Goal: Transaction & Acquisition: Purchase product/service

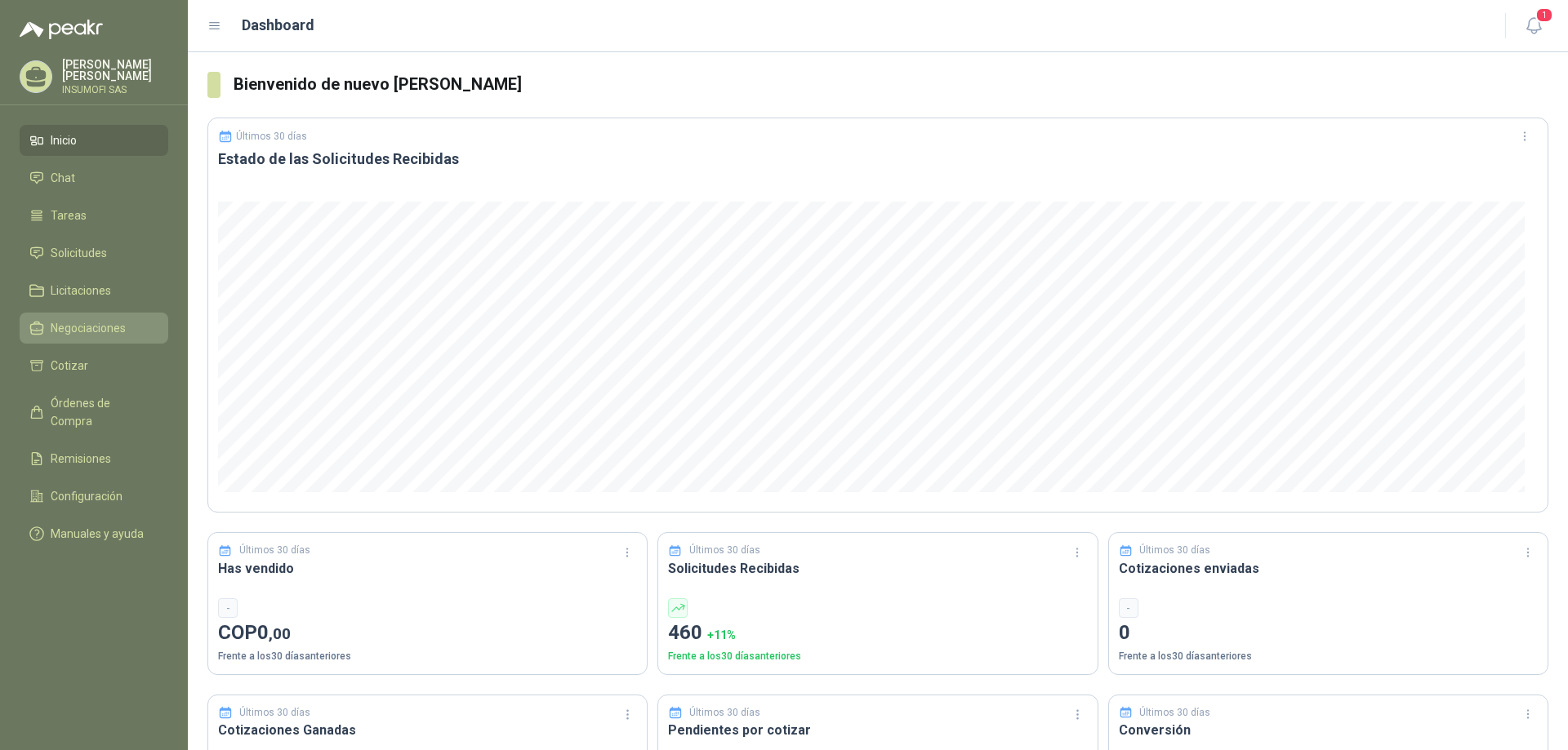
click at [82, 326] on span "Negociaciones" at bounding box center [87, 328] width 75 height 18
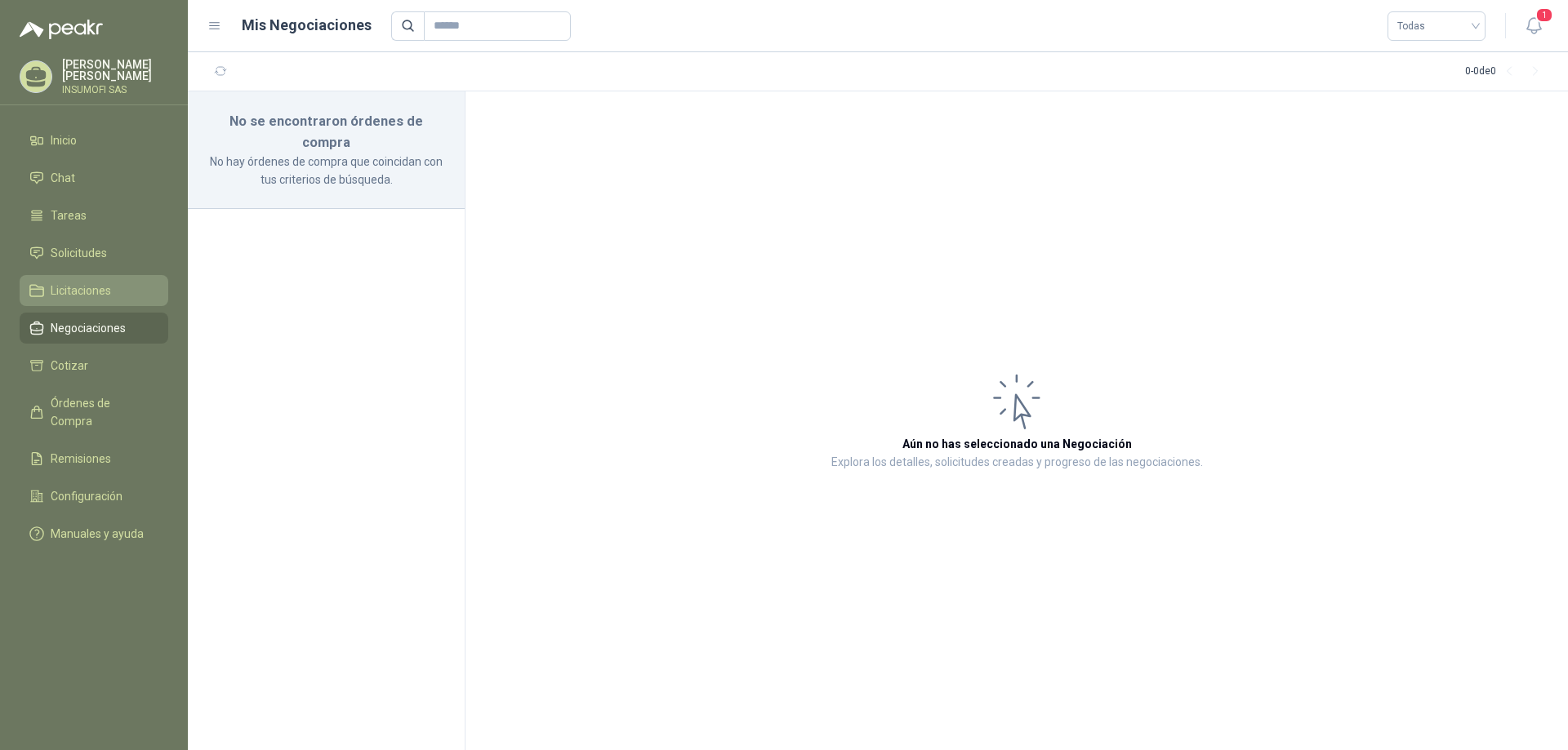
click at [76, 290] on span "Licitaciones" at bounding box center [80, 290] width 60 height 18
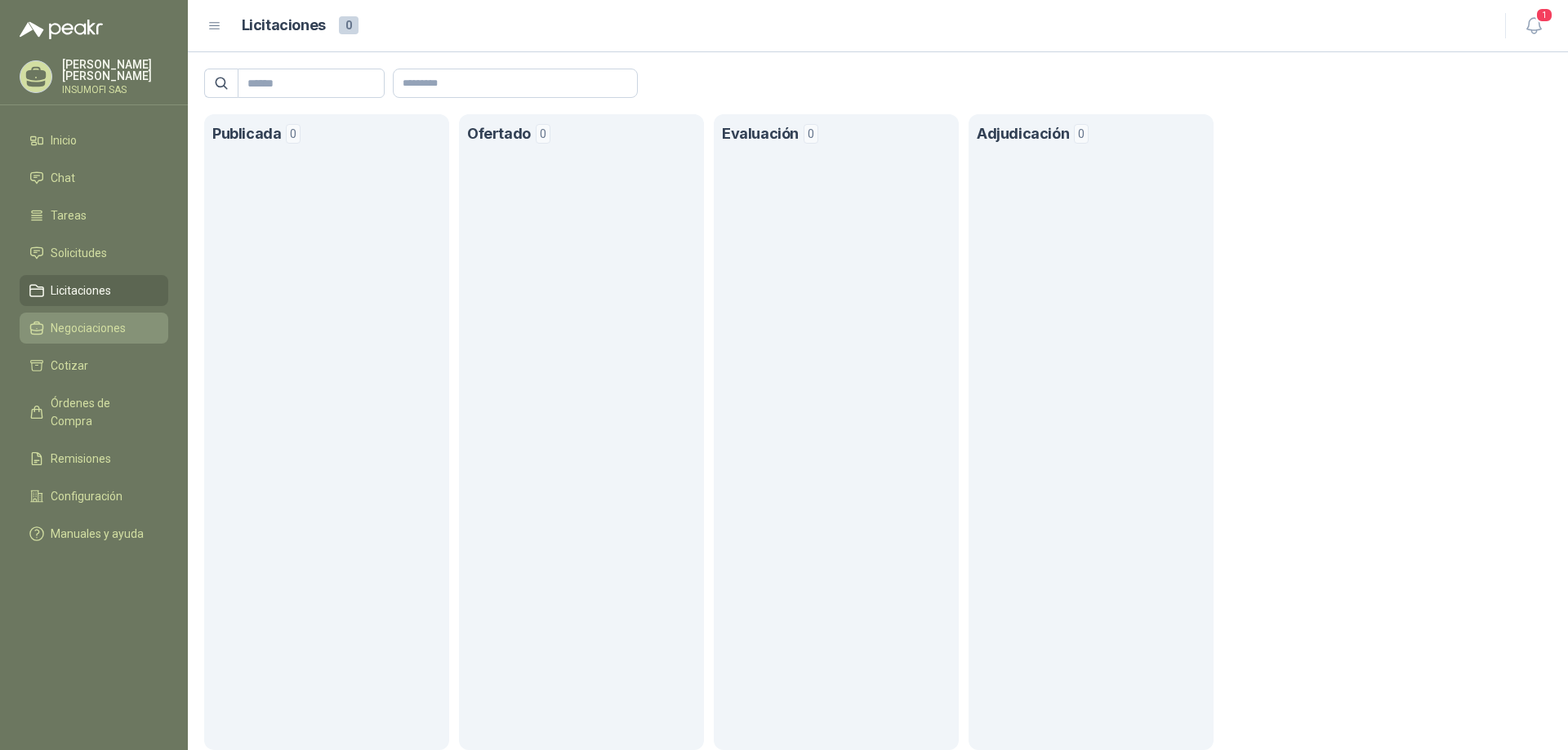
click at [70, 329] on span "Negociaciones" at bounding box center [87, 328] width 75 height 18
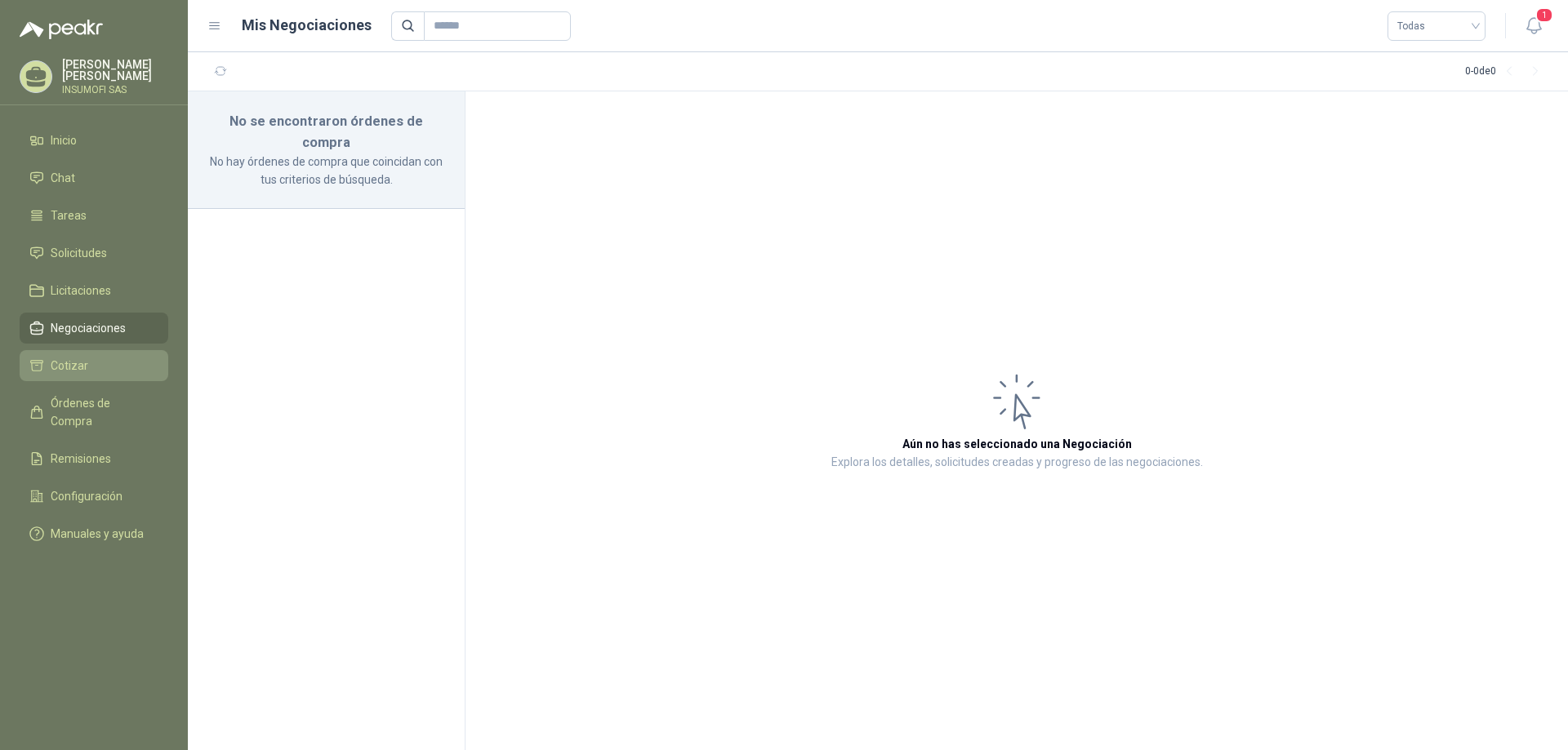
click at [61, 364] on span "Cotizar" at bounding box center [69, 366] width 38 height 18
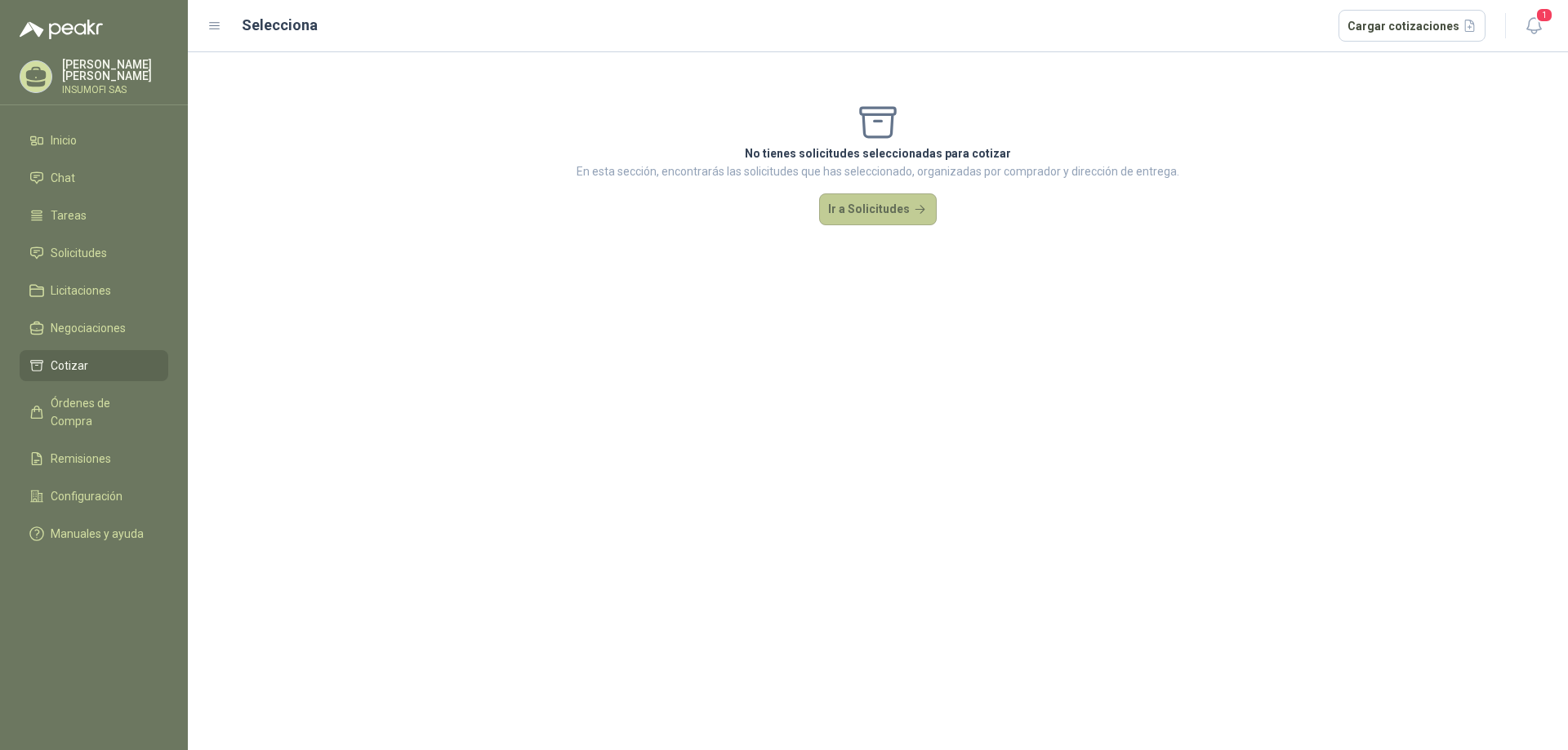
click at [870, 213] on button "Ir a Solicitudes" at bounding box center [877, 210] width 117 height 32
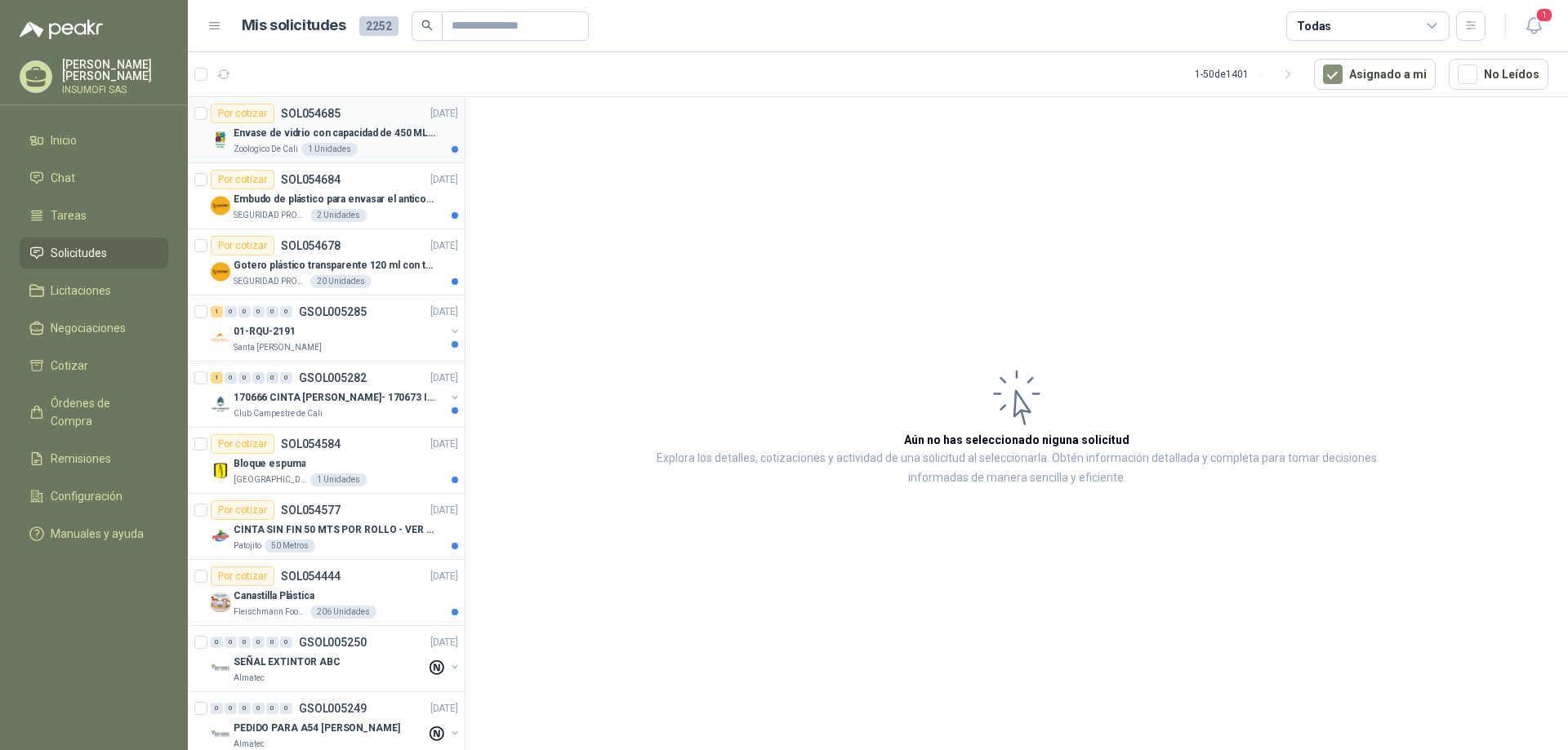
click at [276, 136] on p "Envase de vidrio con capacidad de 450 ML – 9X8X8 CM Caja x 12 unidades" at bounding box center [335, 133] width 204 height 15
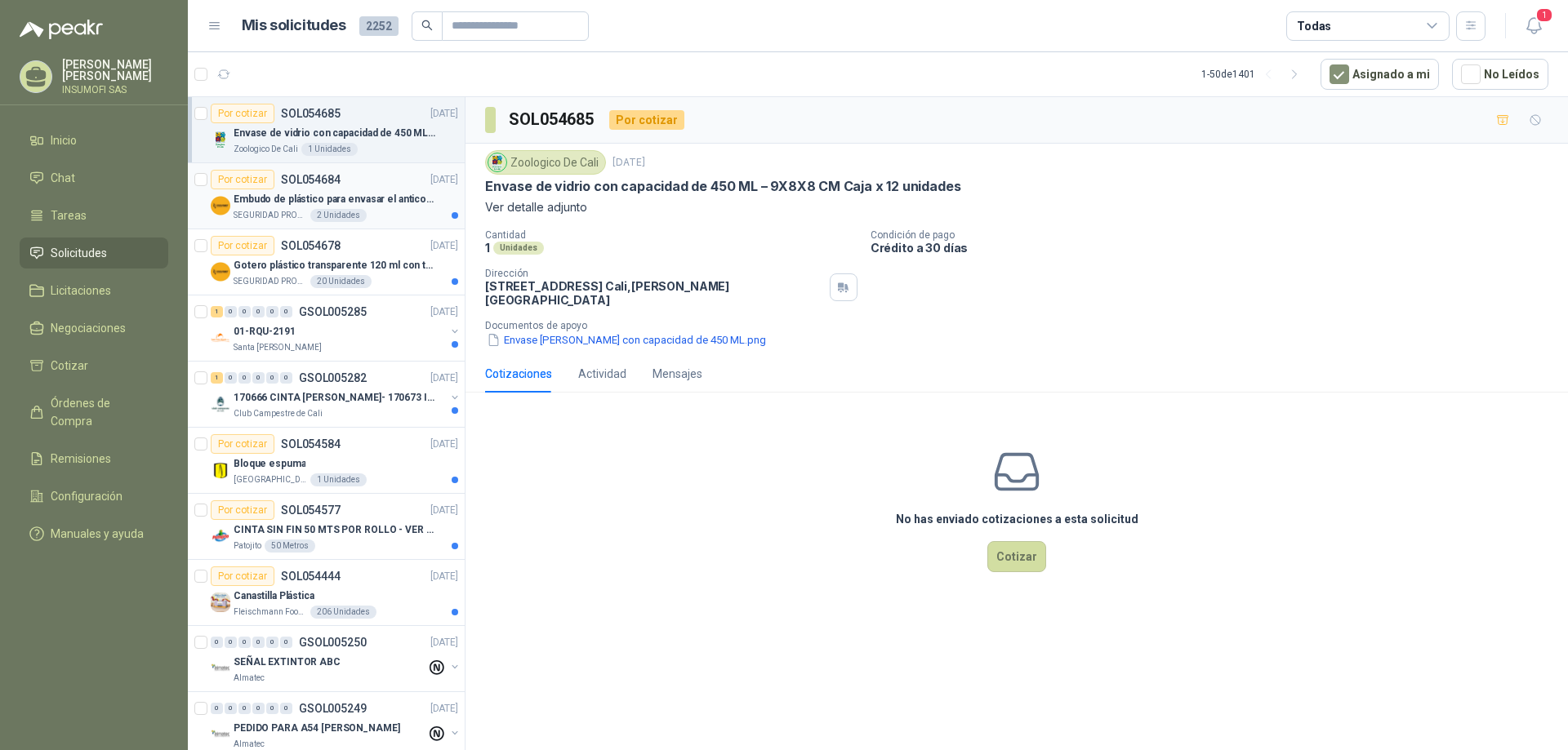
click at [343, 188] on div "Por cotizar SOL054684 [DATE]" at bounding box center [335, 179] width 247 height 20
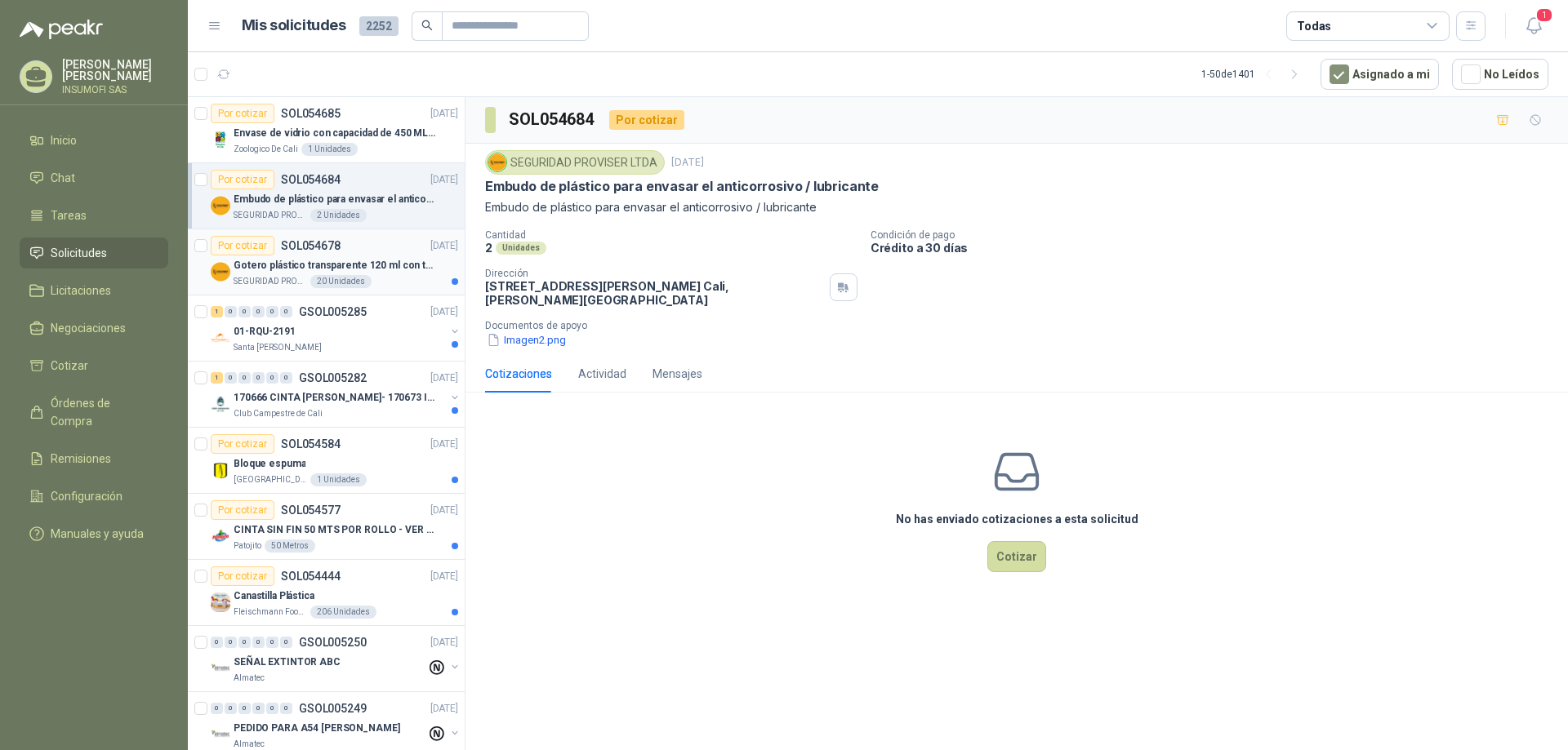
click at [299, 267] on p "Gotero plástico transparente 120 ml con tapa de seguridad" at bounding box center [335, 265] width 204 height 15
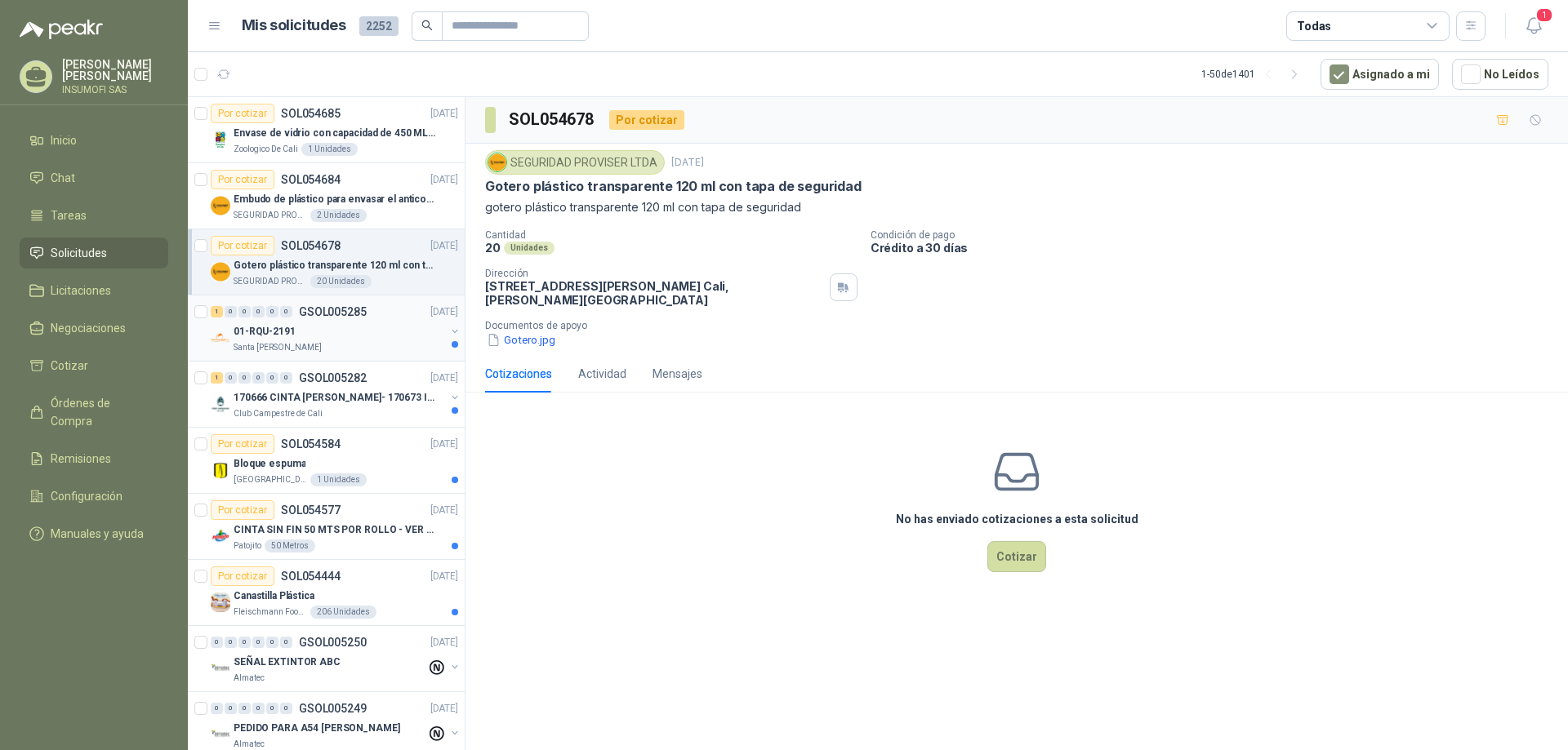
click at [314, 317] on p "GSOL005285" at bounding box center [332, 312] width 68 height 12
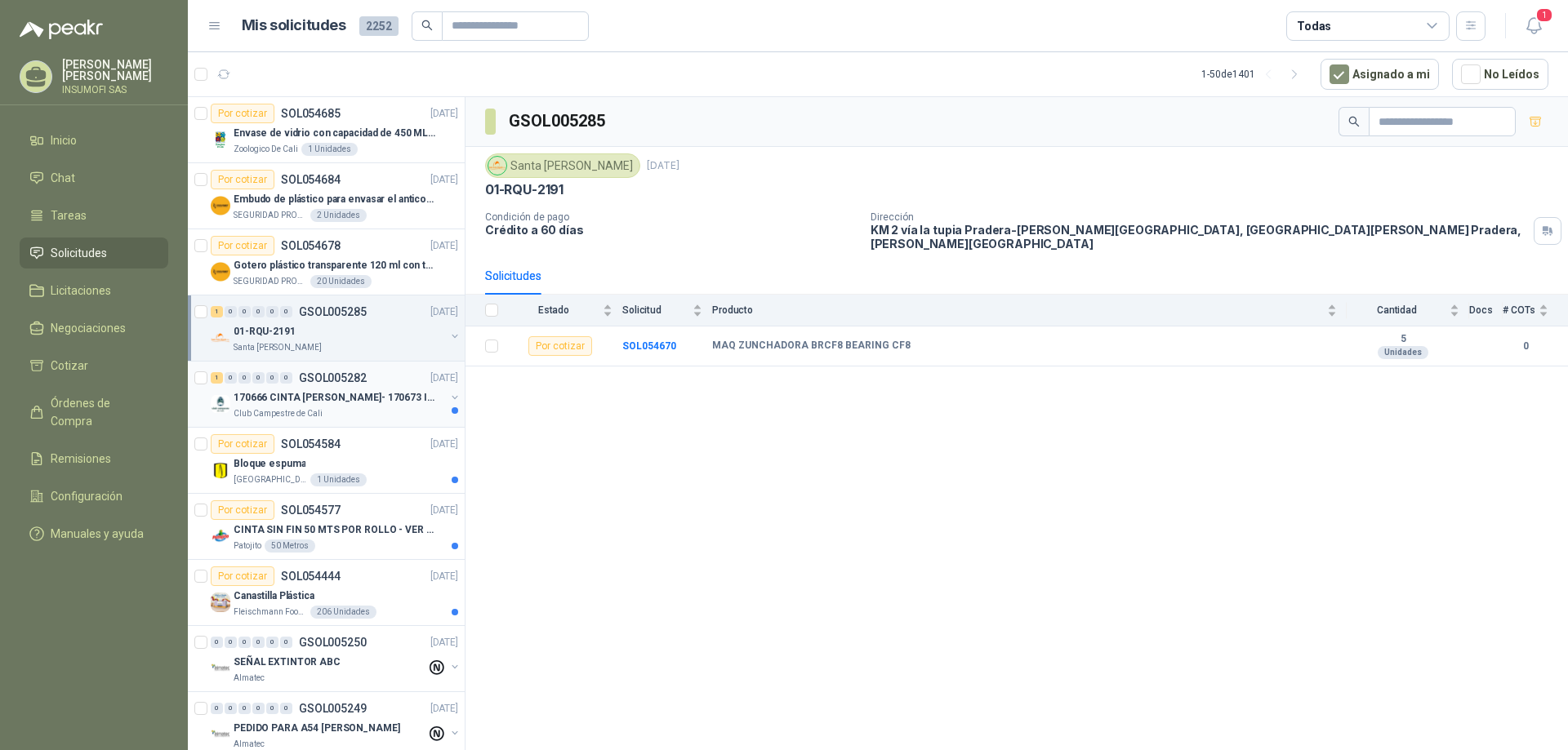
click at [274, 393] on p "170666 CINTA [PERSON_NAME]- 170673 IMPERMEABILI" at bounding box center [335, 398] width 204 height 15
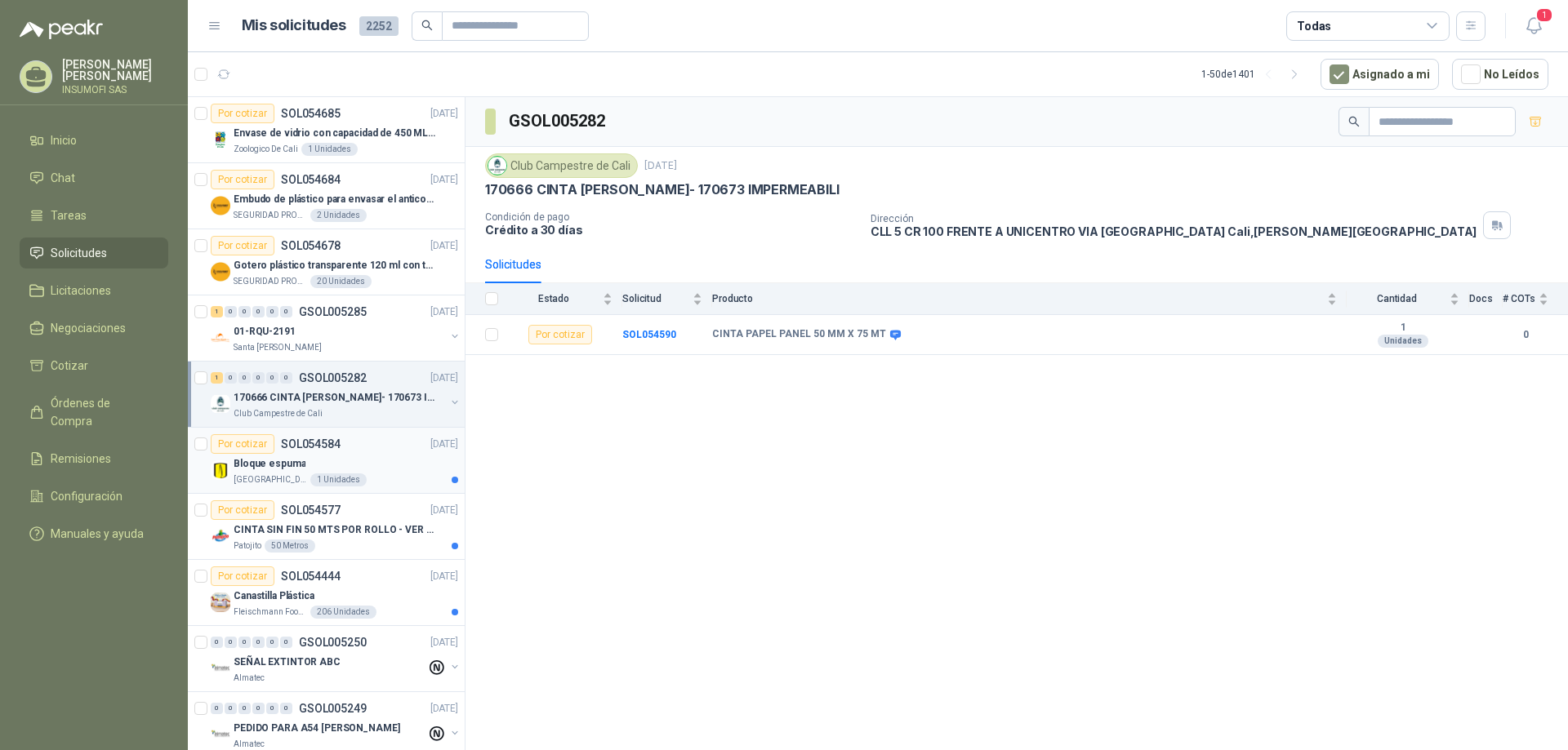
click at [266, 443] on div "Por cotizar" at bounding box center [243, 444] width 64 height 20
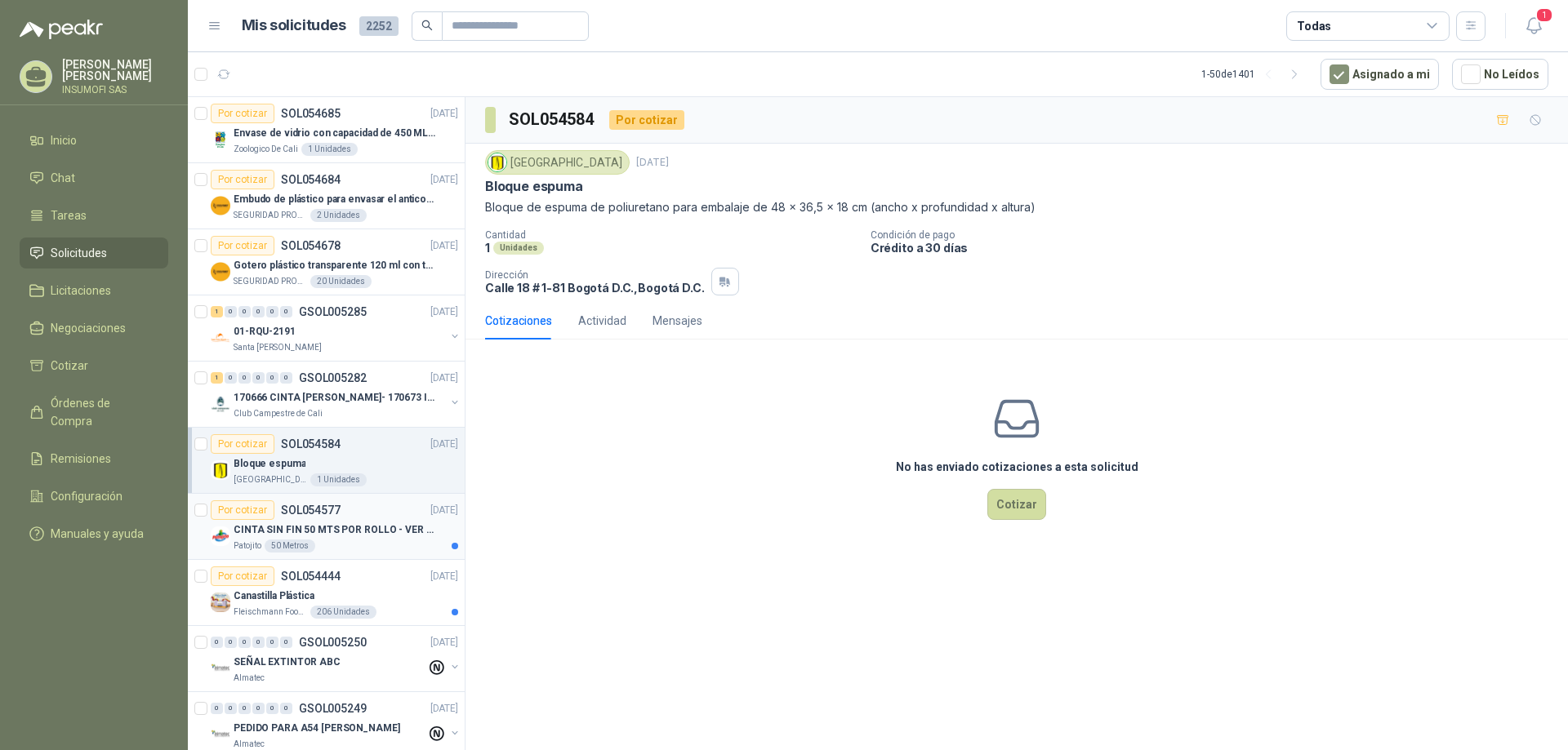
click at [295, 529] on p "CINTA SIN FIN 50 MTS POR ROLLO - VER DOC ADJUNTO" at bounding box center [335, 530] width 204 height 15
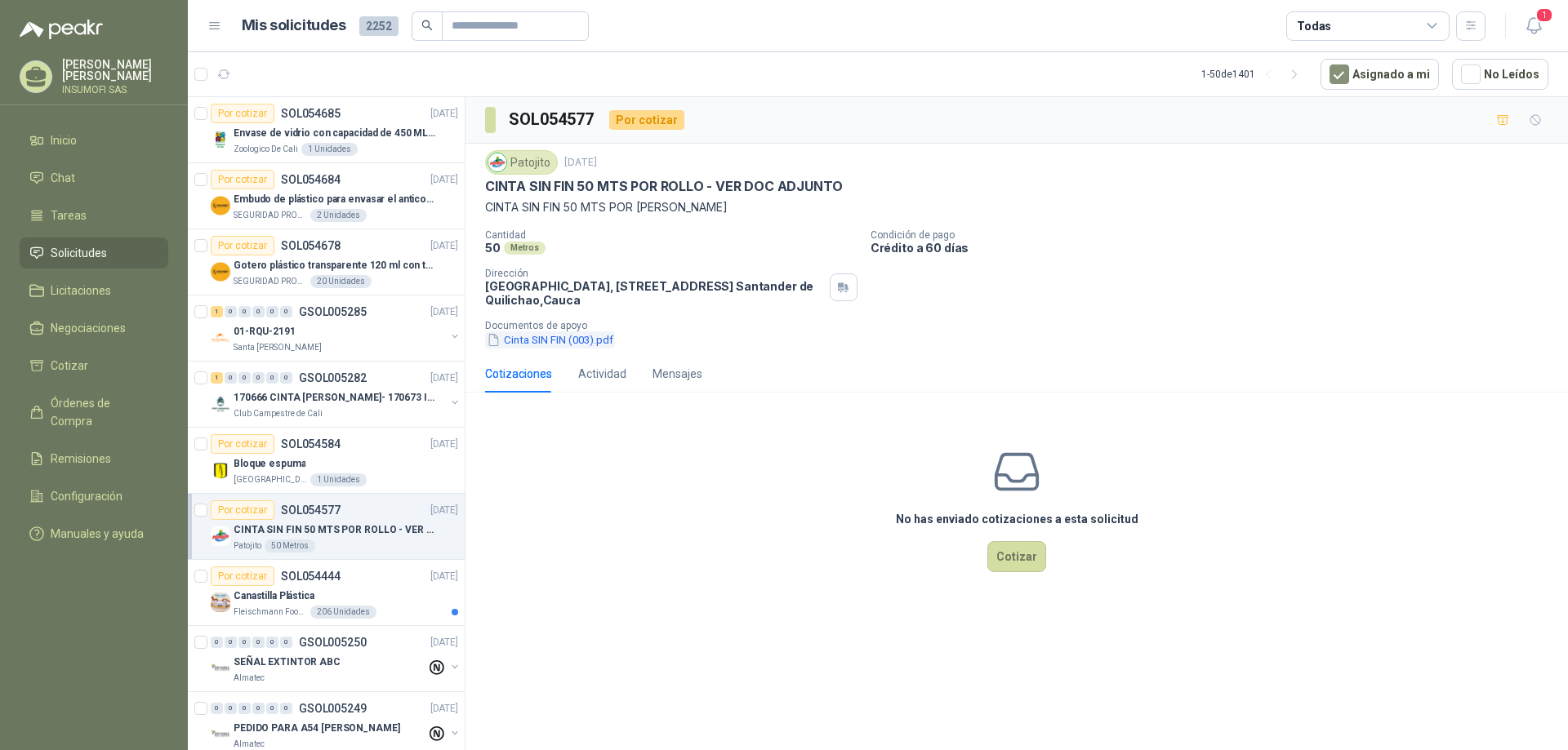
click at [535, 341] on button "Cinta SIN FIN (003).pdf" at bounding box center [550, 340] width 130 height 17
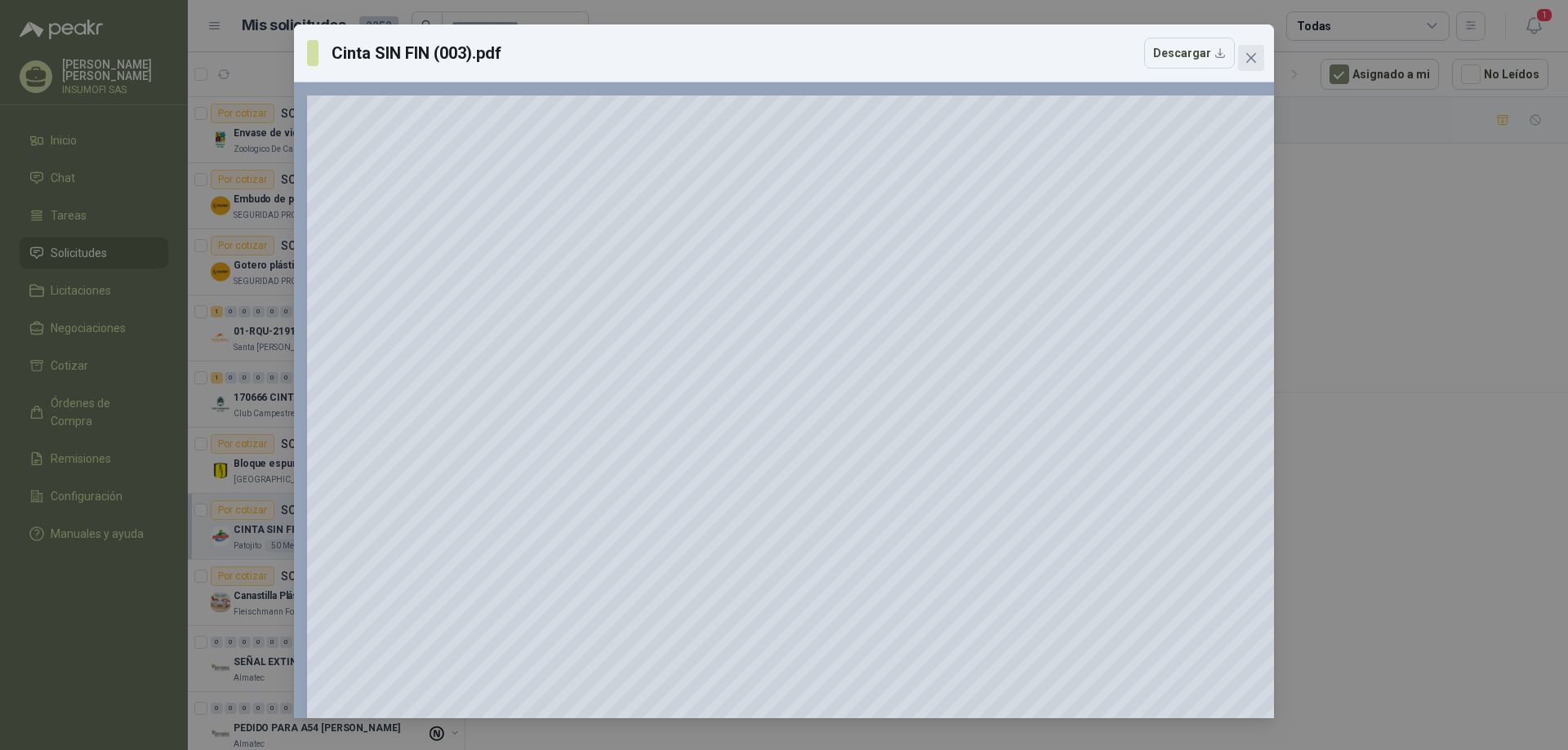
click at [1255, 59] on icon "close" at bounding box center [1251, 58] width 13 height 13
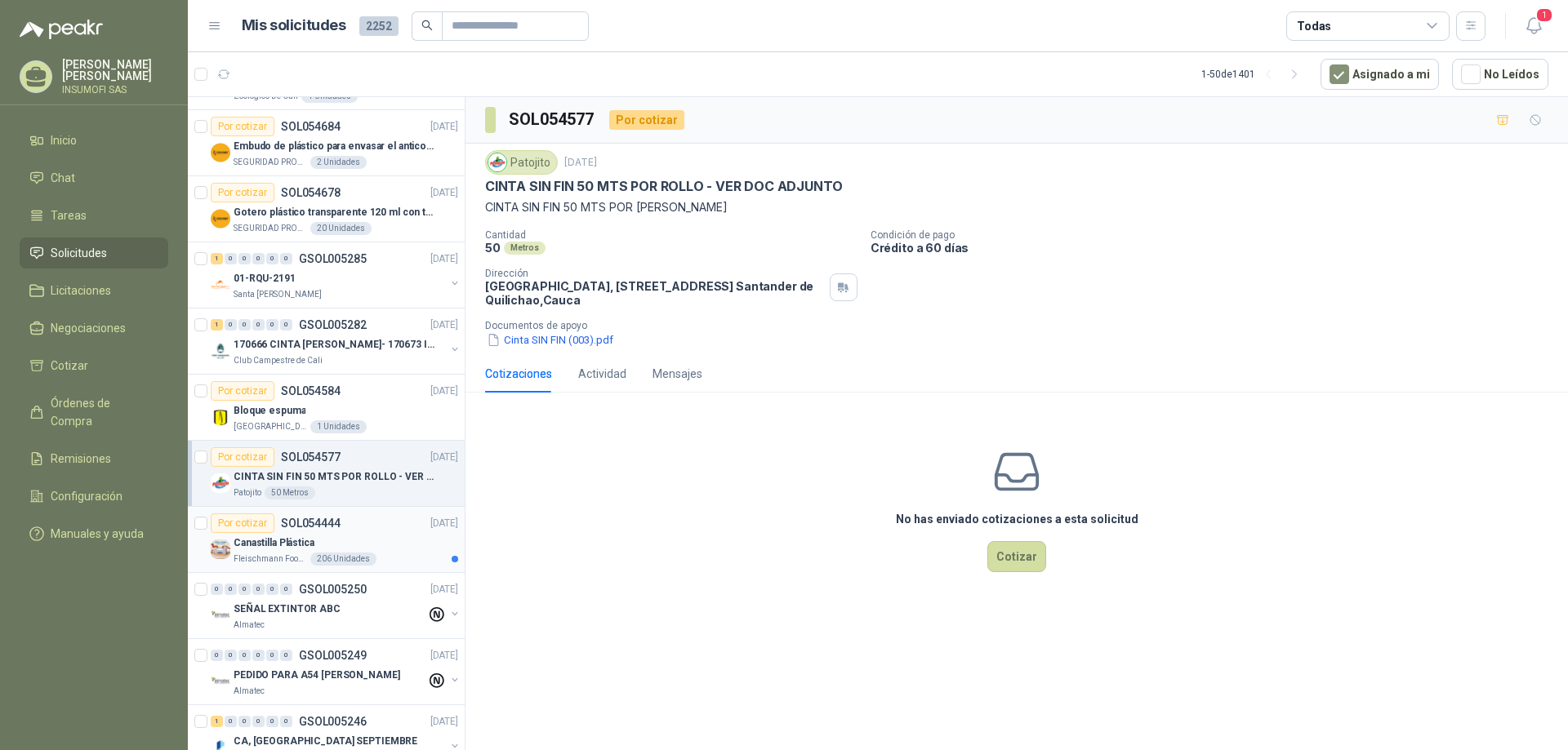
scroll to position [82, 0]
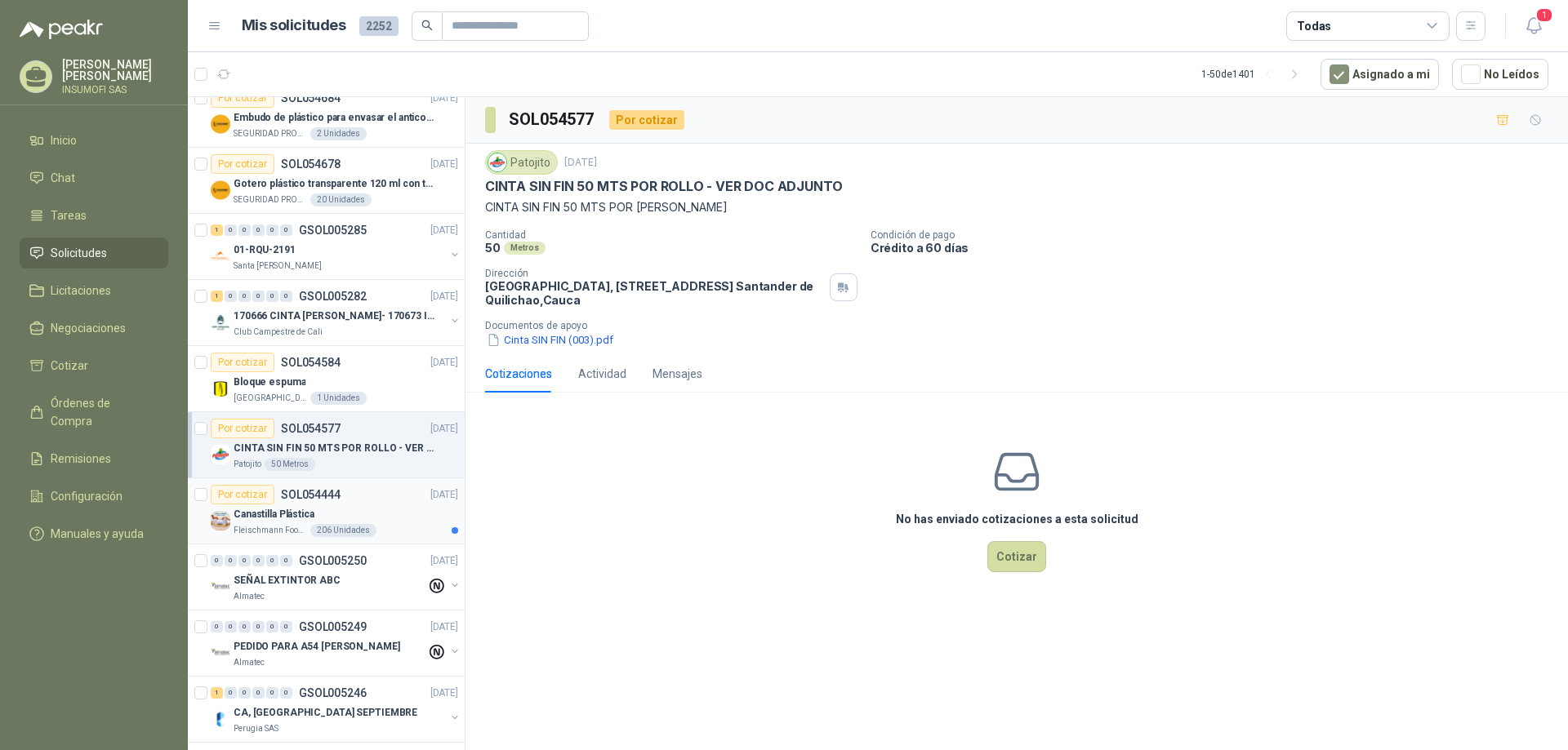
click at [276, 513] on p "Canastilla Plástica" at bounding box center [274, 514] width 81 height 15
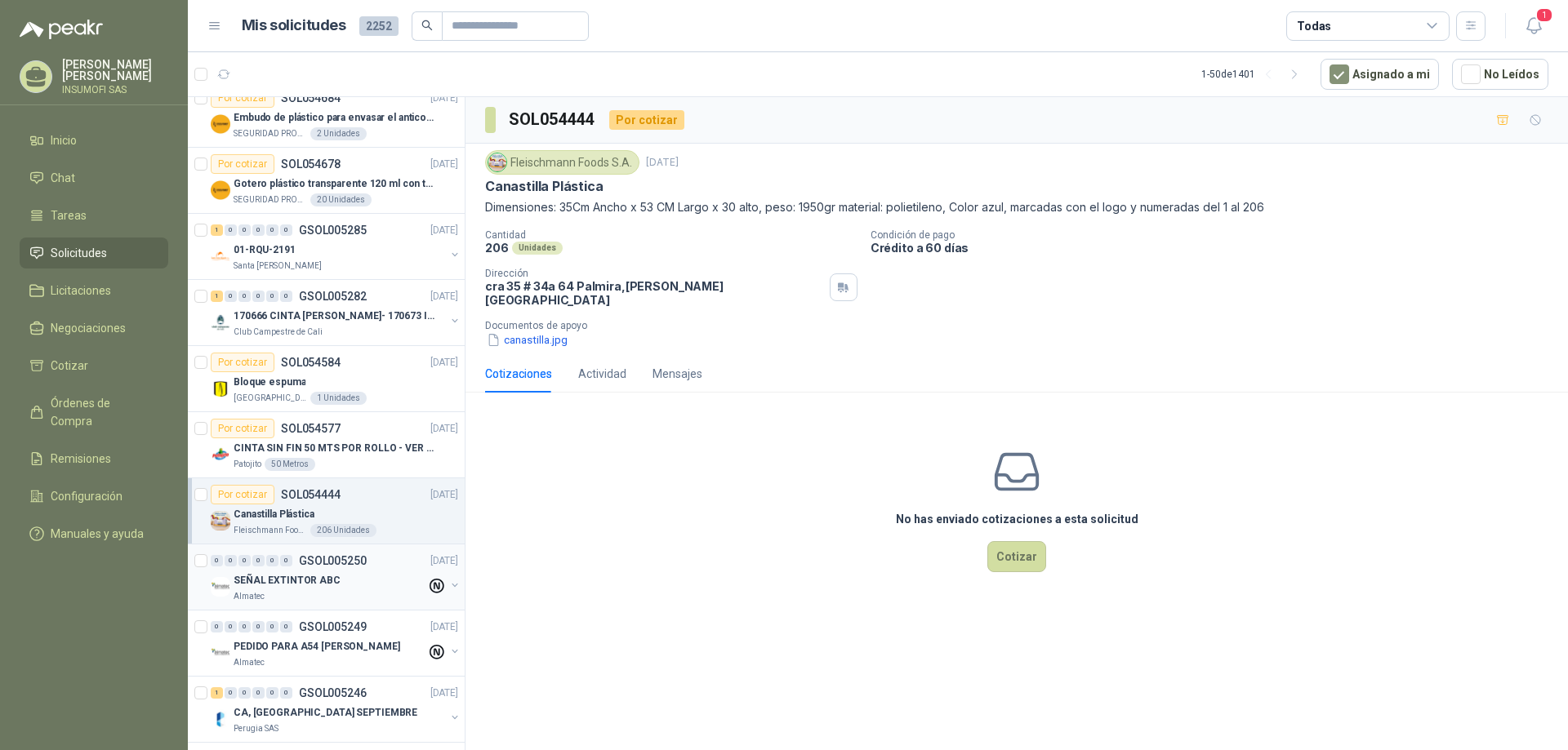
click at [290, 576] on p "SEÑAL EXTINTOR ABC" at bounding box center [287, 581] width 107 height 15
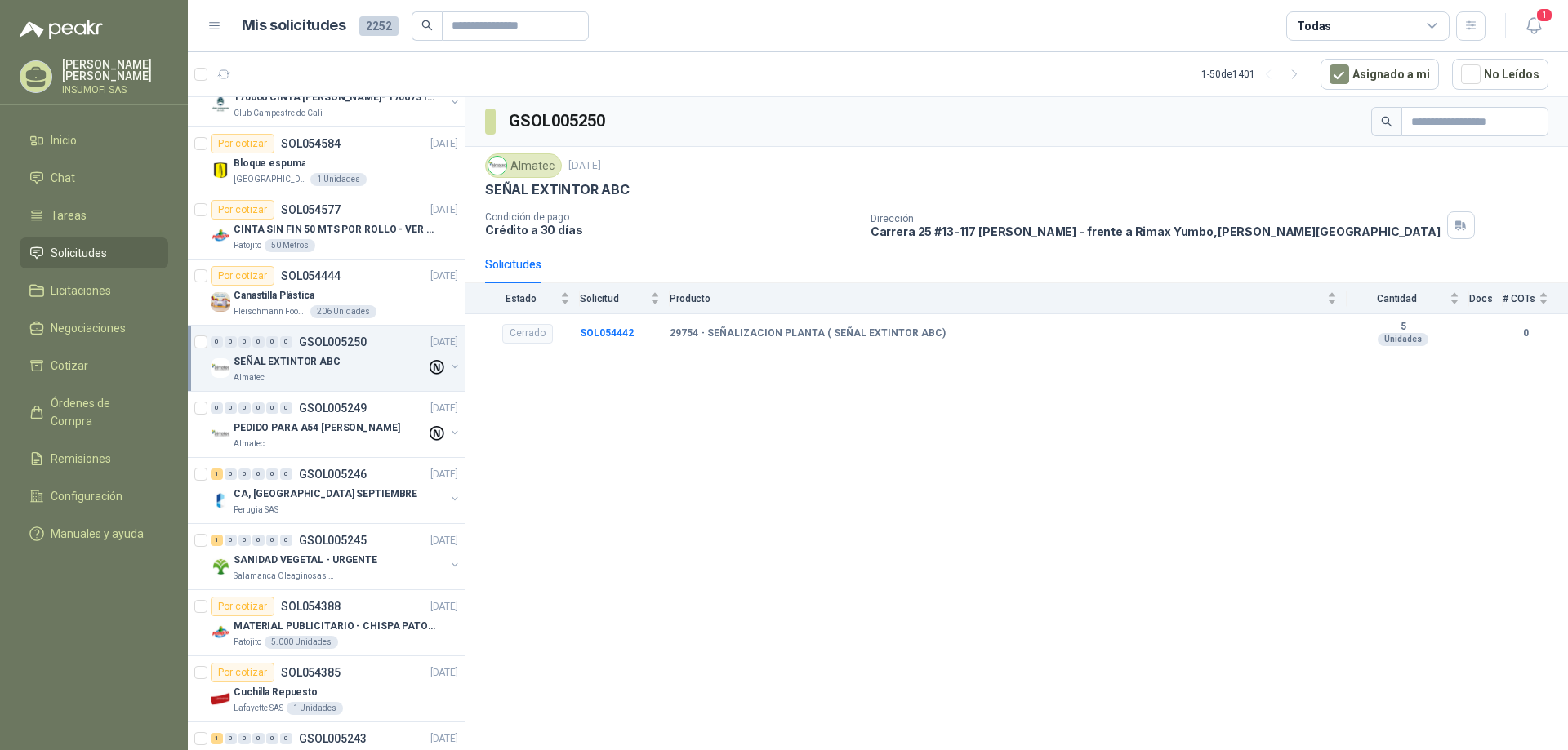
scroll to position [326, 0]
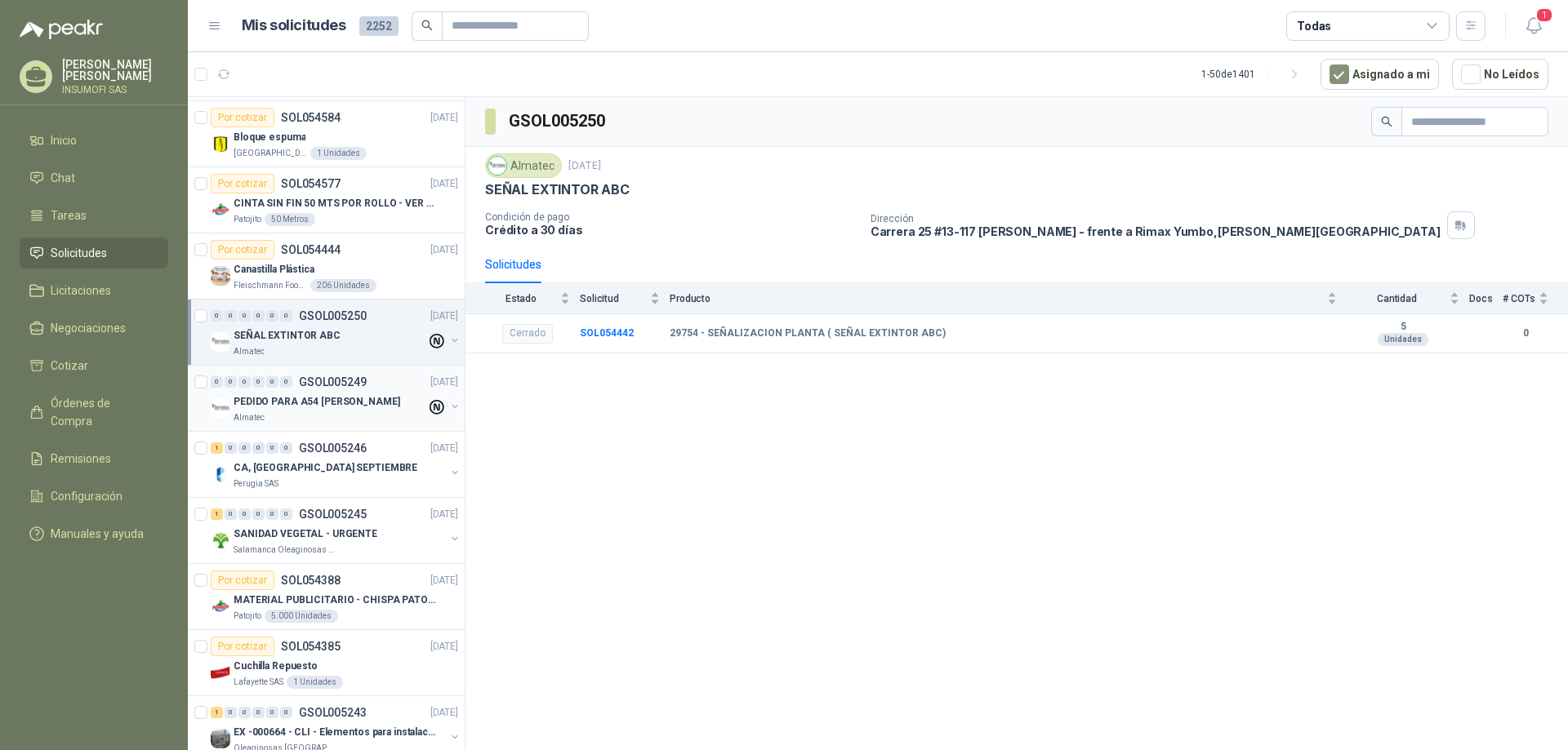
click at [291, 389] on div "0 0 0 0 0 0 GSOL005249 [DATE]" at bounding box center [336, 382] width 251 height 20
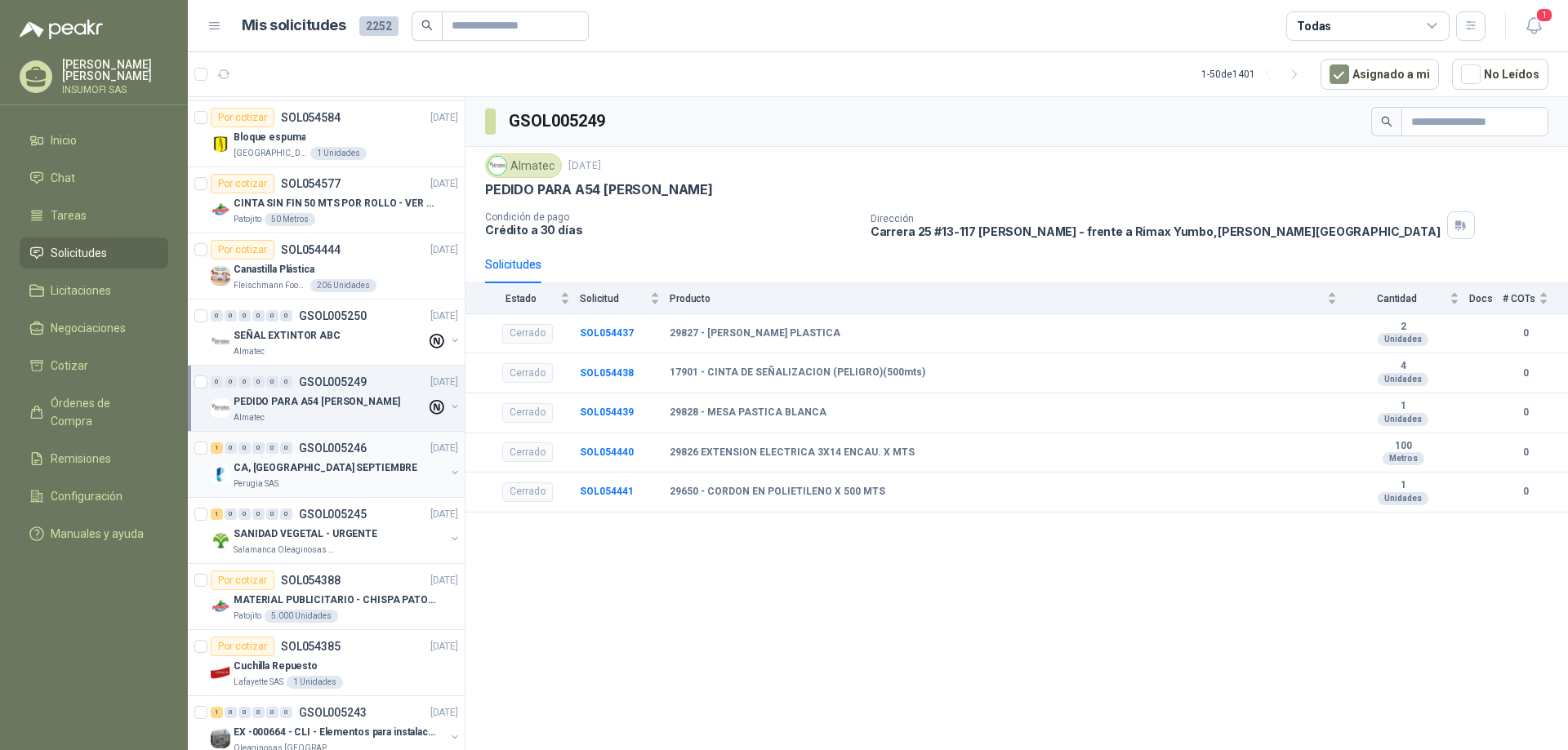
click at [314, 461] on p "CA, [GEOGRAPHIC_DATA] SEPTIEMBRE" at bounding box center [326, 468] width 184 height 15
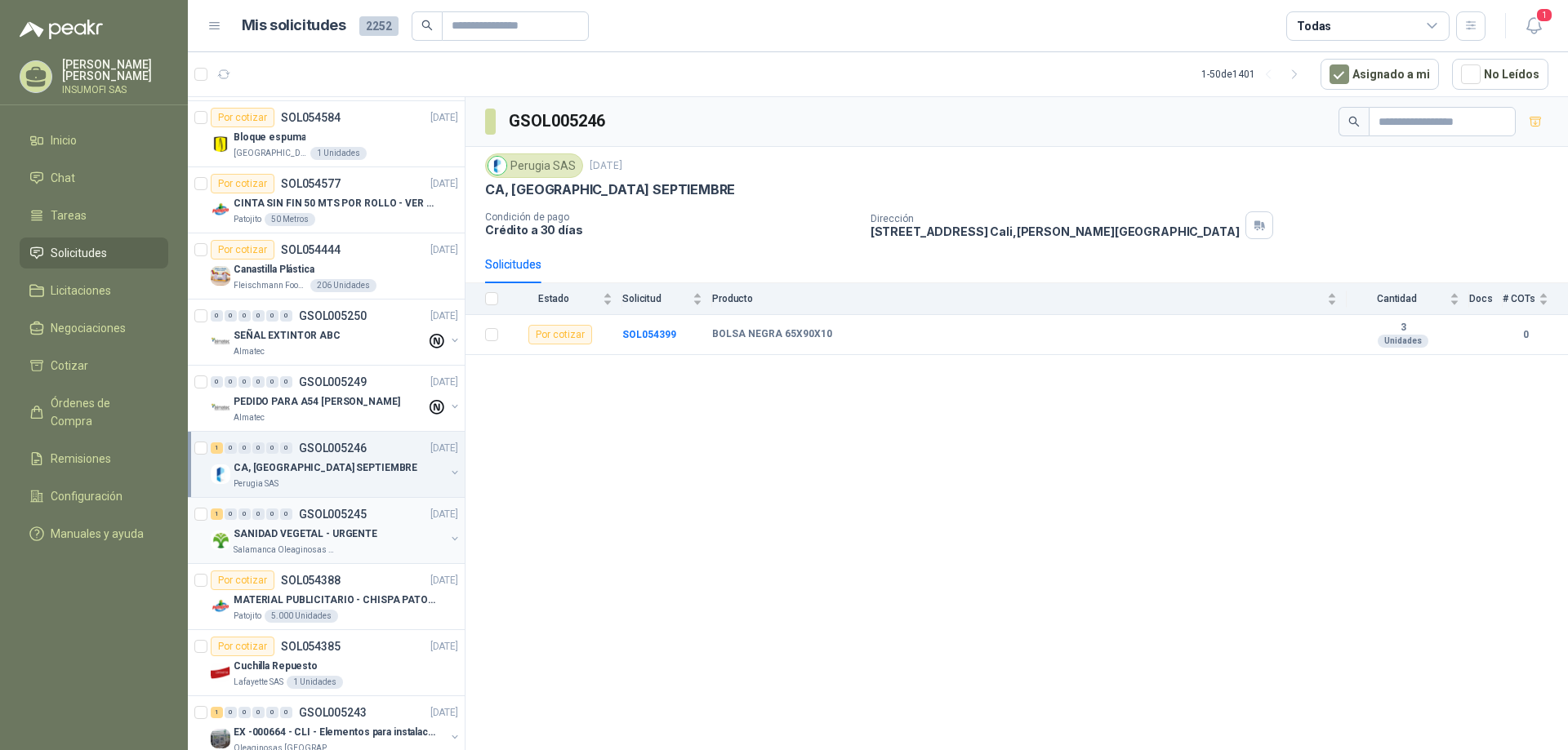
click at [329, 526] on p "SANIDAD VEGETAL - URGENTE" at bounding box center [305, 534] width 143 height 15
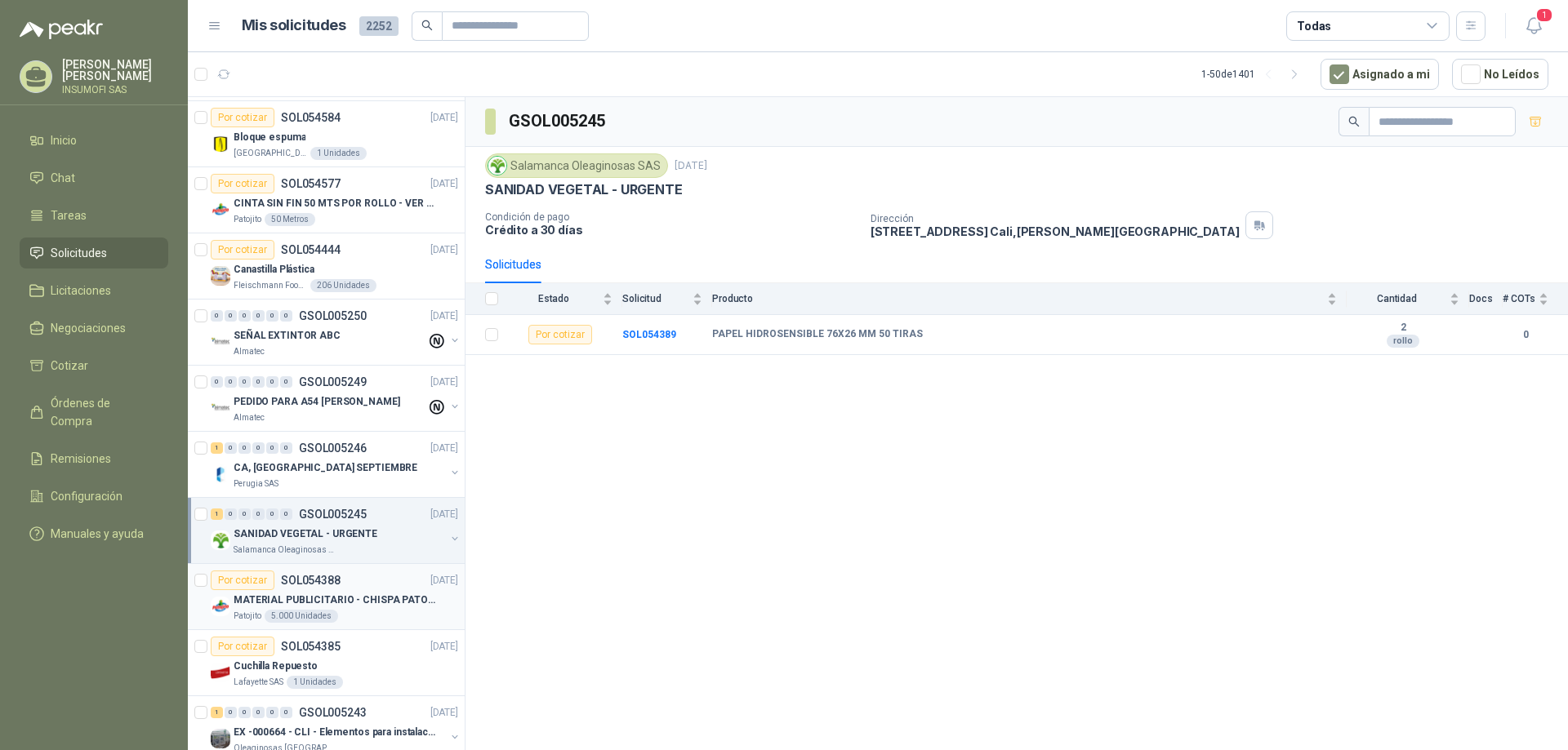
click at [325, 585] on p "SOL054388" at bounding box center [311, 581] width 60 height 12
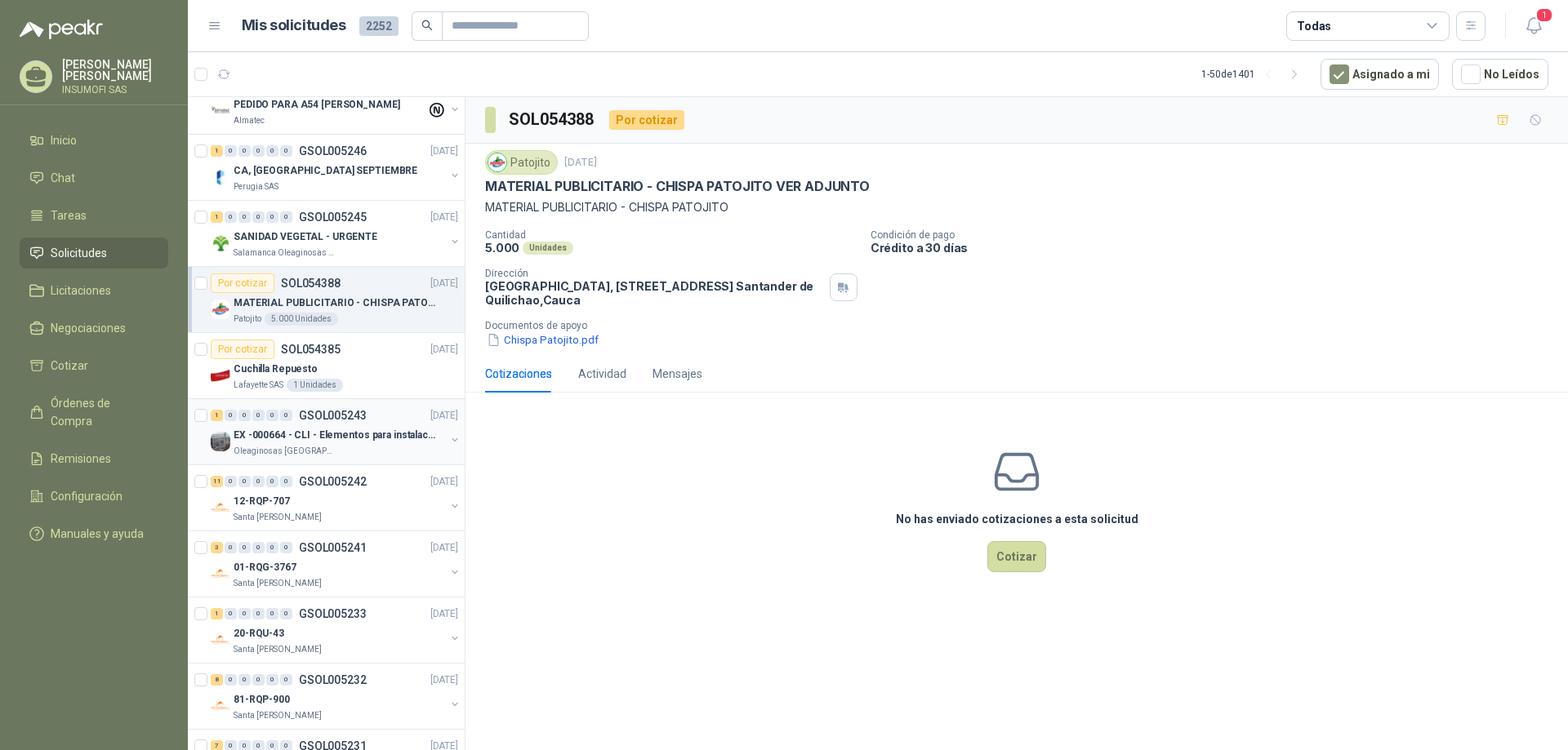
scroll to position [654, 0]
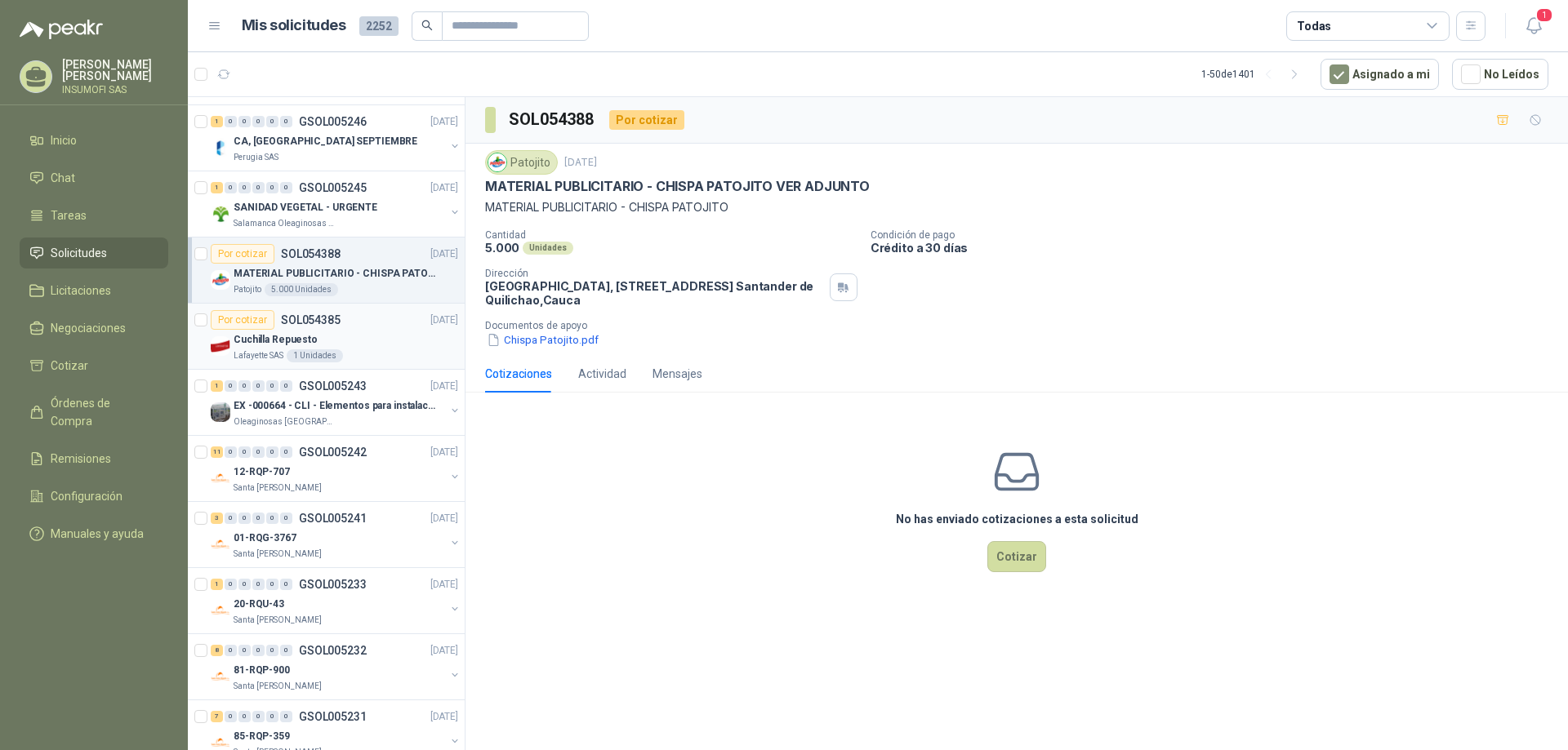
click at [335, 336] on div "Cuchilla Repuesto" at bounding box center [345, 340] width 225 height 20
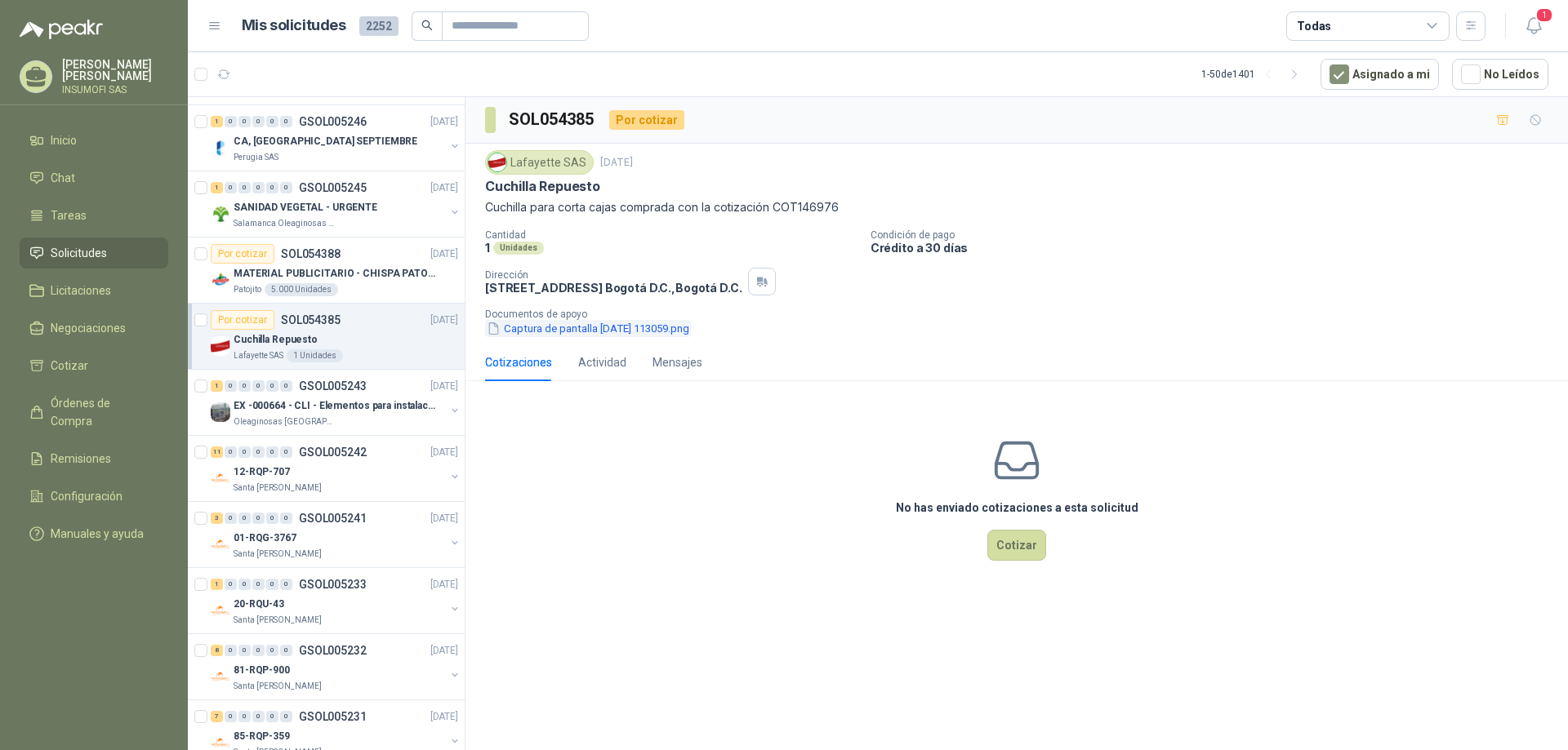
click at [556, 328] on button "Captura de pantalla [DATE] 113059.png" at bounding box center [588, 328] width 206 height 17
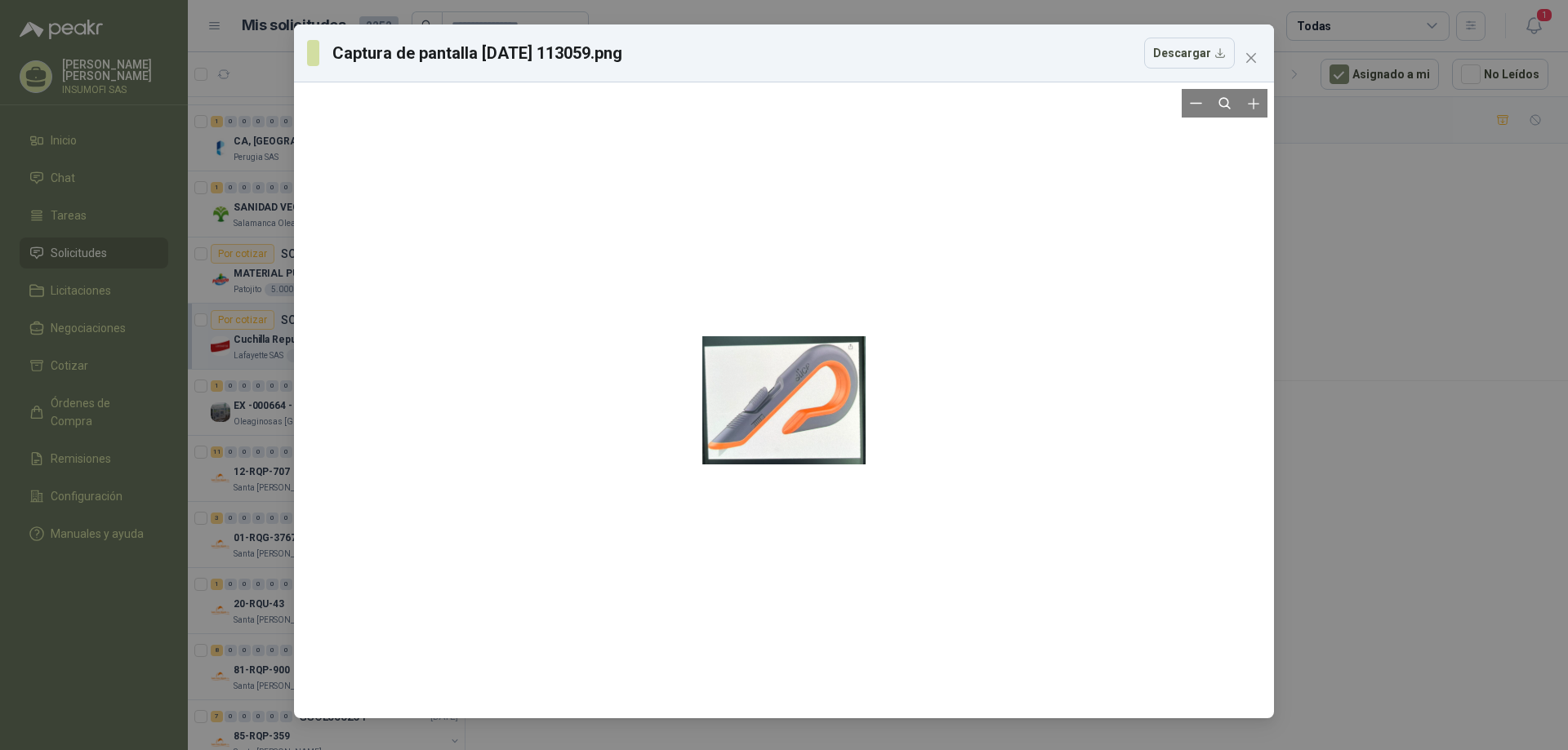
click at [782, 387] on div at bounding box center [784, 400] width 163 height 623
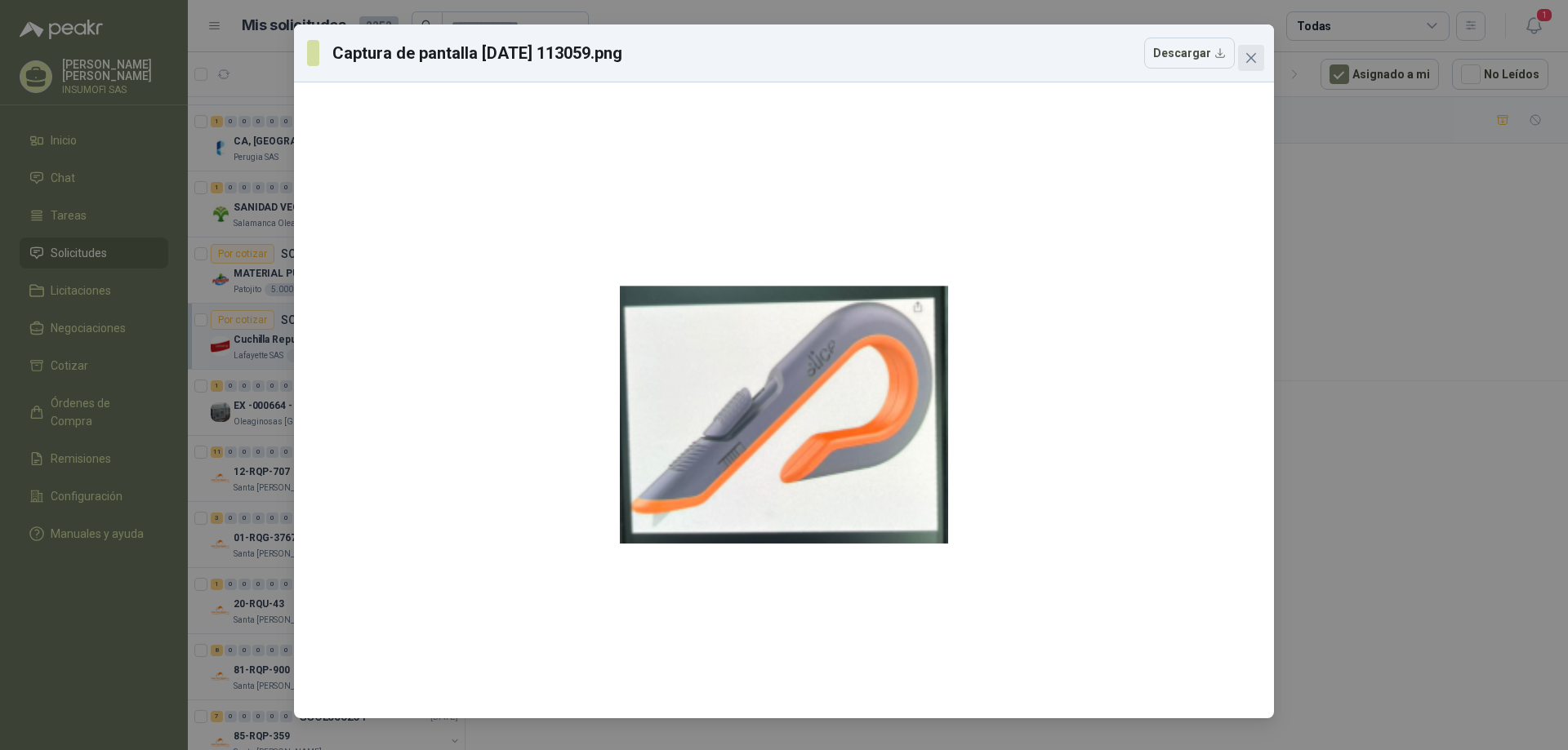
click at [1252, 58] on icon "close" at bounding box center [1251, 58] width 10 height 10
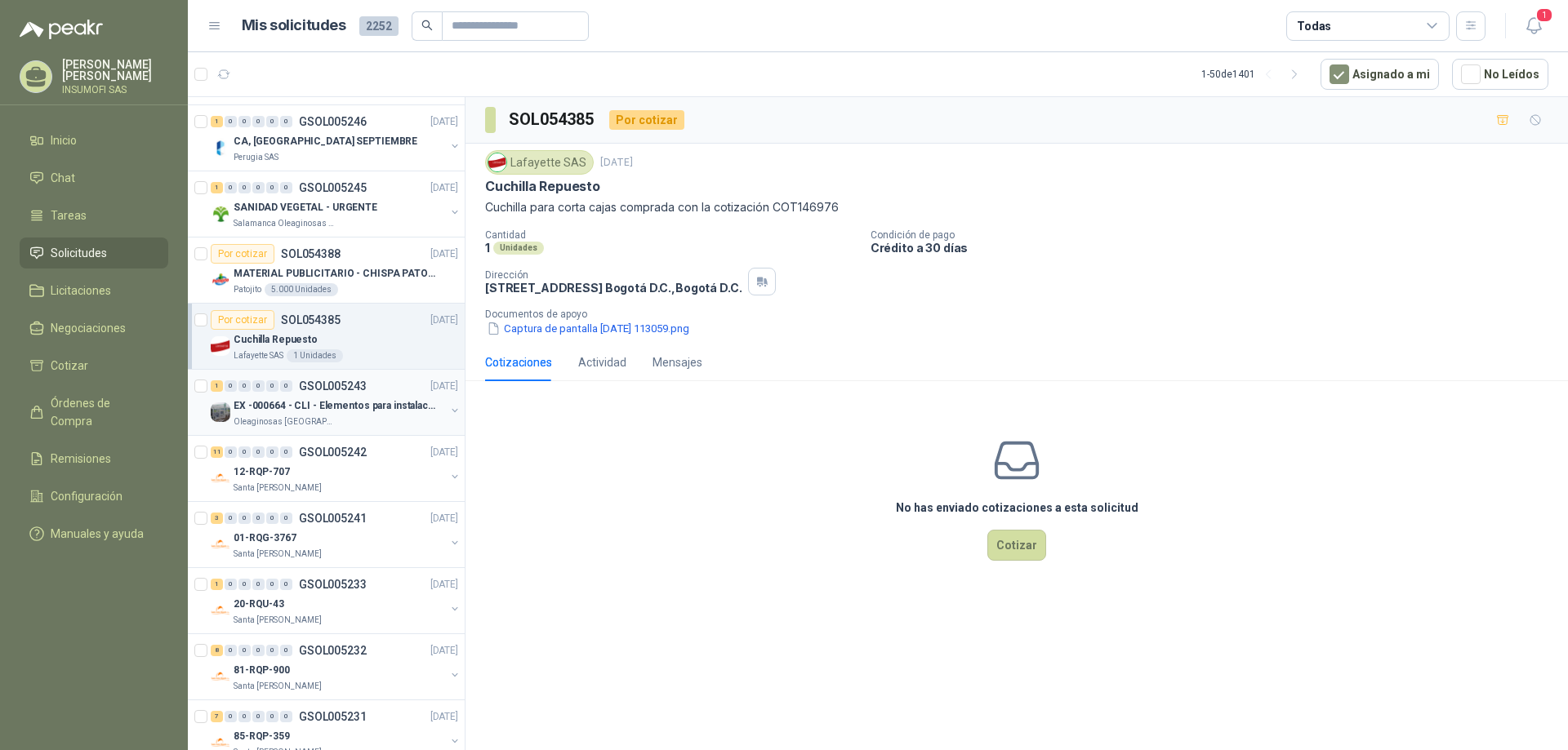
click at [324, 407] on p "EX -000664 - CLI - Elementos para instalacion de c" at bounding box center [335, 406] width 204 height 15
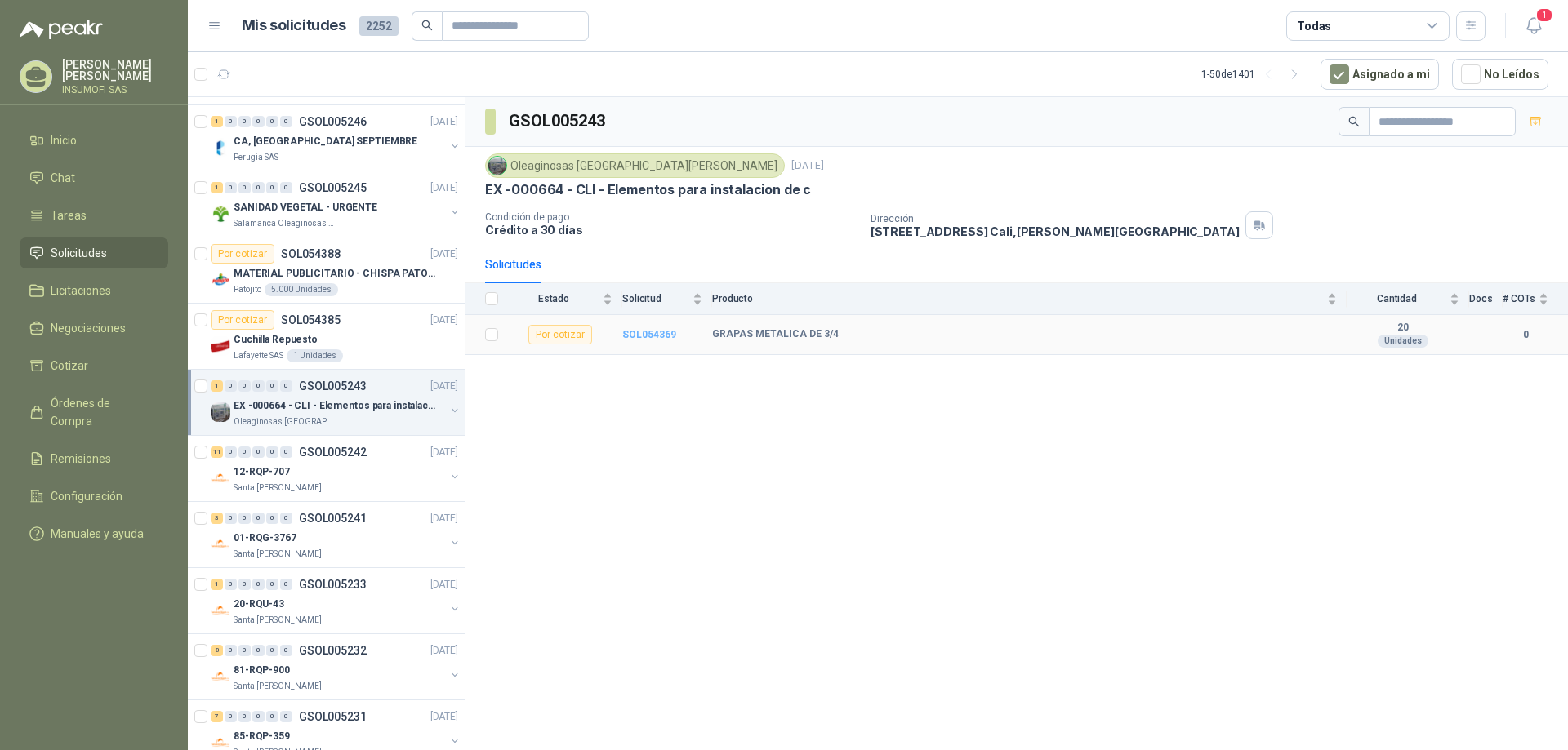
click at [644, 336] on b "SOL054369" at bounding box center [649, 334] width 54 height 12
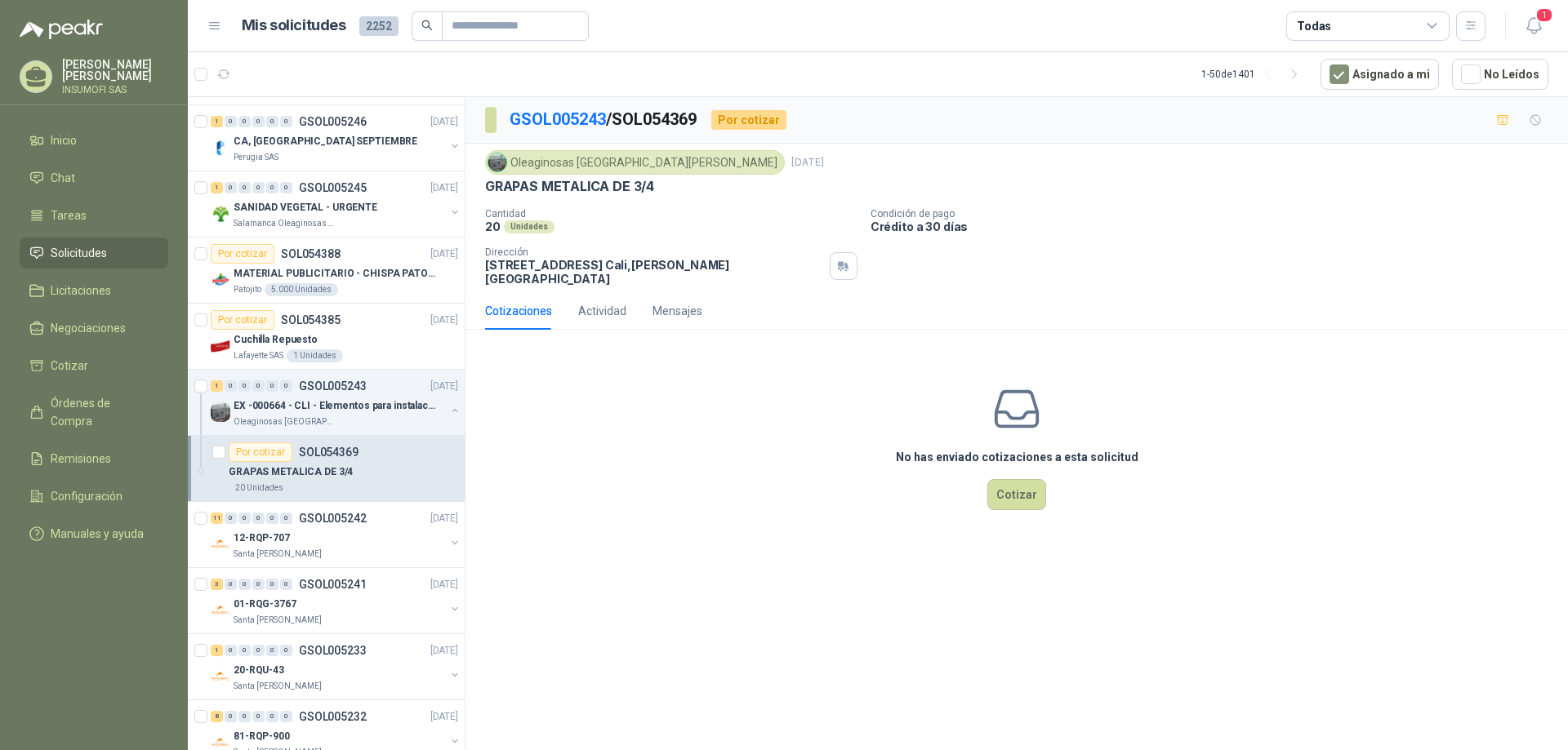
click at [353, 474] on div "GRAPAS METALICA DE 3/4" at bounding box center [344, 472] width 230 height 20
click at [319, 526] on div "11 0 0 0 0 0 GSOL005242 [DATE]" at bounding box center [336, 518] width 251 height 20
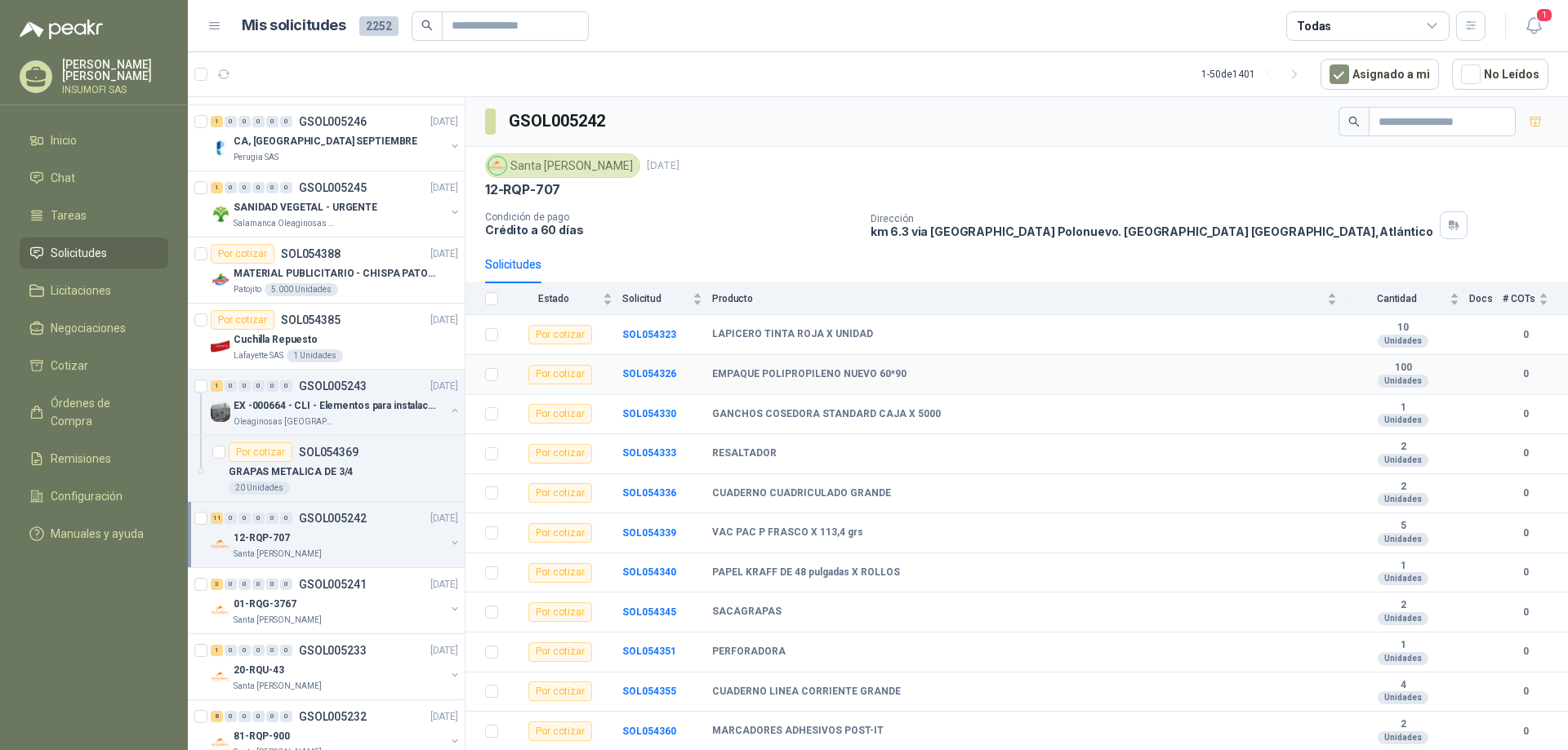
click at [832, 376] on b "EMPAQUE POLIPROPILENO NUEVO 60*90" at bounding box center [810, 374] width 195 height 13
click at [321, 406] on p "EX -000664 - CLI - Elementos para instalacion de c" at bounding box center [335, 406] width 204 height 15
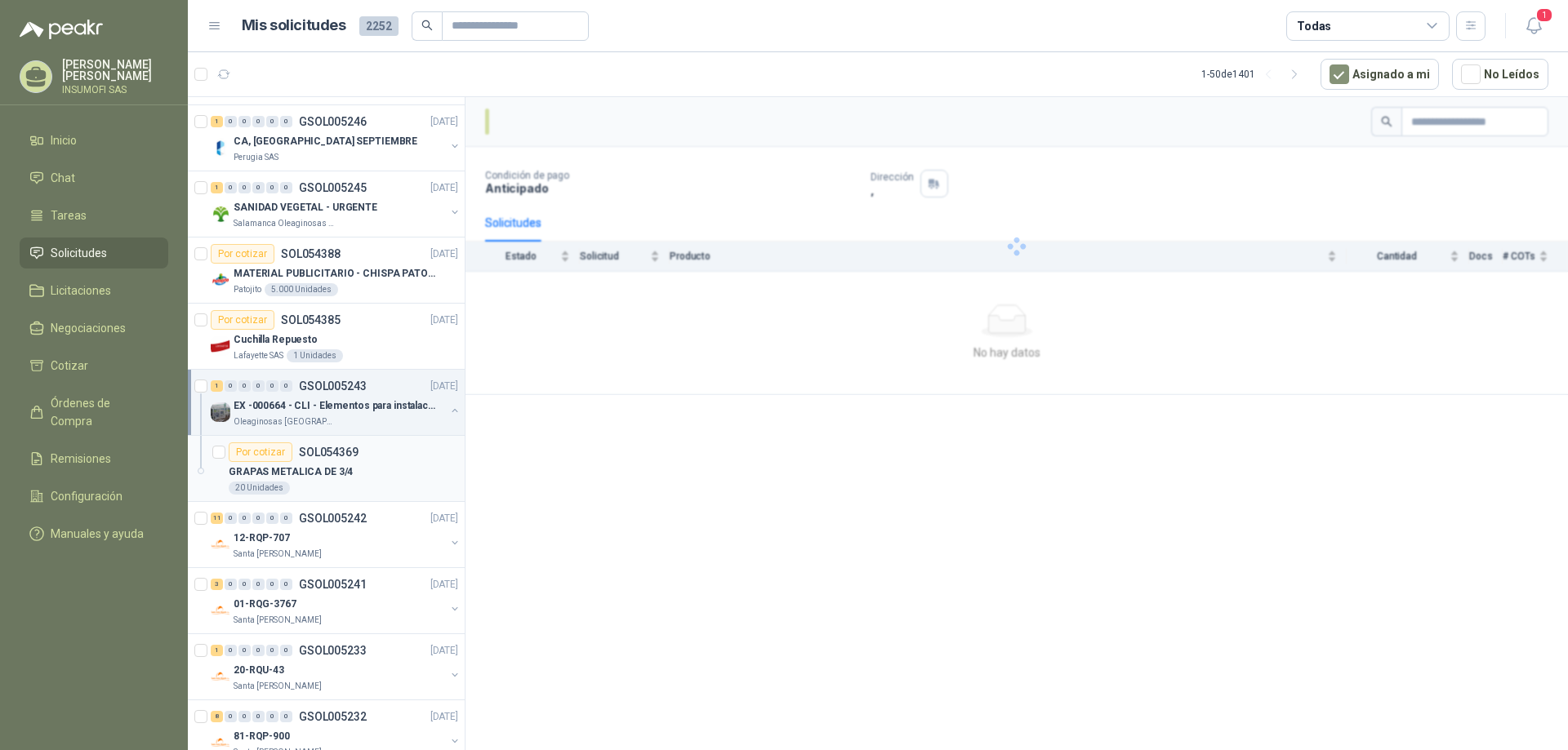
click at [337, 462] on div "GRAPAS METALICA DE 3/4" at bounding box center [344, 472] width 230 height 20
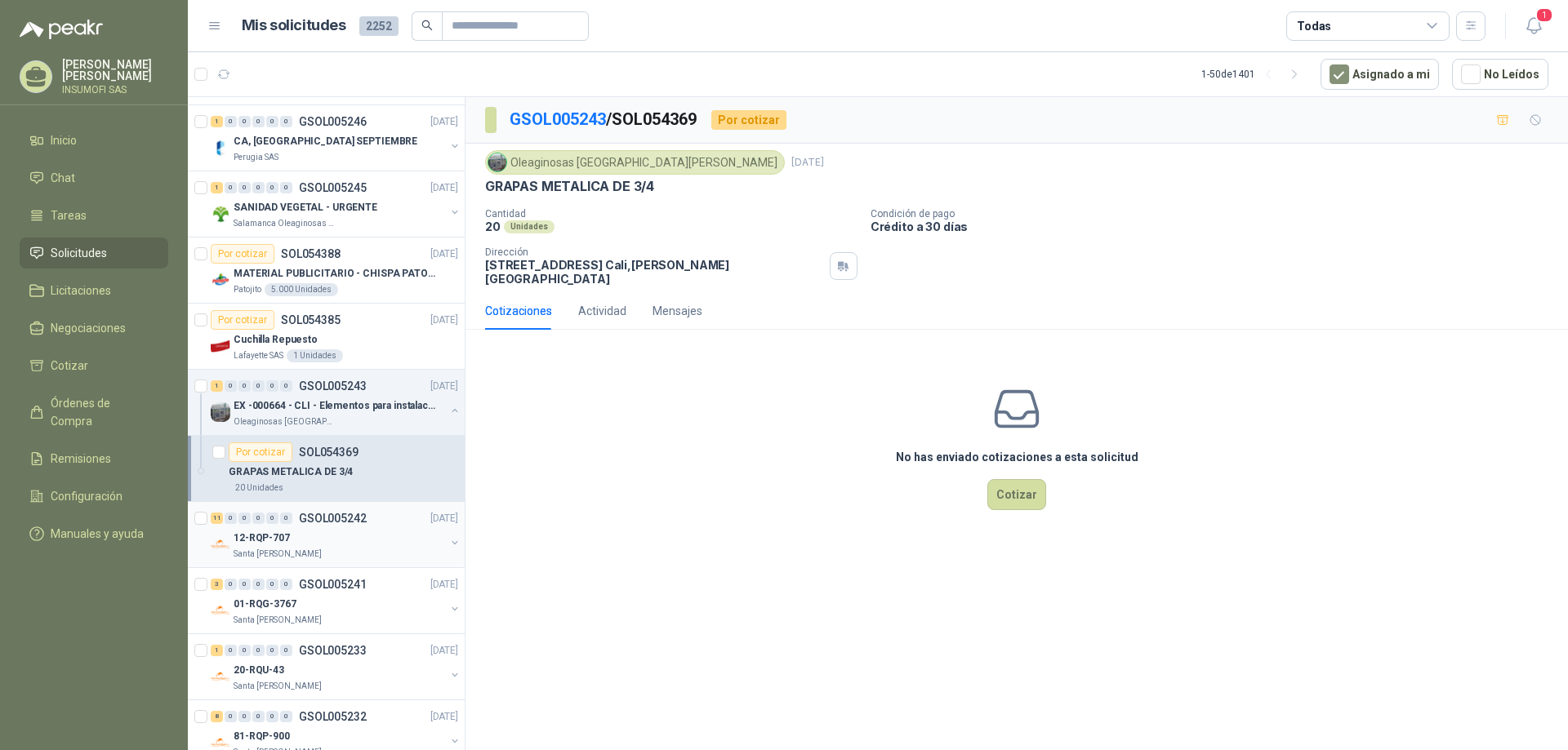
click at [336, 544] on div "12-RQP-707" at bounding box center [339, 538] width 212 height 20
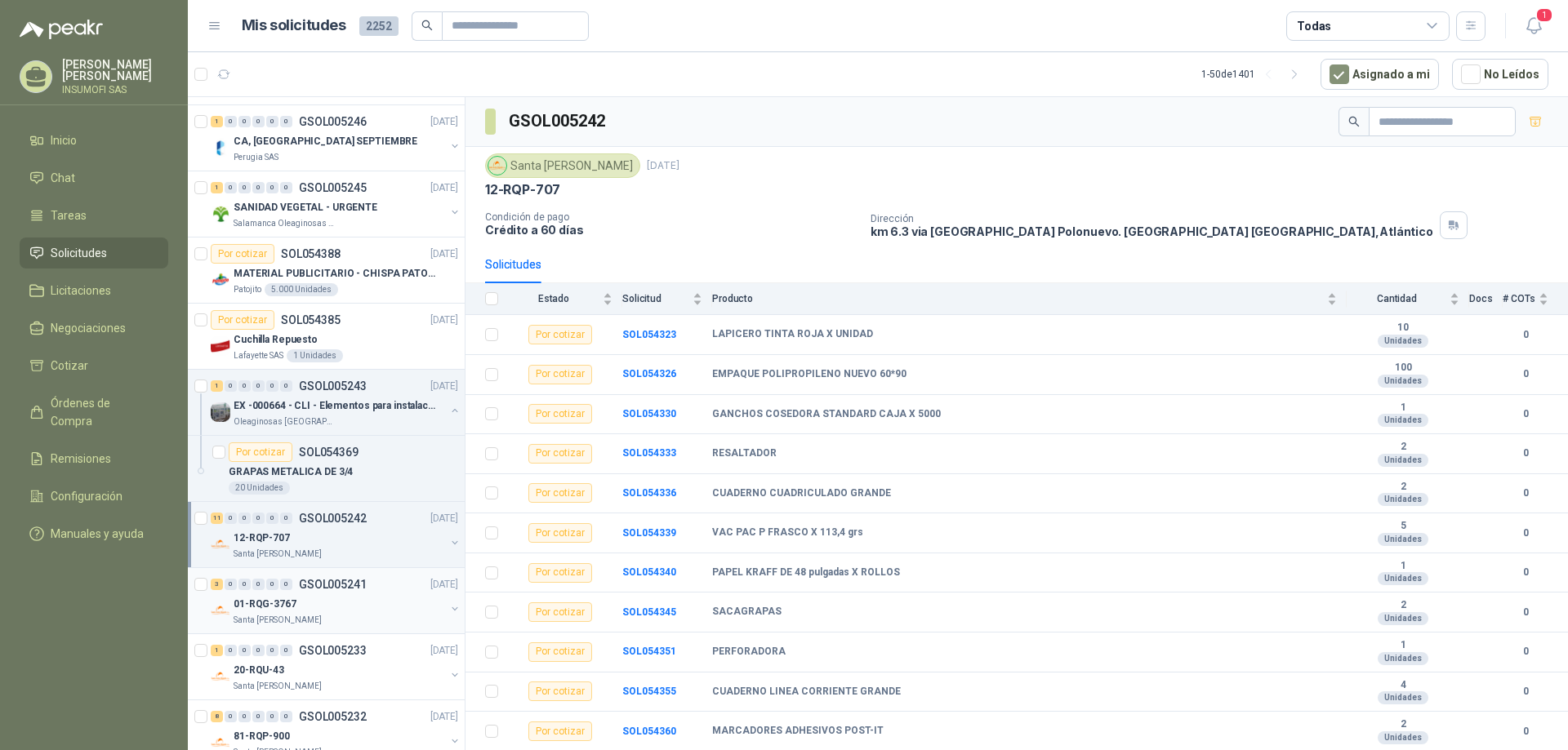
click at [331, 597] on div "01-RQG-3767" at bounding box center [339, 604] width 212 height 20
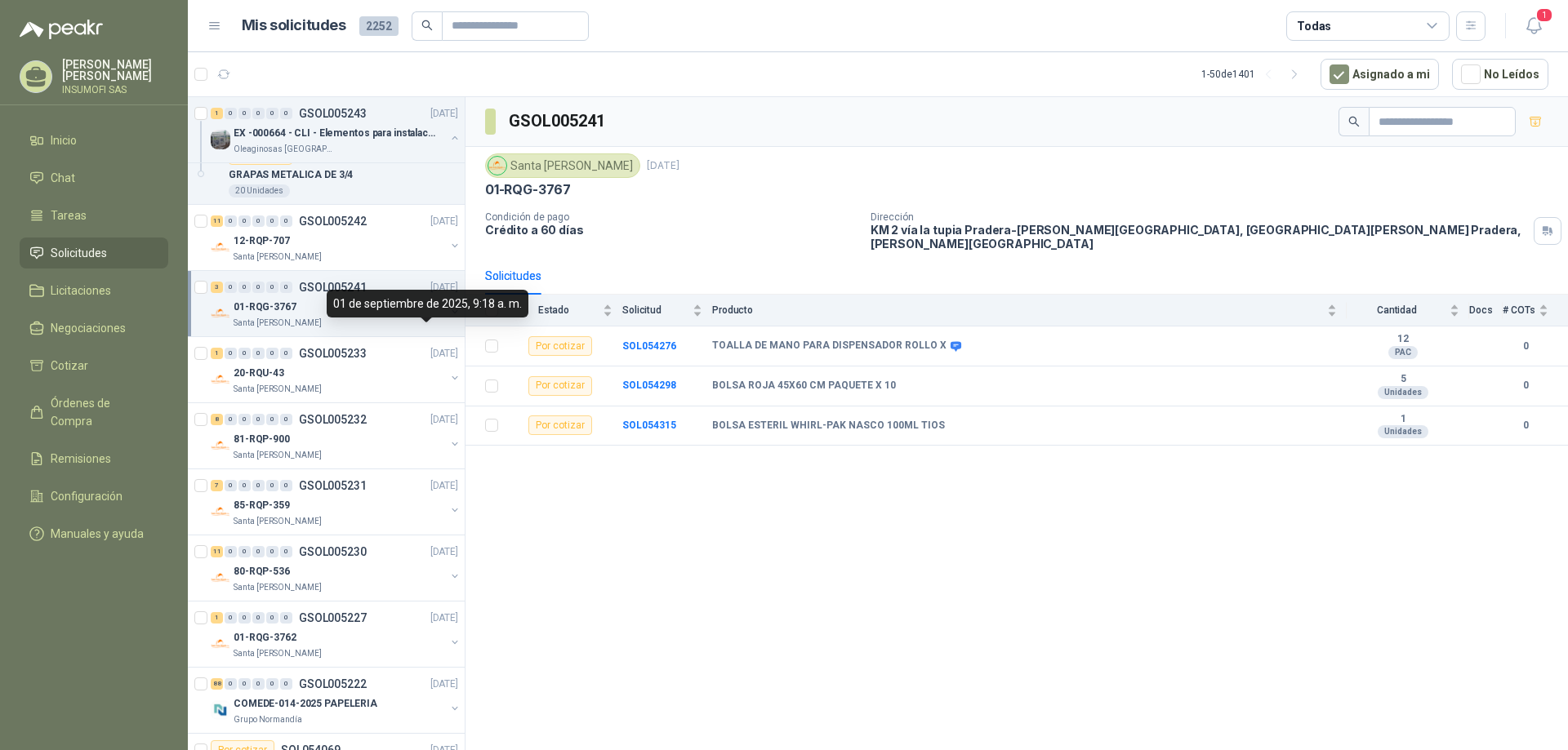
scroll to position [980, 0]
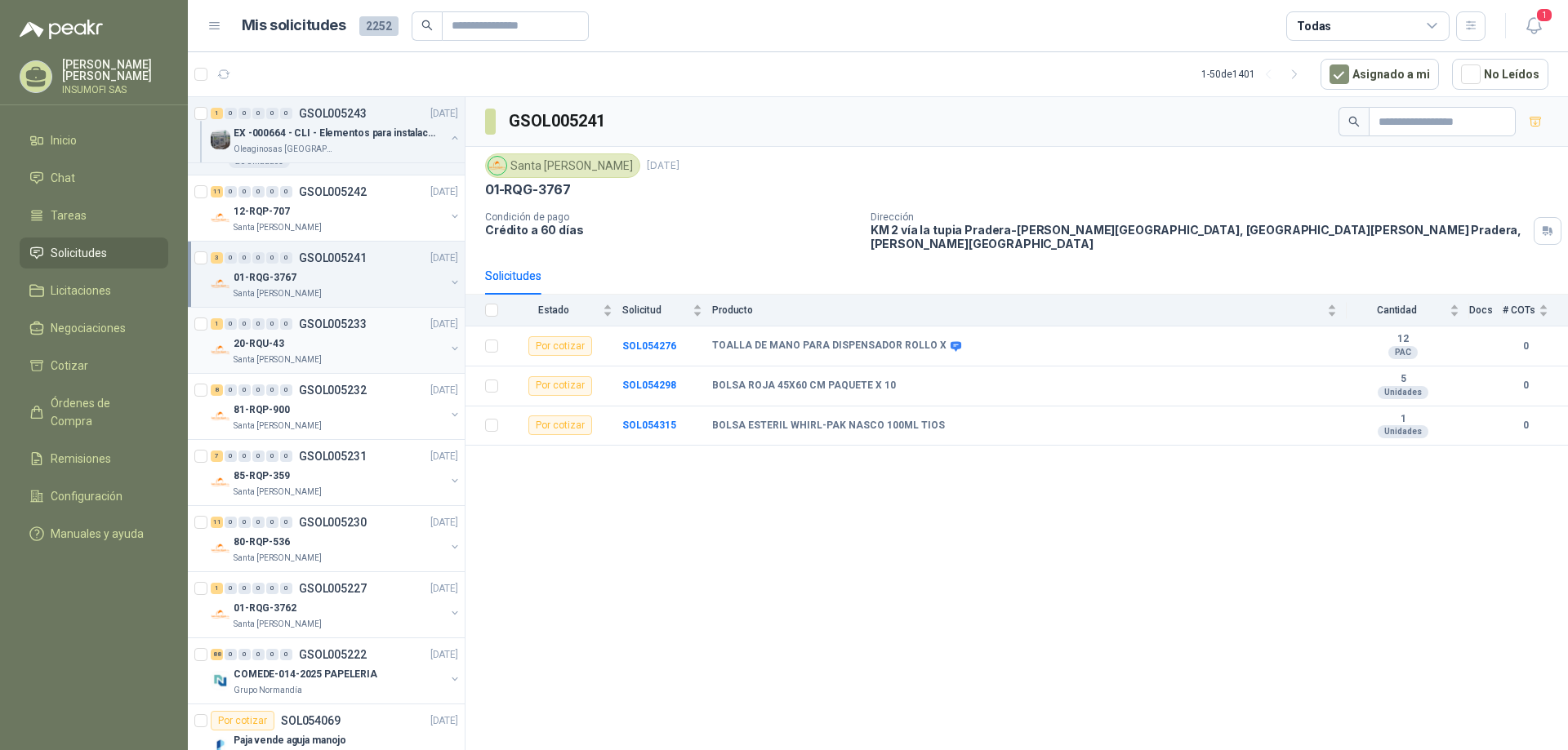
click at [291, 341] on div "20-RQU-43" at bounding box center [339, 343] width 212 height 20
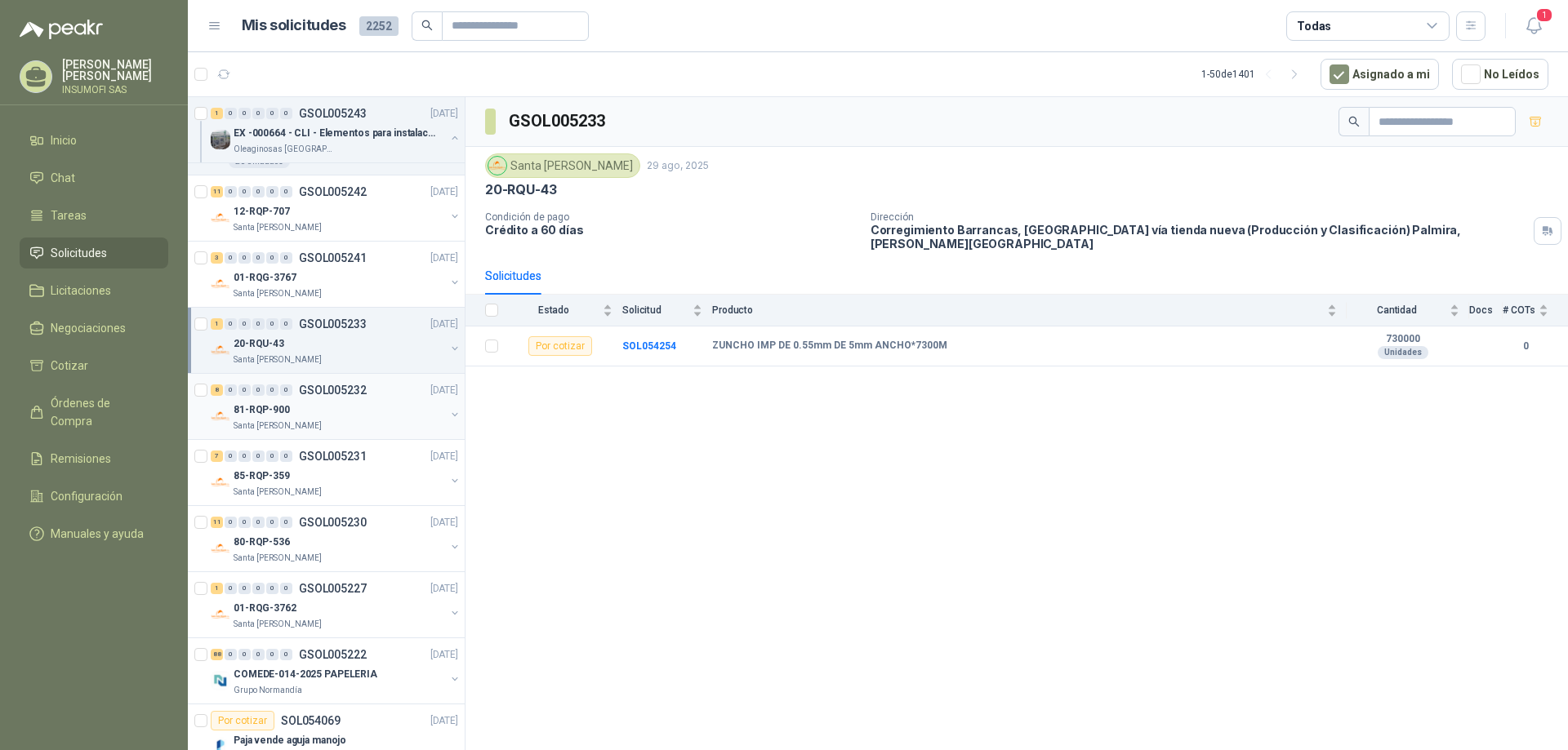
click at [293, 400] on div "81-RQP-900" at bounding box center [339, 410] width 212 height 20
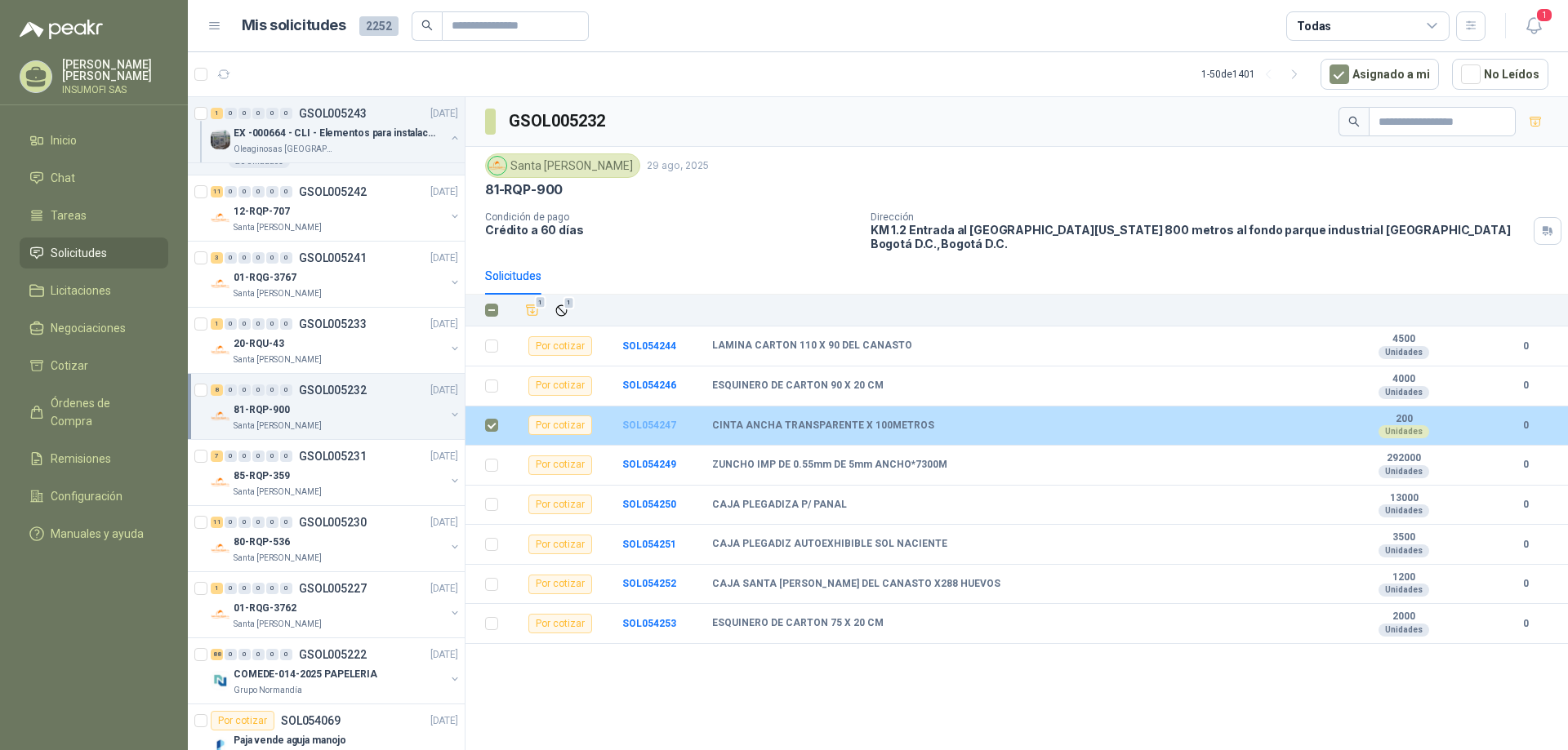
click at [639, 425] on b "SOL054247" at bounding box center [649, 425] width 54 height 12
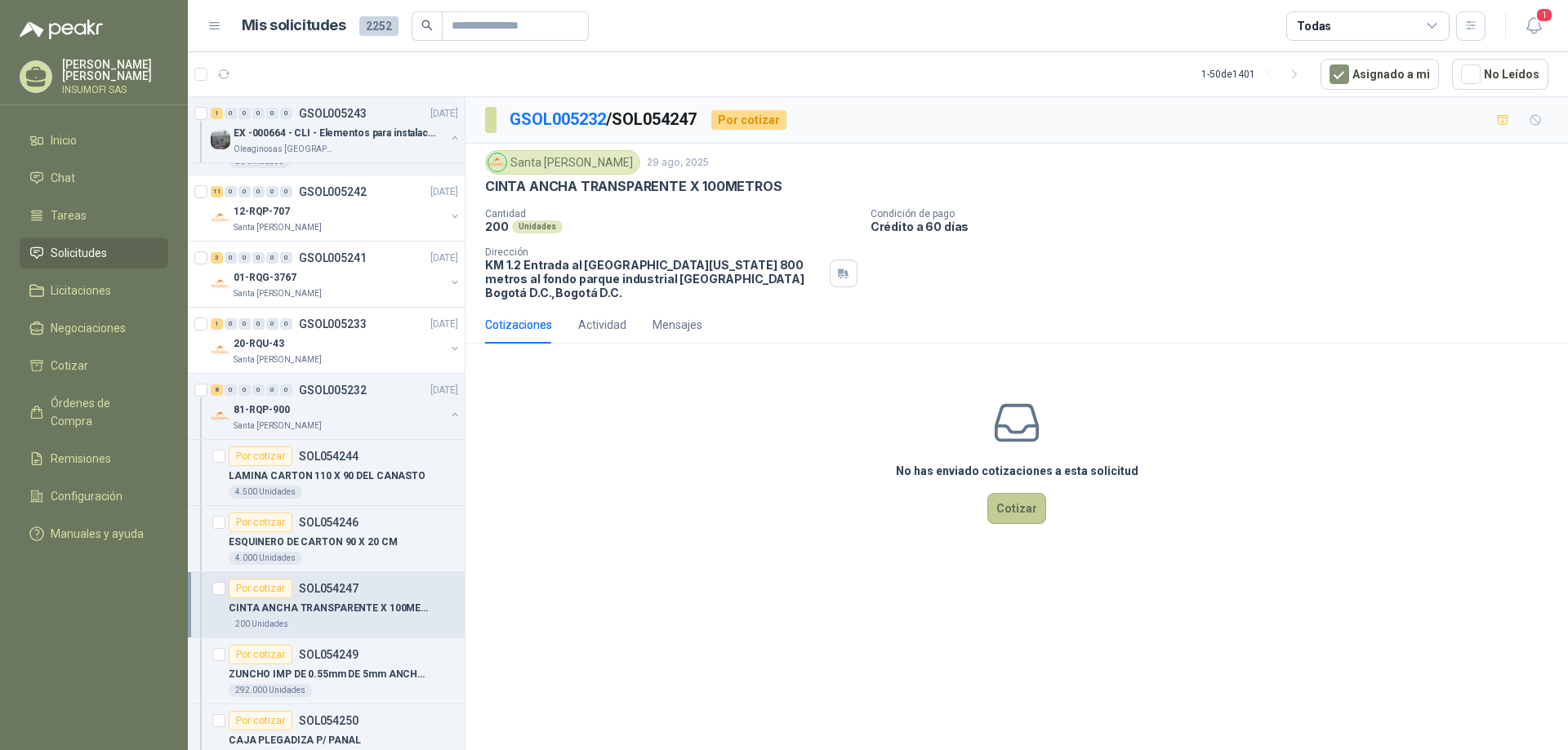
click at [1024, 509] on button "Cotizar" at bounding box center [1016, 508] width 59 height 31
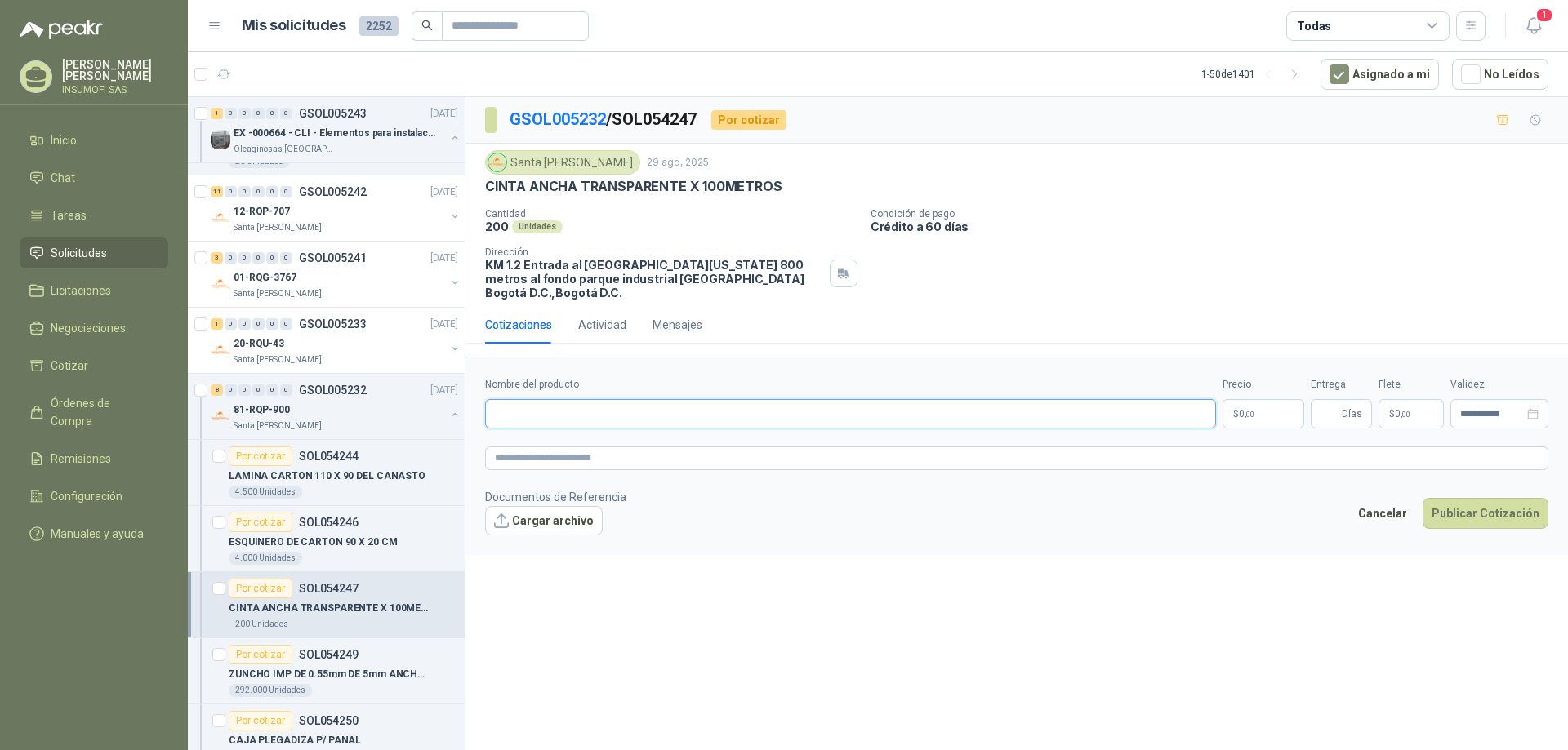
click at [540, 421] on input "Nombre del producto" at bounding box center [850, 414] width 731 height 30
click at [610, 411] on input "**********" at bounding box center [850, 414] width 731 height 30
click at [637, 411] on input "**********" at bounding box center [850, 414] width 731 height 30
click at [646, 411] on input "**********" at bounding box center [850, 414] width 731 height 30
click at [697, 416] on input "**********" at bounding box center [850, 414] width 731 height 30
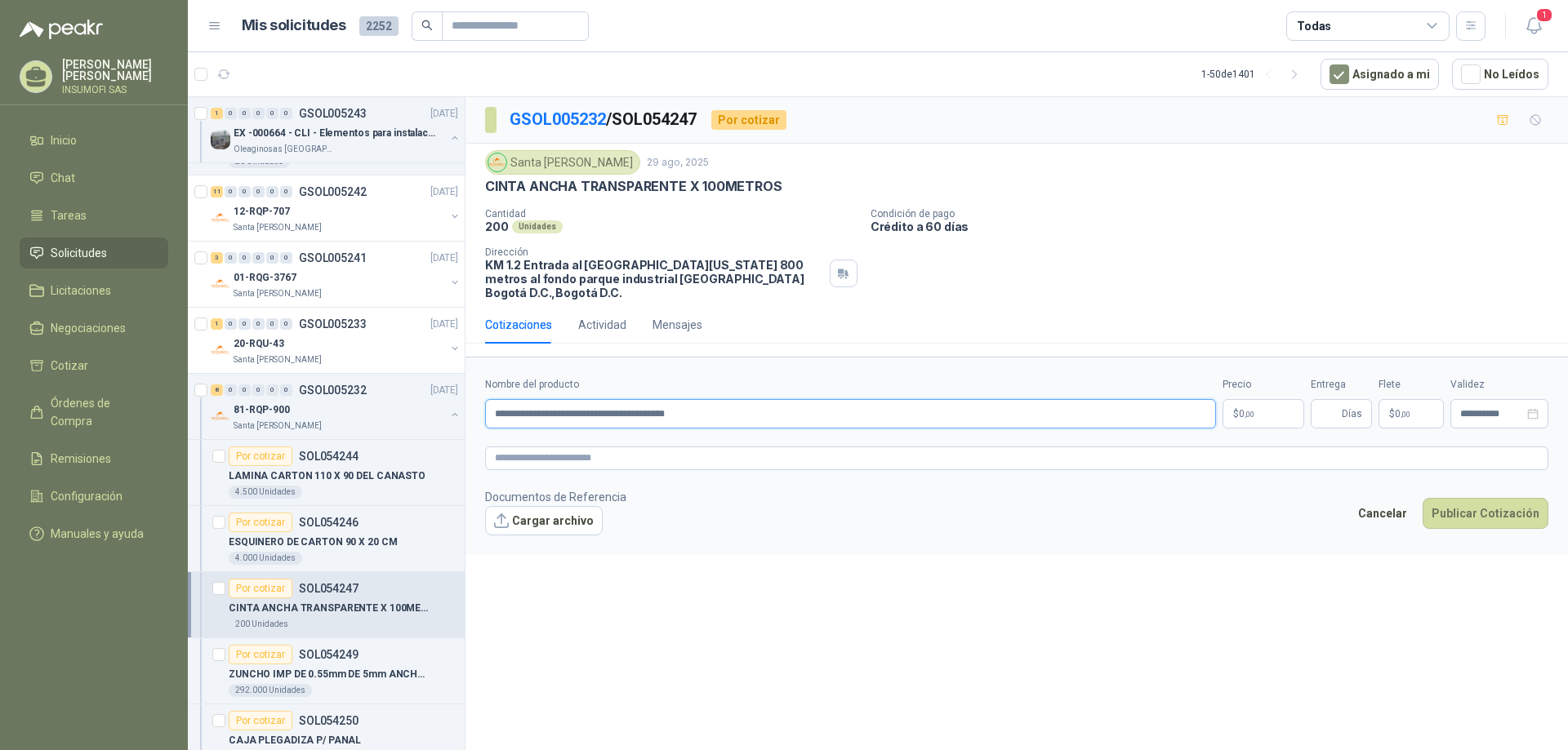
type input "**********"
click at [1259, 410] on body "[PERSON_NAME] INSUMOFI SAS Inicio Chat Tareas Solicitudes Licitaciones Negociac…" at bounding box center [784, 375] width 1568 height 750
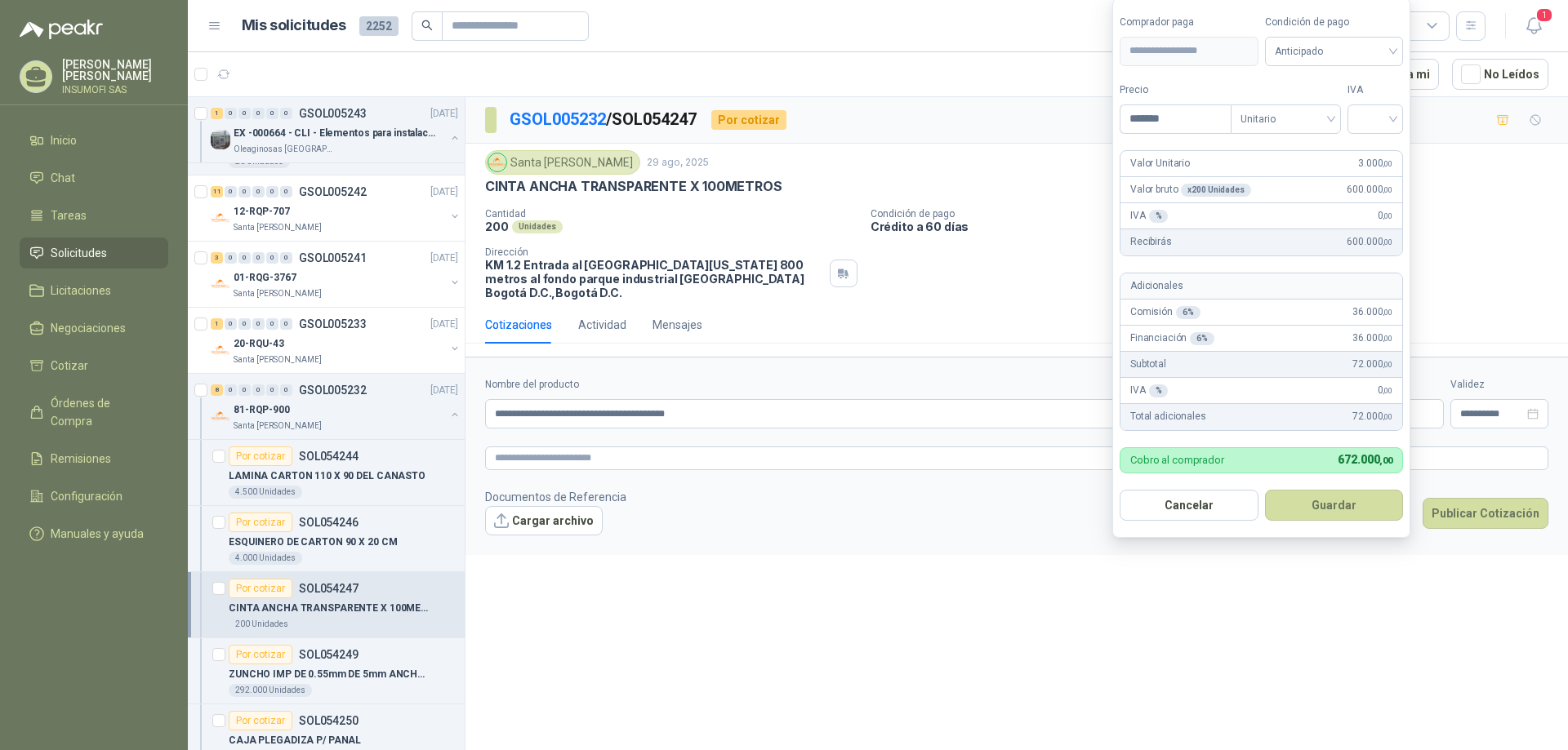
type input "*******"
click at [1484, 223] on p "Crédito a 60 días" at bounding box center [1215, 226] width 691 height 14
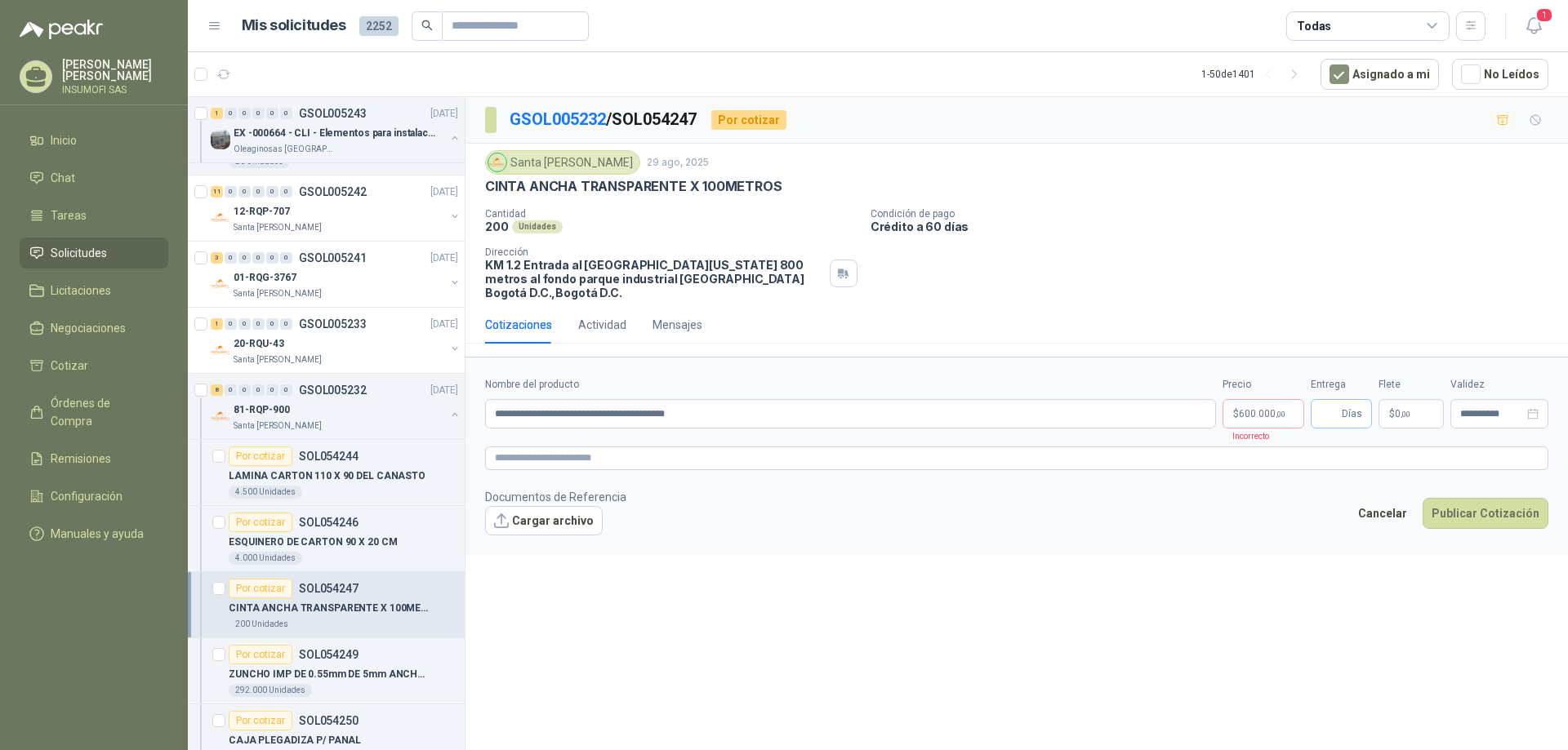
click at [1353, 414] on span "Días" at bounding box center [1352, 414] width 21 height 28
click at [876, 416] on input "**********" at bounding box center [850, 414] width 731 height 30
click at [785, 403] on input "**********" at bounding box center [850, 414] width 731 height 30
click at [769, 411] on input "**********" at bounding box center [850, 414] width 731 height 30
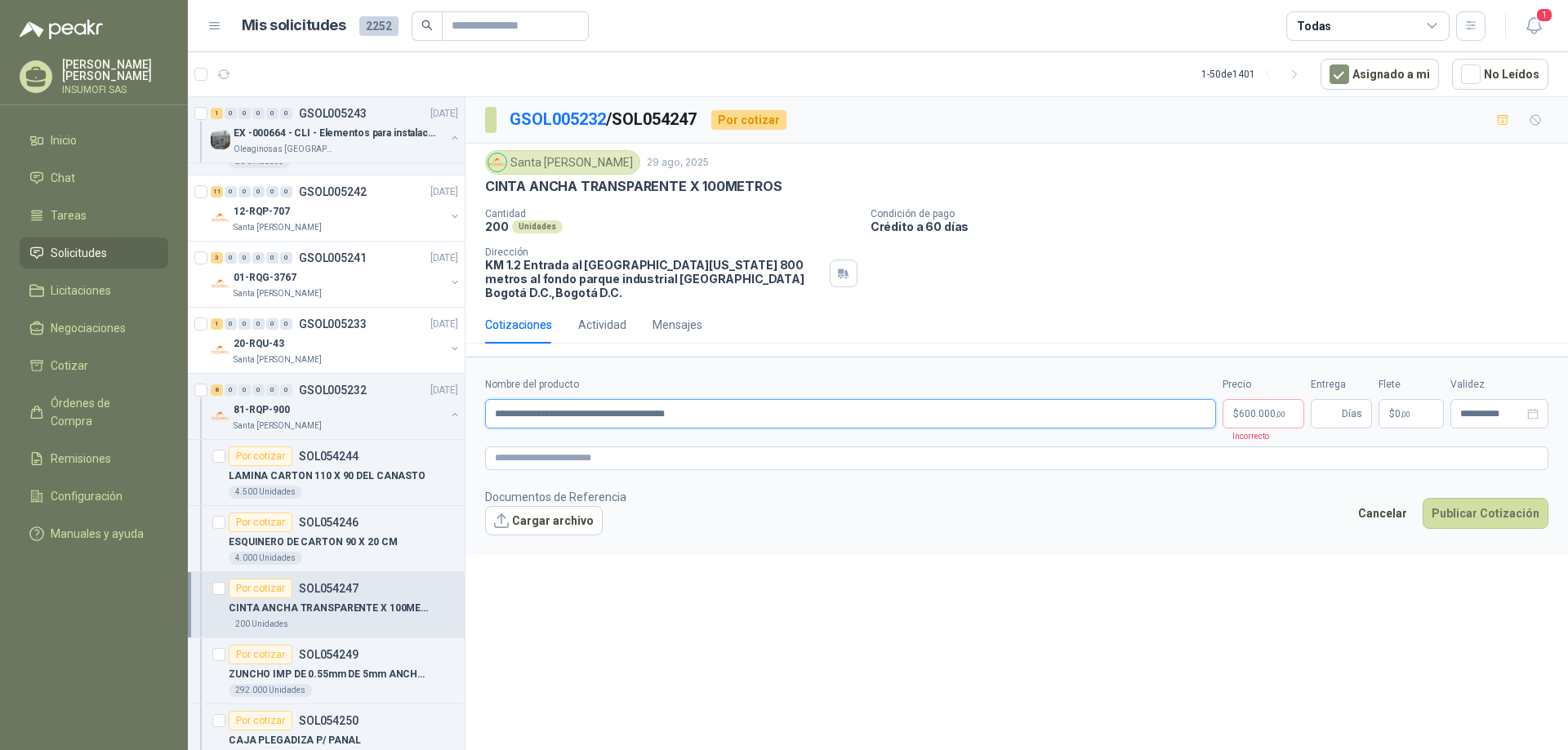
click at [780, 412] on input "**********" at bounding box center [850, 414] width 731 height 30
click at [1321, 422] on input "Entrega" at bounding box center [1330, 414] width 18 height 28
click at [1330, 416] on input "Entrega" at bounding box center [1330, 414] width 18 height 28
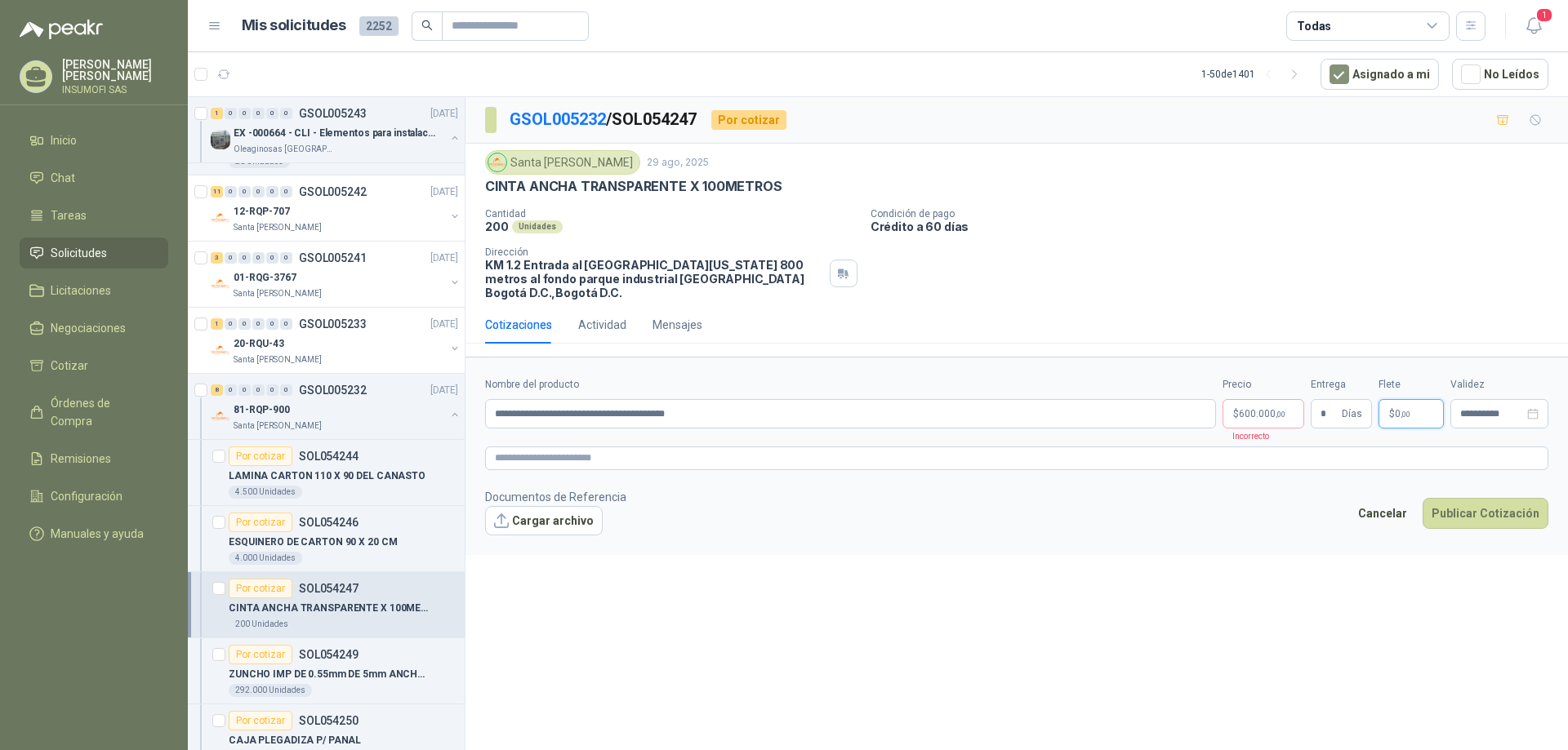
click at [1399, 420] on p "$ 0 ,00" at bounding box center [1411, 414] width 65 height 30
click at [1088, 334] on div "Cotizaciones Actividad Mensajes" at bounding box center [1016, 325] width 1063 height 38
click at [1249, 416] on body "[PERSON_NAME] INSUMOFI SAS Inicio Chat Tareas Solicitudes Licitaciones Negociac…" at bounding box center [784, 375] width 1568 height 750
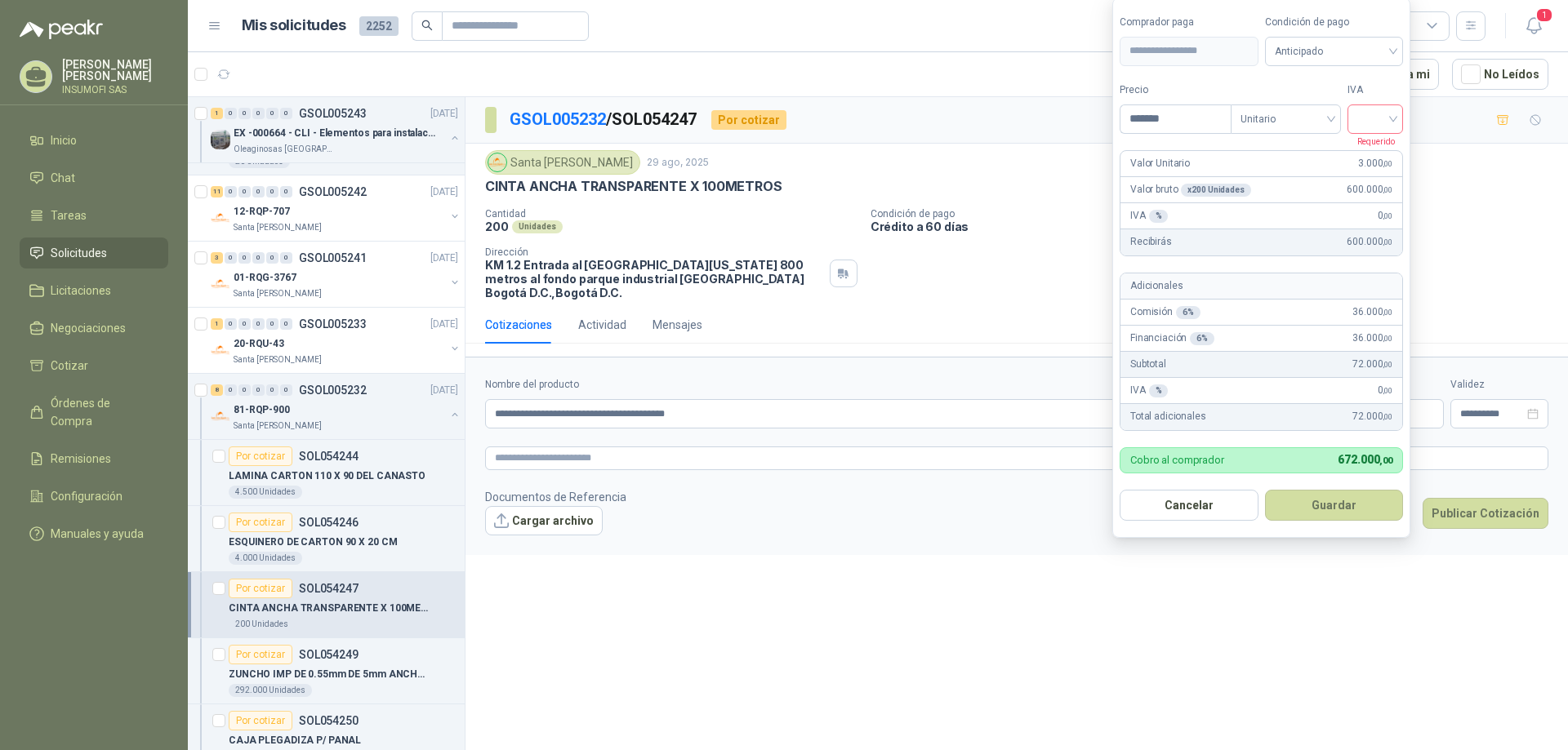
click at [1398, 117] on div at bounding box center [1375, 119] width 56 height 30
click at [1378, 156] on div "19%" at bounding box center [1380, 152] width 31 height 18
click at [1396, 49] on span "Anticipado" at bounding box center [1337, 50] width 121 height 24
click at [1328, 110] on div "Crédito a 30 días" at bounding box center [1336, 111] width 115 height 18
click at [1397, 50] on span "Crédito a 30 días" at bounding box center [1337, 50] width 121 height 24
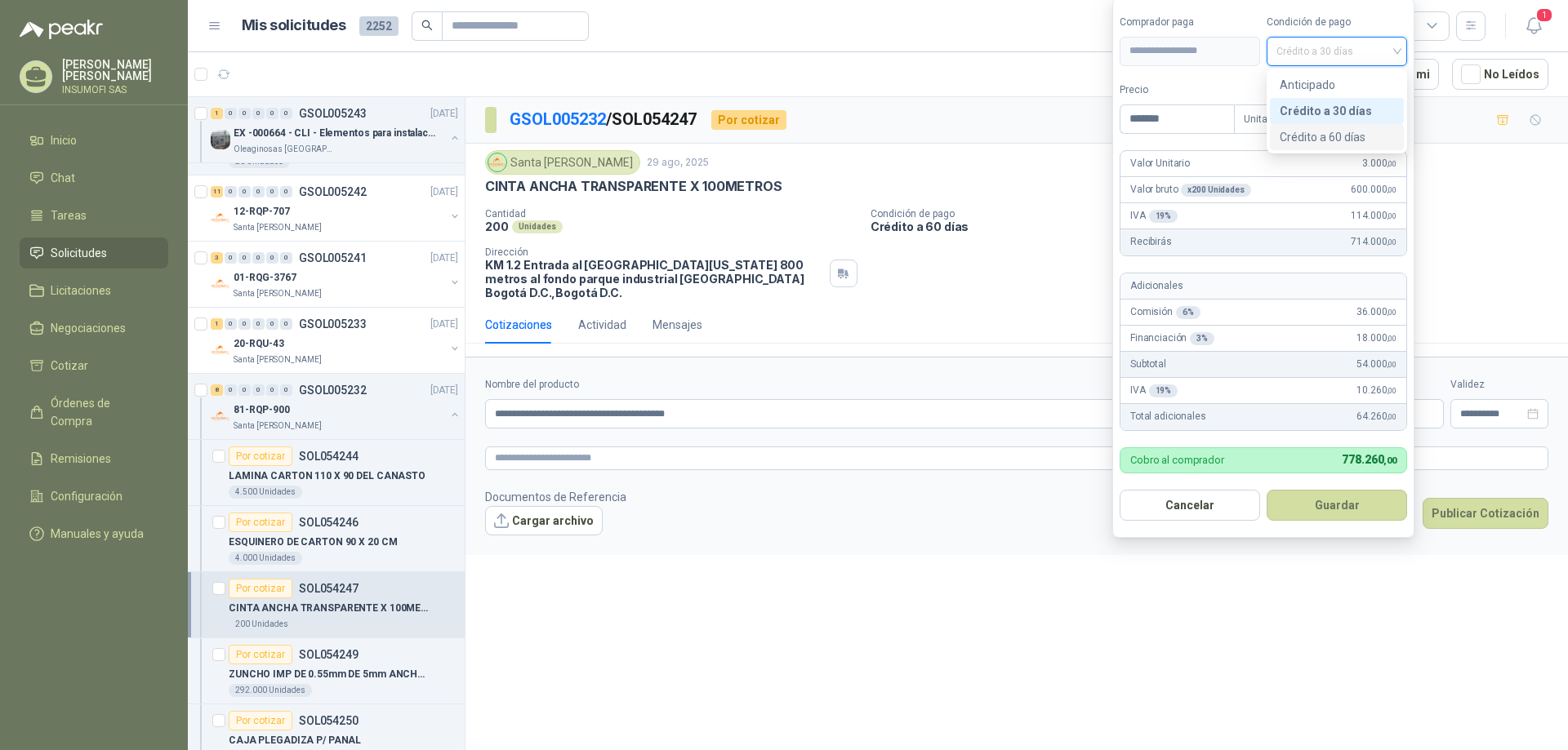
click at [1322, 134] on div "Crédito a 60 días" at bounding box center [1336, 137] width 115 height 18
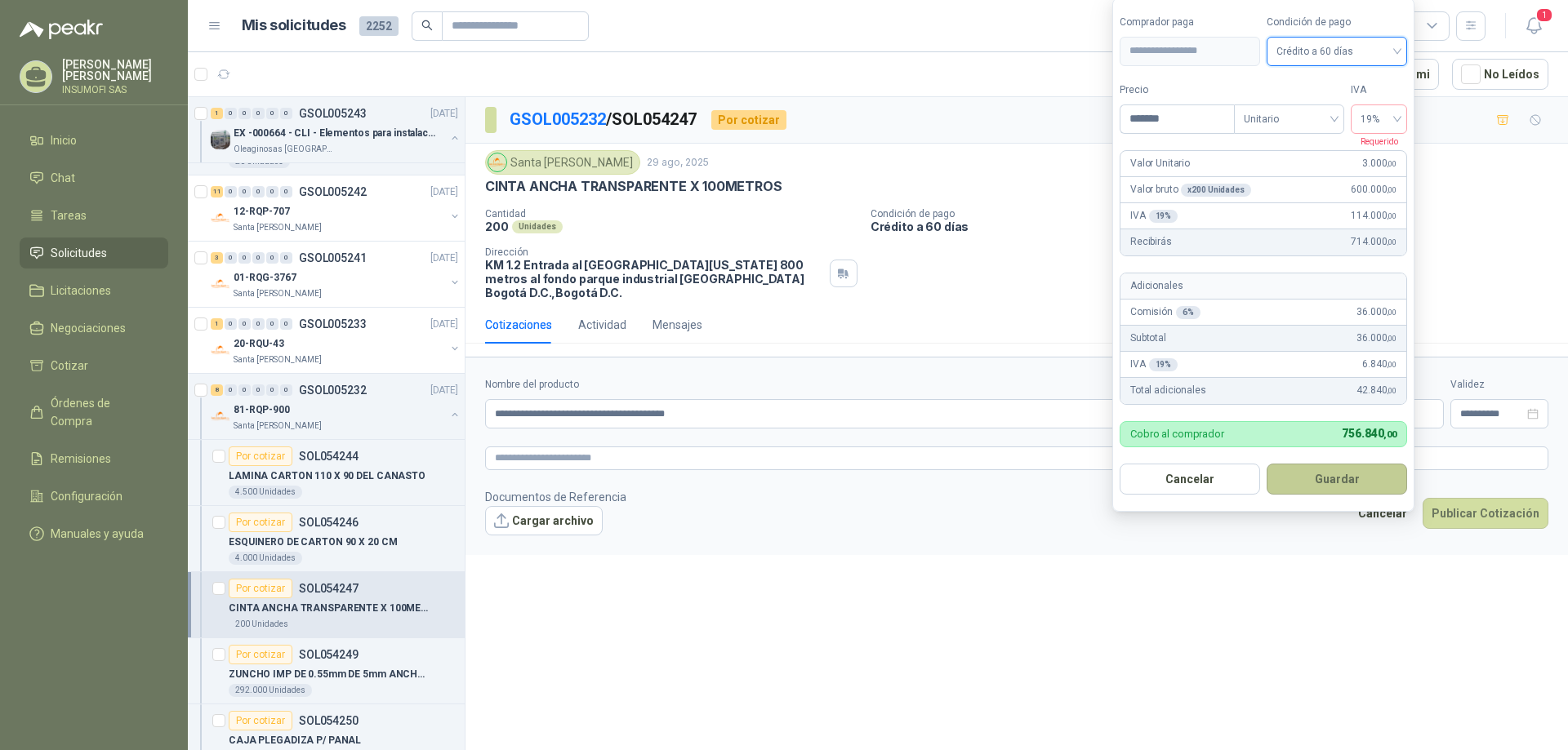
click at [1340, 489] on button "Guardar" at bounding box center [1337, 479] width 141 height 31
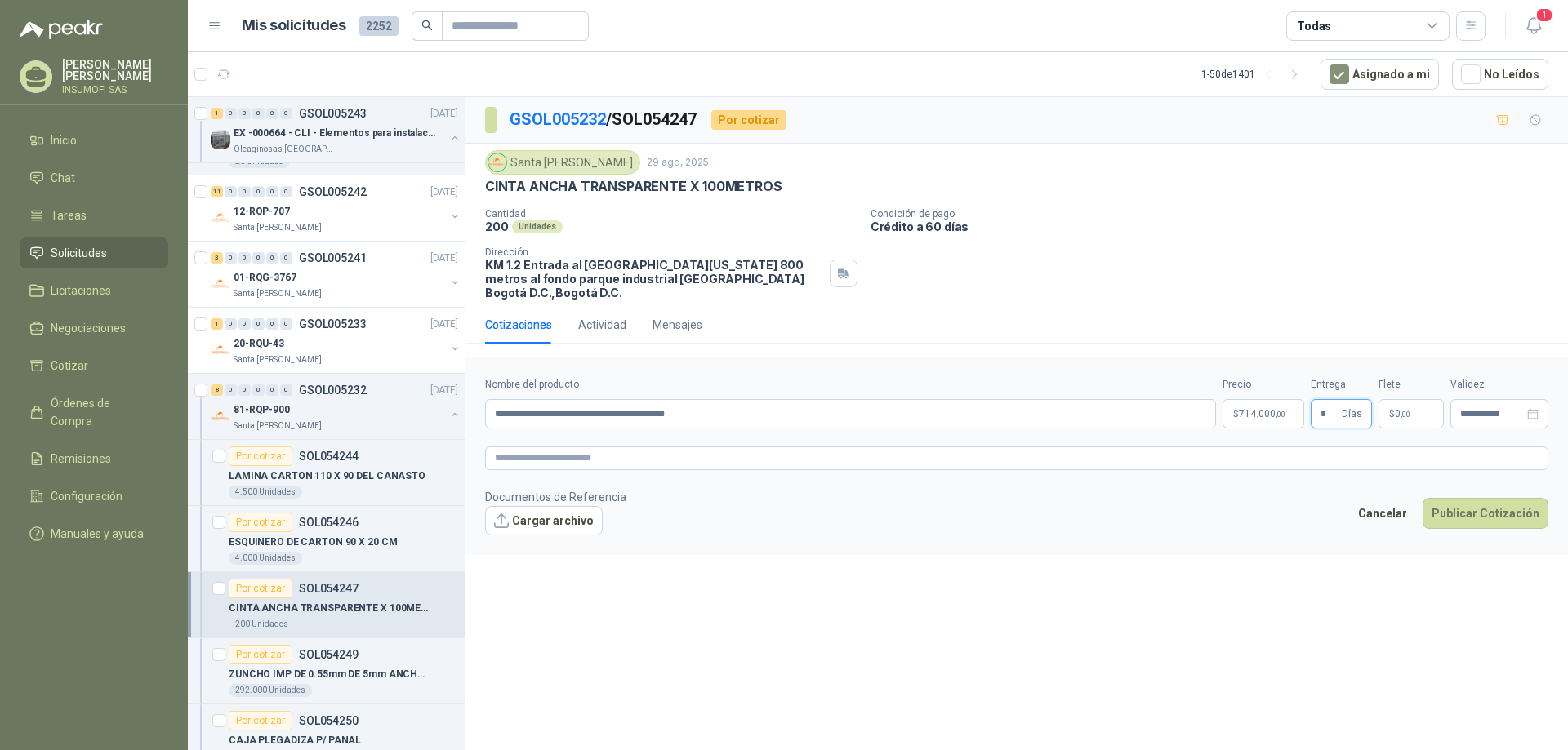
click at [1321, 415] on input "*" at bounding box center [1330, 414] width 18 height 28
type input "*"
click at [593, 463] on textarea at bounding box center [1016, 458] width 1063 height 23
click at [1268, 416] on span "714.000 ,00" at bounding box center [1262, 414] width 47 height 10
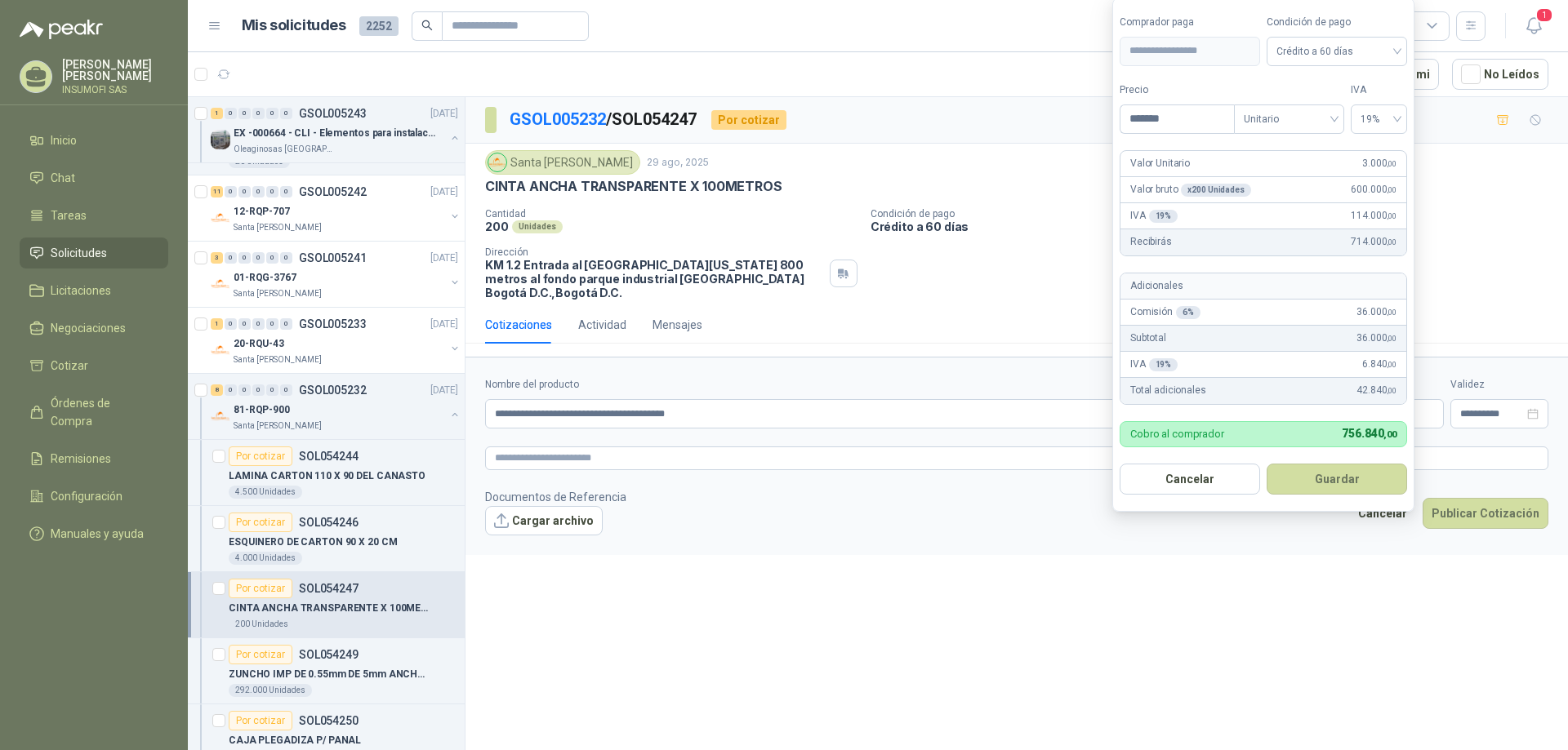
click at [1381, 608] on div "**********" at bounding box center [1016, 426] width 1103 height 659
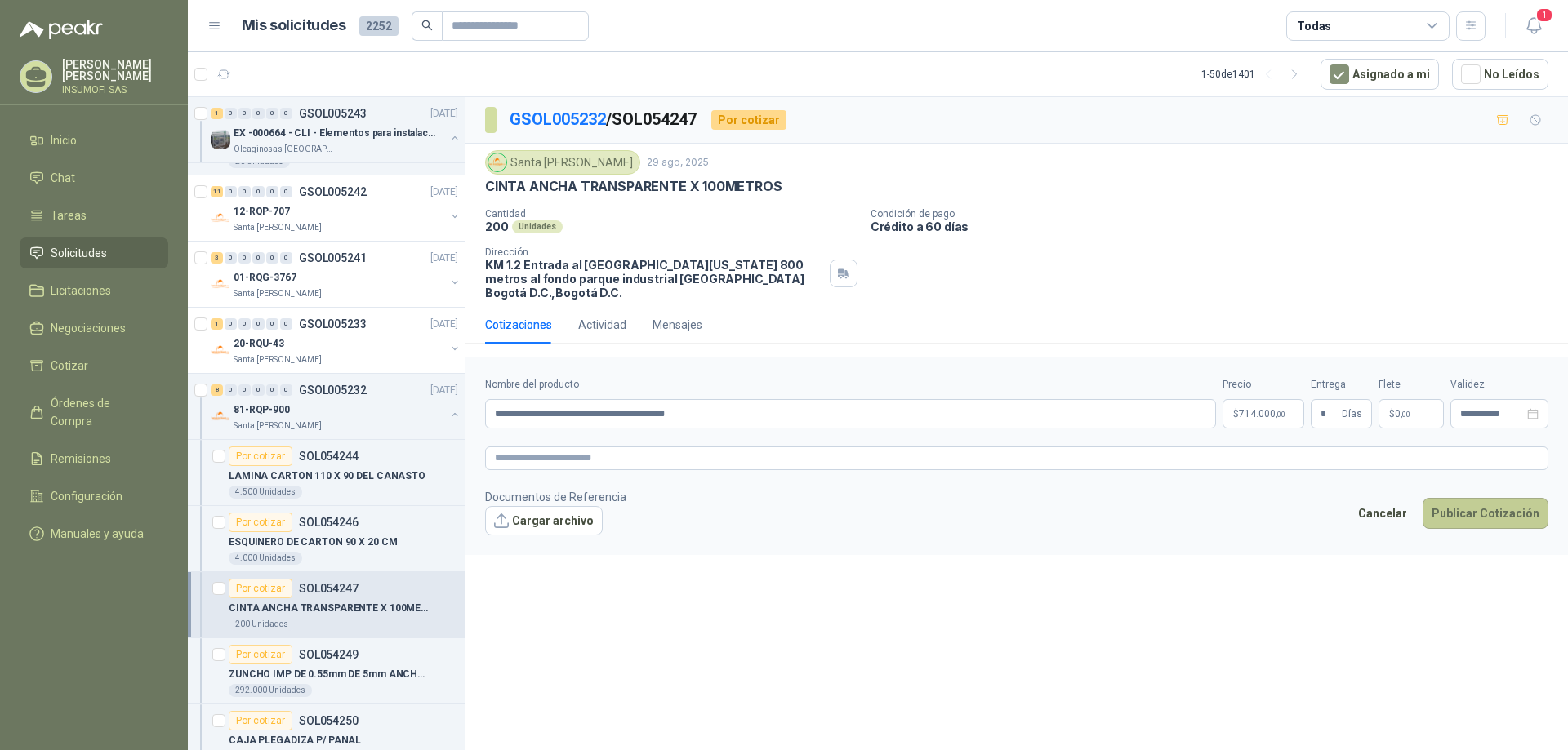
click at [1502, 515] on button "Publicar Cotización" at bounding box center [1485, 513] width 125 height 31
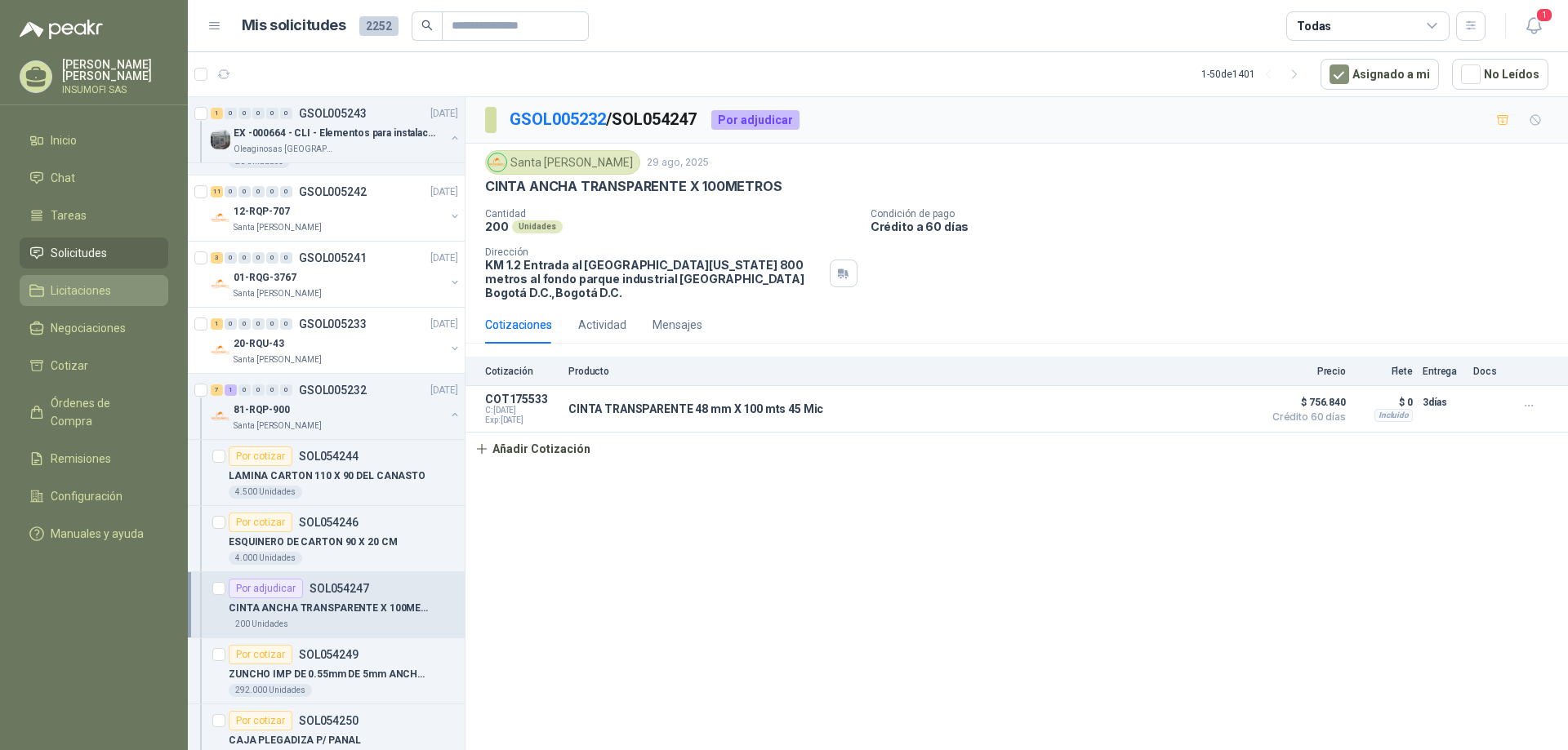
click at [95, 290] on span "Licitaciones" at bounding box center [80, 290] width 60 height 18
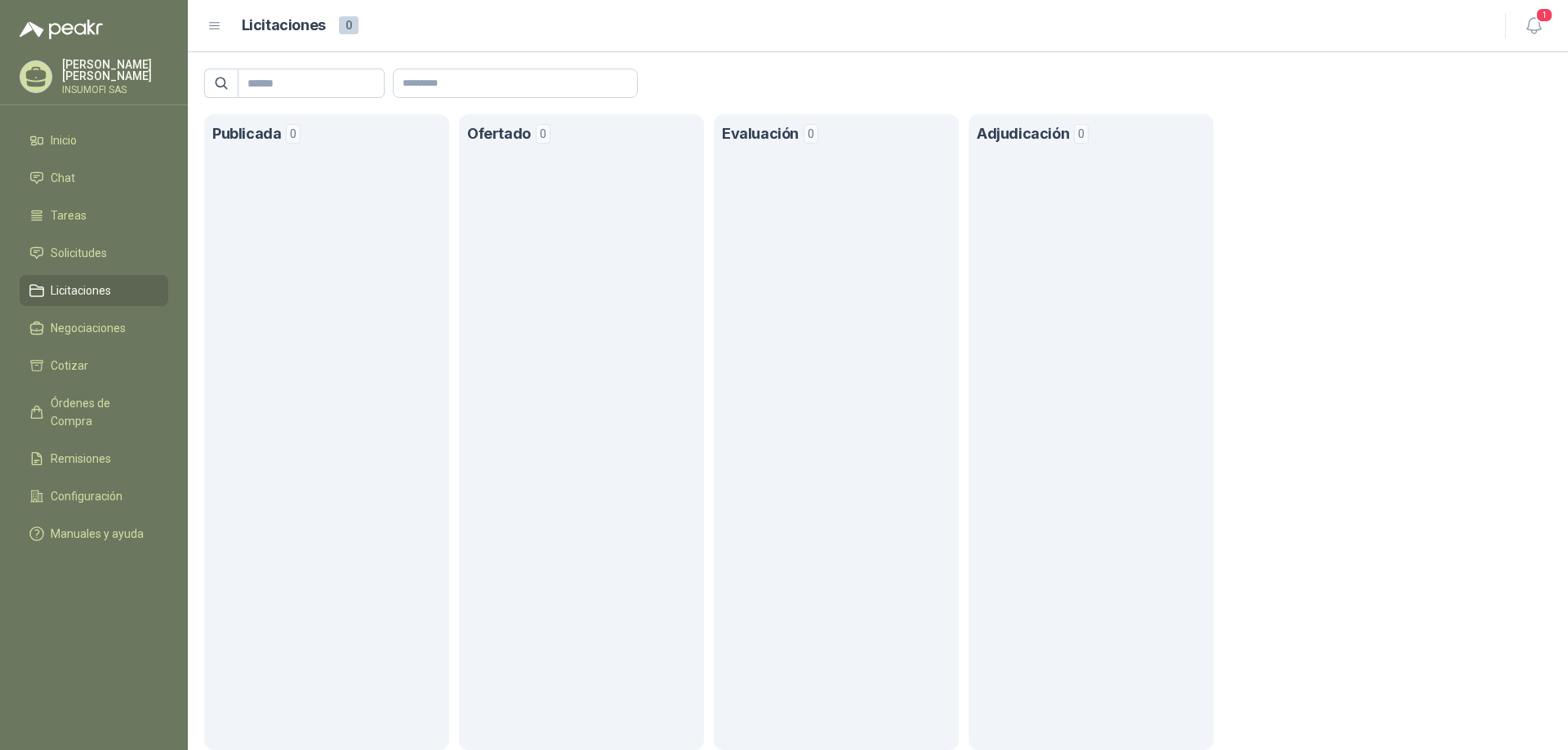
click at [515, 134] on h1 "Ofertado" at bounding box center [499, 134] width 64 height 23
click at [96, 329] on span "Negociaciones" at bounding box center [87, 328] width 75 height 18
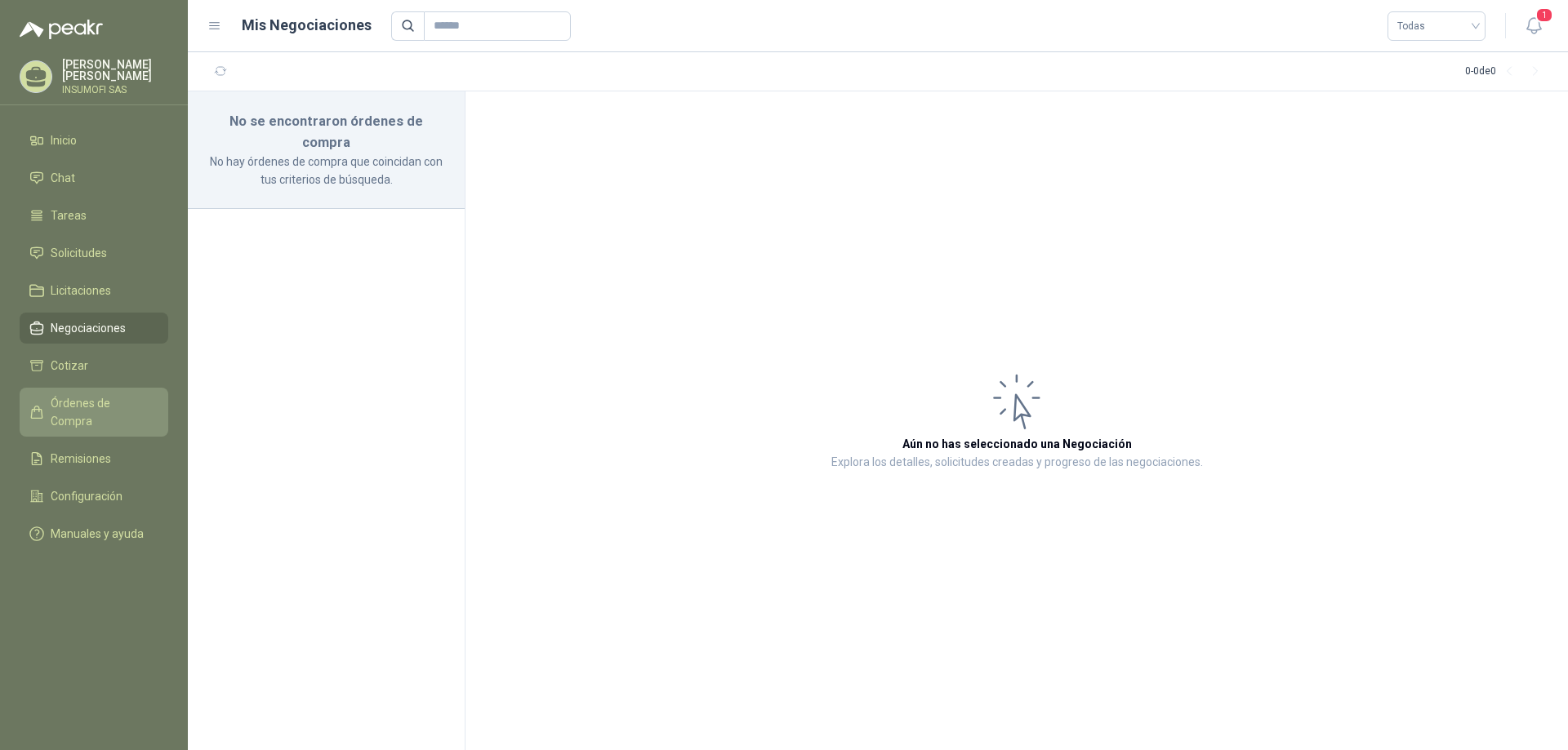
click at [82, 405] on span "Órdenes de Compra" at bounding box center [101, 412] width 102 height 36
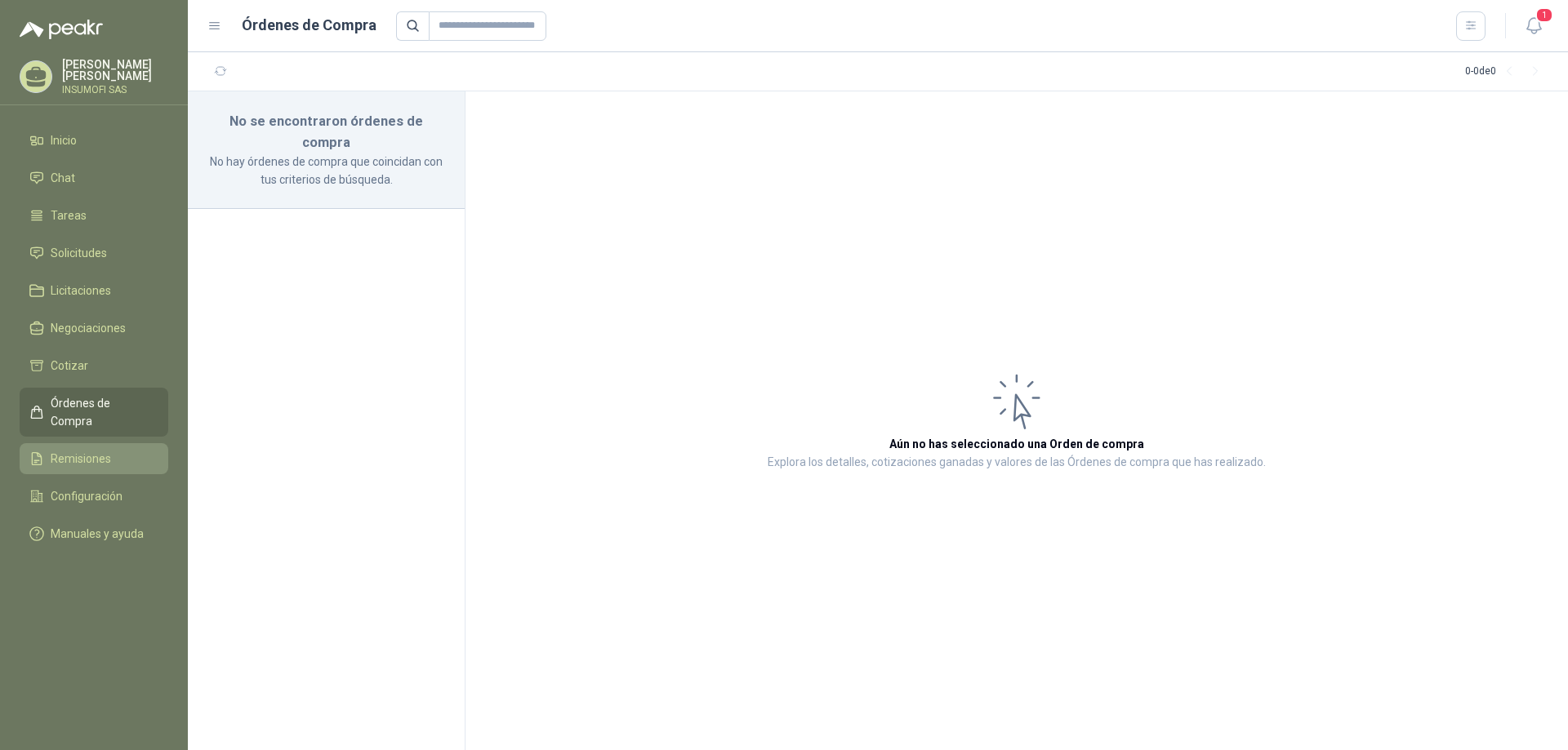
click at [78, 450] on span "Remisiones" at bounding box center [80, 459] width 60 height 18
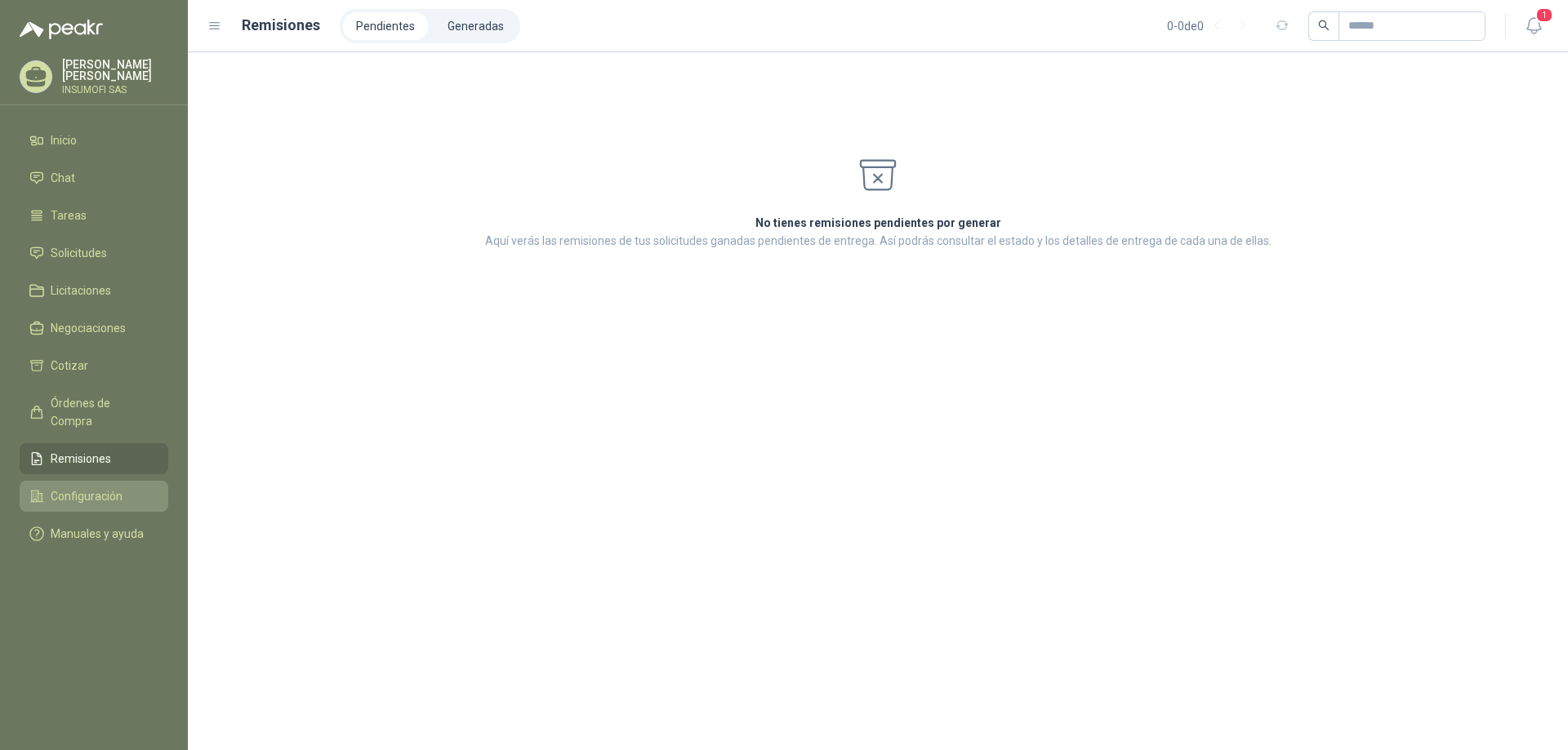
click at [83, 488] on span "Configuración" at bounding box center [87, 497] width 72 height 18
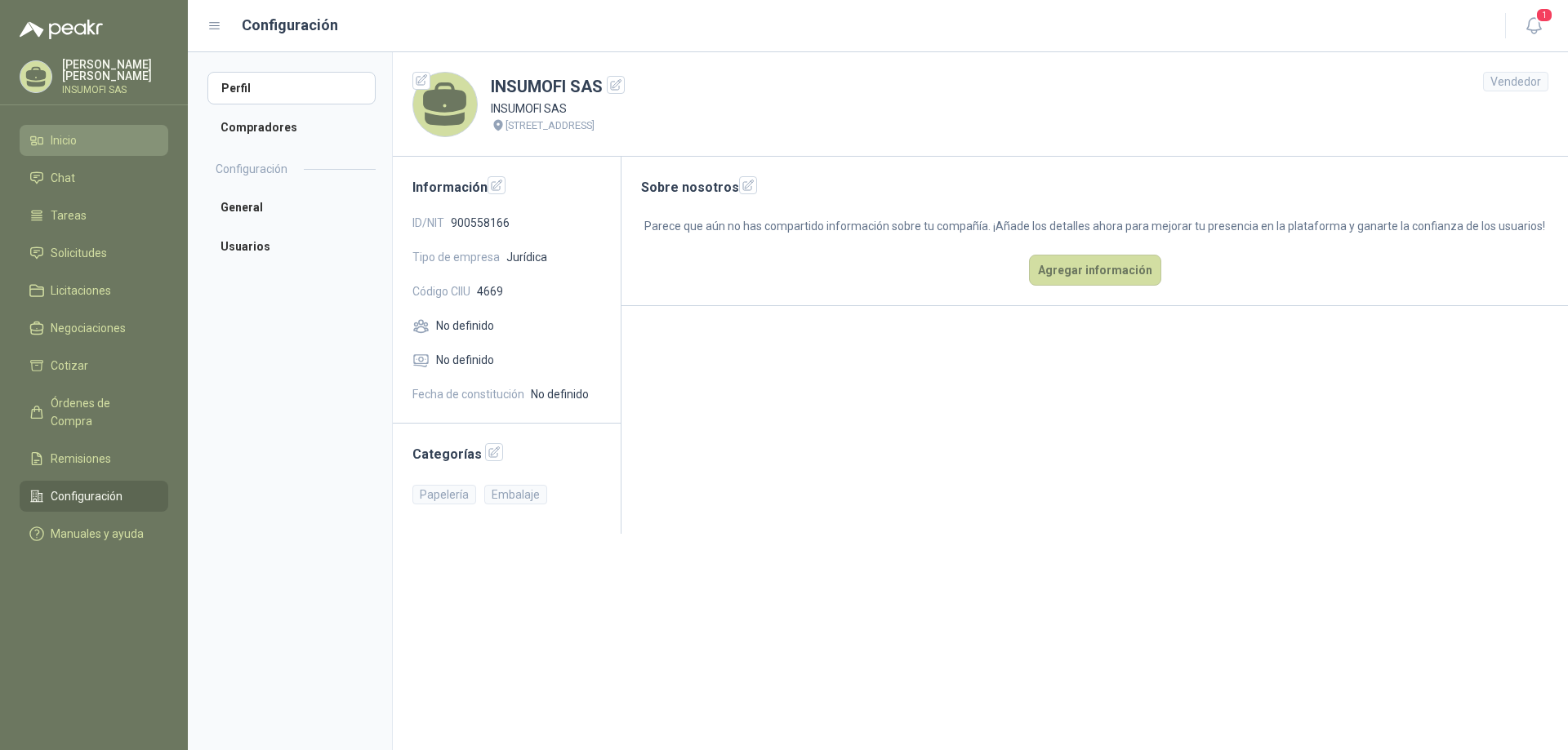
click at [65, 147] on span "Inicio" at bounding box center [63, 141] width 26 height 18
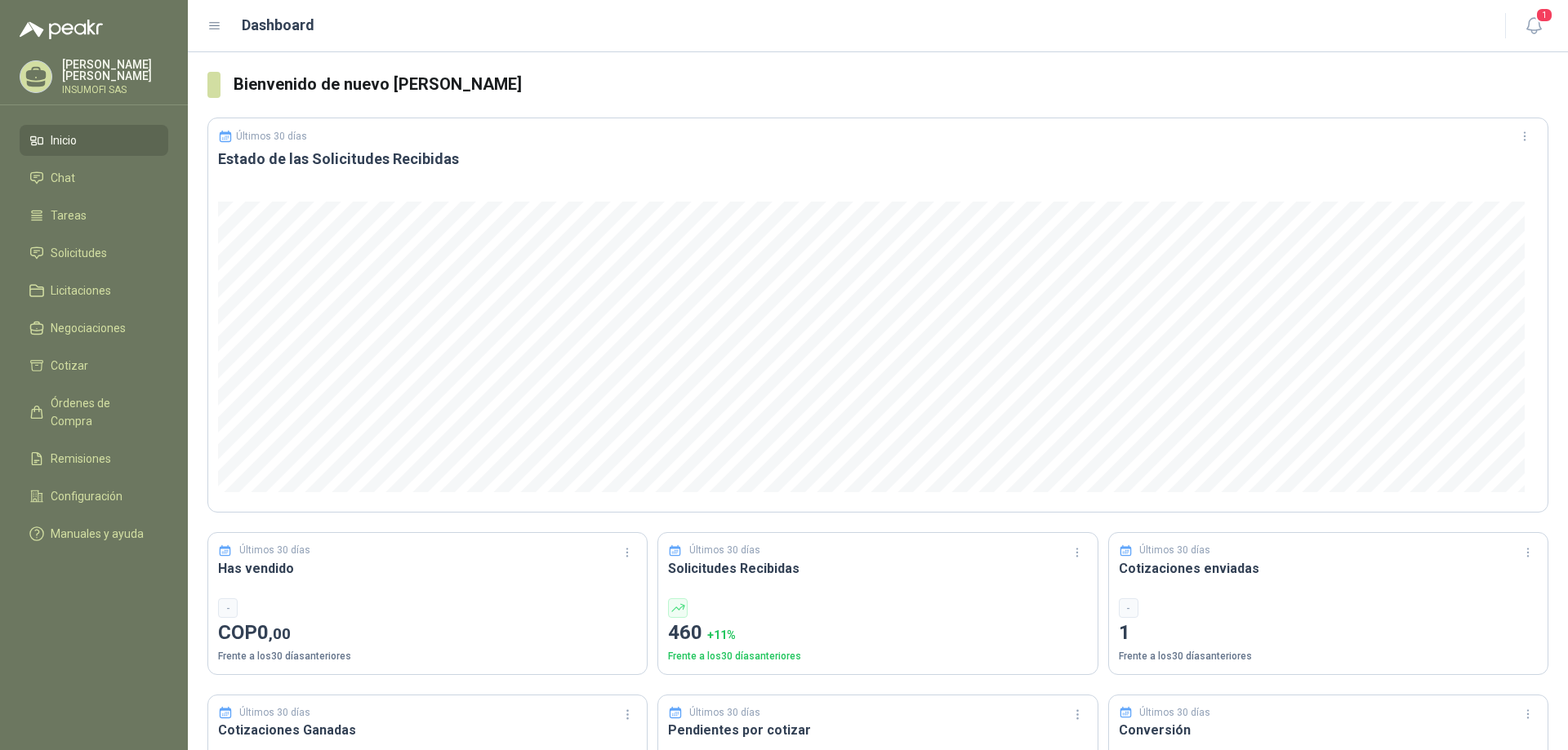
click at [1190, 610] on div "-" at bounding box center [1328, 608] width 419 height 20
click at [1122, 610] on div "-" at bounding box center [1129, 608] width 20 height 20
click at [1186, 634] on p "1" at bounding box center [1328, 634] width 419 height 31
click at [1187, 657] on p "Frente a los 30 días anteriores" at bounding box center [1328, 656] width 419 height 15
click at [1284, 602] on div "-" at bounding box center [1328, 608] width 419 height 20
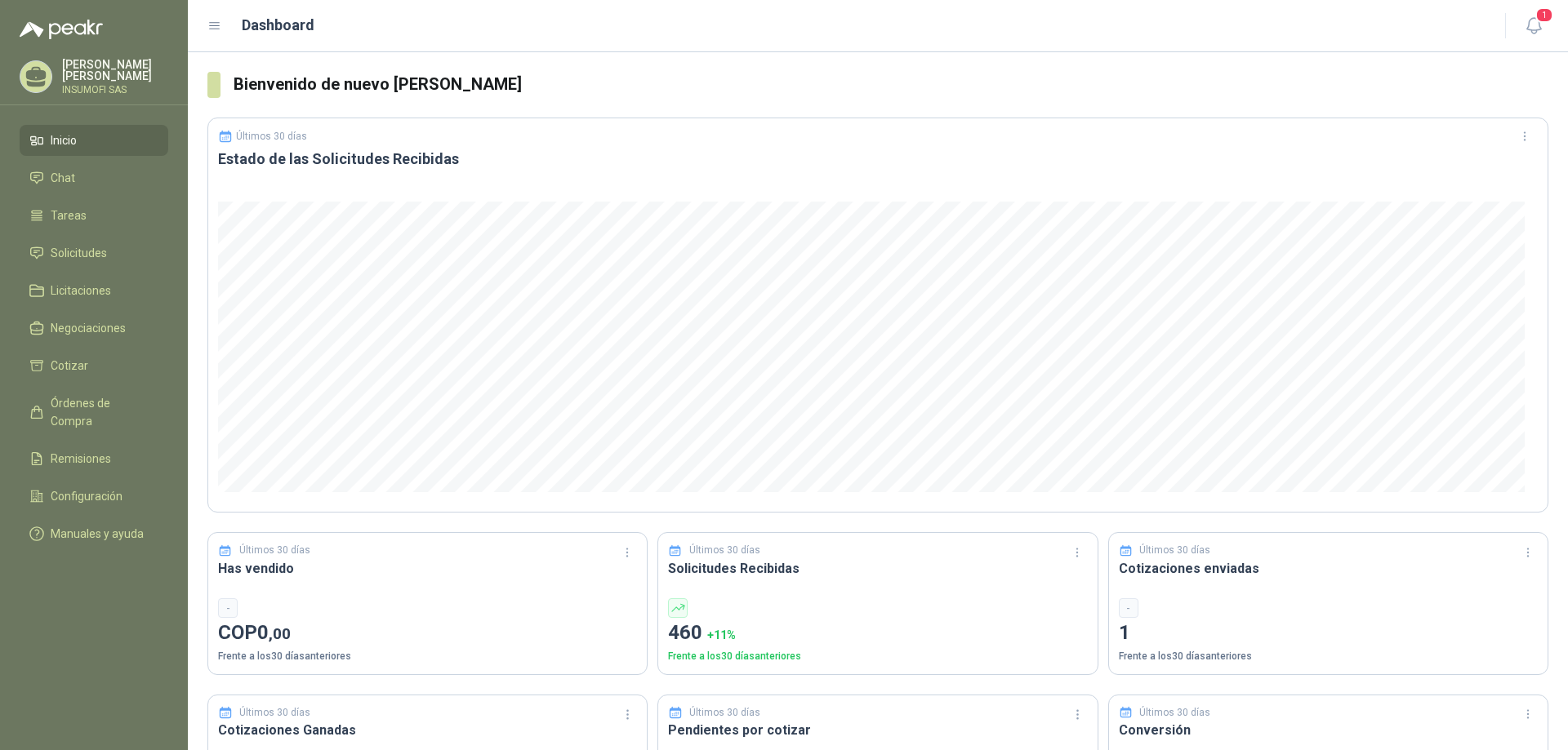
click at [70, 142] on span "Inicio" at bounding box center [63, 141] width 26 height 18
click at [65, 183] on span "Chat" at bounding box center [62, 178] width 24 height 18
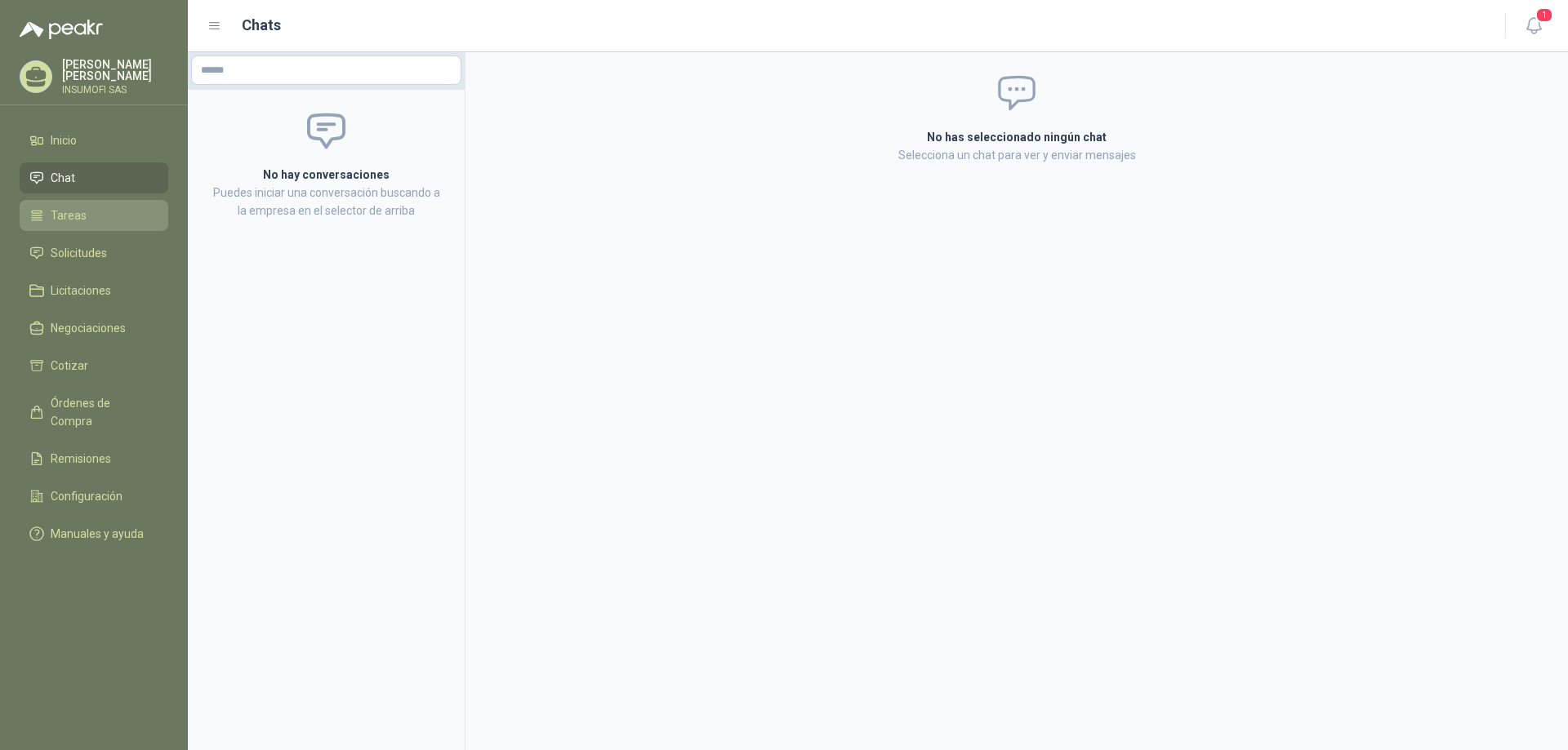
click at [73, 209] on span "Tareas" at bounding box center [69, 215] width 36 height 18
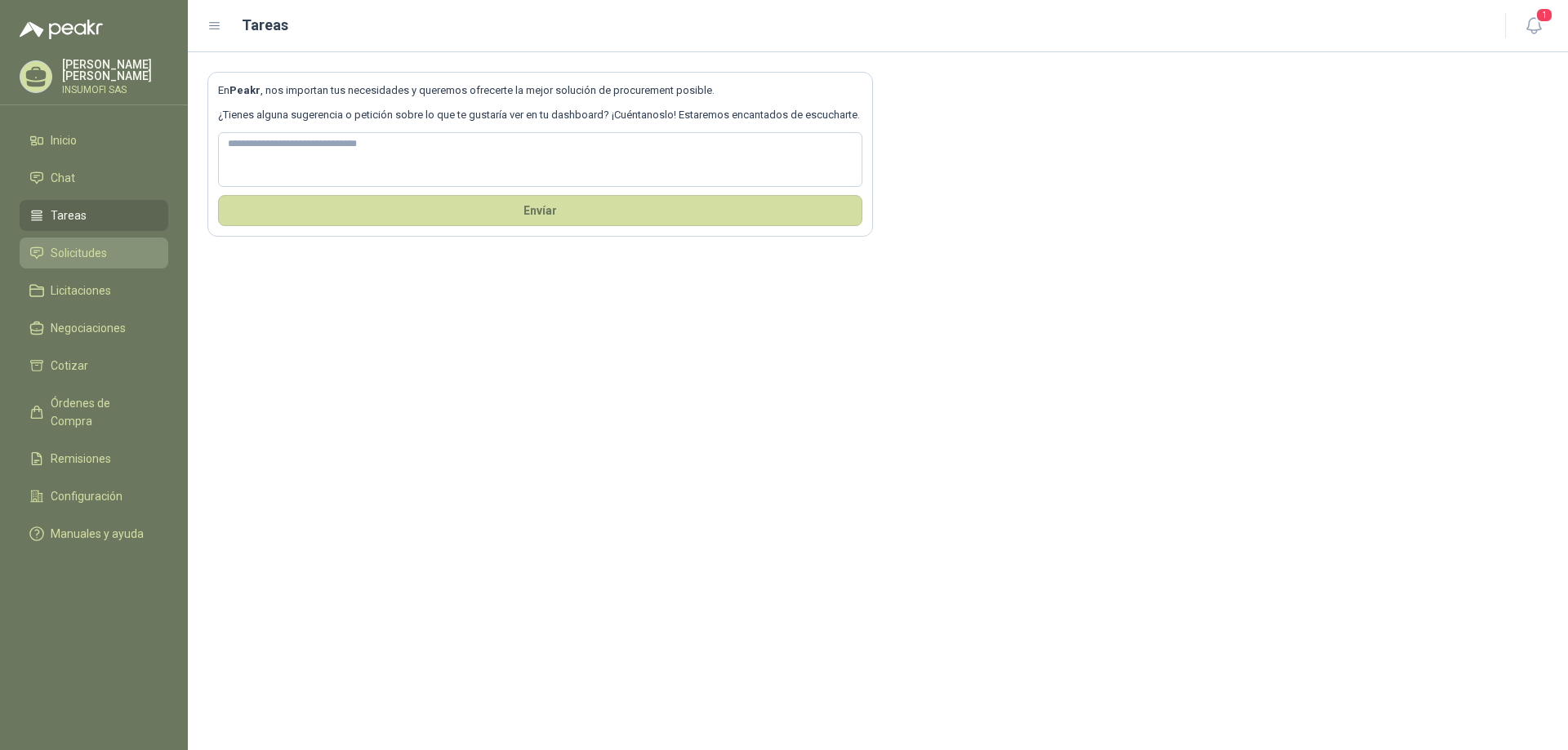
click at [76, 258] on span "Solicitudes" at bounding box center [78, 253] width 56 height 18
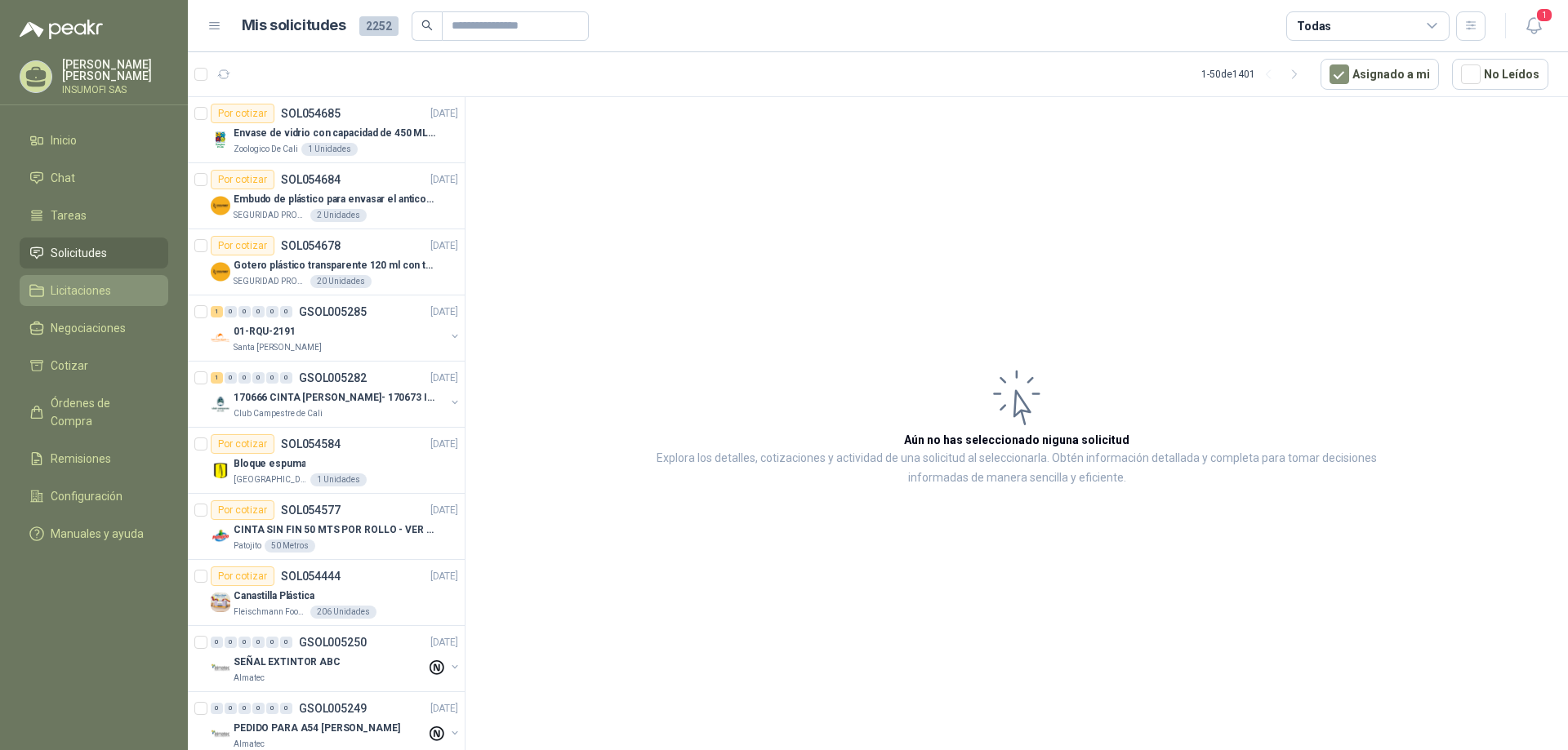
click at [76, 290] on span "Licitaciones" at bounding box center [80, 290] width 60 height 18
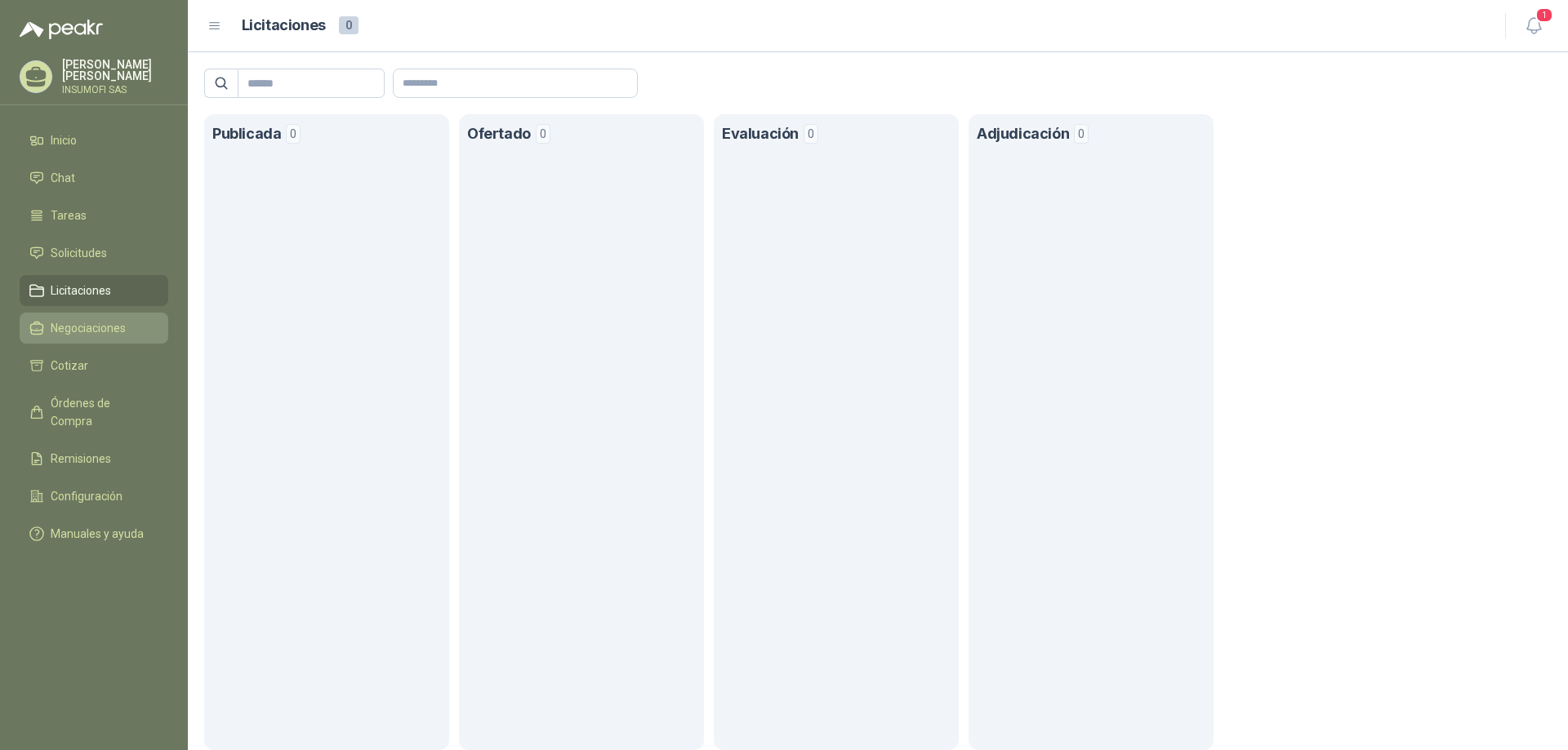
click at [80, 325] on span "Negociaciones" at bounding box center [87, 328] width 75 height 18
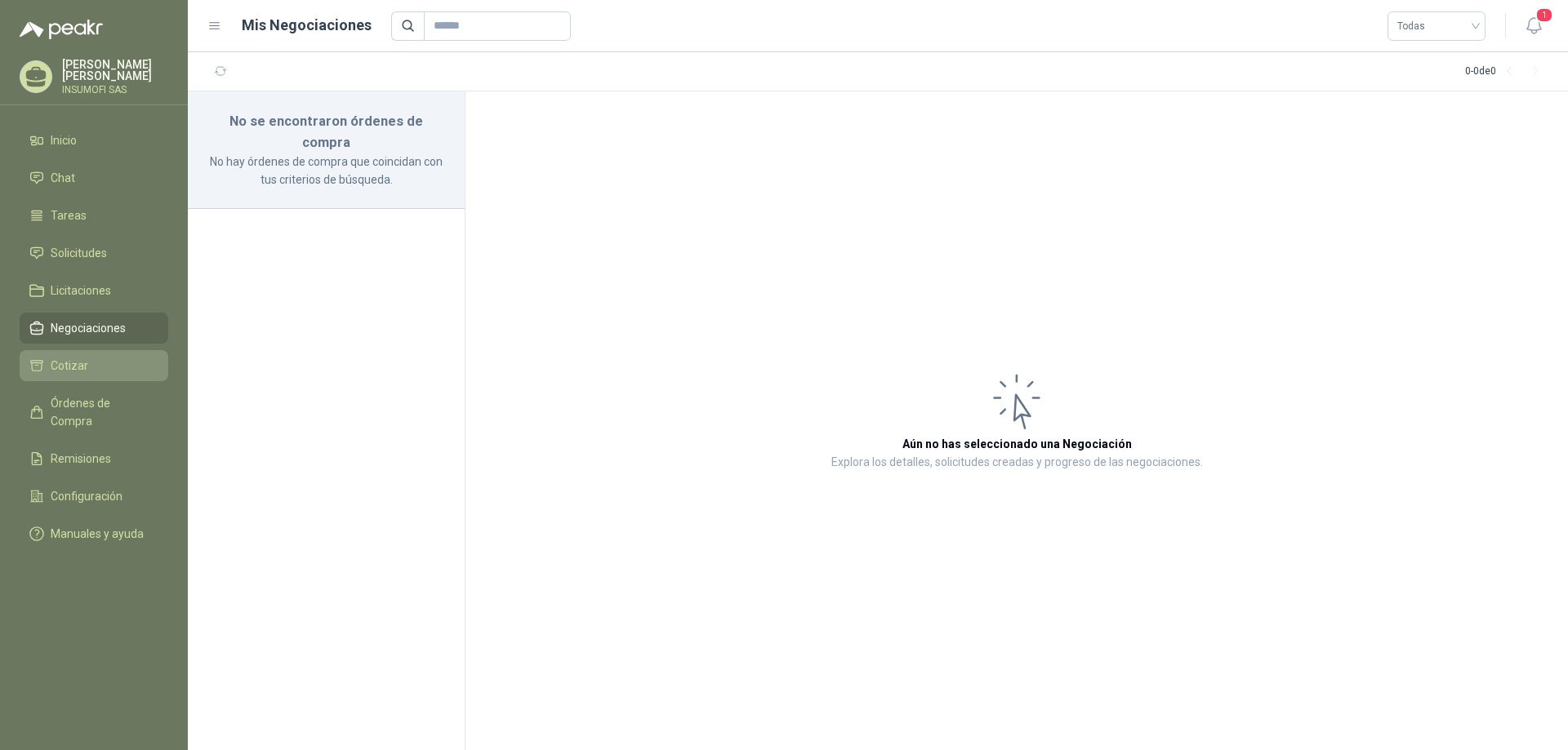
click at [73, 366] on span "Cotizar" at bounding box center [69, 366] width 38 height 18
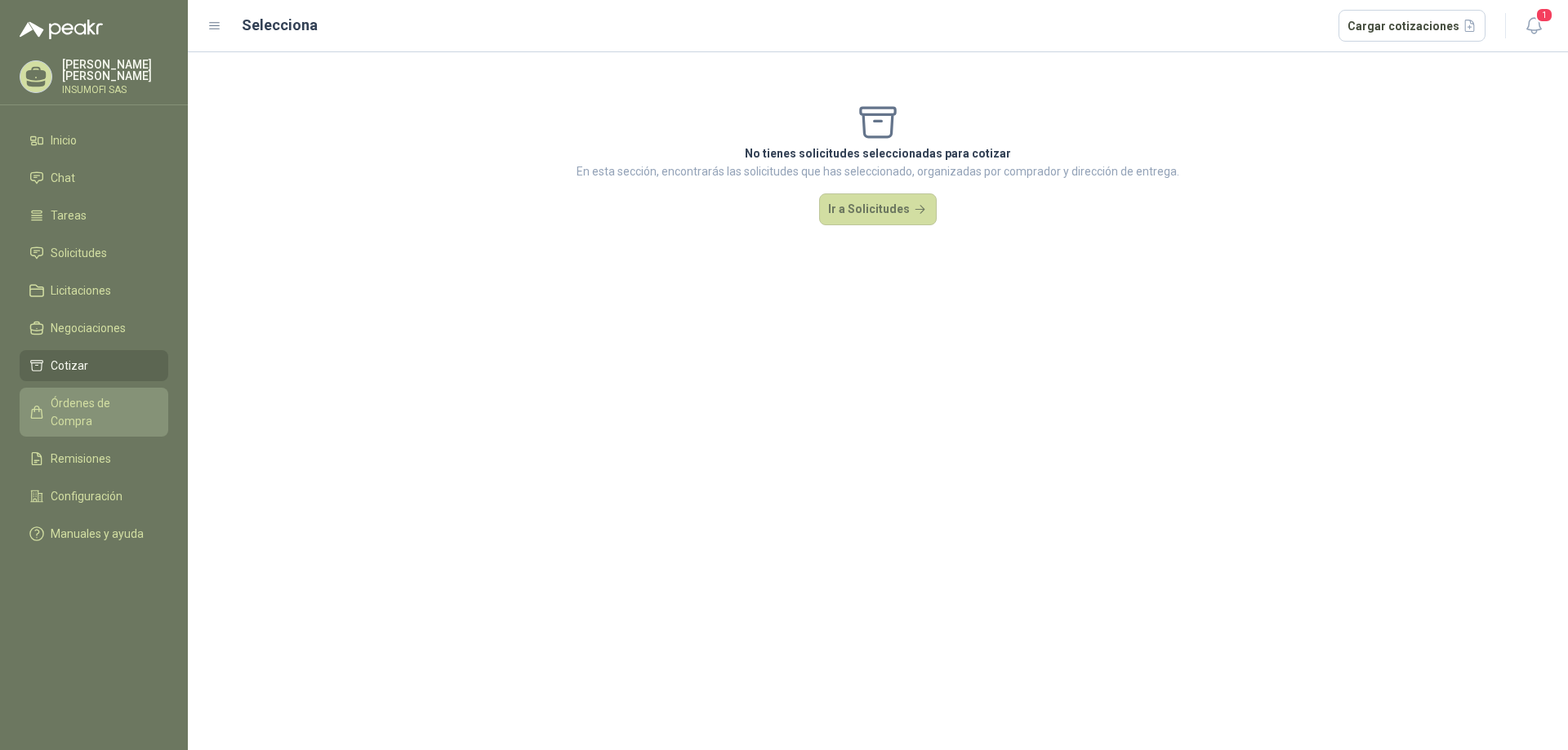
click at [75, 408] on span "Órdenes de Compra" at bounding box center [101, 412] width 102 height 36
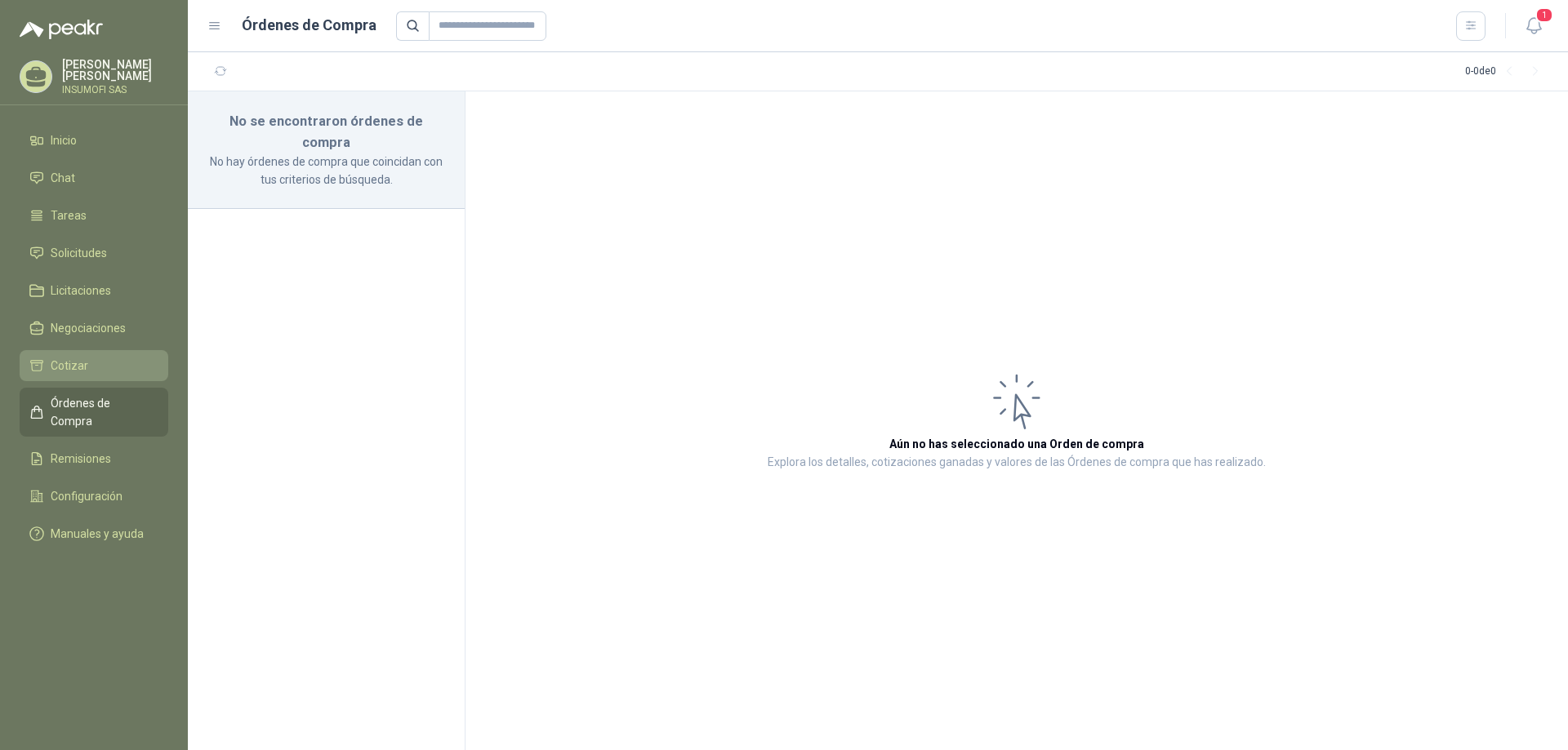
click at [74, 369] on span "Cotizar" at bounding box center [69, 366] width 38 height 18
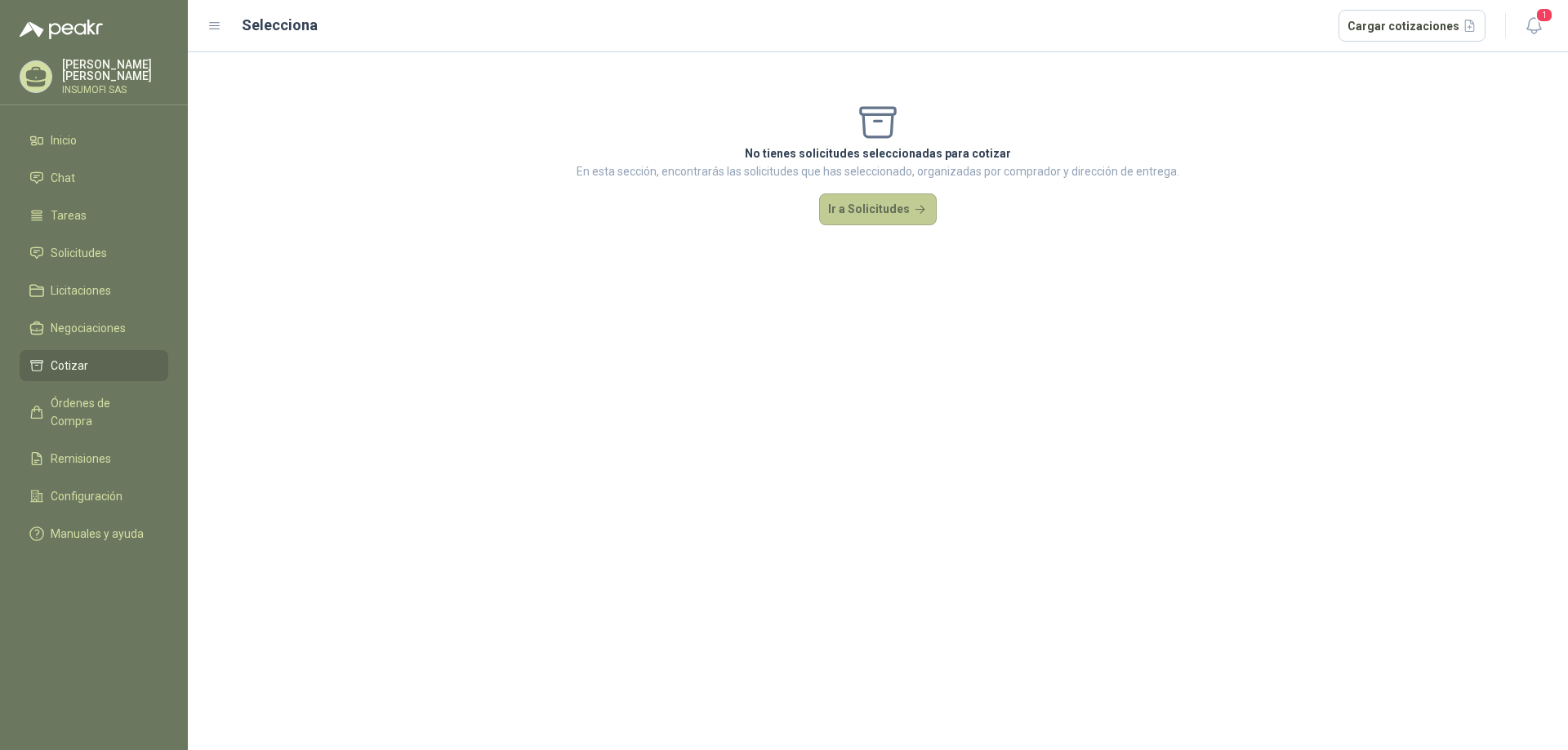
click at [922, 204] on button "Ir a Solicitudes" at bounding box center [877, 210] width 117 height 32
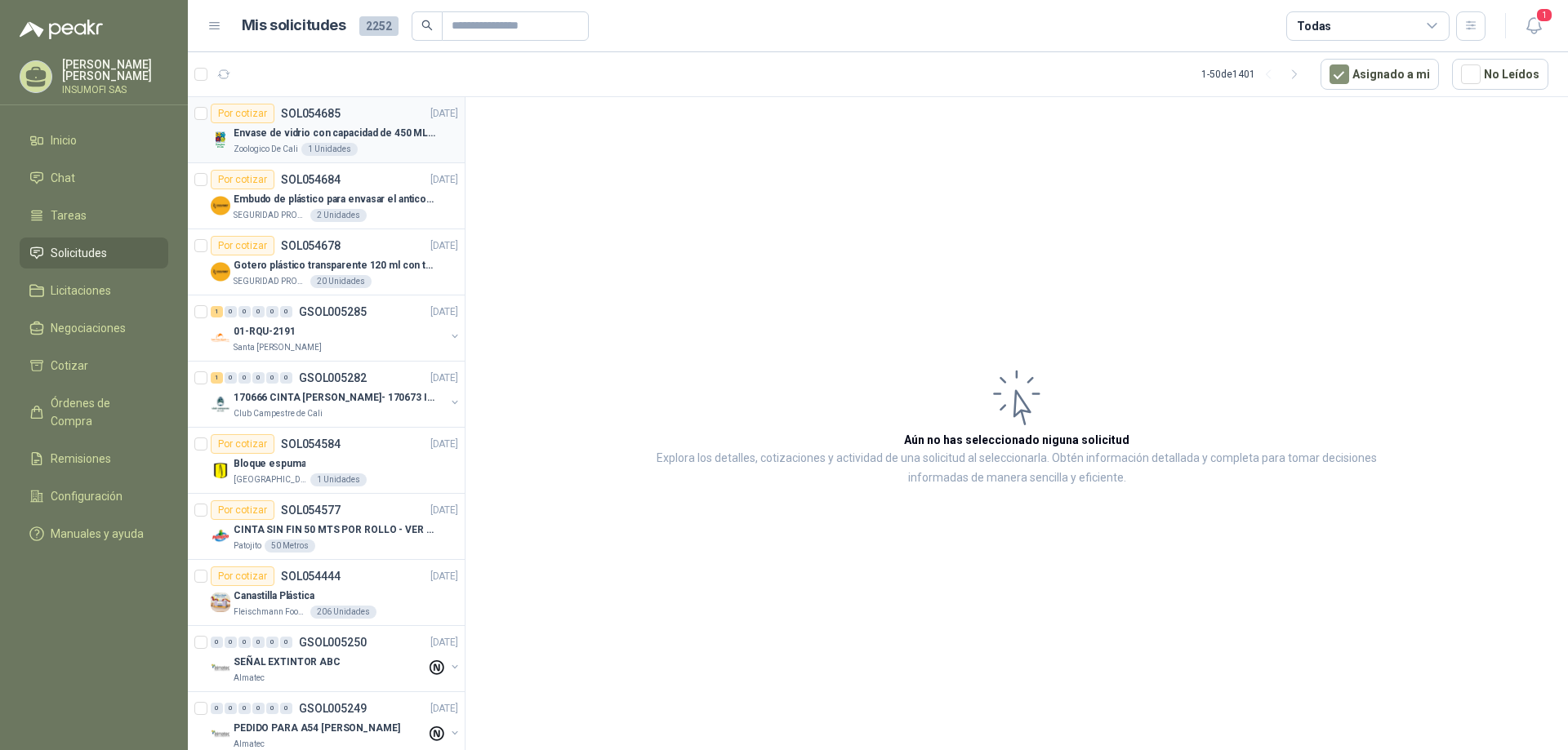
click at [429, 136] on p "Envase de vidrio con capacidad de 450 ML – 9X8X8 CM Caja x 12 unidades" at bounding box center [335, 133] width 204 height 15
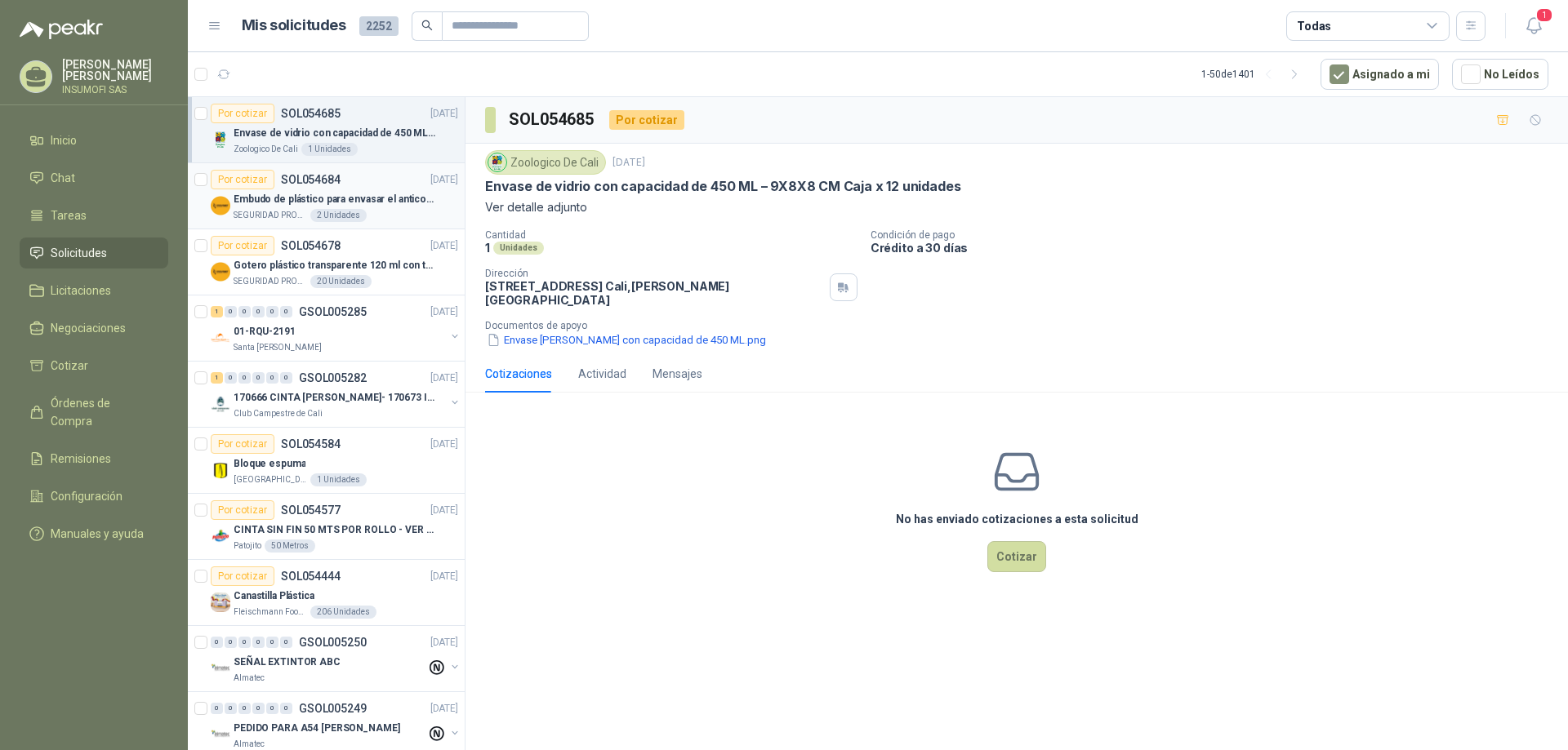
click at [373, 166] on article "Por cotizar SOL054684 [DATE] Embudo de plástico para envasar el anticorrosivo /…" at bounding box center [326, 196] width 277 height 66
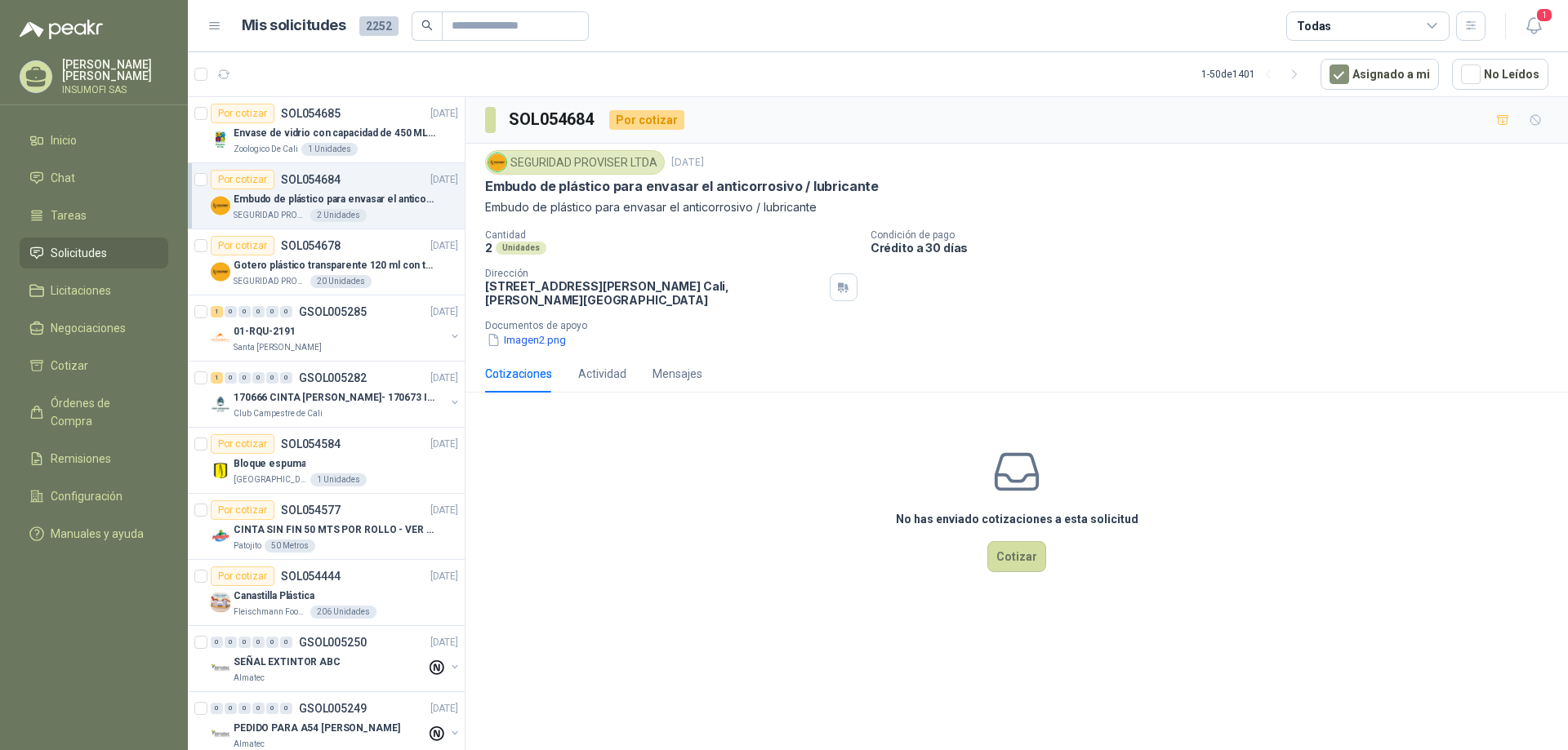
scroll to position [32, 0]
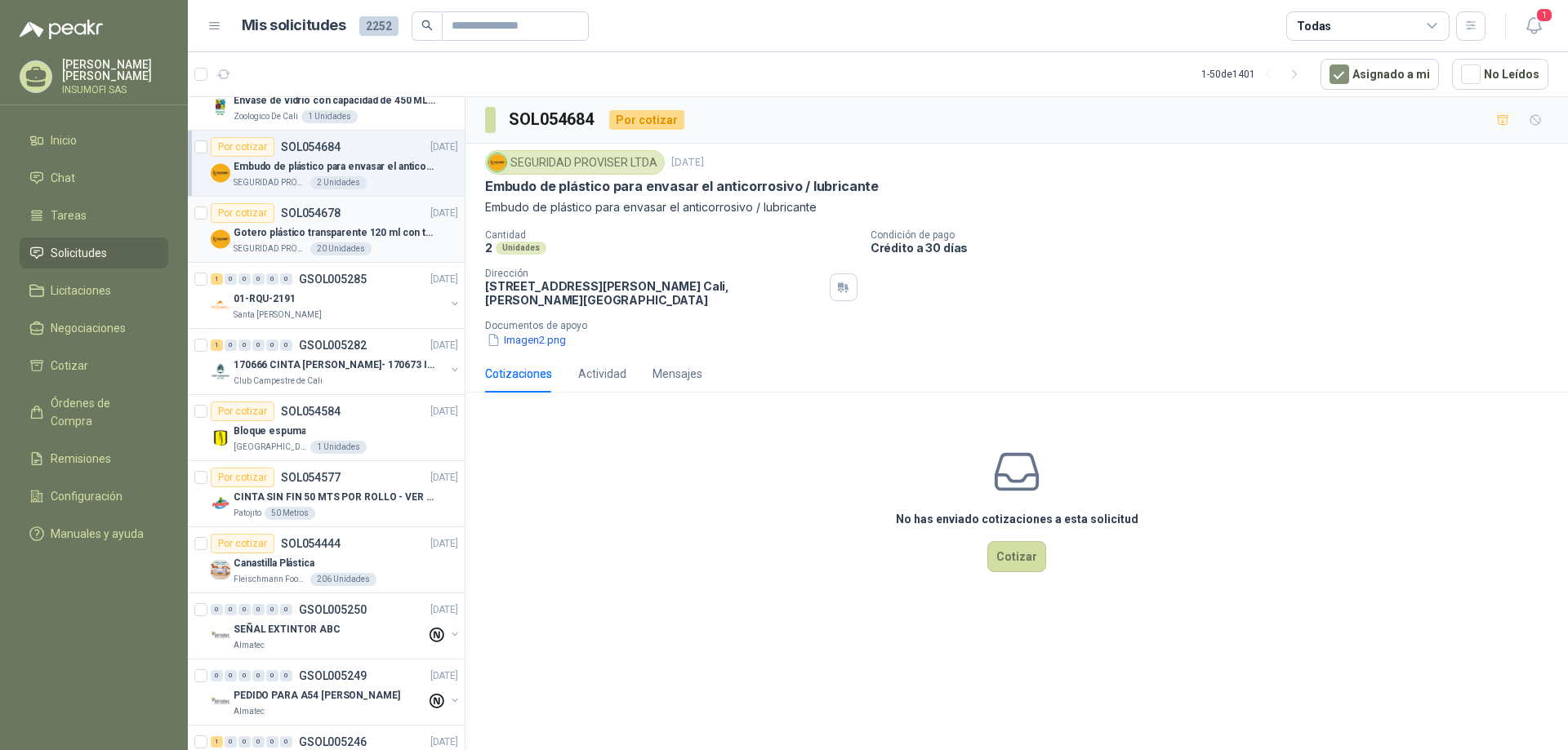
click at [342, 216] on div "Por cotizar SOL054678 [DATE]" at bounding box center [335, 214] width 247 height 20
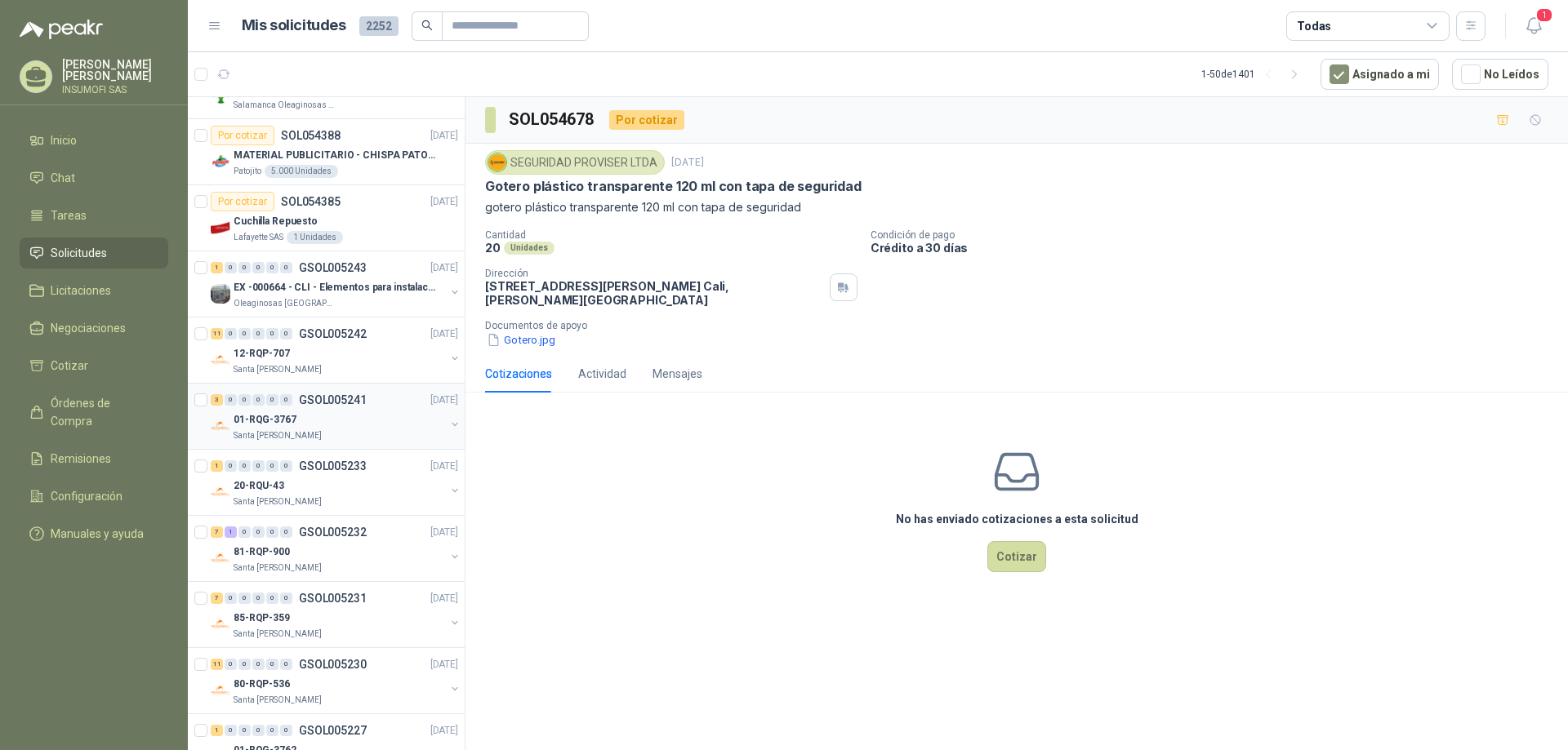
scroll to position [767, 0]
click at [324, 416] on div "01-RQG-3767" at bounding box center [339, 424] width 212 height 20
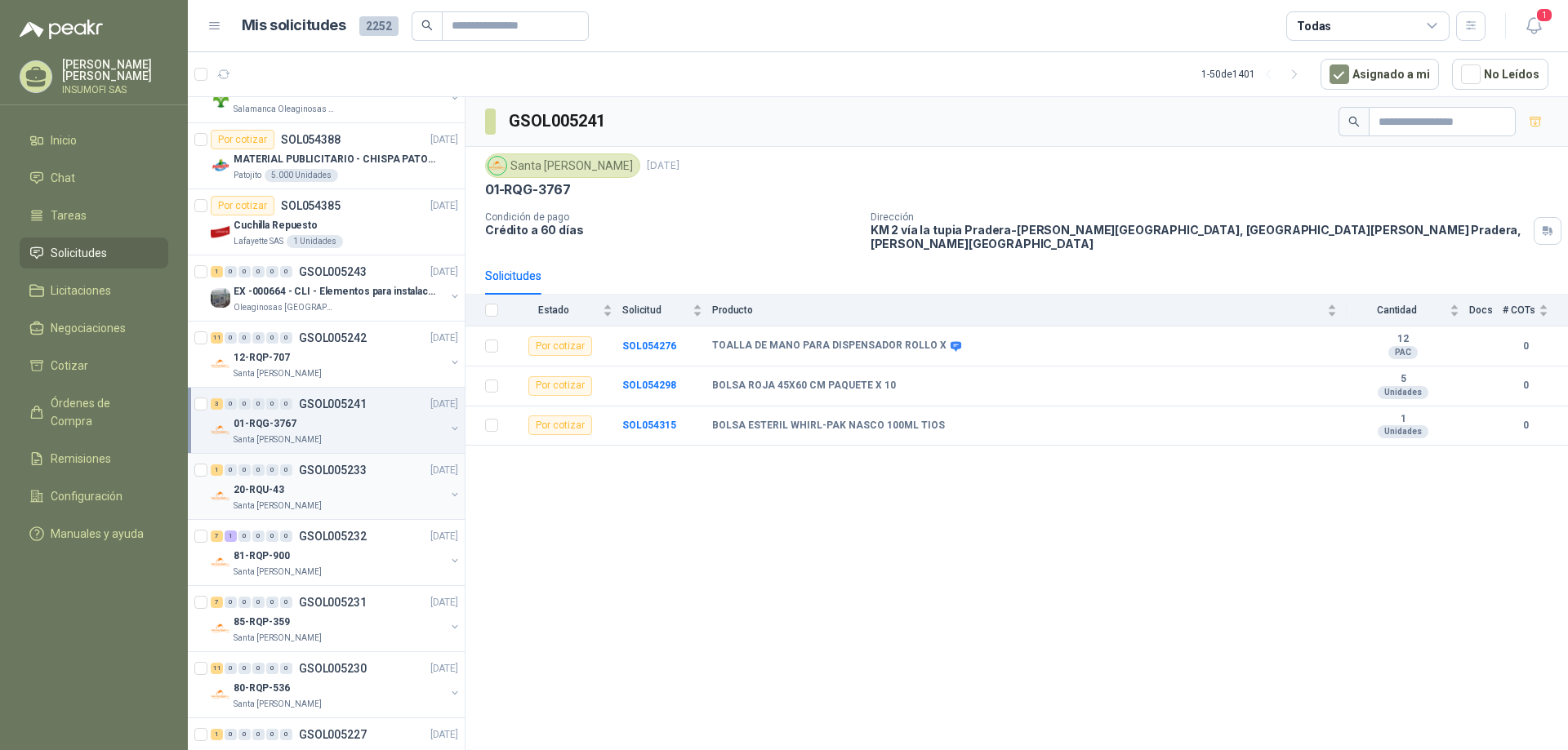
click at [334, 481] on div "20-RQU-43" at bounding box center [339, 490] width 212 height 20
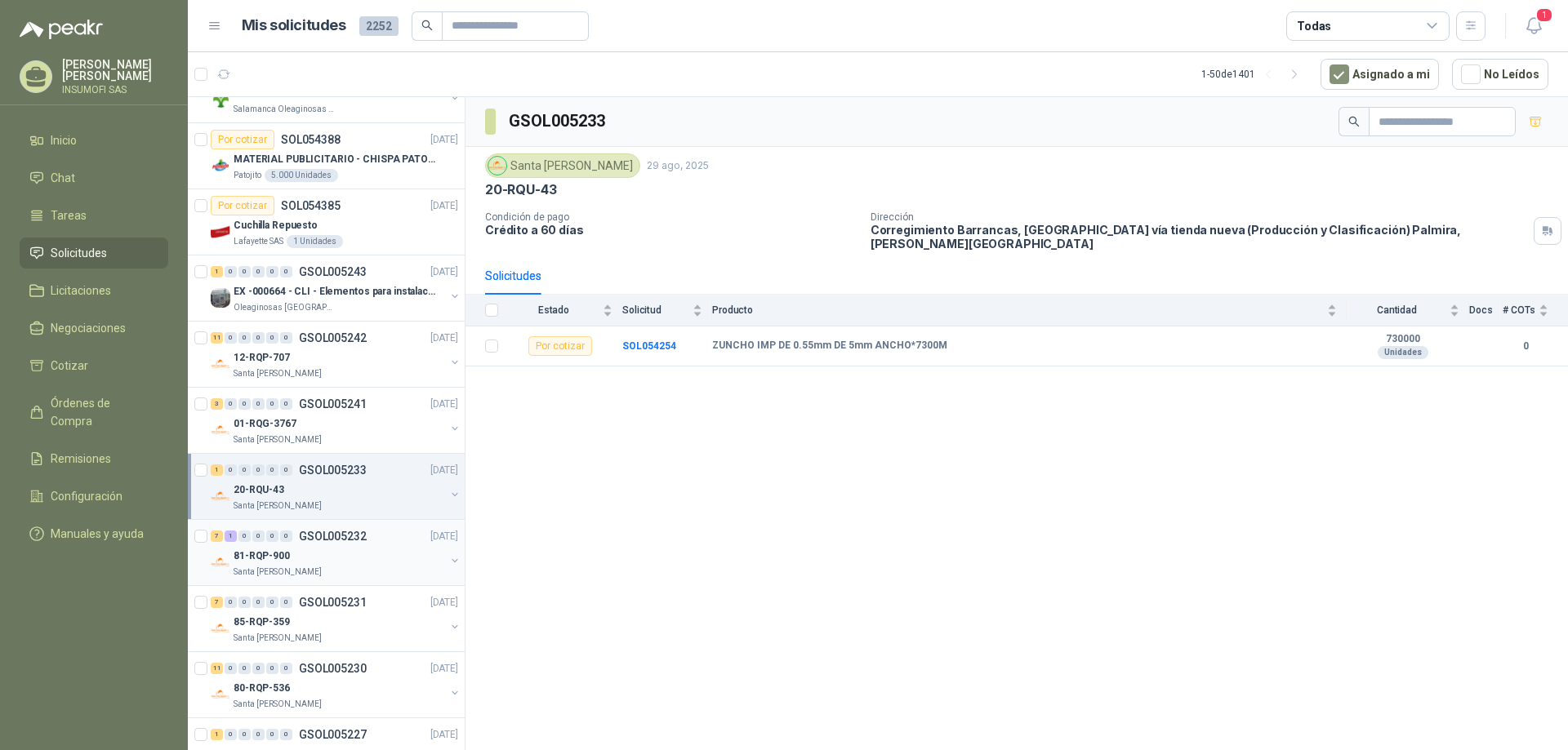
click at [326, 553] on div "81-RQP-900" at bounding box center [339, 556] width 212 height 20
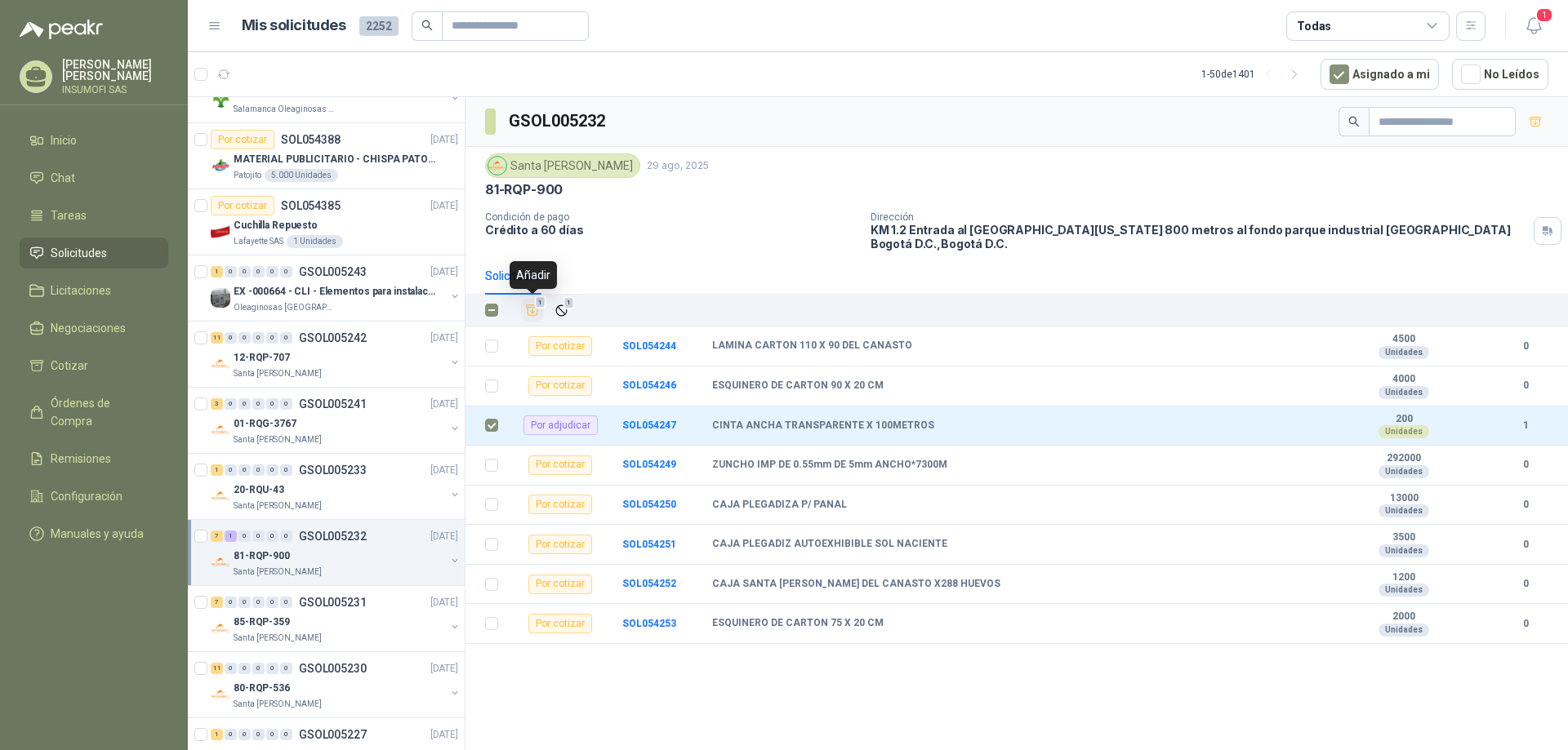
click at [531, 312] on icon "Añadir" at bounding box center [533, 311] width 13 height 11
click at [71, 367] on span "Cotizar" at bounding box center [69, 366] width 38 height 18
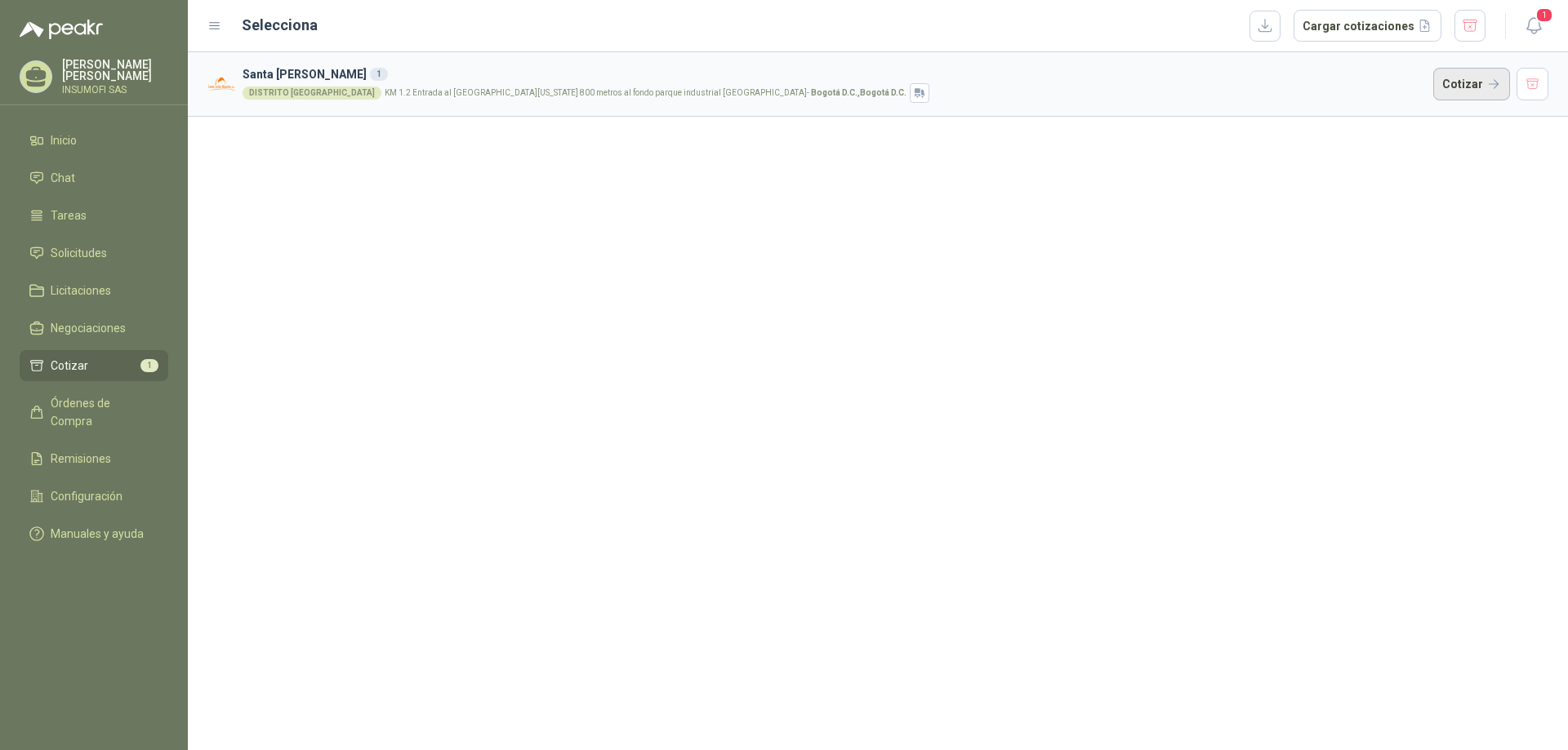
click at [1471, 83] on button "Cotizar" at bounding box center [1472, 84] width 77 height 32
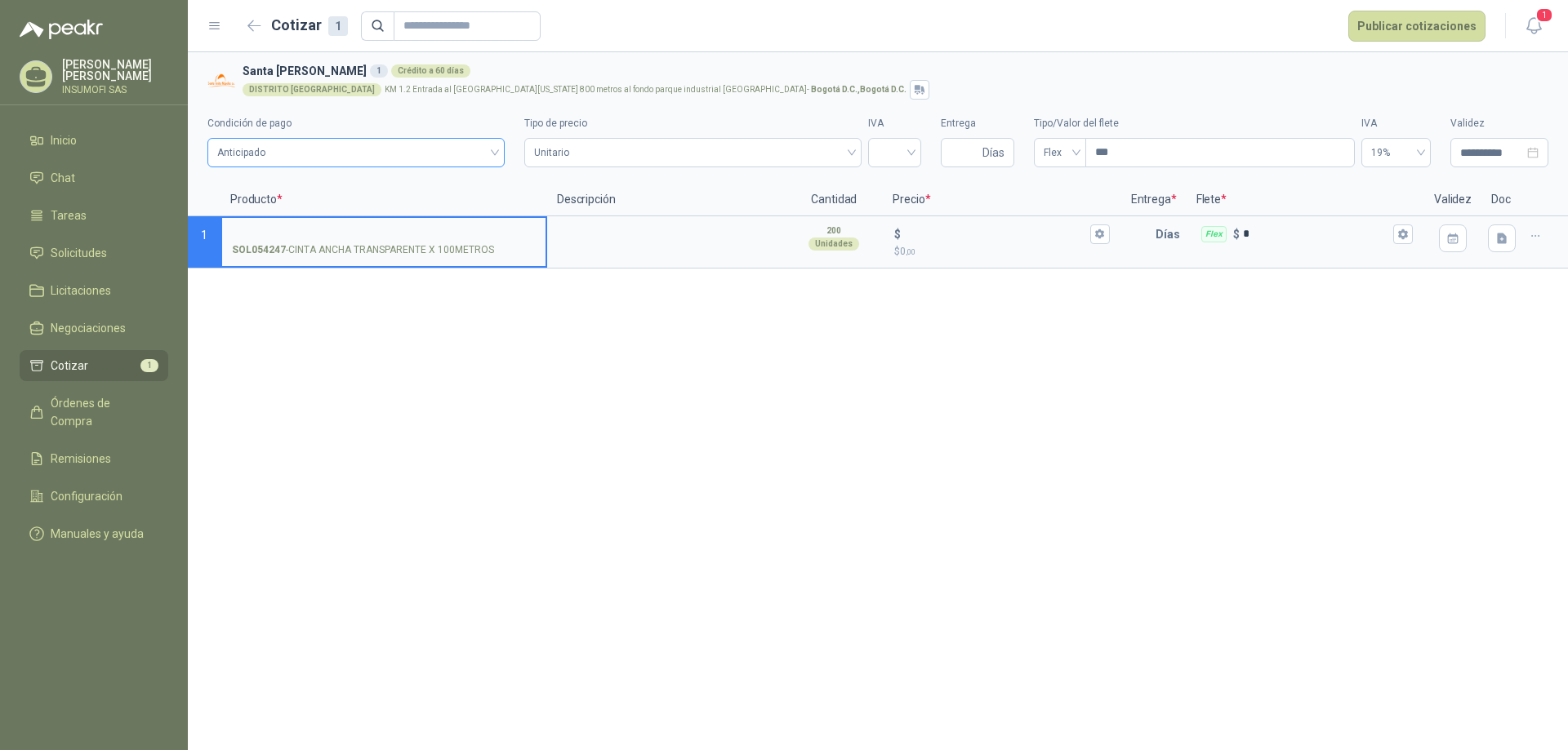
click at [497, 154] on div "Anticipado" at bounding box center [356, 152] width 298 height 30
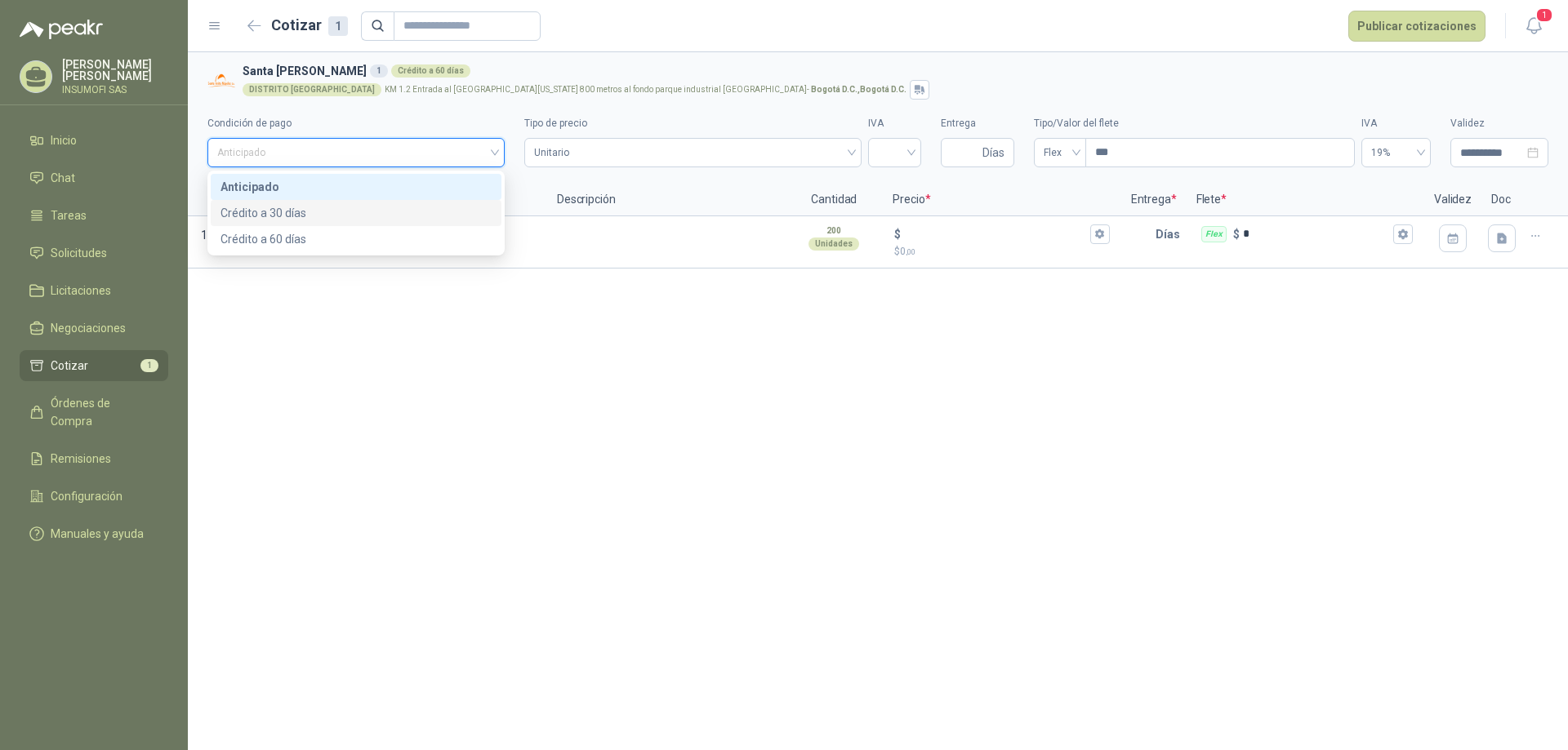
click at [300, 211] on div "Crédito a 30 días" at bounding box center [356, 213] width 271 height 18
click at [490, 151] on span "Crédito a 30 días" at bounding box center [356, 152] width 278 height 24
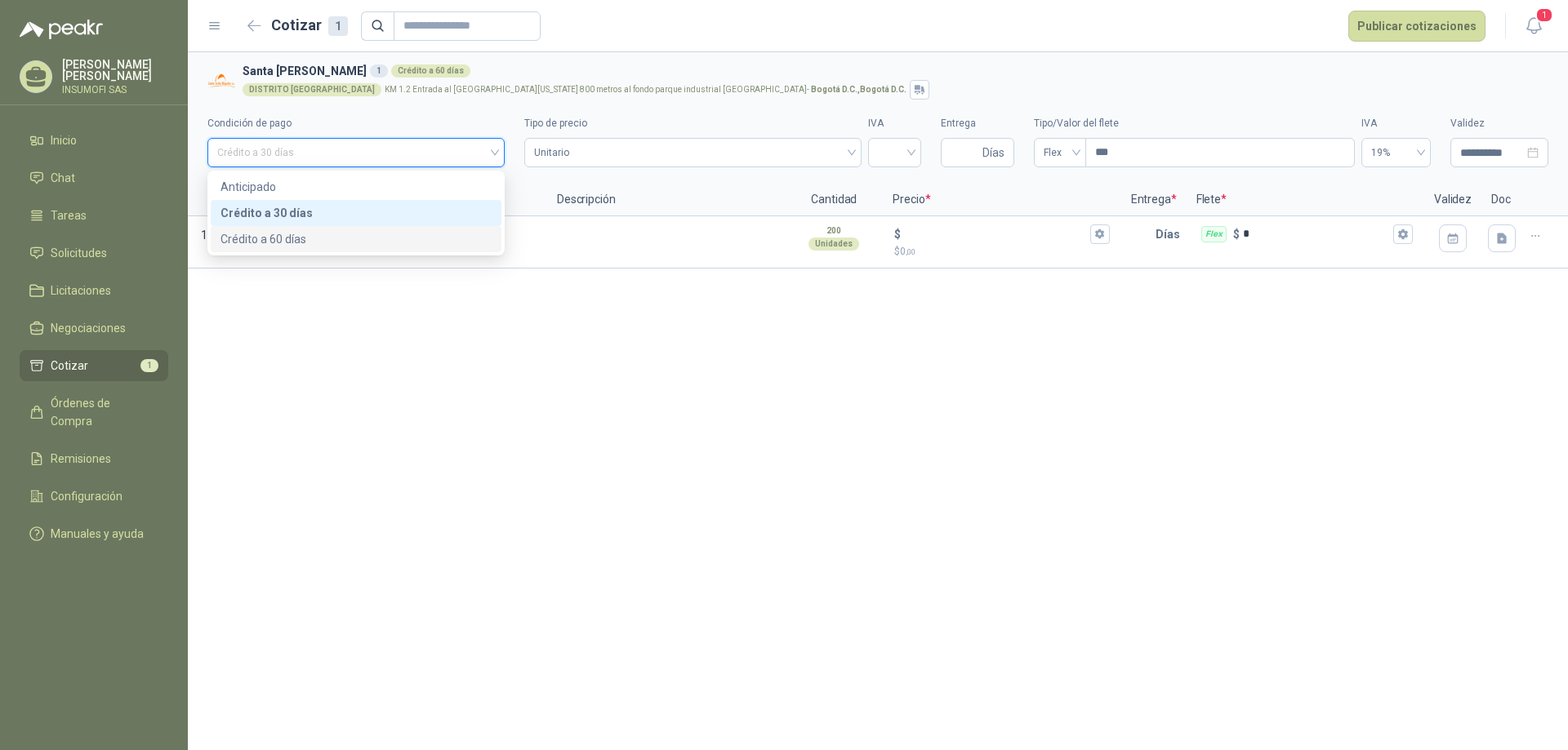
click at [264, 242] on div "Crédito a 60 días" at bounding box center [356, 239] width 271 height 18
click at [593, 153] on span "Unitario" at bounding box center [692, 152] width 317 height 24
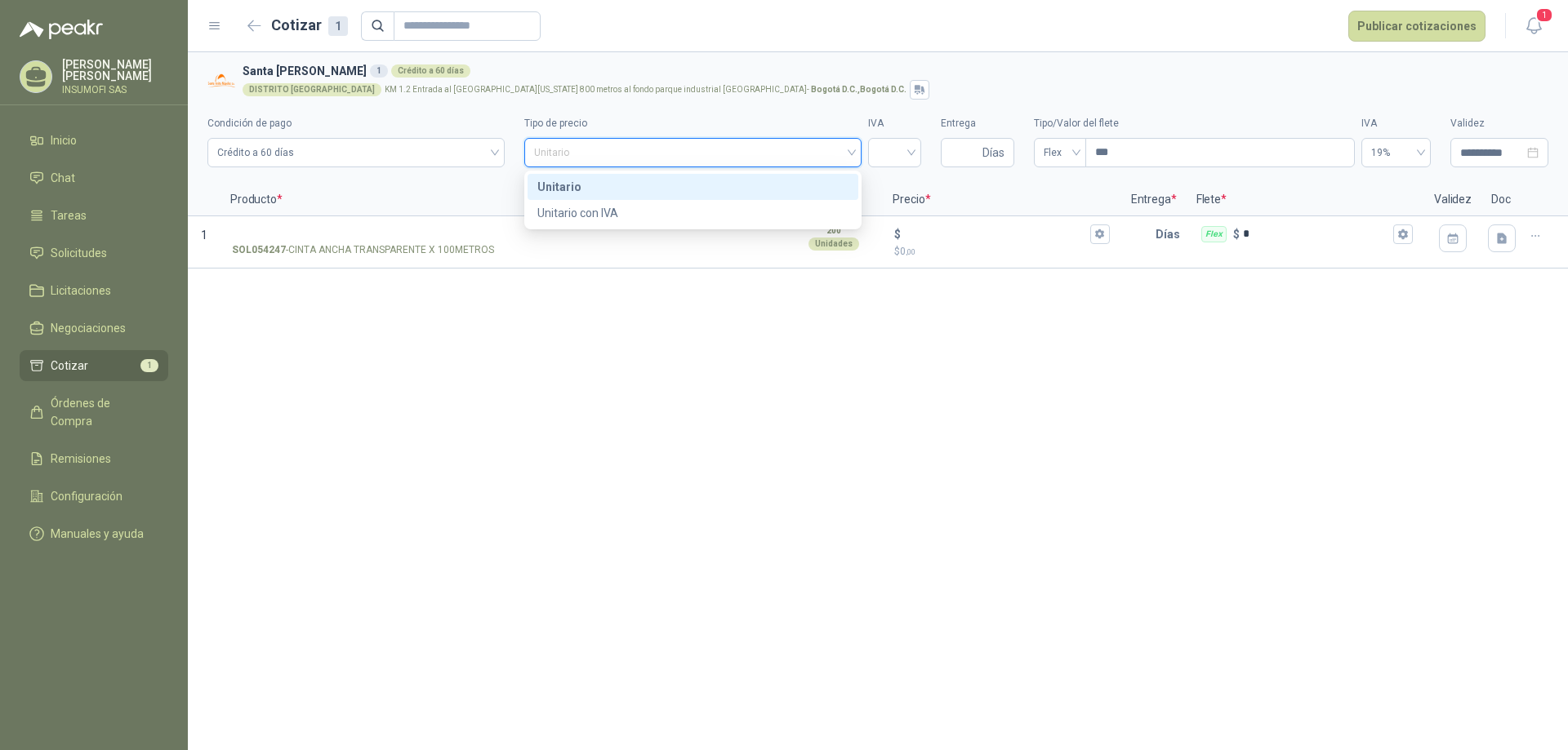
click at [562, 187] on div "Unitario" at bounding box center [692, 187] width 311 height 18
click at [912, 151] on input "search" at bounding box center [894, 151] width 33 height 24
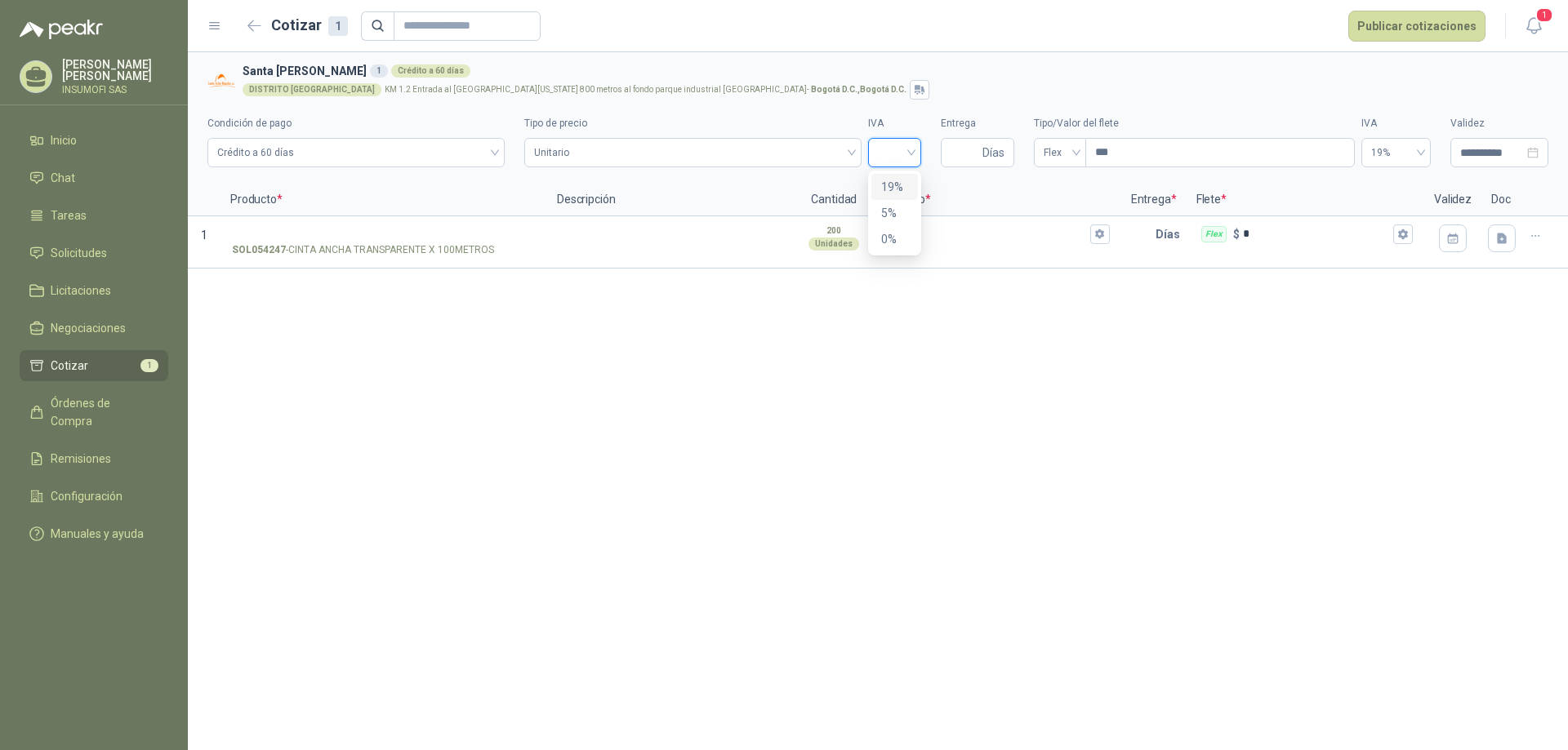
click at [896, 186] on div "19%" at bounding box center [894, 187] width 27 height 18
click at [970, 152] on input "Entrega" at bounding box center [965, 152] width 29 height 28
type input "*"
click at [439, 294] on div "**********" at bounding box center [877, 401] width 1380 height 698
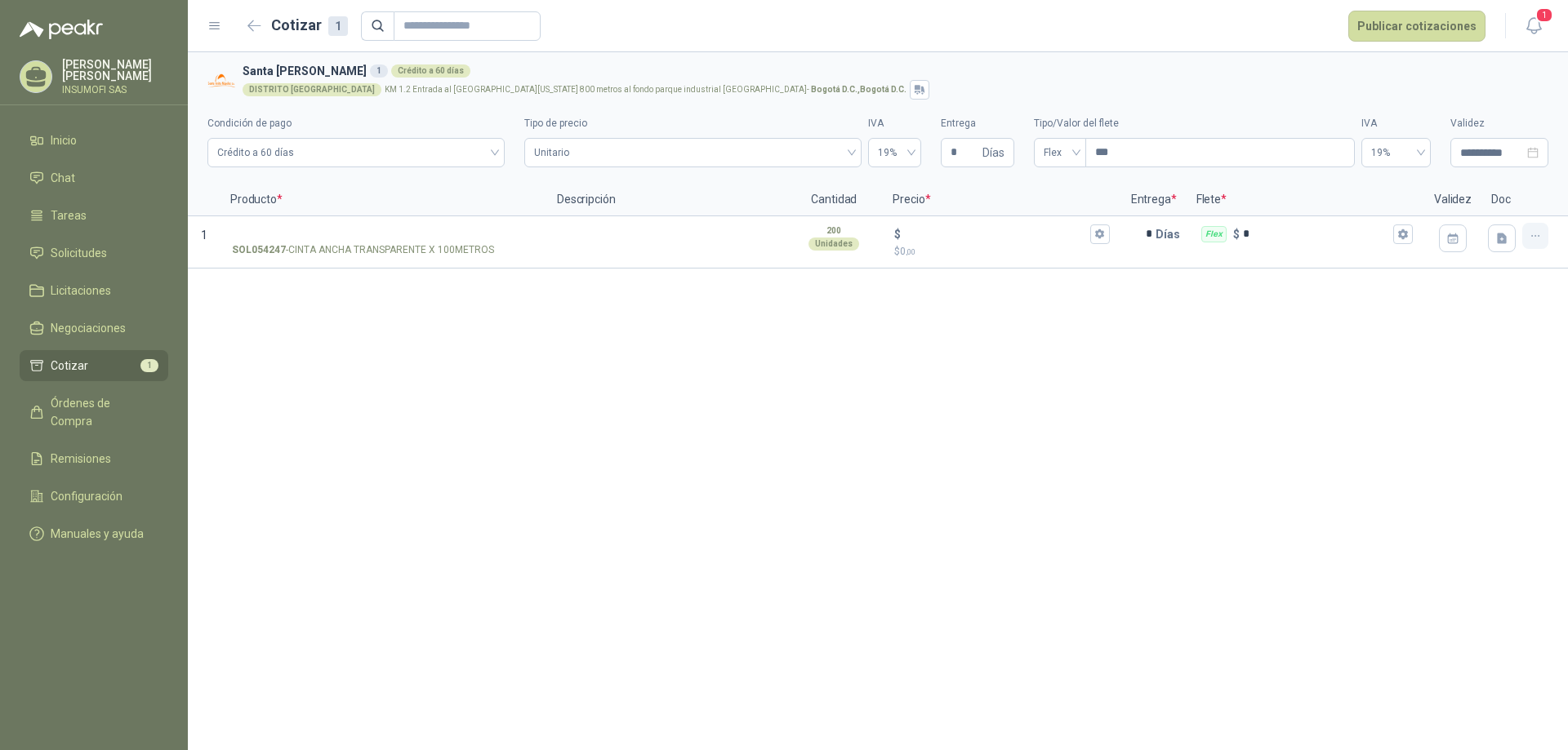
click at [1533, 238] on icon "button" at bounding box center [1535, 236] width 14 height 14
click at [1436, 176] on button "Nueva cotización" at bounding box center [1477, 170] width 124 height 26
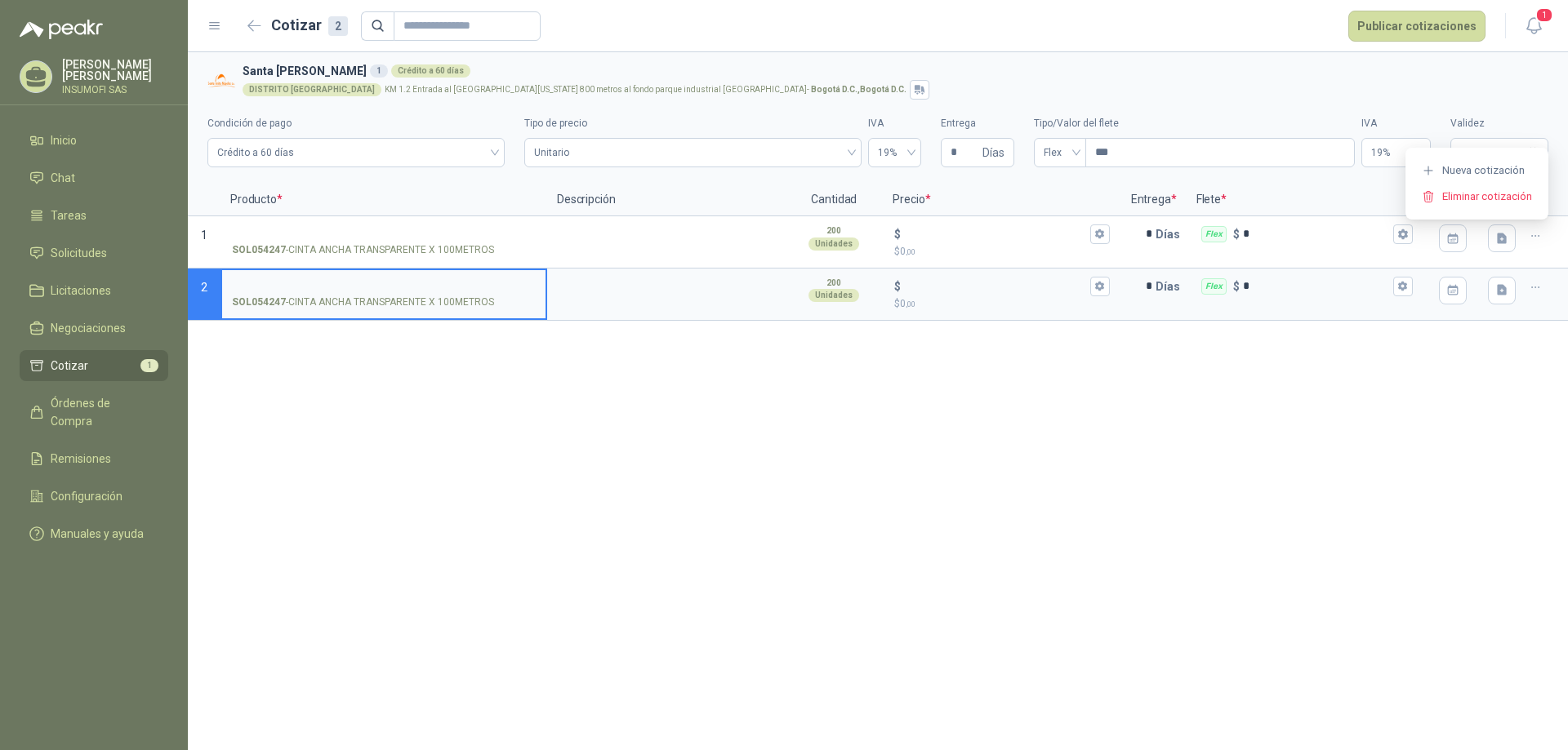
click at [451, 298] on p "SOL054247 - CINTA ANCHA TRANSPARENTE X 100METROS" at bounding box center [362, 302] width 262 height 15
click at [451, 293] on input "SOL054247 - CINTA ANCHA TRANSPARENTE X 100METROS" at bounding box center [383, 288] width 304 height 13
click at [466, 297] on p "SOL054247 - CINTA ANCHA TRANSPARENTE X 100METROS" at bounding box center [362, 302] width 262 height 15
click at [466, 293] on input "SOL054247 - CINTA ANCHA TRANSPARENTE X 100METROS" at bounding box center [383, 288] width 304 height 13
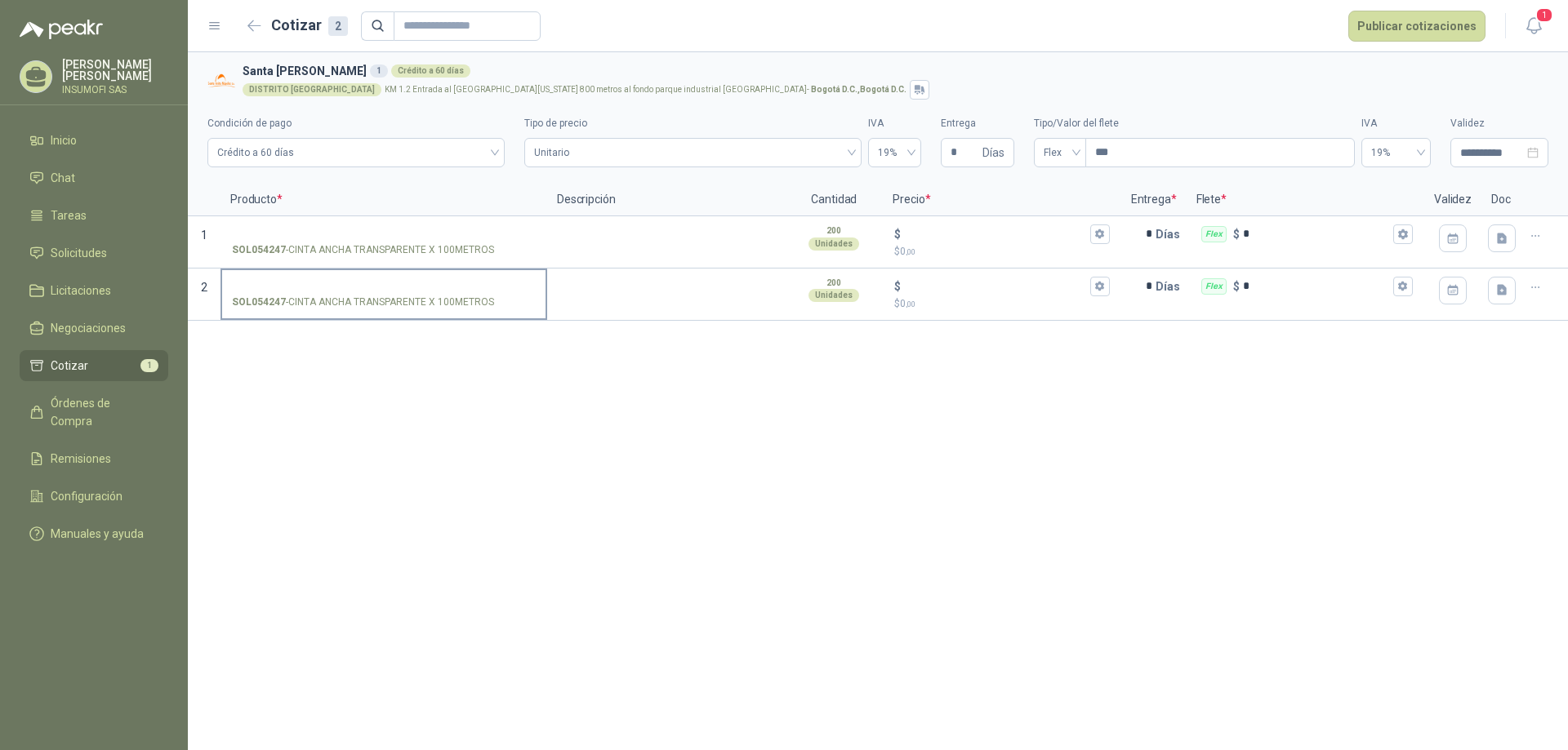
click at [505, 302] on div "SOL054247 - CINTA ANCHA TRANSPARENTE X 100METROS" at bounding box center [383, 302] width 304 height 15
click at [505, 293] on input "SOL054247 - CINTA ANCHA TRANSPARENTE X 100METROS" at bounding box center [383, 288] width 304 height 13
click at [505, 302] on div "SOL054247 - CINTA ANCHA TRANSPARENTE X 100METROS" at bounding box center [383, 302] width 304 height 15
click at [505, 293] on input "SOL054247 - CINTA ANCHA TRANSPARENTE X 100METROS" at bounding box center [383, 288] width 304 height 13
click at [505, 302] on div "SOL054247 - CINTA ANCHA TRANSPARENTE X 100METROS" at bounding box center [383, 302] width 304 height 15
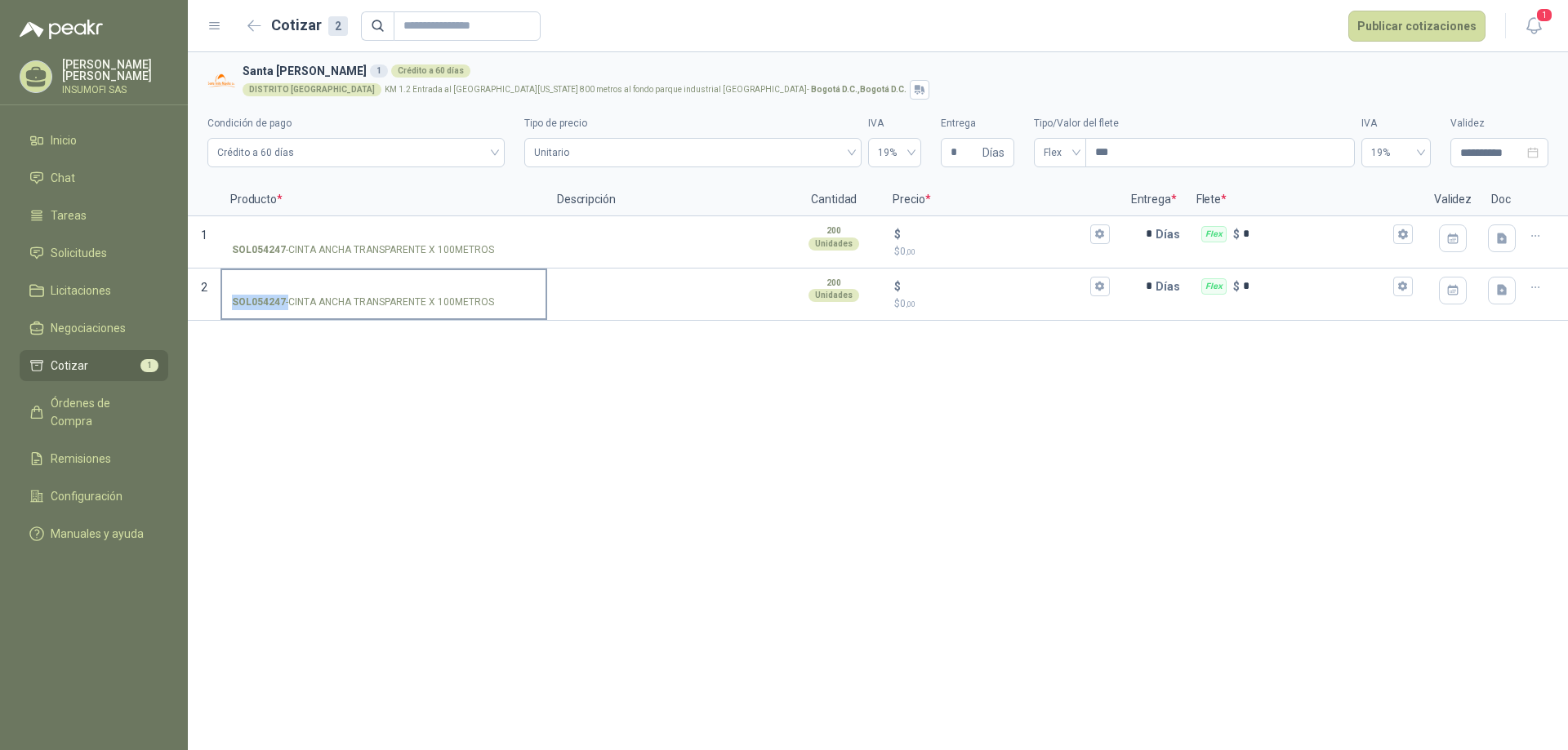
click at [505, 293] on input "SOL054247 - CINTA ANCHA TRANSPARENTE X 100METROS" at bounding box center [383, 288] width 304 height 13
click at [505, 302] on div "SOL054247 - CINTA ANCHA TRANSPARENTE X 100METROS" at bounding box center [383, 302] width 304 height 15
click at [505, 293] on input "SOL054247 - CINTA ANCHA TRANSPARENTE X 100METROS" at bounding box center [383, 288] width 304 height 13
click at [505, 302] on div "SOL054247 - CINTA ANCHA TRANSPARENTE X 100METROS" at bounding box center [383, 302] width 304 height 15
click at [505, 293] on input "SOL054247 - CINTA ANCHA TRANSPARENTE X 100METROS" at bounding box center [383, 288] width 304 height 13
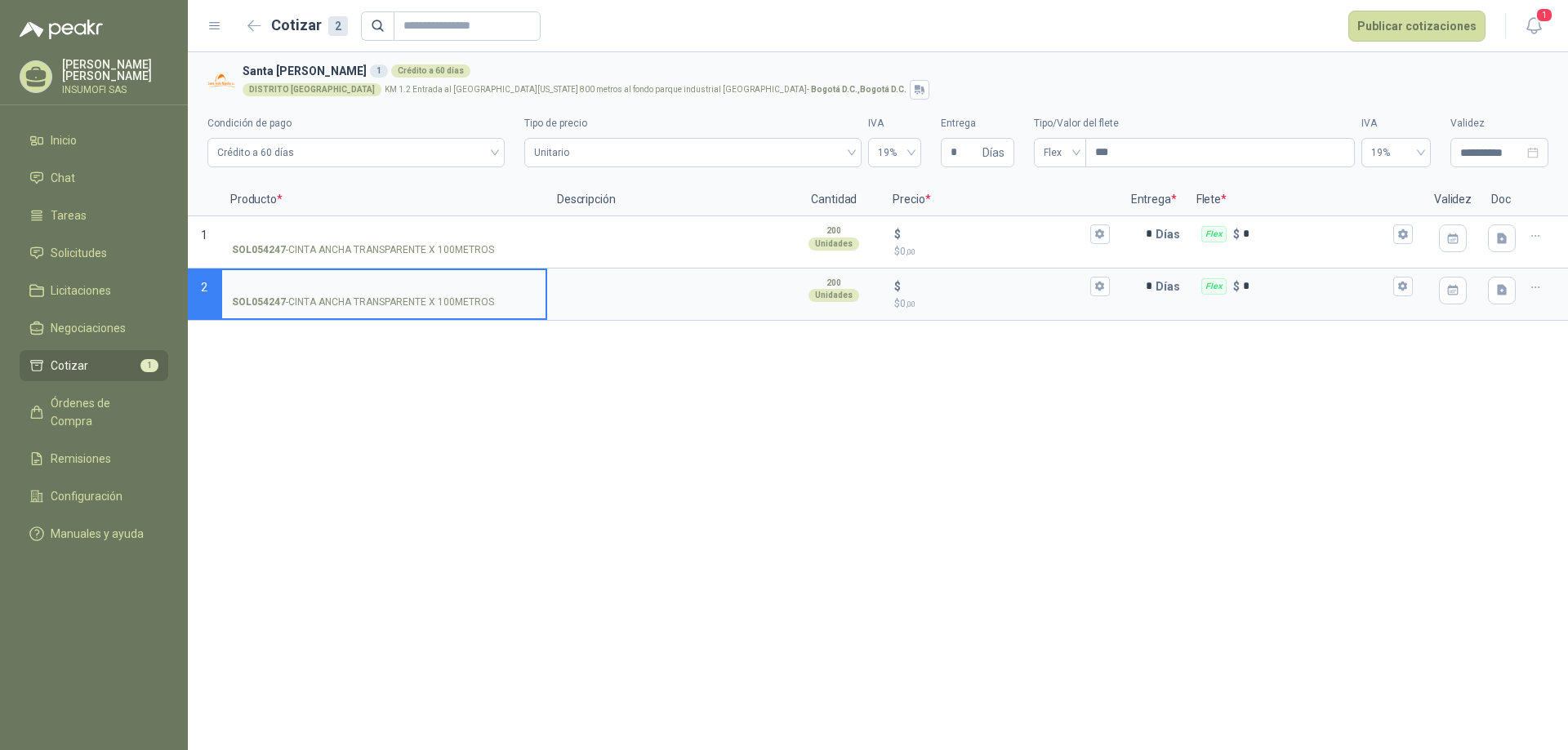
click at [489, 298] on p "SOL054247 - CINTA ANCHA TRANSPARENTE X 100METROS" at bounding box center [362, 302] width 262 height 15
click at [489, 293] on input "SOL054247 - CINTA ANCHA TRANSPARENTE X 100METROS" at bounding box center [383, 288] width 304 height 13
click at [493, 301] on p "SOL054247 - CINTA ANCHA TRANSPARENTE X 100METROS" at bounding box center [362, 302] width 262 height 15
click at [493, 293] on input "SOL054247 - CINTA ANCHA TRANSPARENTE X 100METROS" at bounding box center [383, 288] width 304 height 13
click at [493, 301] on p "SOL054247 - CINTA ANCHA TRANSPARENTE X 100METROS" at bounding box center [362, 302] width 262 height 15
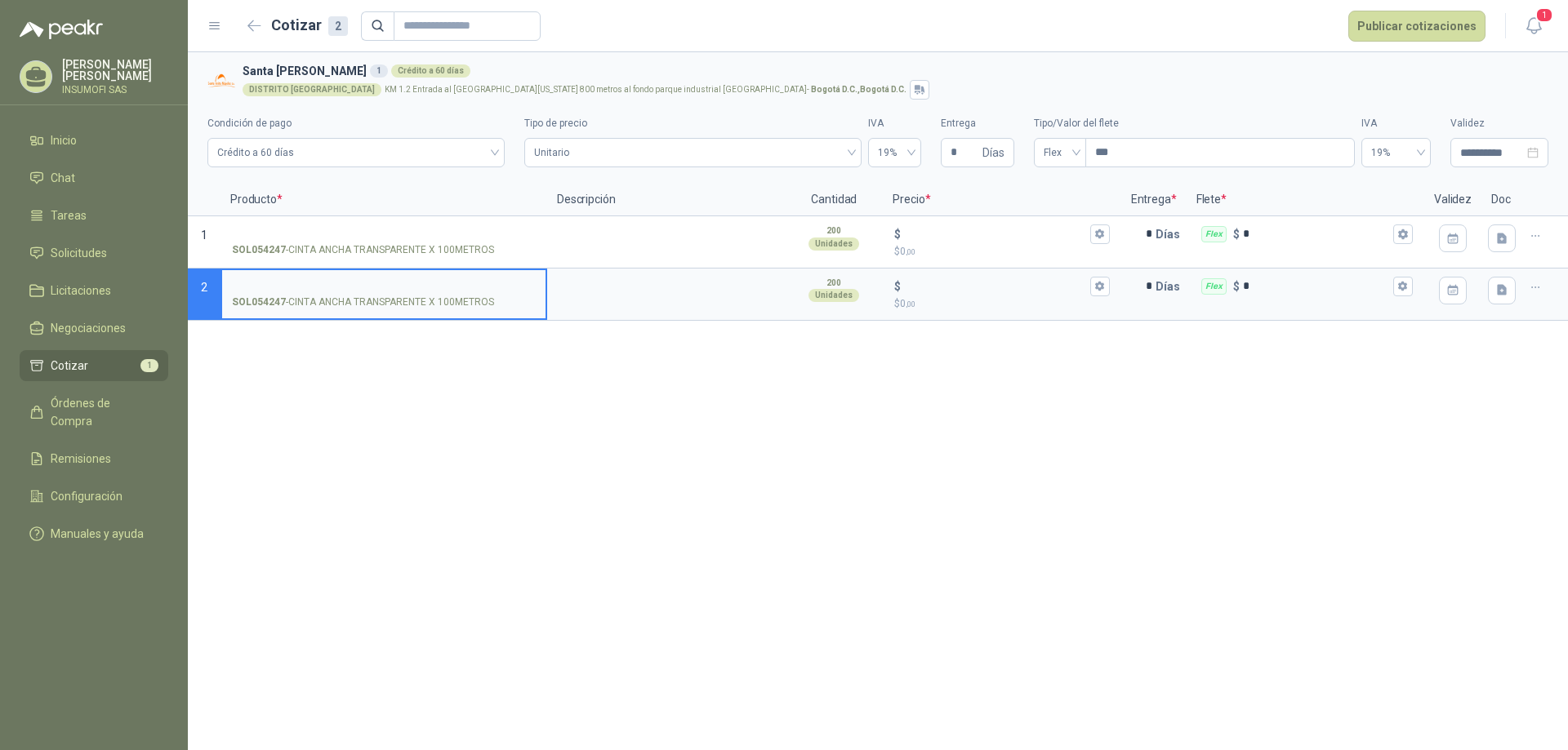
click at [493, 293] on input "SOL054247 - CINTA ANCHA TRANSPARENTE X 100METROS" at bounding box center [383, 288] width 304 height 13
click at [493, 301] on p "SOL054247 - CINTA ANCHA TRANSPARENTE X 100METROS" at bounding box center [362, 302] width 262 height 15
click at [493, 293] on input "SOL054247 - CINTA ANCHA TRANSPARENTE X 100METROS" at bounding box center [383, 288] width 304 height 13
click at [399, 295] on p "SOL054247 - CINTA ANCHA TRANSPARENTE X 100METROS" at bounding box center [362, 302] width 262 height 15
click at [399, 293] on input "SOL054247 - CINTA ANCHA TRANSPARENTE X 100METROS" at bounding box center [383, 288] width 304 height 13
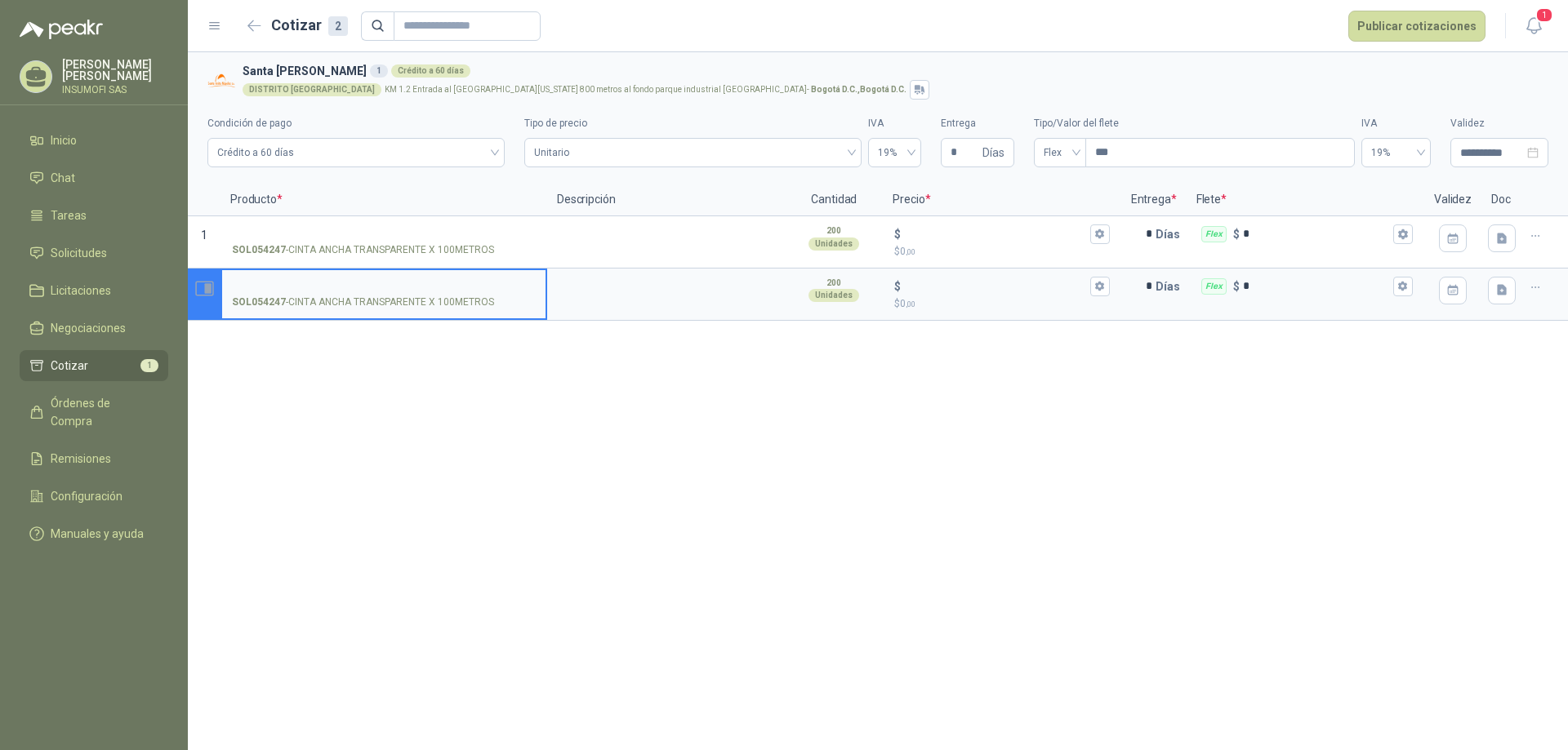
click at [208, 293] on icon "Abrir detalle" at bounding box center [206, 288] width 6 height 11
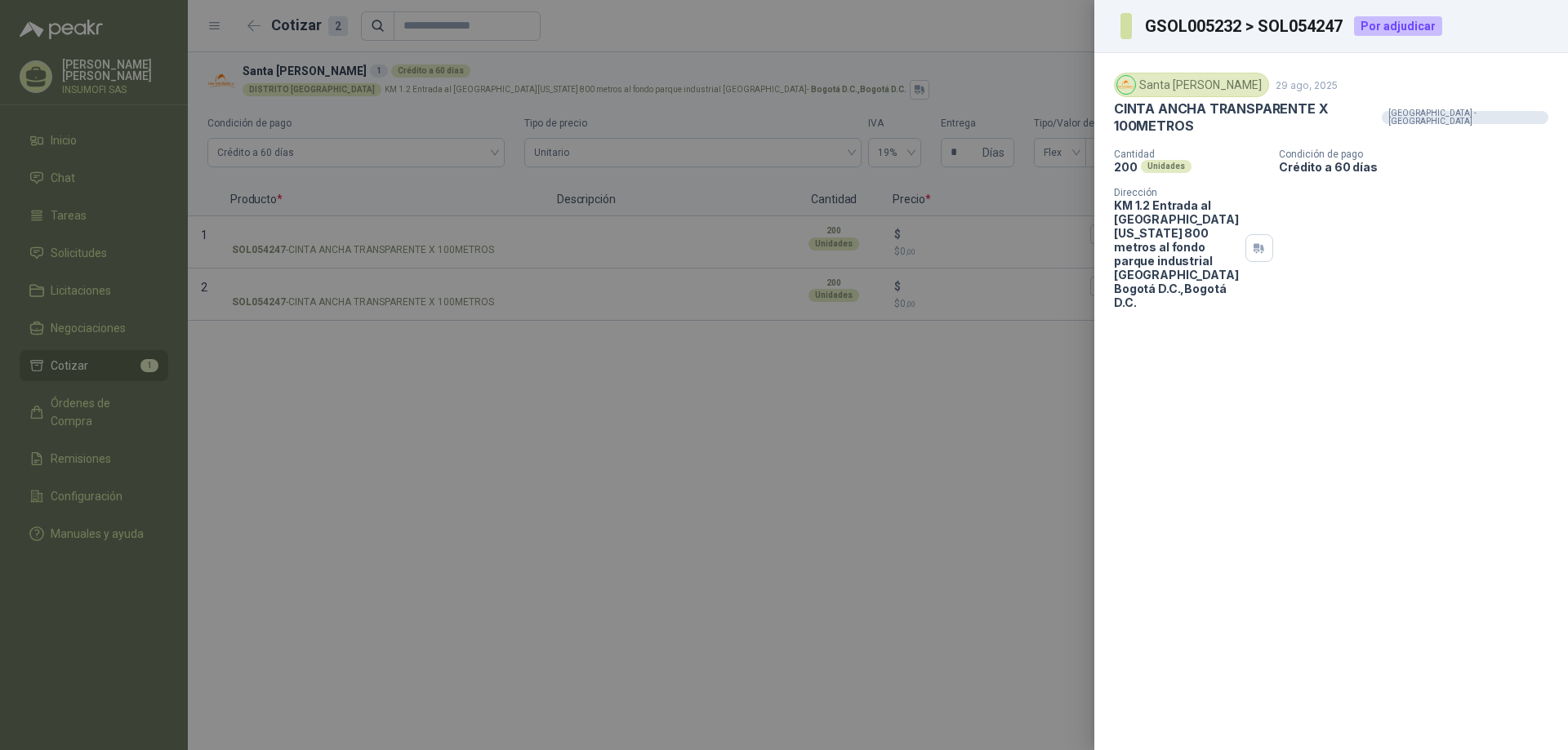
click at [407, 336] on div at bounding box center [784, 375] width 1568 height 750
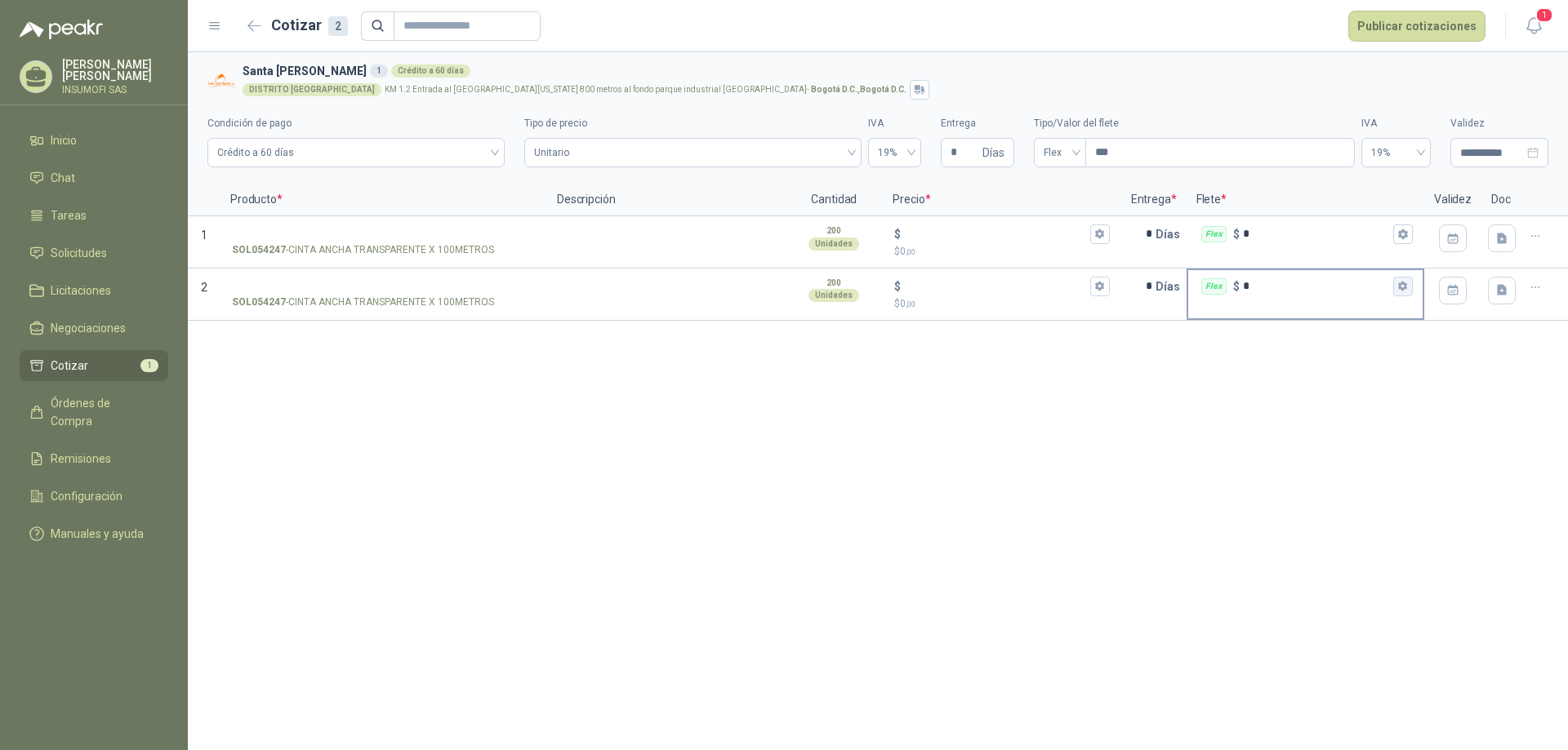
click at [1398, 291] on icon "button" at bounding box center [1403, 287] width 11 height 11
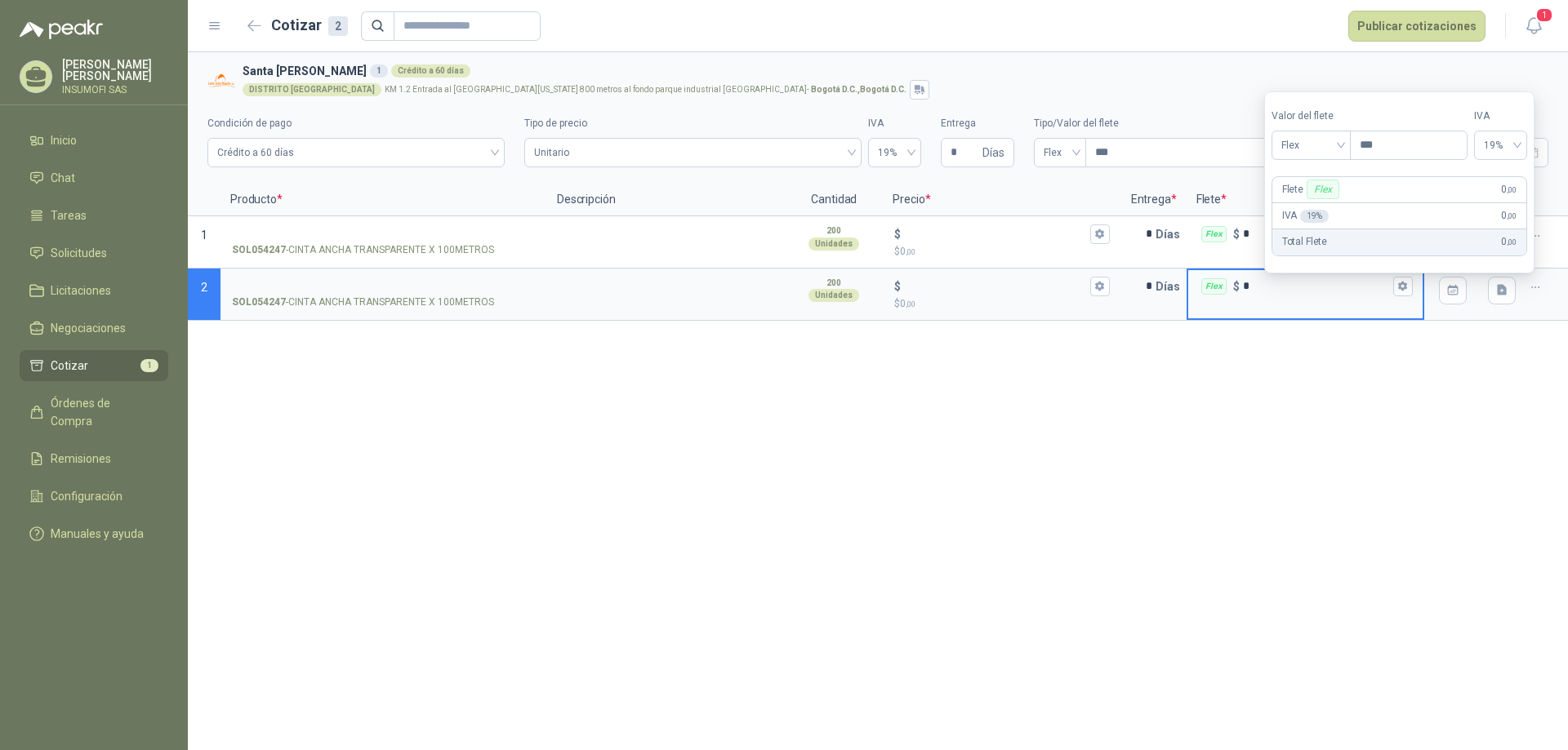
click at [1384, 406] on div "**********" at bounding box center [877, 401] width 1380 height 698
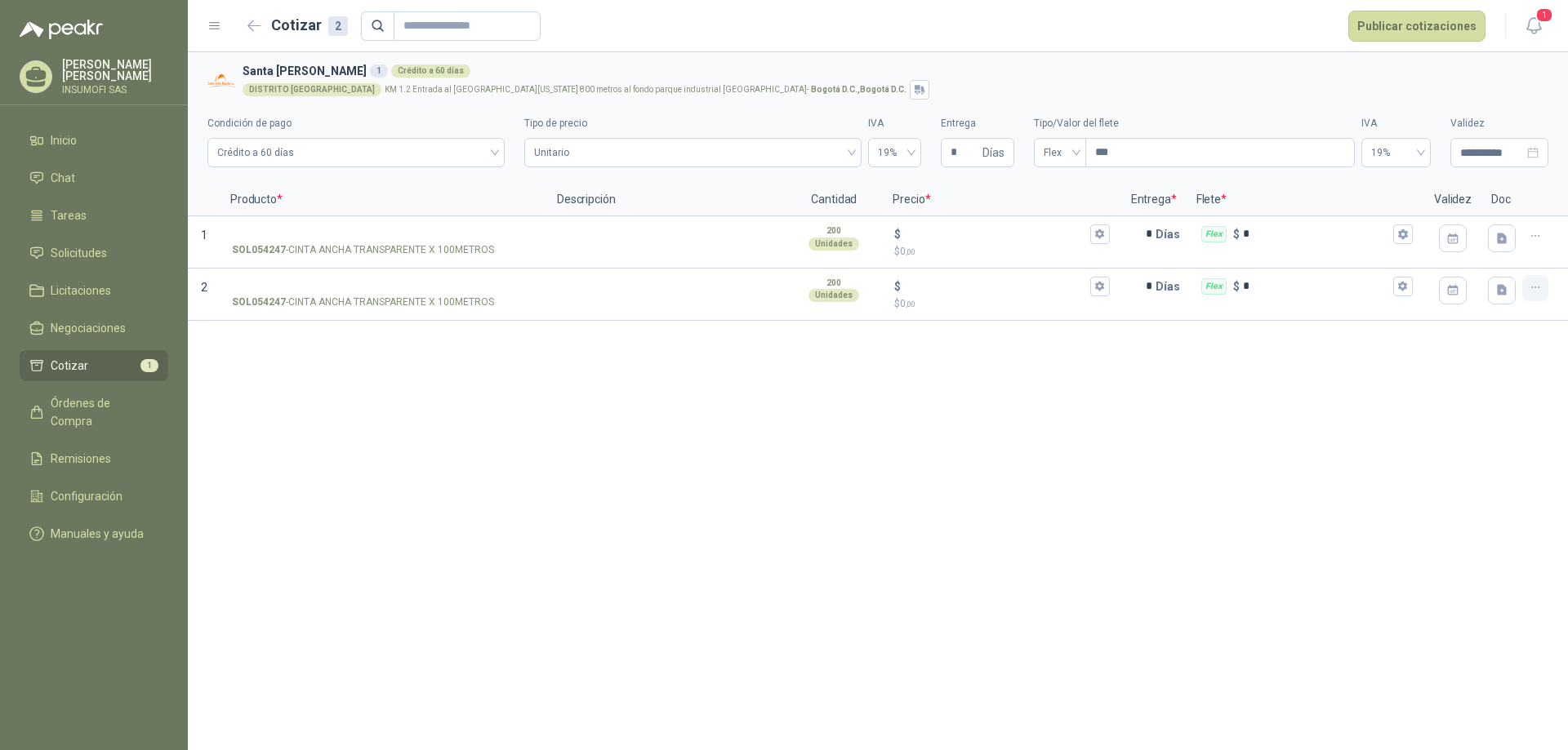
click at [1530, 290] on icon "button" at bounding box center [1535, 288] width 14 height 14
click at [1481, 253] on button "Eliminar cotización" at bounding box center [1477, 249] width 124 height 26
click at [433, 339] on div "**********" at bounding box center [877, 401] width 1380 height 698
click at [1533, 233] on icon "button" at bounding box center [1535, 236] width 14 height 14
click at [1512, 317] on div "**********" at bounding box center [877, 401] width 1380 height 698
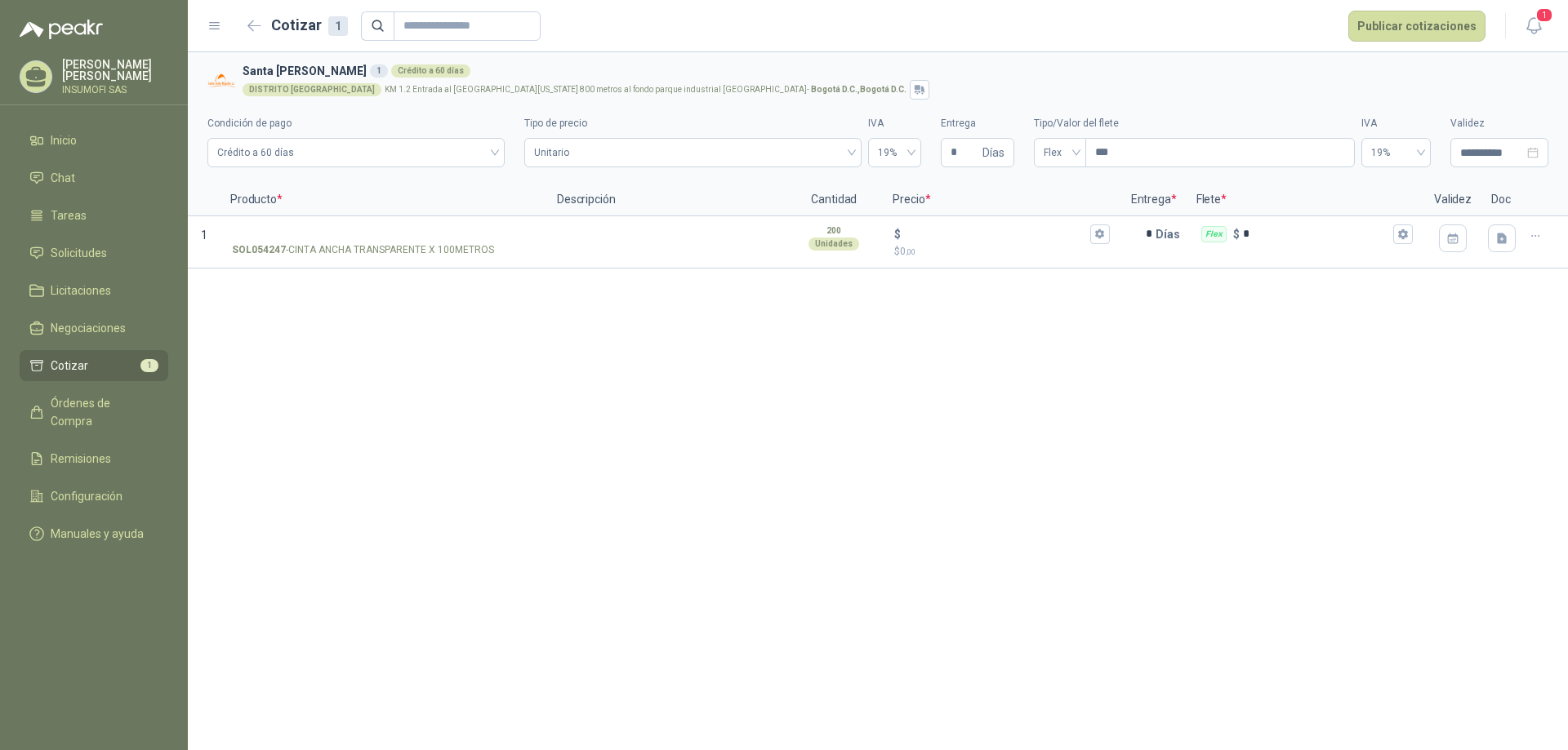
click at [397, 329] on div "**********" at bounding box center [877, 401] width 1380 height 698
click at [546, 311] on div "**********" at bounding box center [877, 401] width 1380 height 698
click at [1538, 231] on icon "button" at bounding box center [1535, 236] width 14 height 14
click at [1467, 172] on button "Nueva cotización" at bounding box center [1477, 170] width 124 height 26
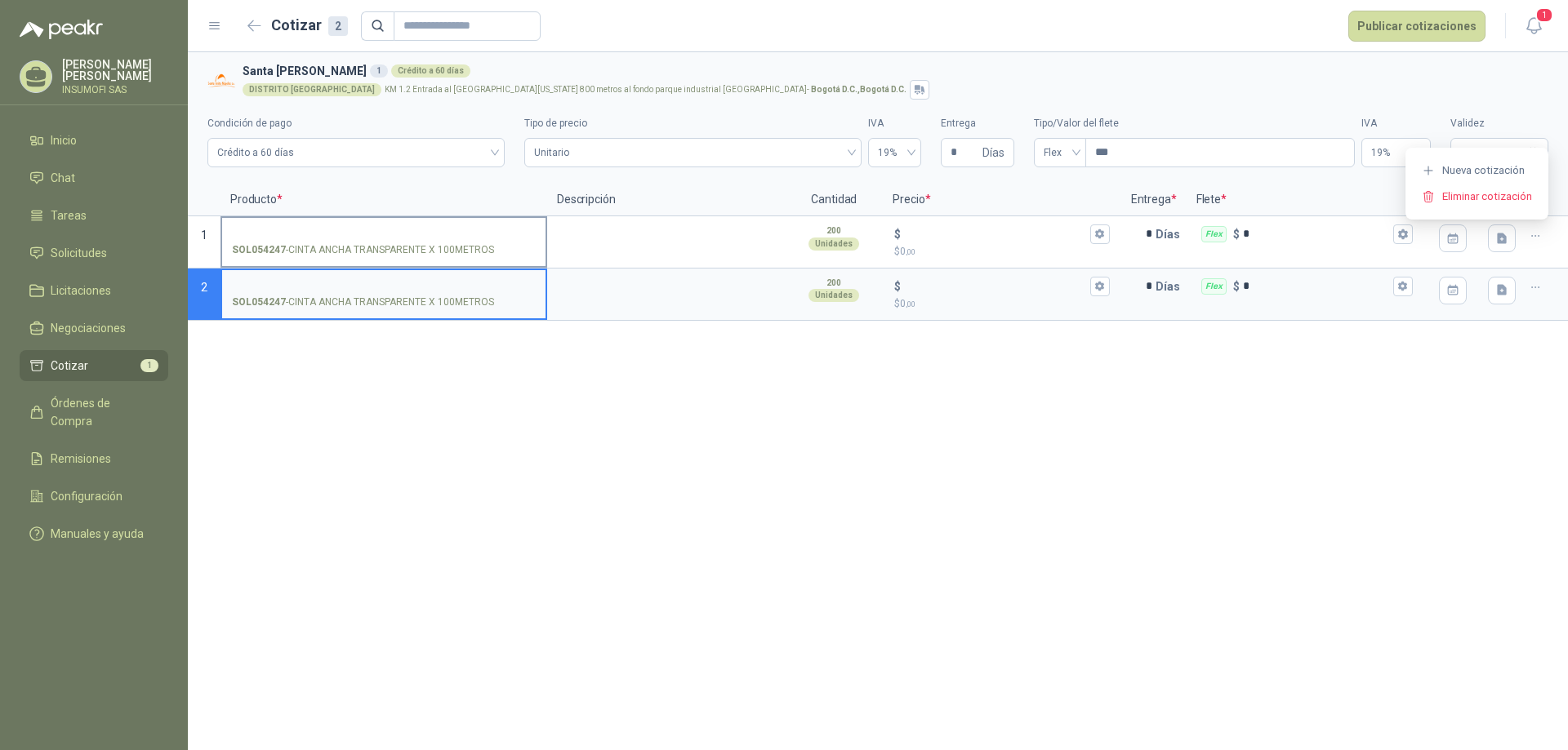
type input "*"
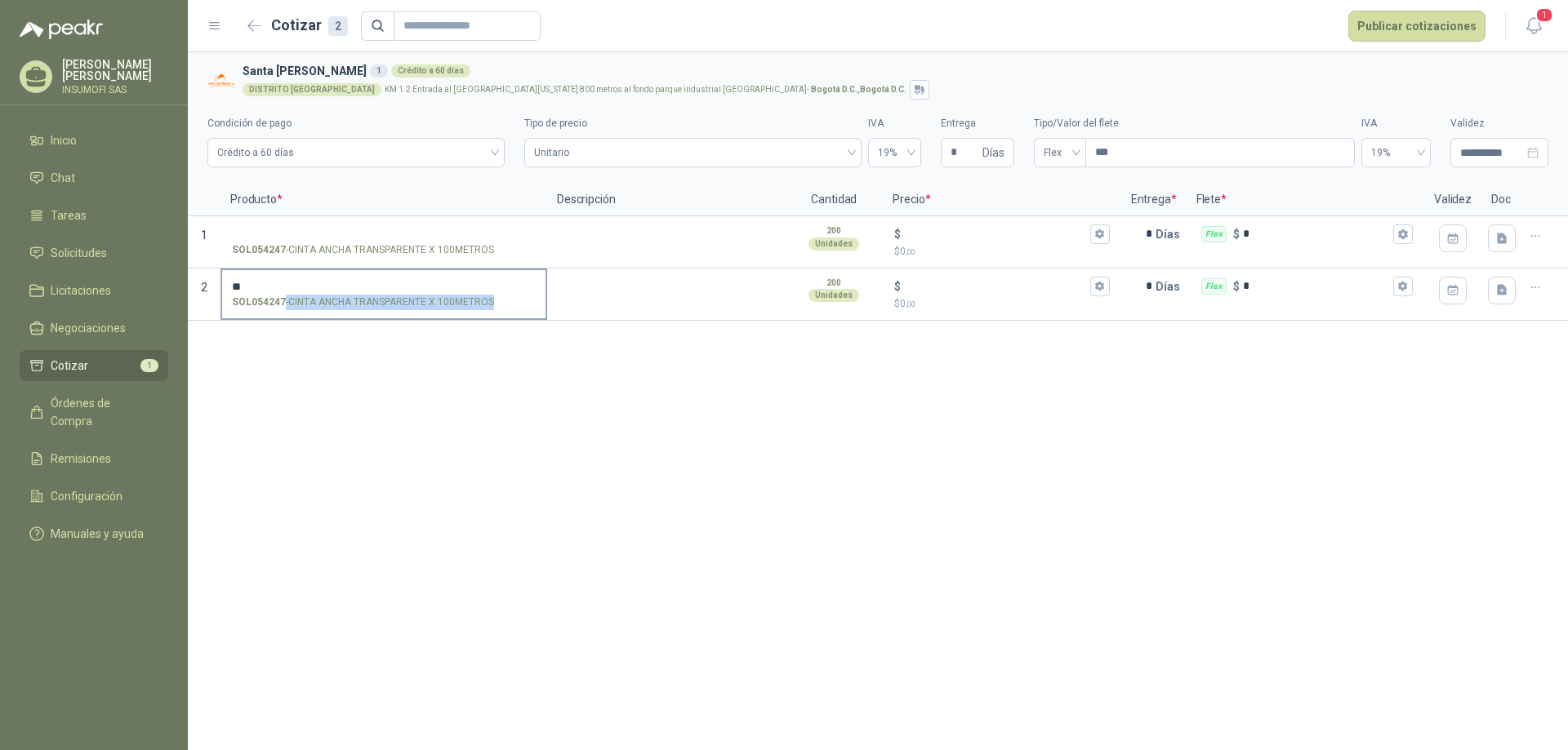
click at [491, 306] on div "SOL054247 - CINTA ANCHA TRANSPARENTE X 100METROS" at bounding box center [383, 302] width 304 height 15
copy p "- CINTA ANCHA TRANSPARENTE X 100METROS"
click at [261, 286] on input "**" at bounding box center [383, 288] width 304 height 13
type input "*"
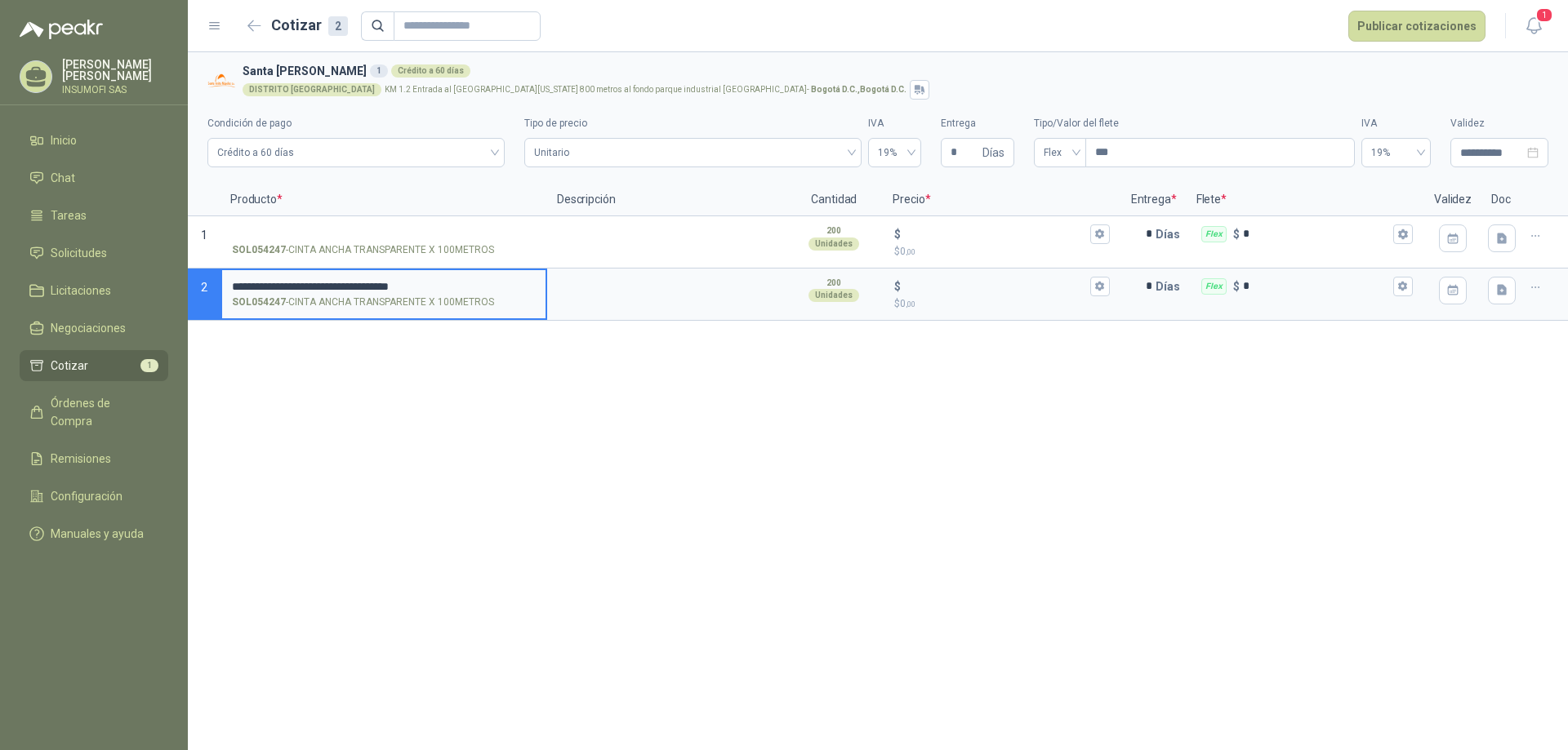
click at [234, 286] on input "**********" at bounding box center [383, 288] width 304 height 13
click at [238, 284] on input "**********" at bounding box center [383, 288] width 304 height 13
drag, startPoint x: 471, startPoint y: 285, endPoint x: 428, endPoint y: 282, distance: 43.1
click at [428, 282] on input "**********" at bounding box center [383, 288] width 304 height 13
type input "**********"
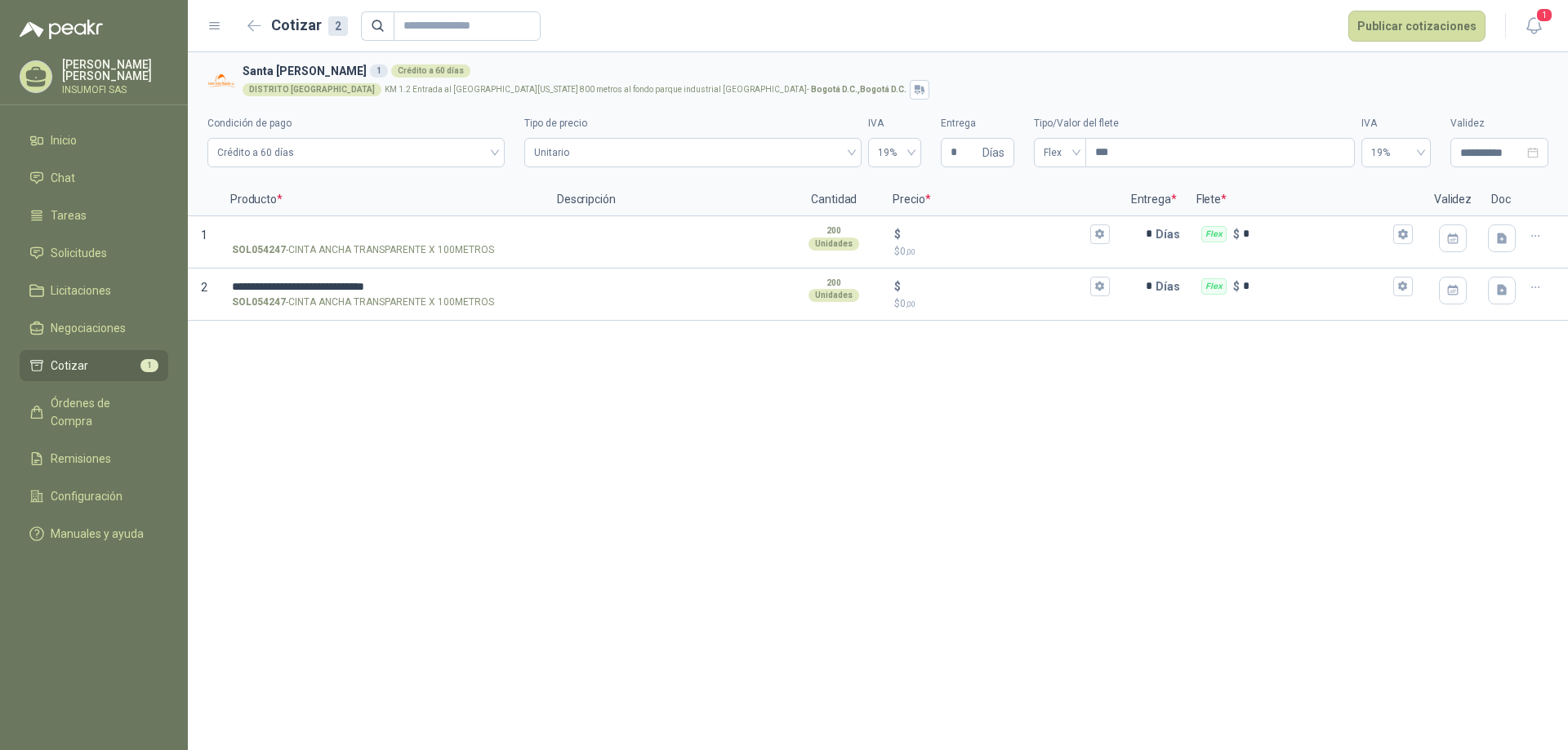
click at [611, 326] on div "**********" at bounding box center [877, 401] width 1380 height 698
click at [496, 303] on div "SOL054247 - CINTA ANCHA TRANSPARENTE X 100METROS" at bounding box center [383, 302] width 304 height 15
click at [496, 293] on input "**********" at bounding box center [383, 288] width 304 height 13
click at [488, 304] on p "SOL054247 - CINTA ANCHA TRANSPARENTE X 100METROS" at bounding box center [362, 302] width 262 height 15
click at [488, 293] on input "**********" at bounding box center [383, 288] width 304 height 13
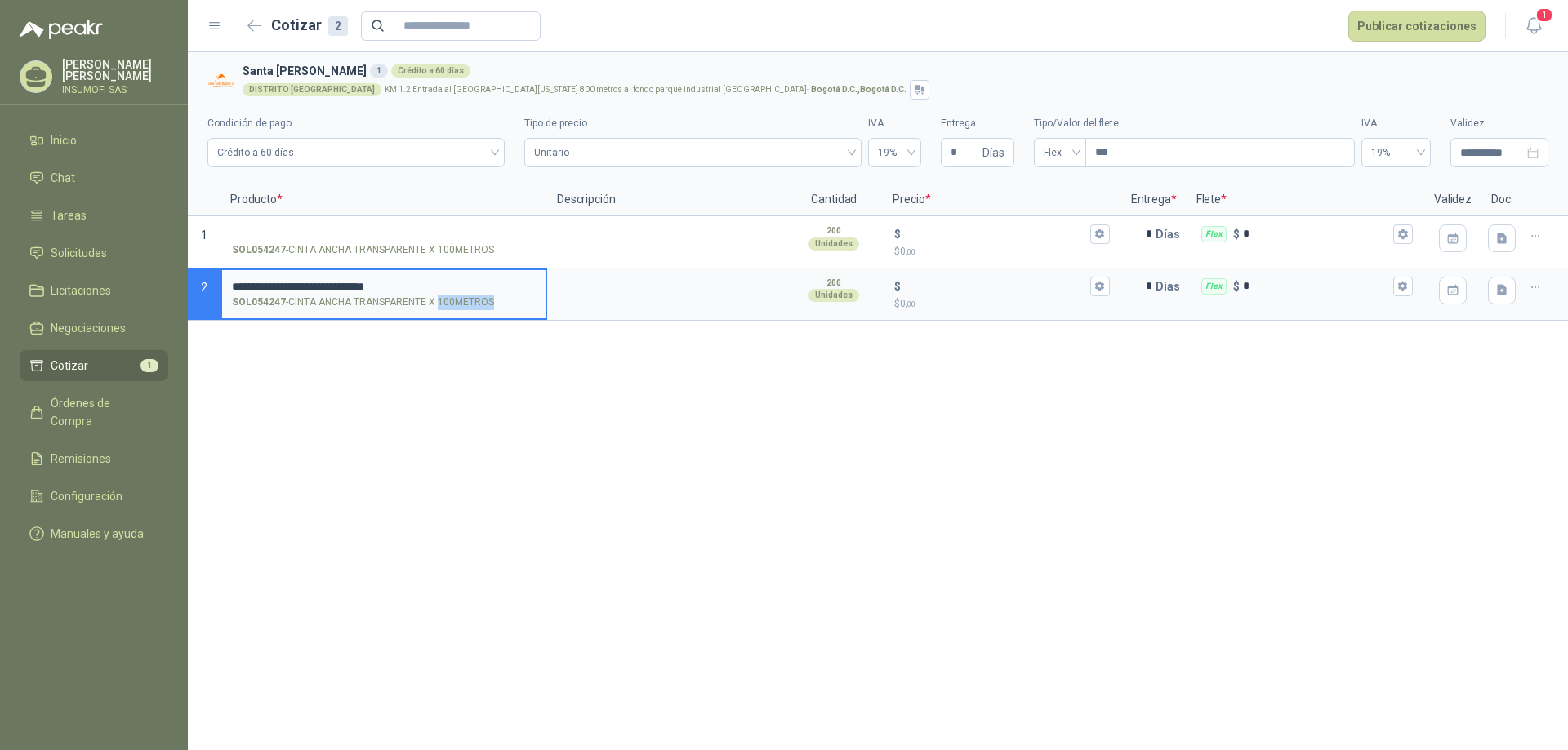
click at [488, 304] on p "SOL054247 - CINTA ANCHA TRANSPARENTE X 100METROS" at bounding box center [362, 302] width 262 height 15
click at [488, 293] on input "**********" at bounding box center [383, 288] width 304 height 13
drag, startPoint x: 320, startPoint y: 299, endPoint x: 867, endPoint y: 505, distance: 584.5
click at [867, 505] on div "**********" at bounding box center [877, 401] width 1380 height 698
click at [1536, 284] on icon "button" at bounding box center [1535, 288] width 14 height 14
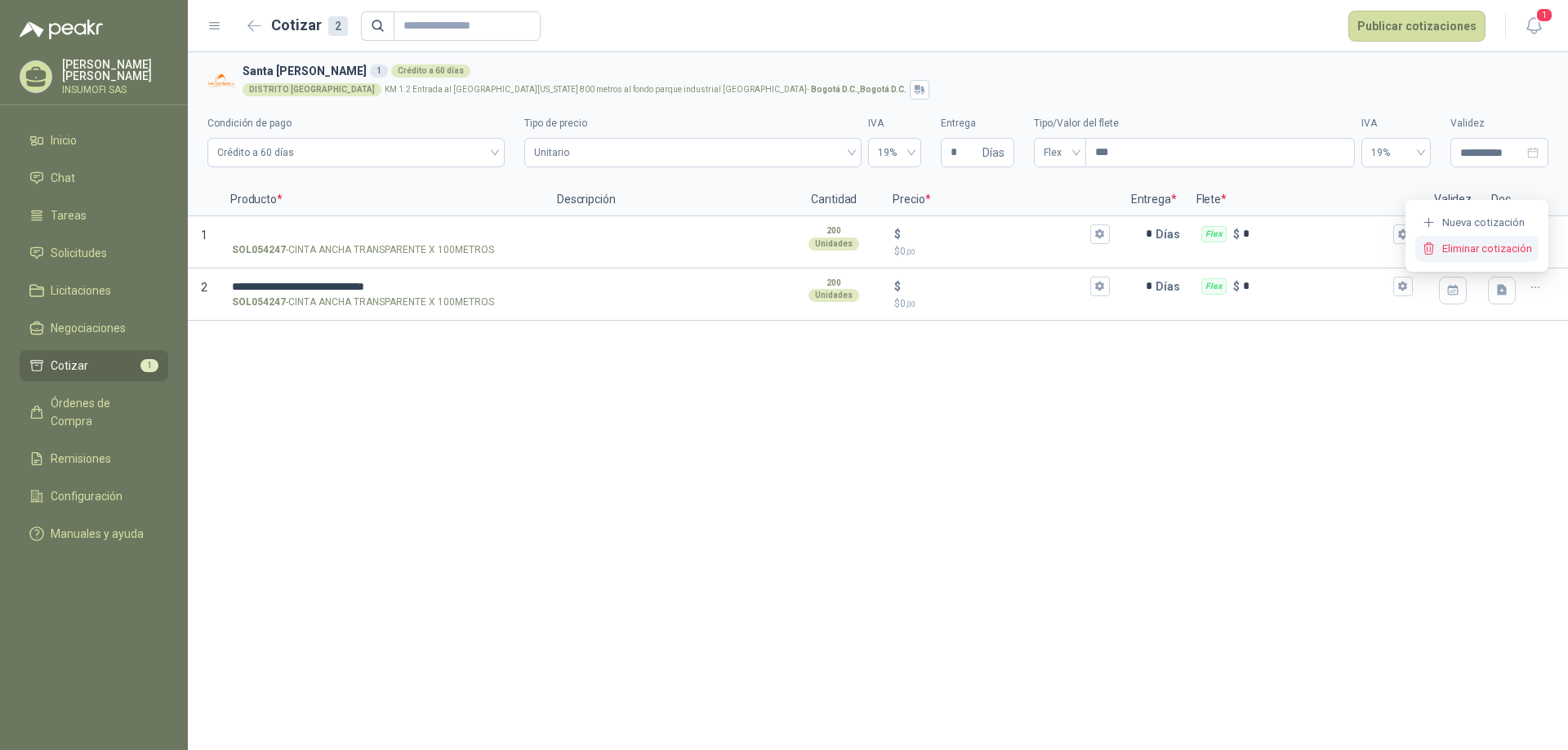
click at [1495, 250] on button "Eliminar cotización" at bounding box center [1477, 249] width 124 height 26
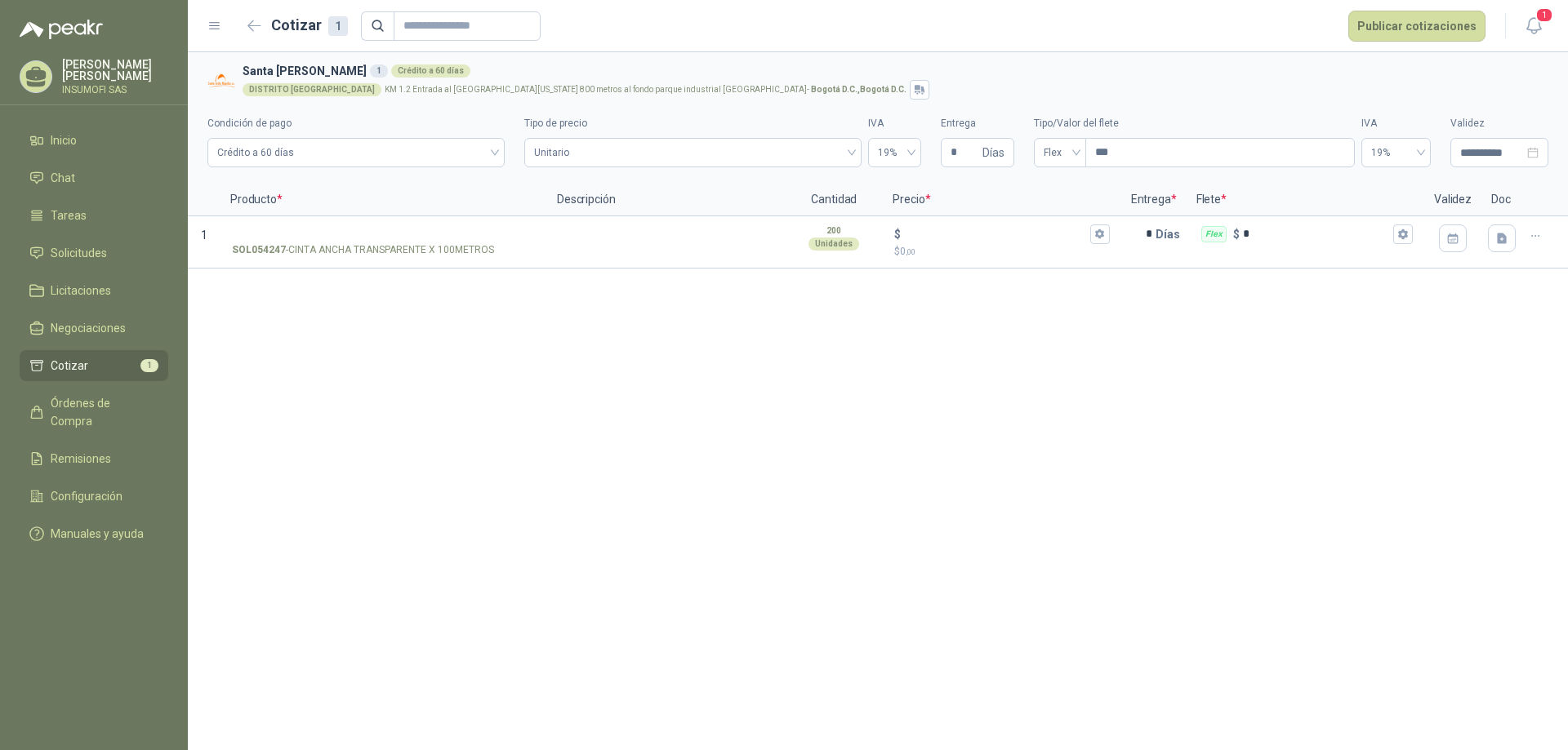
click at [983, 407] on div "**********" at bounding box center [877, 401] width 1380 height 698
click at [78, 365] on span "Cotizar" at bounding box center [69, 366] width 38 height 18
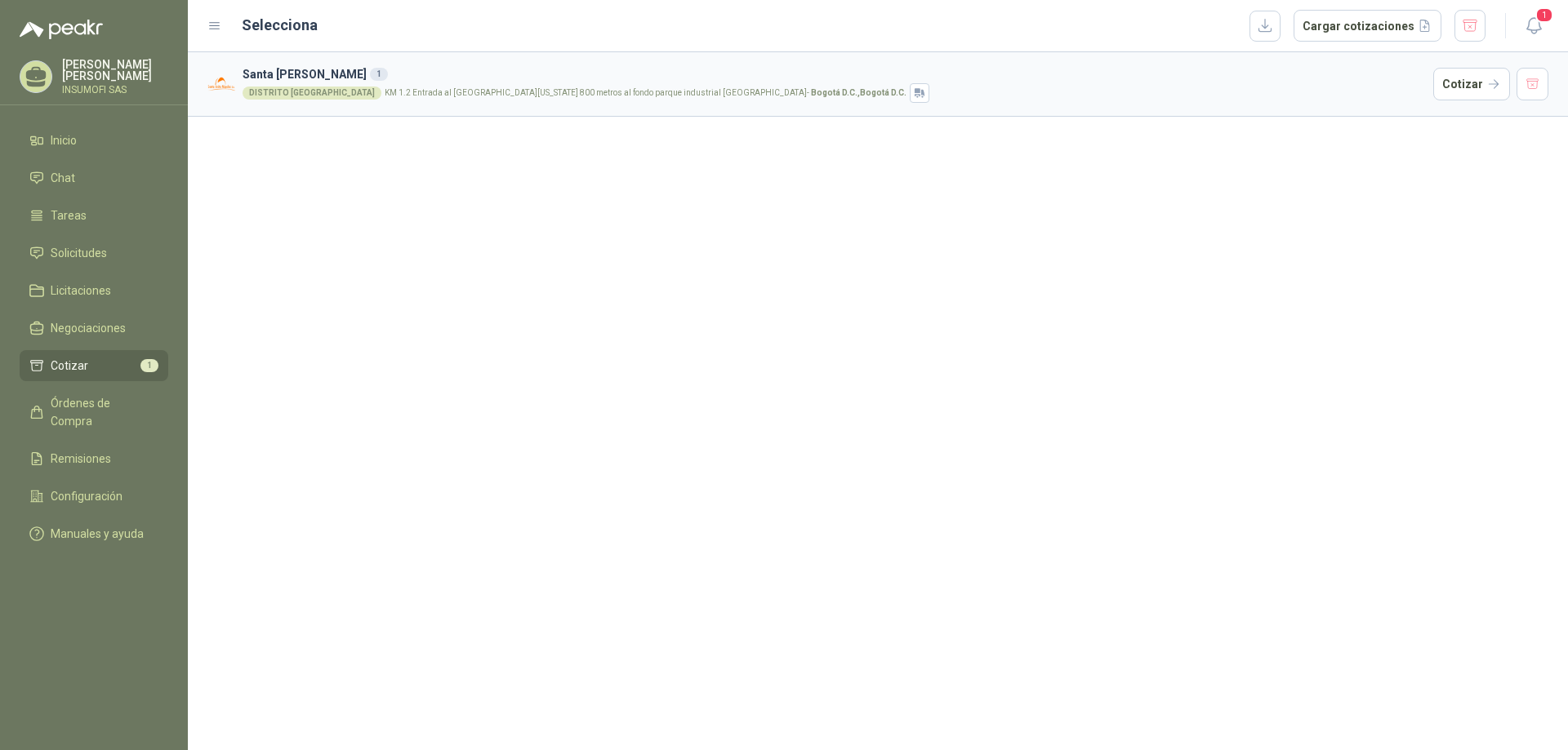
click at [610, 95] on p "KM 1.2 Entrada al [GEOGRAPHIC_DATA][US_STATE] 800 metros al fondo parque indust…" at bounding box center [646, 93] width 522 height 8
click at [1477, 91] on button "Cotizar" at bounding box center [1472, 84] width 77 height 32
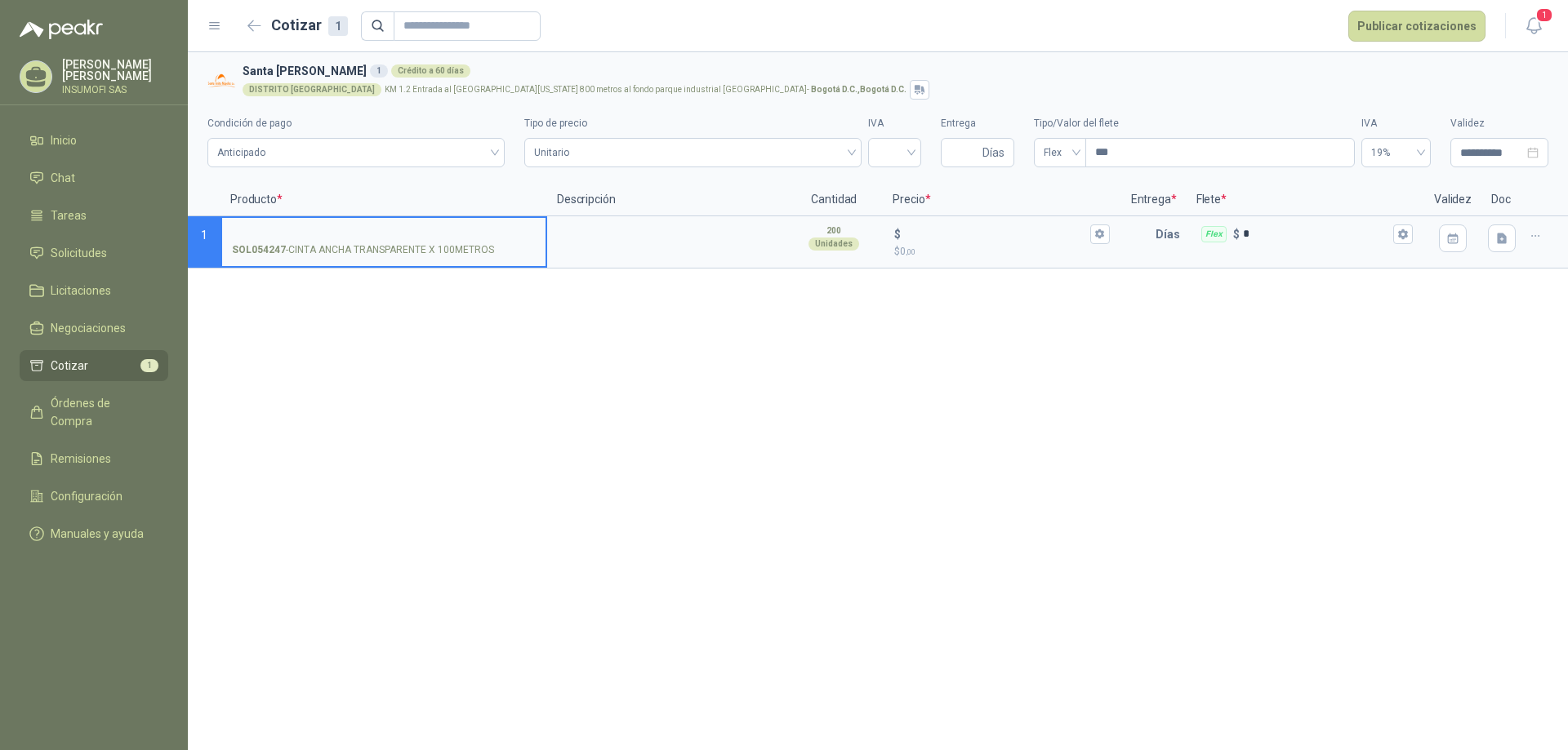
click at [900, 402] on div "**********" at bounding box center [877, 401] width 1380 height 698
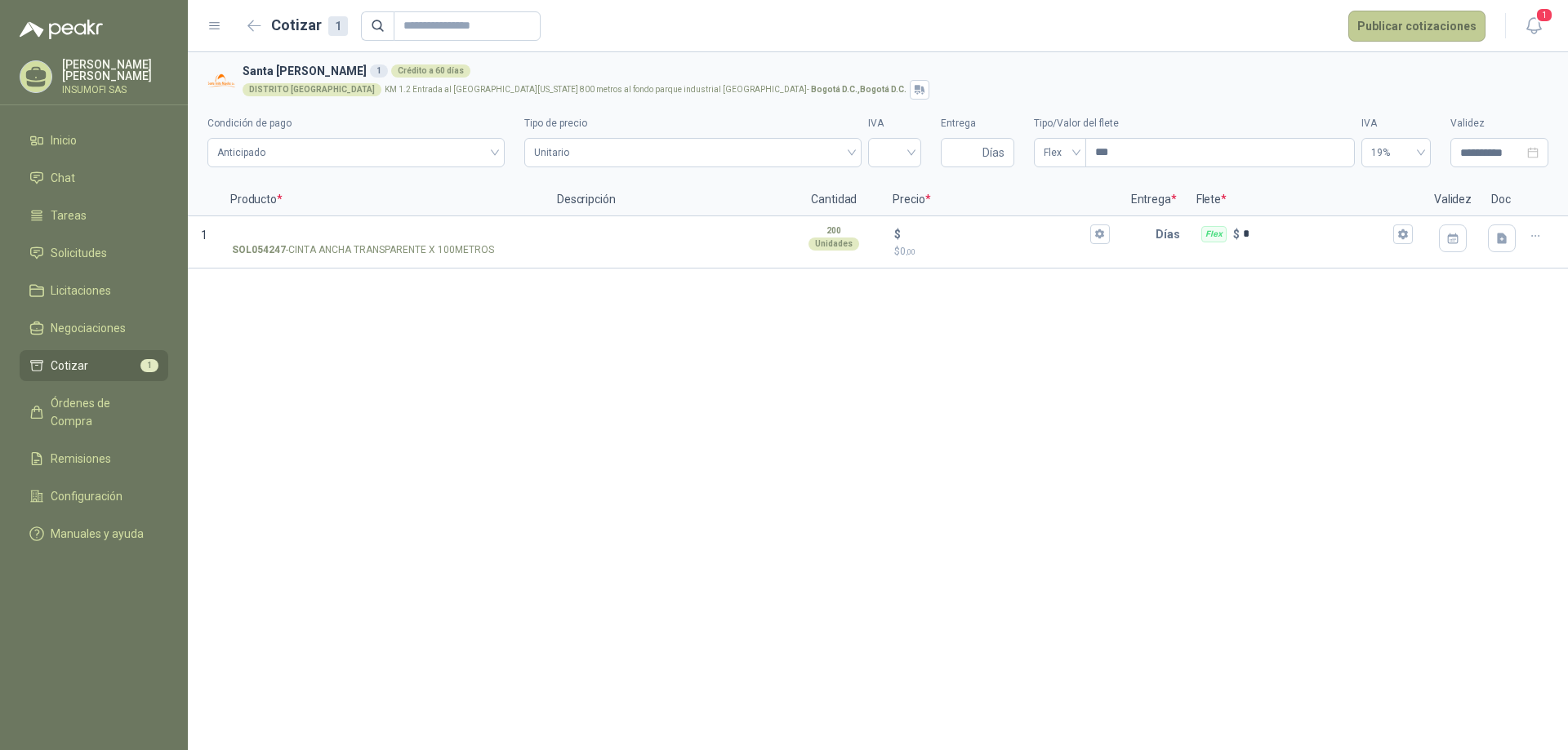
click at [1413, 28] on button "Publicar cotizaciones" at bounding box center [1417, 26] width 137 height 31
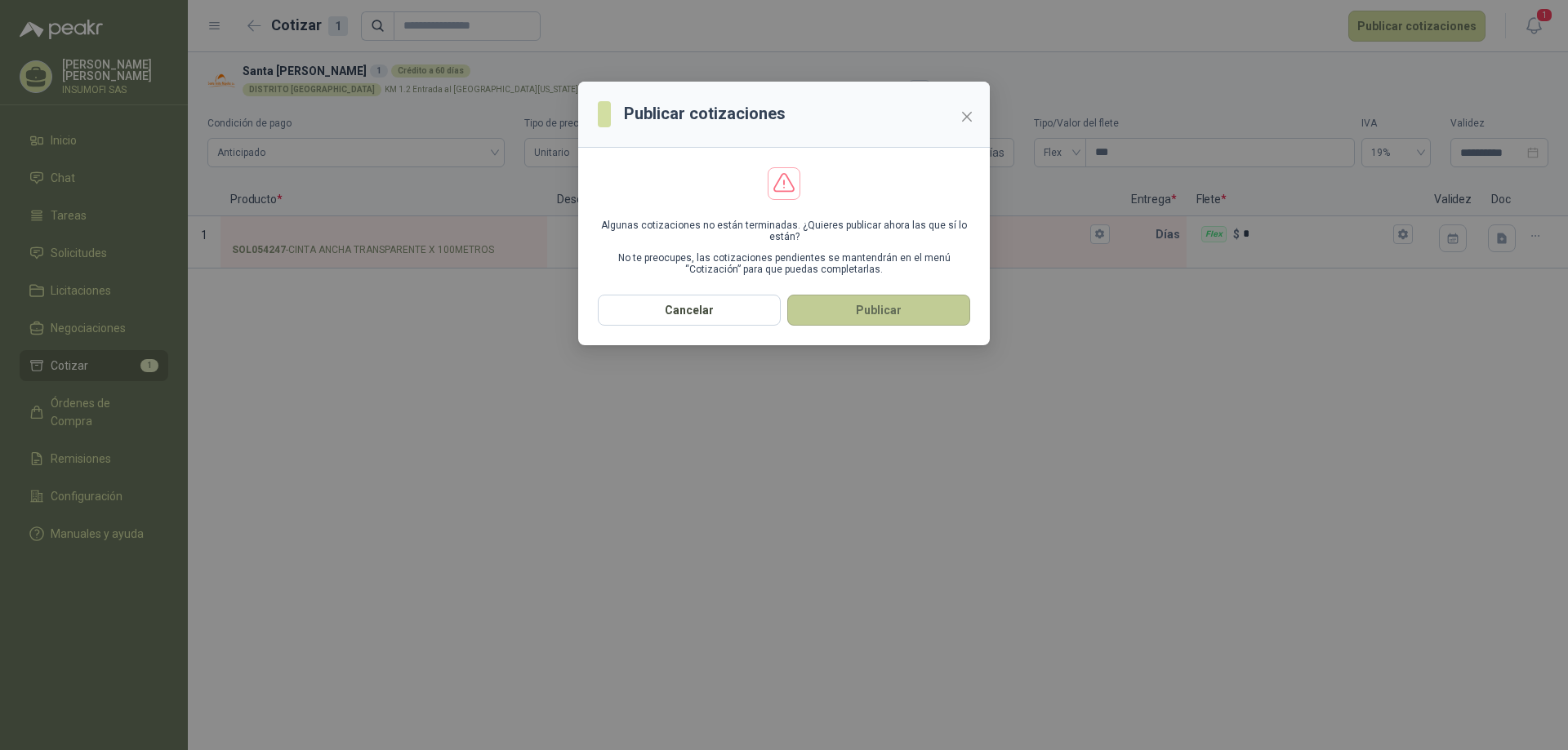
click at [905, 311] on button "Publicar" at bounding box center [878, 310] width 183 height 31
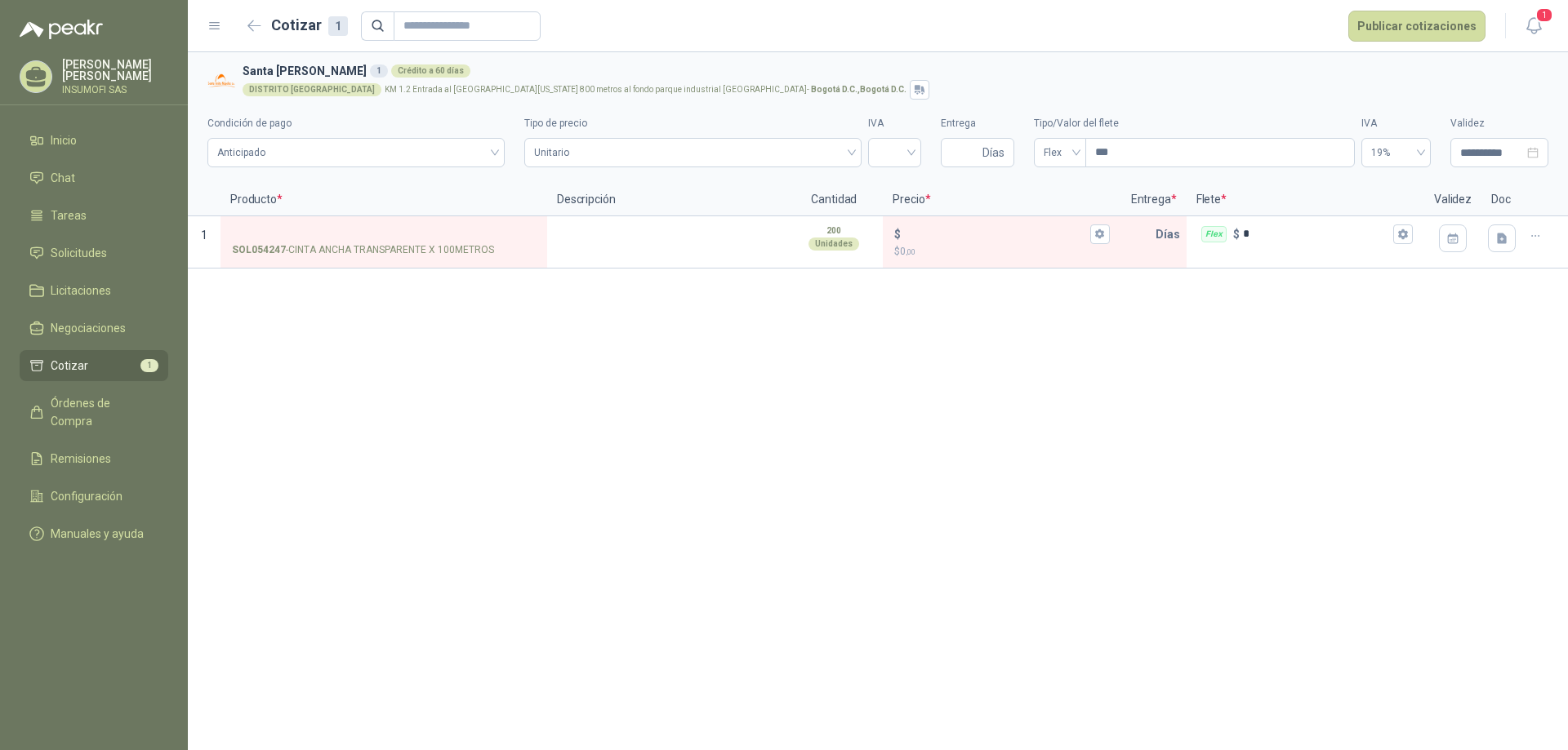
click at [957, 428] on div "**********" at bounding box center [877, 401] width 1380 height 698
click at [334, 257] on p "SOL054247 - CINTA ANCHA TRANSPARENTE X 100METROS" at bounding box center [362, 250] width 262 height 15
click at [334, 241] on input "SOL054247 - CINTA ANCHA TRANSPARENTE X 100METROS" at bounding box center [383, 235] width 304 height 13
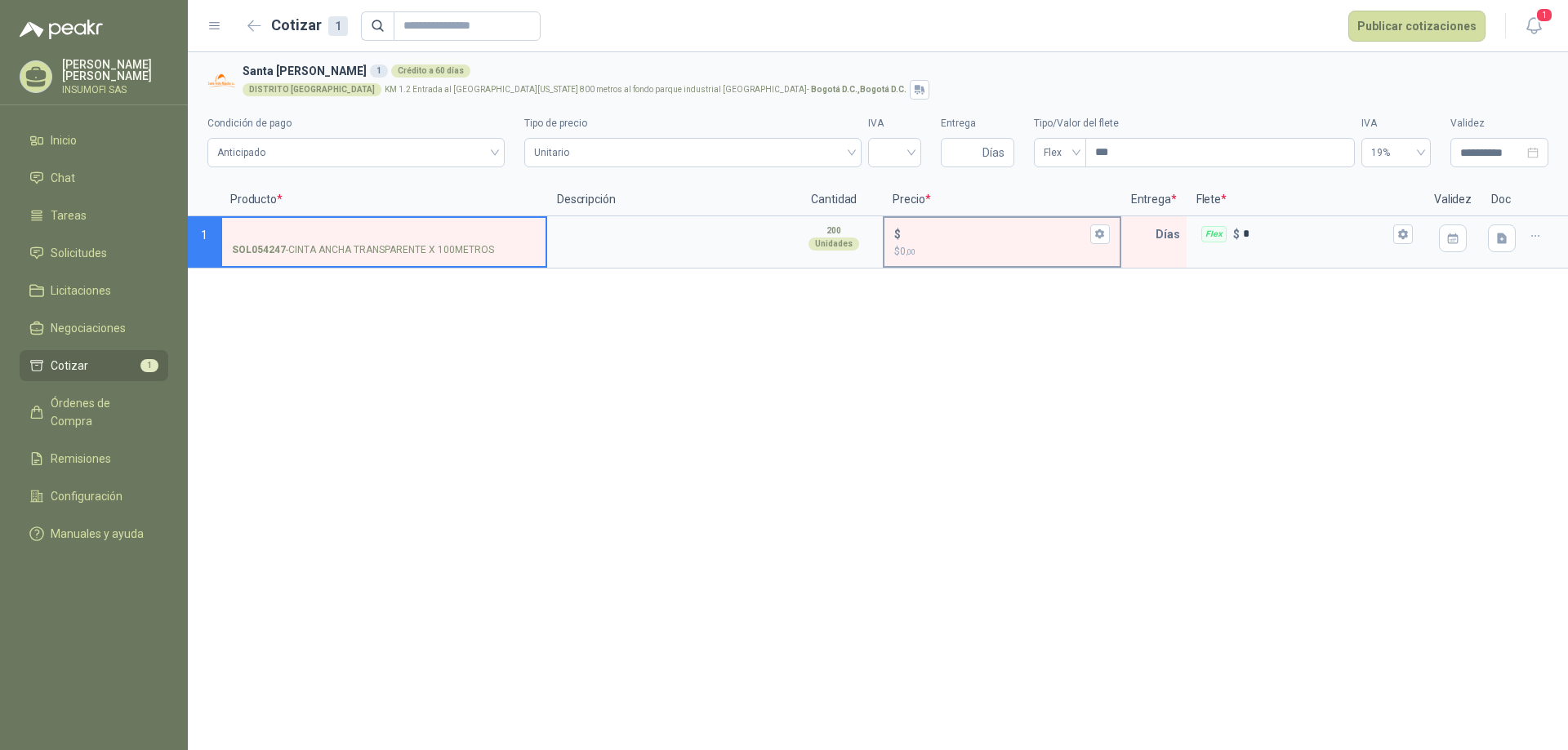
click at [925, 252] on p "$ 0 ,00" at bounding box center [1002, 252] width 215 height 15
click at [925, 240] on input "$ $ 0 ,00" at bounding box center [995, 234] width 182 height 13
type input "*****"
click at [1140, 309] on div "**********" at bounding box center [877, 401] width 1380 height 698
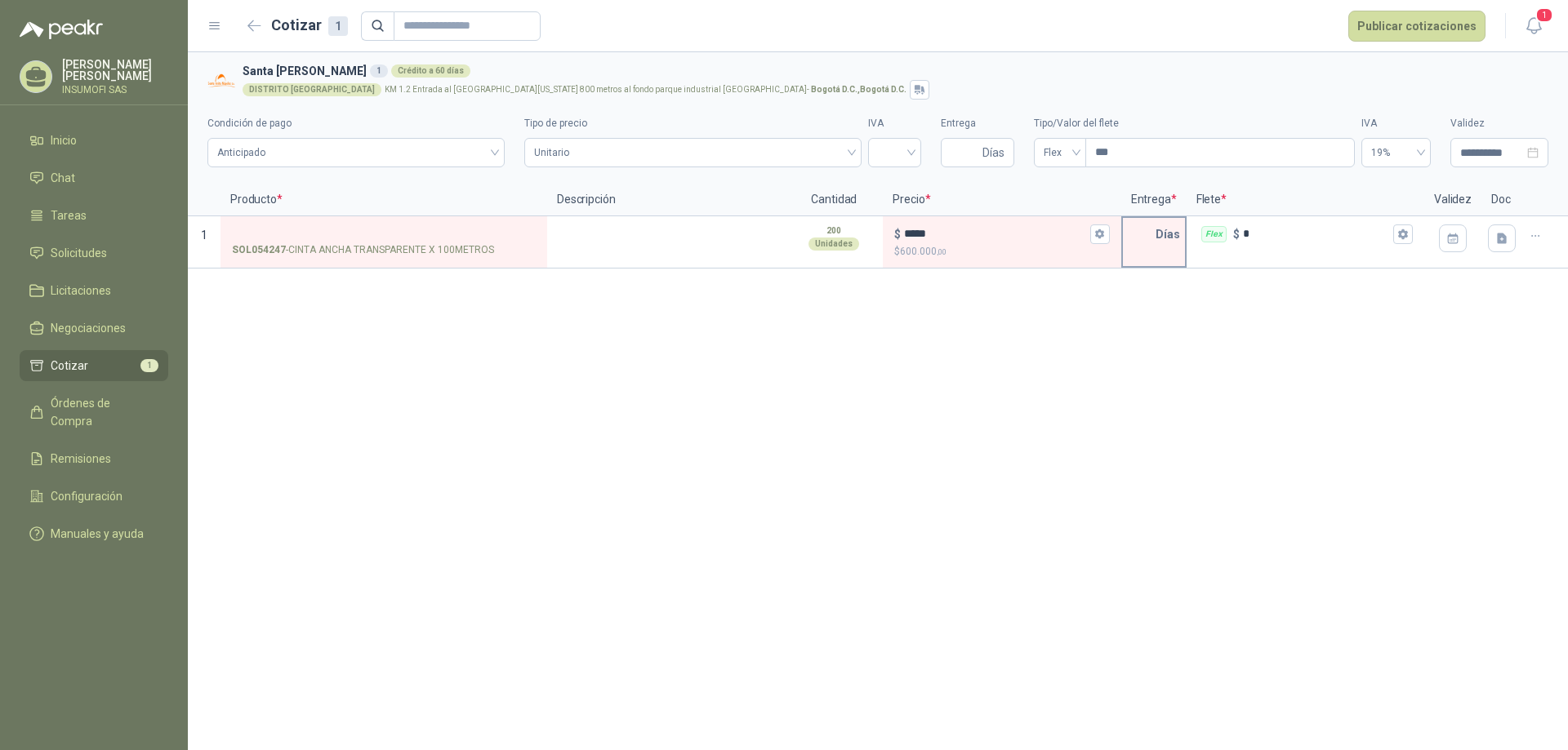
click at [1156, 247] on p "Días" at bounding box center [1171, 234] width 31 height 32
click at [1164, 237] on p "Días" at bounding box center [1171, 234] width 31 height 32
click at [1145, 245] on input "text" at bounding box center [1139, 234] width 32 height 32
type input "*"
click at [1200, 363] on div "**********" at bounding box center [877, 401] width 1380 height 698
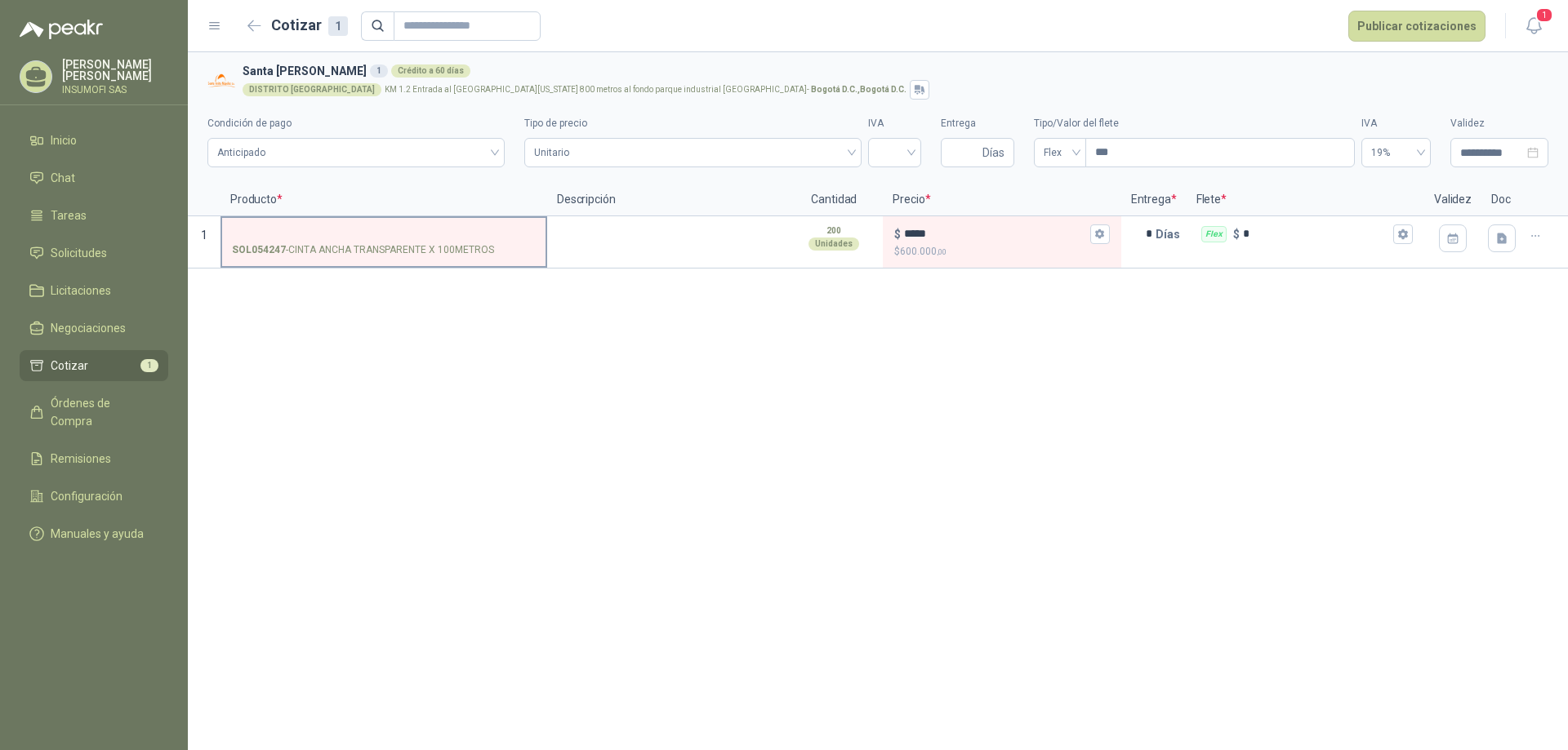
click at [453, 255] on p "SOL054247 - CINTA ANCHA TRANSPARENTE X 100METROS" at bounding box center [362, 250] width 262 height 15
click at [453, 241] on input "SOL054247 - CINTA ANCHA TRANSPARENTE X 100METROS" at bounding box center [383, 235] width 304 height 13
click at [453, 255] on p "SOL054247 - CINTA ANCHA TRANSPARENTE X 100METROS" at bounding box center [362, 250] width 262 height 15
click at [453, 241] on input "SOL054247 - CINTA ANCHA TRANSPARENTE X 100METROS" at bounding box center [383, 235] width 304 height 13
click at [453, 255] on p "SOL054247 - CINTA ANCHA TRANSPARENTE X 100METROS" at bounding box center [362, 250] width 262 height 15
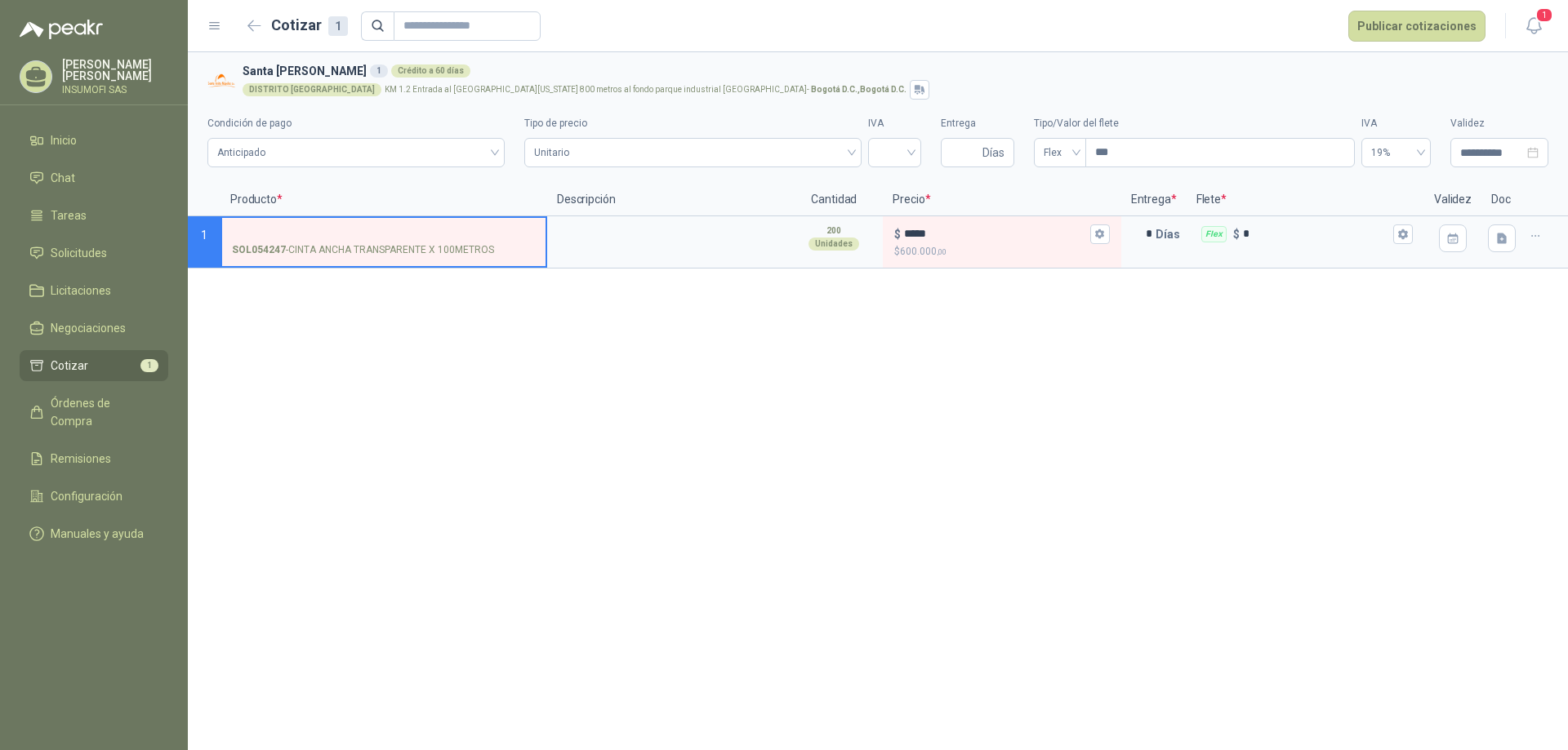
click at [453, 241] on input "SOL054247 - CINTA ANCHA TRANSPARENTE X 100METROS" at bounding box center [383, 235] width 304 height 13
click at [390, 163] on span "Anticipado" at bounding box center [356, 152] width 278 height 24
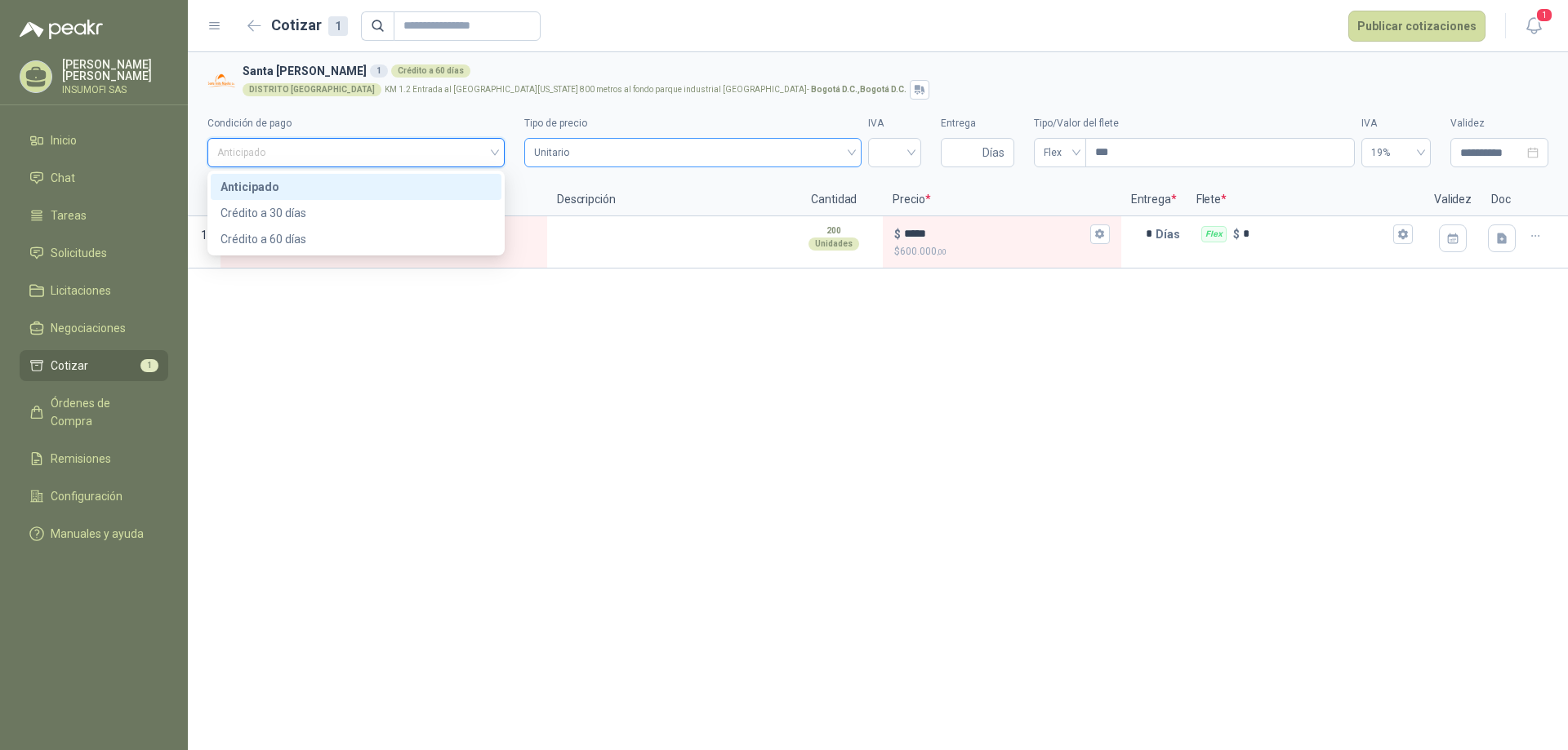
click at [694, 151] on span "Unitario" at bounding box center [692, 152] width 317 height 24
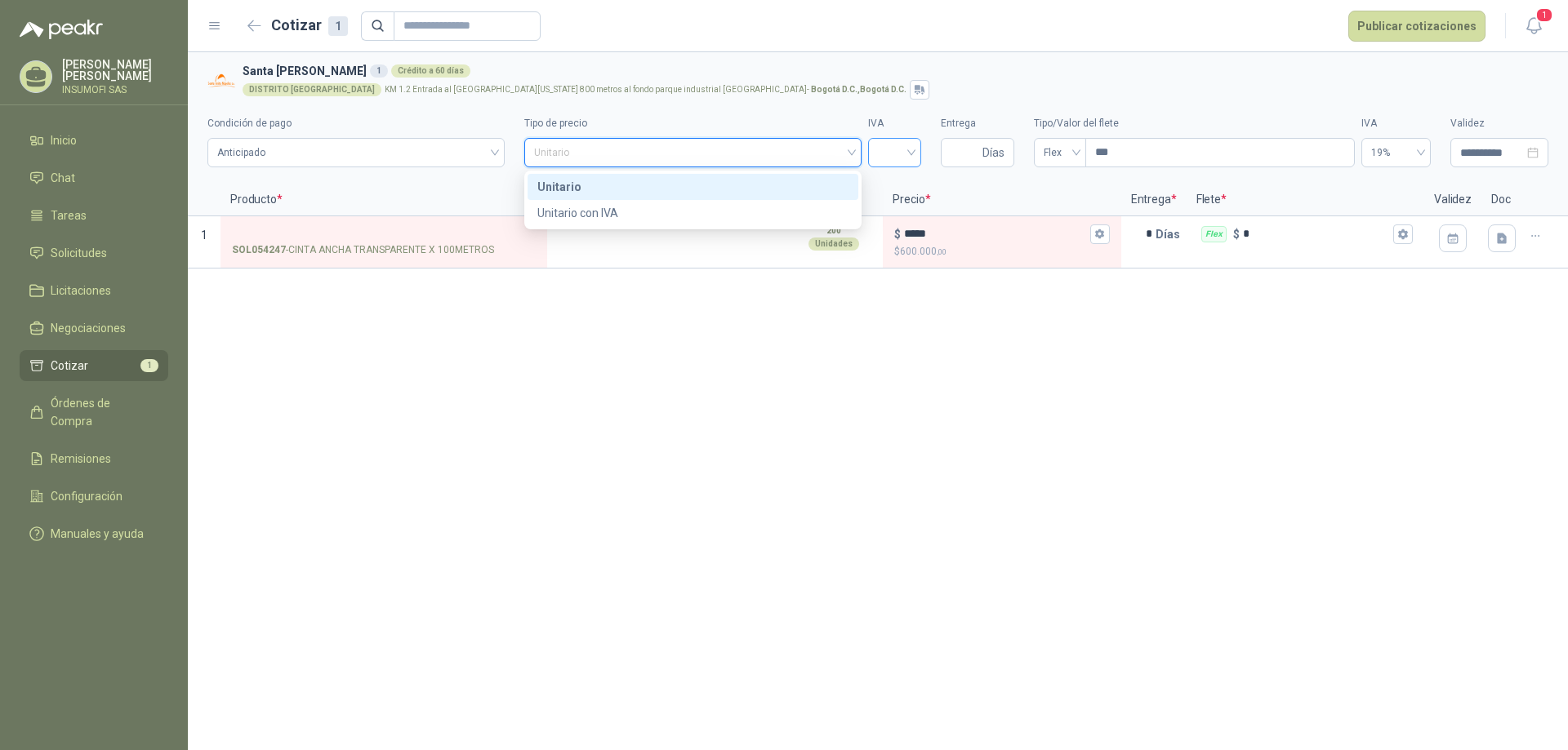
click at [910, 144] on input "search" at bounding box center [894, 151] width 33 height 24
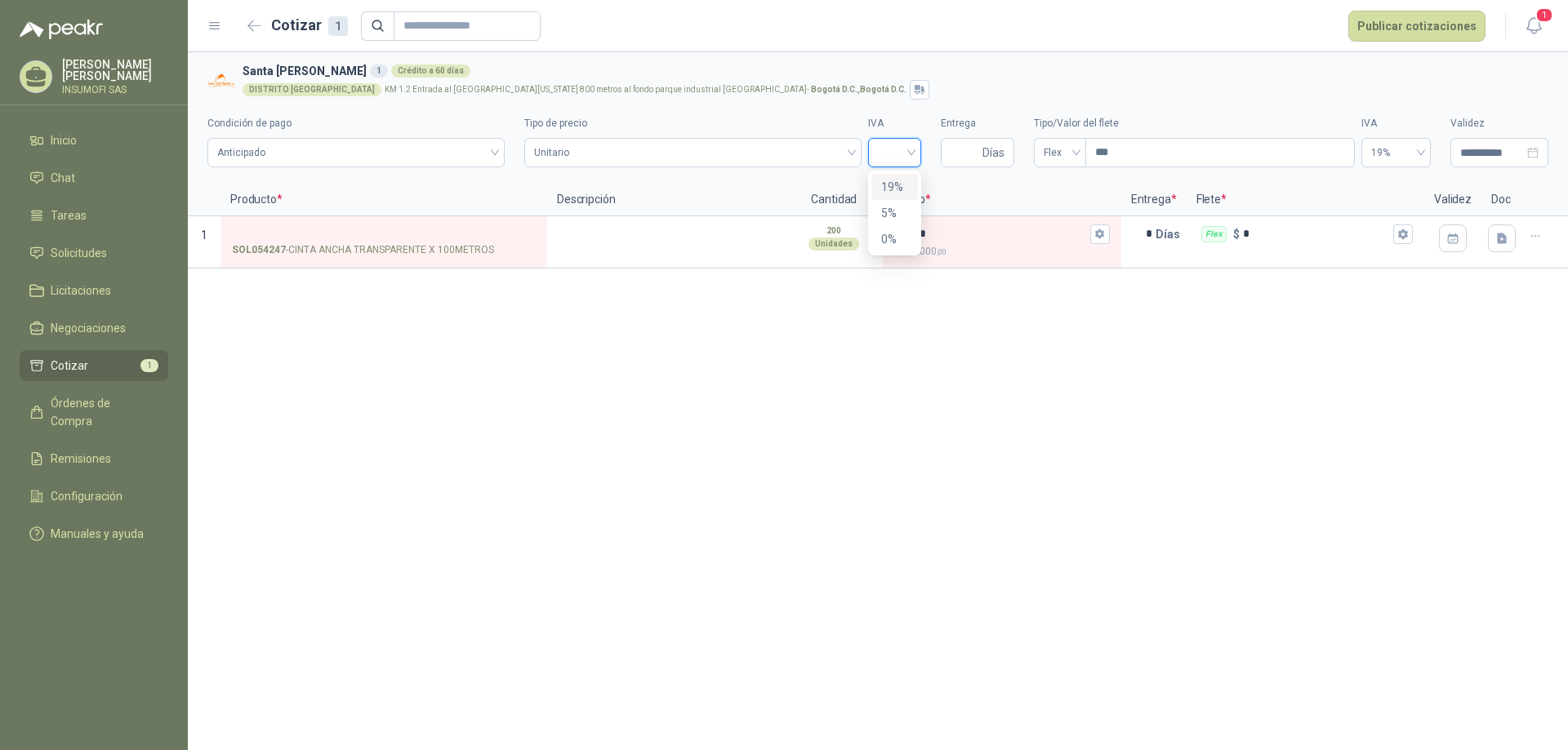
click at [886, 185] on div "19%" at bounding box center [894, 187] width 27 height 18
click at [973, 310] on div "**********" at bounding box center [877, 401] width 1380 height 698
click at [967, 148] on input "Entrega" at bounding box center [965, 152] width 29 height 28
type input "*"
click at [1215, 310] on div "**********" at bounding box center [877, 401] width 1380 height 698
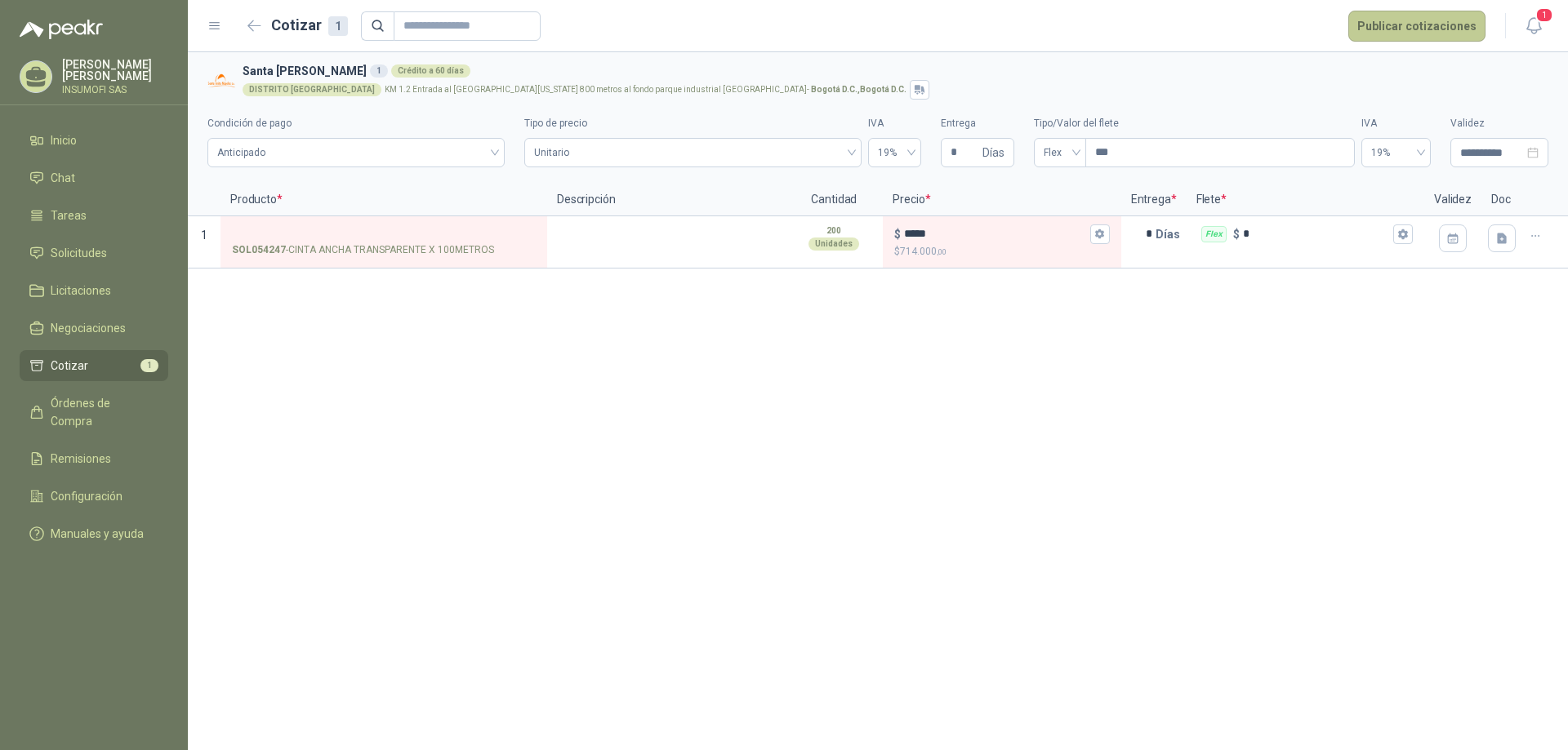
click at [1426, 29] on button "Publicar cotizaciones" at bounding box center [1417, 26] width 137 height 31
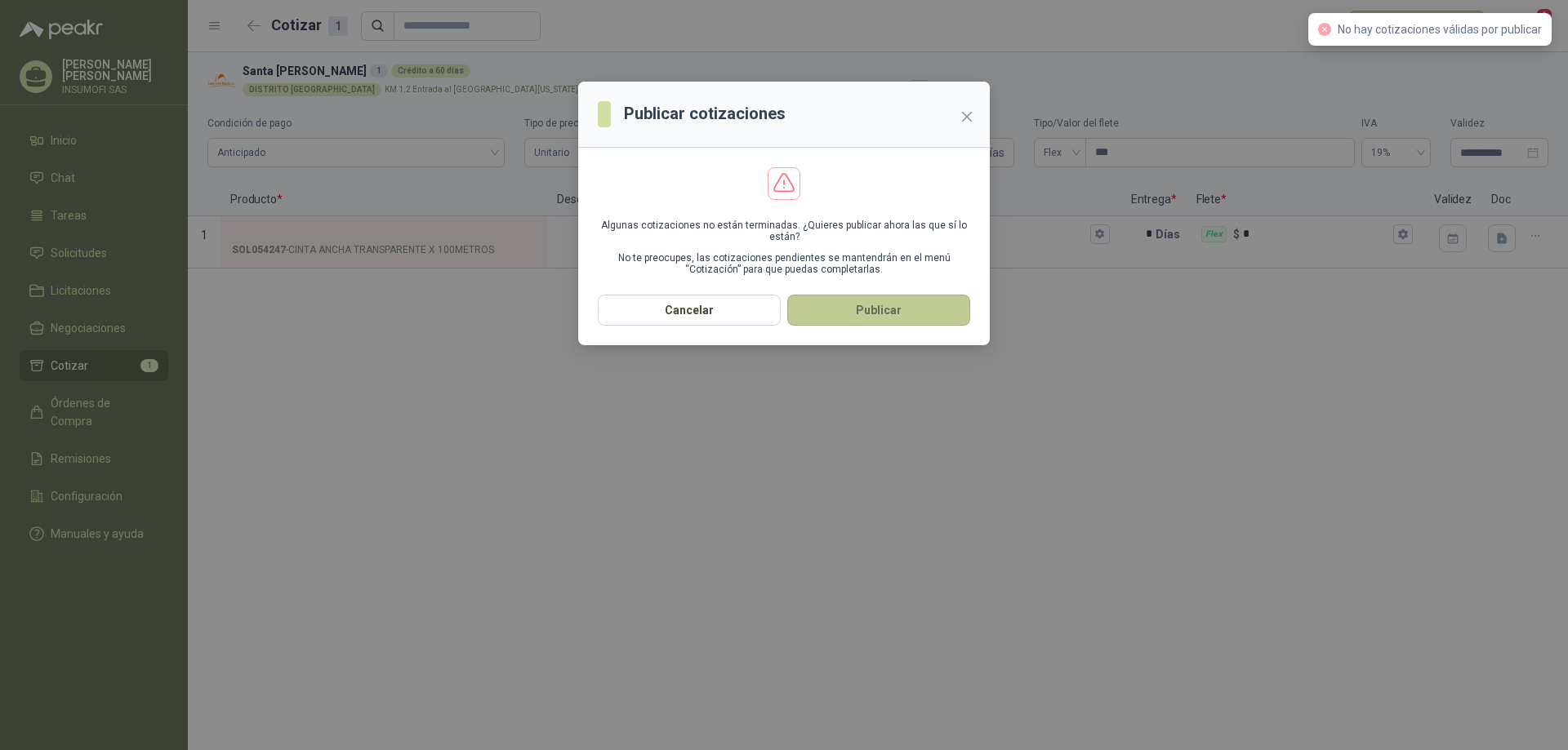
click at [865, 323] on button "Publicar" at bounding box center [878, 310] width 183 height 31
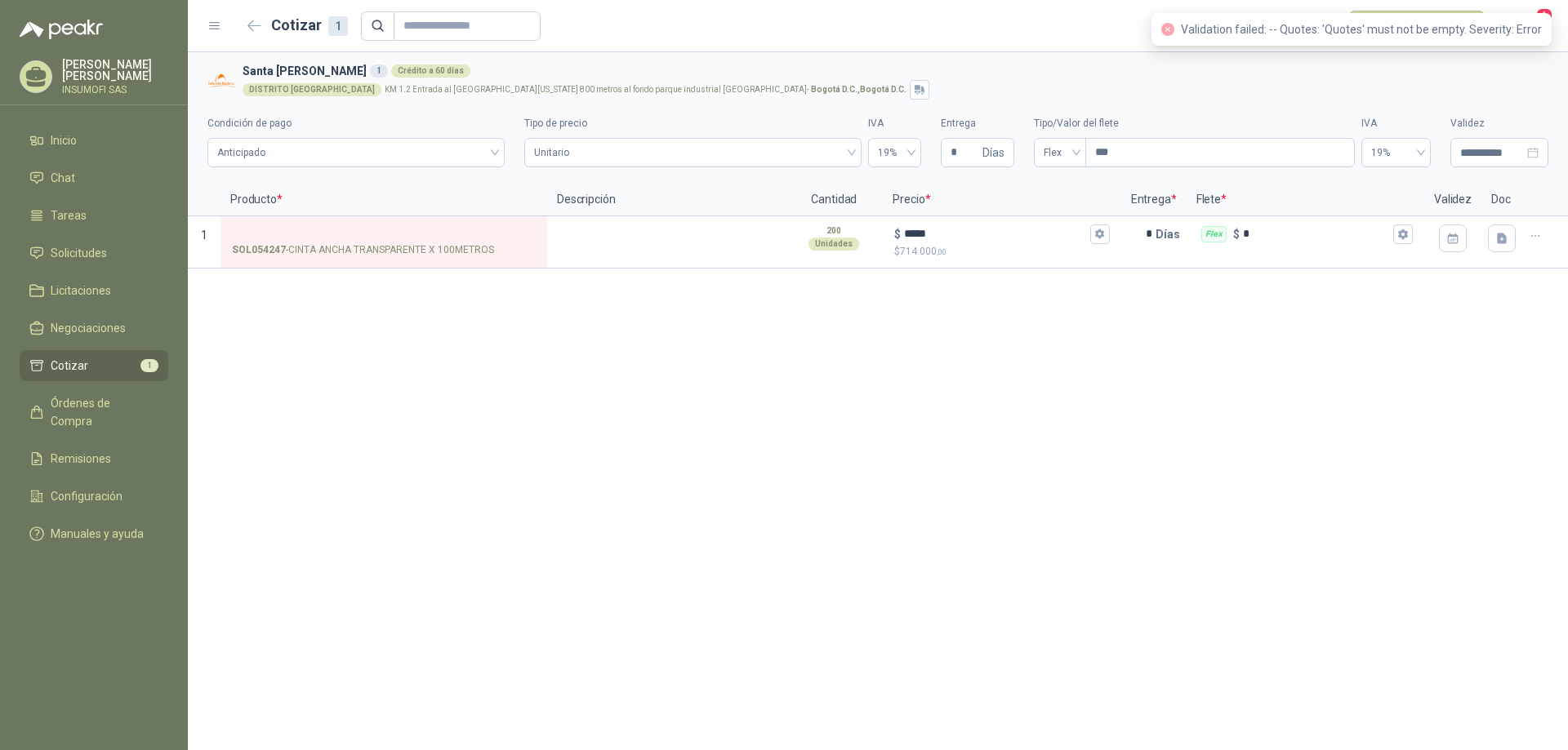
click at [1199, 368] on div "**********" at bounding box center [877, 401] width 1380 height 698
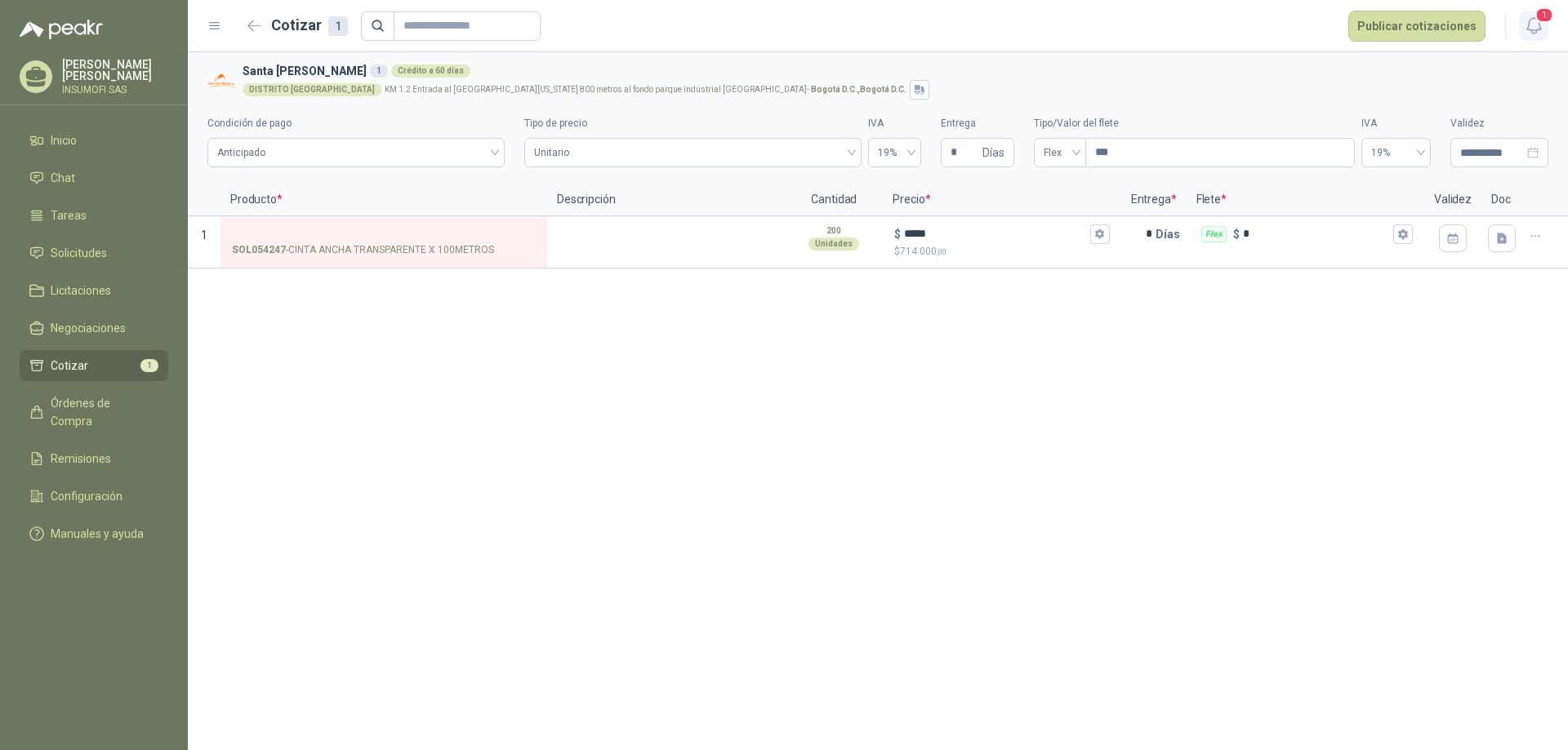
click at [1536, 24] on icon "button" at bounding box center [1534, 25] width 21 height 21
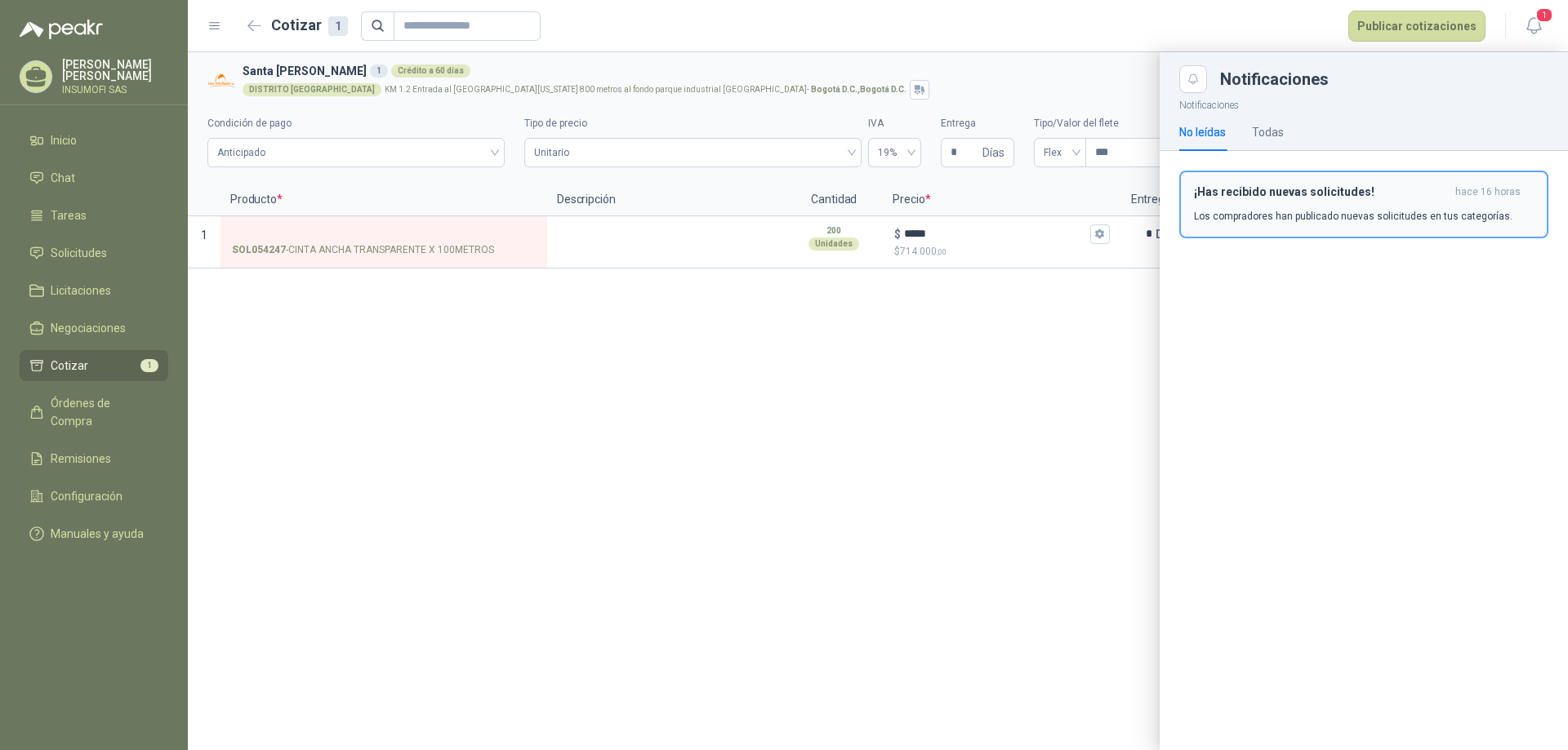
click at [1263, 212] on p "Los compradores han publicado nuevas solicitudes en tus categorías." at bounding box center [1353, 216] width 318 height 14
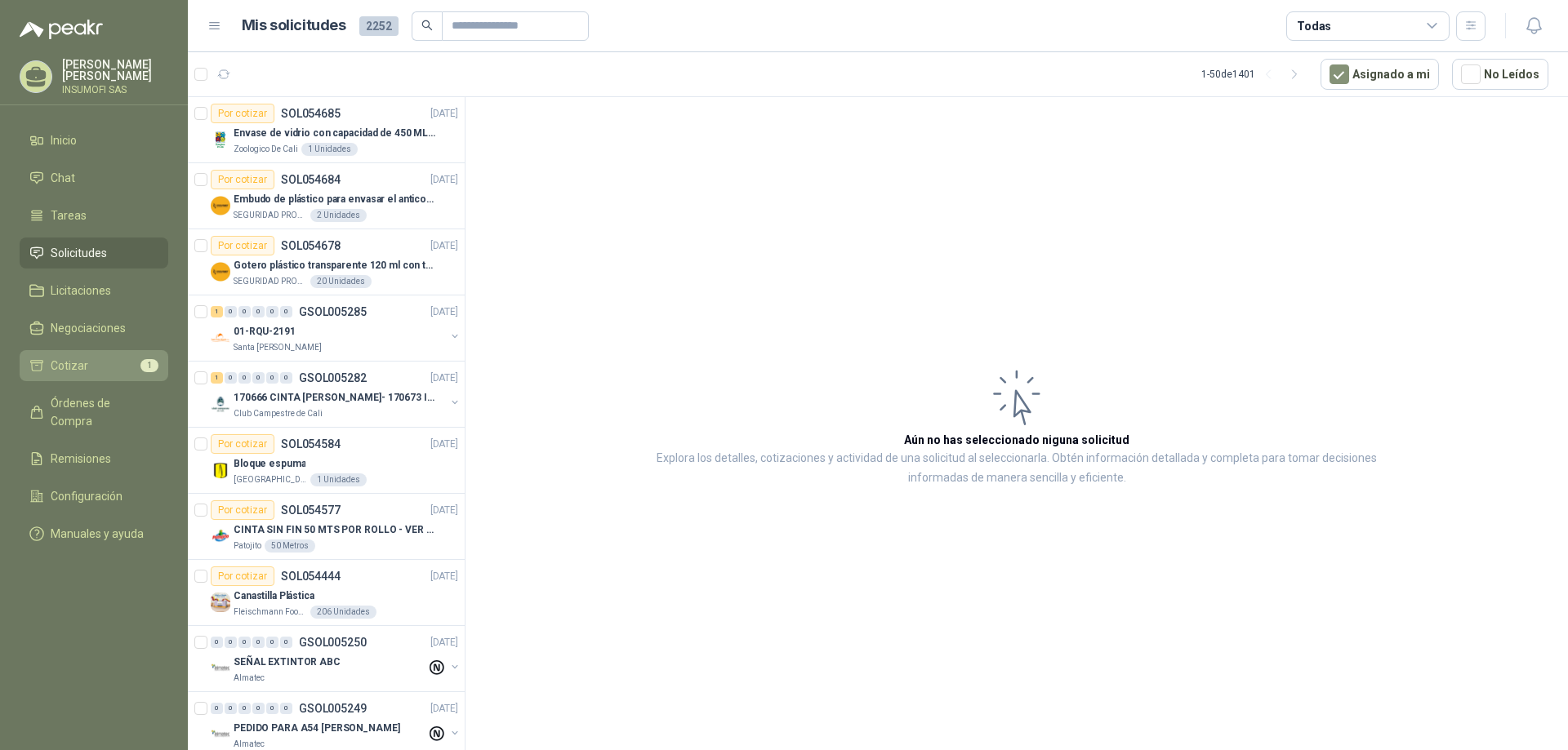
click at [75, 366] on span "Cotizar" at bounding box center [69, 366] width 38 height 18
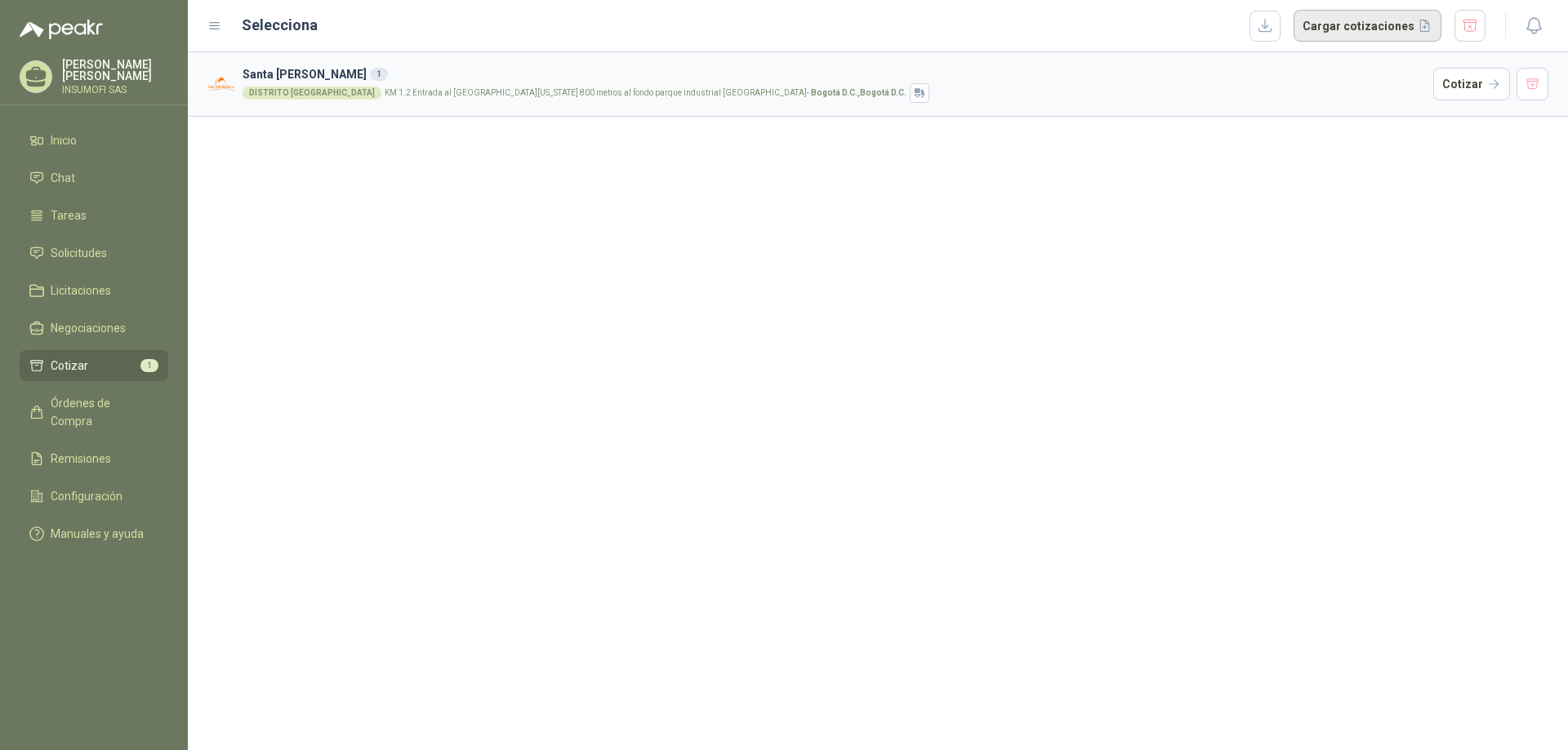
click at [1358, 23] on button "Cargar cotizaciones" at bounding box center [1368, 26] width 148 height 32
click at [308, 93] on div "DISTRITO [GEOGRAPHIC_DATA]" at bounding box center [312, 93] width 139 height 13
click at [536, 99] on div "[GEOGRAPHIC_DATA] KM 1.2 Entrada al [GEOGRAPHIC_DATA][US_STATE] 800 metros al f…" at bounding box center [834, 93] width 1184 height 20
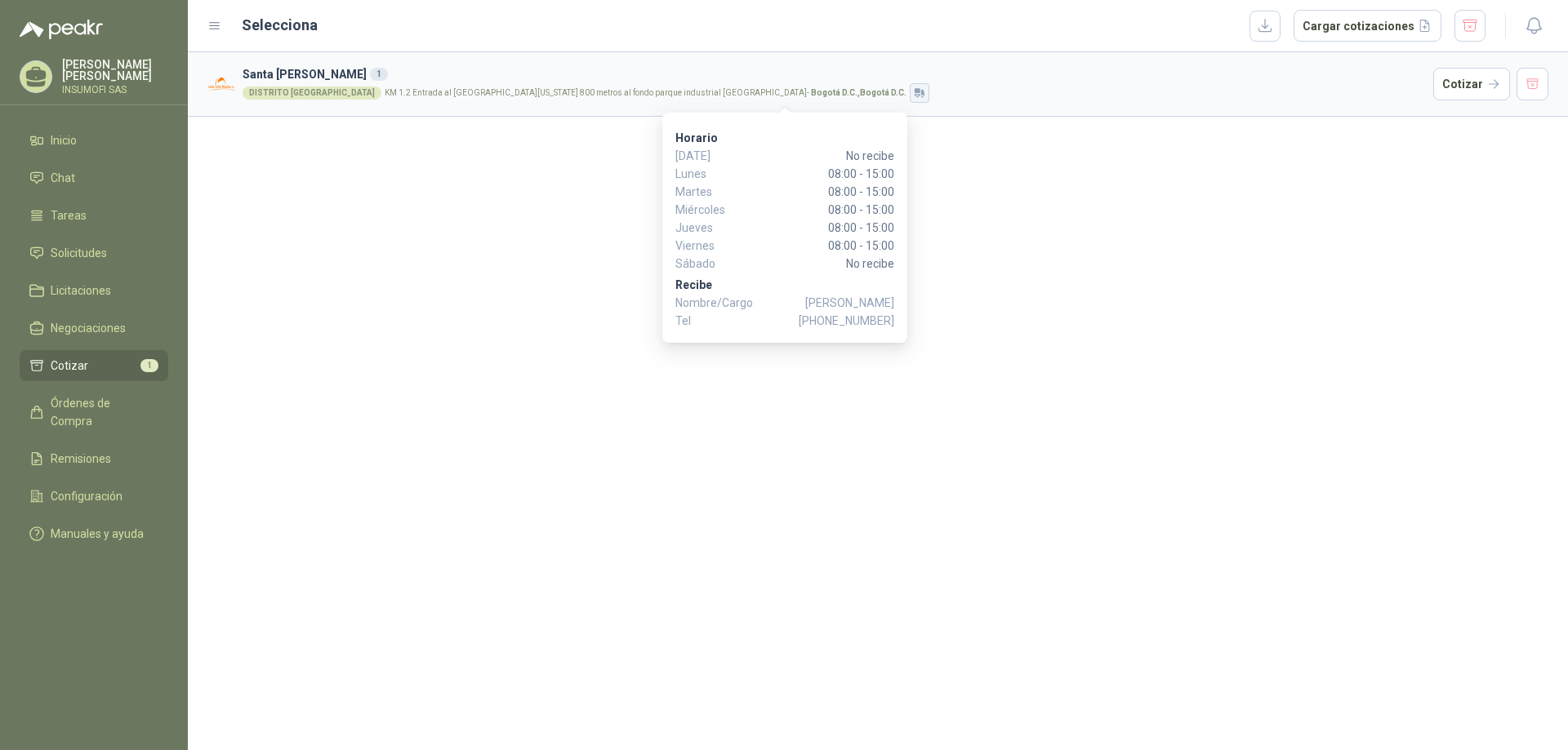
click at [914, 92] on icon "button" at bounding box center [917, 90] width 5 height 5
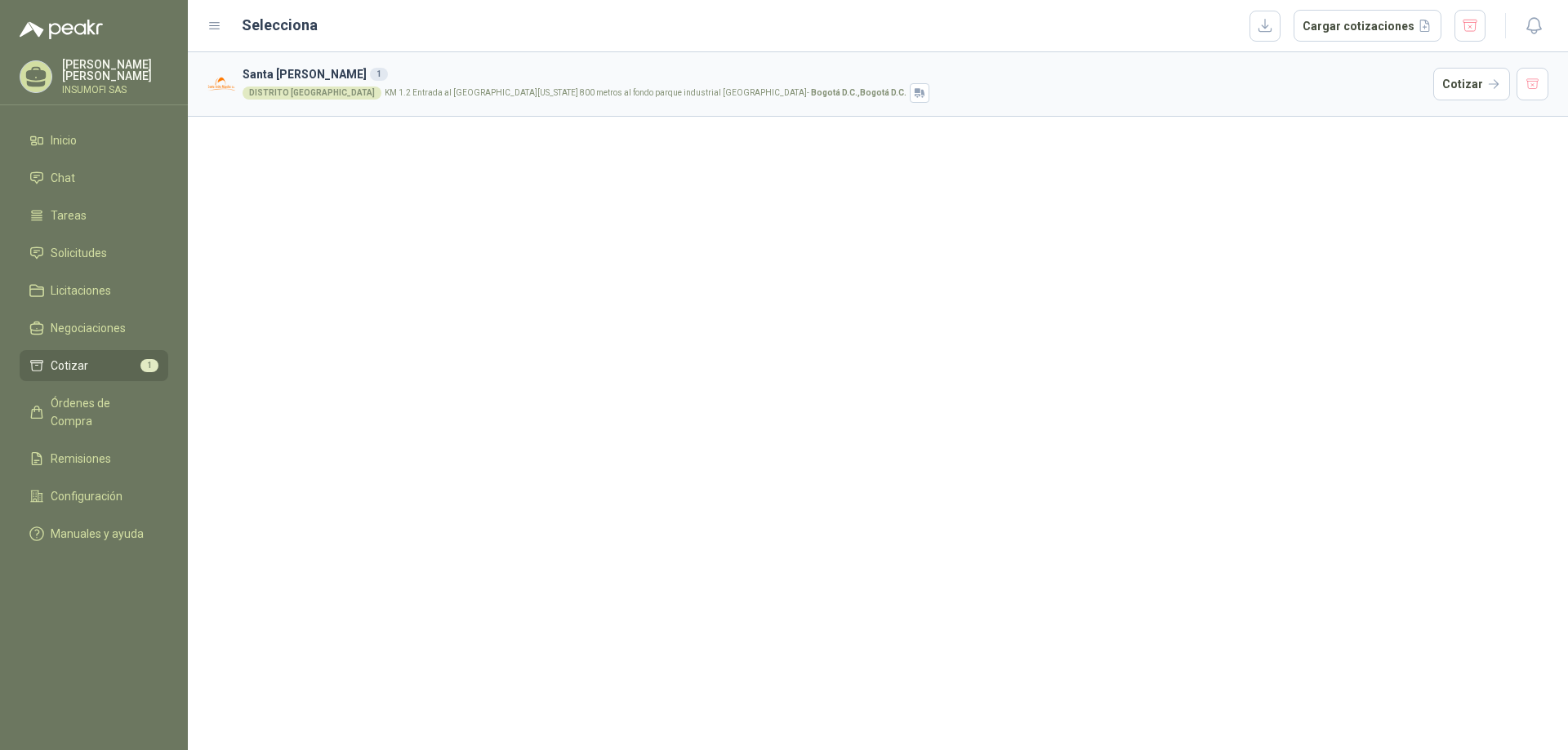
click at [426, 79] on h3 "Santa [PERSON_NAME] 1" at bounding box center [834, 74] width 1184 height 18
click at [385, 92] on p "KM 1.2 Entrada al [GEOGRAPHIC_DATA][US_STATE] 800 metros al fondo parque indust…" at bounding box center [646, 93] width 522 height 8
click at [385, 93] on p "KM 1.2 Entrada al [GEOGRAPHIC_DATA][US_STATE] 800 metros al fondo parque indust…" at bounding box center [646, 93] width 522 height 8
click at [302, 97] on div "DISTRITO [GEOGRAPHIC_DATA]" at bounding box center [312, 93] width 139 height 13
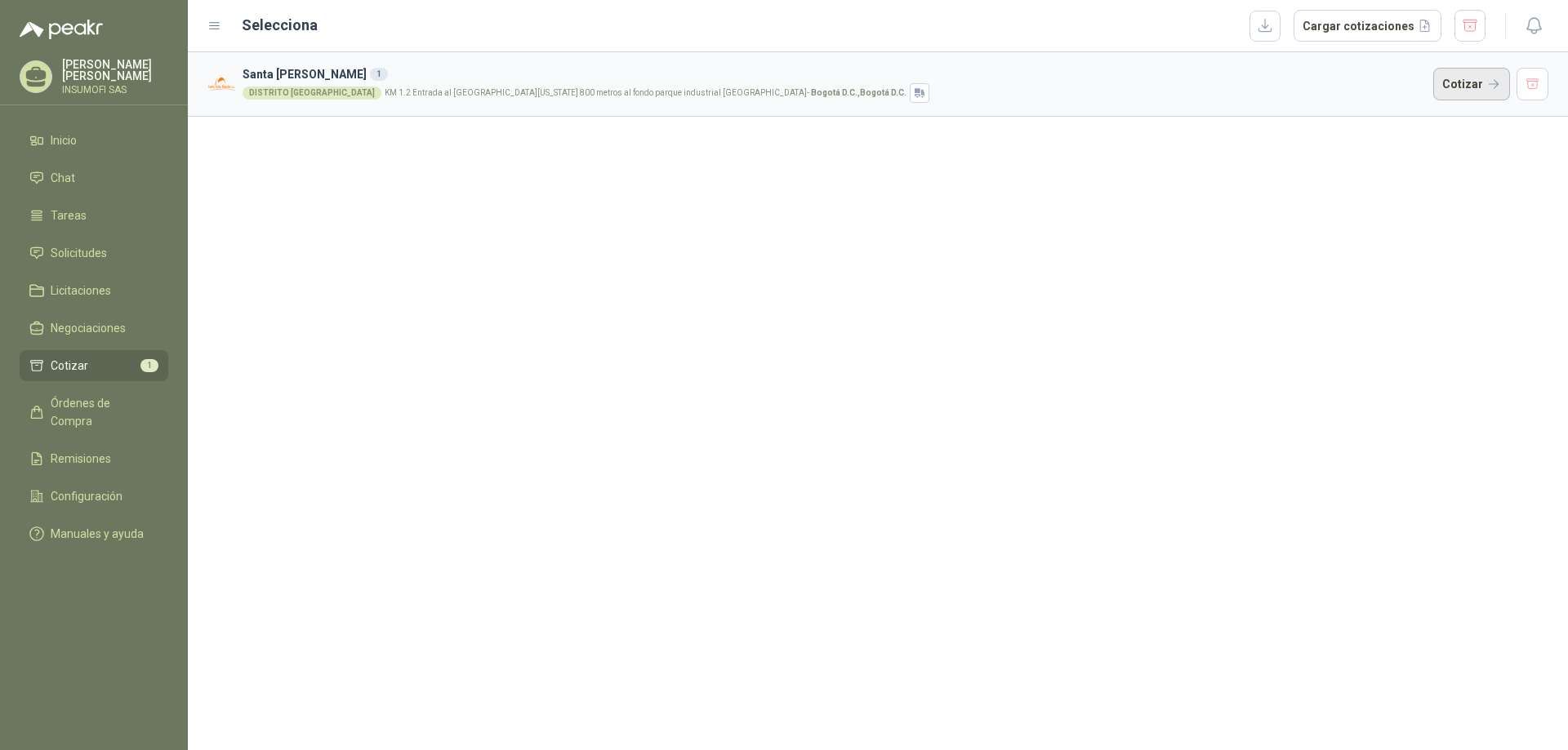
click at [1491, 88] on button "Cotizar" at bounding box center [1472, 84] width 77 height 32
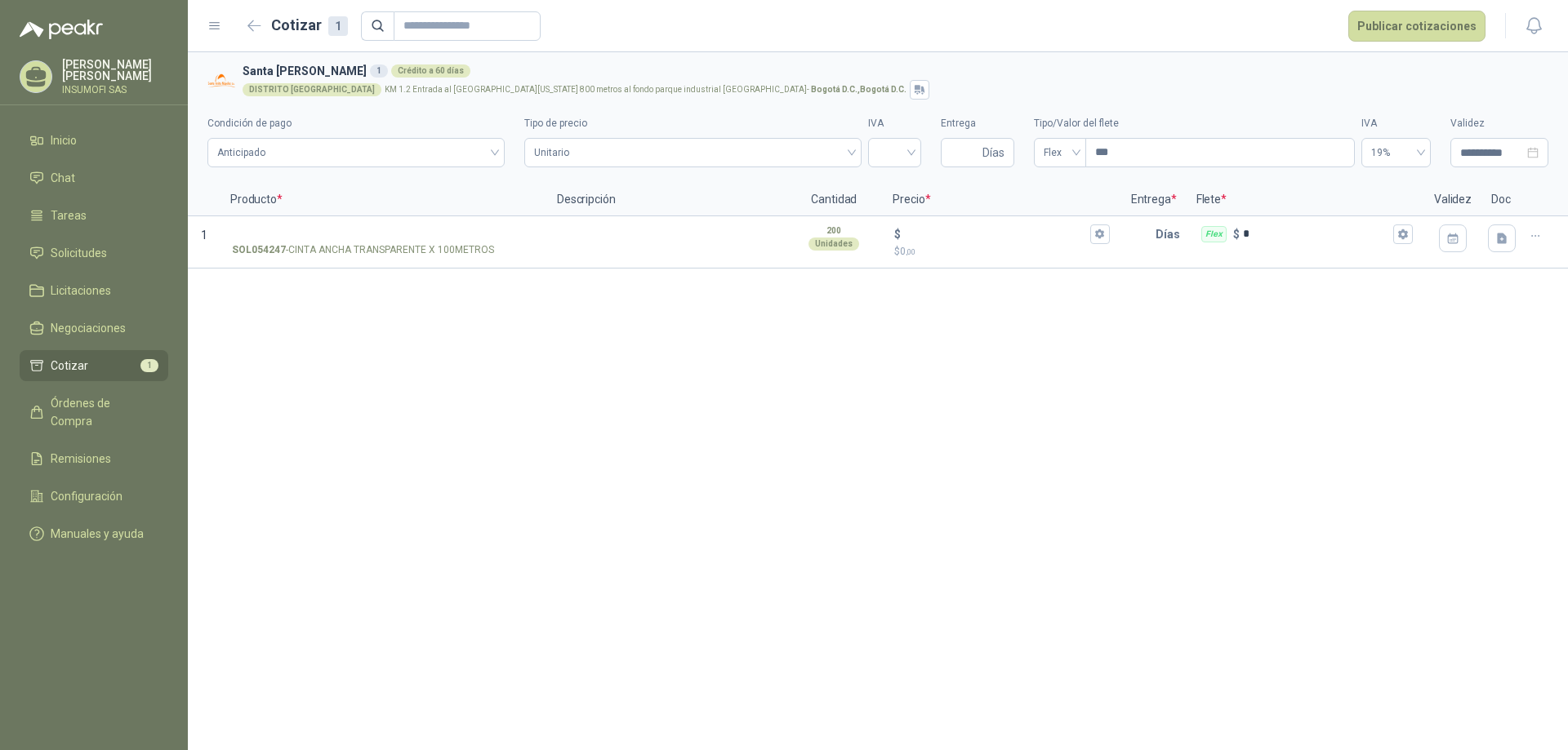
click at [1038, 343] on div "**********" at bounding box center [877, 401] width 1380 height 698
click at [1538, 237] on icon "button" at bounding box center [1535, 236] width 14 height 14
click at [1484, 200] on button "Eliminar cotización" at bounding box center [1477, 197] width 124 height 26
click at [576, 149] on span "Unitario" at bounding box center [692, 152] width 317 height 24
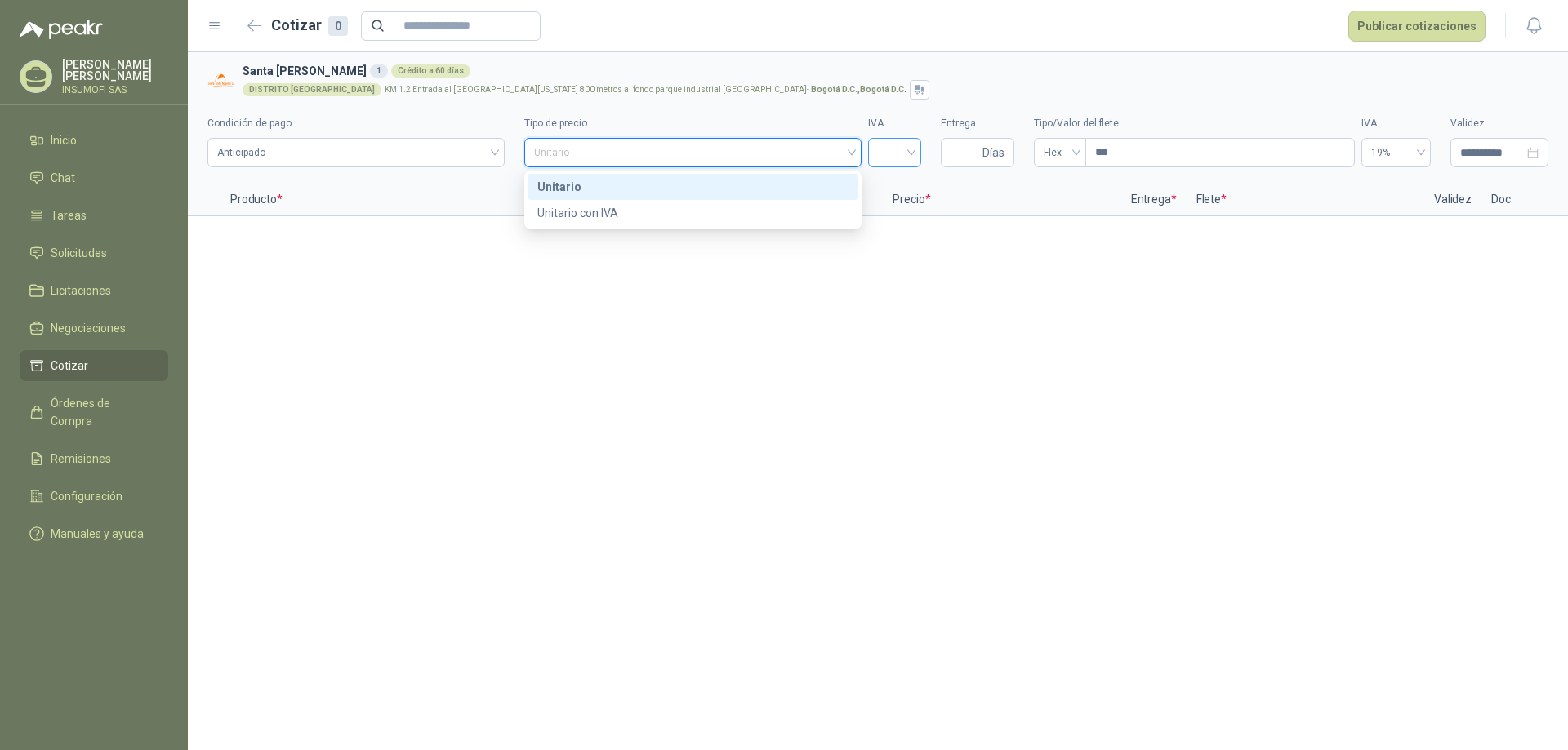
click at [901, 153] on input "search" at bounding box center [894, 151] width 33 height 24
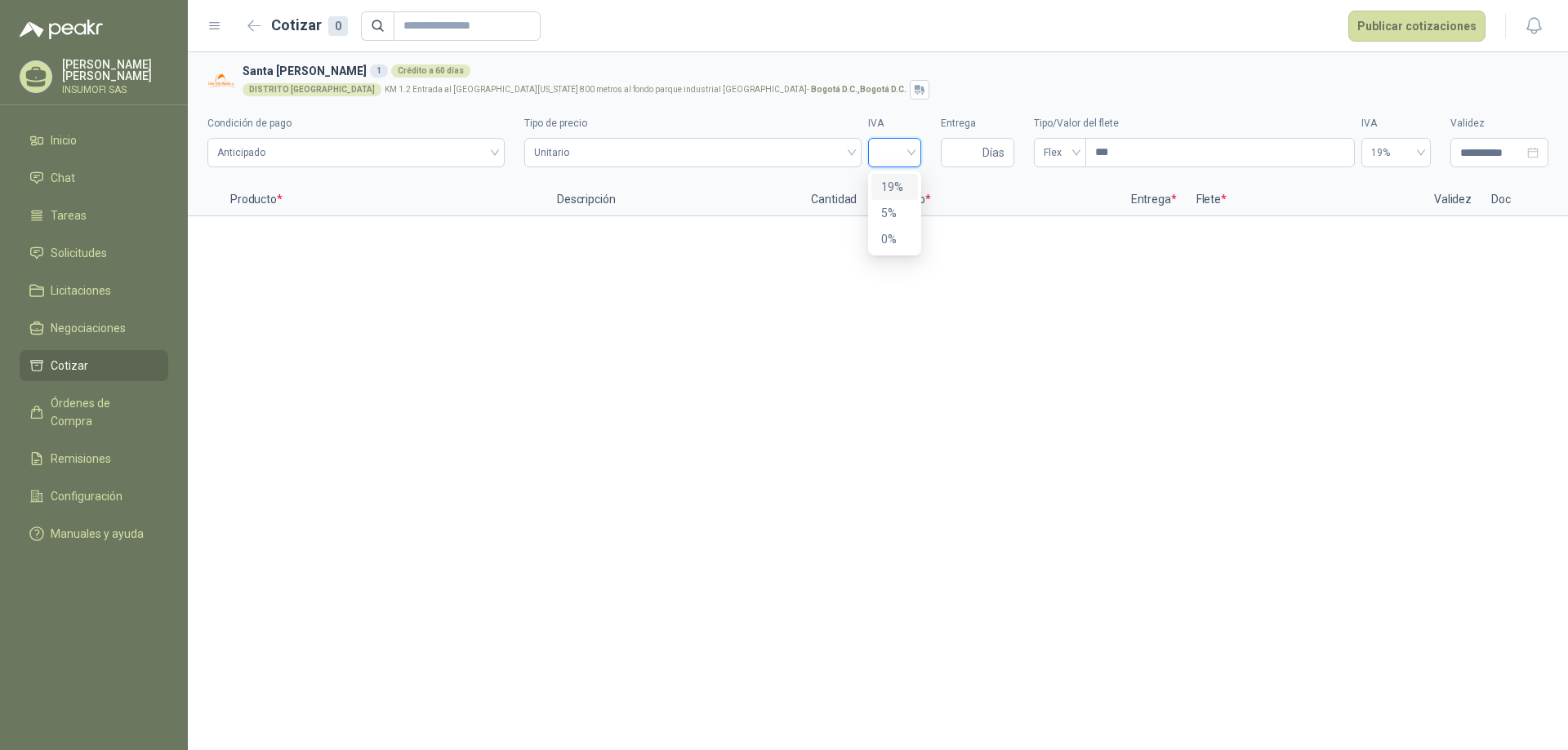
click at [894, 181] on div "19%" at bounding box center [894, 187] width 27 height 18
click at [967, 151] on input "Entrega" at bounding box center [965, 152] width 29 height 28
type input "*"
drag, startPoint x: 836, startPoint y: 351, endPoint x: 1138, endPoint y: 181, distance: 346.6
click at [836, 351] on div "**********" at bounding box center [877, 401] width 1380 height 698
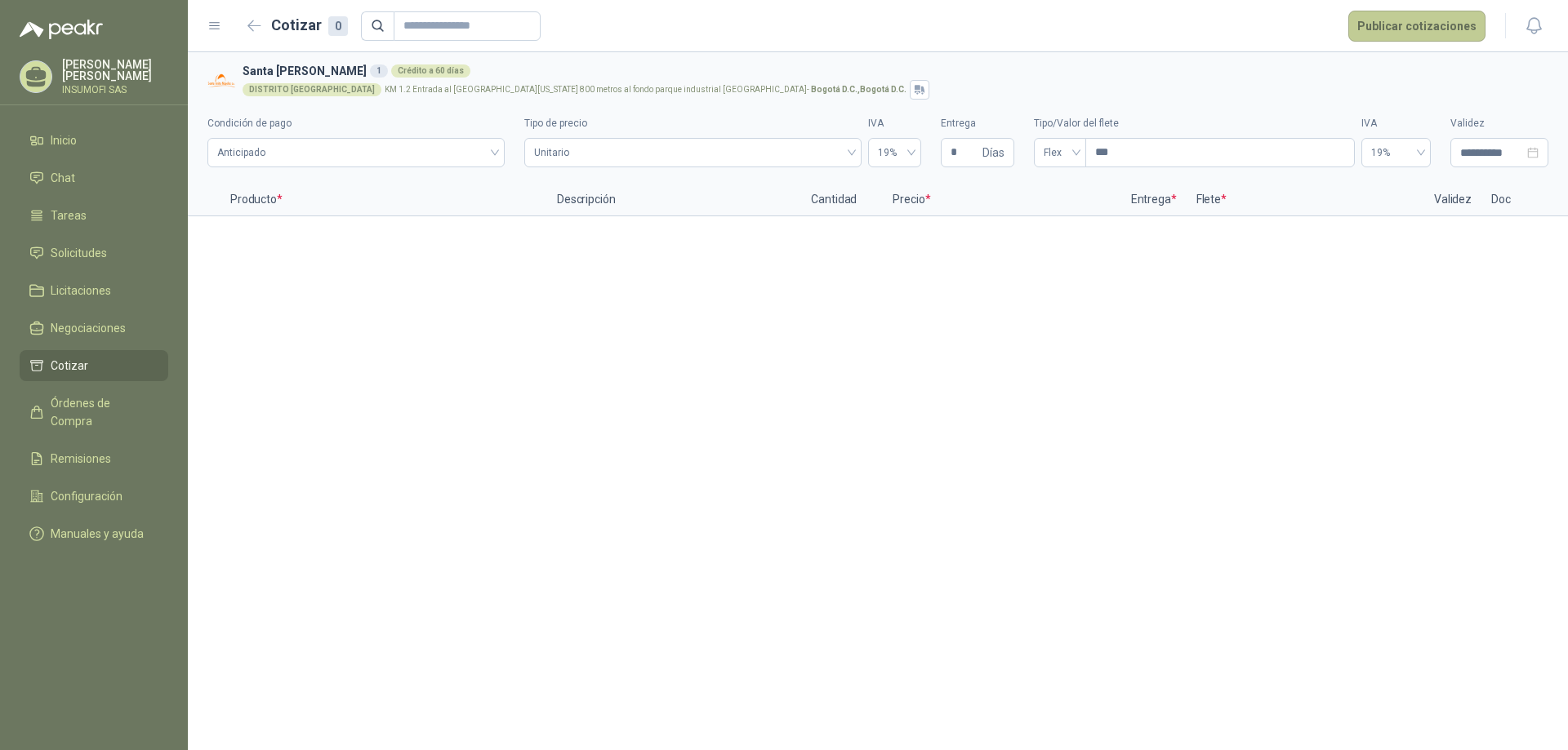
click at [1416, 32] on button "Publicar cotizaciones" at bounding box center [1417, 26] width 137 height 31
click at [1273, 273] on div "**********" at bounding box center [877, 401] width 1380 height 698
click at [69, 254] on span "Solicitudes" at bounding box center [78, 253] width 56 height 18
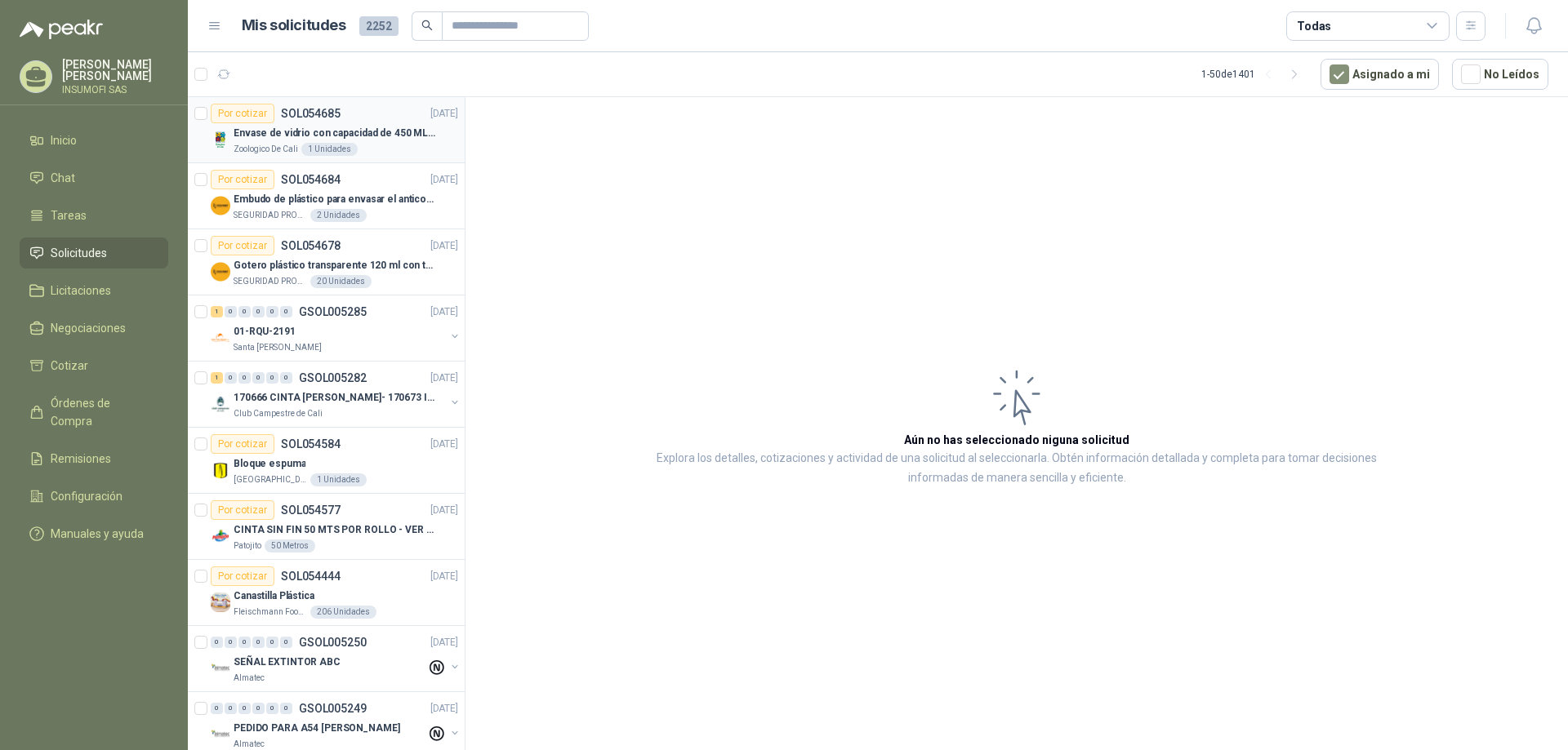
click at [325, 138] on p "Envase de vidrio con capacidad de 450 ML – 9X8X8 CM Caja x 12 unidades" at bounding box center [335, 133] width 204 height 15
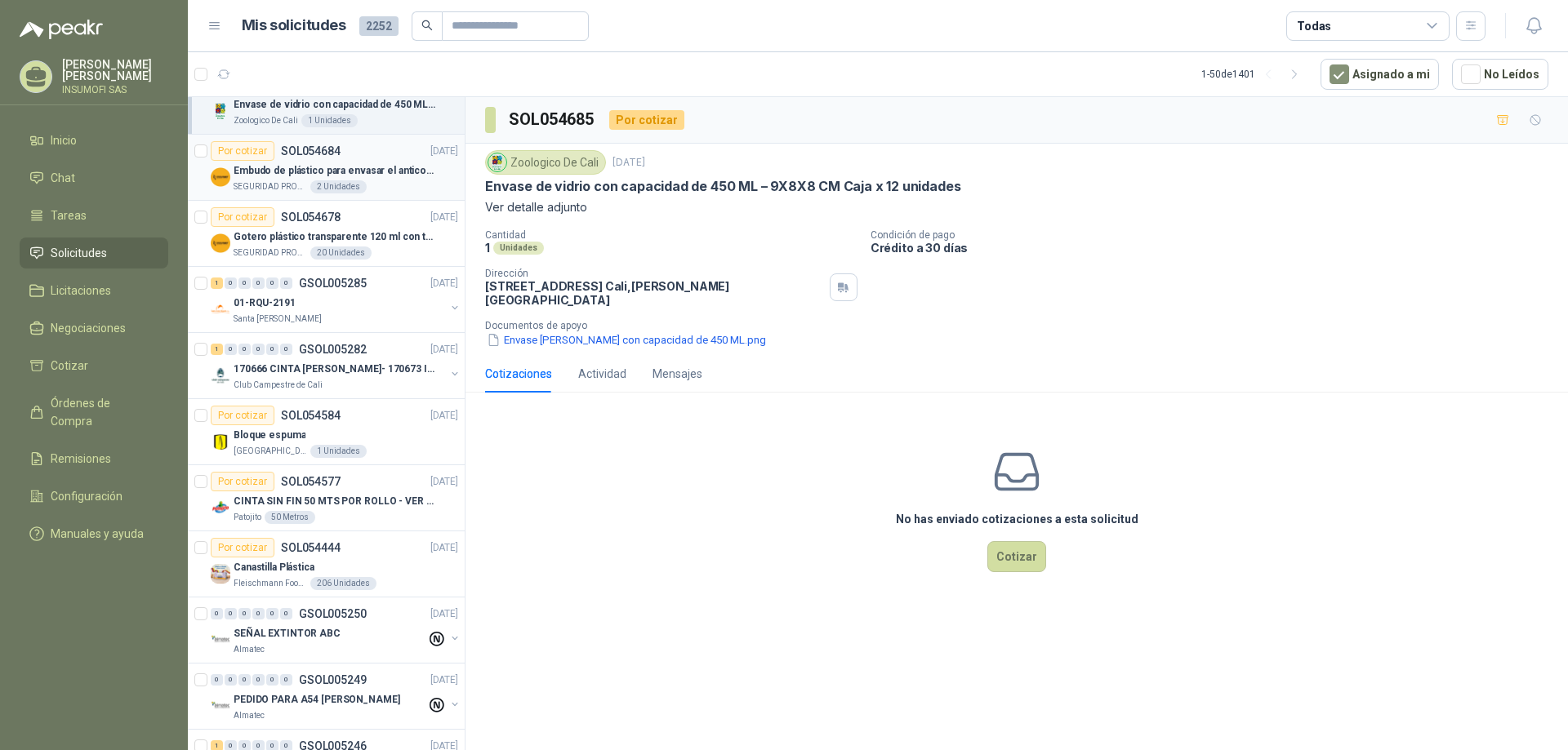
scroll to position [32, 0]
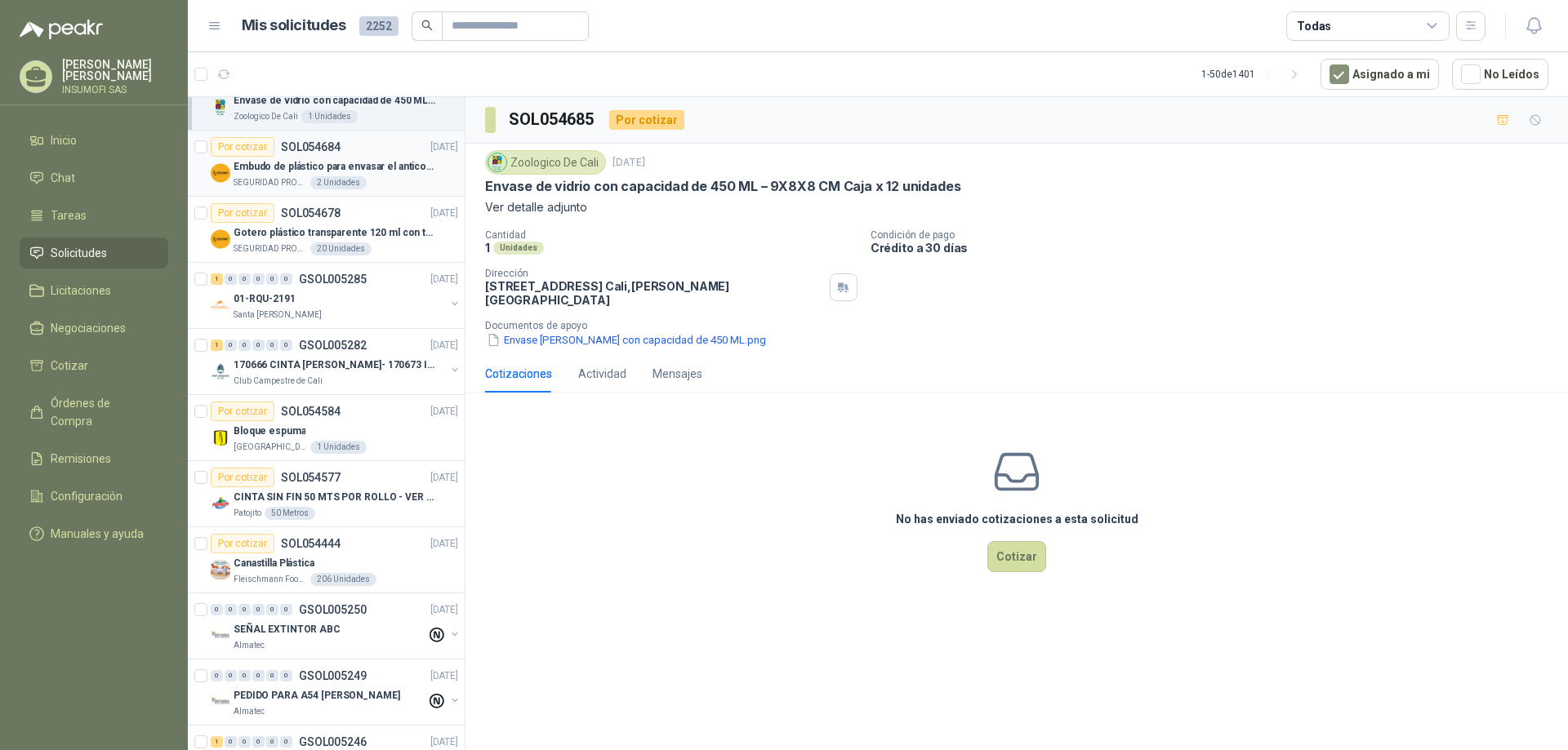
click at [392, 186] on div "SEGURIDAD PROVISER LTDA 2 Unidades" at bounding box center [345, 183] width 225 height 13
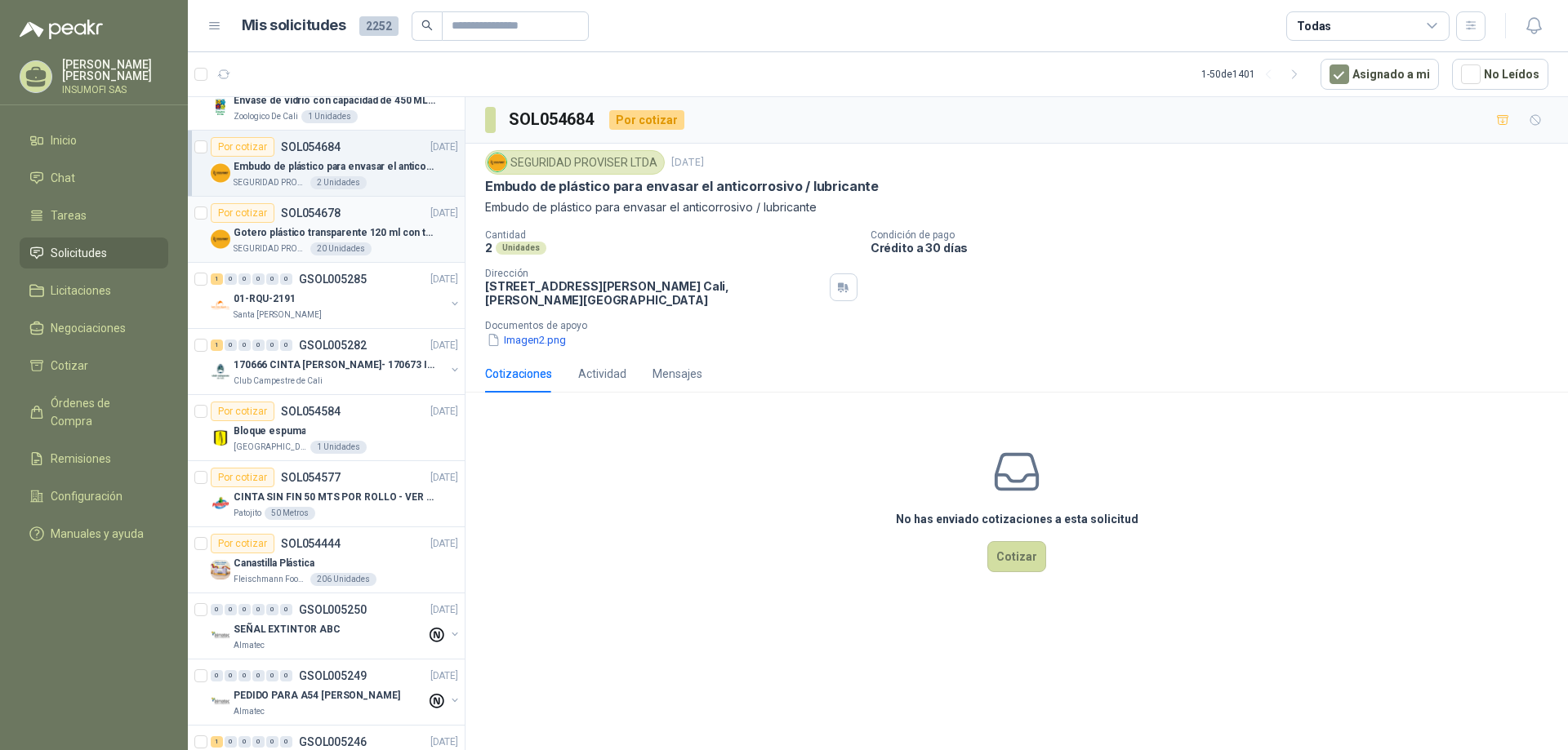
click at [366, 233] on p "Gotero plástico transparente 120 ml con tapa de seguridad" at bounding box center [335, 233] width 204 height 15
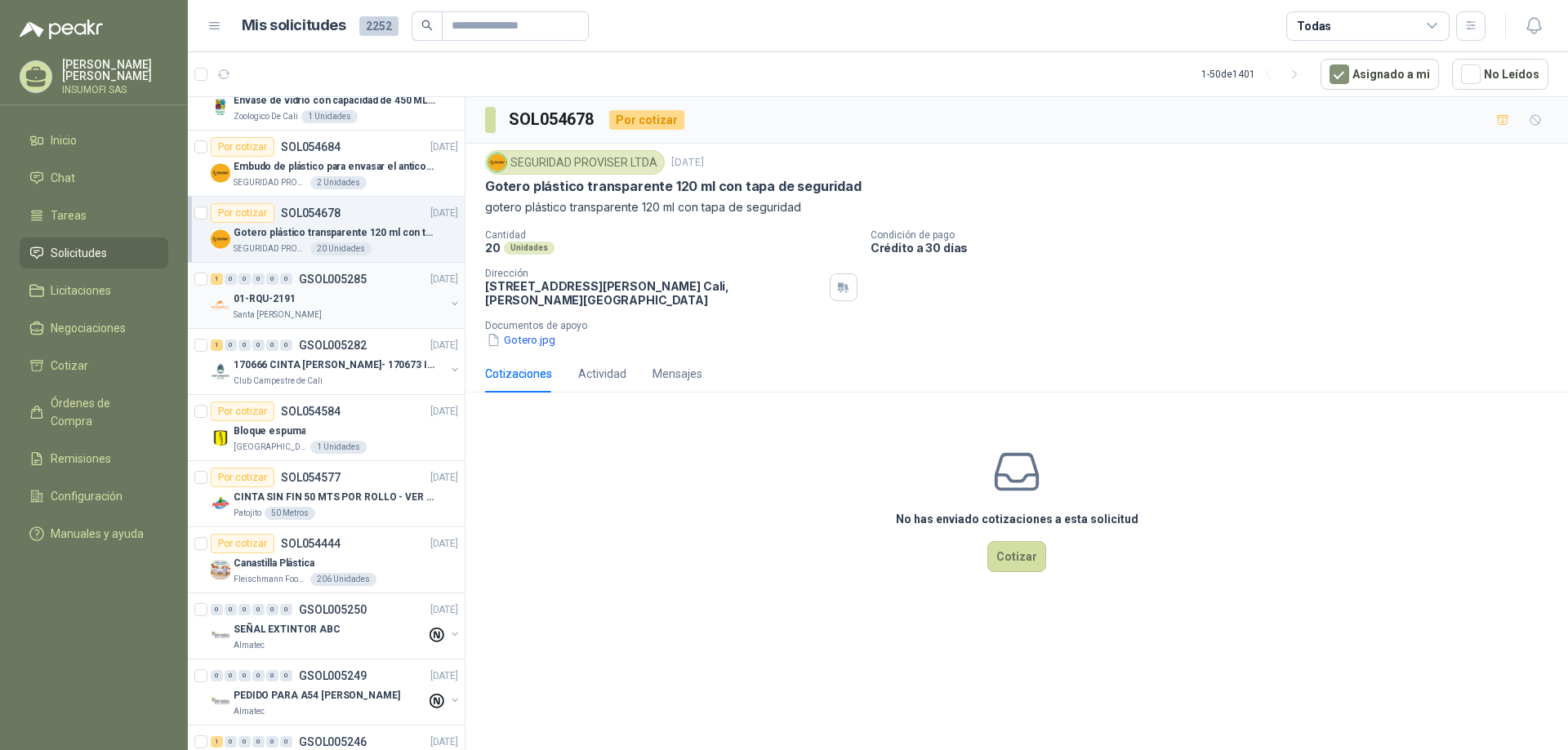
click at [360, 306] on div "01-RQU-2191" at bounding box center [339, 299] width 212 height 20
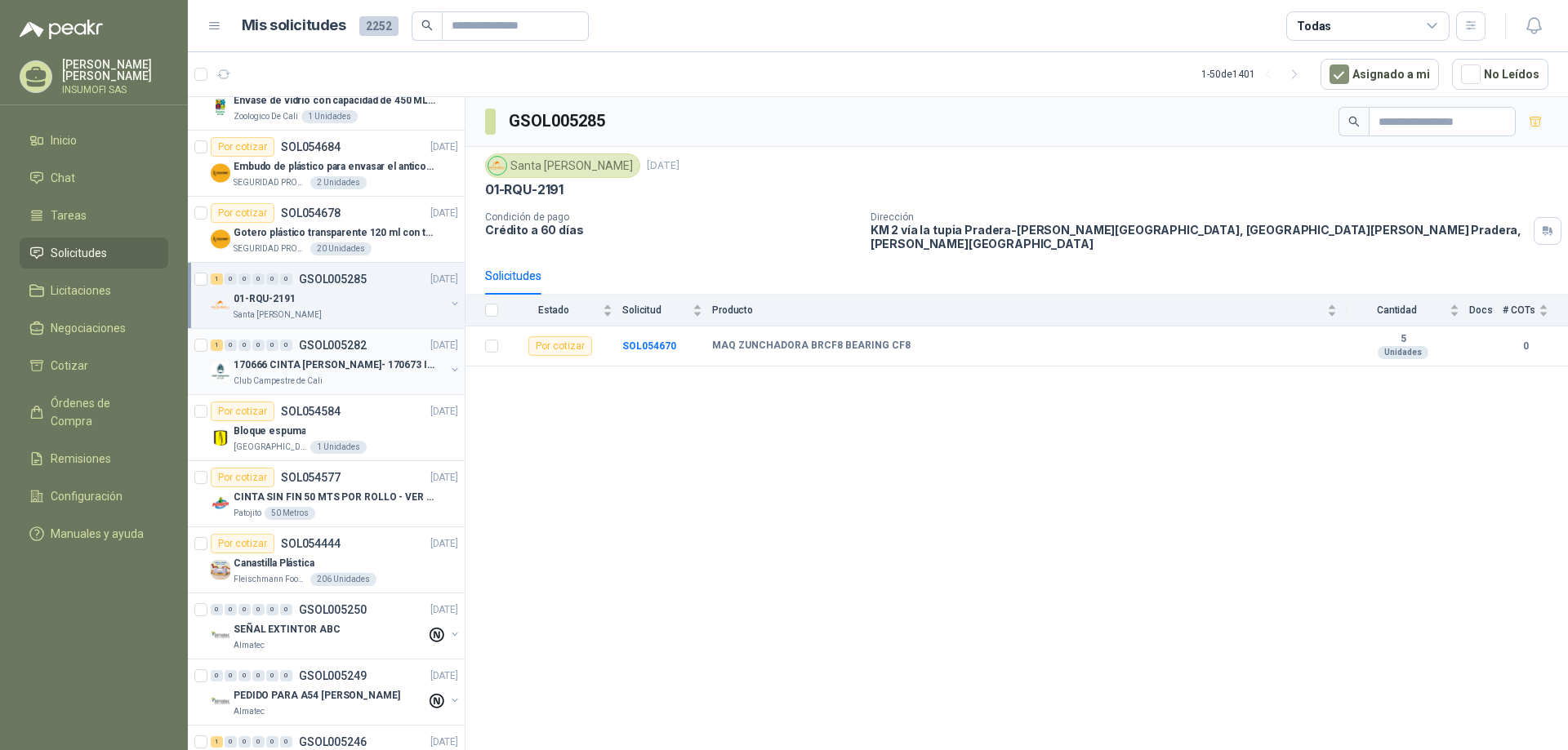
click at [330, 361] on p "170666 CINTA [PERSON_NAME]- 170673 IMPERMEABILI" at bounding box center [335, 365] width 204 height 15
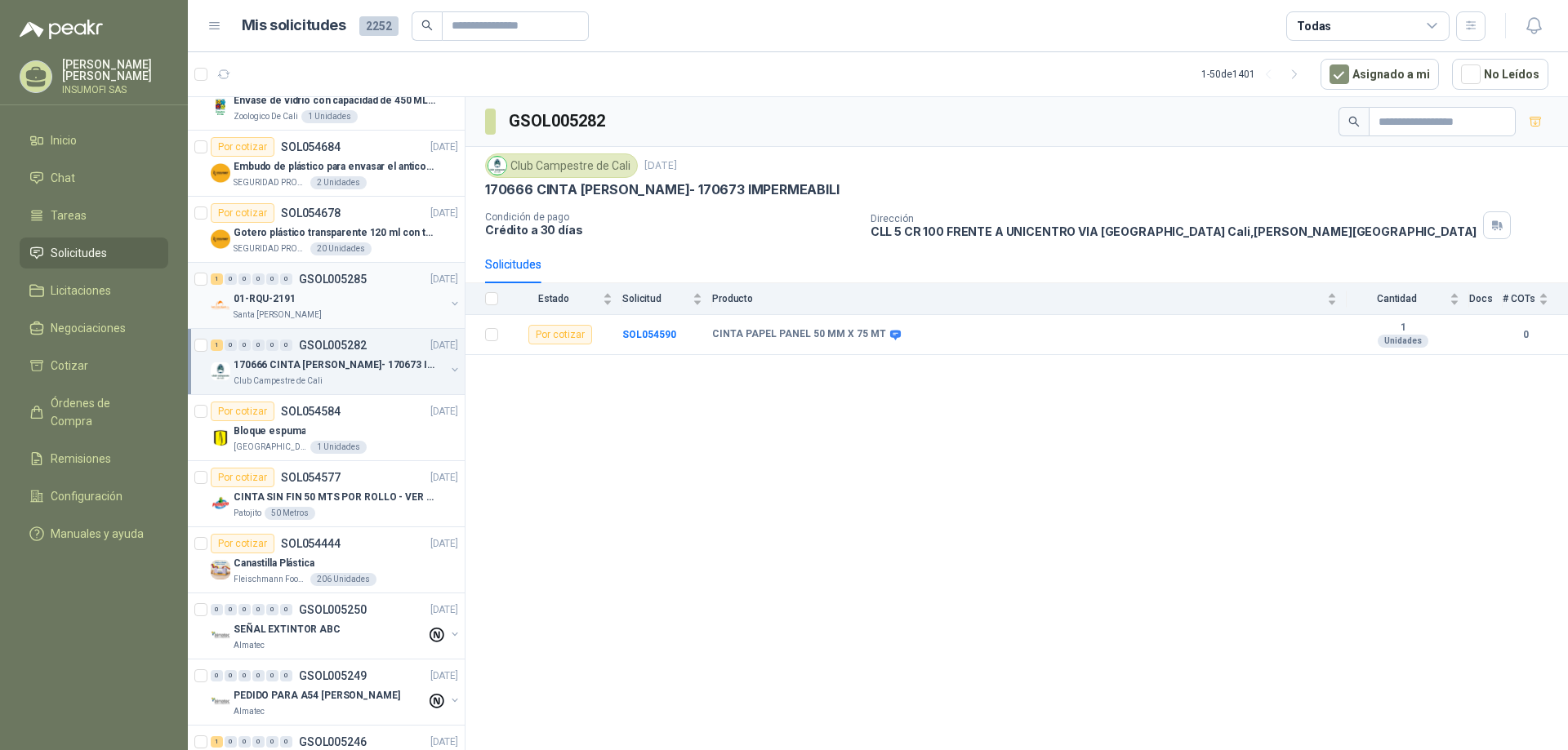
click at [334, 296] on div "01-RQU-2191" at bounding box center [339, 299] width 212 height 20
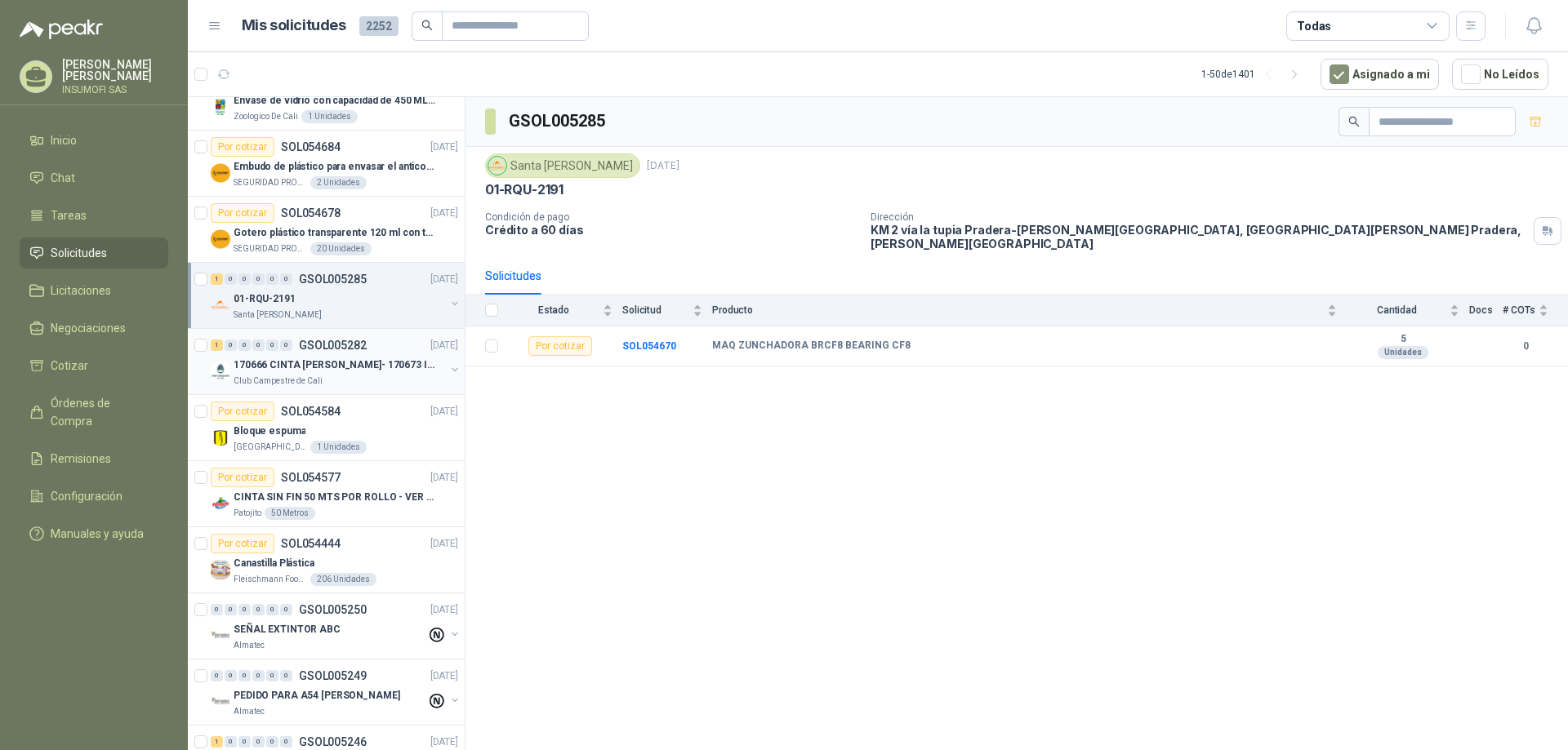
click at [304, 364] on p "170666 CINTA [PERSON_NAME]- 170673 IMPERMEABILI" at bounding box center [335, 365] width 204 height 15
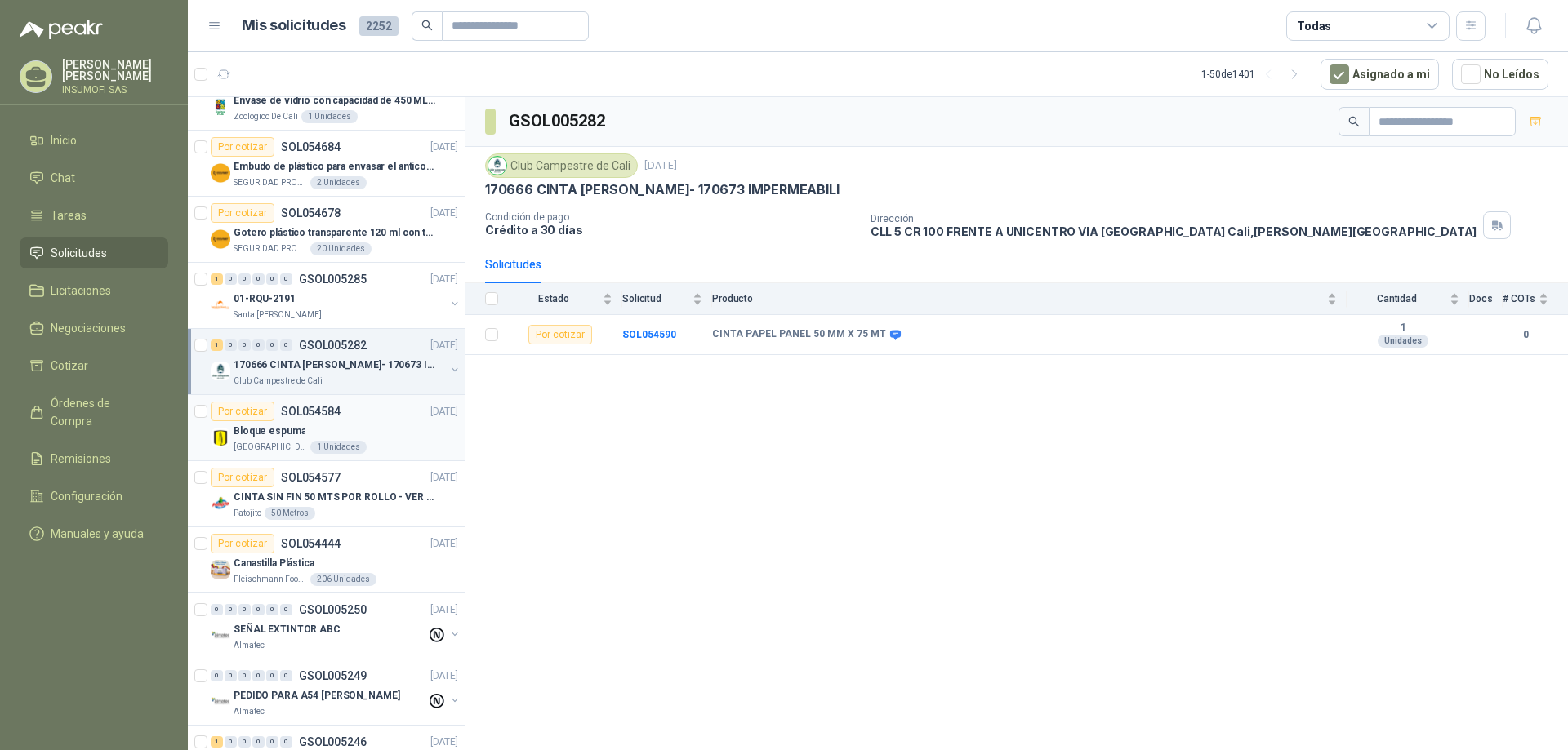
click at [318, 422] on div "Bloque espuma" at bounding box center [345, 431] width 225 height 20
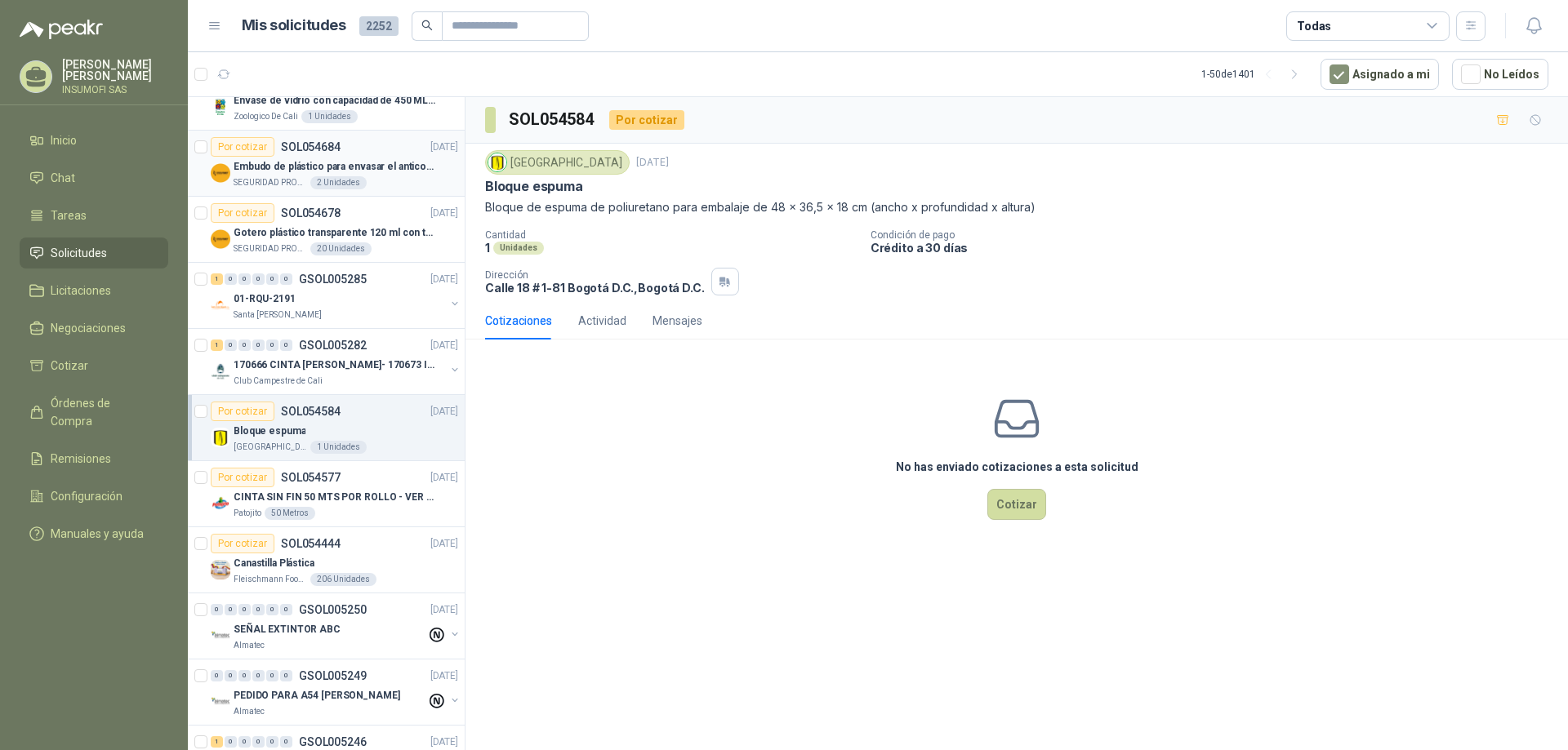
click at [370, 160] on p "Embudo de plástico para envasar el anticorrosivo / lubricante" at bounding box center [335, 167] width 204 height 15
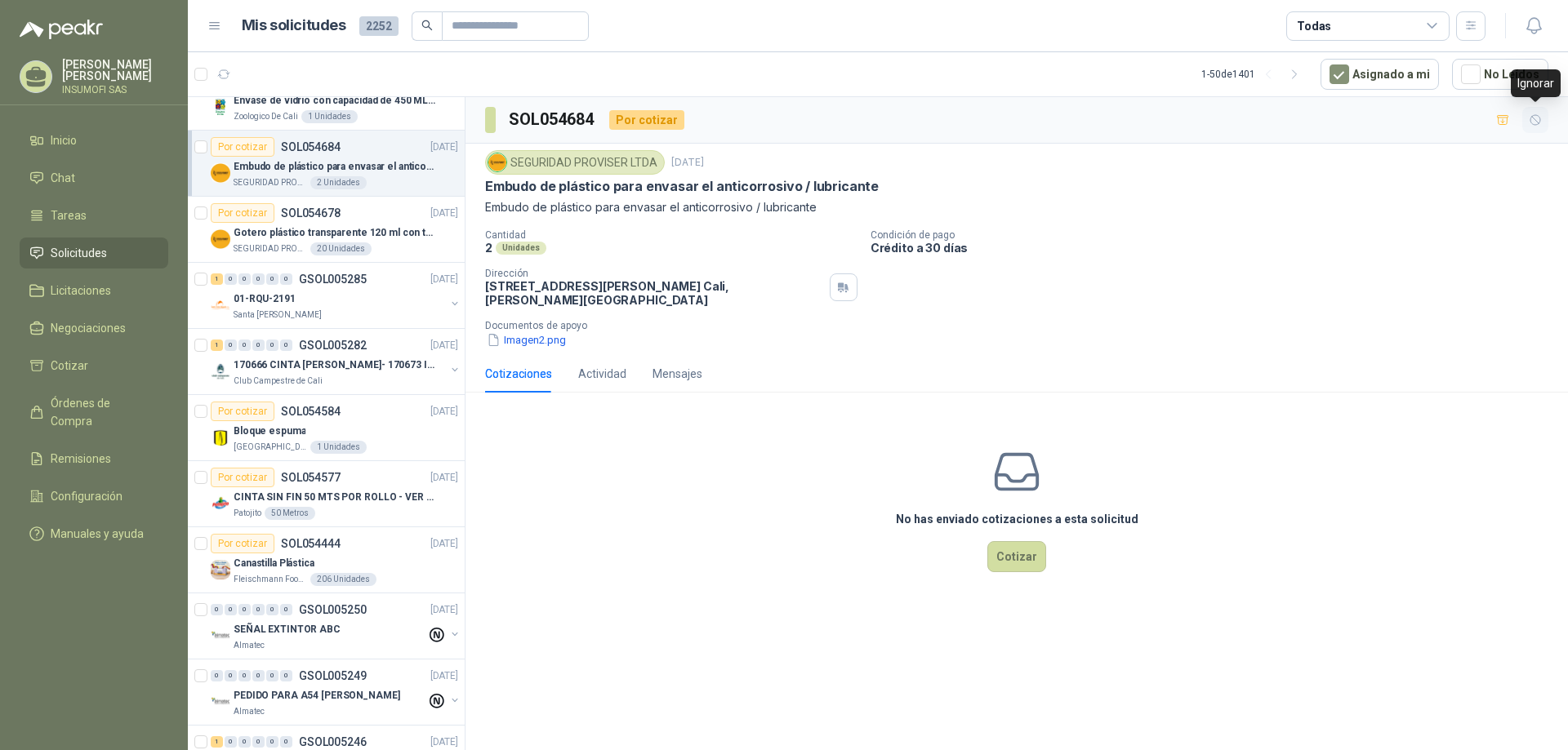
click at [1534, 119] on icon "button" at bounding box center [1535, 120] width 14 height 14
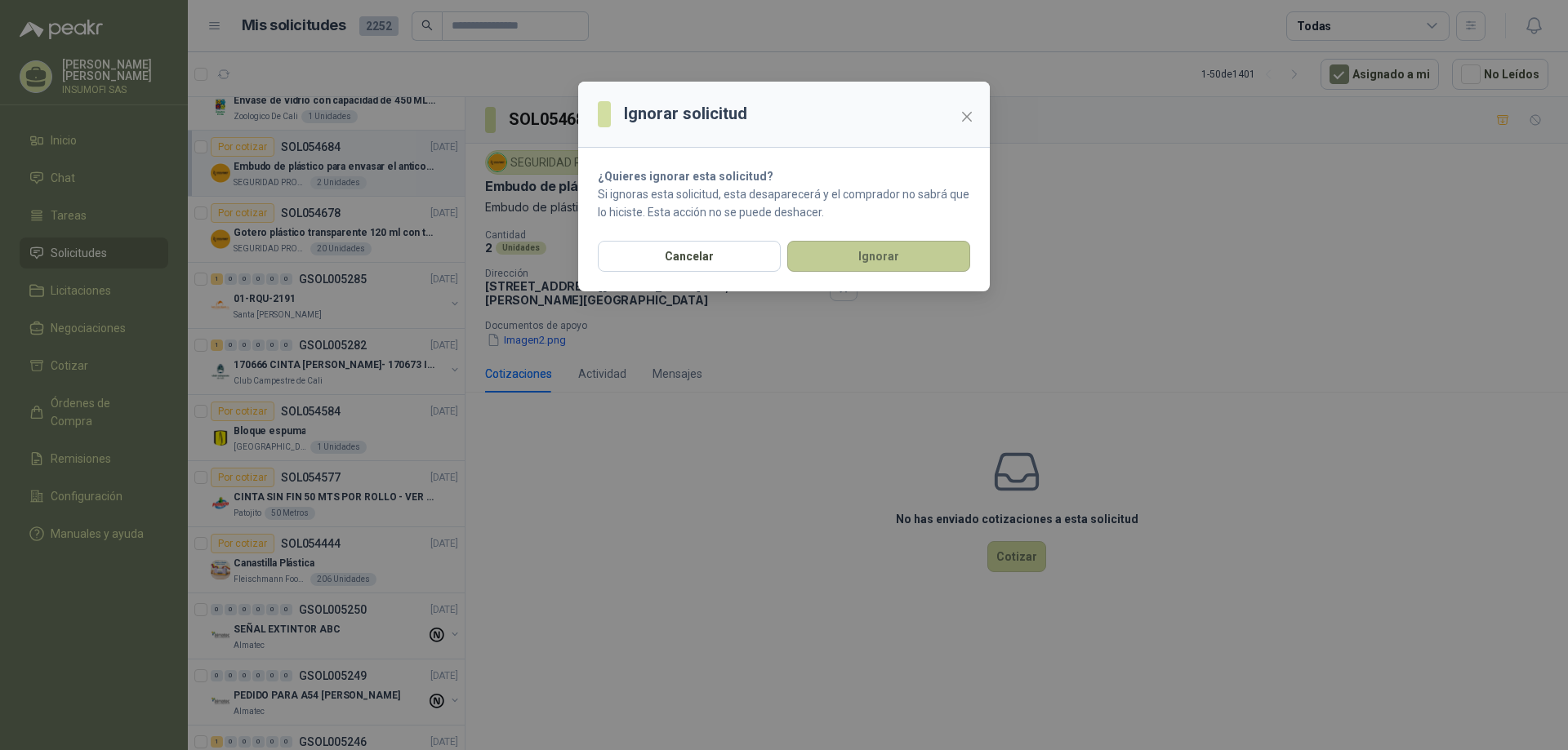
click at [855, 253] on button "Ignorar" at bounding box center [878, 256] width 183 height 31
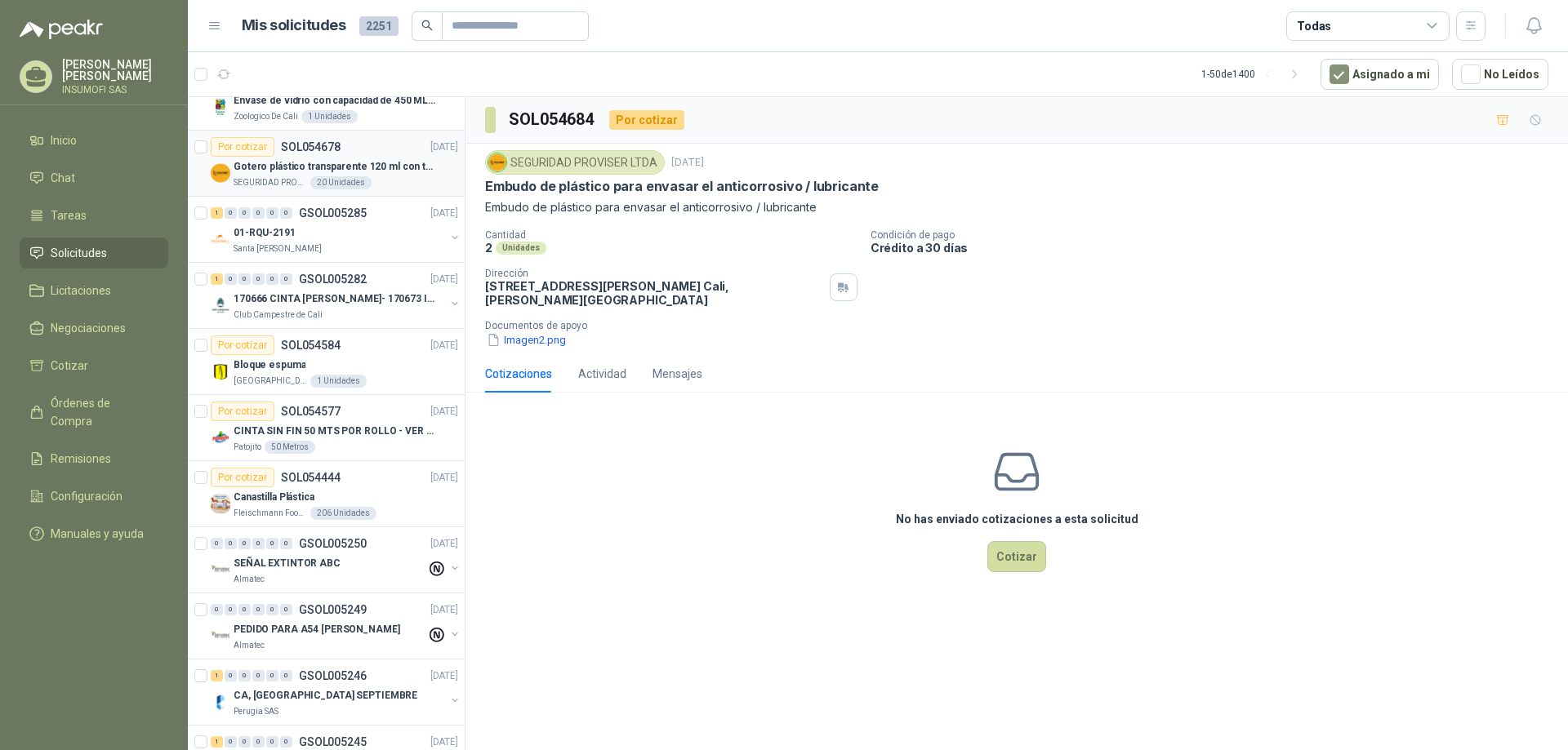
click at [389, 167] on p "Gotero plástico transparente 120 ml con tapa de seguridad" at bounding box center [335, 167] width 204 height 15
click at [1536, 123] on icon "button" at bounding box center [1535, 120] width 14 height 14
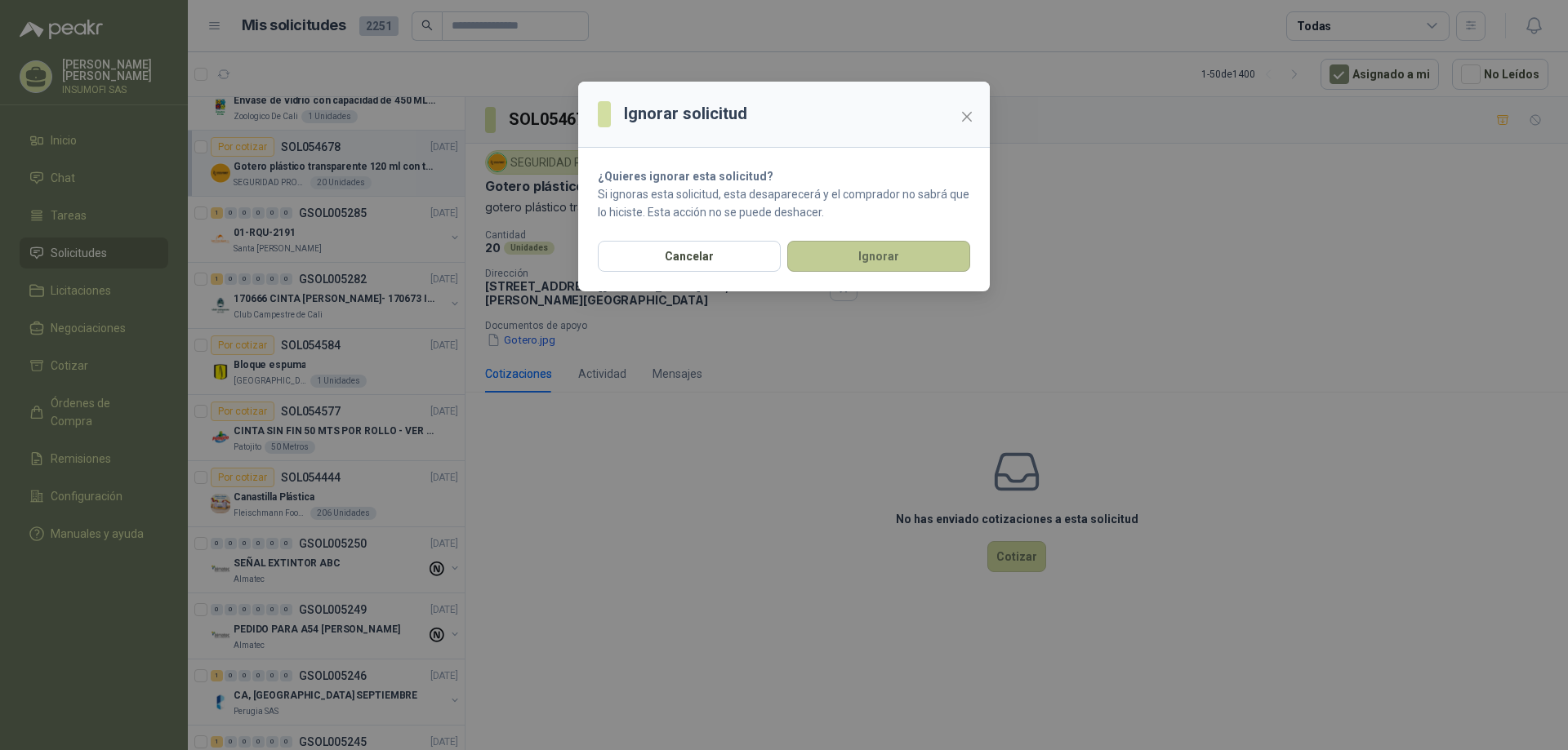
click at [901, 254] on button "Ignorar" at bounding box center [878, 256] width 183 height 31
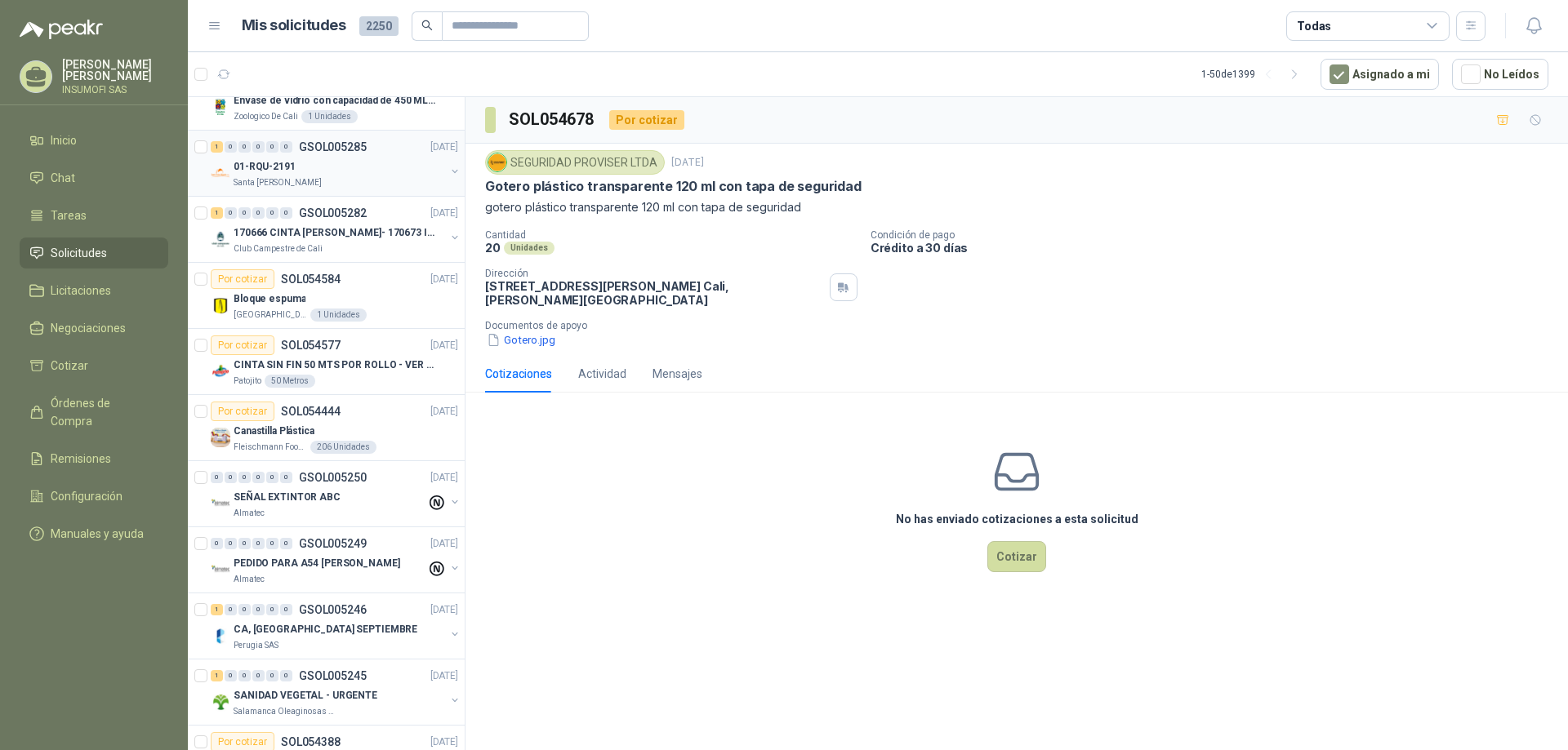
click at [335, 169] on div "01-RQU-2191" at bounding box center [339, 167] width 212 height 20
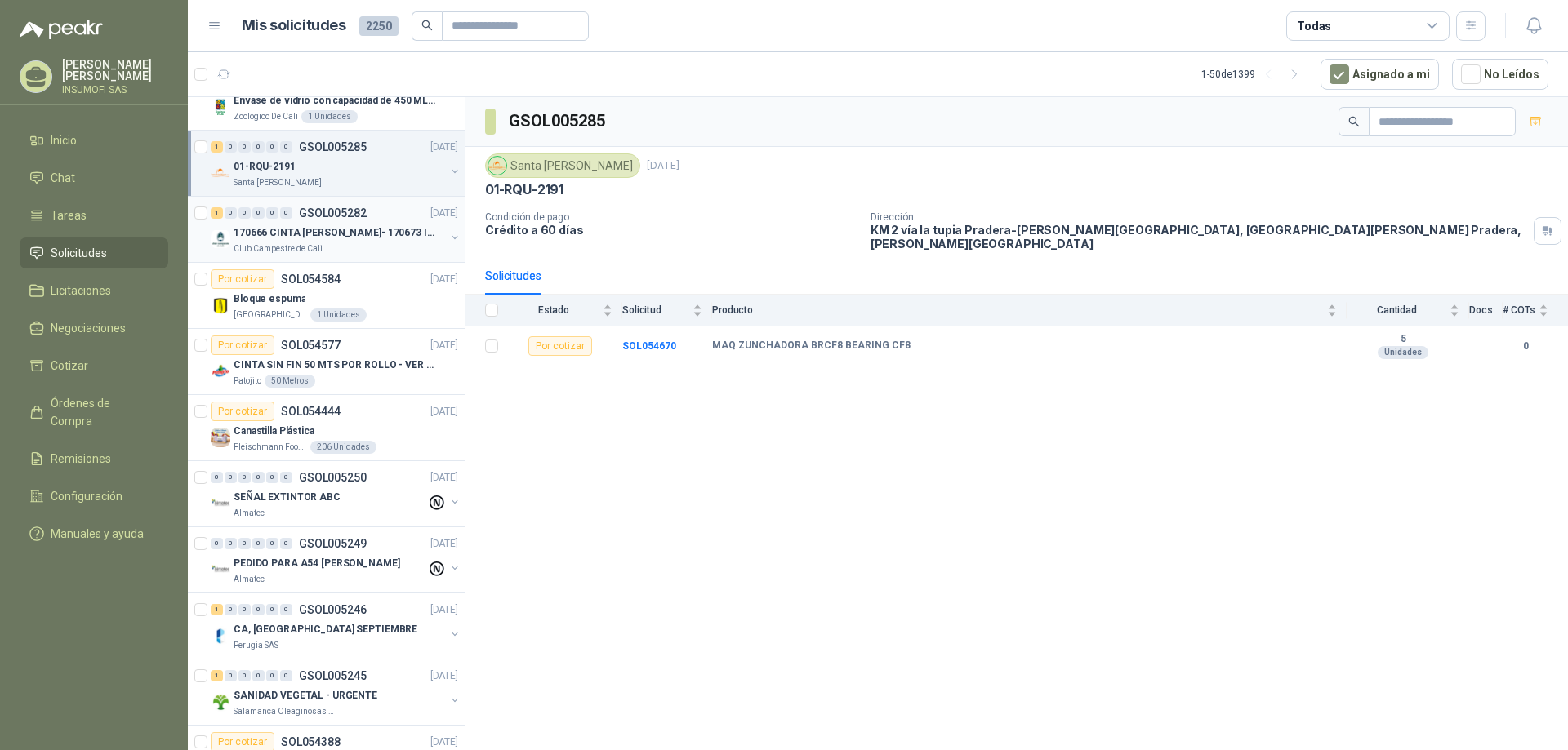
click at [347, 230] on p "170666 CINTA [PERSON_NAME]- 170673 IMPERMEABILI" at bounding box center [335, 233] width 204 height 15
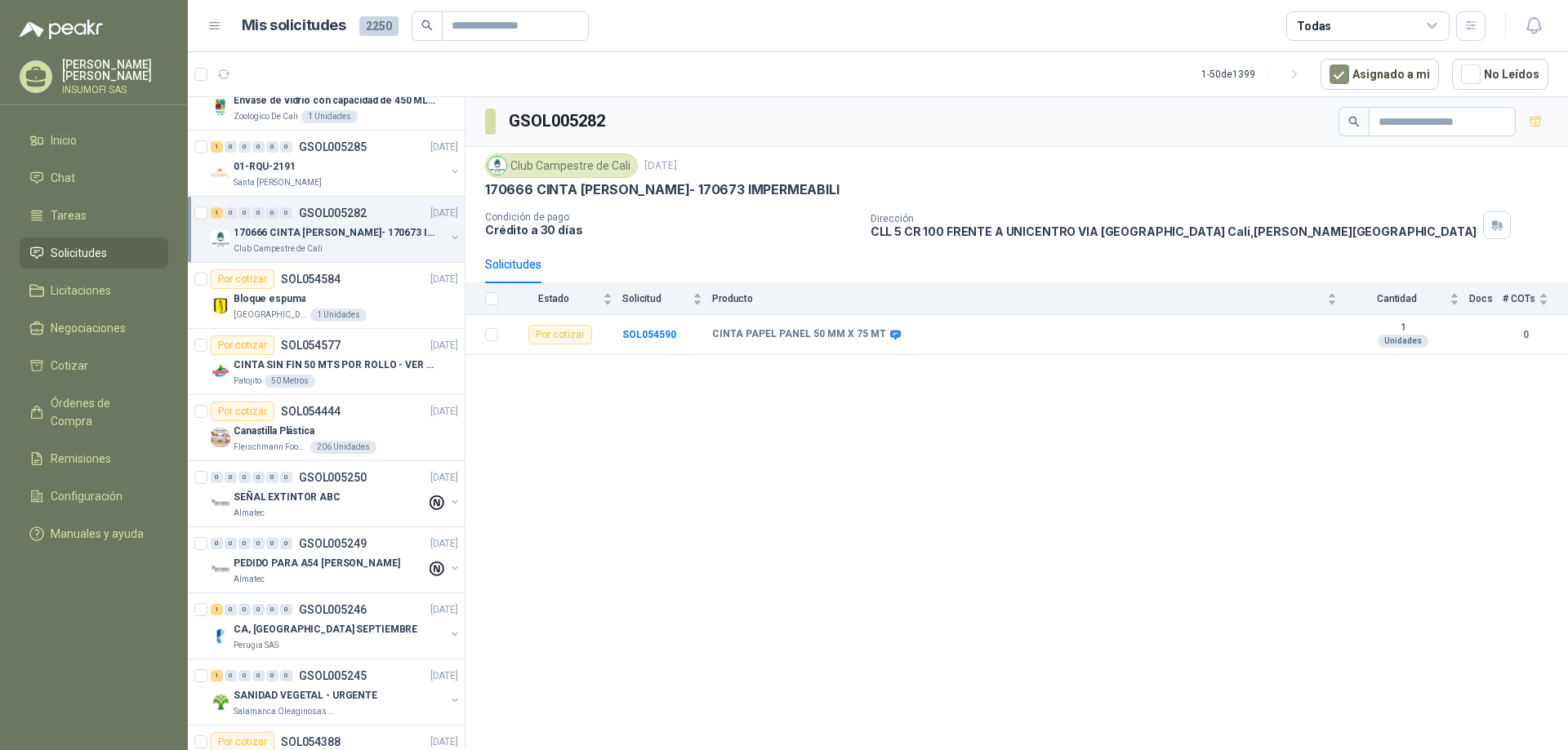
click at [448, 238] on button "button" at bounding box center [454, 237] width 13 height 13
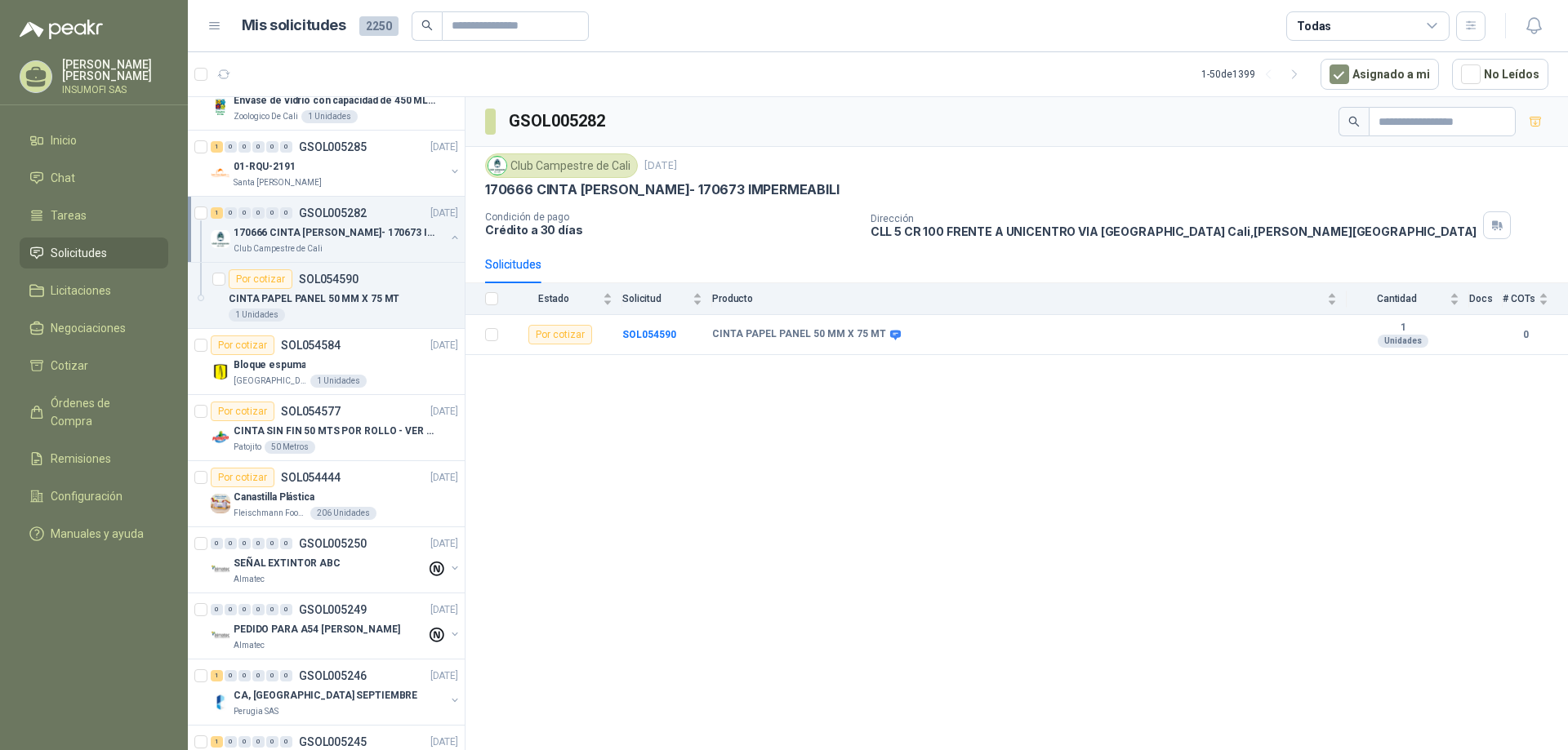
click at [448, 238] on button "button" at bounding box center [454, 237] width 13 height 13
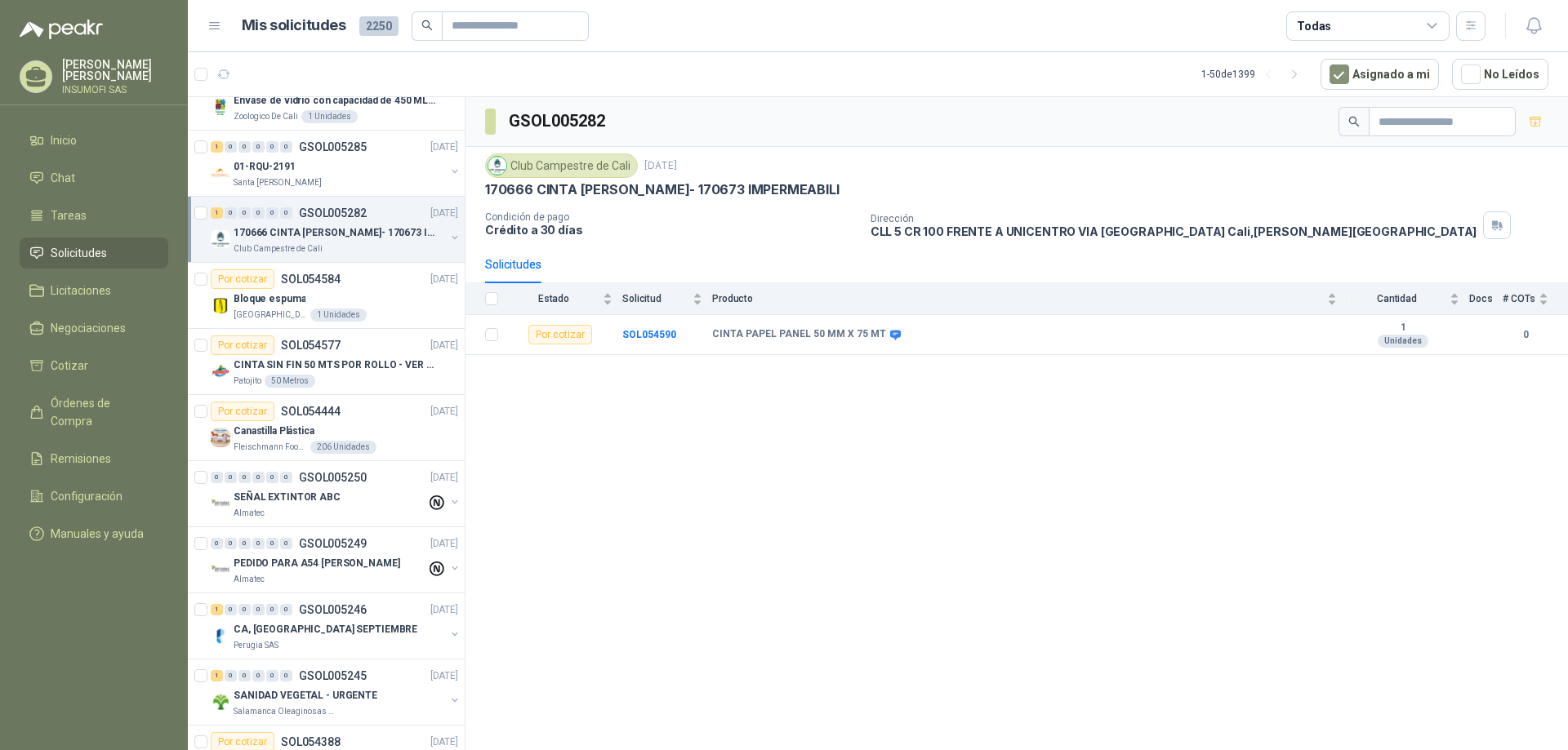
click at [448, 238] on button "button" at bounding box center [454, 237] width 13 height 13
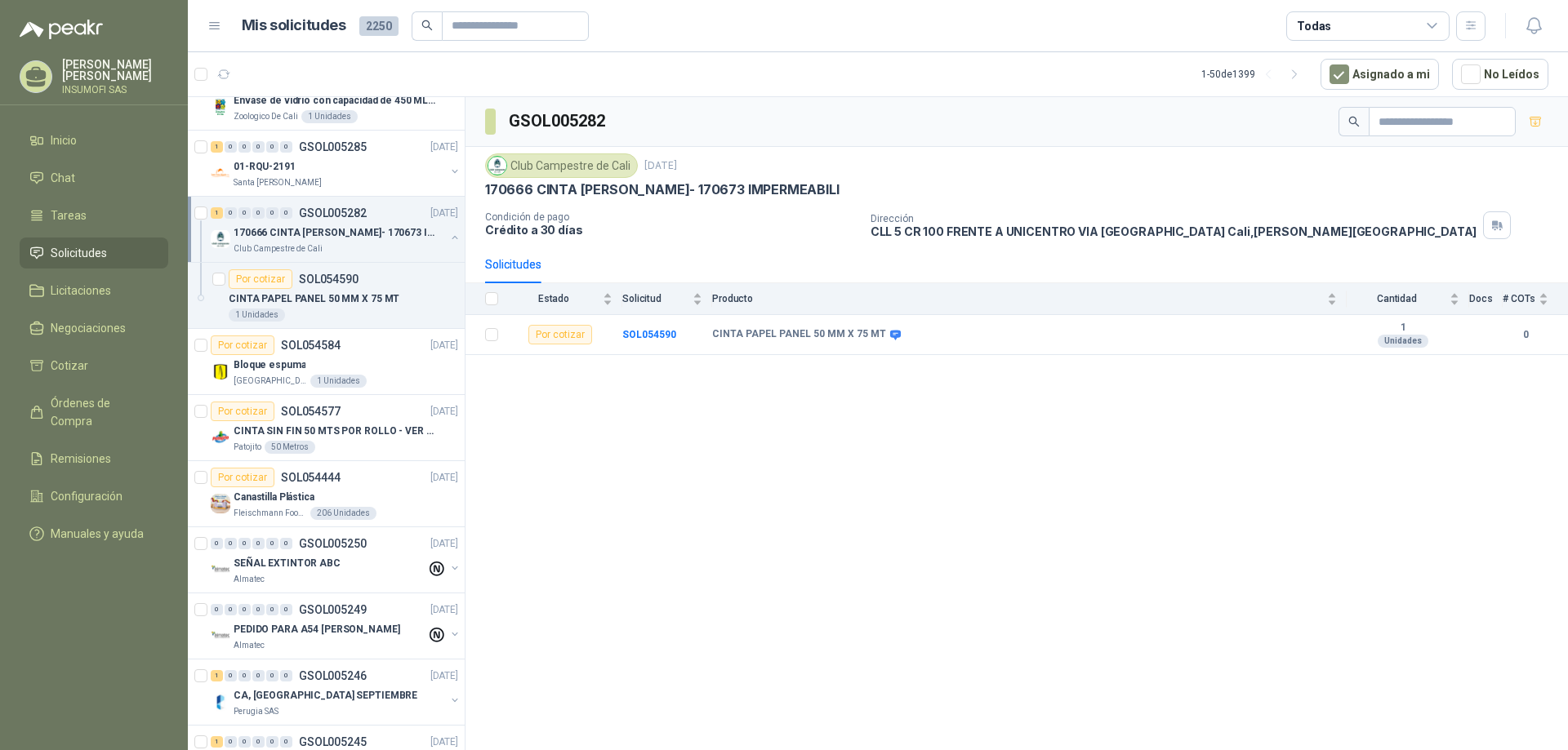
click at [448, 238] on button "button" at bounding box center [454, 237] width 13 height 13
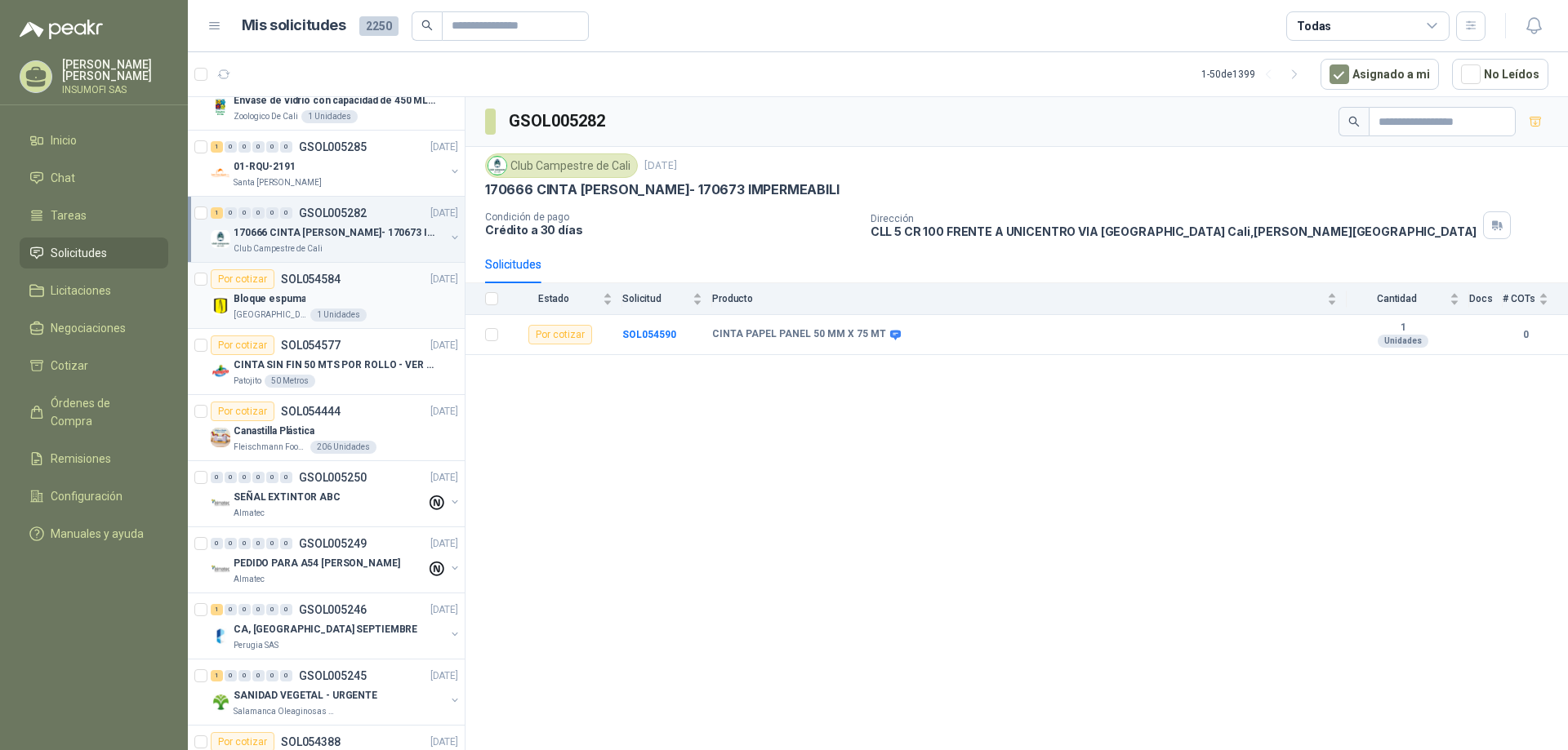
click at [325, 279] on p "SOL054584" at bounding box center [311, 279] width 60 height 12
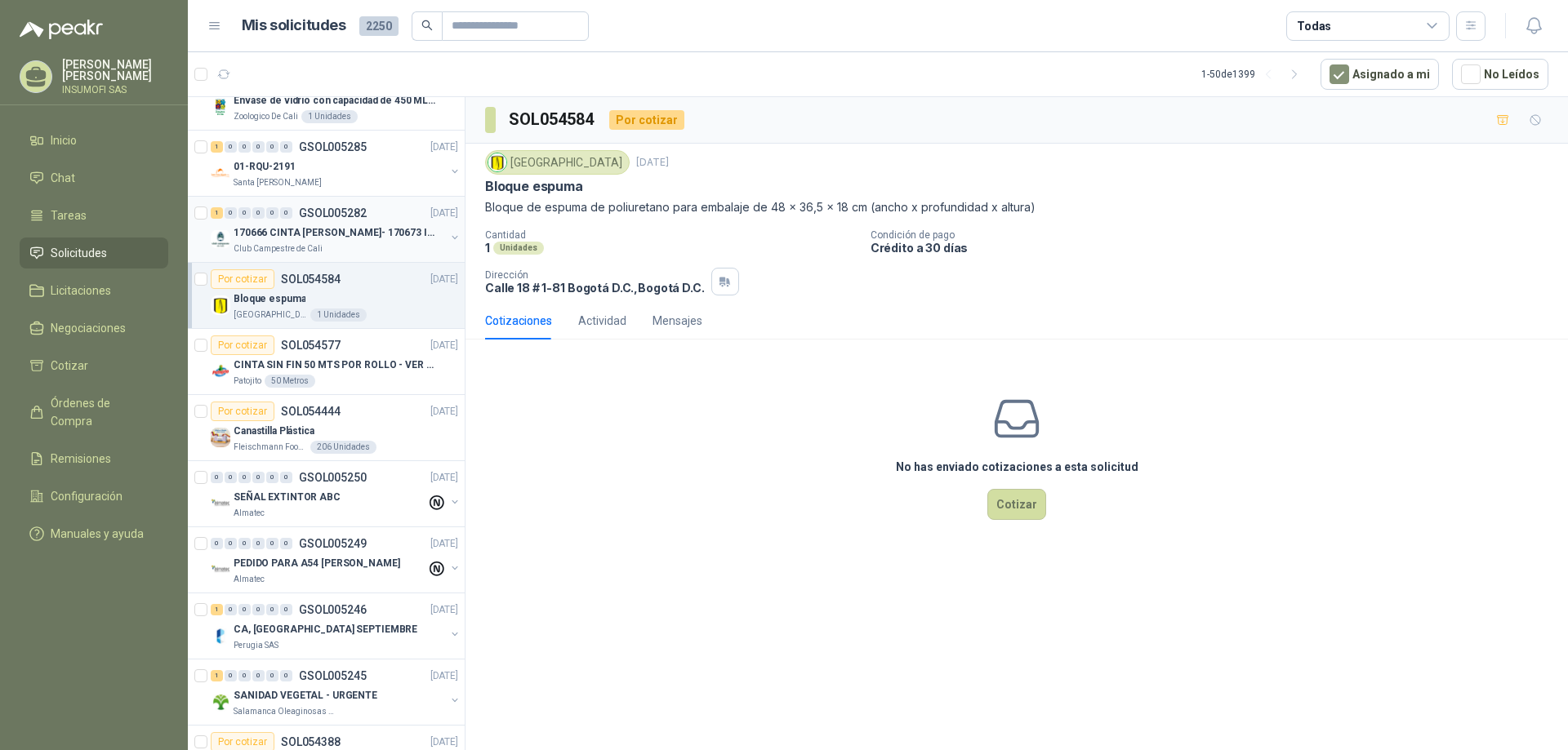
click at [324, 230] on p "170666 CINTA [PERSON_NAME]- 170673 IMPERMEABILI" at bounding box center [335, 233] width 204 height 15
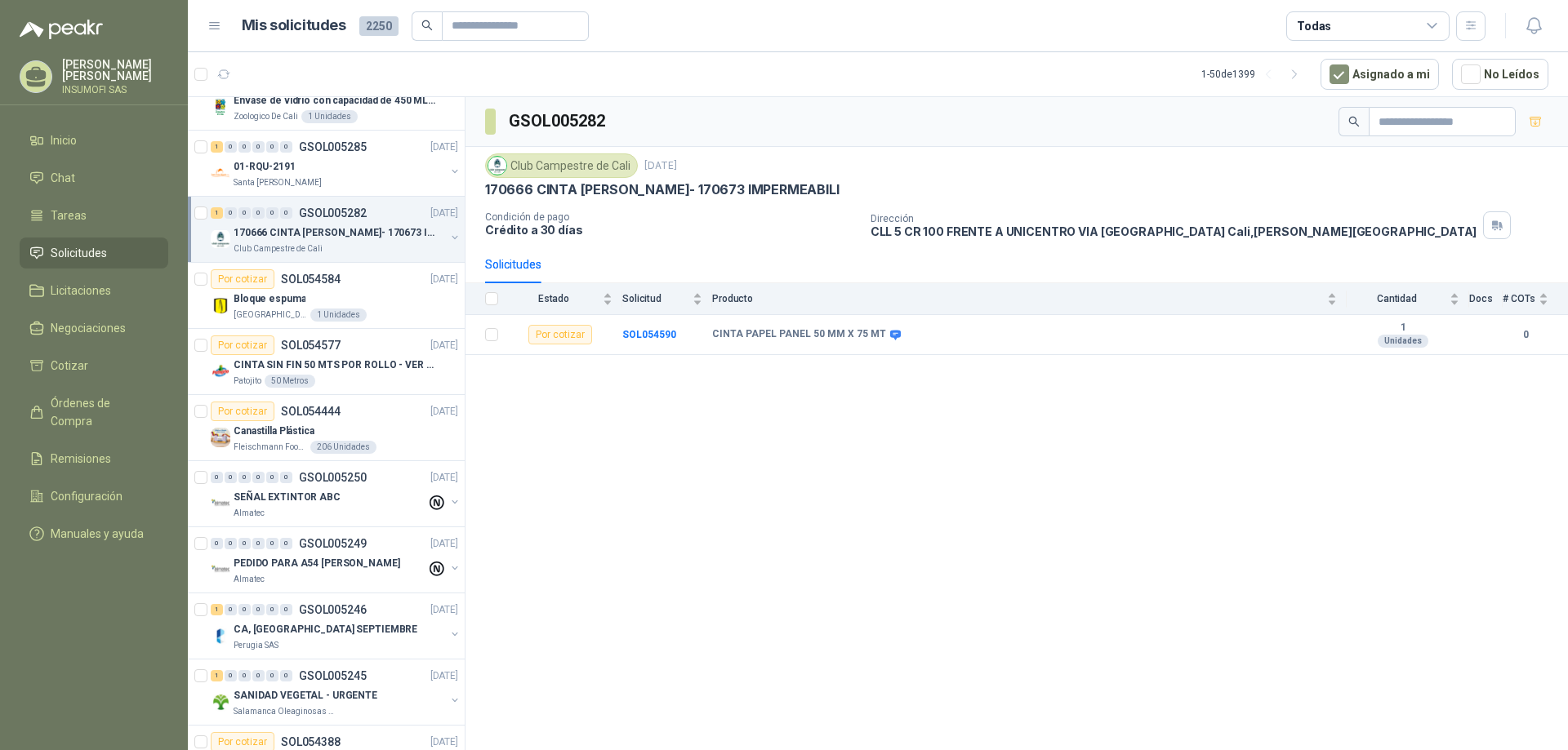
click at [448, 237] on button "button" at bounding box center [454, 237] width 13 height 13
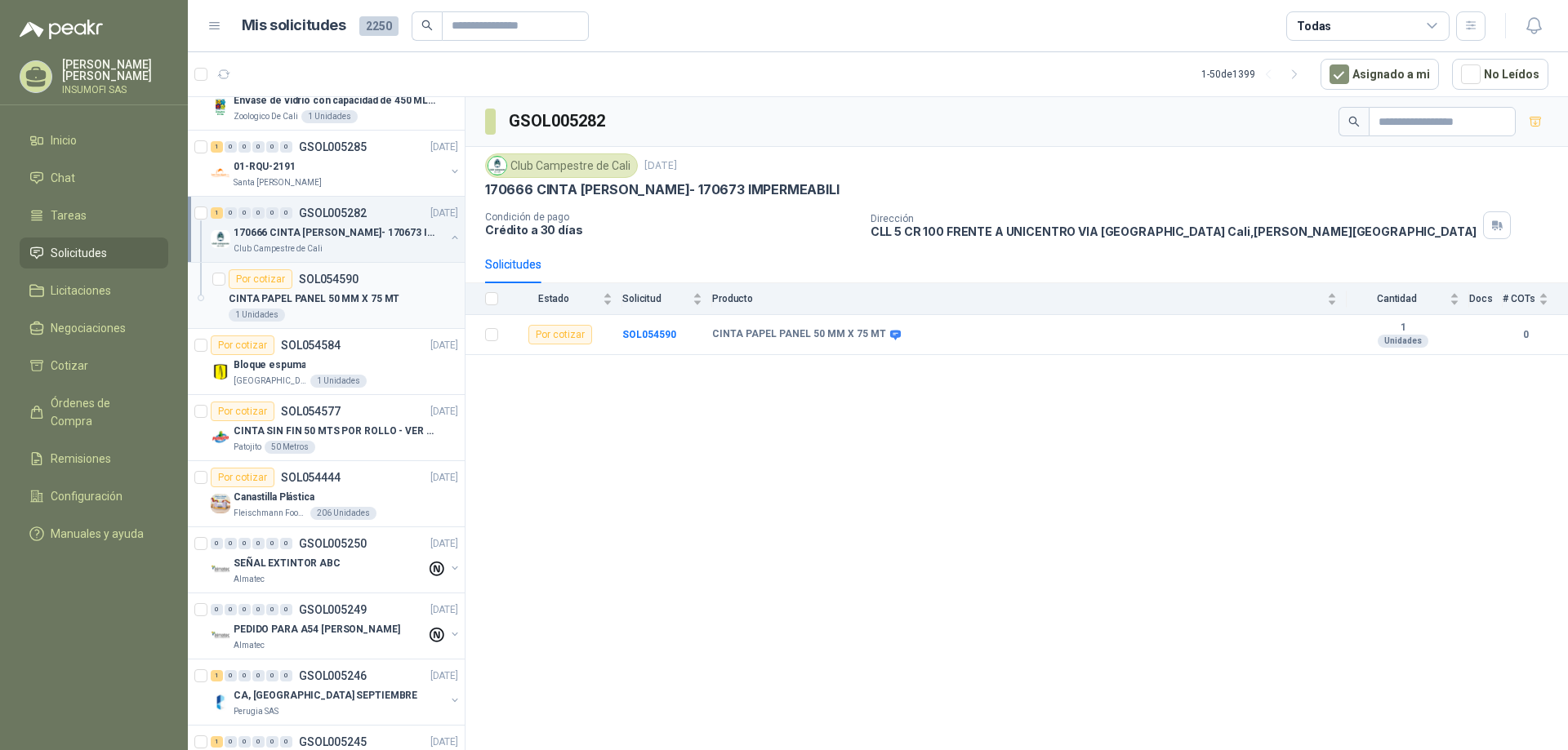
click at [428, 285] on div "Por cotizar SOL054590" at bounding box center [344, 279] width 230 height 20
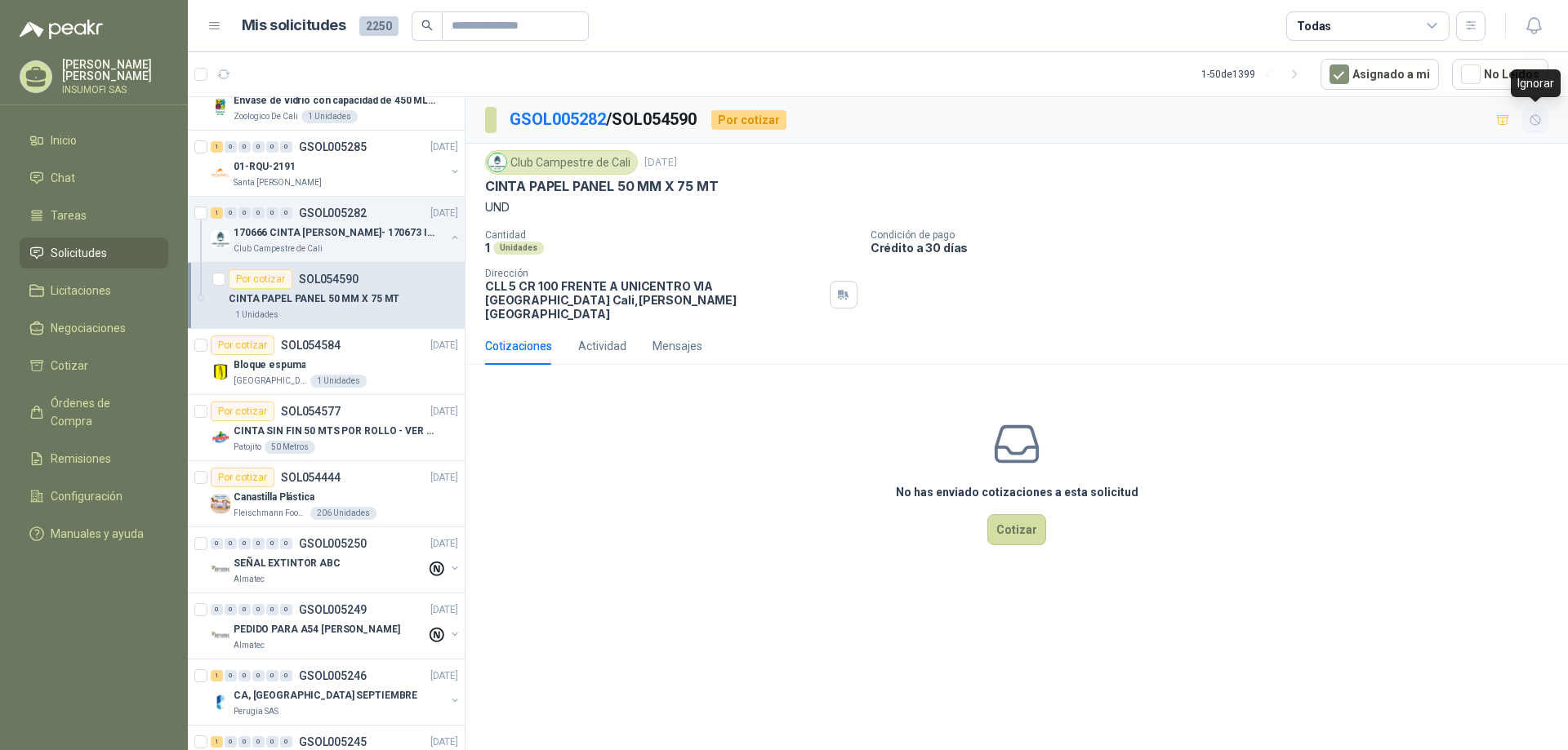
click at [1534, 123] on icon "button" at bounding box center [1535, 120] width 14 height 14
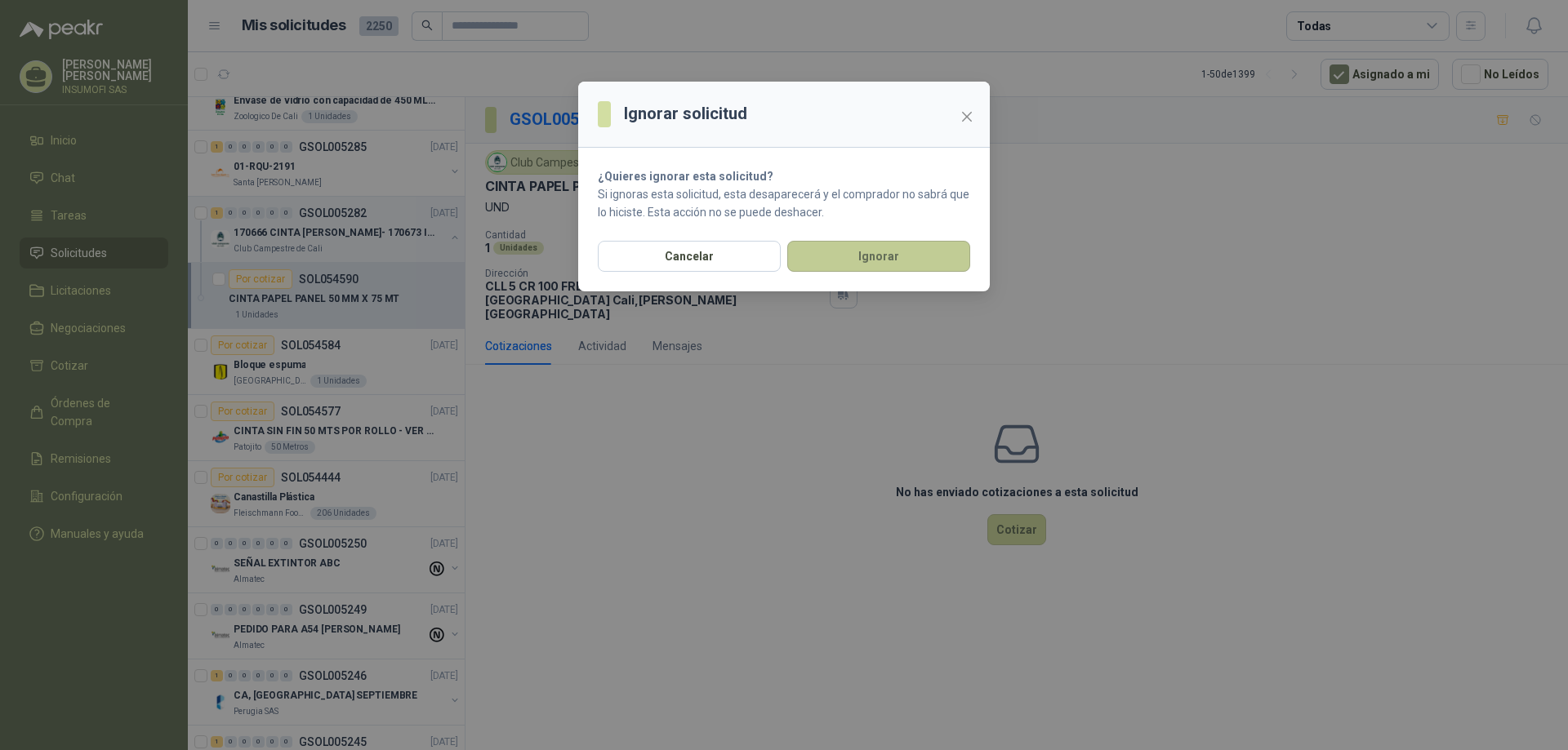
click at [885, 256] on button "Ignorar" at bounding box center [878, 256] width 183 height 31
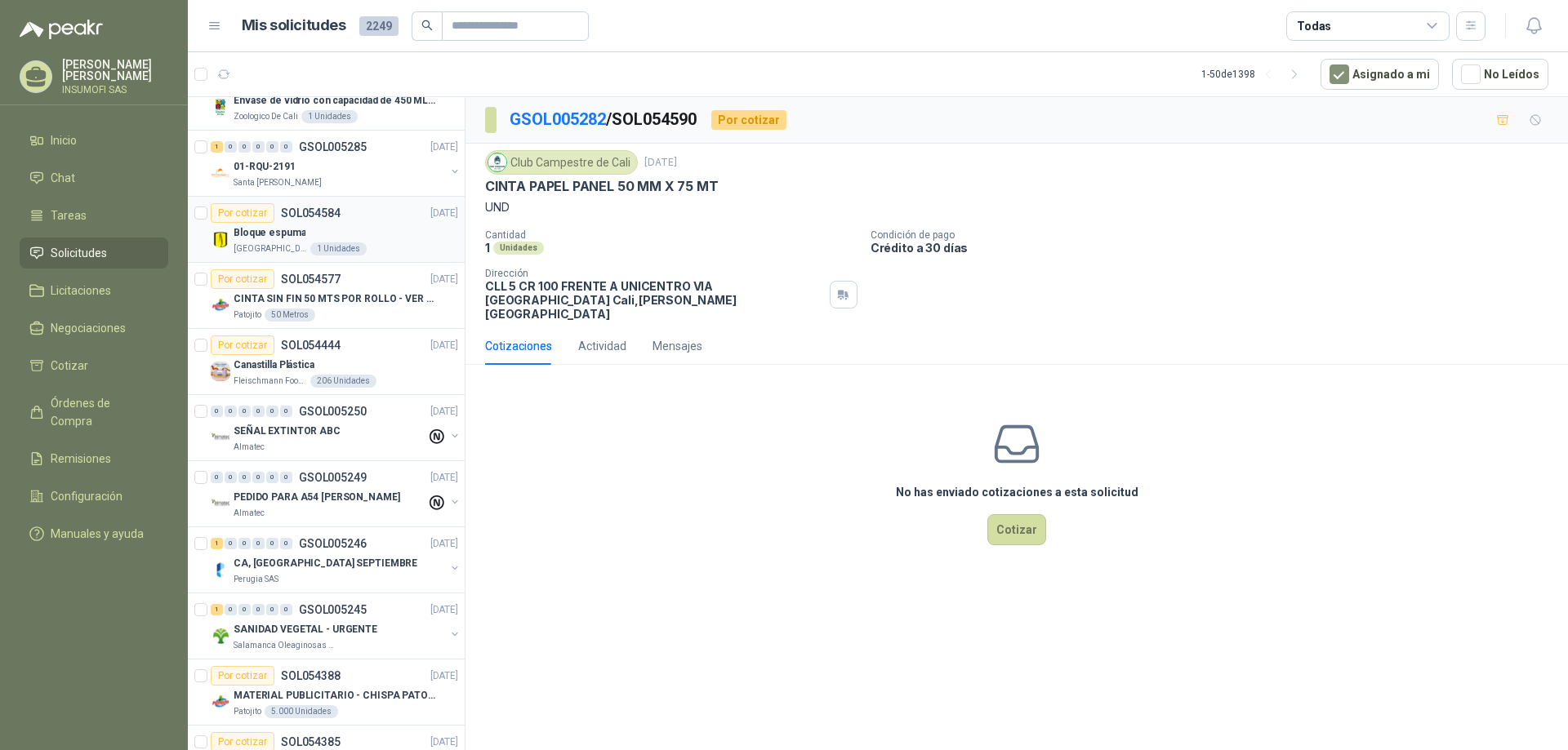
click at [261, 231] on p "Bloque espuma" at bounding box center [270, 233] width 72 height 15
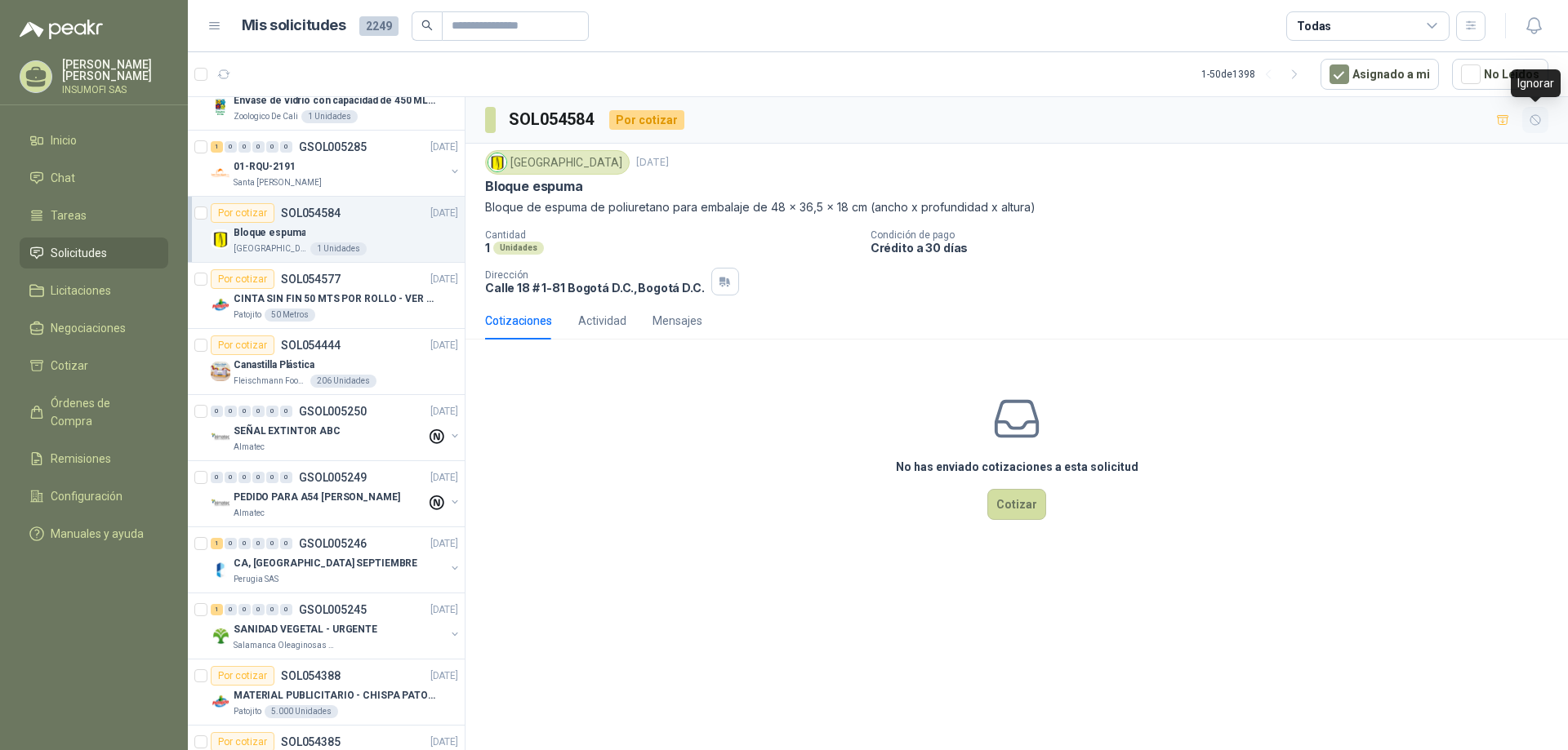
click at [1535, 120] on icon "button" at bounding box center [1535, 120] width 14 height 14
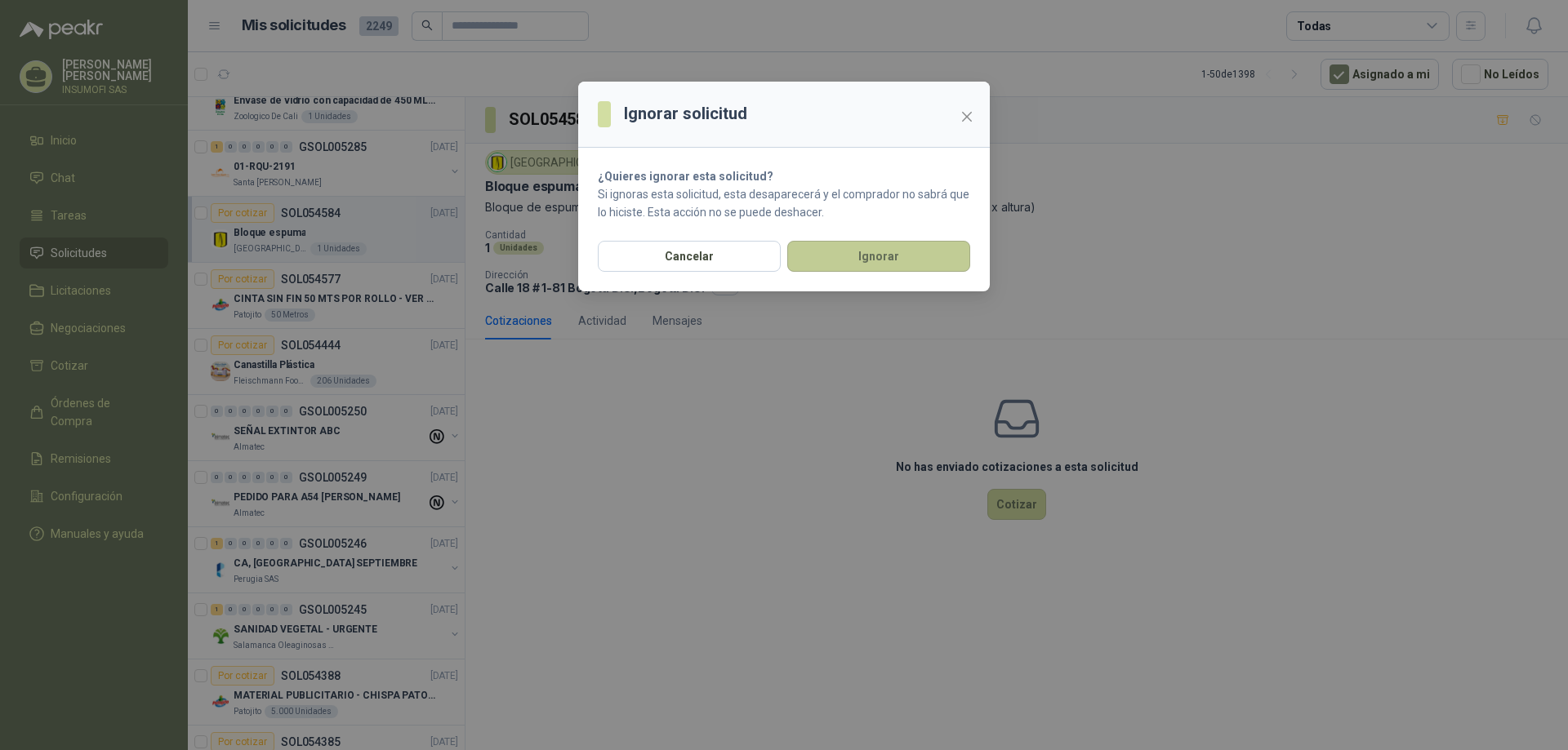
click at [867, 255] on button "Ignorar" at bounding box center [878, 256] width 183 height 31
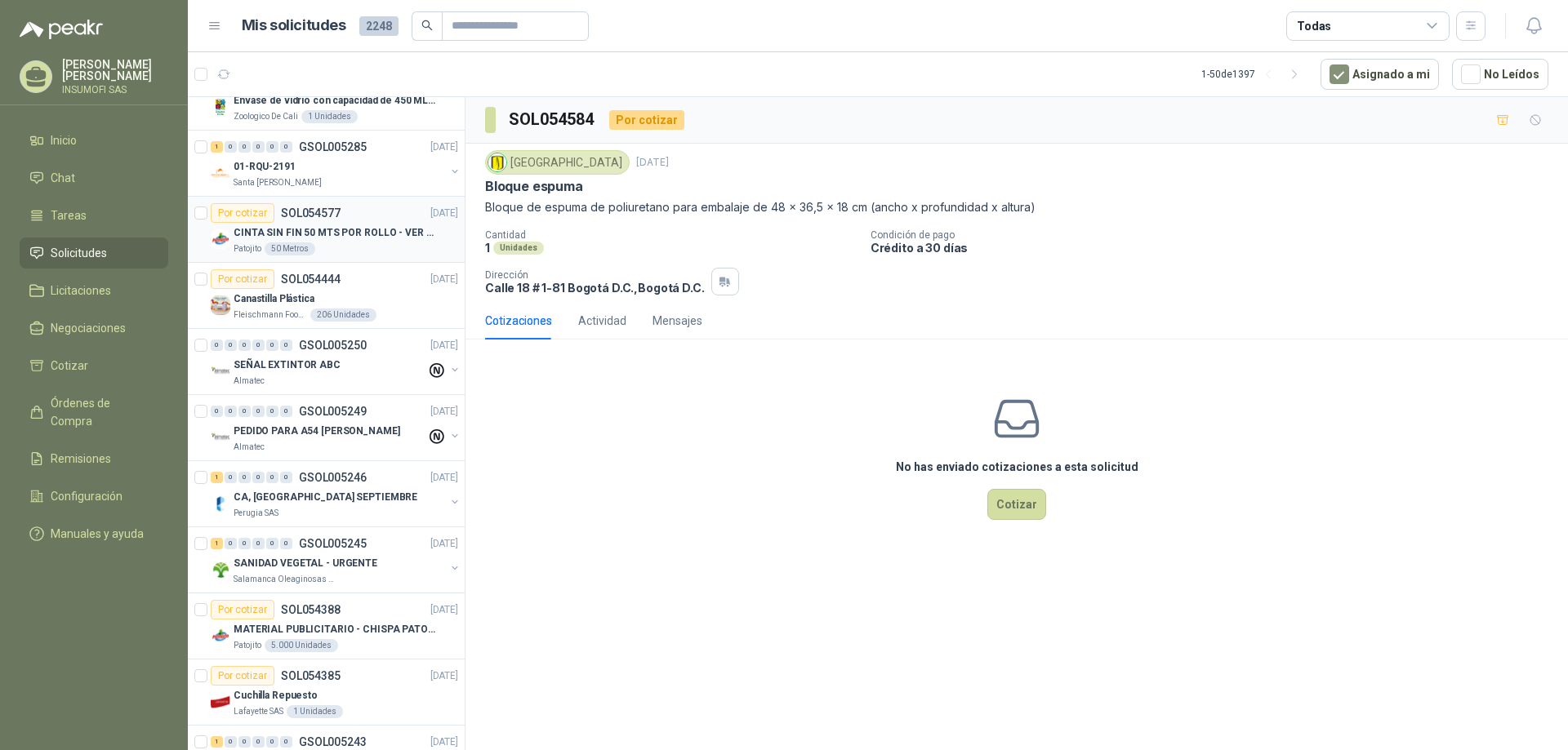
click at [351, 233] on p "CINTA SIN FIN 50 MTS POR ROLLO - VER DOC ADJUNTO" at bounding box center [335, 233] width 204 height 15
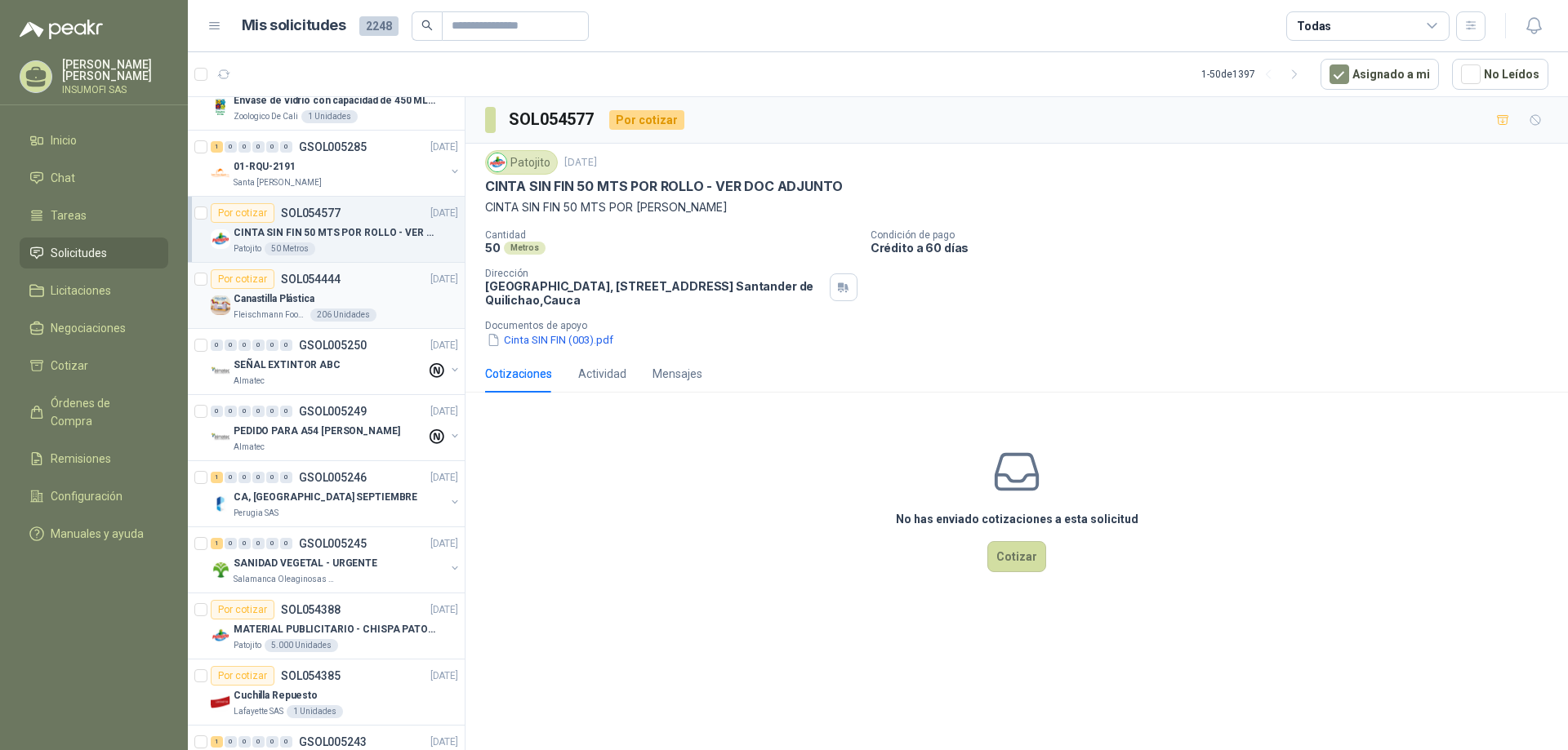
click at [364, 279] on div "Por cotizar SOL054444 [DATE]" at bounding box center [335, 279] width 247 height 20
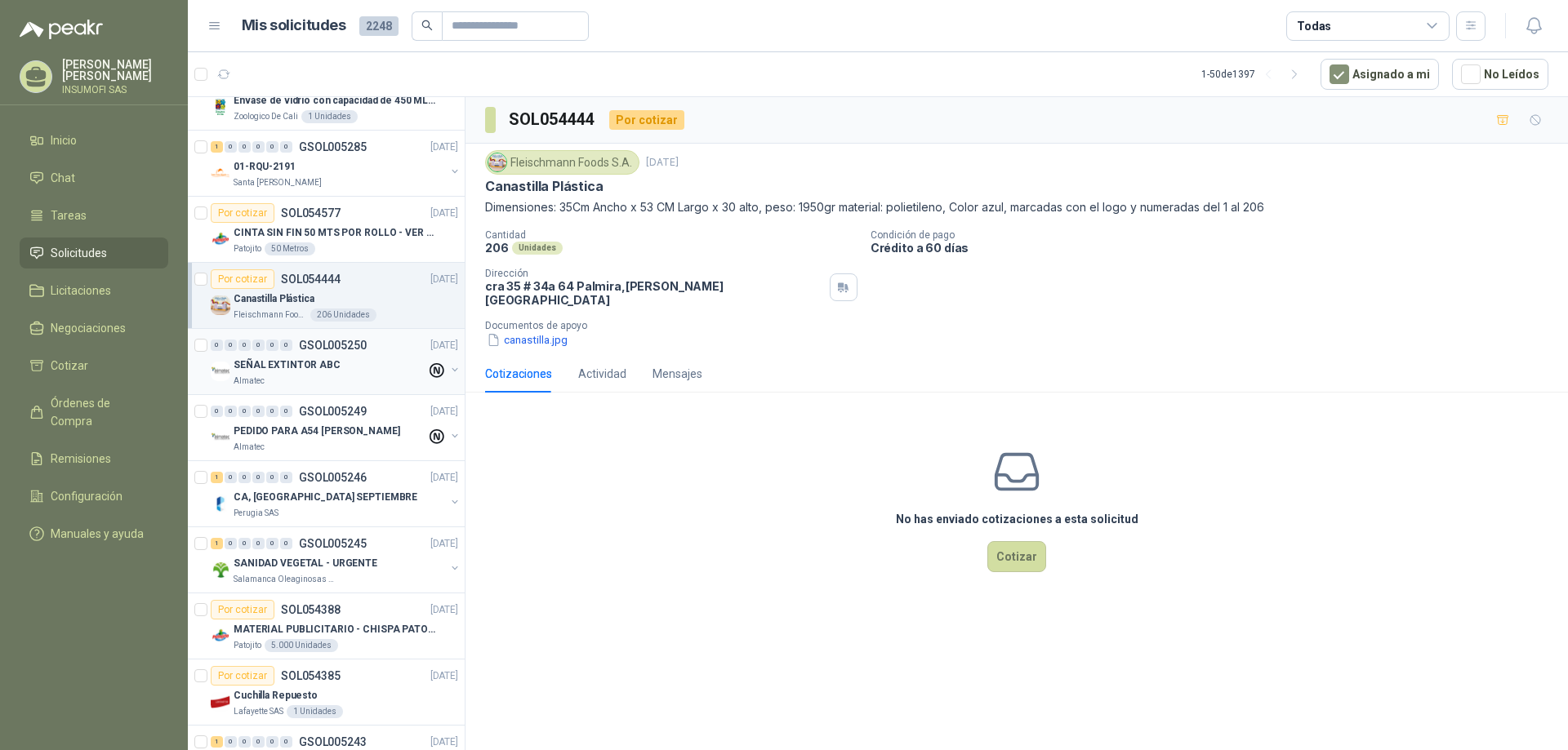
click at [326, 368] on p "SEÑAL EXTINTOR ABC" at bounding box center [287, 365] width 107 height 15
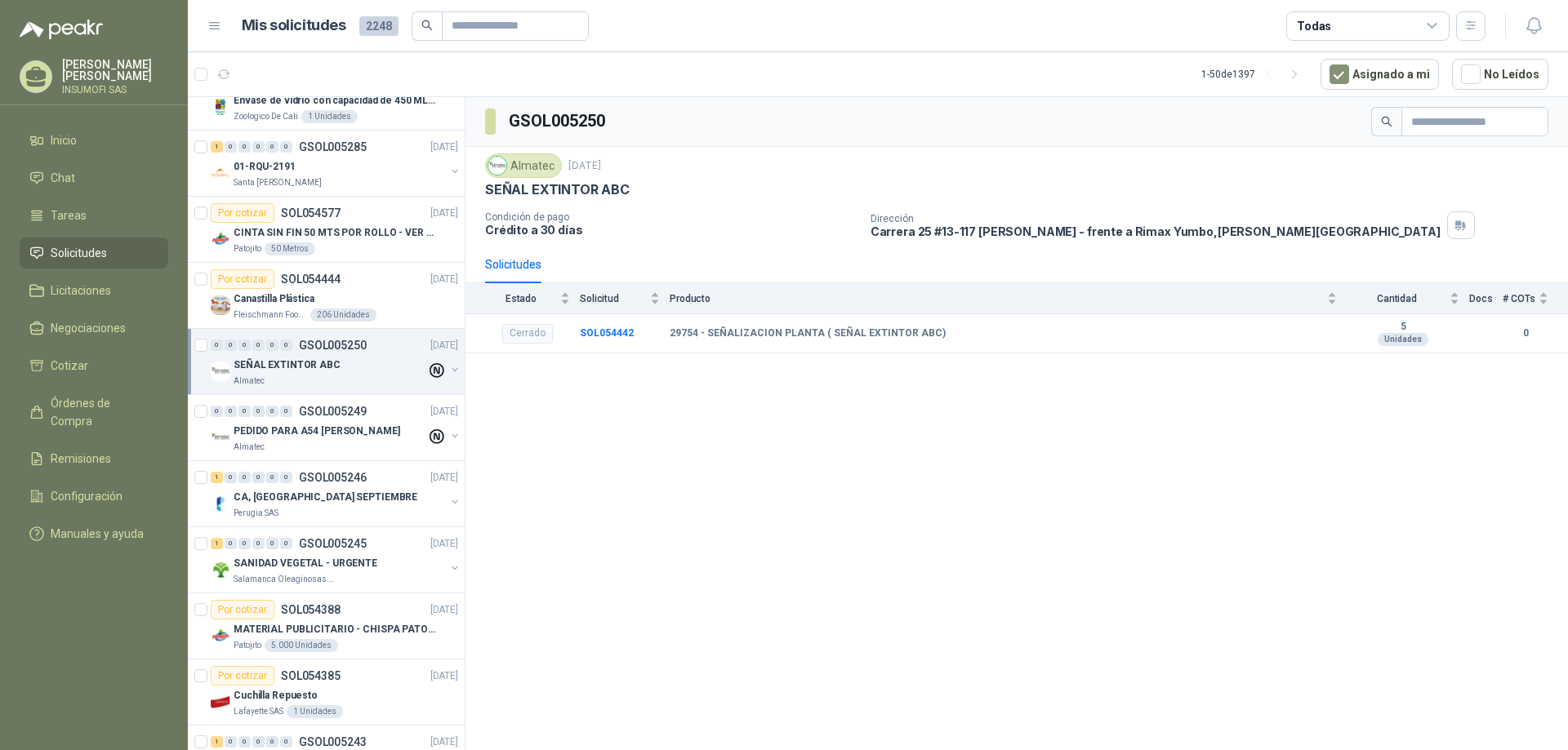
click at [448, 369] on button "button" at bounding box center [454, 370] width 13 height 13
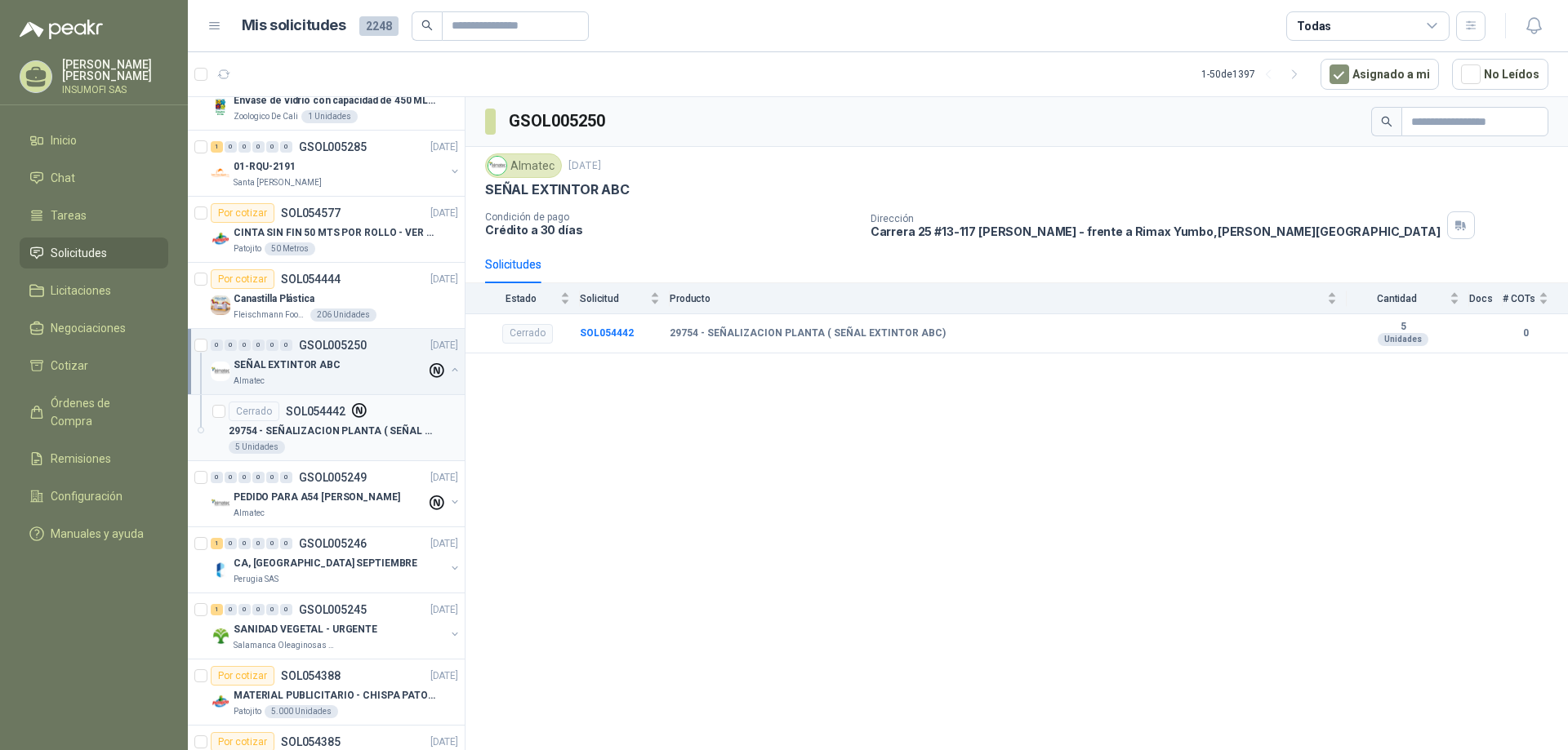
click at [368, 431] on p "29754 - SEÑALIZACION PLANTA ( SEÑAL EXTINTOR ABC)" at bounding box center [331, 431] width 204 height 15
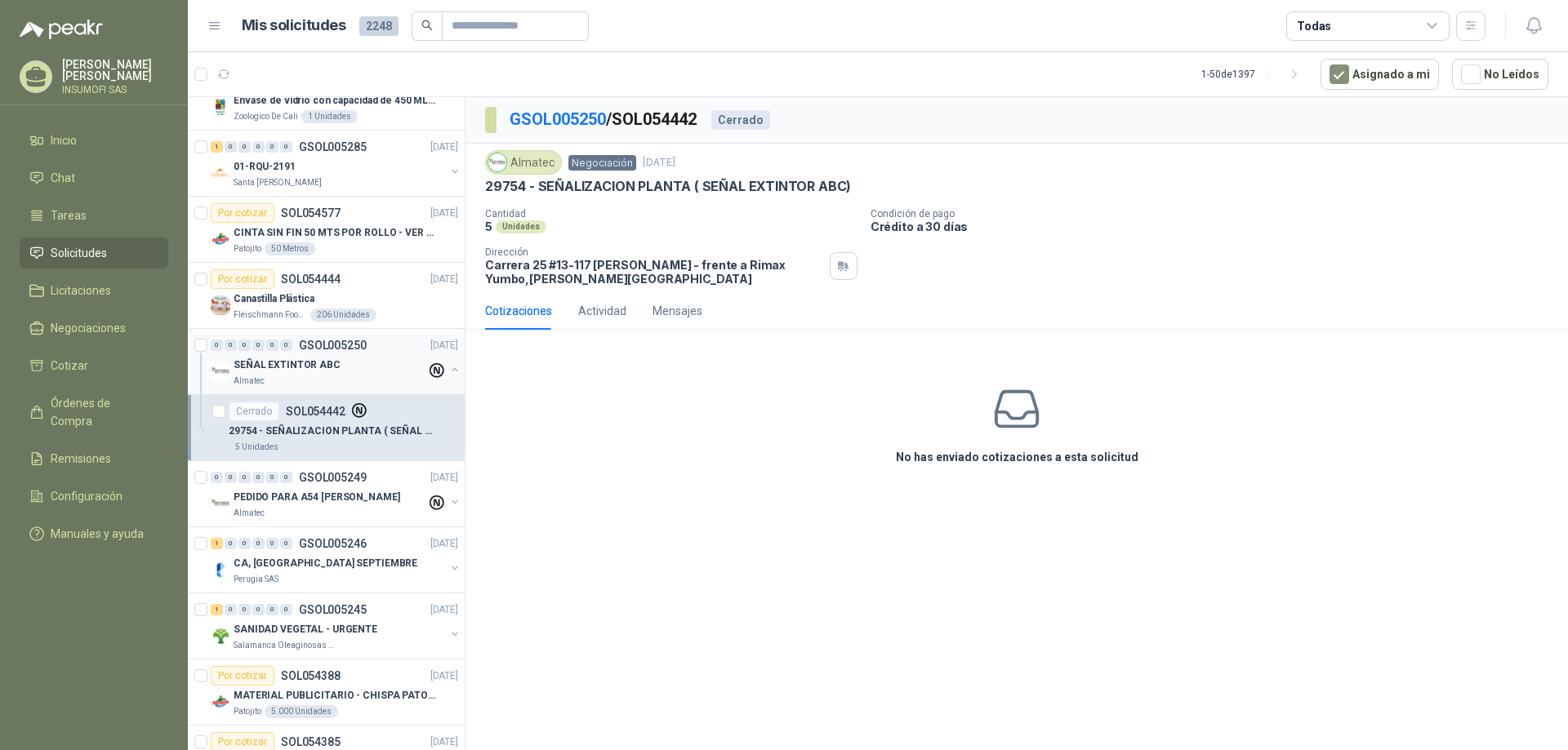
click at [341, 367] on div "SEÑAL EXTINTOR ABC" at bounding box center [330, 365] width 193 height 20
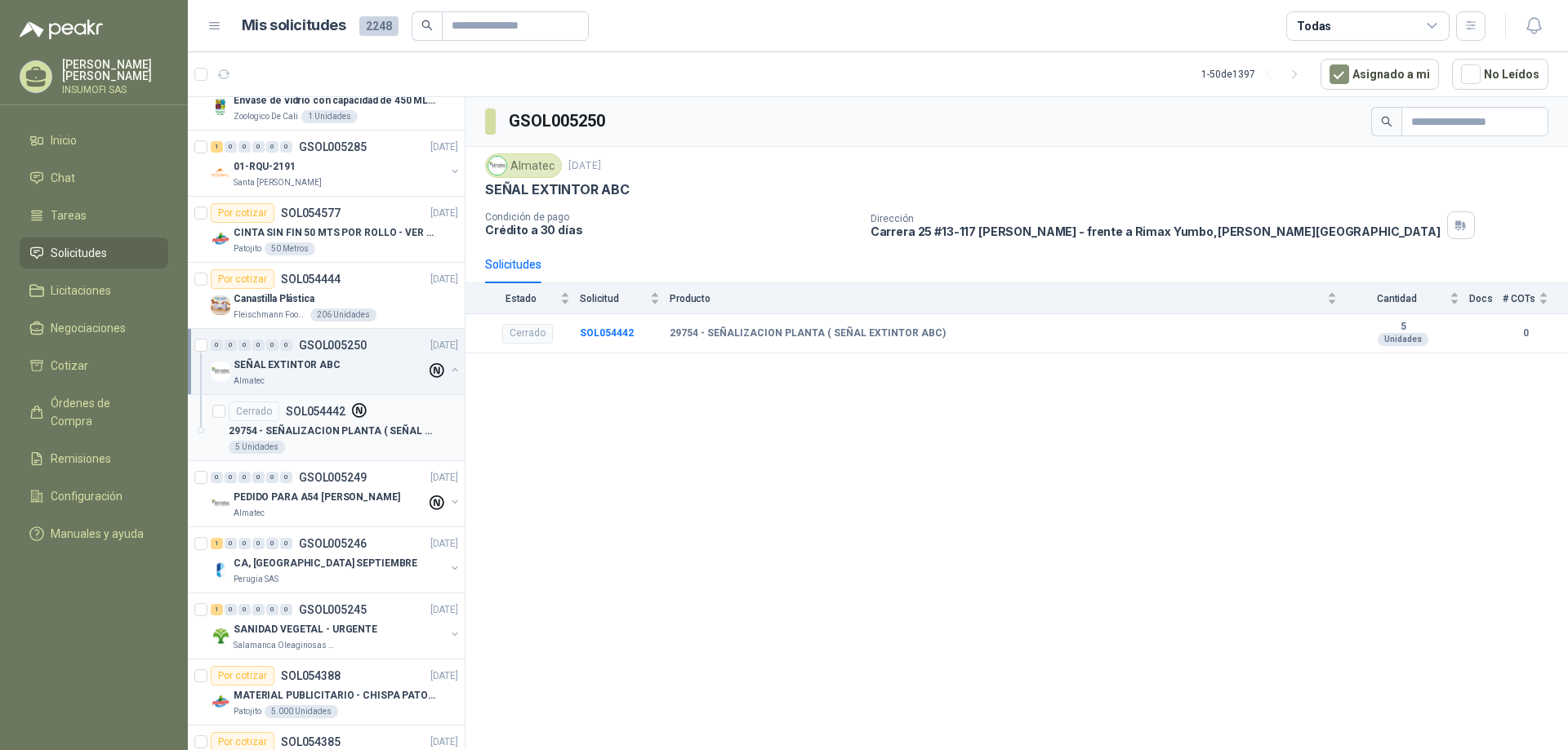
click at [342, 428] on p "29754 - SEÑALIZACION PLANTA ( SEÑAL EXTINTOR ABC)" at bounding box center [331, 431] width 204 height 15
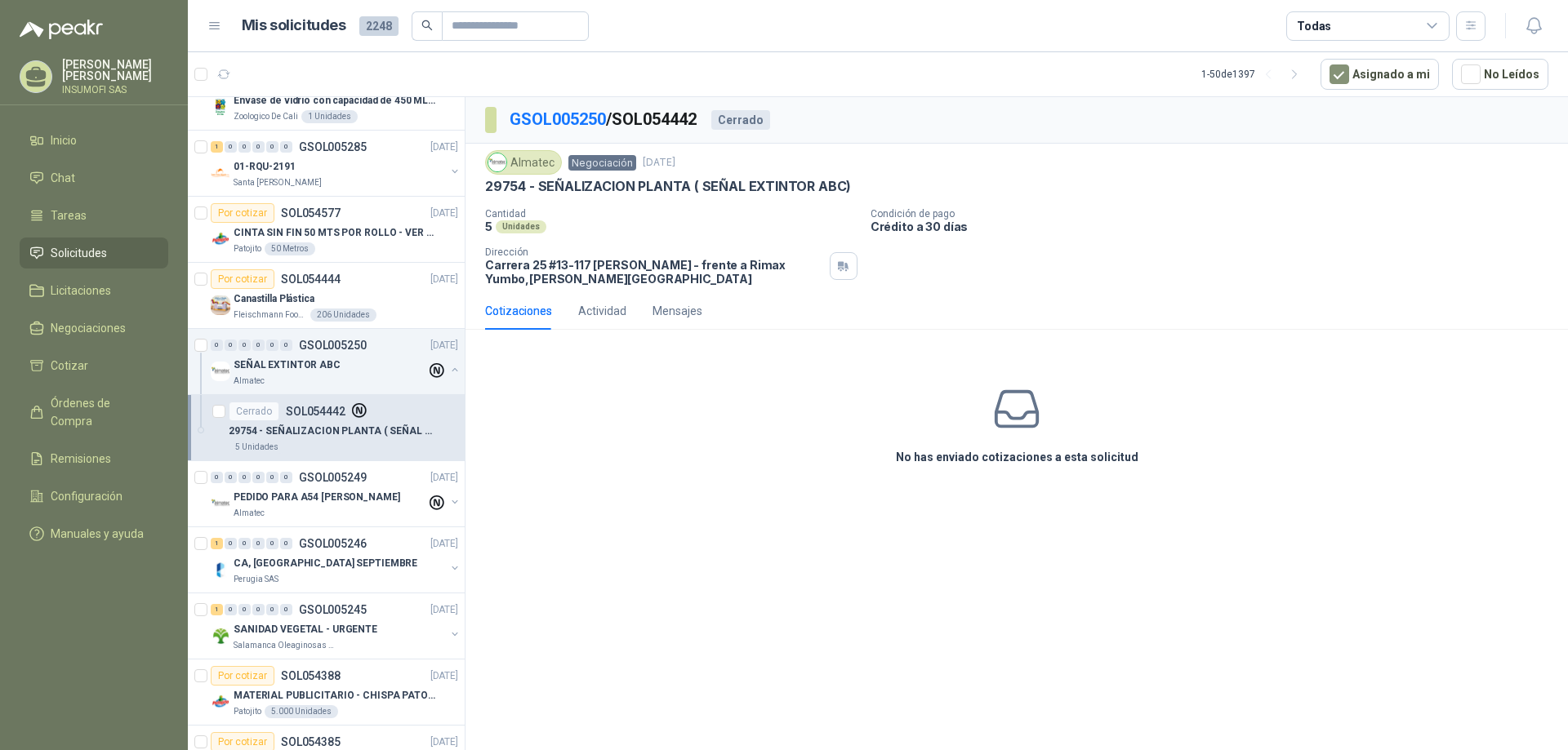
drag, startPoint x: 340, startPoint y: 428, endPoint x: 323, endPoint y: 428, distance: 17.0
click at [323, 428] on p "29754 - SEÑALIZACION PLANTA ( SEÑAL EXTINTOR ABC)" at bounding box center [331, 431] width 204 height 15
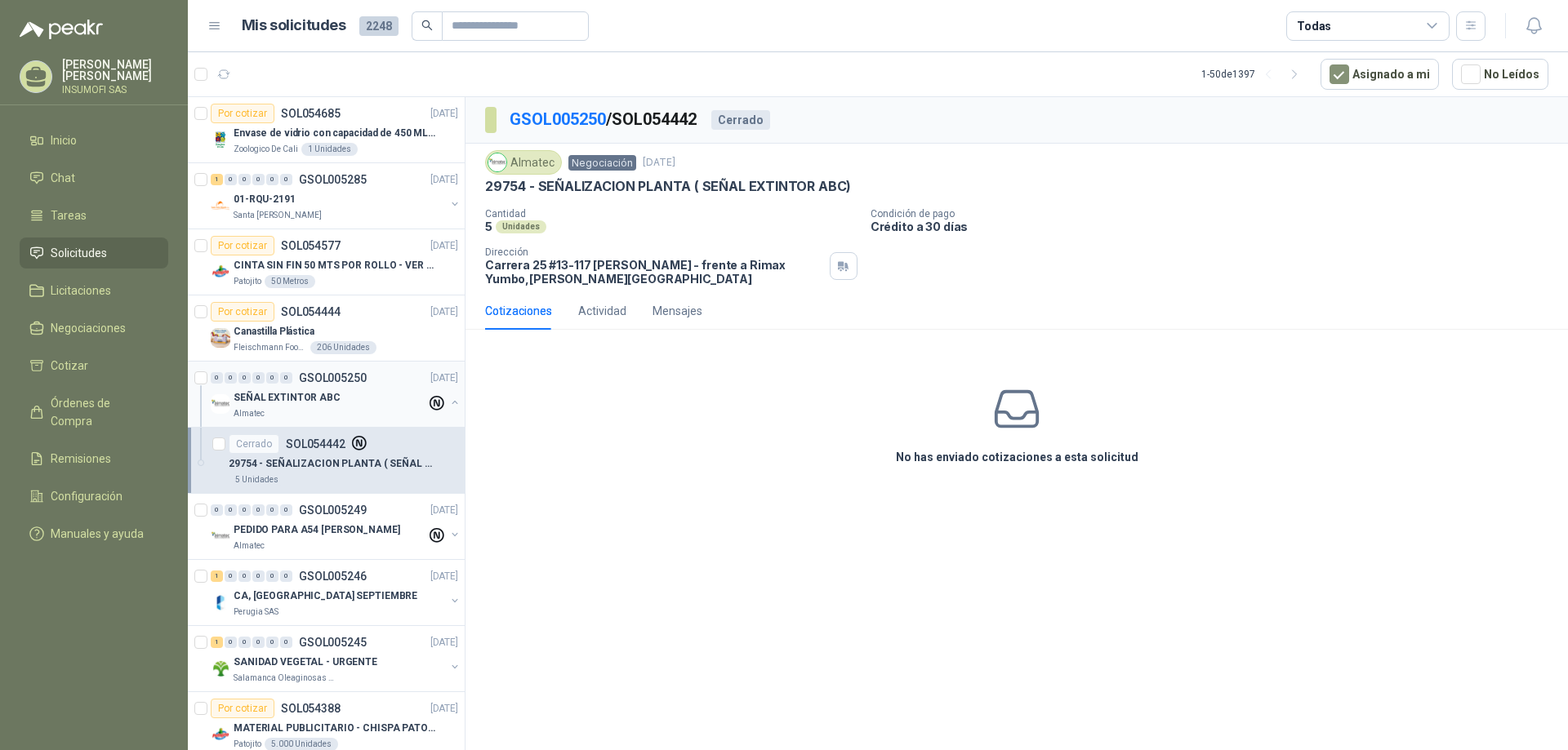
drag, startPoint x: 322, startPoint y: 405, endPoint x: 301, endPoint y: 399, distance: 21.8
click at [301, 399] on p "SEÑAL EXTINTOR ABC" at bounding box center [287, 398] width 107 height 15
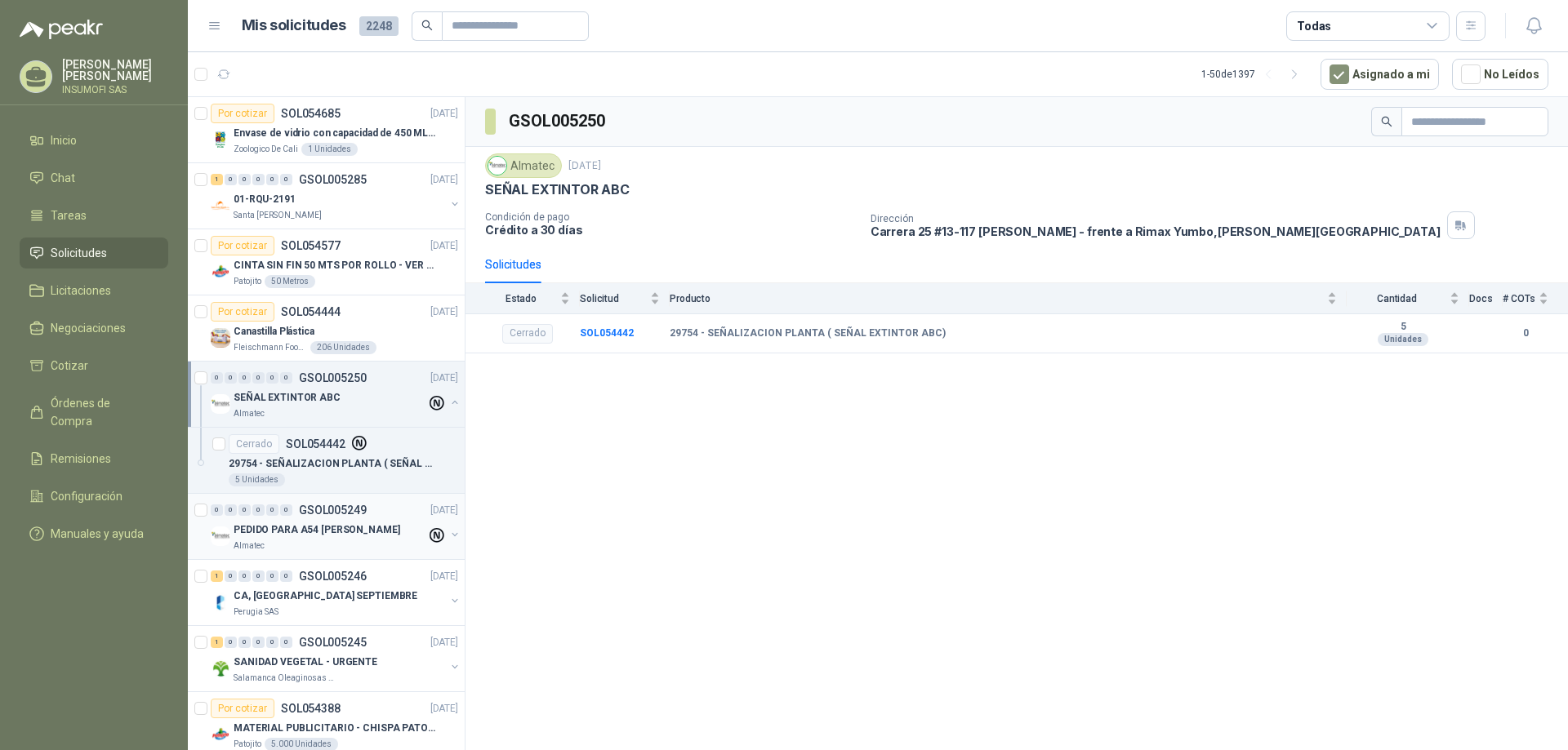
click at [342, 529] on p "PEDIDO PARA A54 [PERSON_NAME]" at bounding box center [316, 530] width 167 height 15
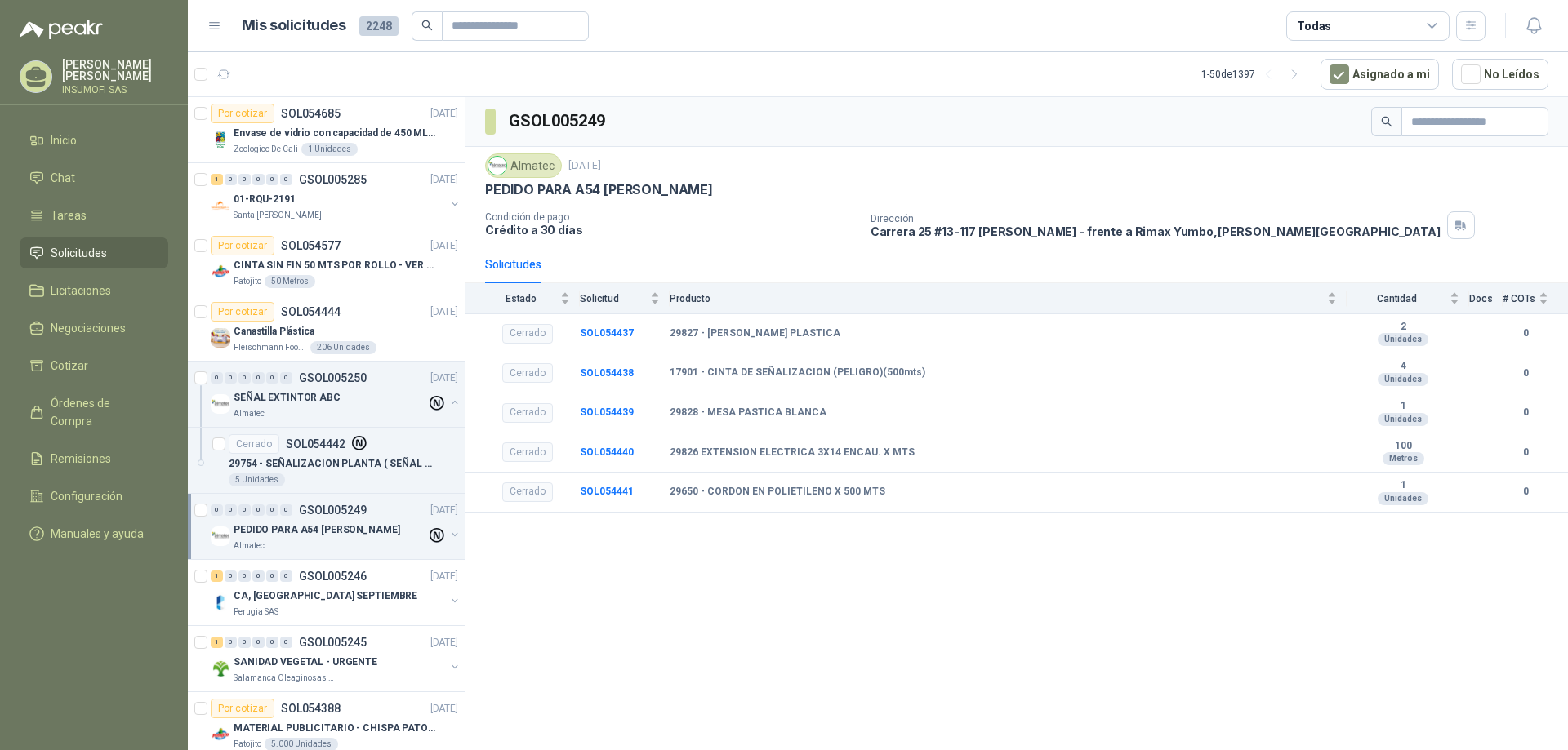
click at [448, 535] on button "button" at bounding box center [454, 535] width 13 height 13
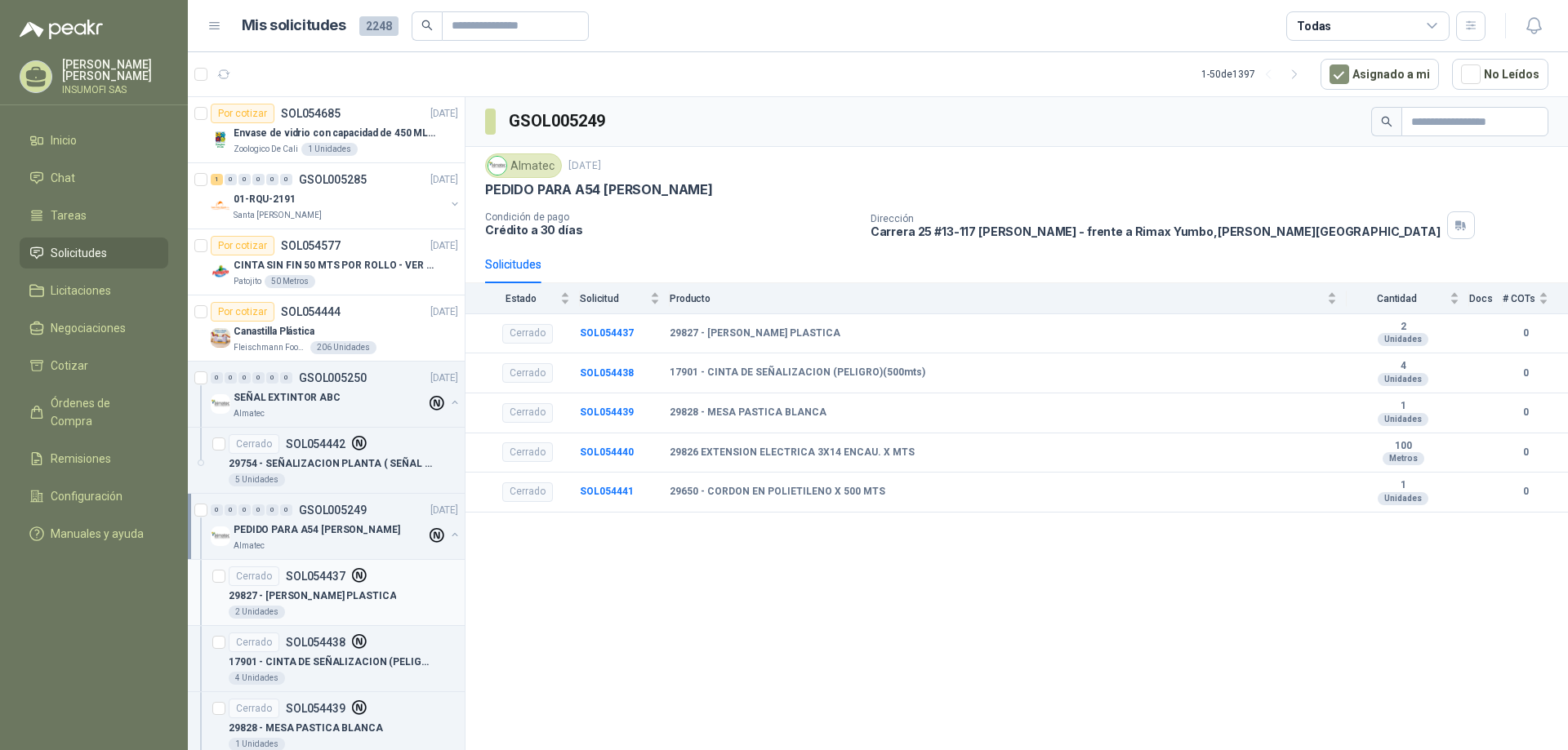
click at [414, 581] on div "Cerrado SOL054437" at bounding box center [344, 577] width 230 height 20
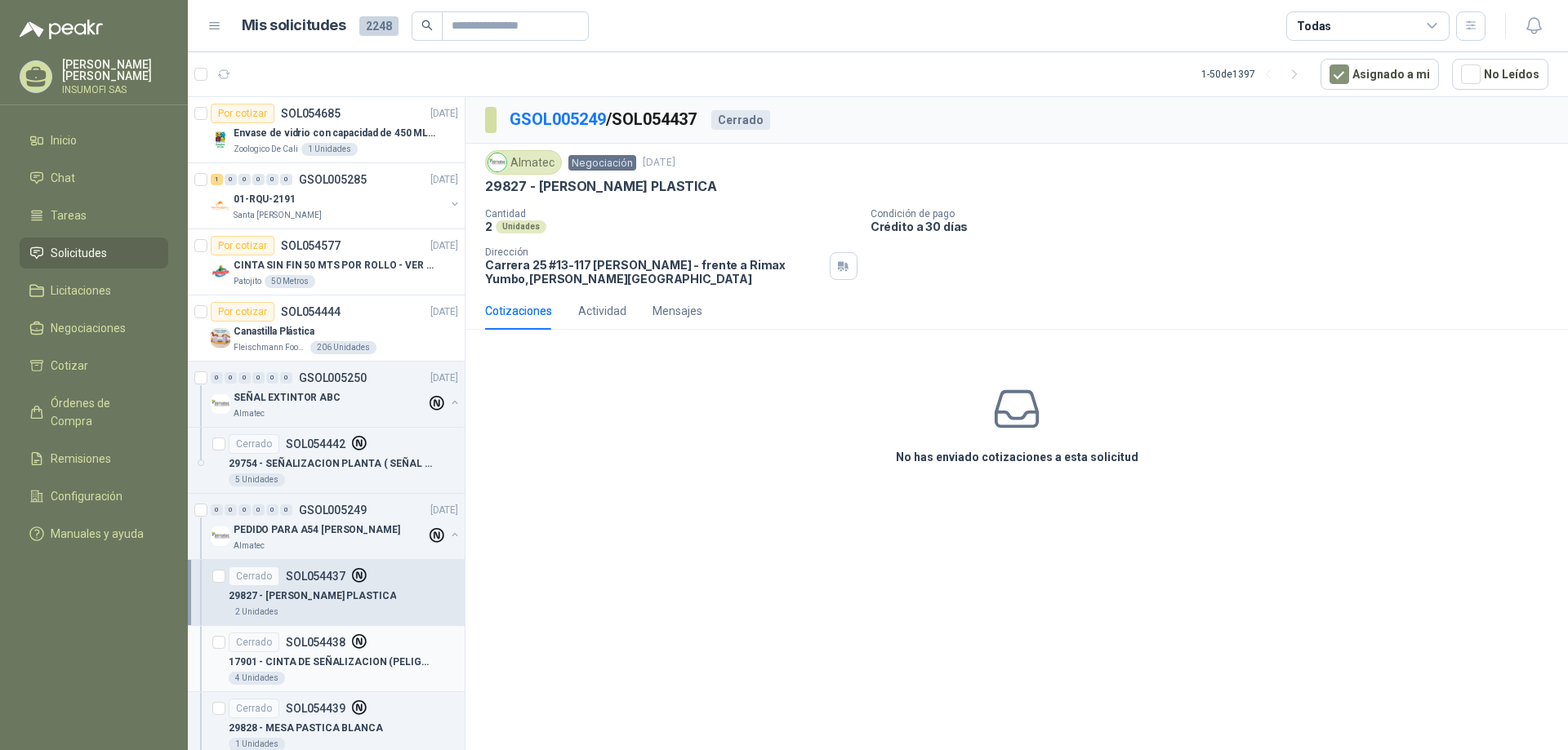
click at [377, 632] on article "Cerrado SOL054438 17901 - CINTA DE SEÑALIZACION (PELIGRO)(500mts) 4 Unidades" at bounding box center [326, 659] width 277 height 66
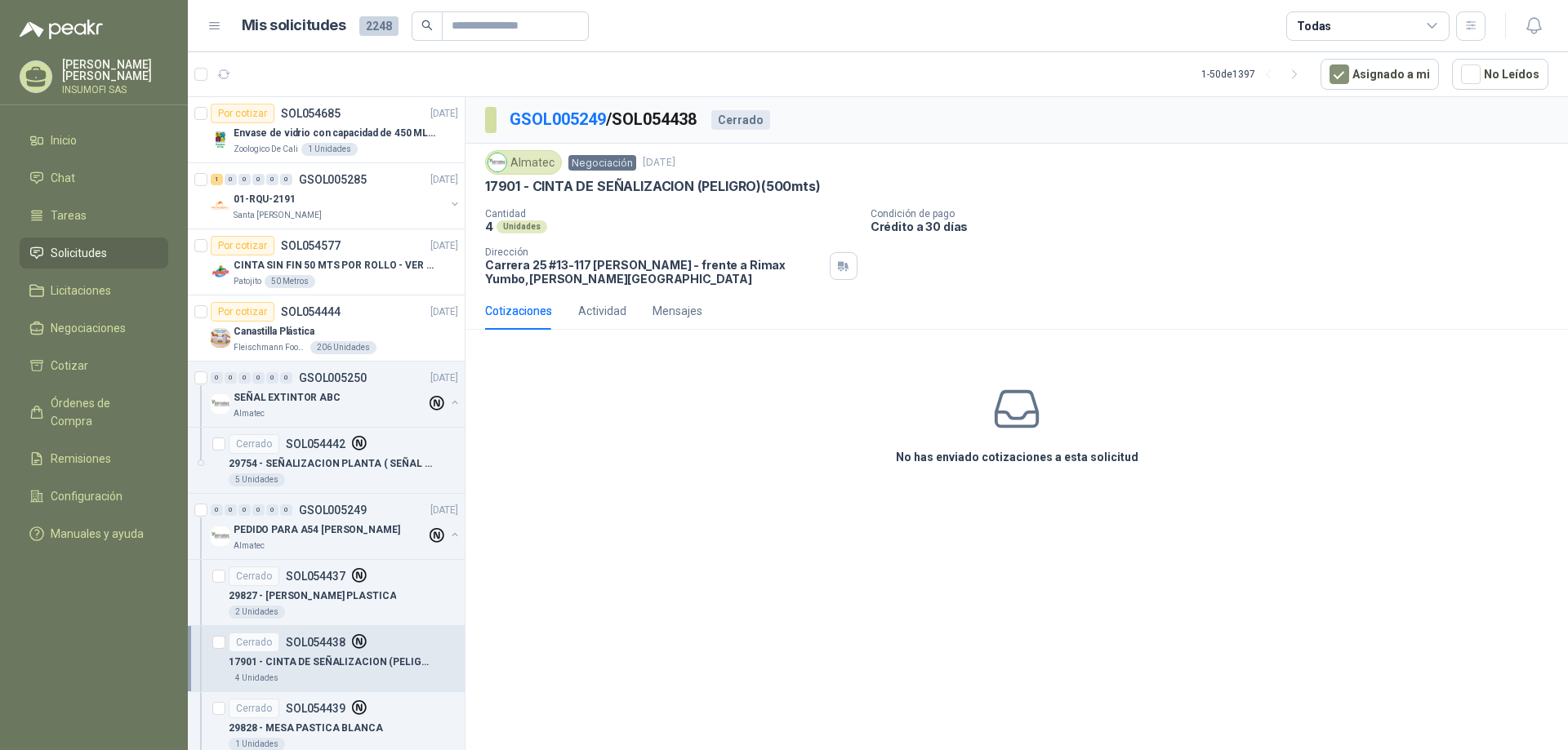
click at [753, 117] on div "Cerrado" at bounding box center [740, 120] width 59 height 20
click at [264, 337] on p "Canastilla Plástica" at bounding box center [274, 332] width 81 height 15
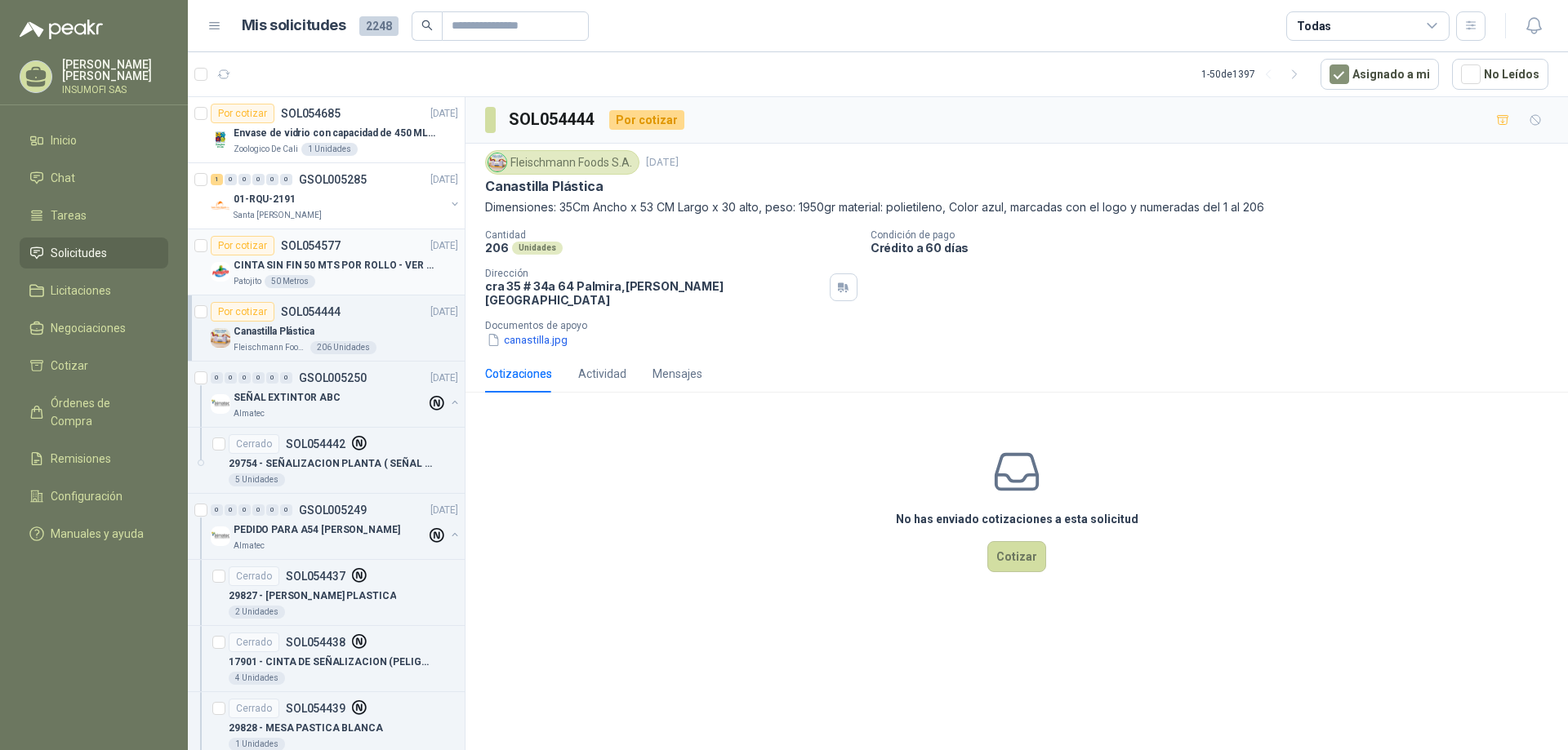
click at [271, 270] on p "CINTA SIN FIN 50 MTS POR ROLLO - VER DOC ADJUNTO" at bounding box center [335, 265] width 204 height 15
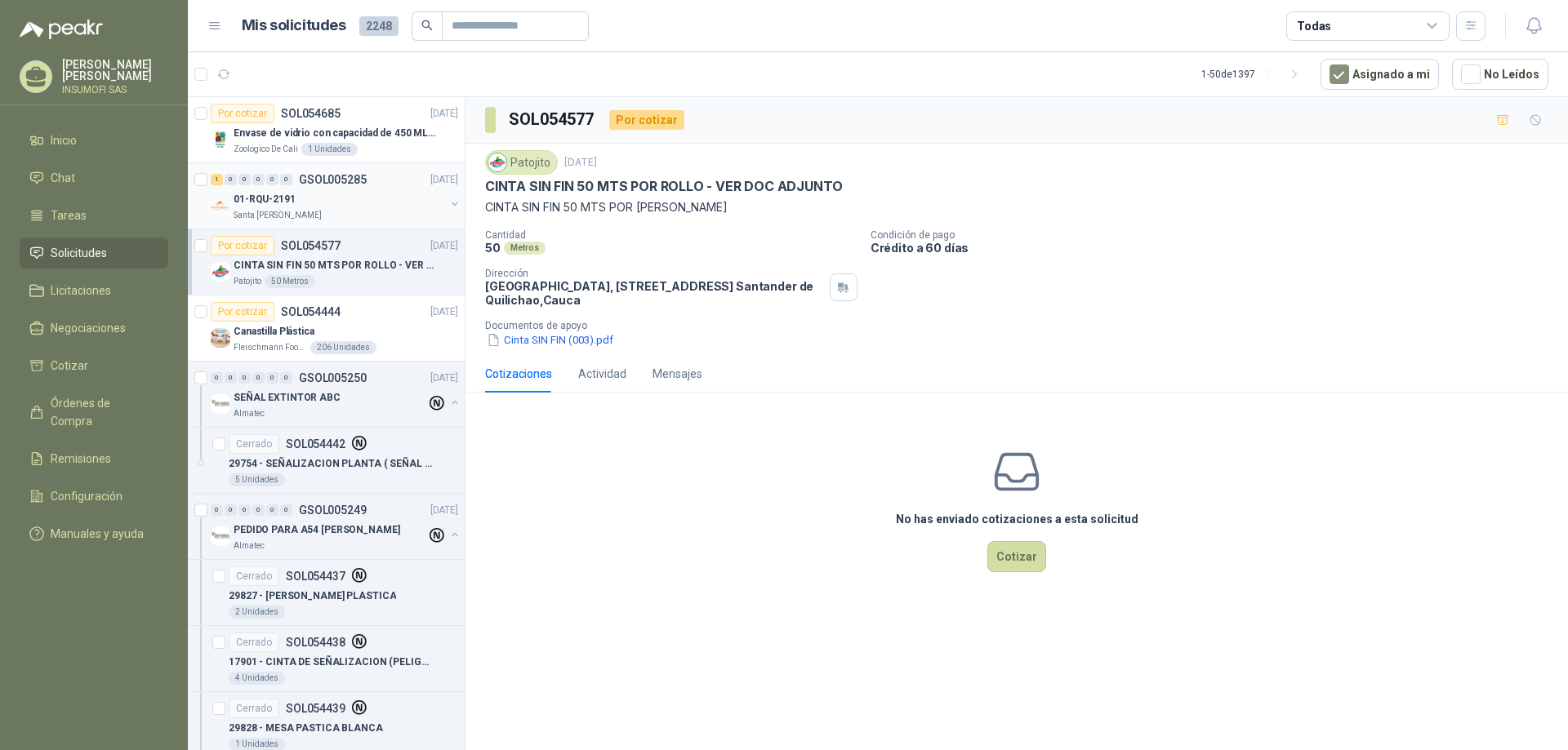
click at [258, 171] on div "1 0 0 0 0 0 GSOL005285 [DATE]" at bounding box center [336, 179] width 251 height 20
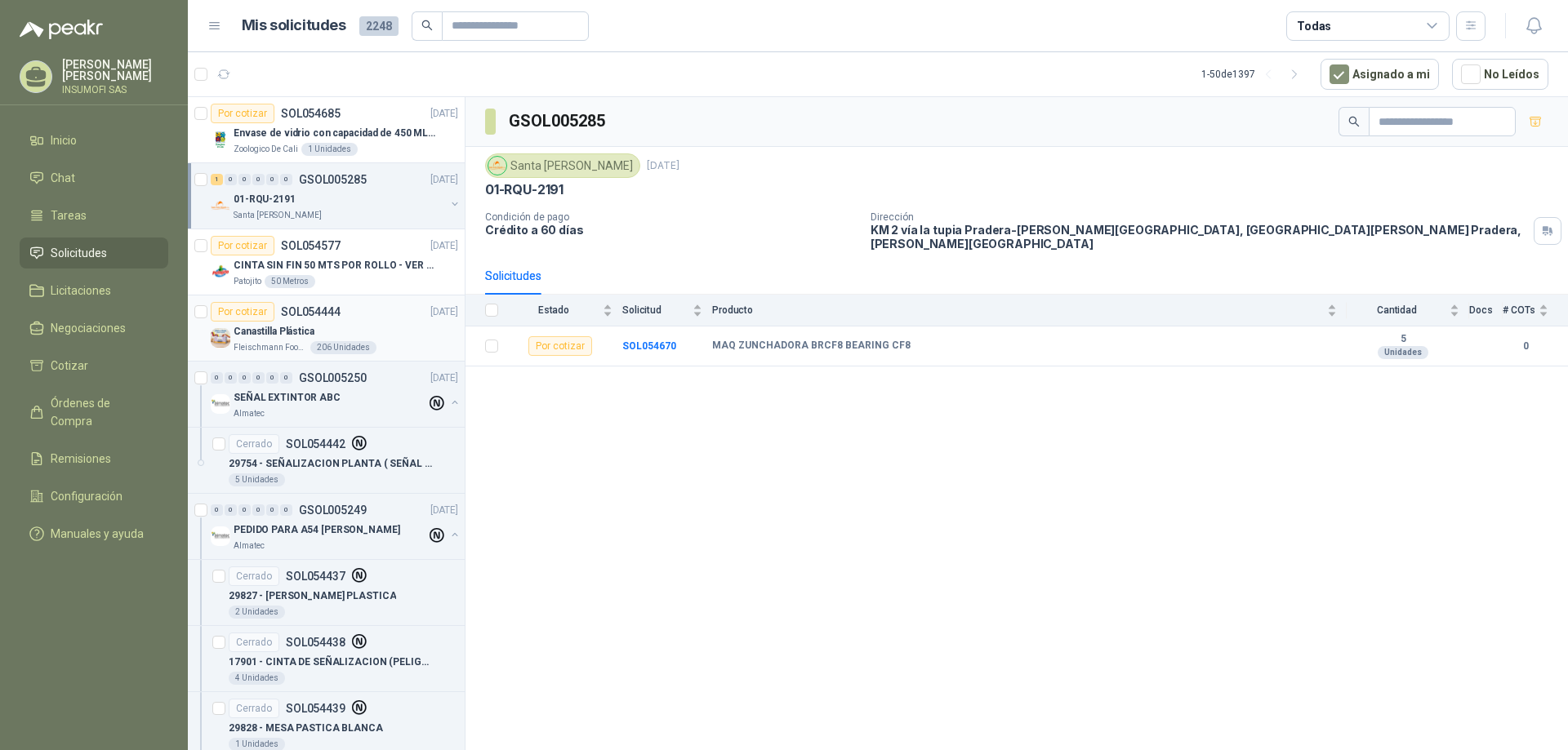
click at [288, 345] on p "Fleischmann Foods S.A." at bounding box center [271, 348] width 74 height 13
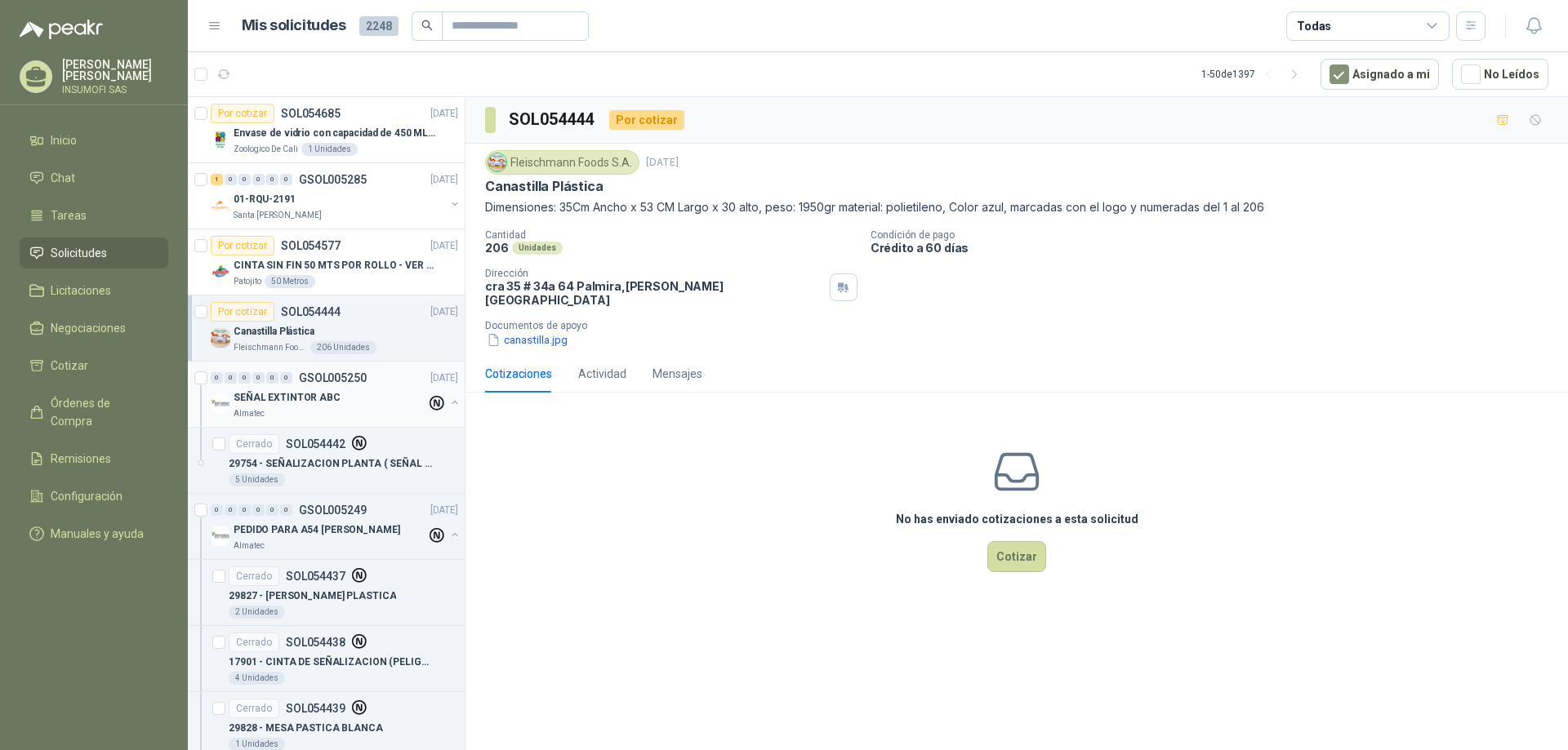
click at [271, 393] on p "SEÑAL EXTINTOR ABC" at bounding box center [287, 398] width 107 height 15
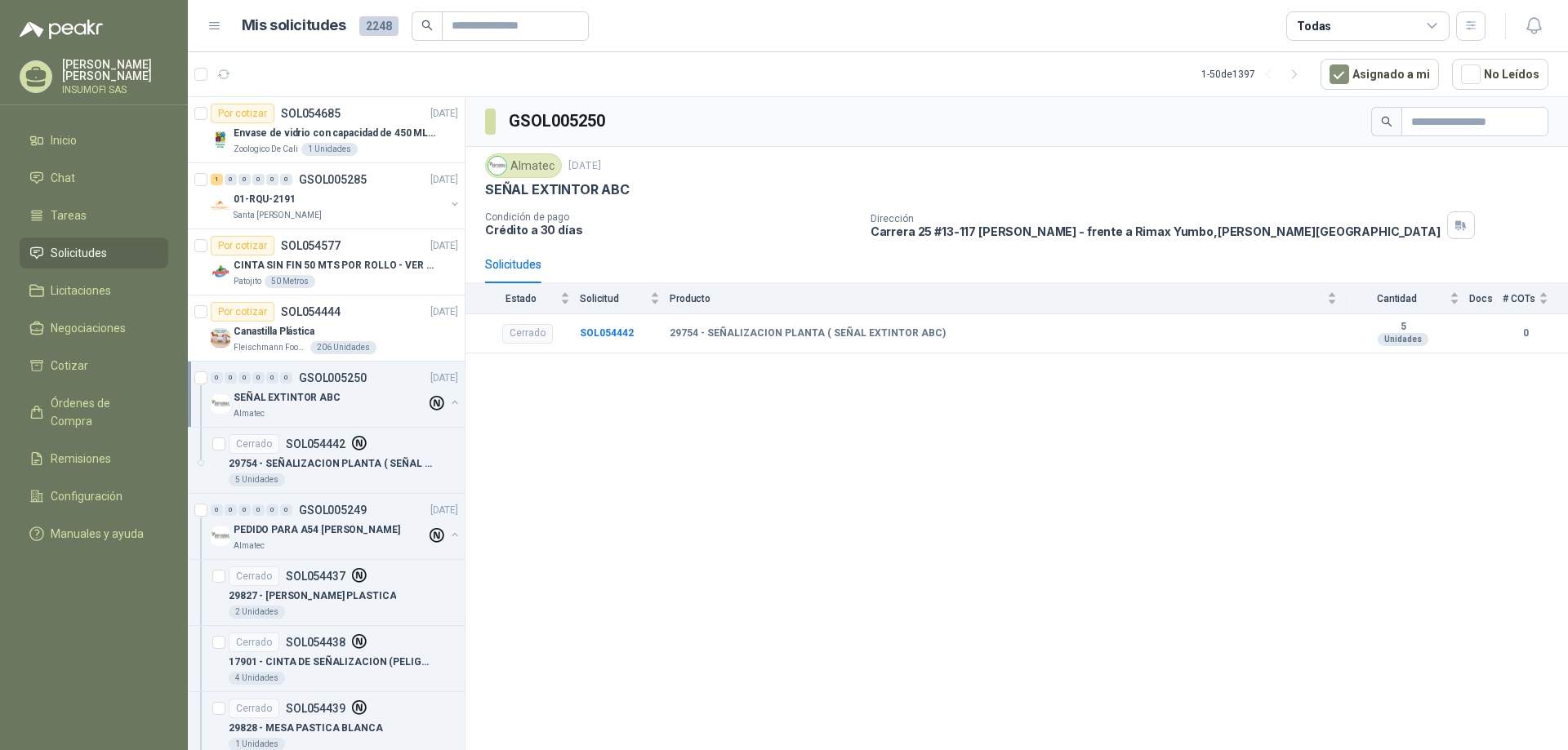
drag, startPoint x: 276, startPoint y: 397, endPoint x: 249, endPoint y: 385, distance: 29.5
click at [249, 385] on div "0 0 0 0 0 0 GSOL005250 [DATE]" at bounding box center [336, 378] width 251 height 20
click at [564, 305] on div "Estado" at bounding box center [527, 298] width 85 height 16
click at [286, 462] on p "PEDIDO PARA A54 [PERSON_NAME]" at bounding box center [316, 463] width 167 height 15
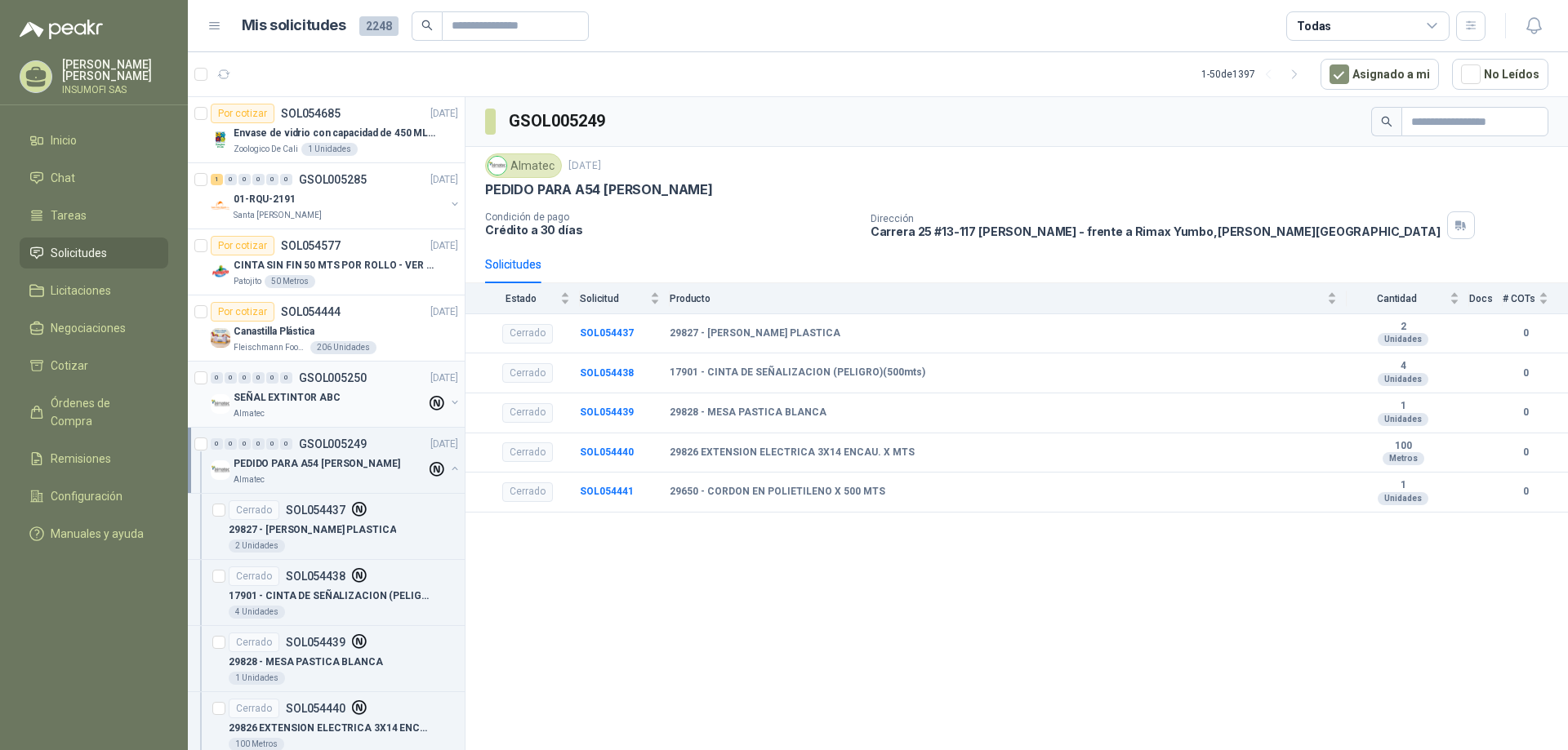
click at [282, 396] on p "SEÑAL EXTINTOR ABC" at bounding box center [287, 398] width 107 height 15
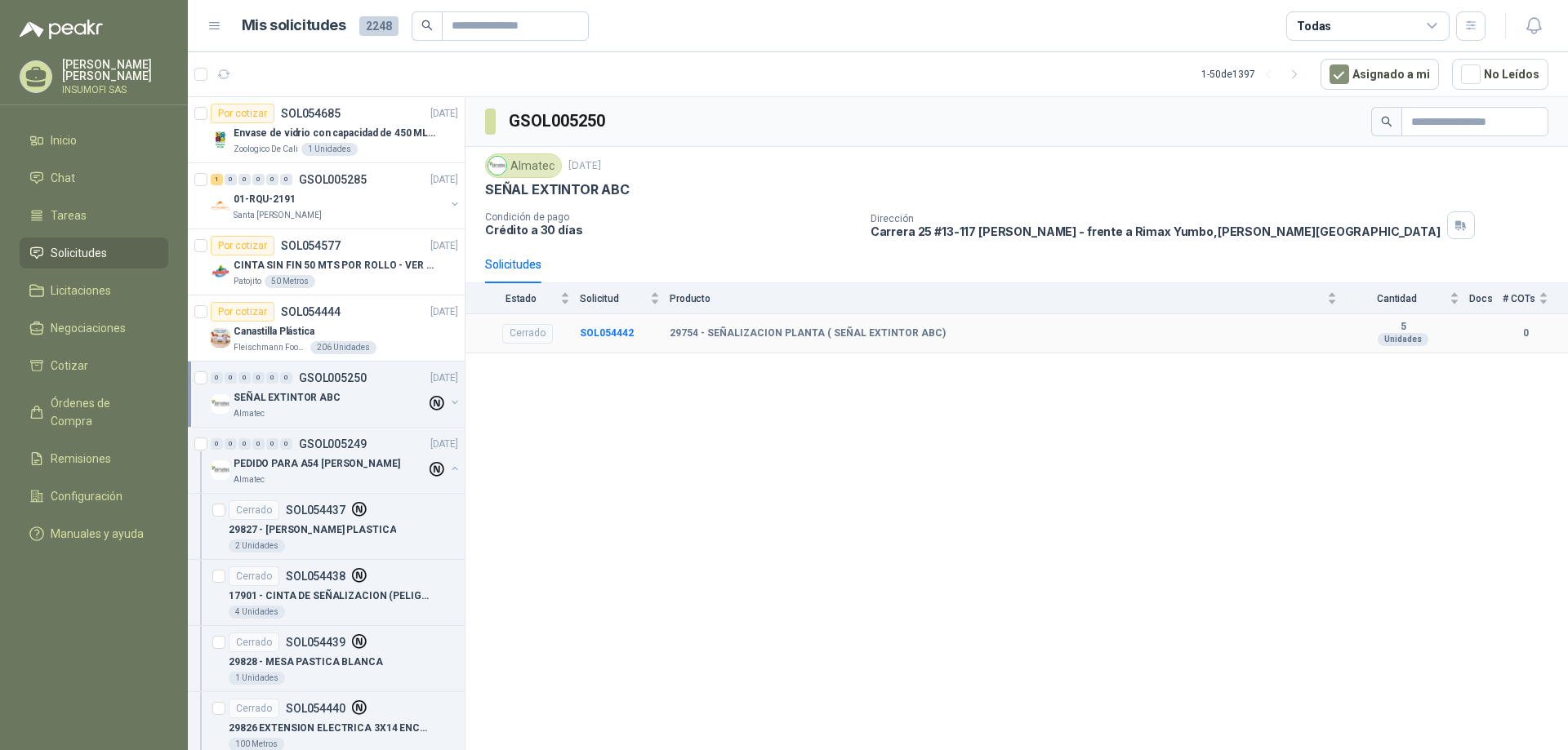
click at [531, 337] on div "Cerrado" at bounding box center [527, 334] width 50 height 20
click at [505, 265] on div "Solicitudes" at bounding box center [513, 264] width 56 height 18
click at [286, 453] on div "0 0 0 0 0 0 GSOL005249 [DATE]" at bounding box center [336, 444] width 251 height 20
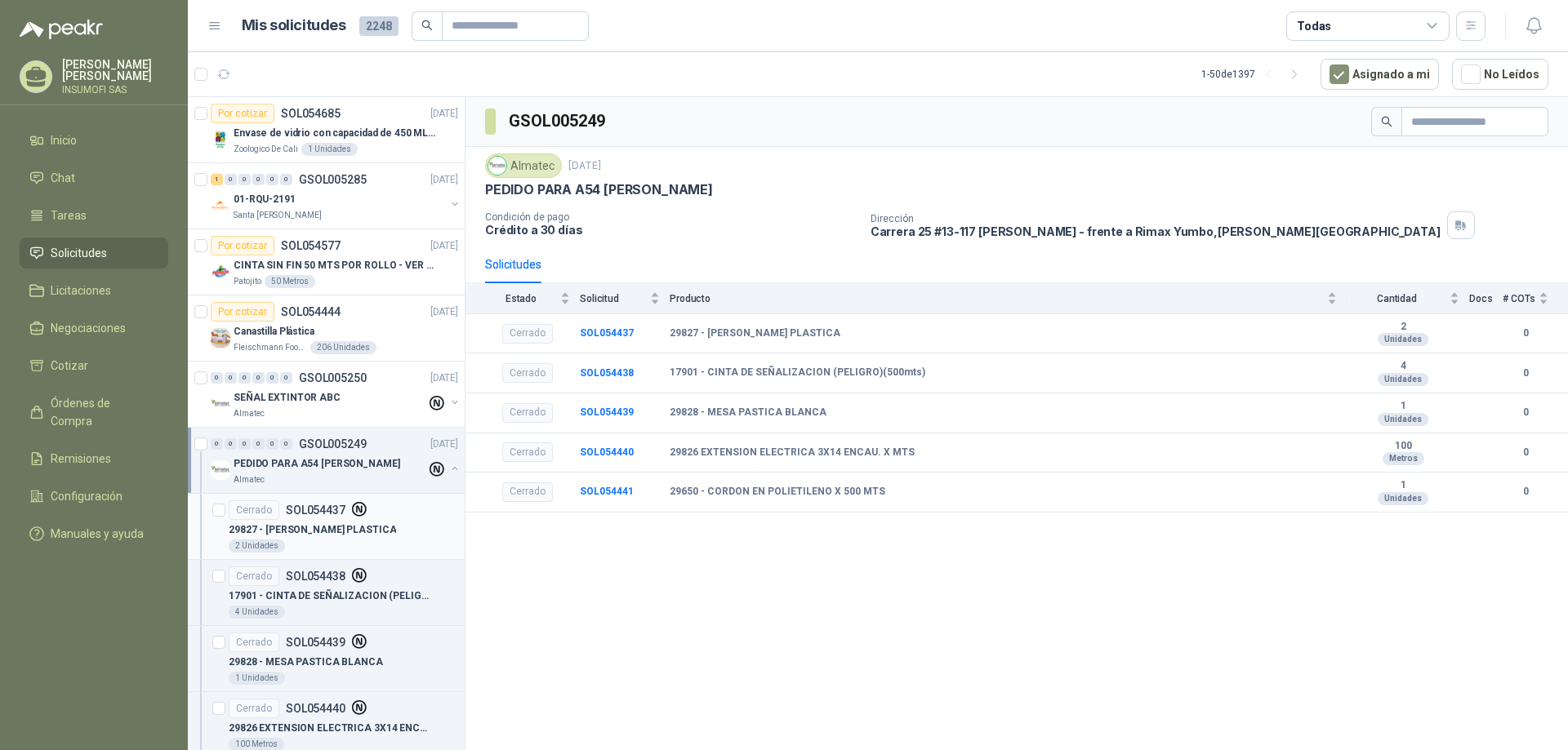
click at [308, 511] on p "SOL054437" at bounding box center [316, 510] width 60 height 12
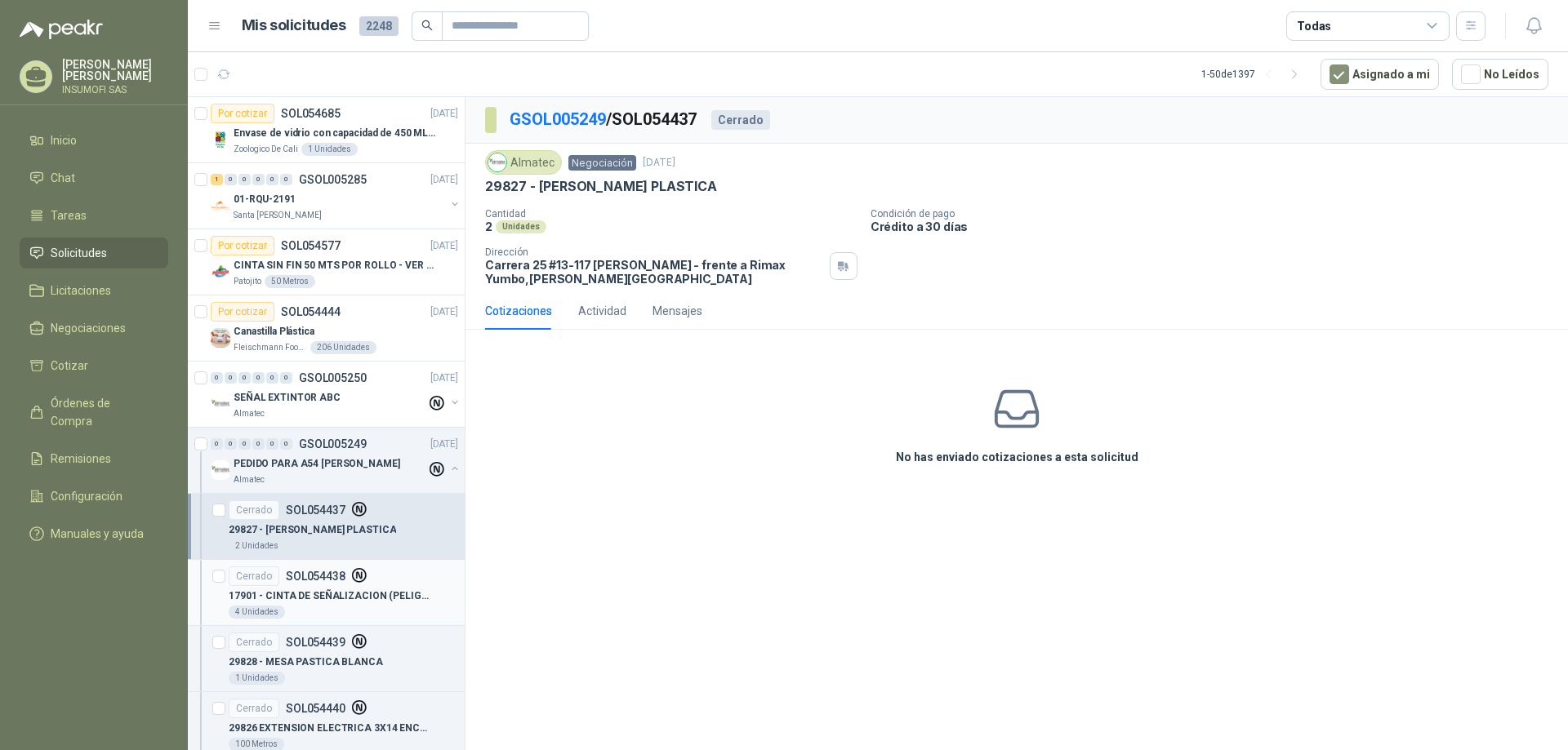
click at [304, 584] on div "Cerrado SOL054438" at bounding box center [298, 577] width 139 height 20
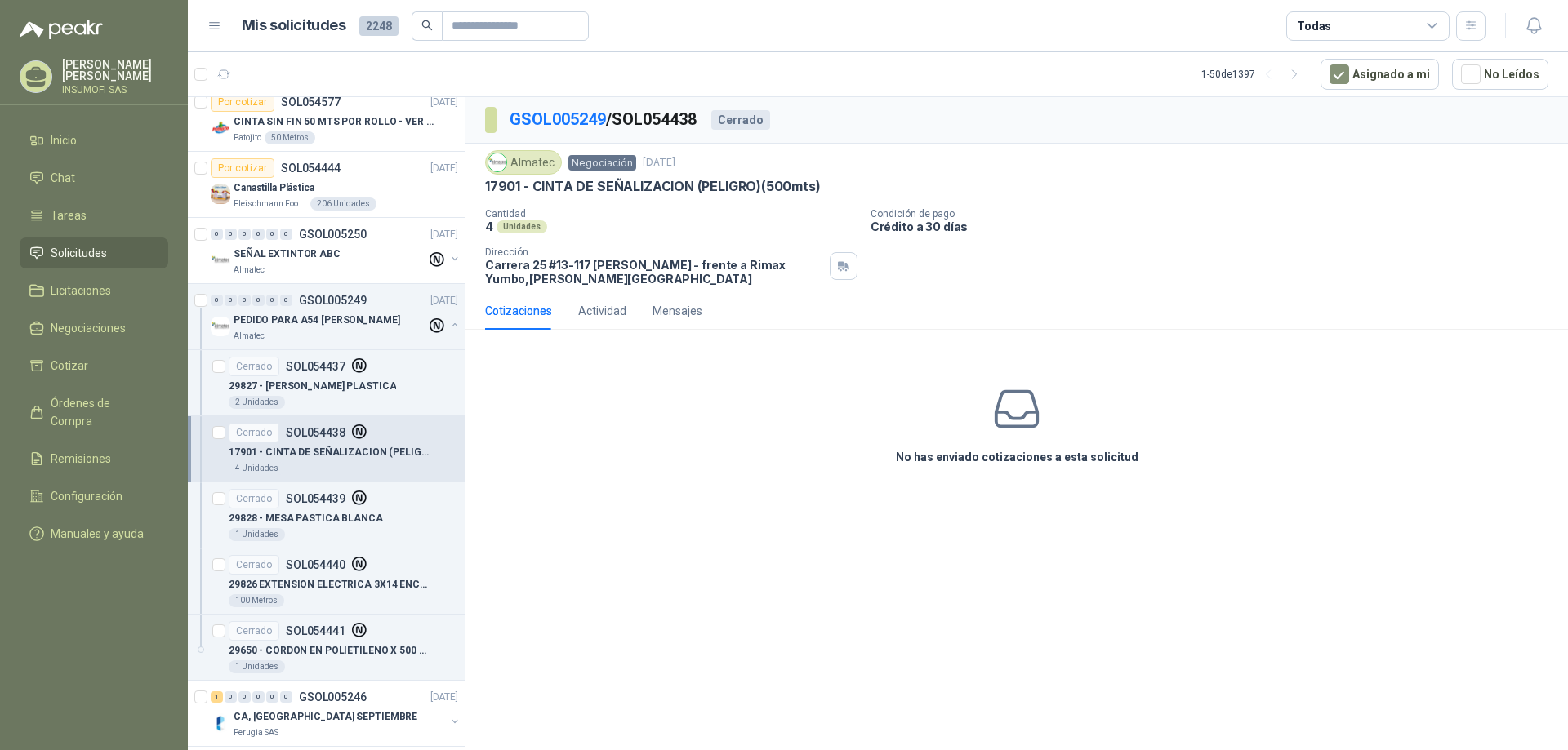
scroll to position [163, 0]
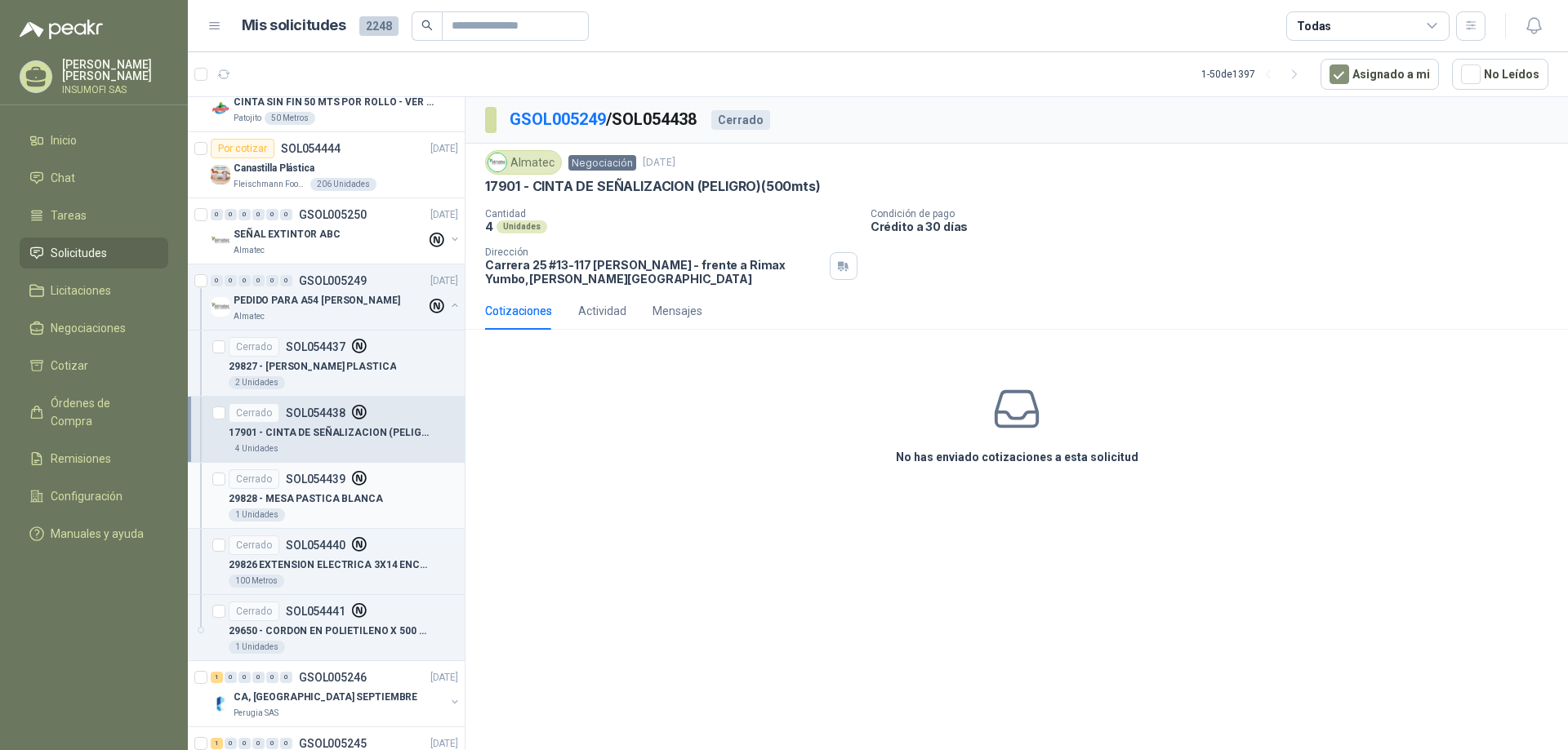
click at [302, 498] on p "29828 - MESA PASTICA BLANCA" at bounding box center [306, 498] width 154 height 15
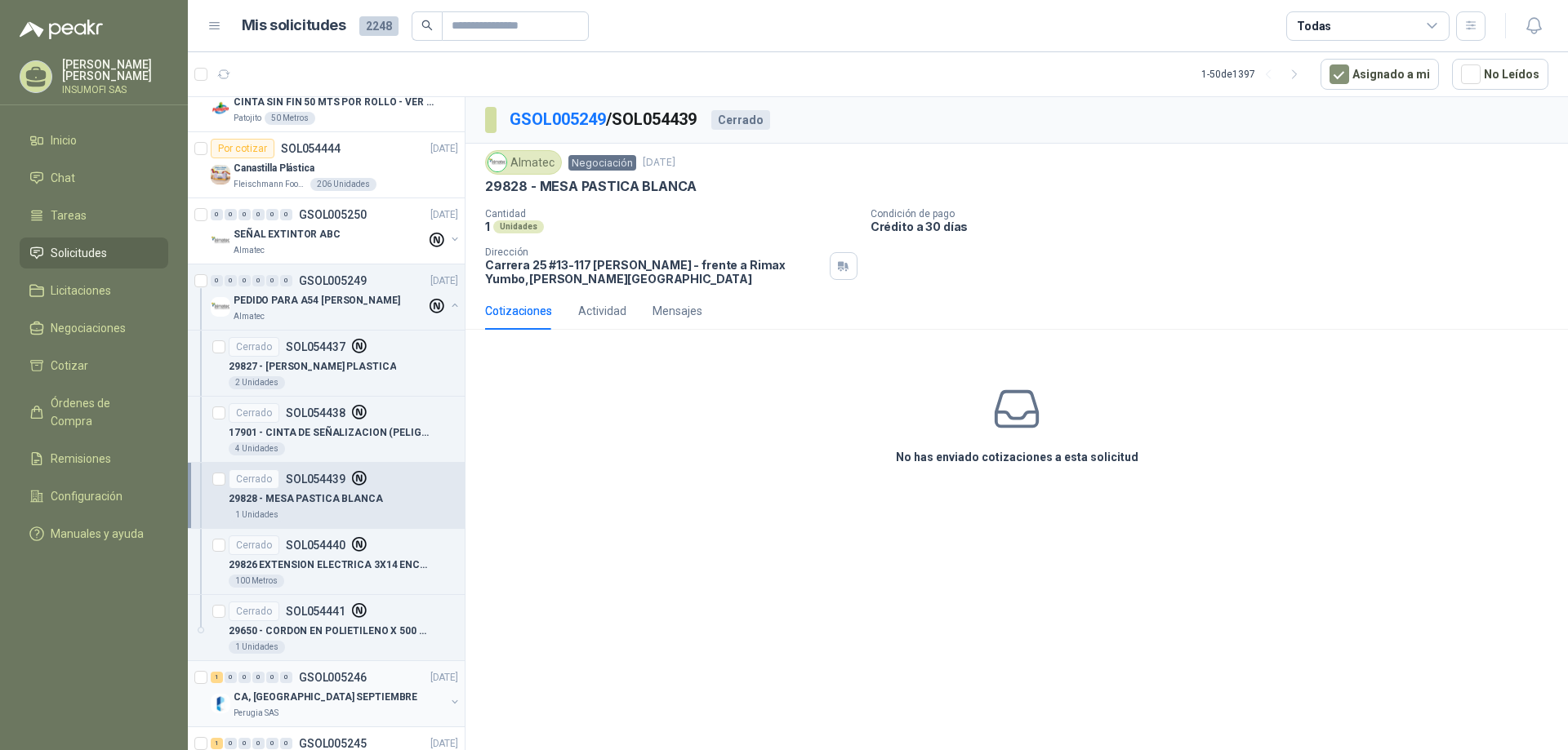
click at [303, 693] on p "CA, [GEOGRAPHIC_DATA] SEPTIEMBRE" at bounding box center [326, 697] width 184 height 15
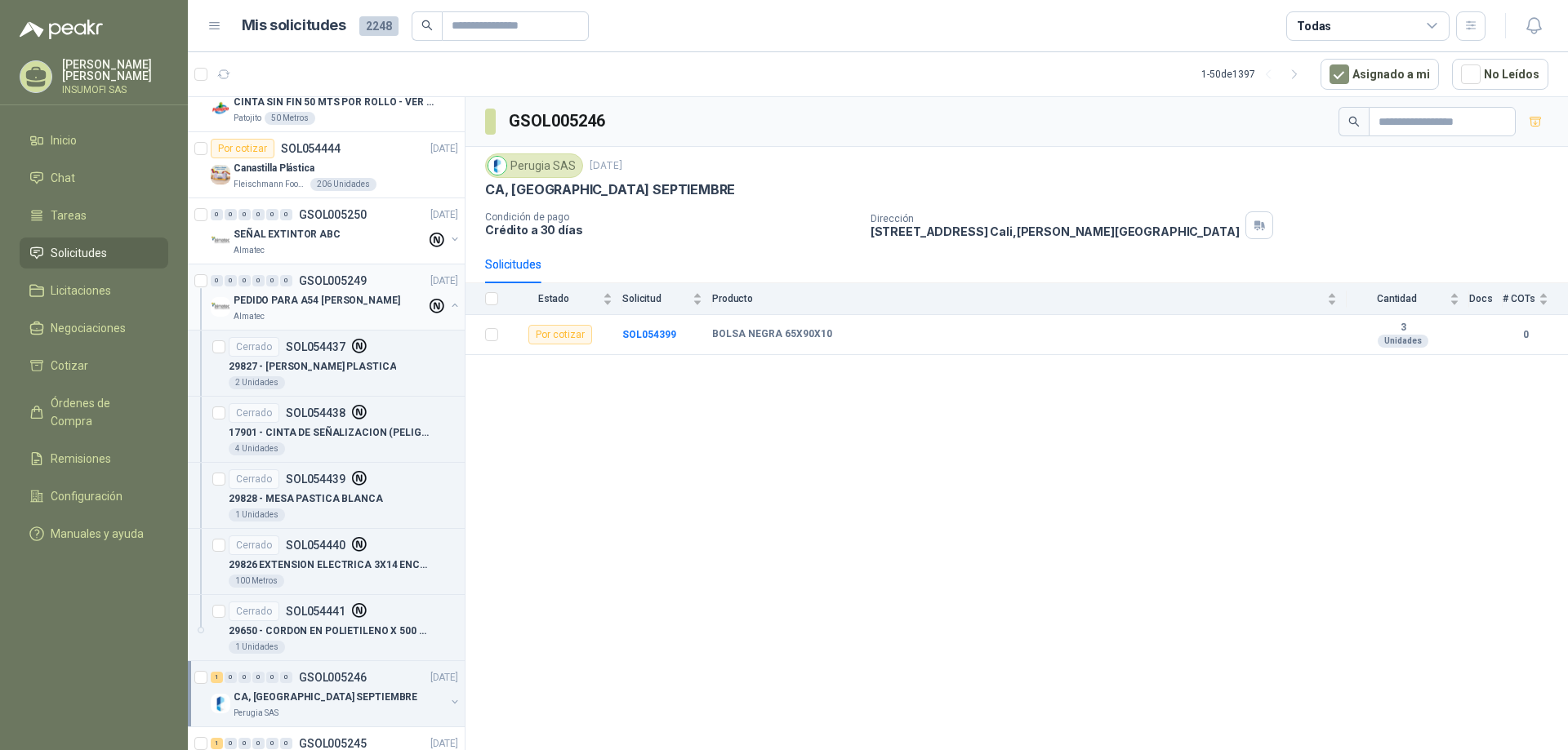
click at [275, 280] on div "0" at bounding box center [272, 280] width 13 height 12
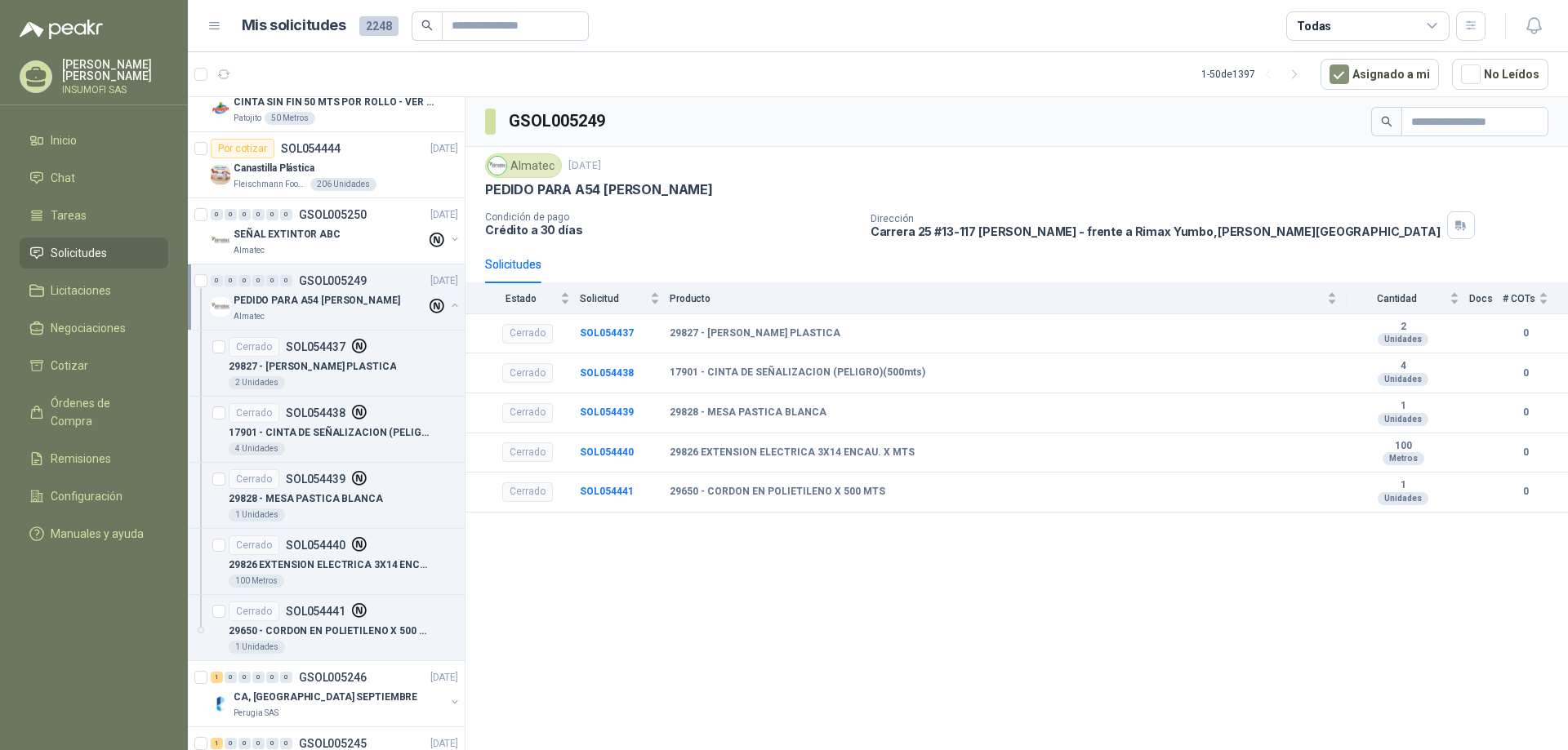
click at [268, 299] on p "PEDIDO PARA A54 [PERSON_NAME]" at bounding box center [316, 300] width 167 height 15
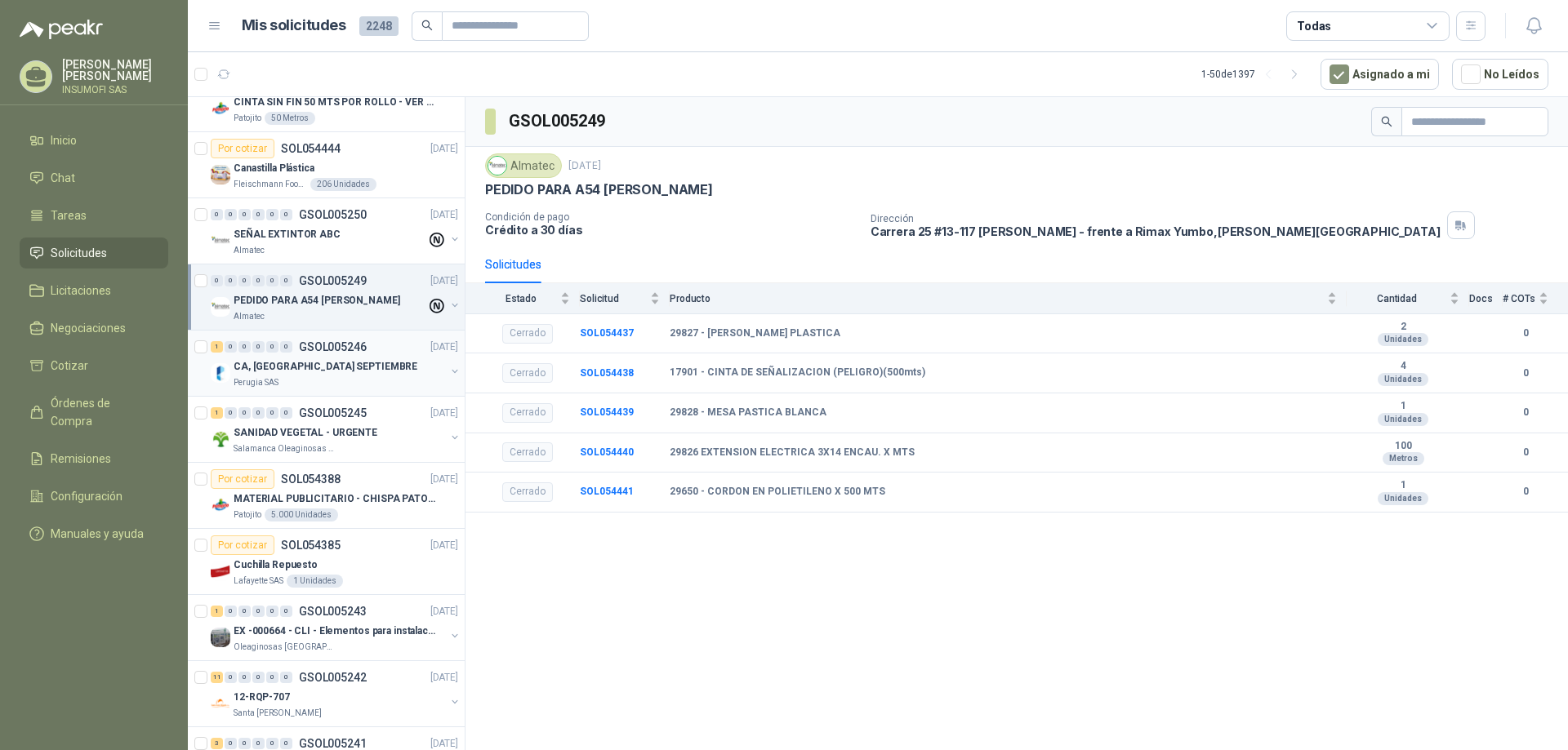
click at [290, 372] on p "CA, [GEOGRAPHIC_DATA] SEPTIEMBRE" at bounding box center [326, 367] width 184 height 15
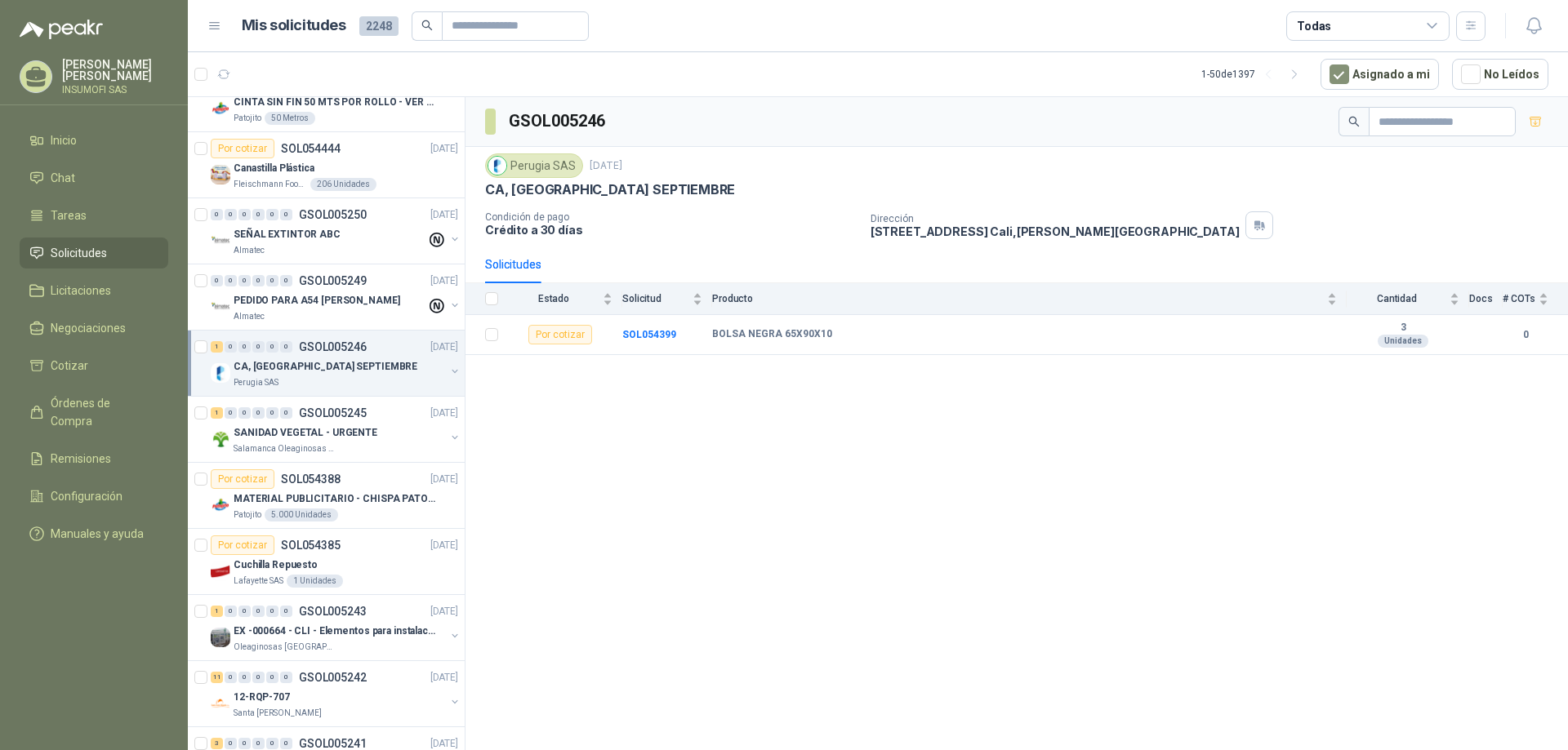
click at [298, 360] on p "CA, [GEOGRAPHIC_DATA] SEPTIEMBRE" at bounding box center [326, 367] width 184 height 15
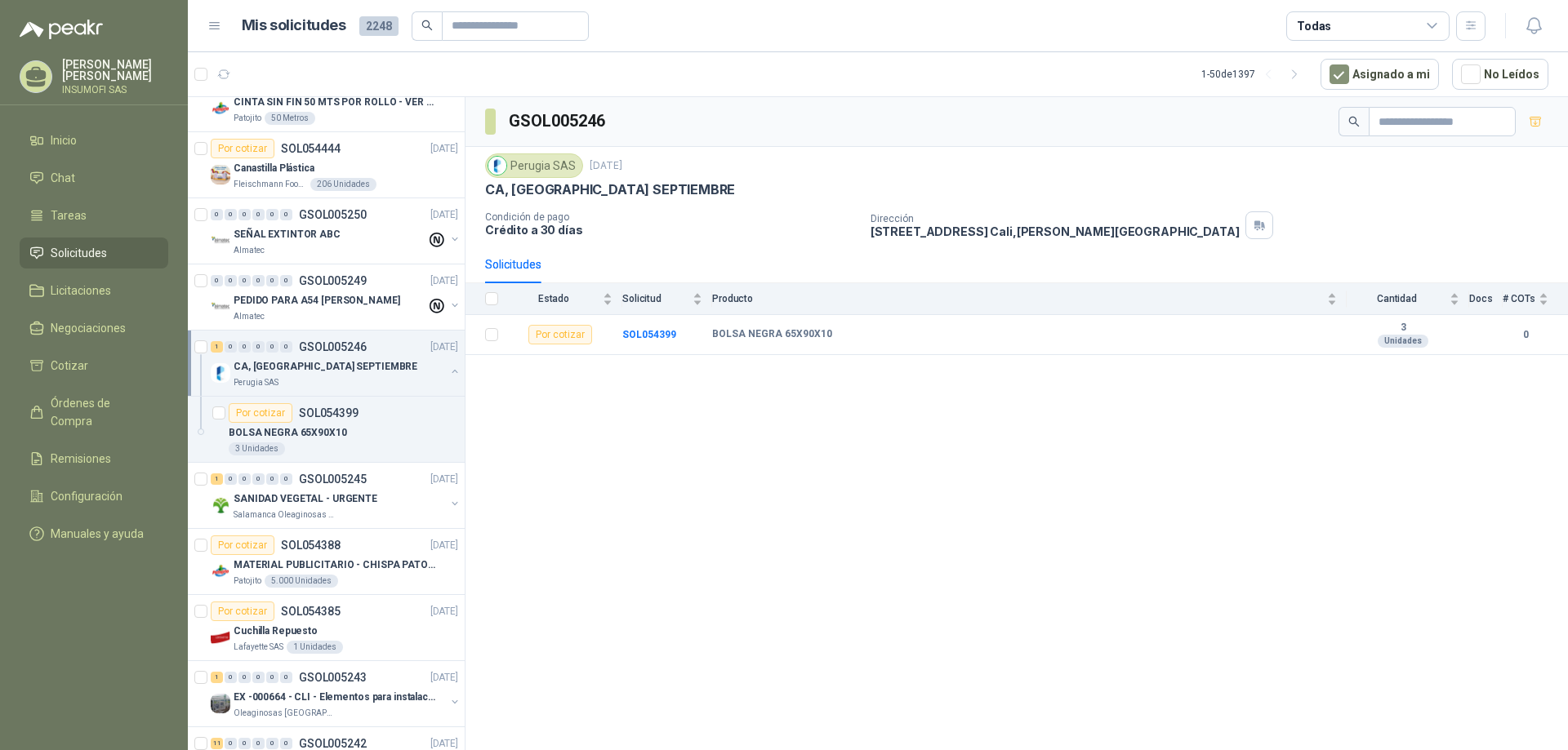
click at [298, 360] on p "CA, [GEOGRAPHIC_DATA] SEPTIEMBRE" at bounding box center [326, 367] width 184 height 15
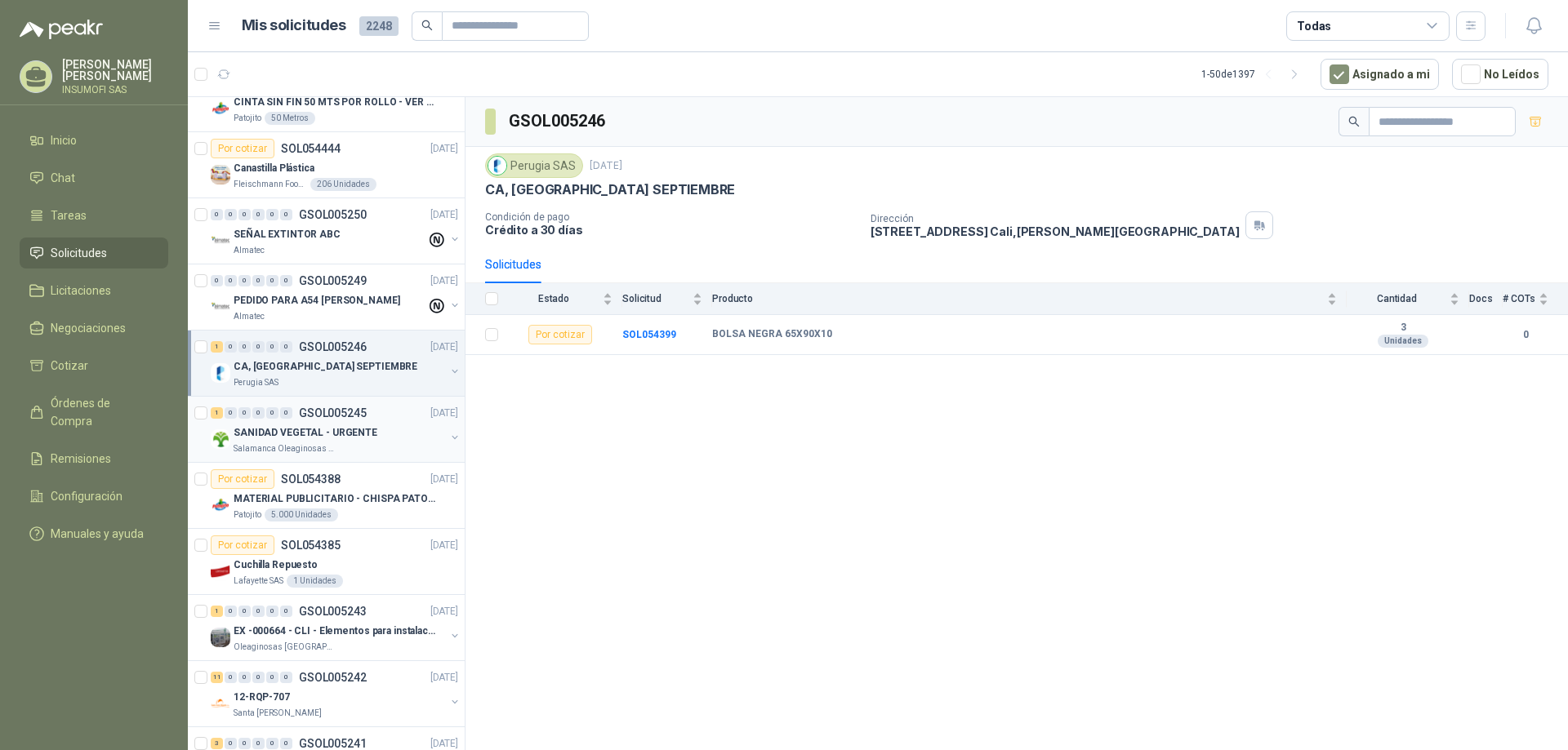
click at [316, 444] on p "Salamanca Oleaginosas SAS" at bounding box center [285, 449] width 103 height 13
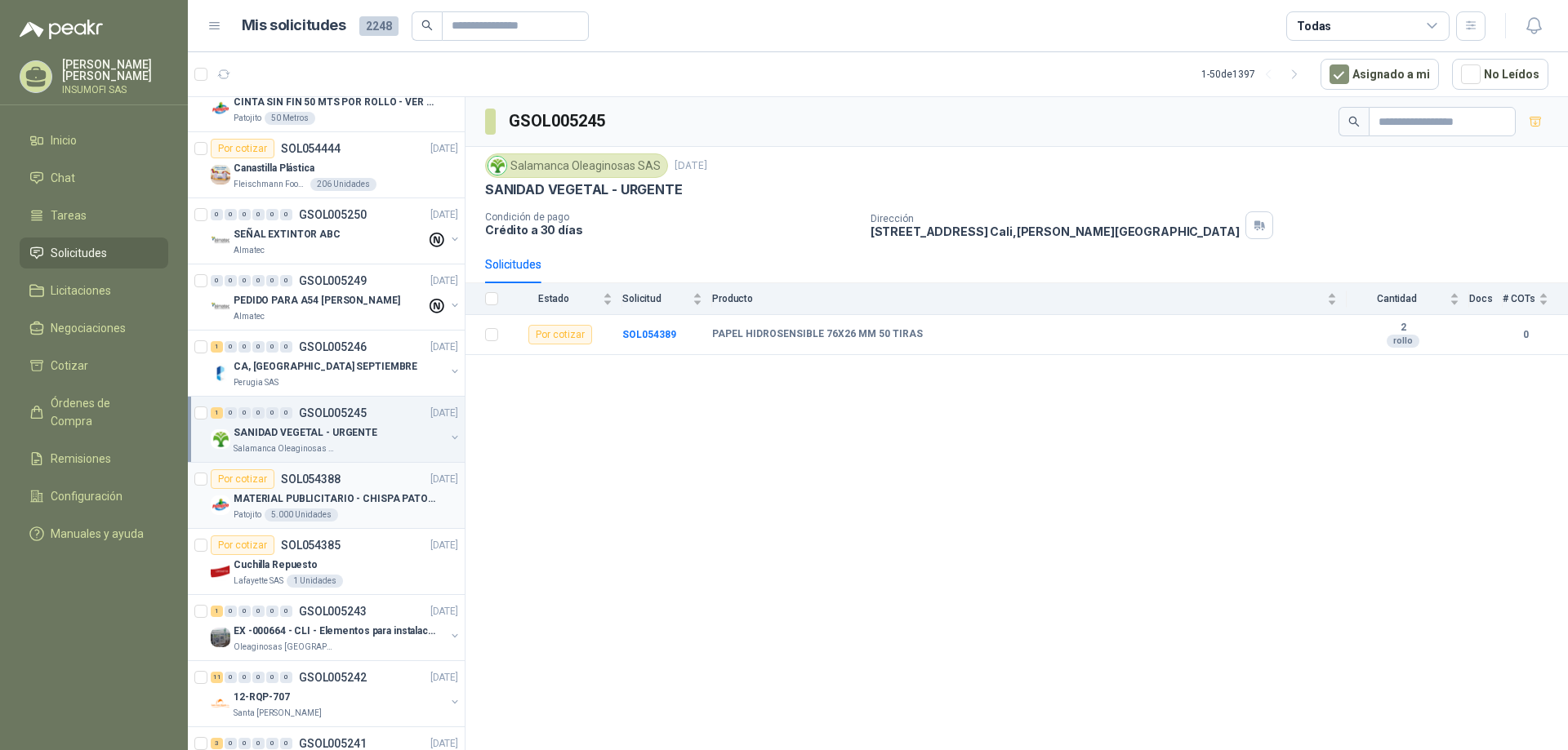
click at [308, 477] on p "SOL054388" at bounding box center [311, 479] width 60 height 12
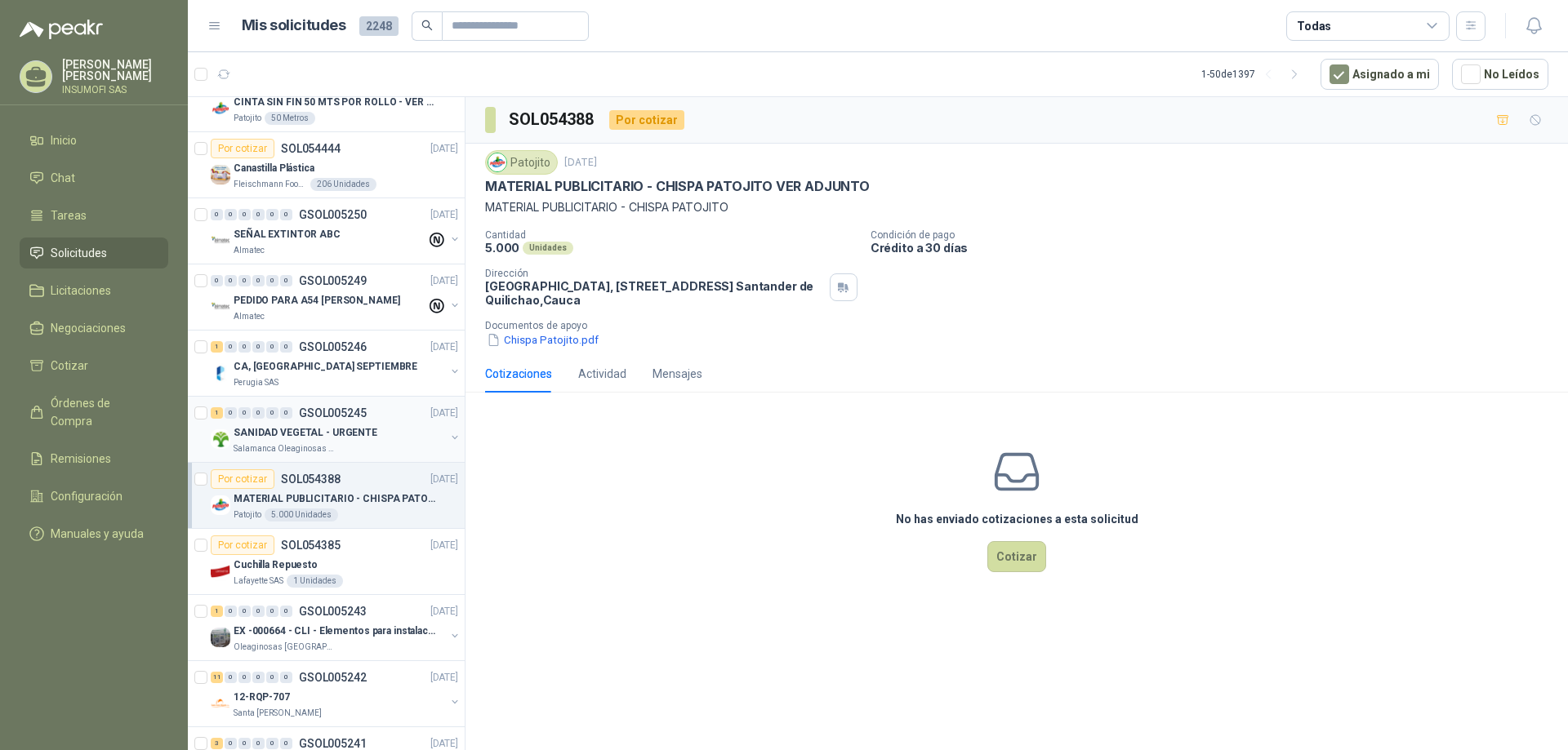
click at [316, 430] on p "SANIDAD VEGETAL - URGENTE" at bounding box center [305, 433] width 143 height 15
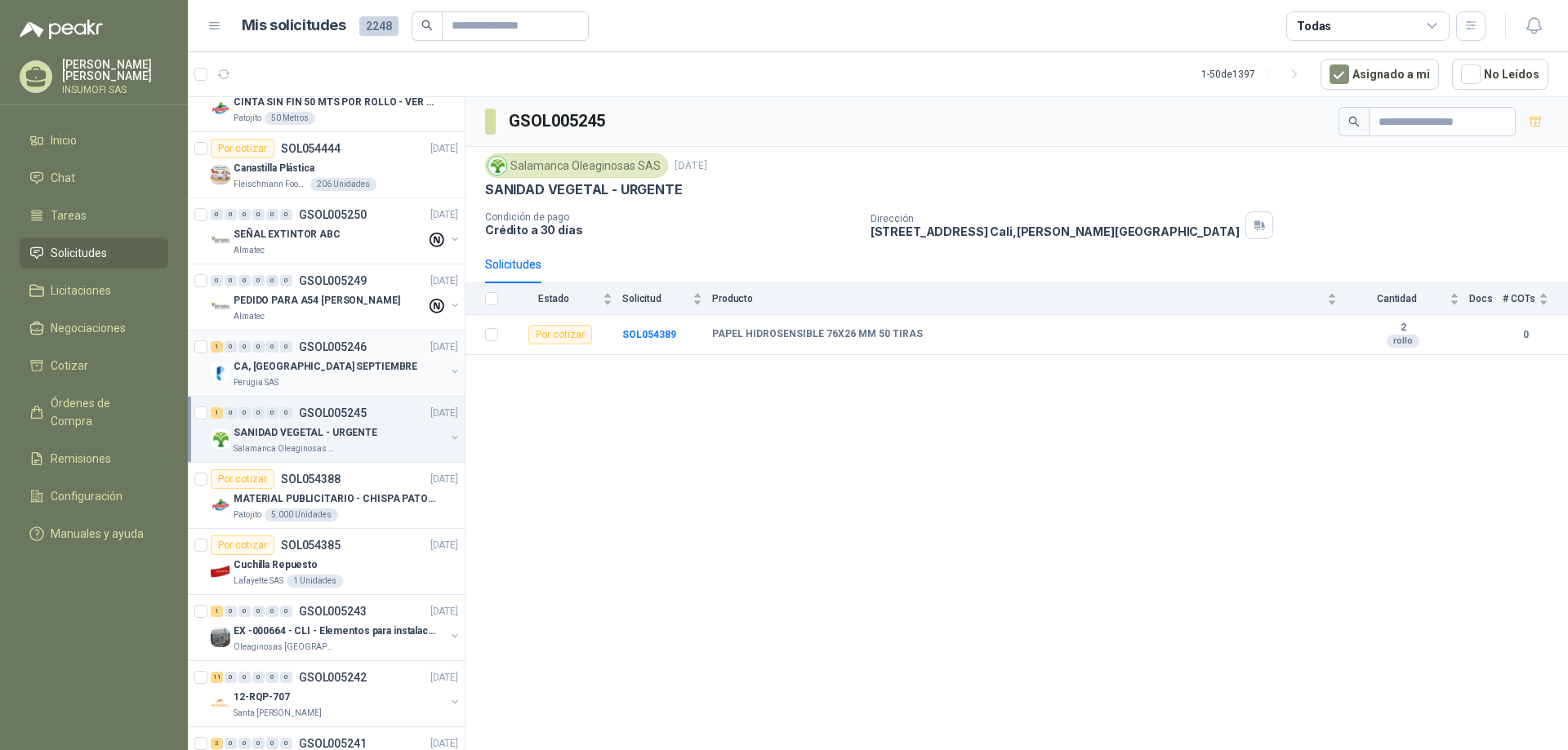
click at [327, 369] on p "CA, [GEOGRAPHIC_DATA] SEPTIEMBRE" at bounding box center [326, 367] width 184 height 15
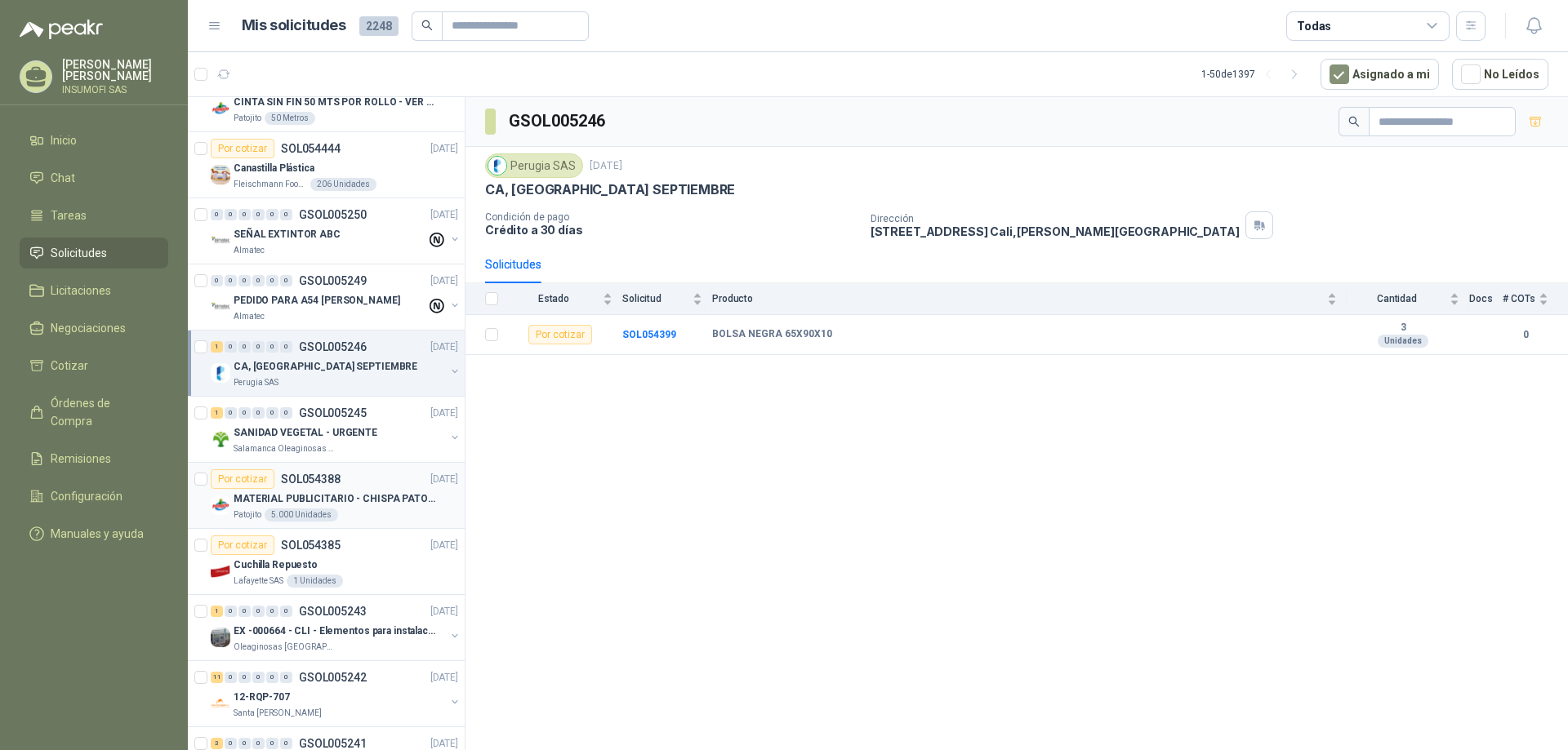
click at [316, 491] on p "MATERIAL PUBLICITARIO - CHISPA PATOJITO VER ADJUNTO" at bounding box center [335, 498] width 204 height 15
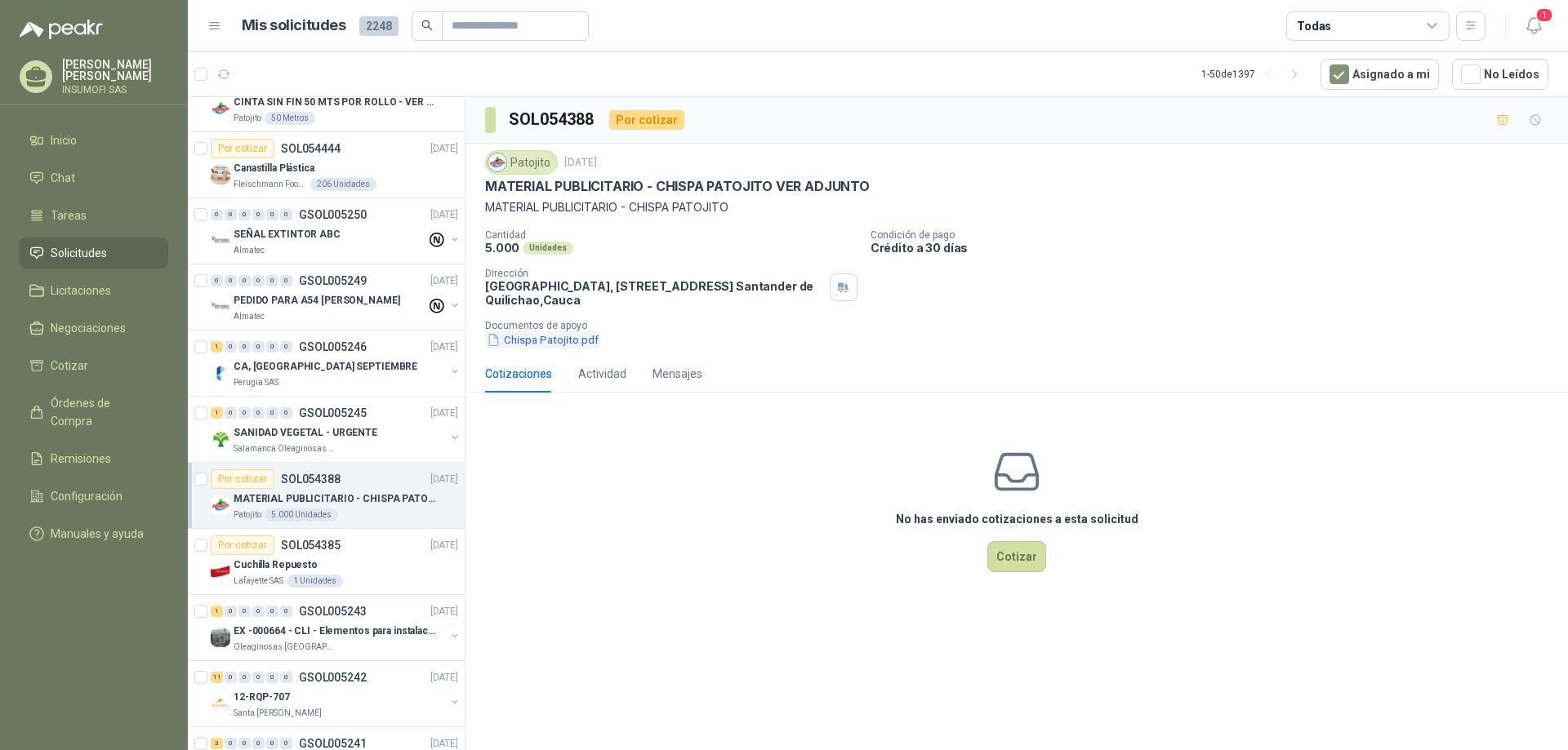
click at [532, 338] on button "Chispa Patojito.pdf" at bounding box center [543, 340] width 115 height 17
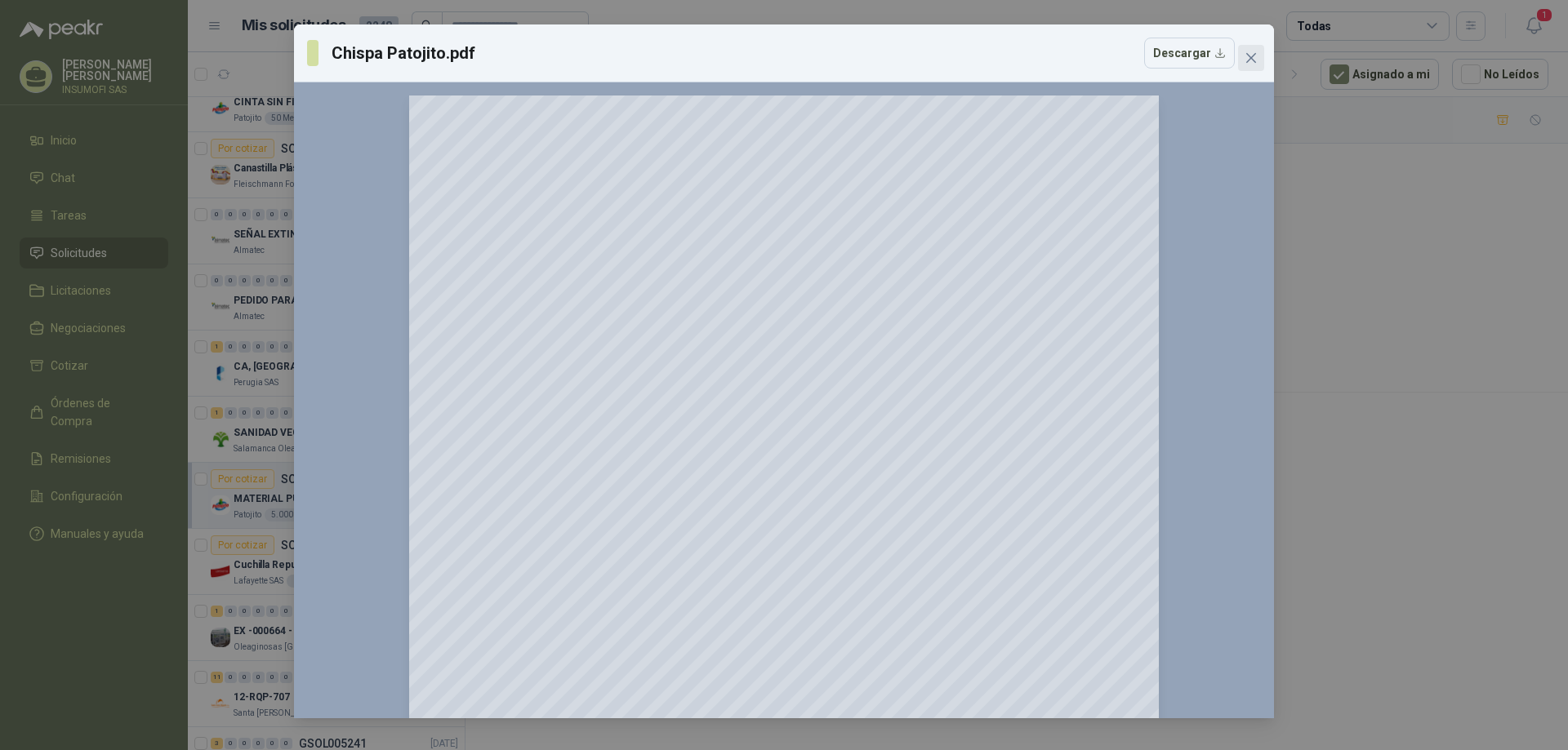
click at [1252, 59] on icon "close" at bounding box center [1251, 58] width 13 height 13
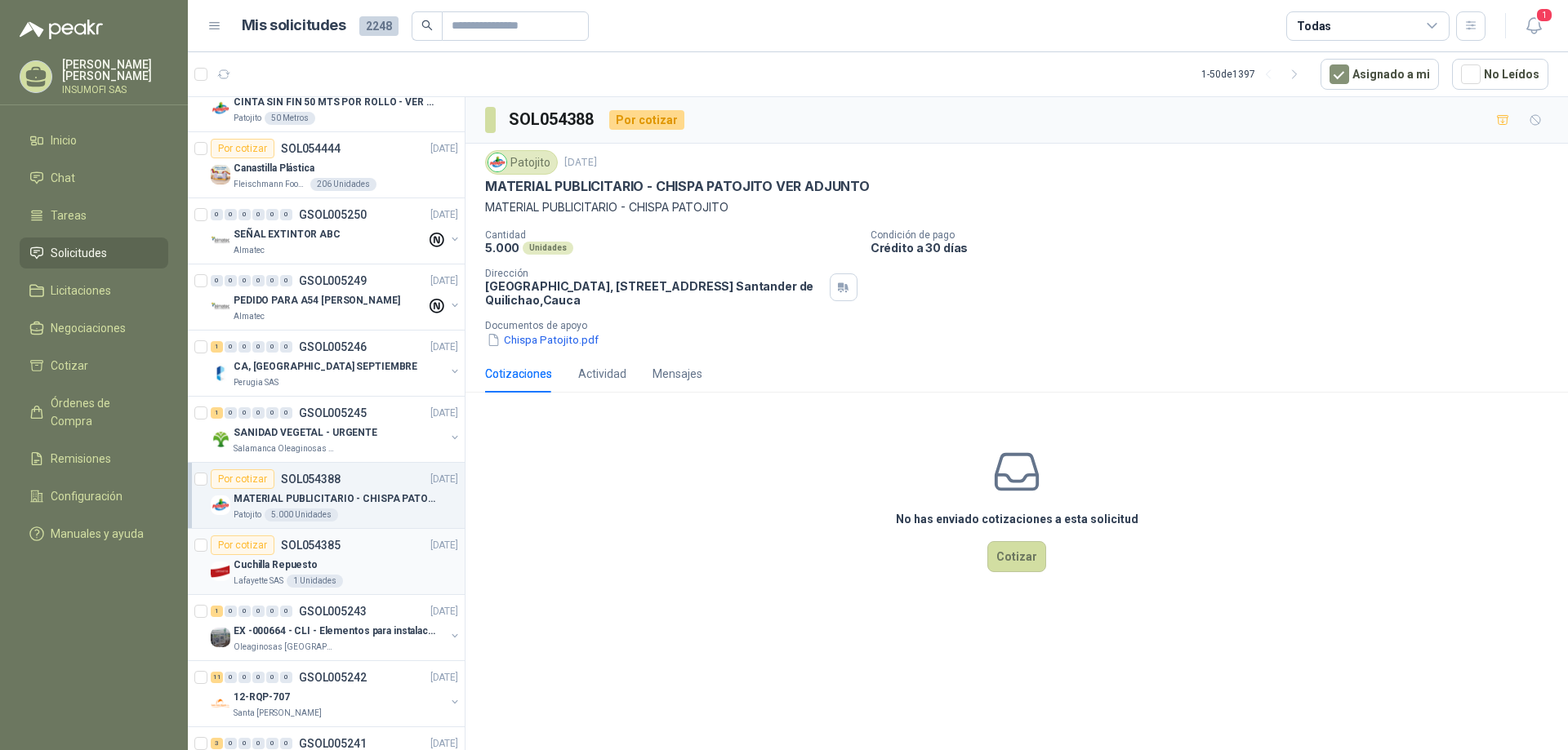
click at [289, 554] on div "Por cotizar SOL054385" at bounding box center [276, 545] width 130 height 20
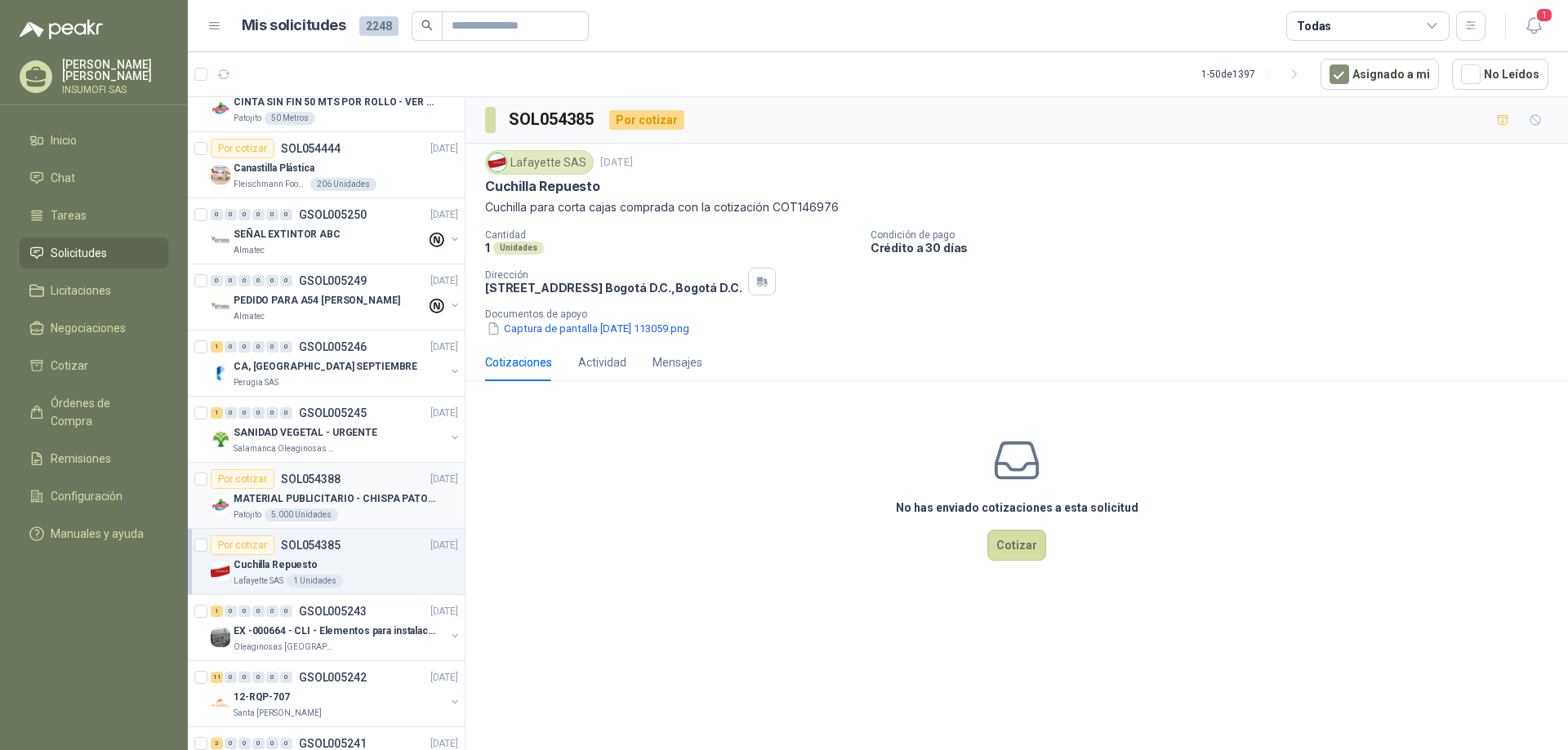
click at [320, 497] on p "MATERIAL PUBLICITARIO - CHISPA PATOJITO VER ADJUNTO" at bounding box center [335, 498] width 204 height 15
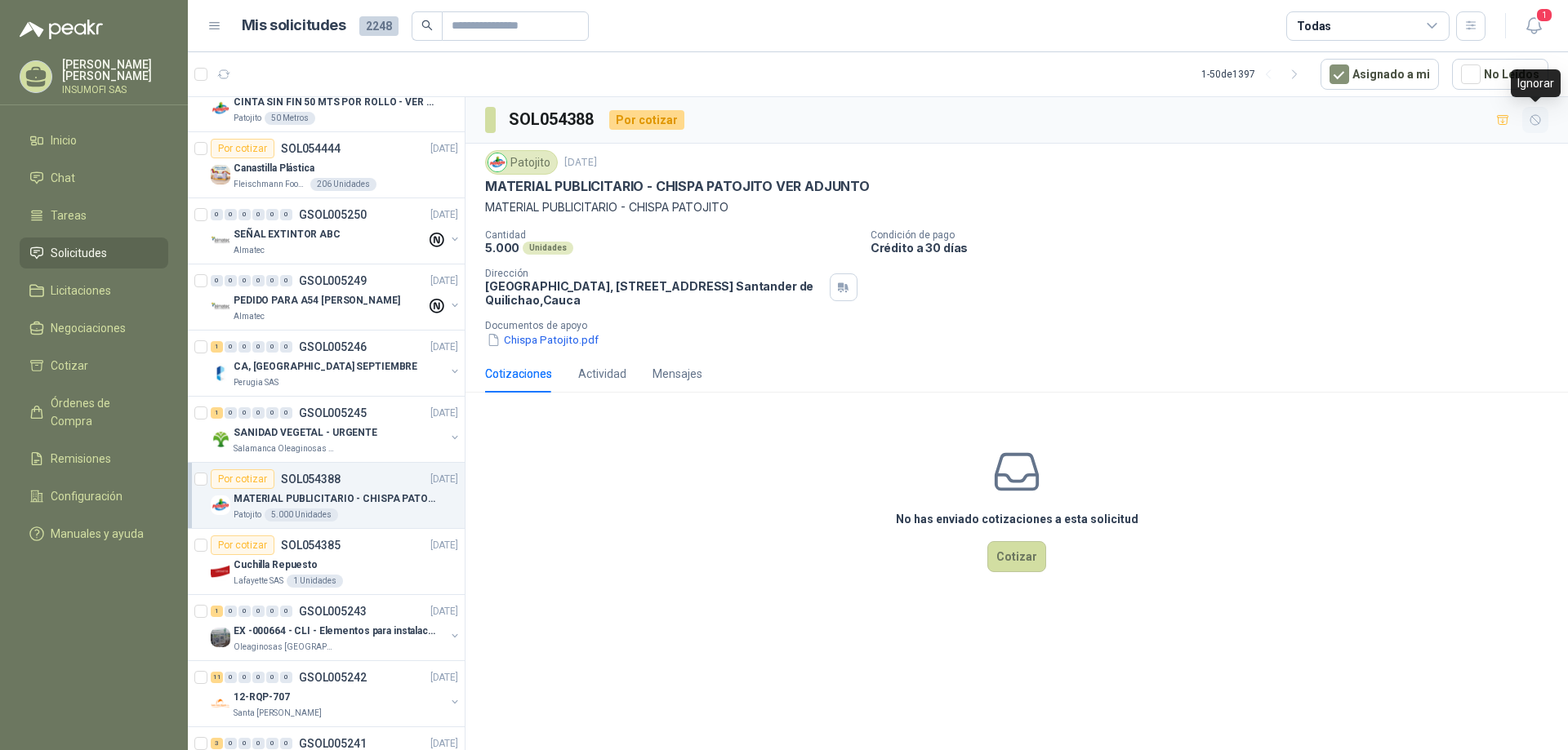
click at [1537, 121] on icon "button" at bounding box center [1535, 120] width 14 height 14
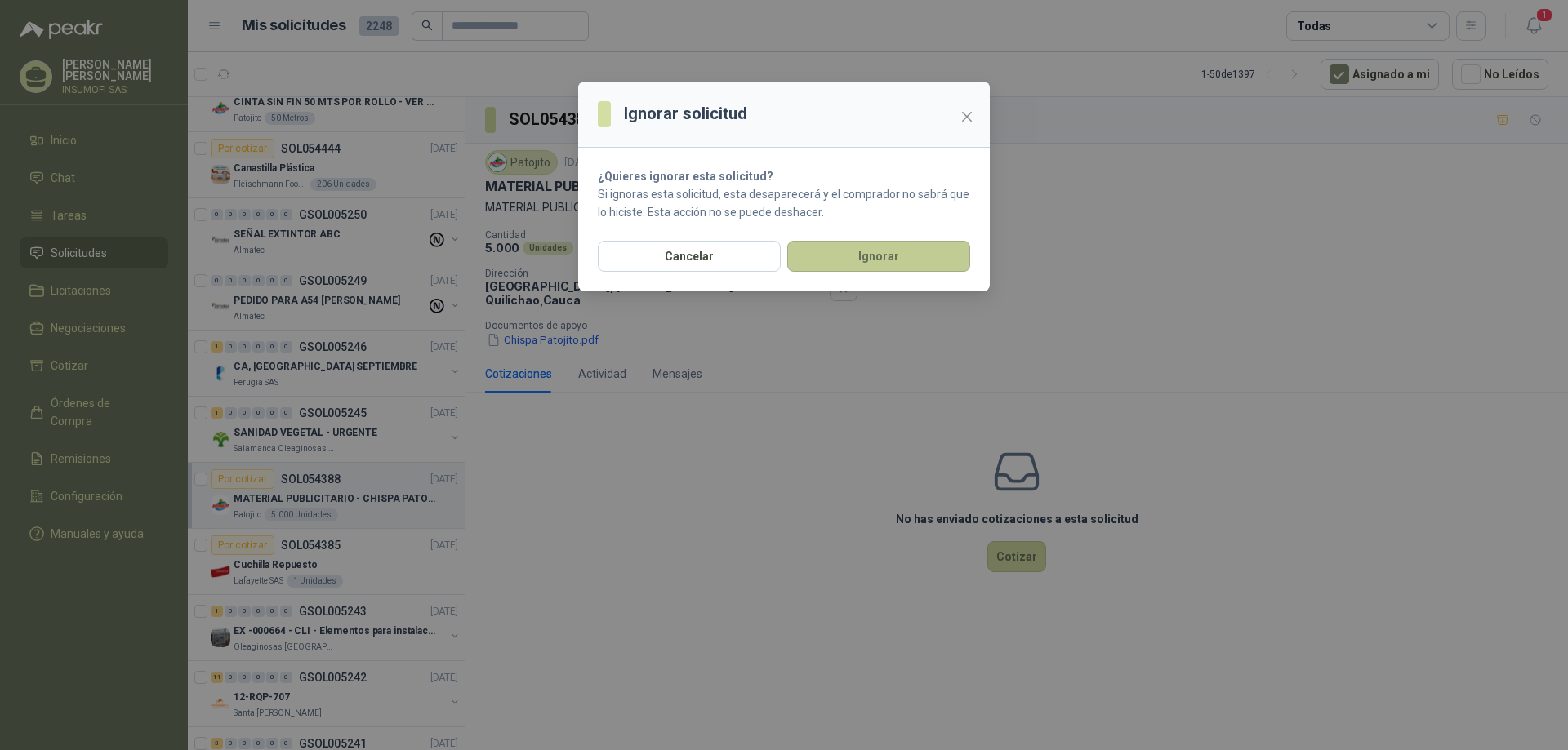
click at [847, 258] on button "Ignorar" at bounding box center [878, 256] width 183 height 31
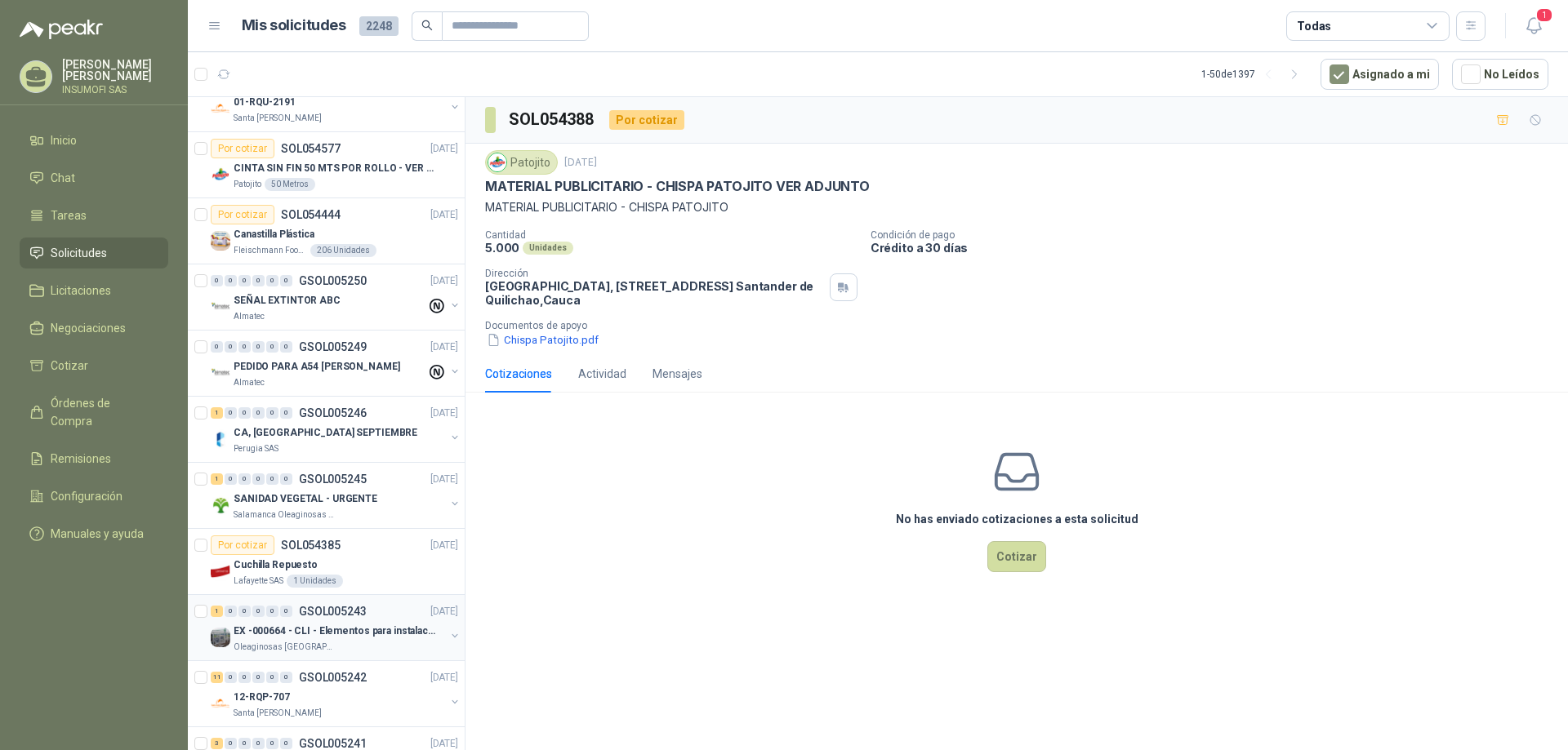
scroll to position [230, 0]
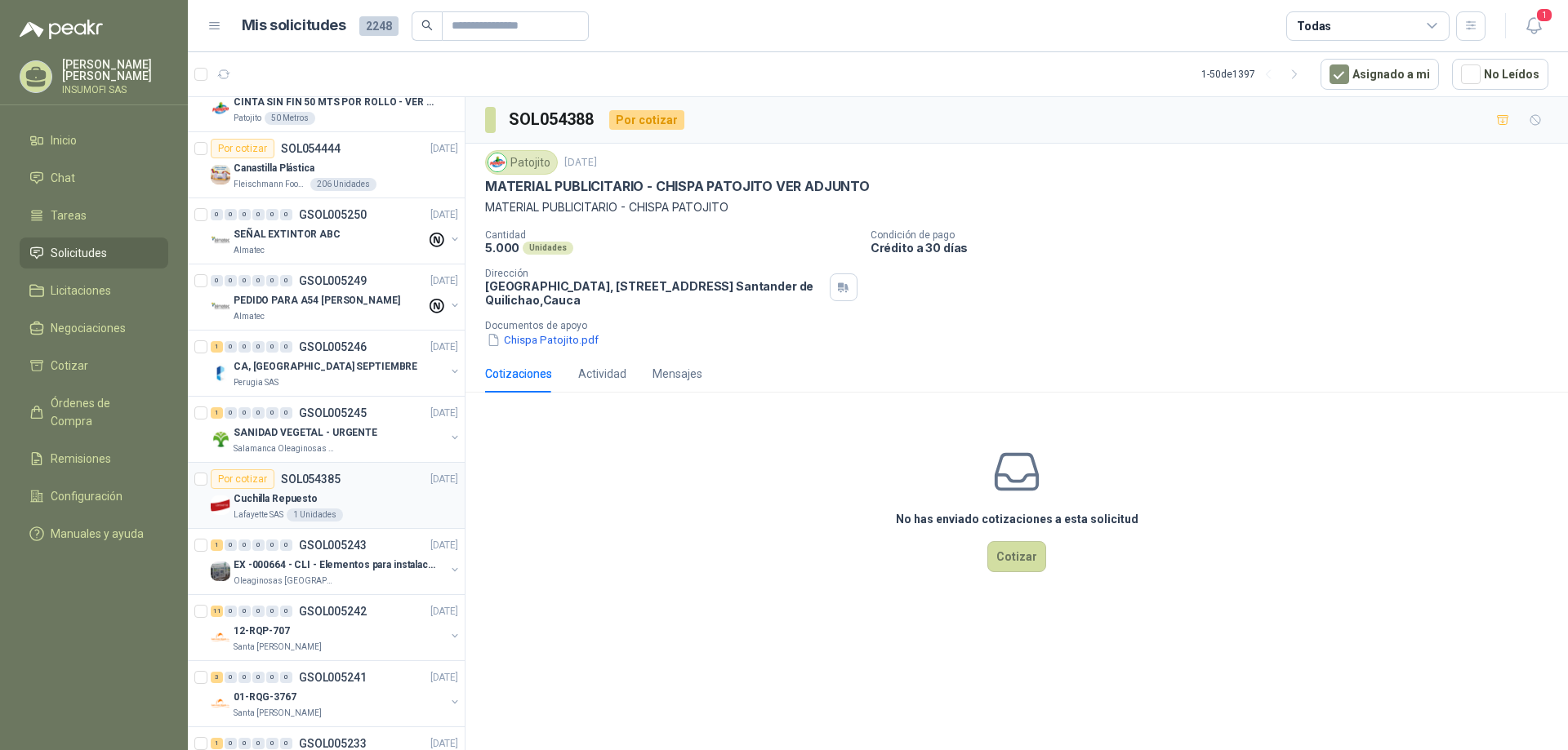
click at [334, 505] on div "Cuchilla Repuesto" at bounding box center [345, 499] width 225 height 20
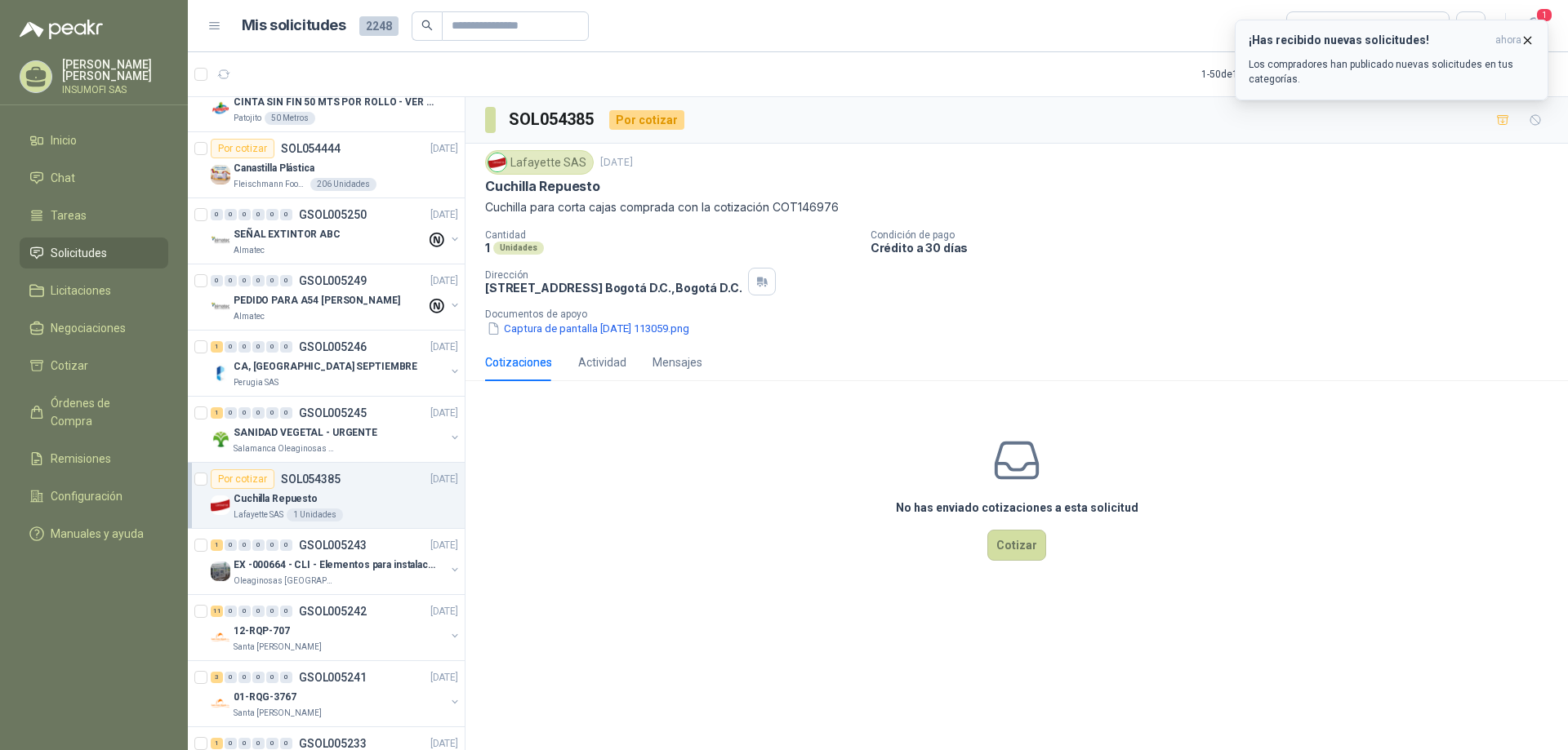
click at [1528, 41] on icon "button" at bounding box center [1527, 40] width 14 height 14
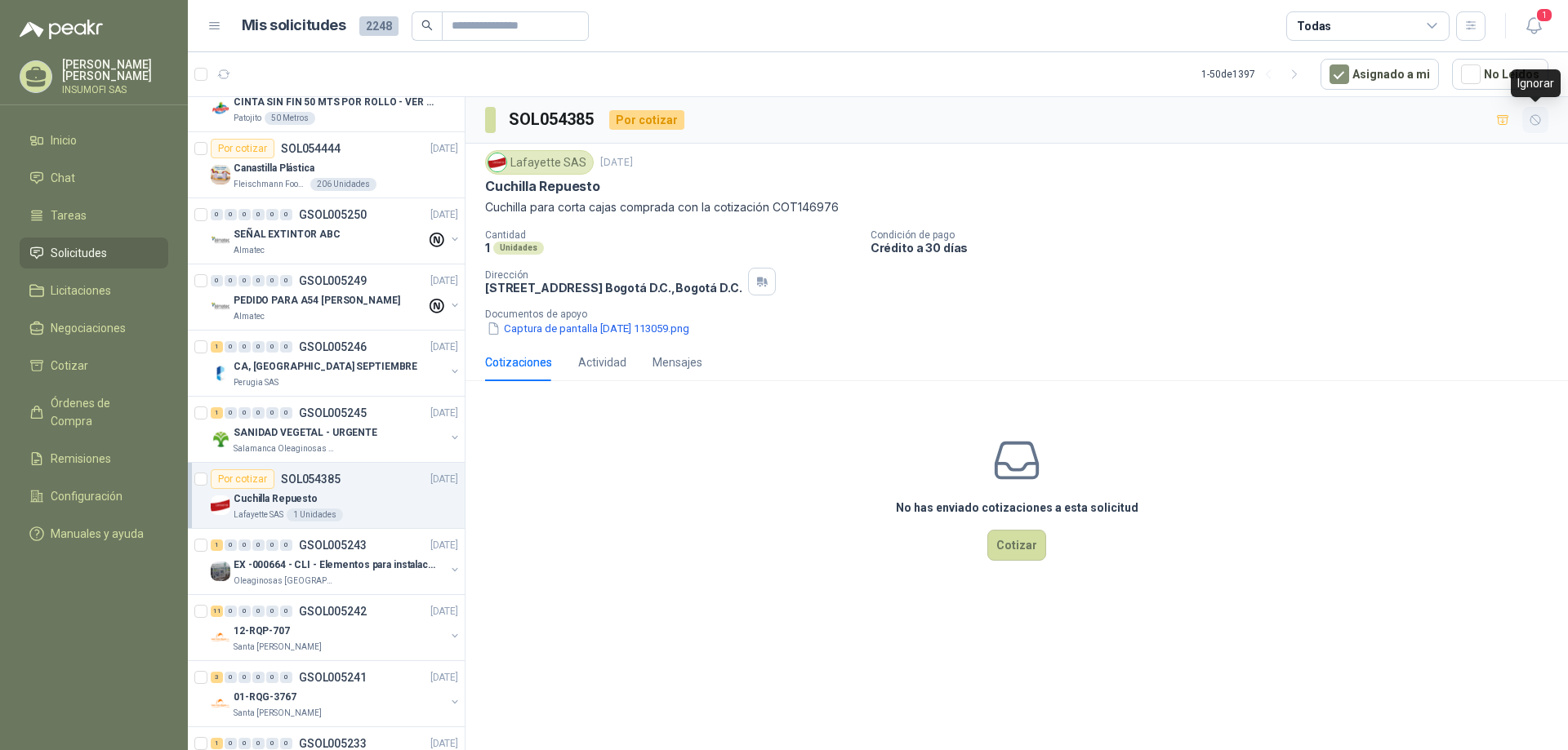
click at [1536, 124] on icon "button" at bounding box center [1535, 120] width 14 height 14
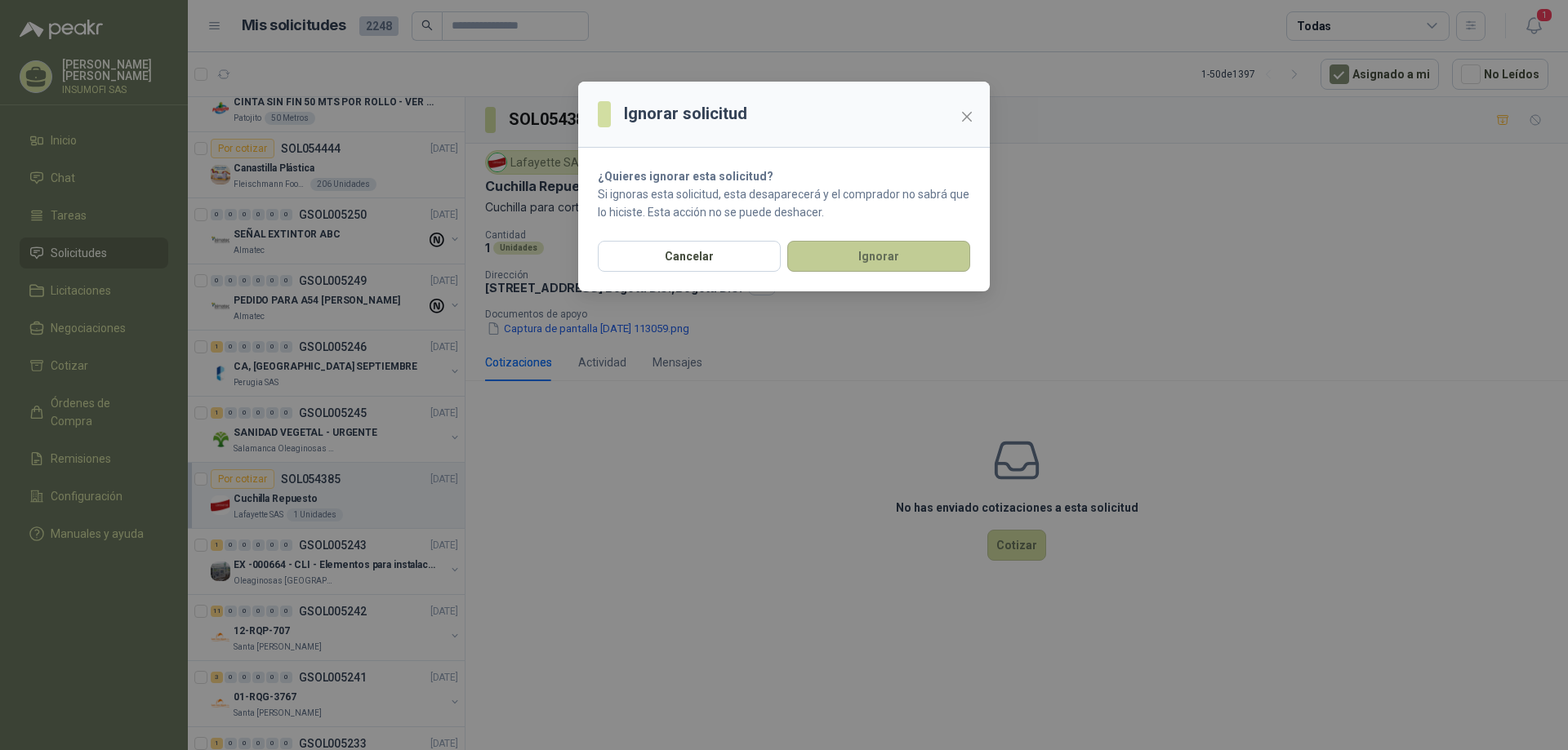
click at [921, 264] on button "Ignorar" at bounding box center [878, 256] width 183 height 31
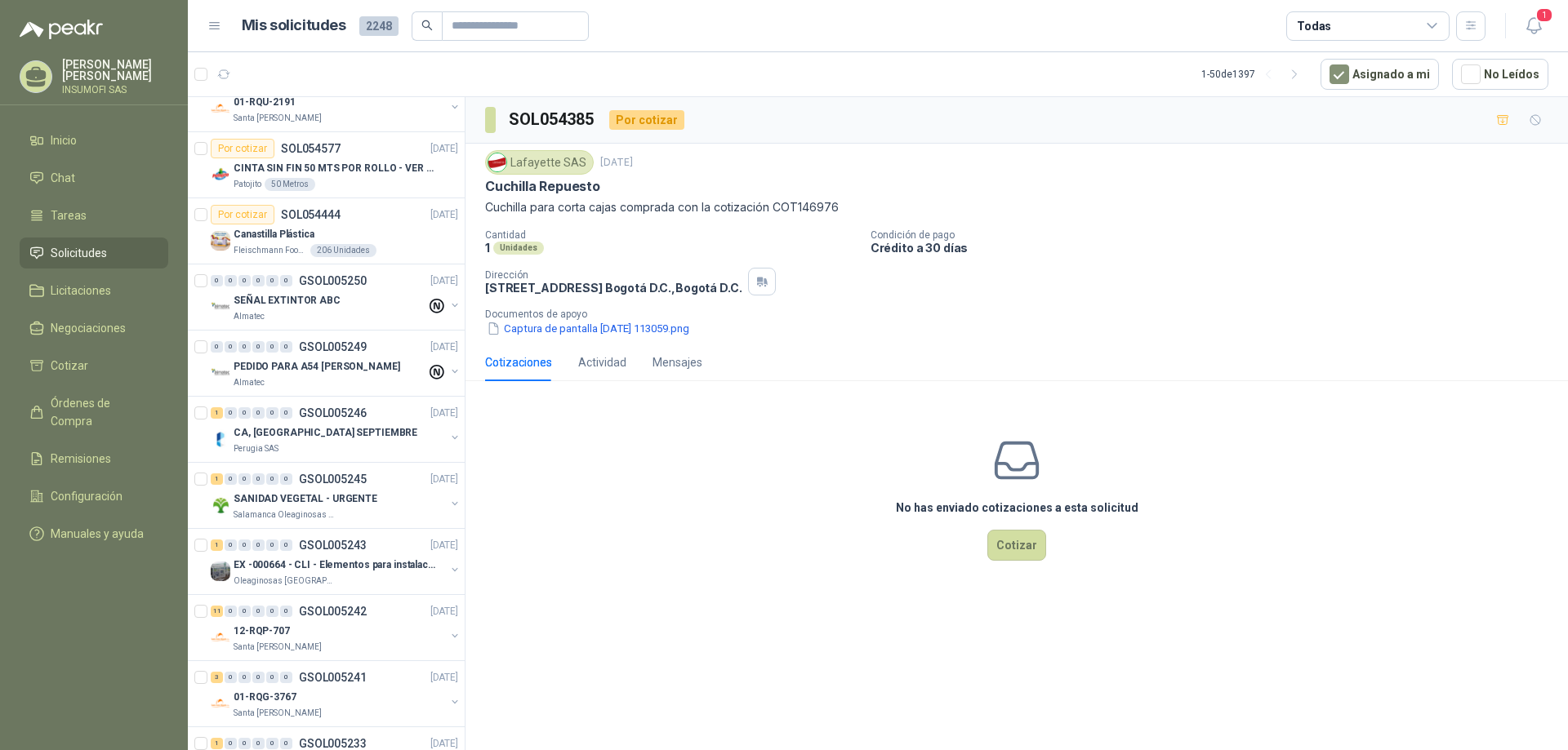
scroll to position [296, 0]
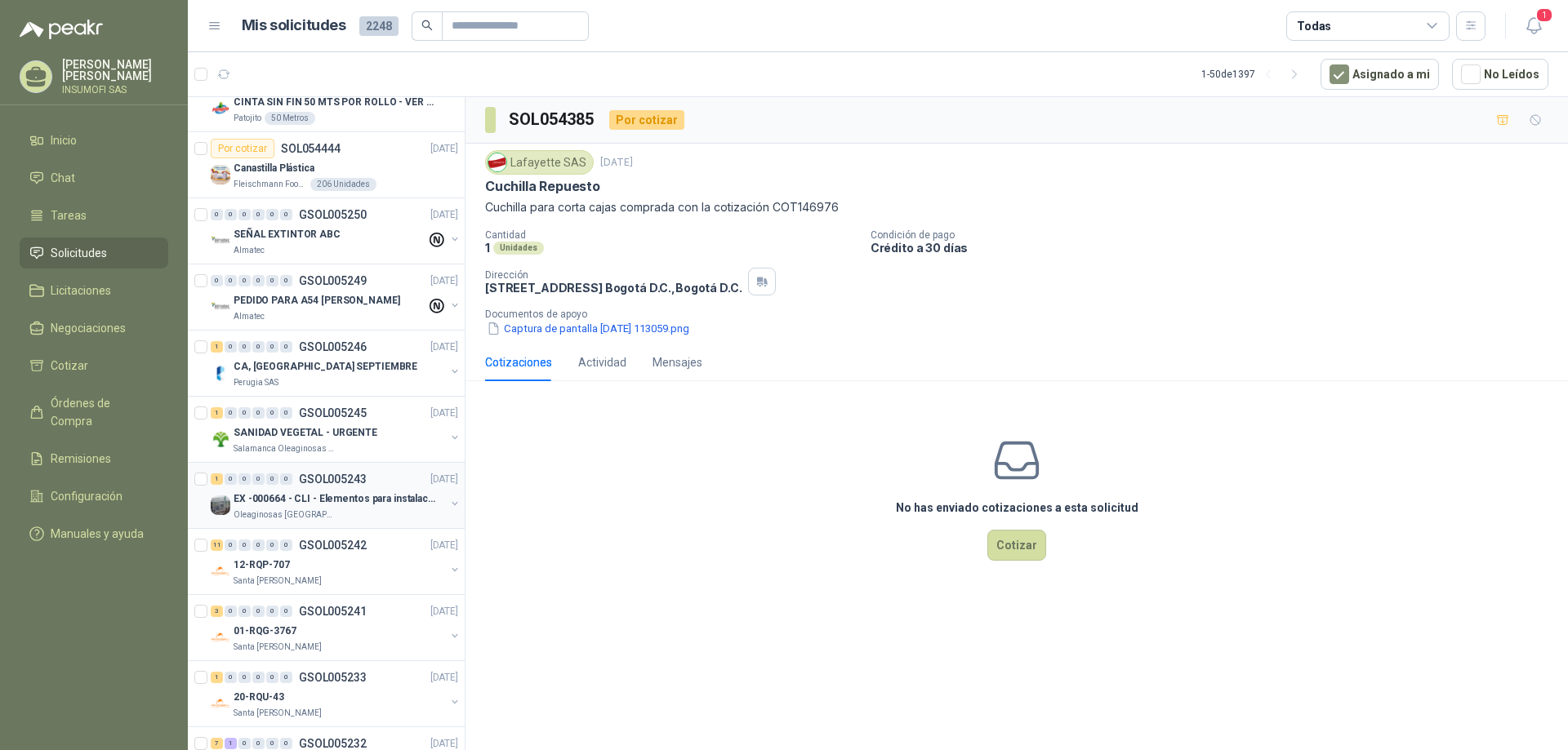
click at [353, 498] on p "EX -000664 - CLI - Elementos para instalacion de c" at bounding box center [335, 498] width 204 height 15
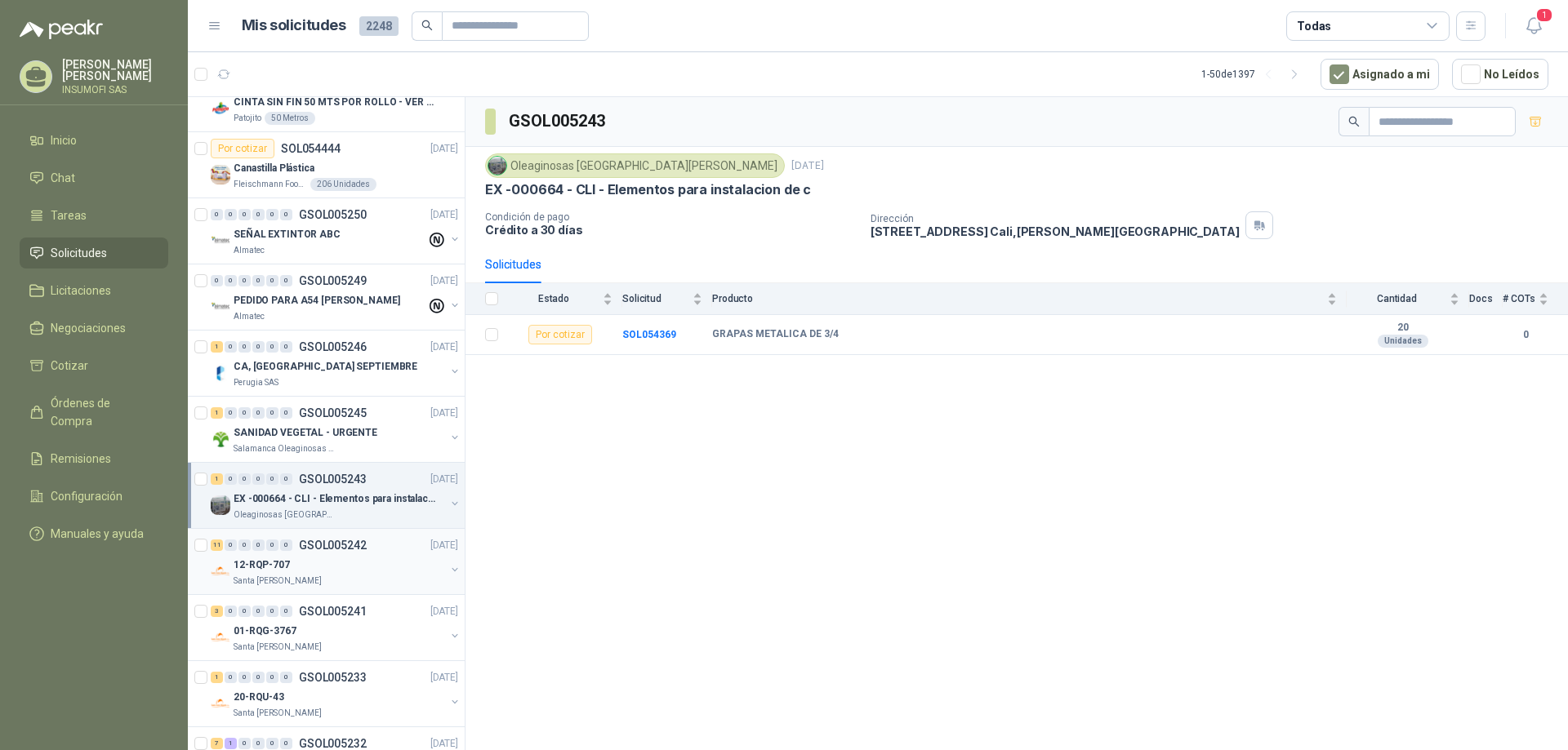
click at [316, 559] on div "12-RQP-707" at bounding box center [339, 565] width 212 height 20
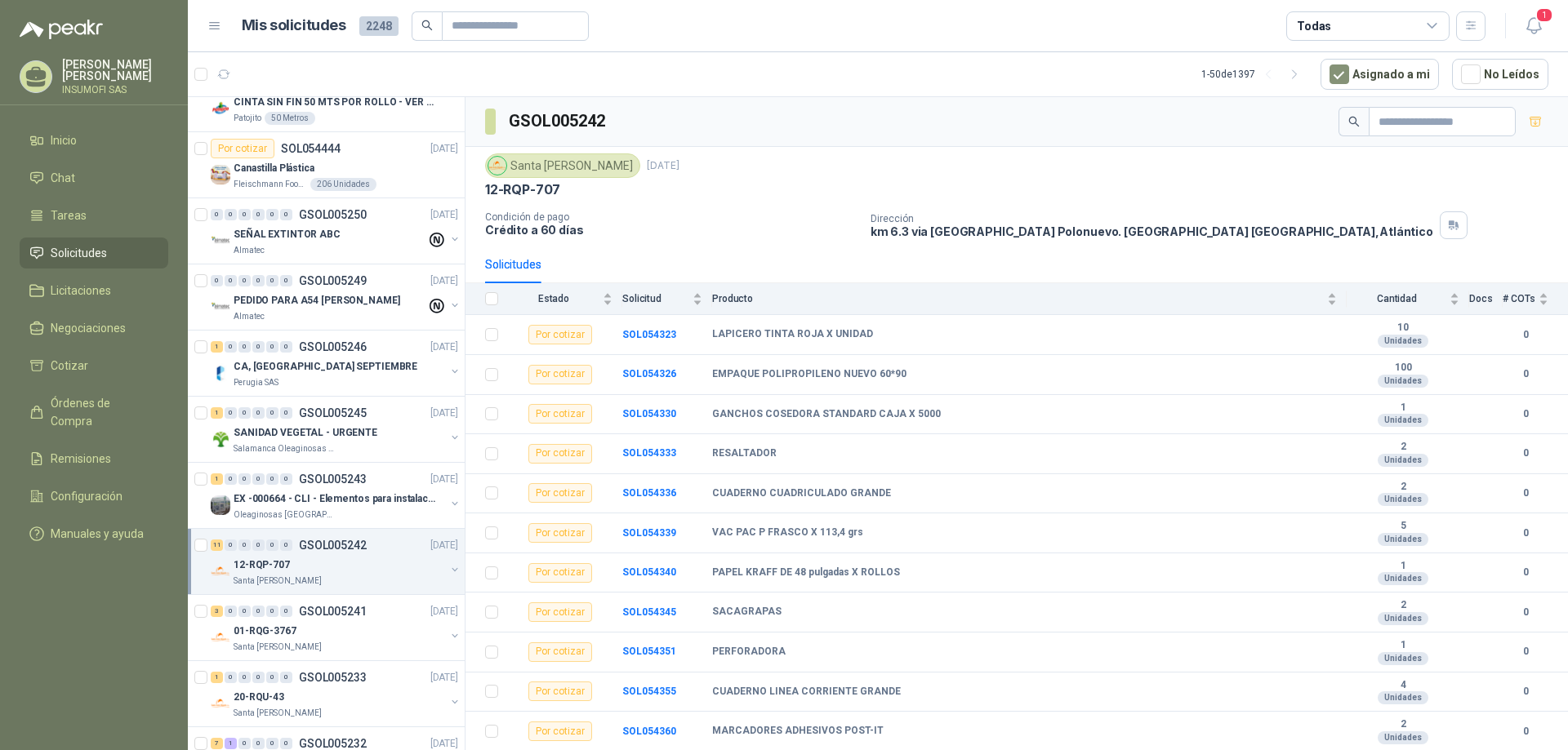
click at [325, 560] on div "12-RQP-707" at bounding box center [339, 565] width 212 height 20
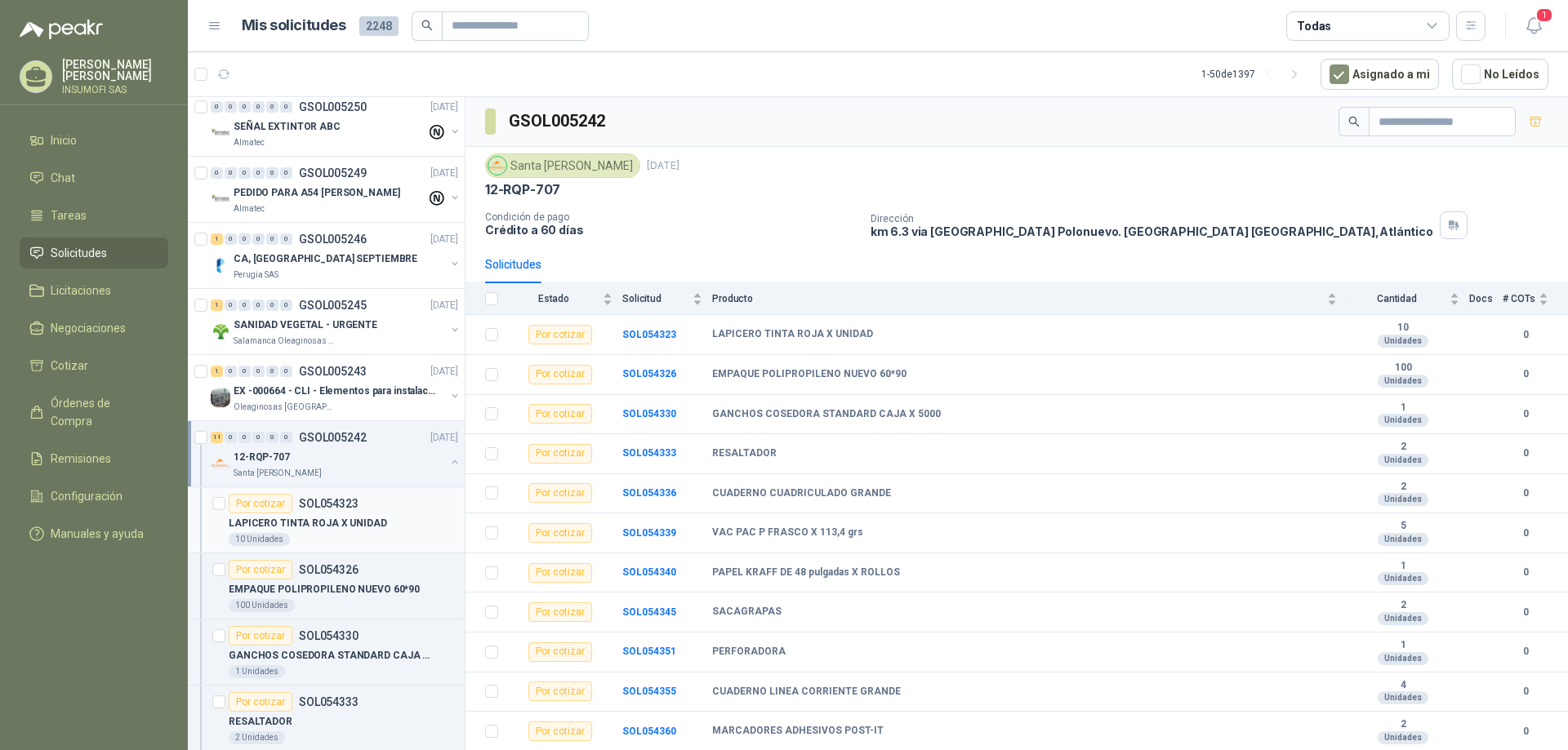
scroll to position [459, 0]
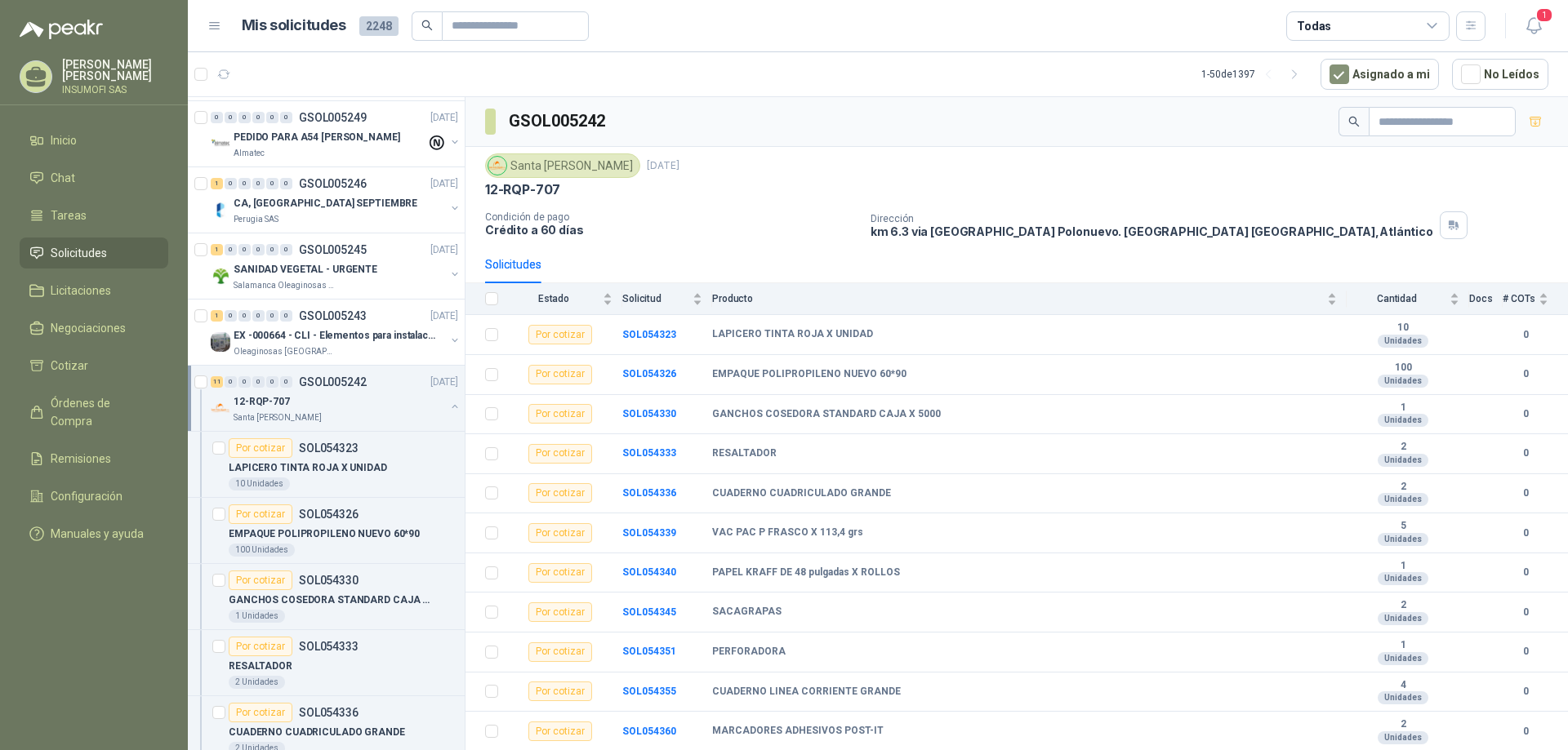
click at [348, 391] on div "11 0 0 0 0 0 GSOL005242 [DATE]" at bounding box center [336, 382] width 251 height 20
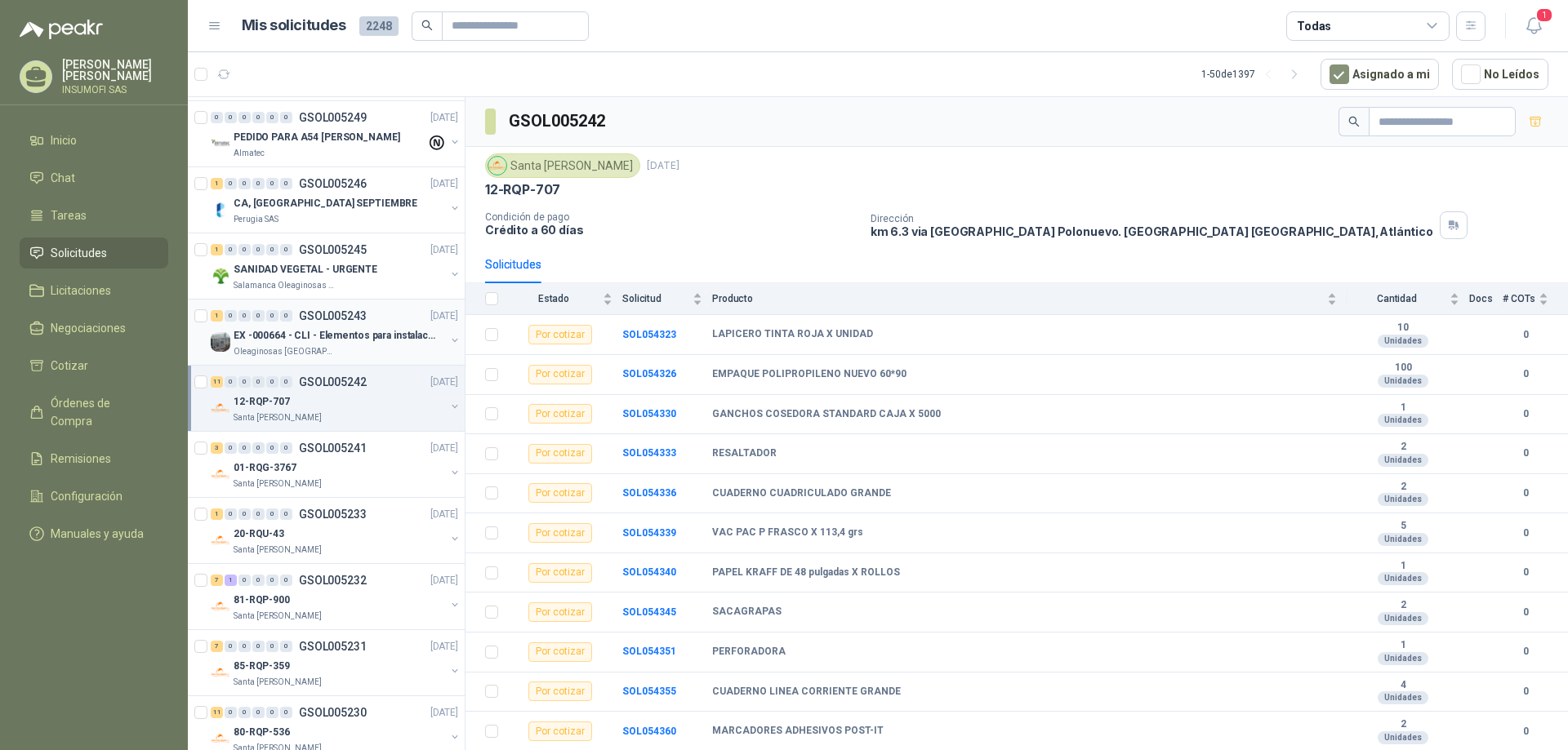
click at [342, 341] on p "EX -000664 - CLI - Elementos para instalacion de c" at bounding box center [335, 335] width 204 height 15
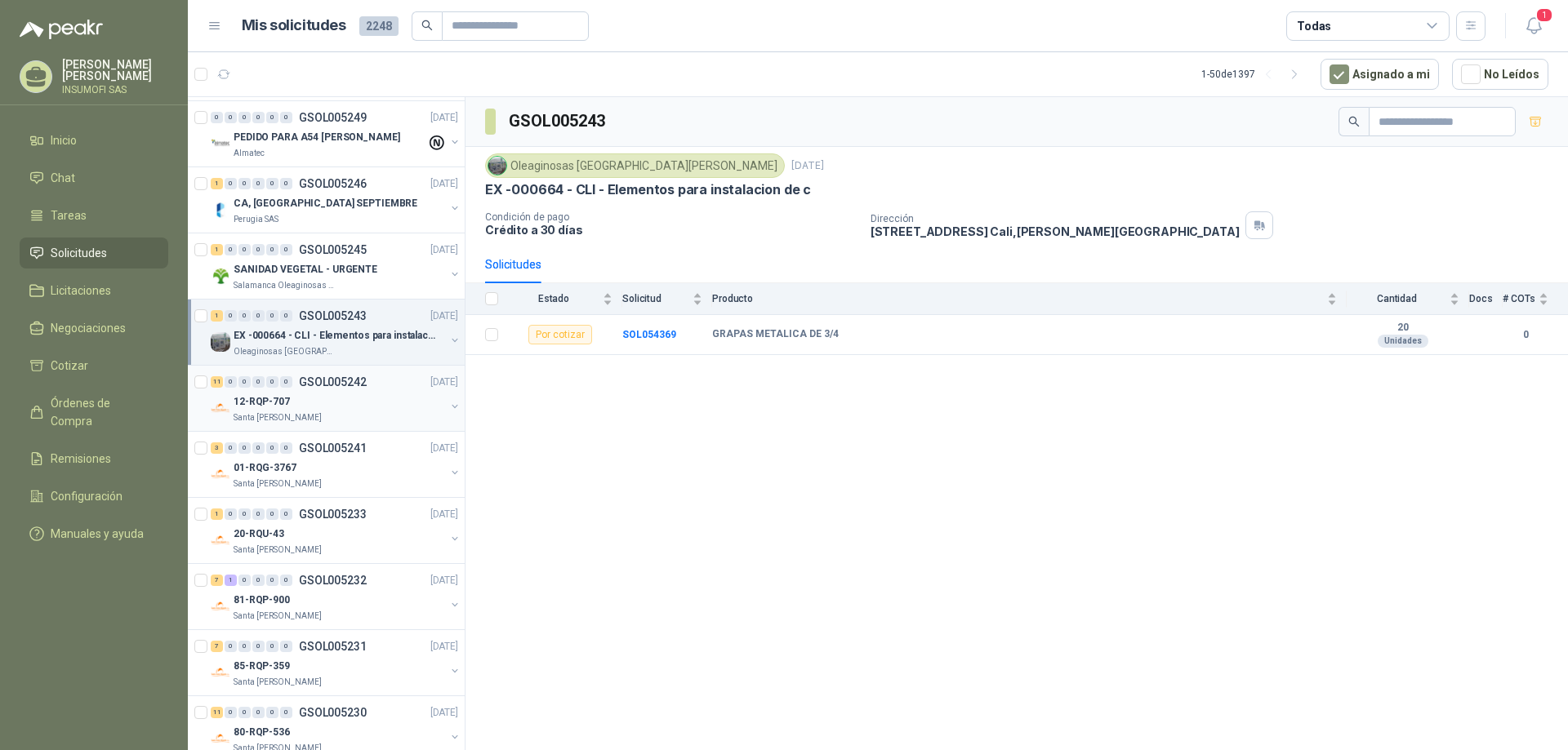
click at [322, 404] on div "12-RQP-707" at bounding box center [339, 402] width 212 height 20
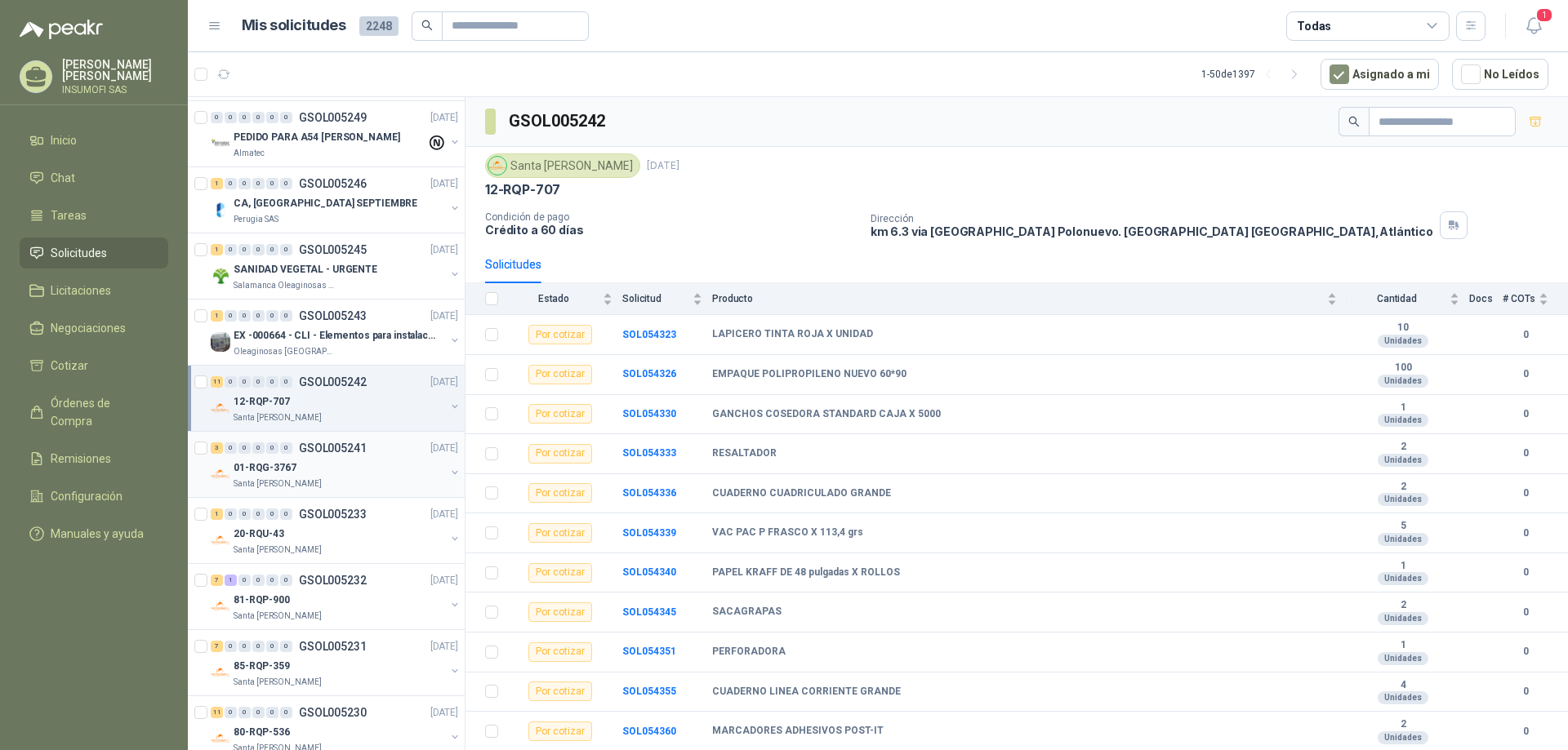
click at [348, 459] on div "01-RQG-3767" at bounding box center [339, 468] width 212 height 20
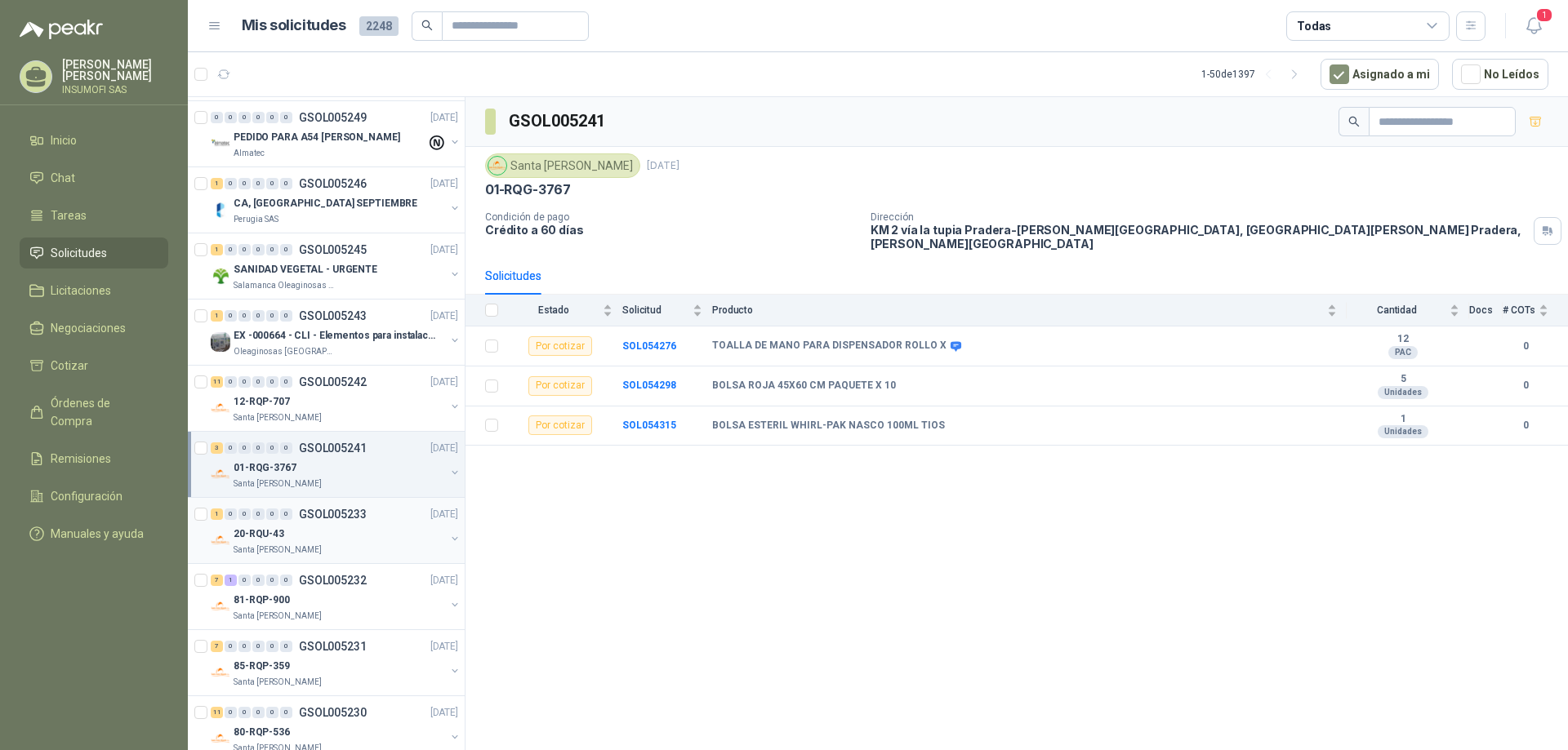
click at [389, 528] on div "20-RQU-43" at bounding box center [339, 534] width 212 height 20
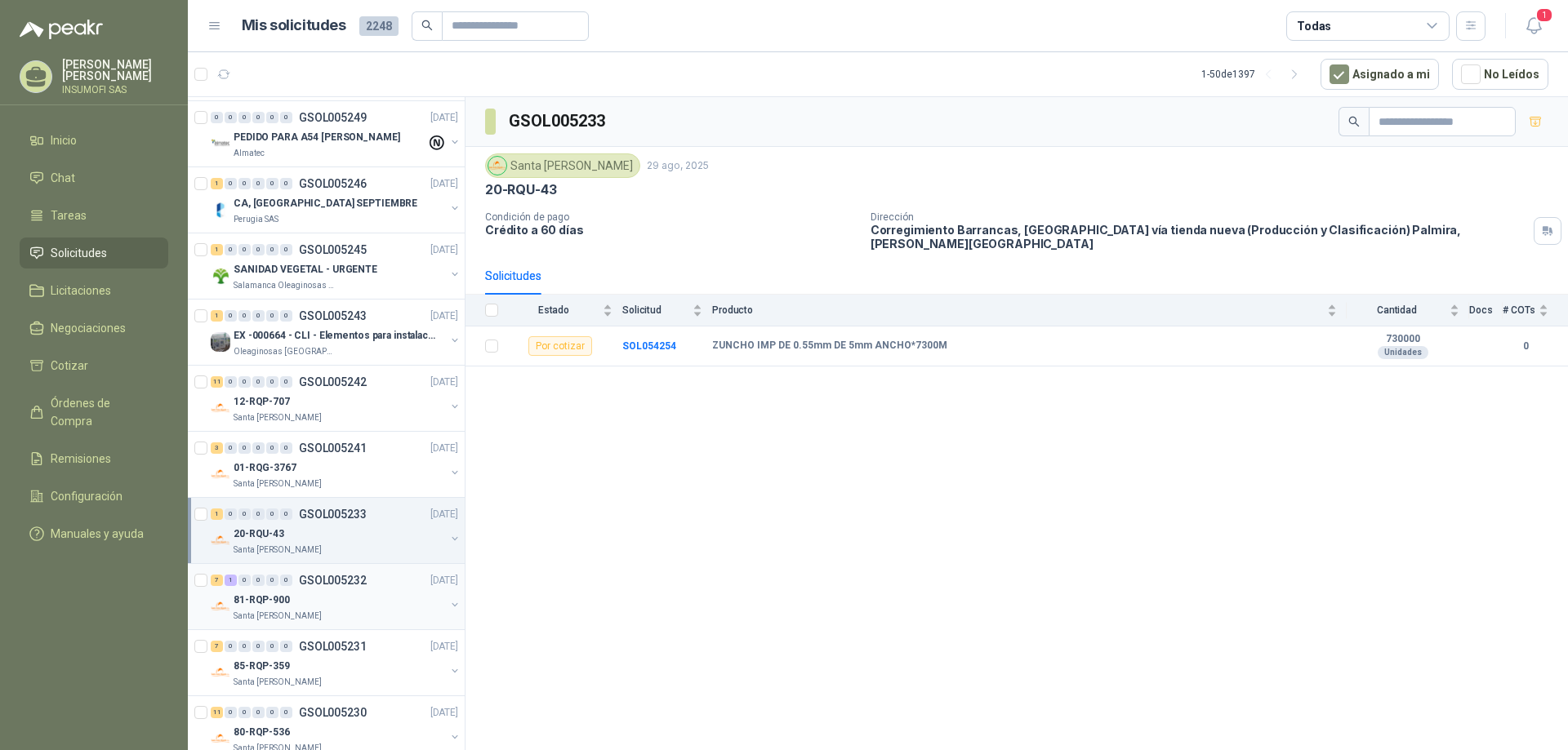
click at [351, 600] on div "81-RQP-900" at bounding box center [339, 600] width 212 height 20
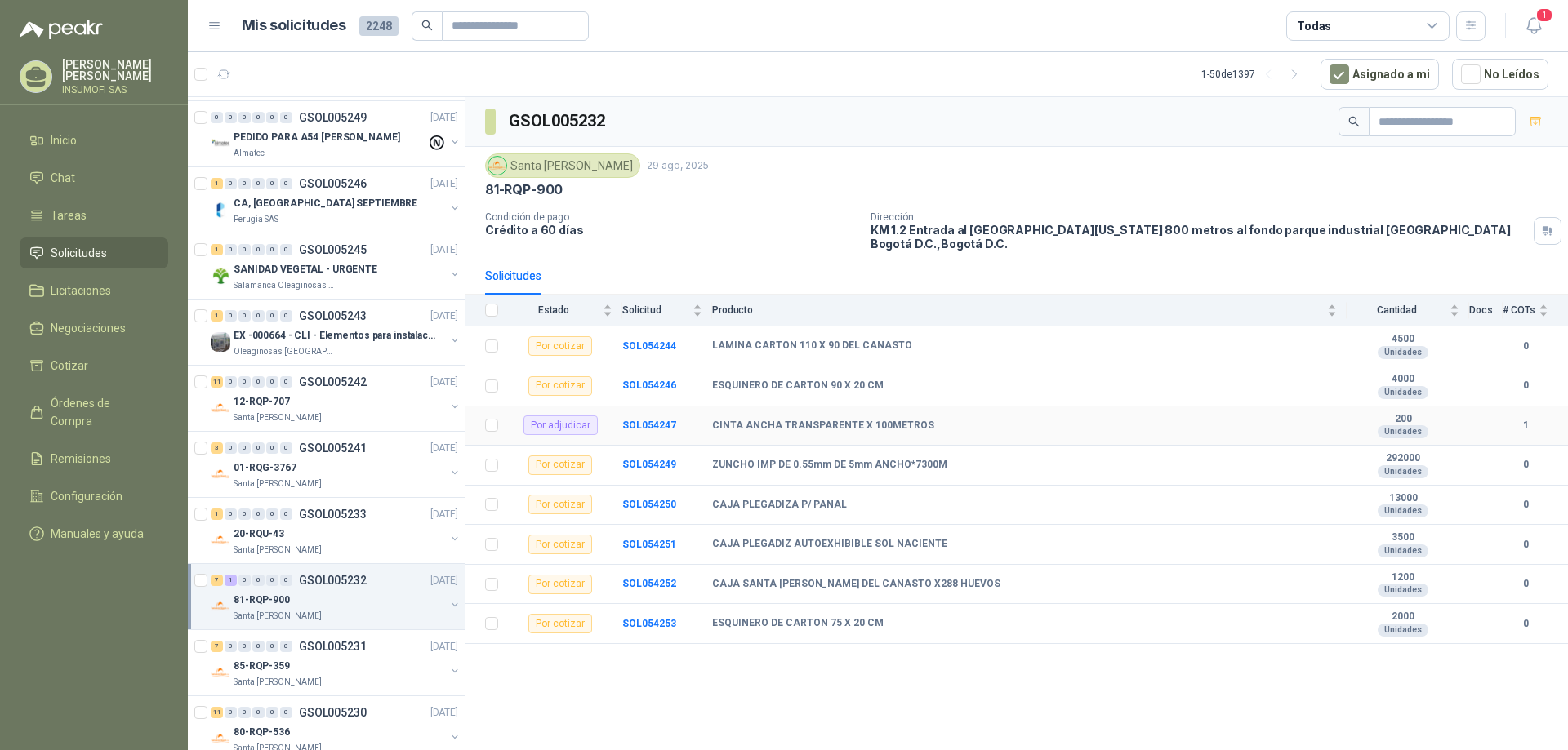
click at [563, 425] on div "Por adjudicar" at bounding box center [561, 425] width 74 height 20
click at [64, 363] on span "Cotizar" at bounding box center [69, 366] width 38 height 18
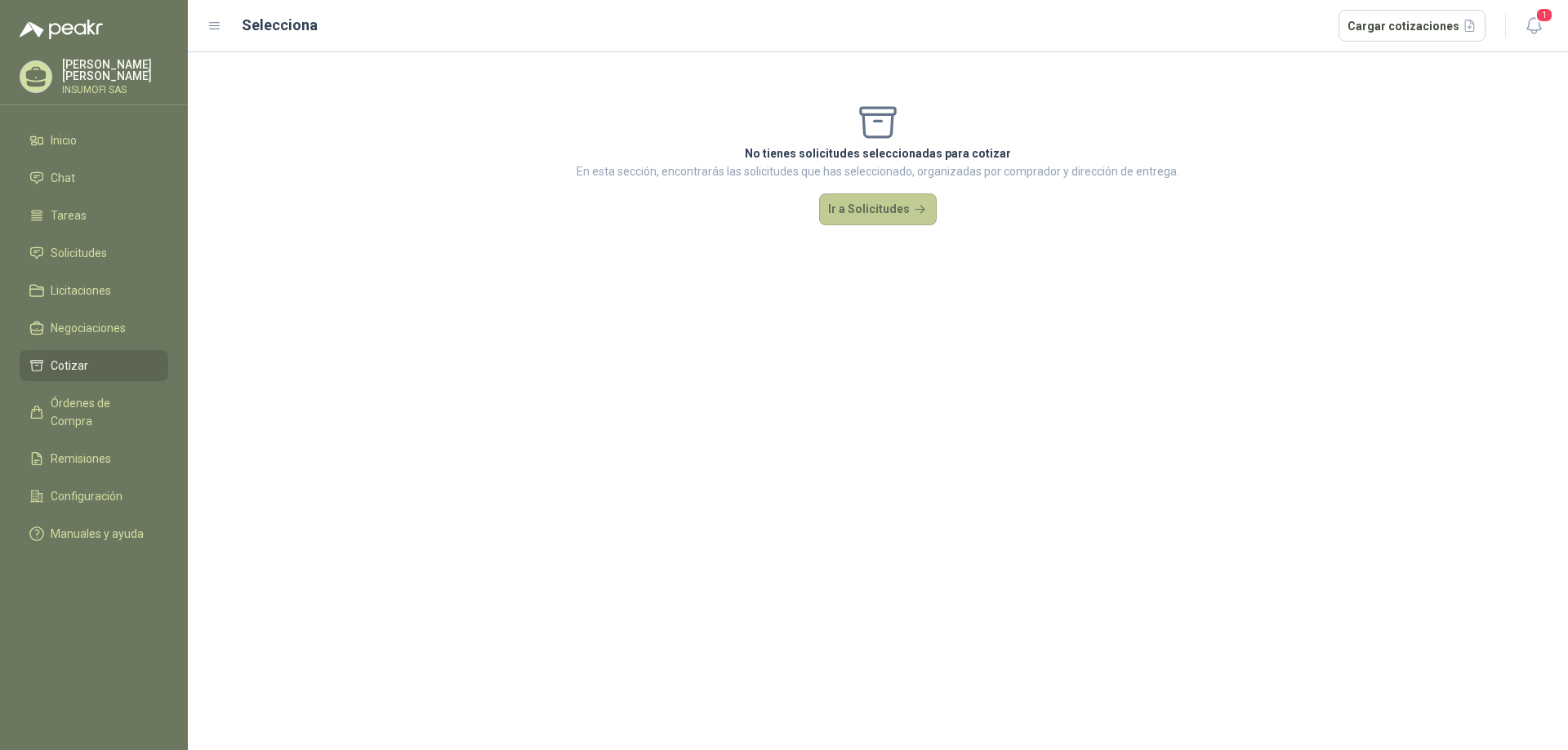
click at [867, 216] on button "Ir a Solicitudes" at bounding box center [877, 210] width 117 height 32
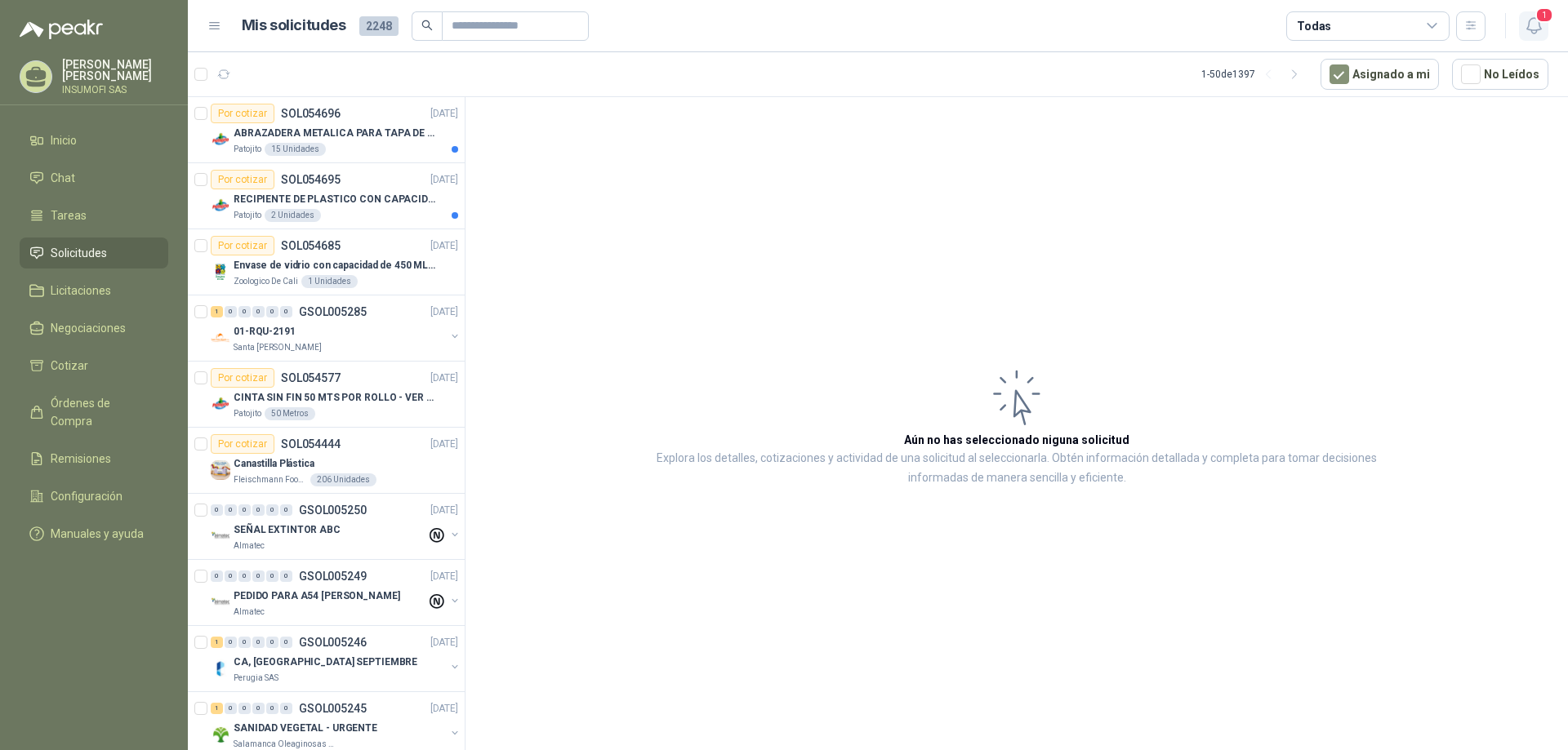
click at [1543, 25] on icon "button" at bounding box center [1534, 25] width 21 height 21
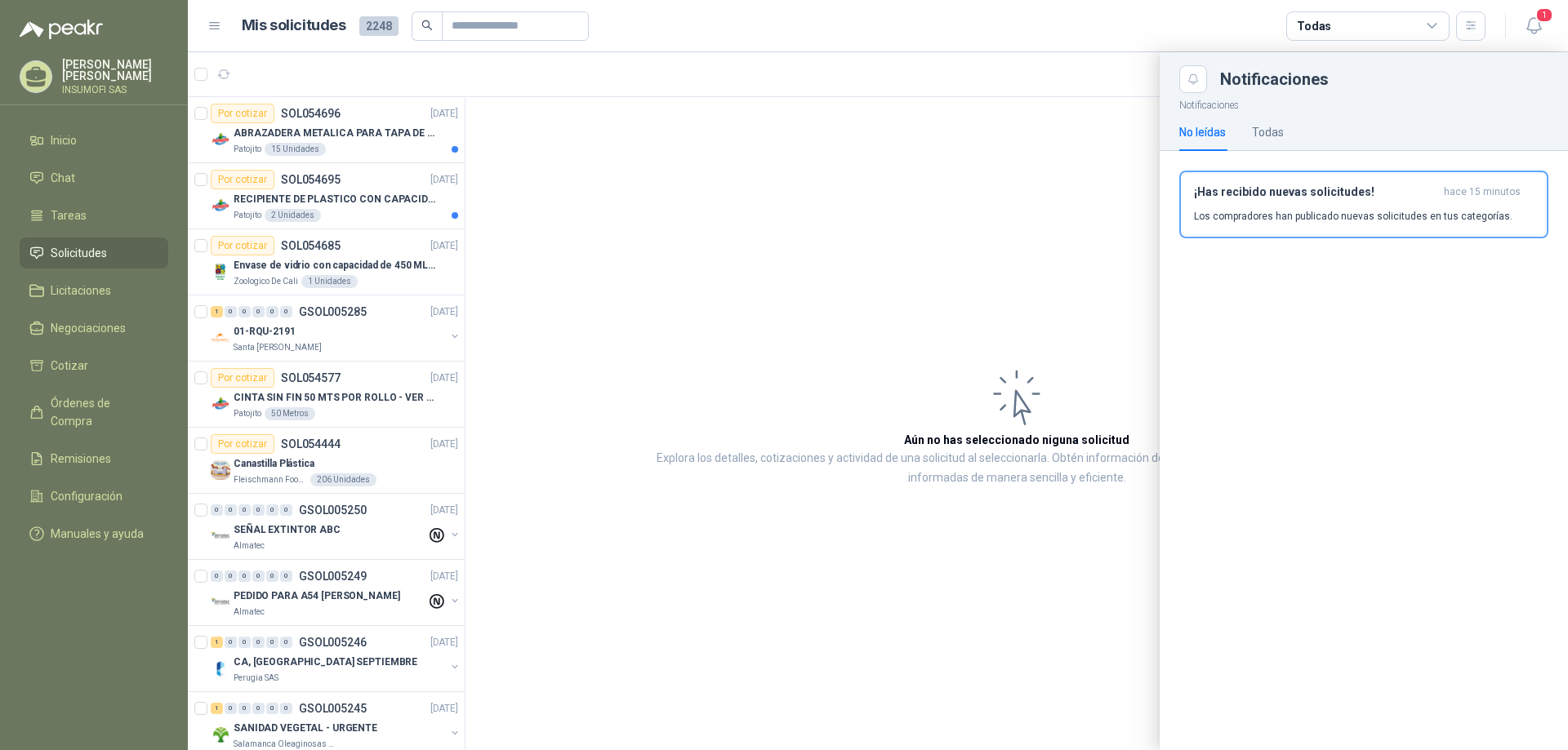
click at [71, 255] on span "Solicitudes" at bounding box center [78, 253] width 56 height 18
click at [362, 127] on div at bounding box center [877, 401] width 1380 height 698
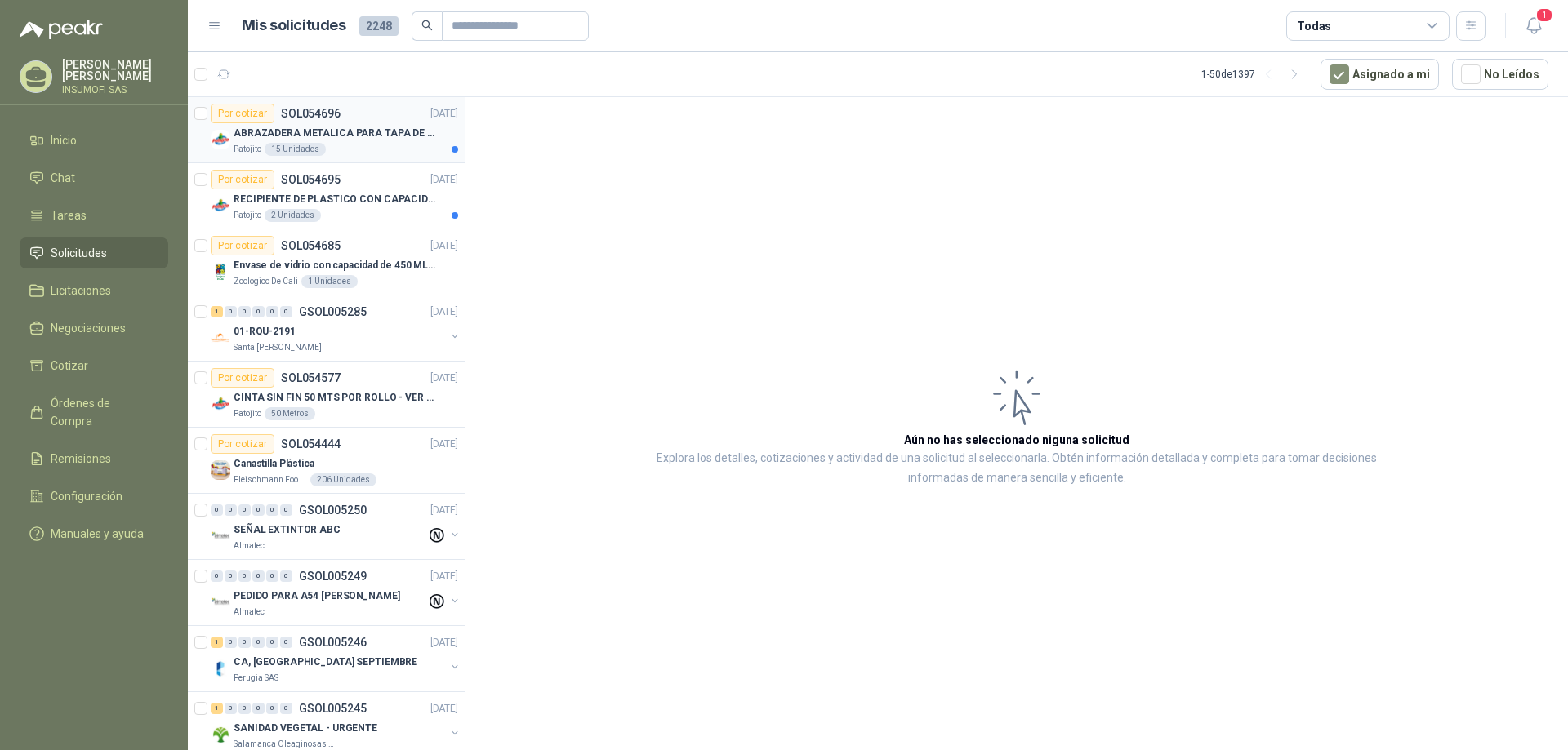
click at [342, 130] on p "ABRAZADERA METALICA PARA TAPA DE TAMBOR DE PLASTICO DE 50 LT" at bounding box center [335, 133] width 204 height 15
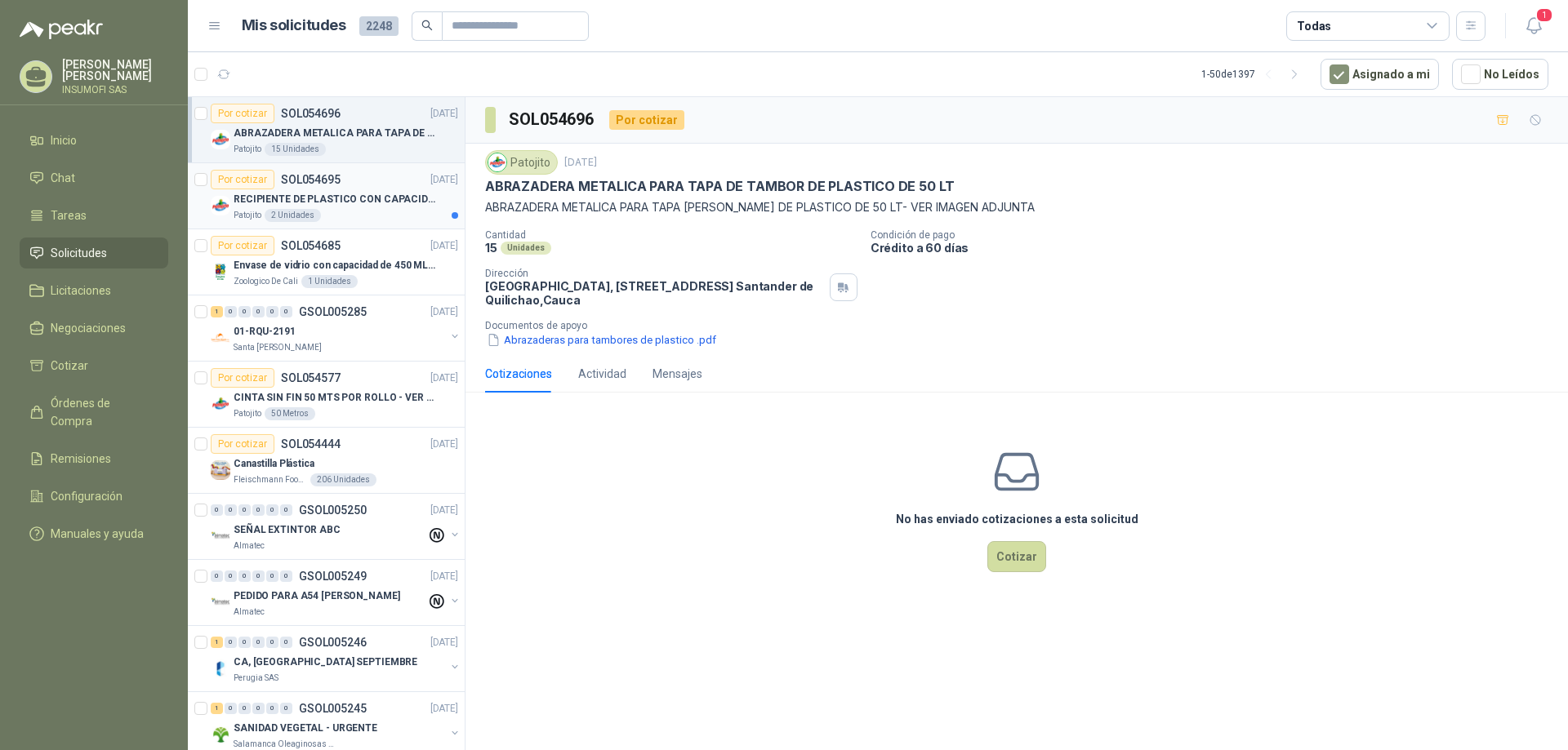
click at [332, 193] on p "RECIPIENTE DE PLASTICO CON CAPACIDAD DE 1.8 LT PARA LA EXTRACCIÓN MANUAL DE LIQ…" at bounding box center [335, 199] width 204 height 15
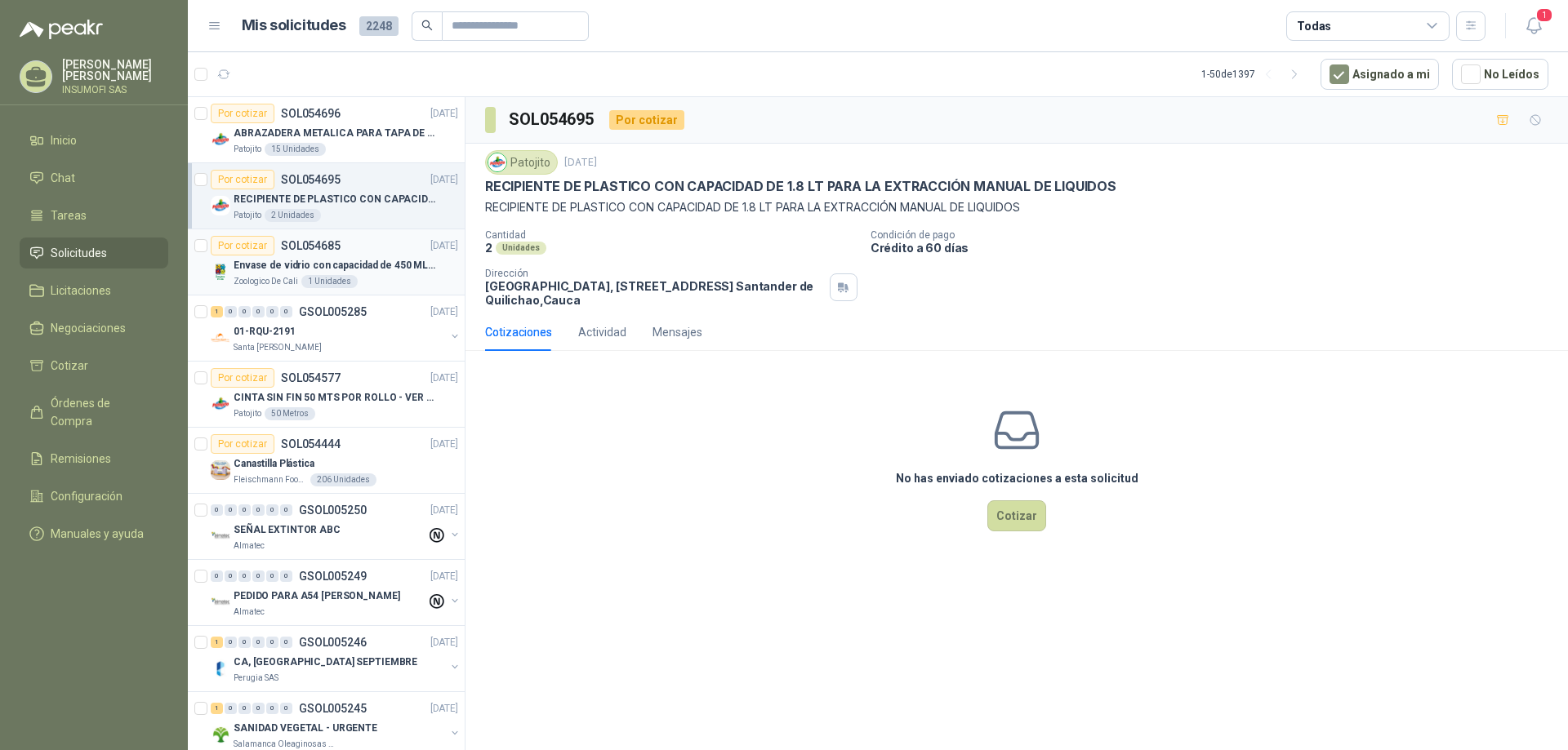
click at [278, 262] on p "Envase de vidrio con capacidad de 450 ML – 9X8X8 CM Caja x 12 unidades" at bounding box center [335, 265] width 204 height 15
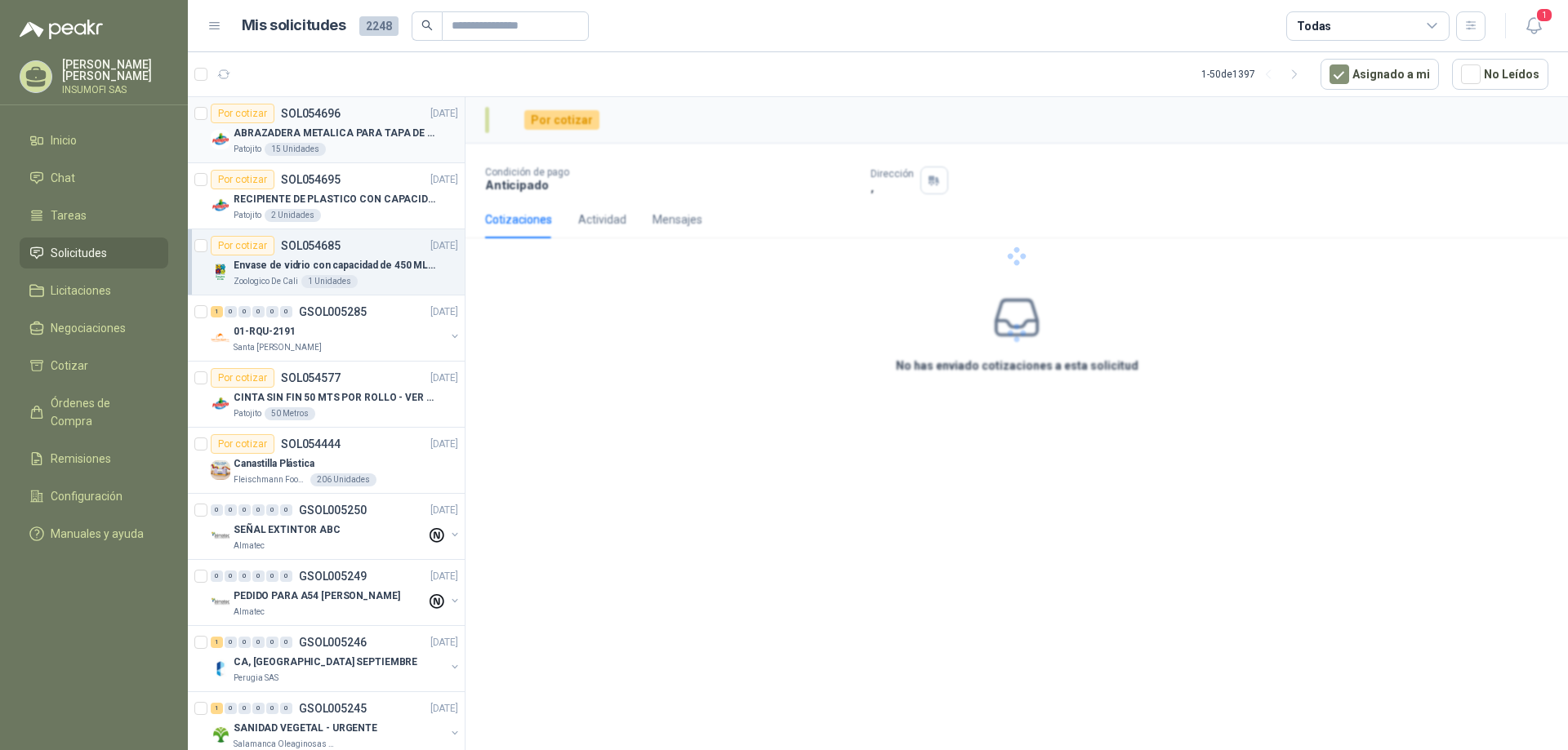
click at [377, 133] on p "ABRAZADERA METALICA PARA TAPA DE TAMBOR DE PLASTICO DE 50 LT" at bounding box center [335, 133] width 204 height 15
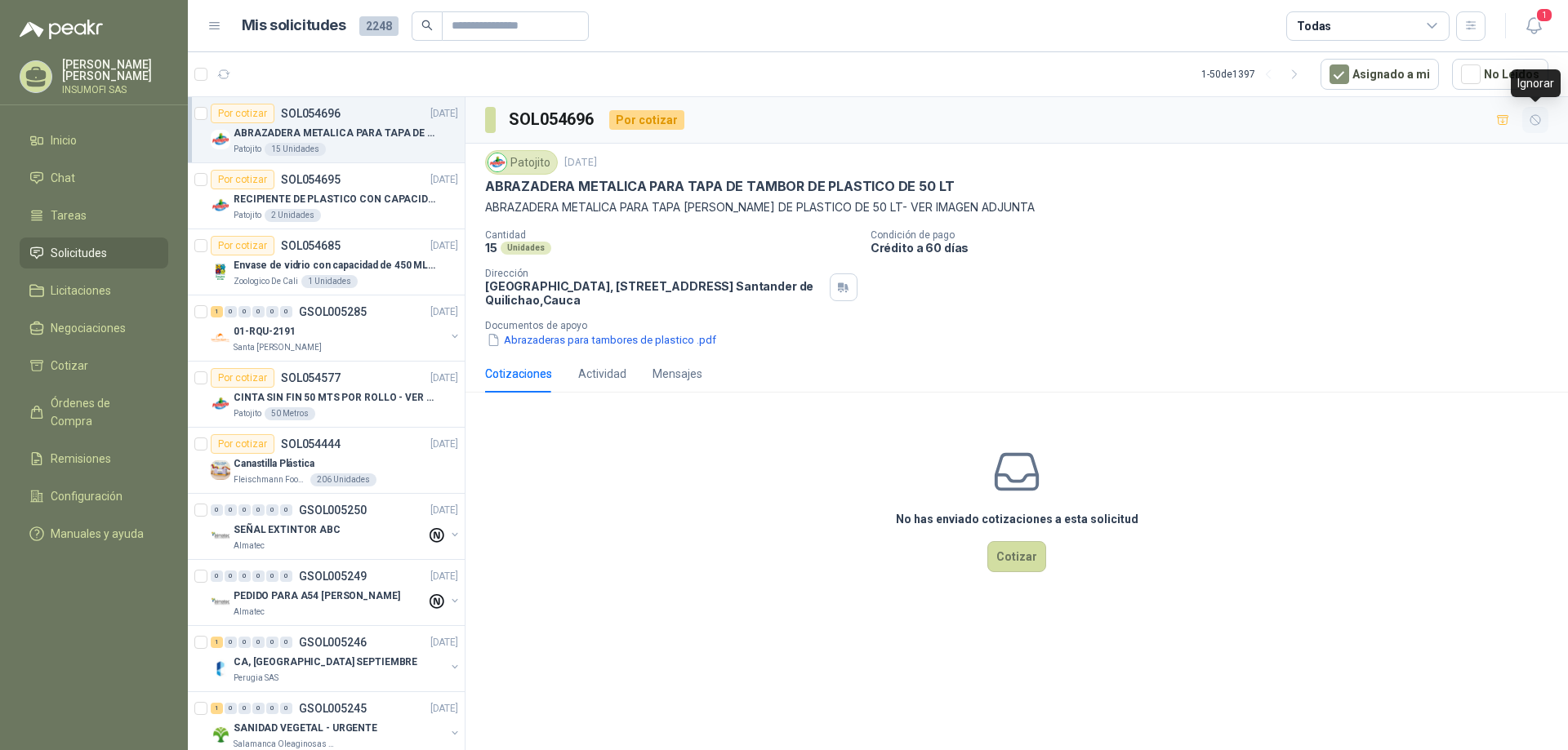
click at [1538, 120] on icon "button" at bounding box center [1535, 120] width 14 height 14
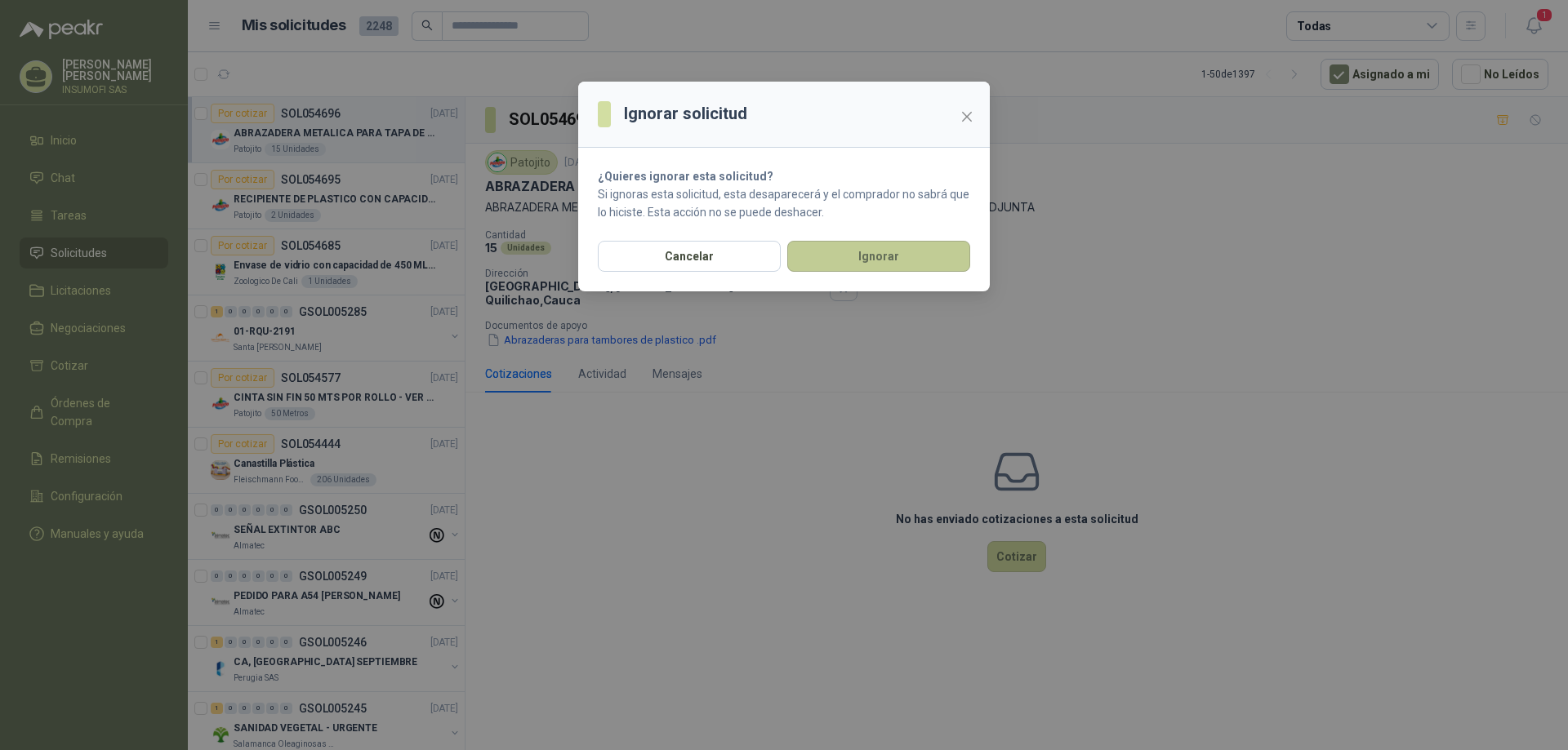
click at [875, 264] on button "Ignorar" at bounding box center [878, 256] width 183 height 31
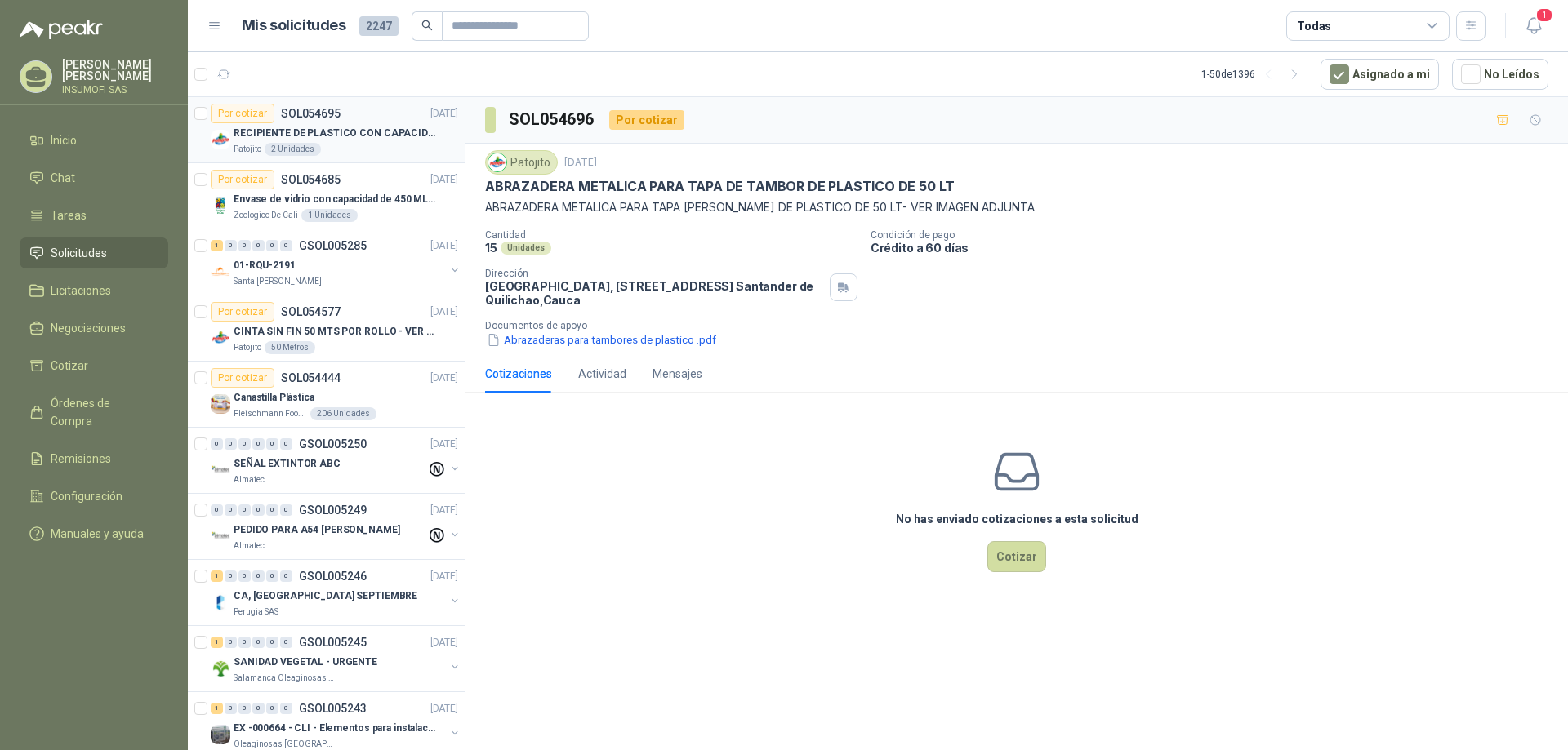
click at [395, 124] on div "RECIPIENTE DE PLASTICO CON CAPACIDAD DE 1.8 LT PARA LA EXTRACCIÓN MANUAL DE LIQ…" at bounding box center [345, 133] width 225 height 20
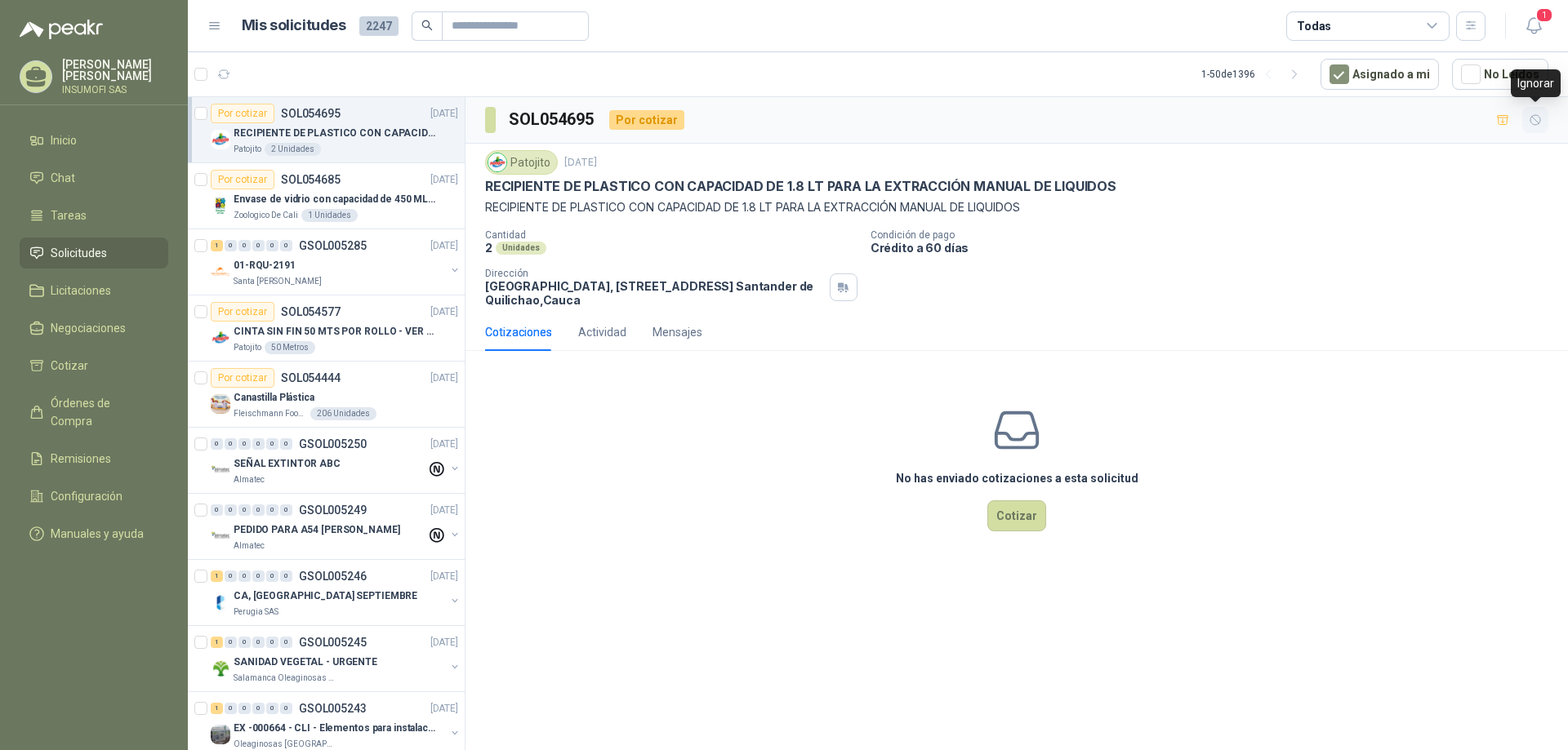
click at [1536, 119] on icon "button" at bounding box center [1535, 120] width 14 height 14
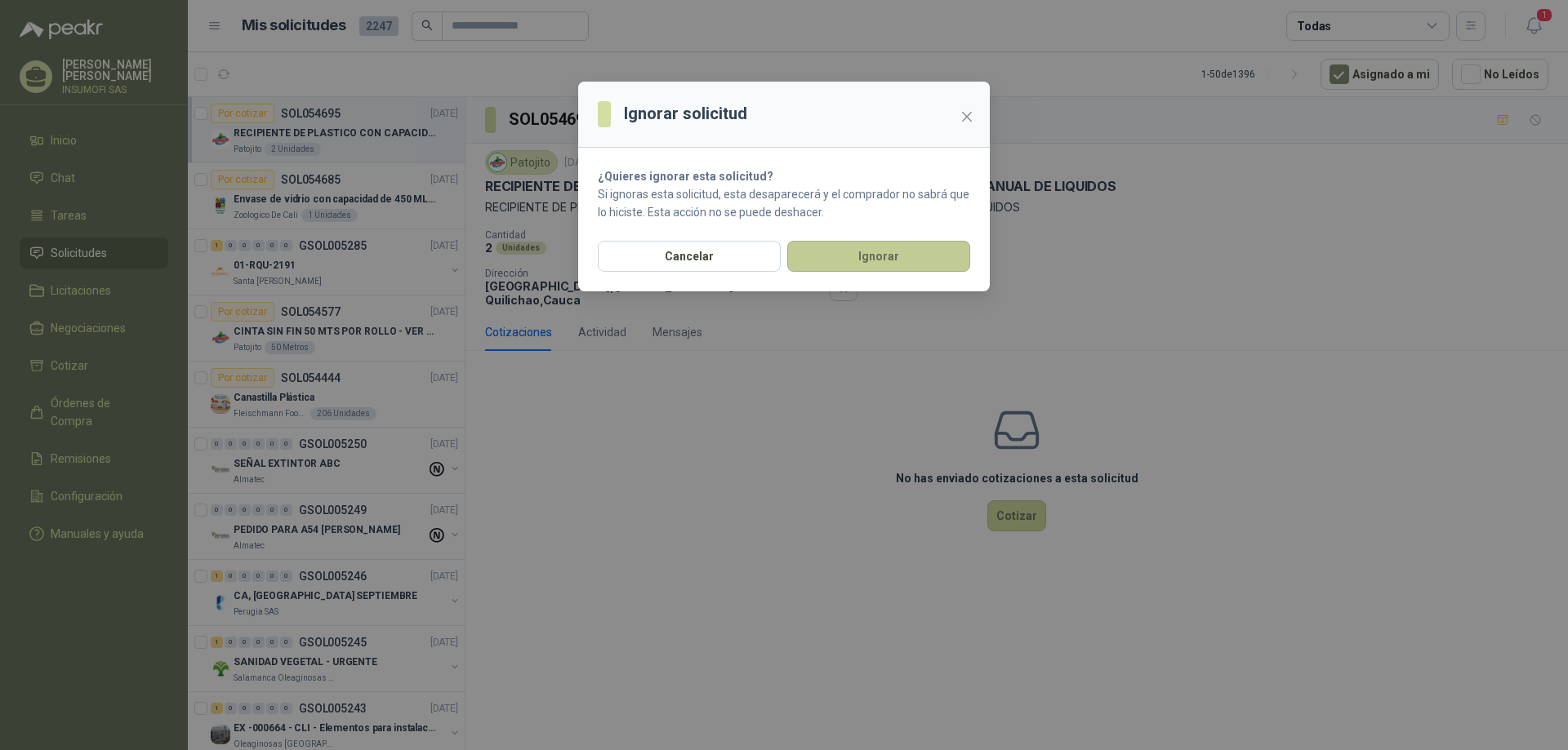
click at [883, 262] on button "Ignorar" at bounding box center [878, 256] width 183 height 31
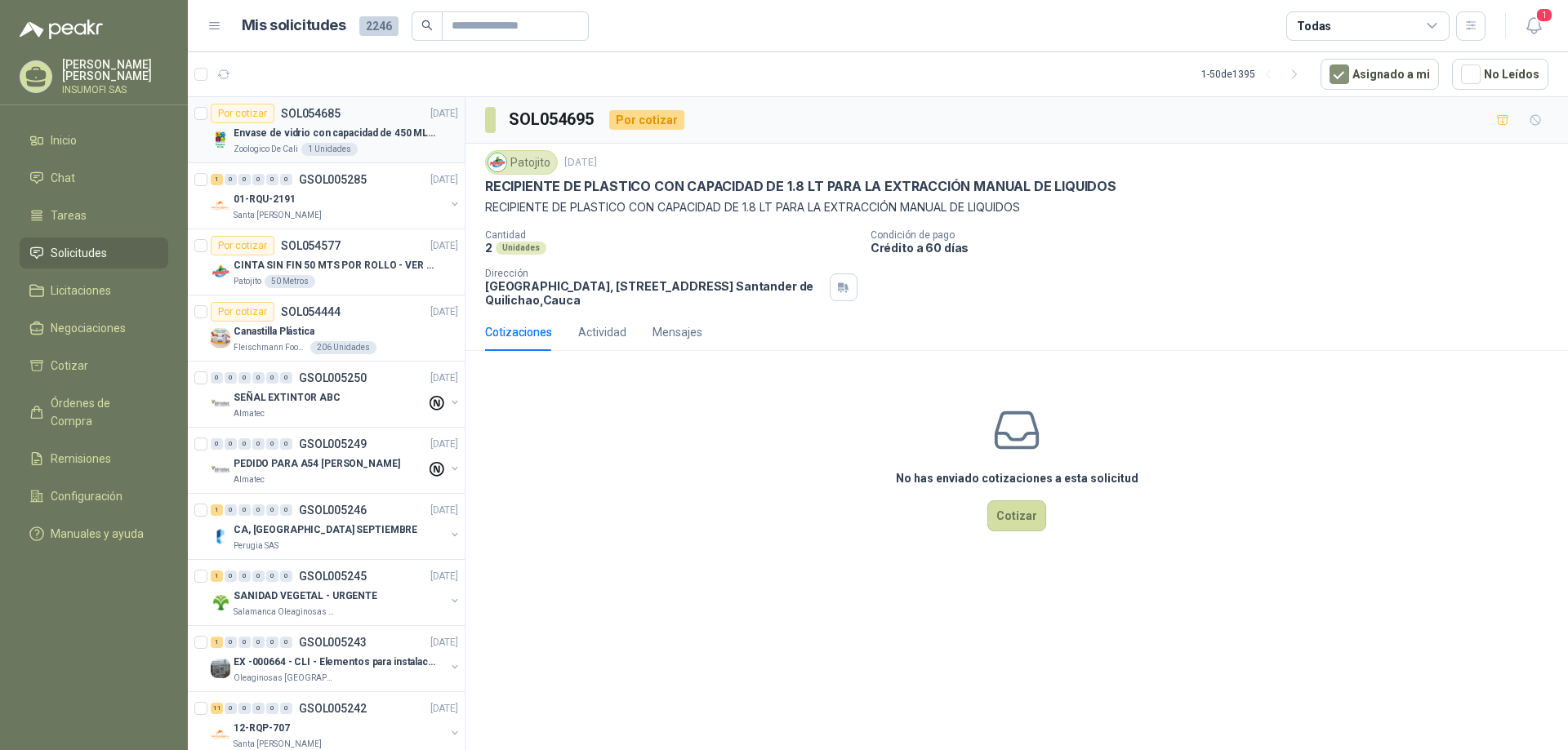
click at [361, 135] on p "Envase de vidrio con capacidad de 450 ML – 9X8X8 CM Caja x 12 unidades" at bounding box center [335, 133] width 204 height 15
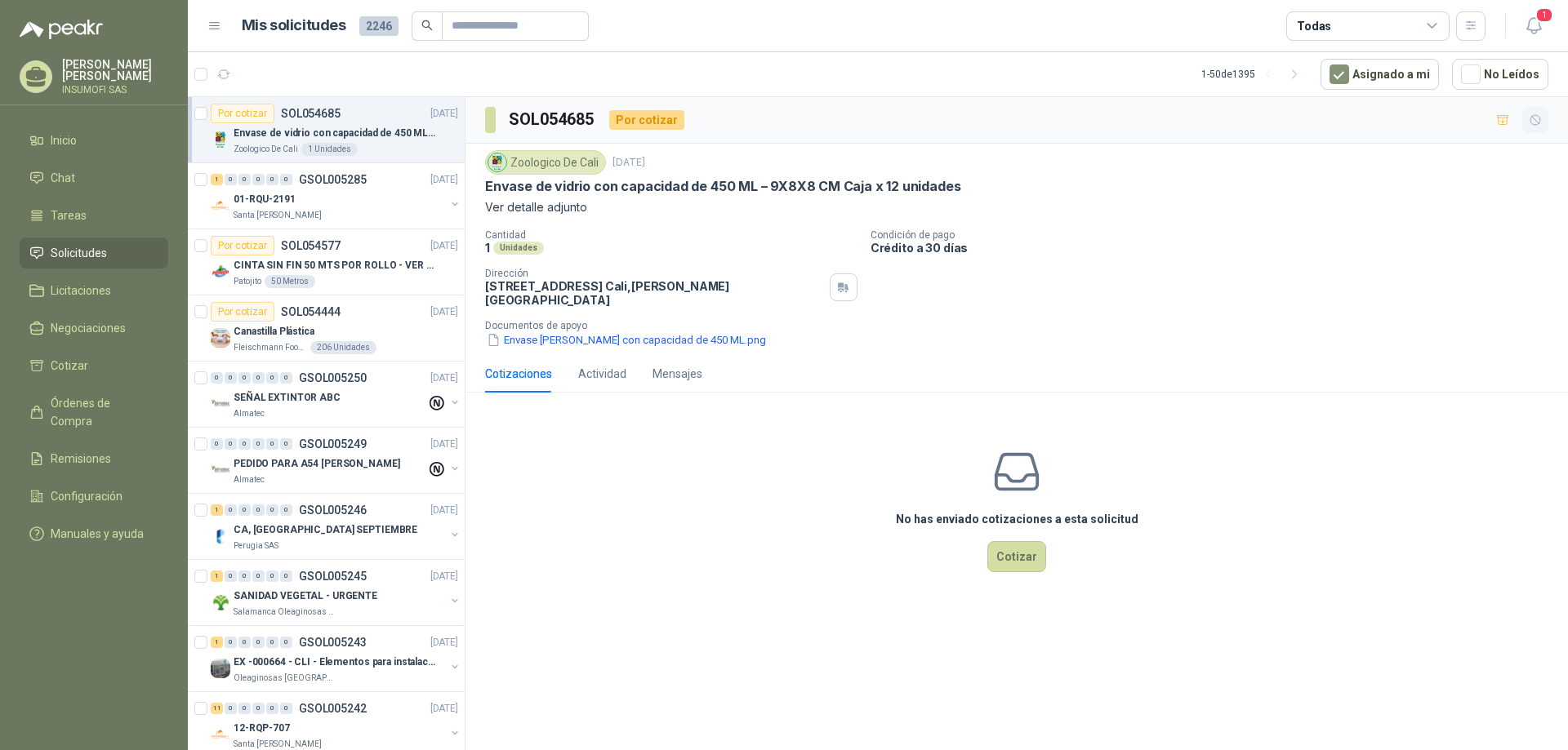
click at [1536, 118] on icon "button" at bounding box center [1535, 120] width 14 height 14
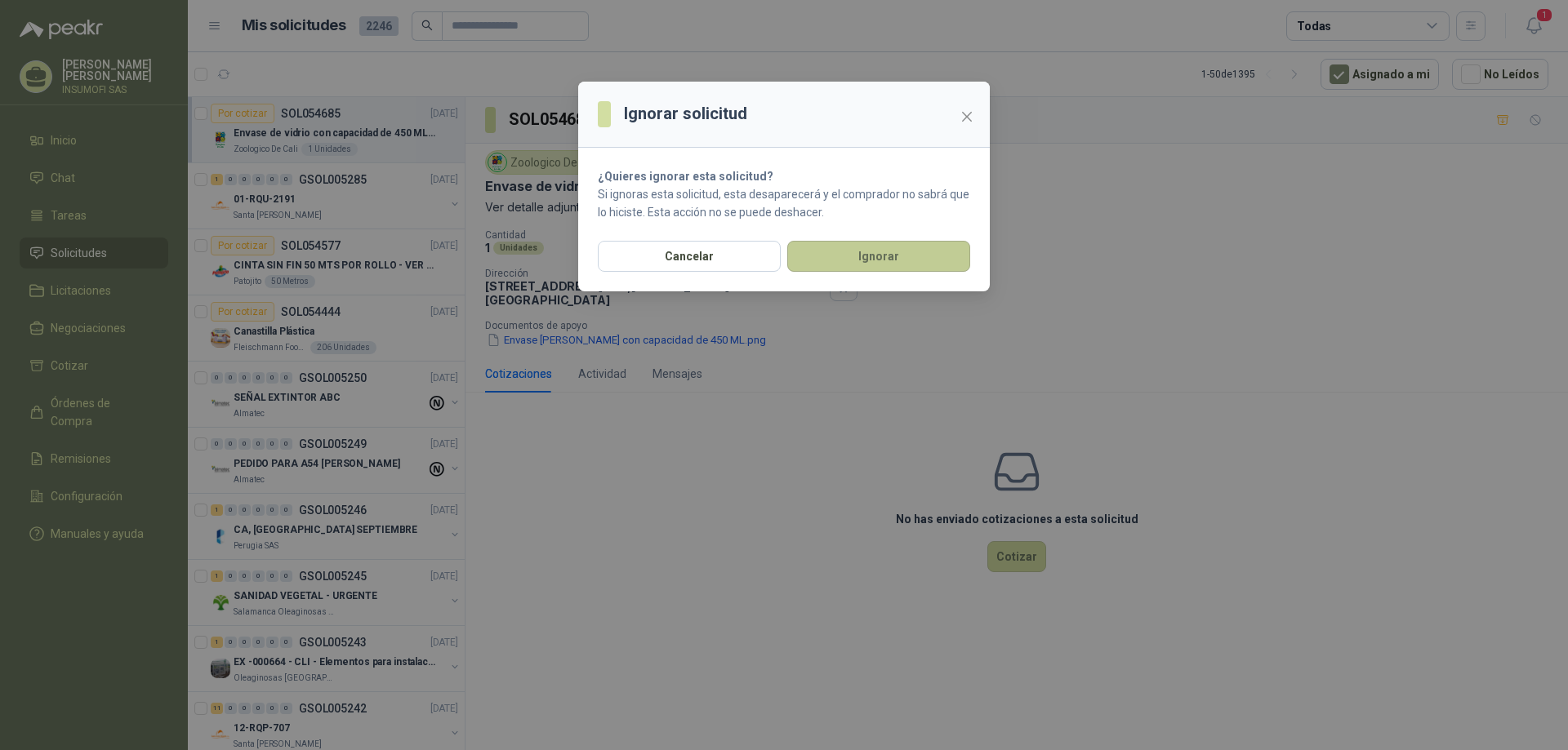
click at [851, 260] on button "Ignorar" at bounding box center [878, 256] width 183 height 31
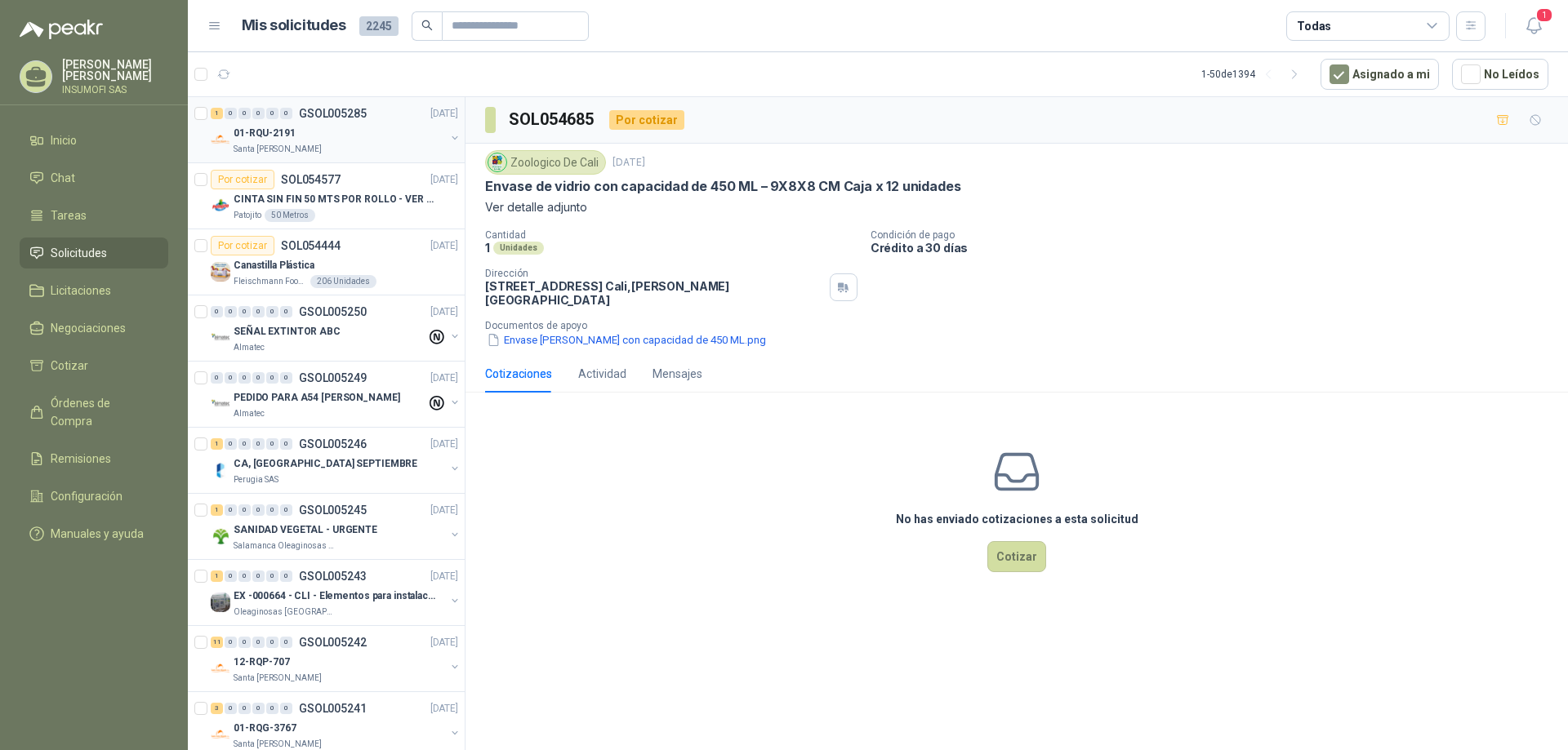
click at [350, 134] on div "01-RQU-2191" at bounding box center [339, 133] width 212 height 20
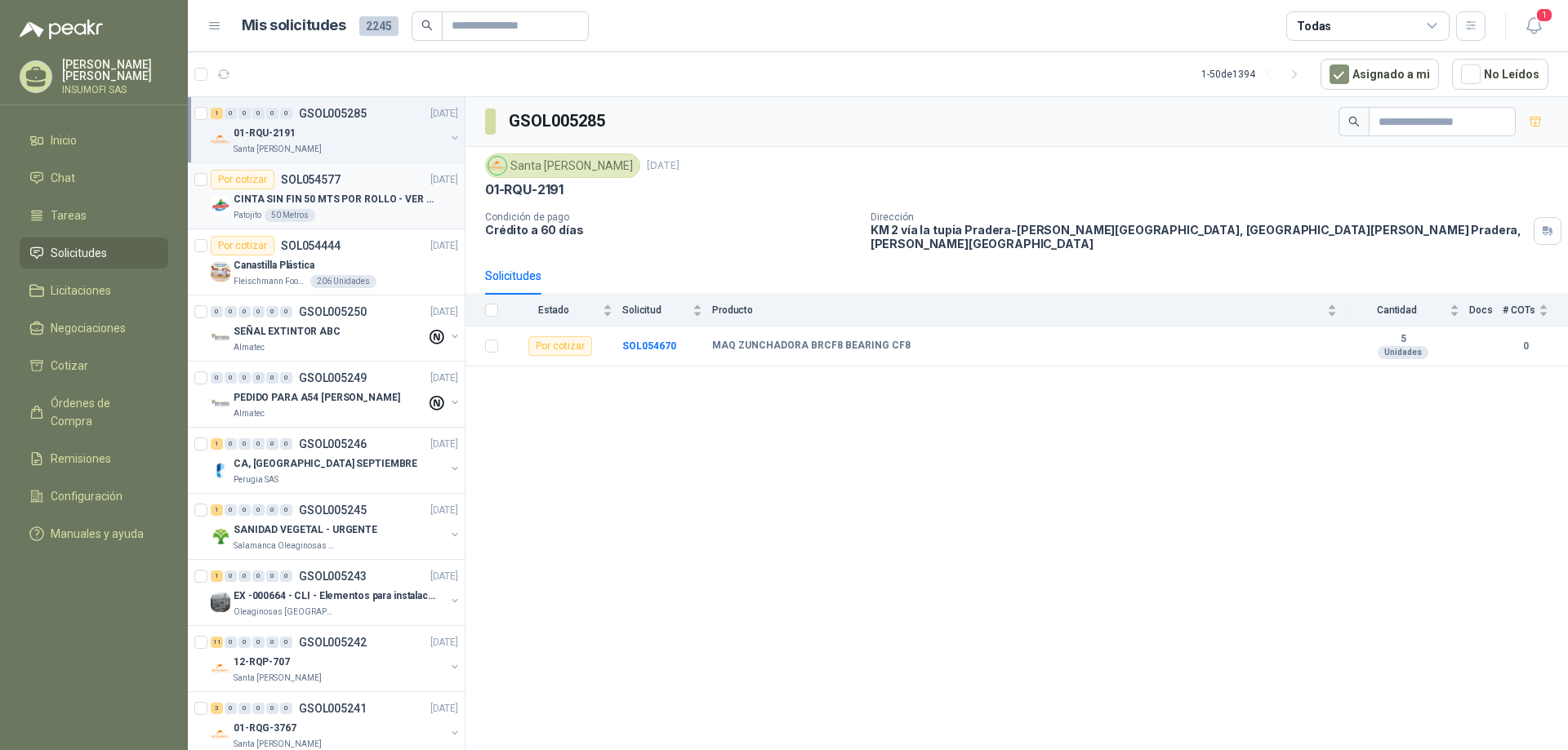
click at [334, 194] on p "CINTA SIN FIN 50 MTS POR ROLLO - VER DOC ADJUNTO" at bounding box center [335, 199] width 204 height 15
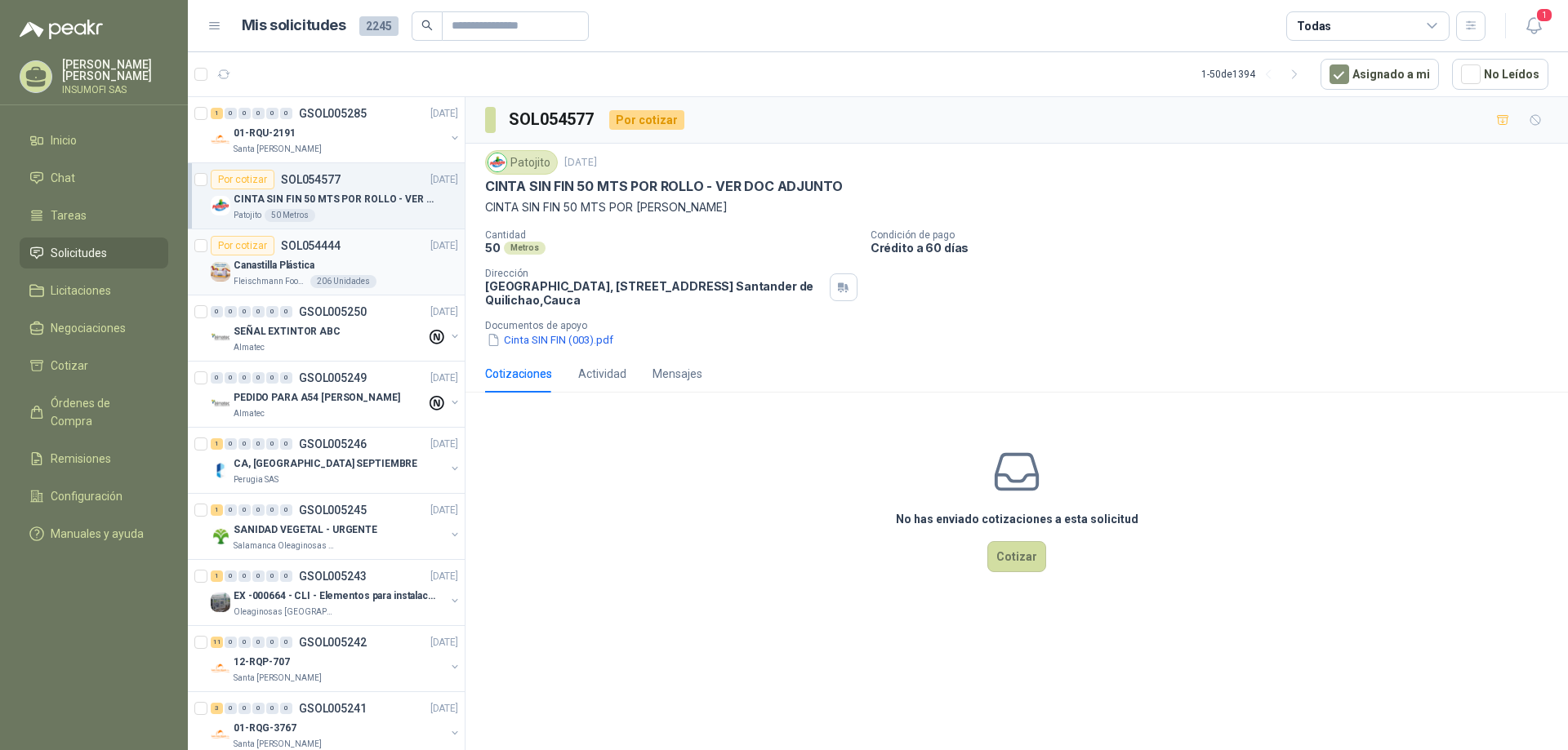
click at [353, 265] on div "Canastilla Plástica" at bounding box center [345, 265] width 225 height 20
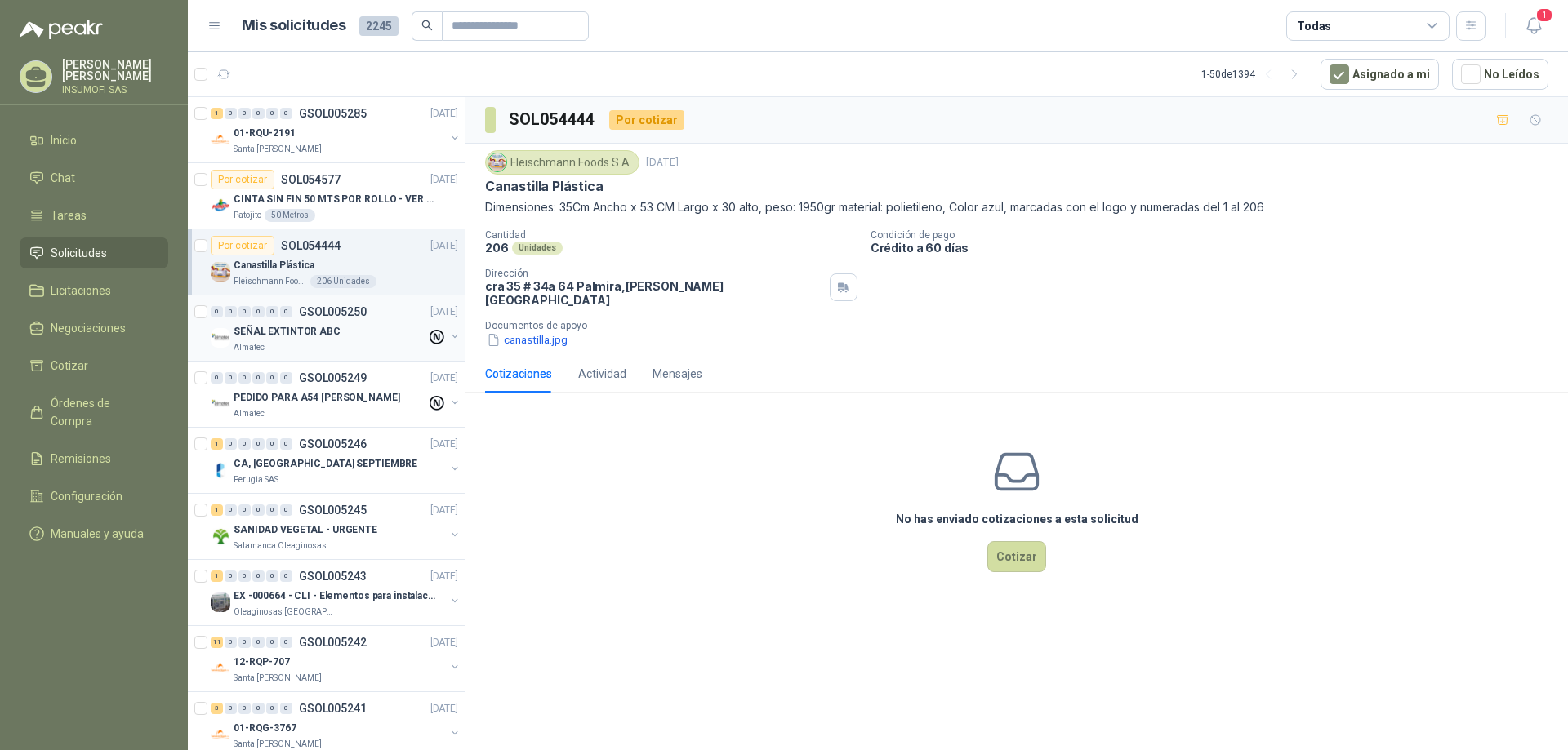
click at [362, 333] on div "SEÑAL EXTINTOR ABC" at bounding box center [330, 332] width 193 height 20
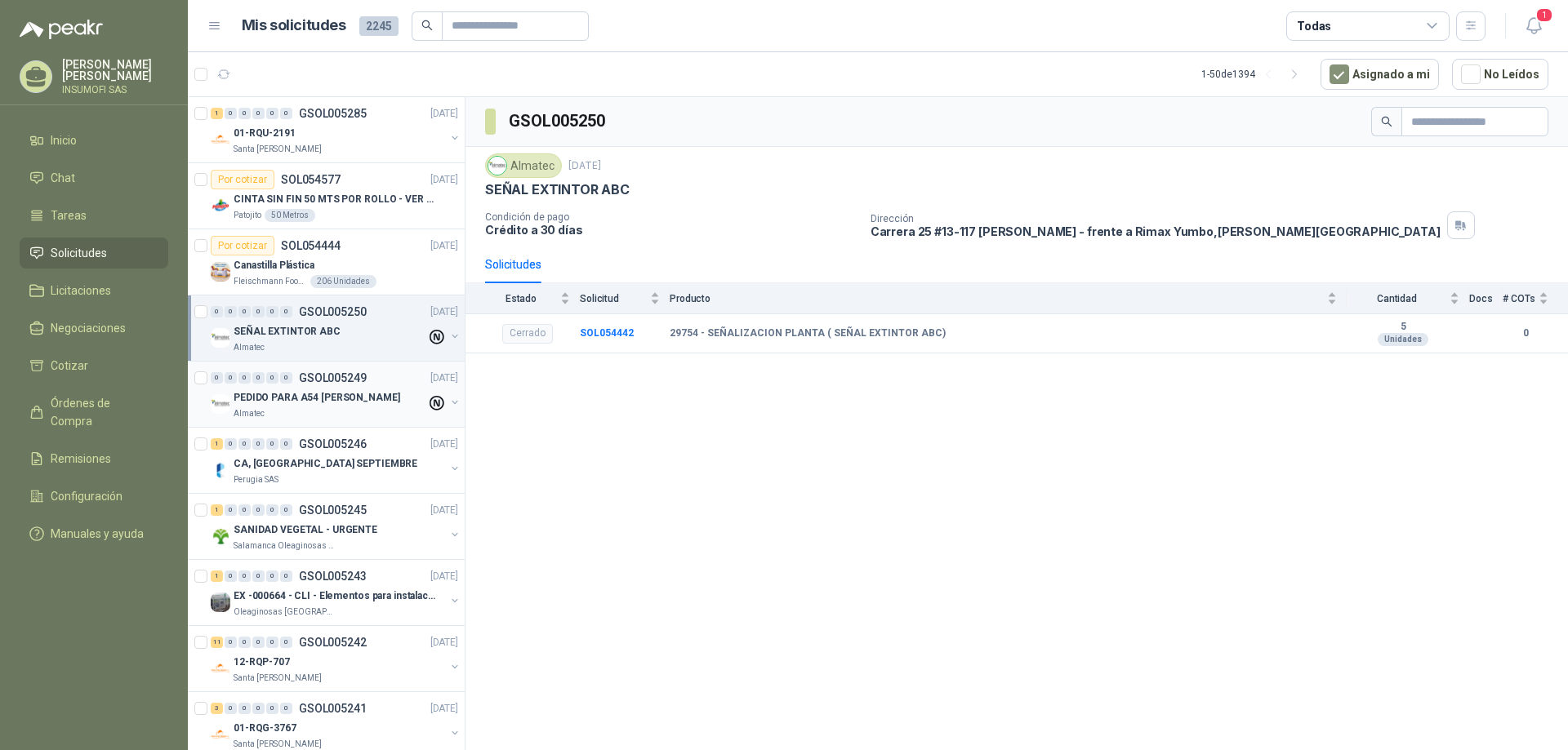
click at [298, 394] on p "PEDIDO PARA A54 [PERSON_NAME]" at bounding box center [316, 398] width 167 height 15
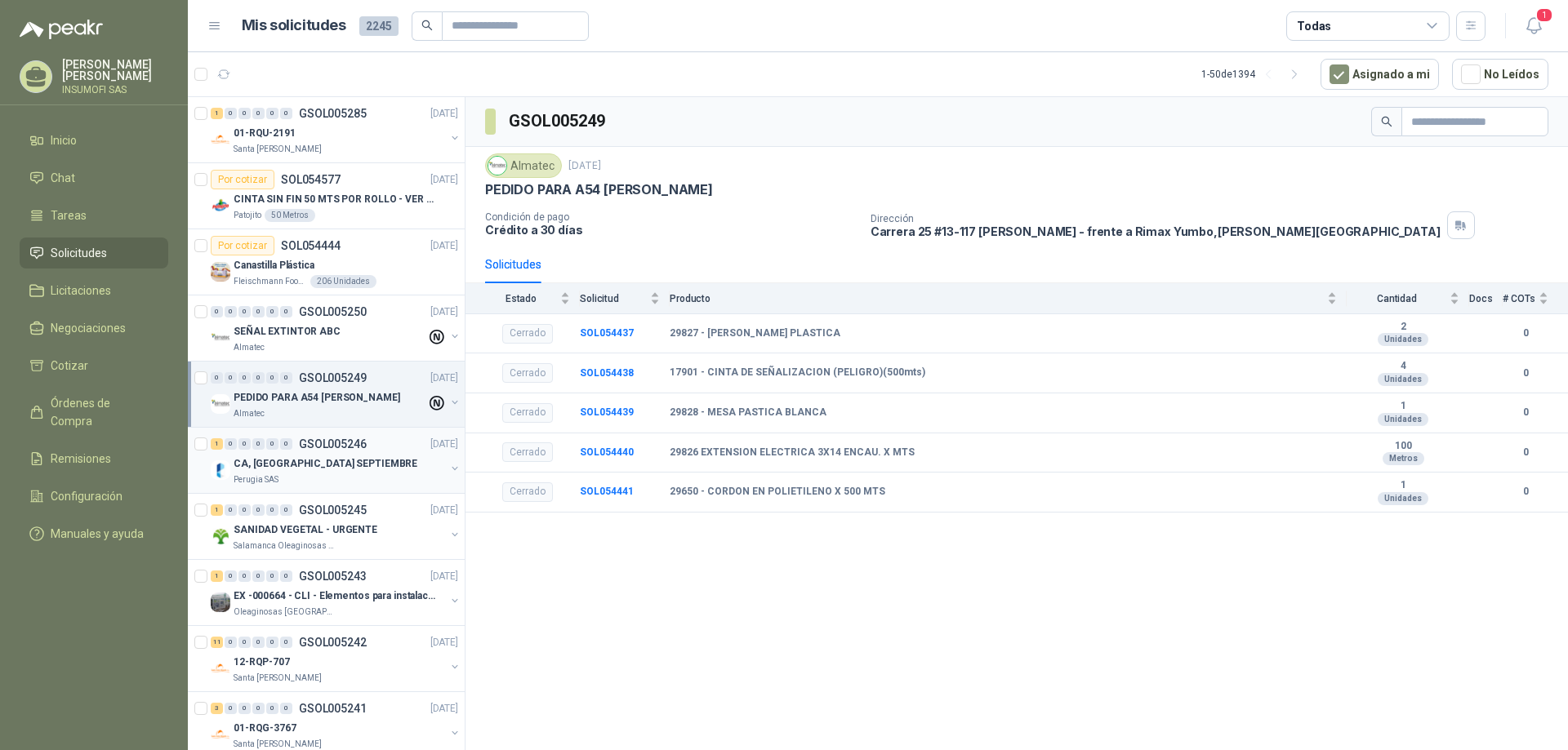
click at [298, 453] on div "1 0 0 0 0 0 GSOL005246 [DATE]" at bounding box center [336, 444] width 251 height 20
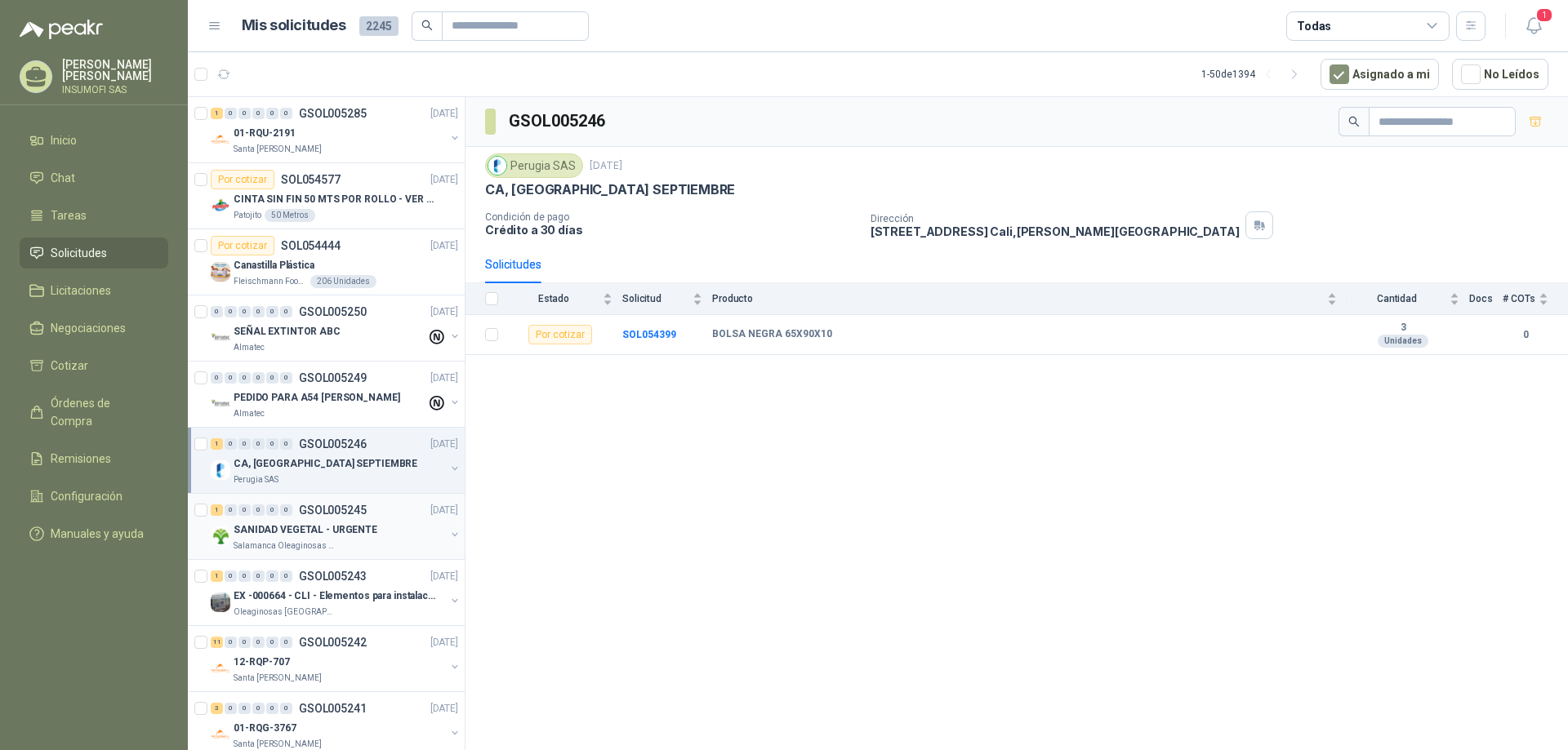
click at [312, 532] on p "SANIDAD VEGETAL - URGENTE" at bounding box center [305, 530] width 143 height 15
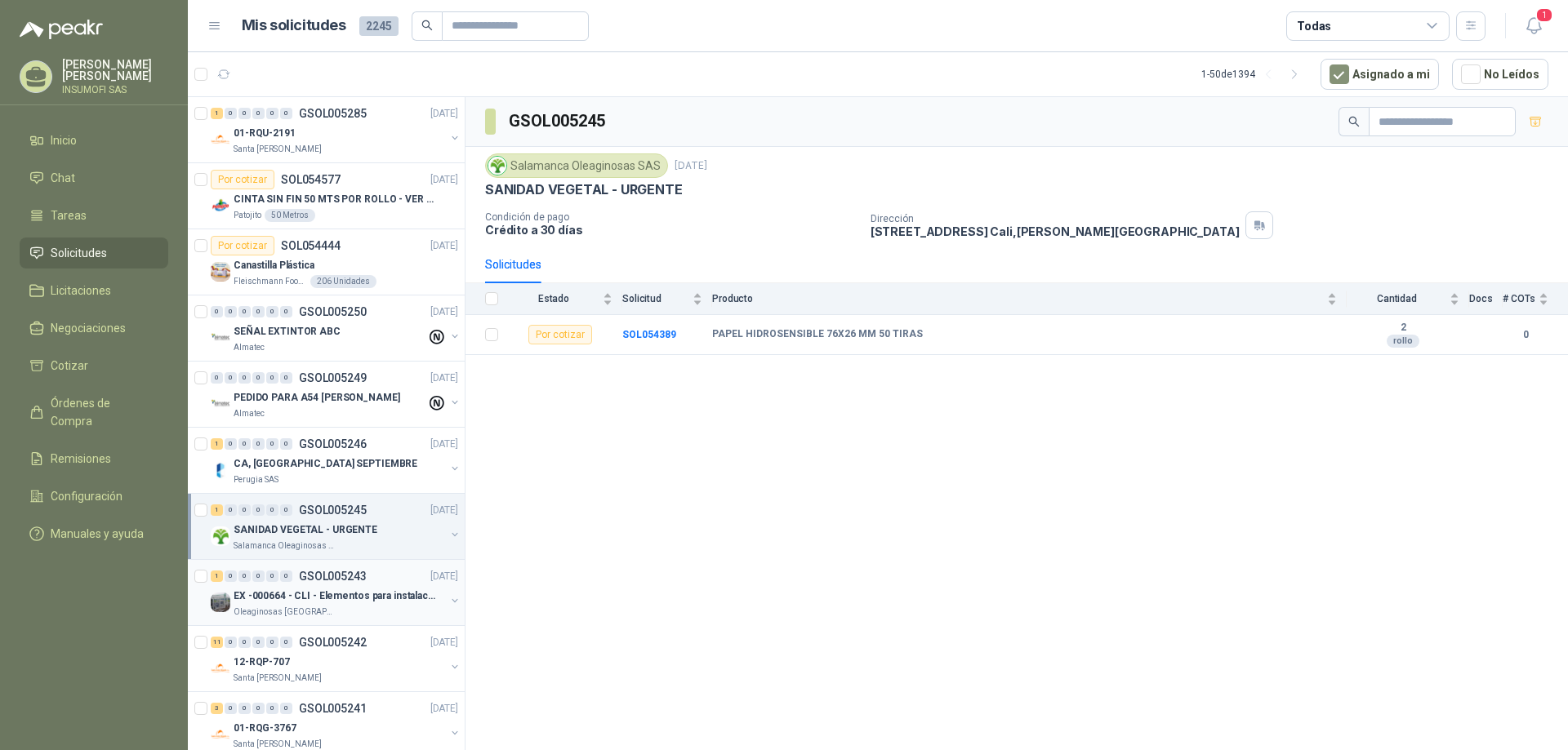
click at [295, 598] on p "EX -000664 - CLI - Elementos para instalacion de c" at bounding box center [335, 596] width 204 height 15
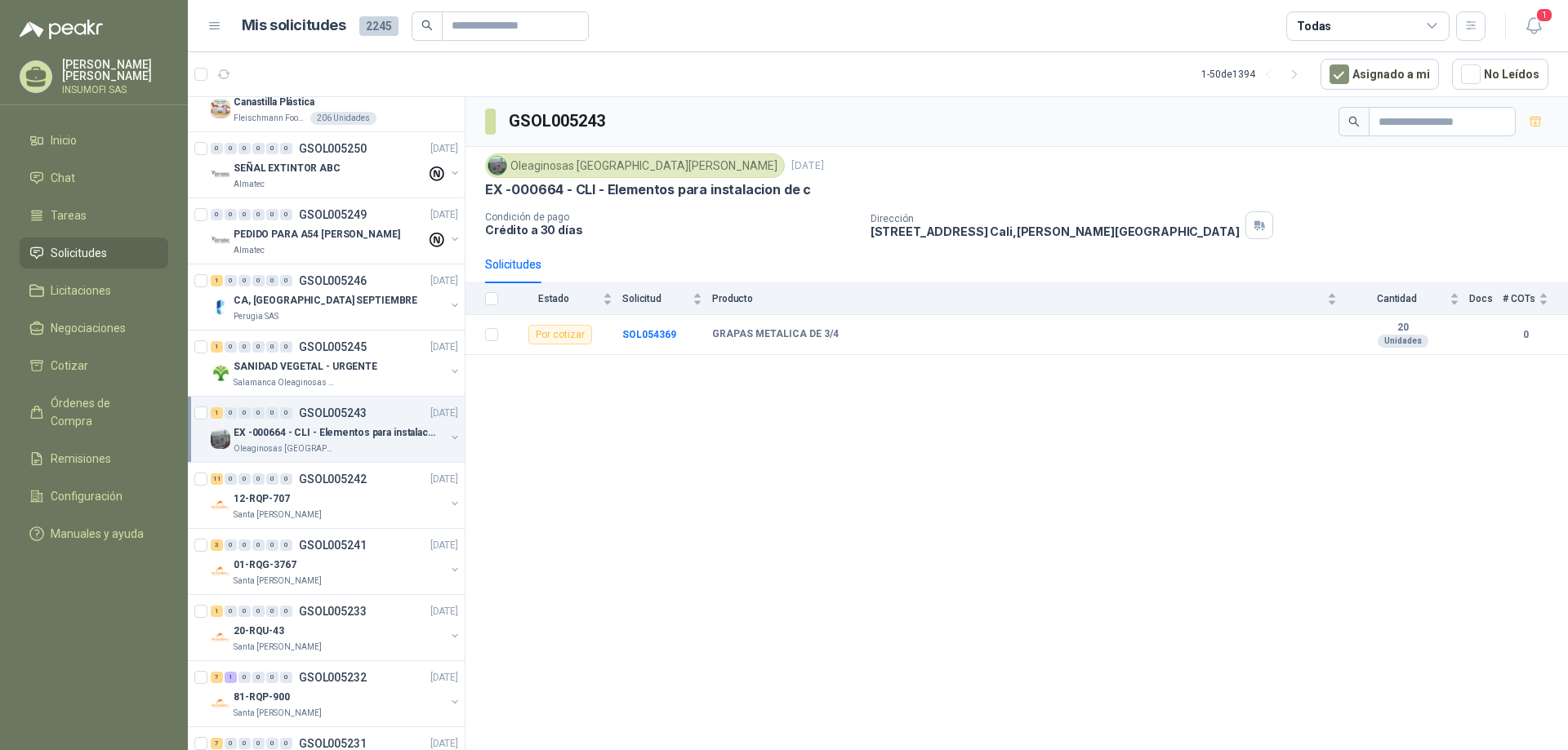
scroll to position [245, 0]
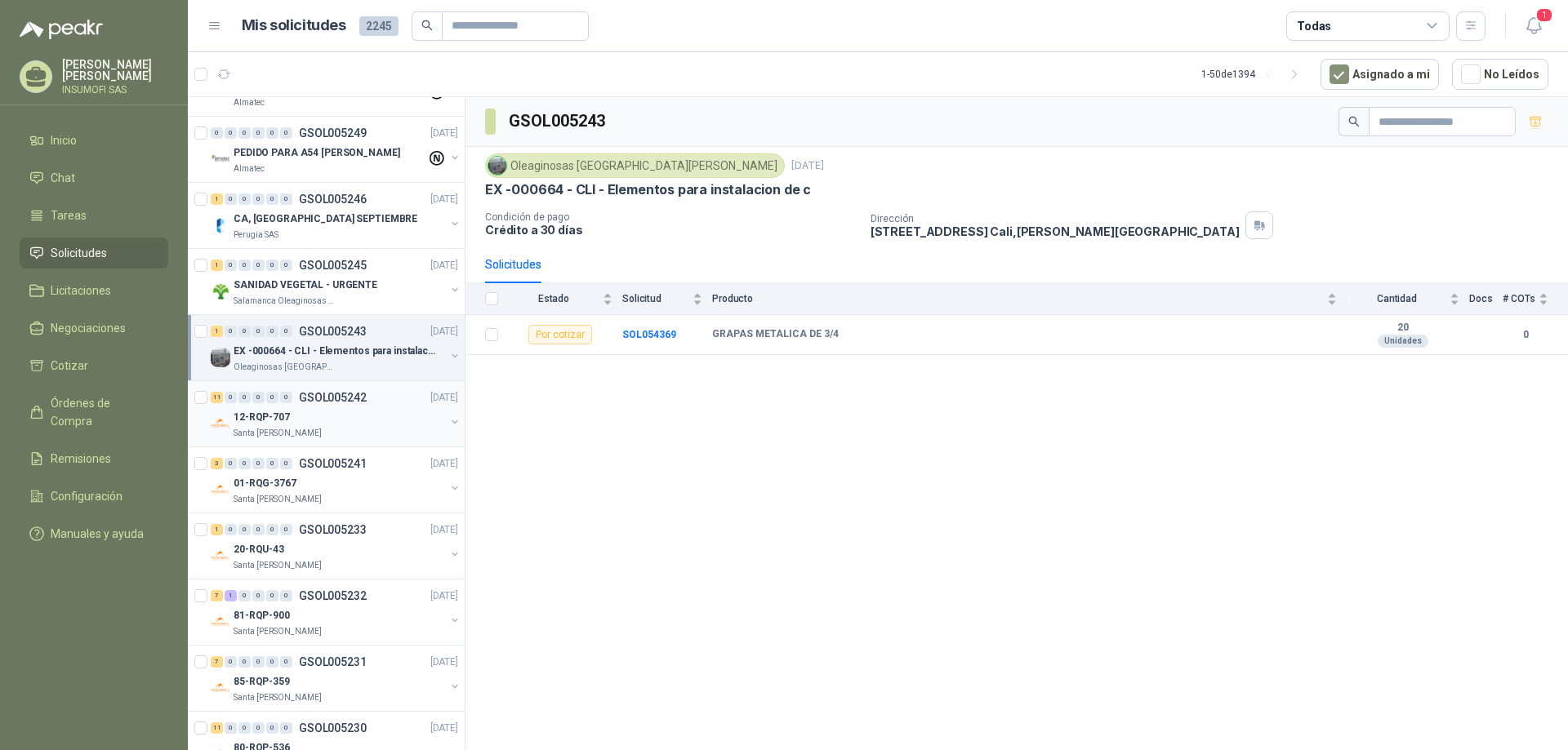
click at [307, 416] on div "12-RQP-707" at bounding box center [339, 417] width 212 height 20
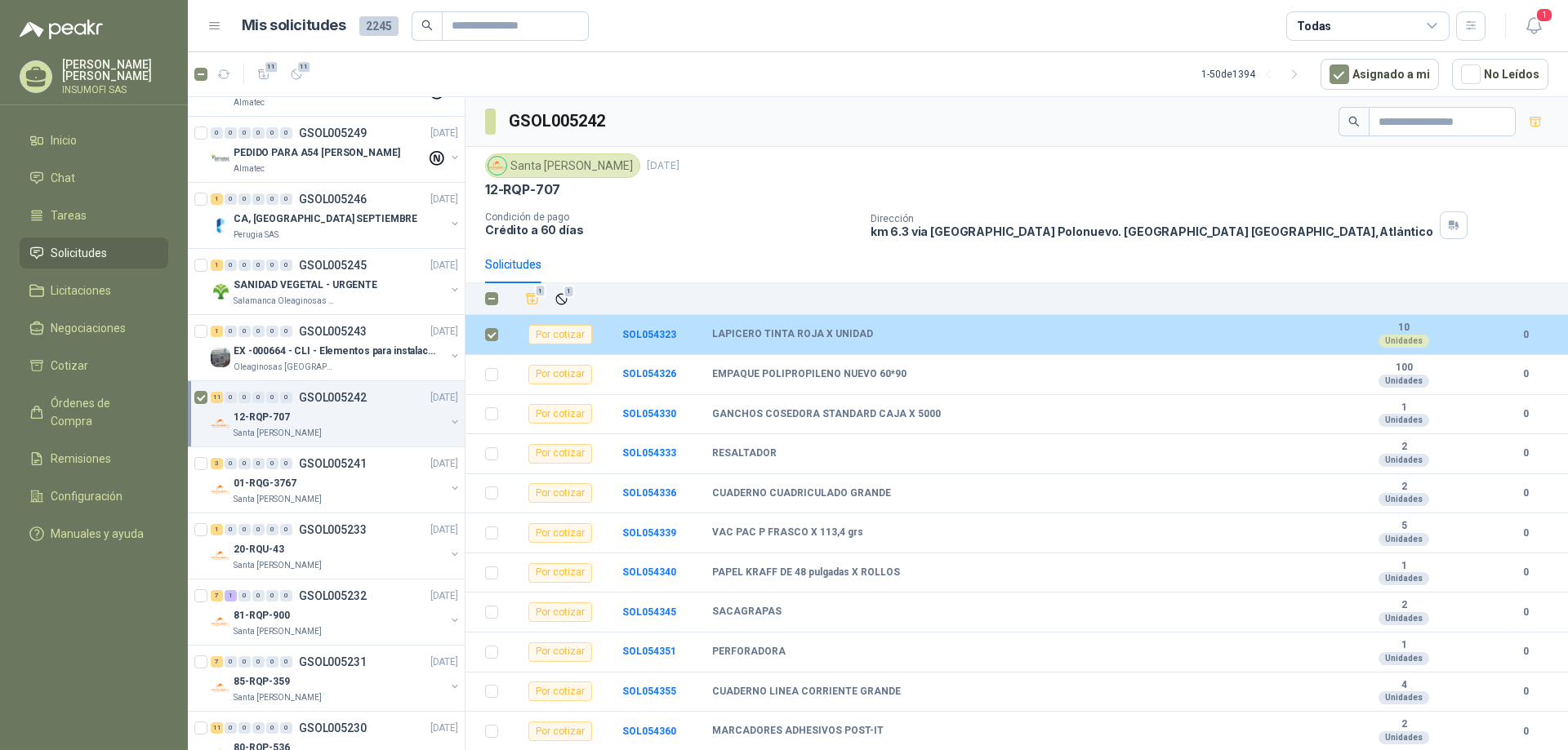
click at [484, 331] on td at bounding box center [486, 335] width 42 height 40
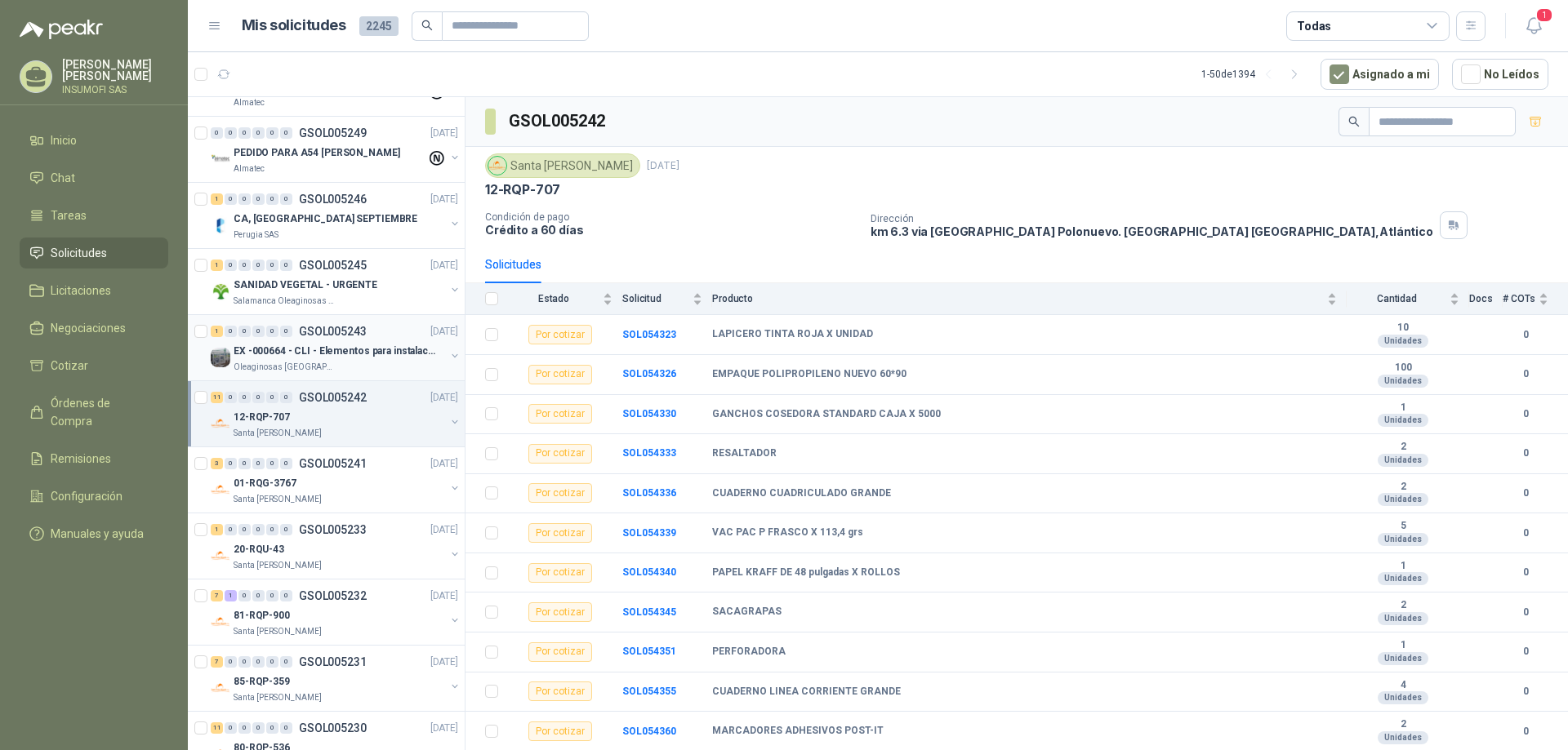
click at [305, 335] on p "GSOL005243" at bounding box center [332, 331] width 68 height 12
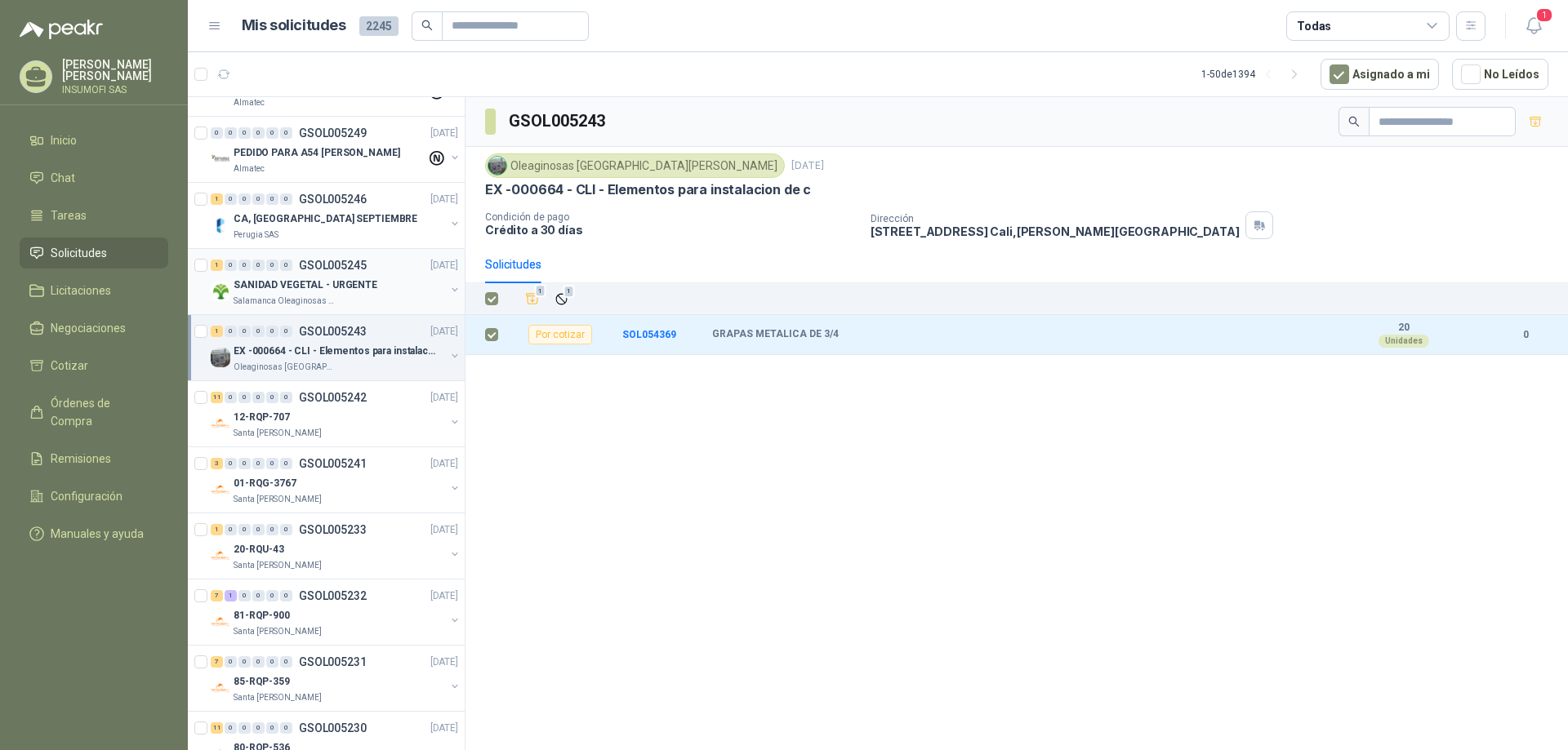
click at [252, 285] on p "SANIDAD VEGETAL - URGENTE" at bounding box center [305, 285] width 143 height 15
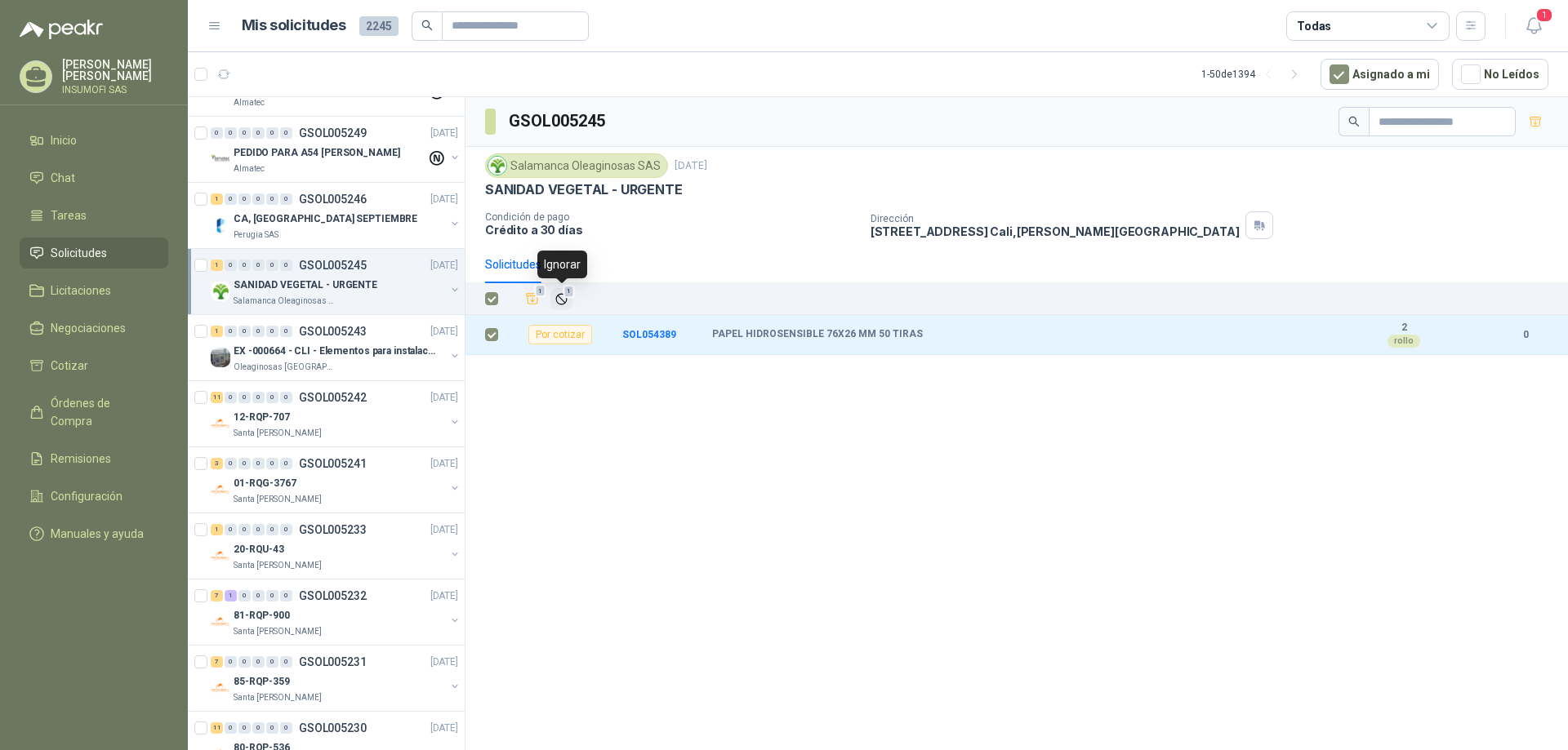
click at [562, 299] on icon "Ignorar" at bounding box center [561, 298] width 10 height 10
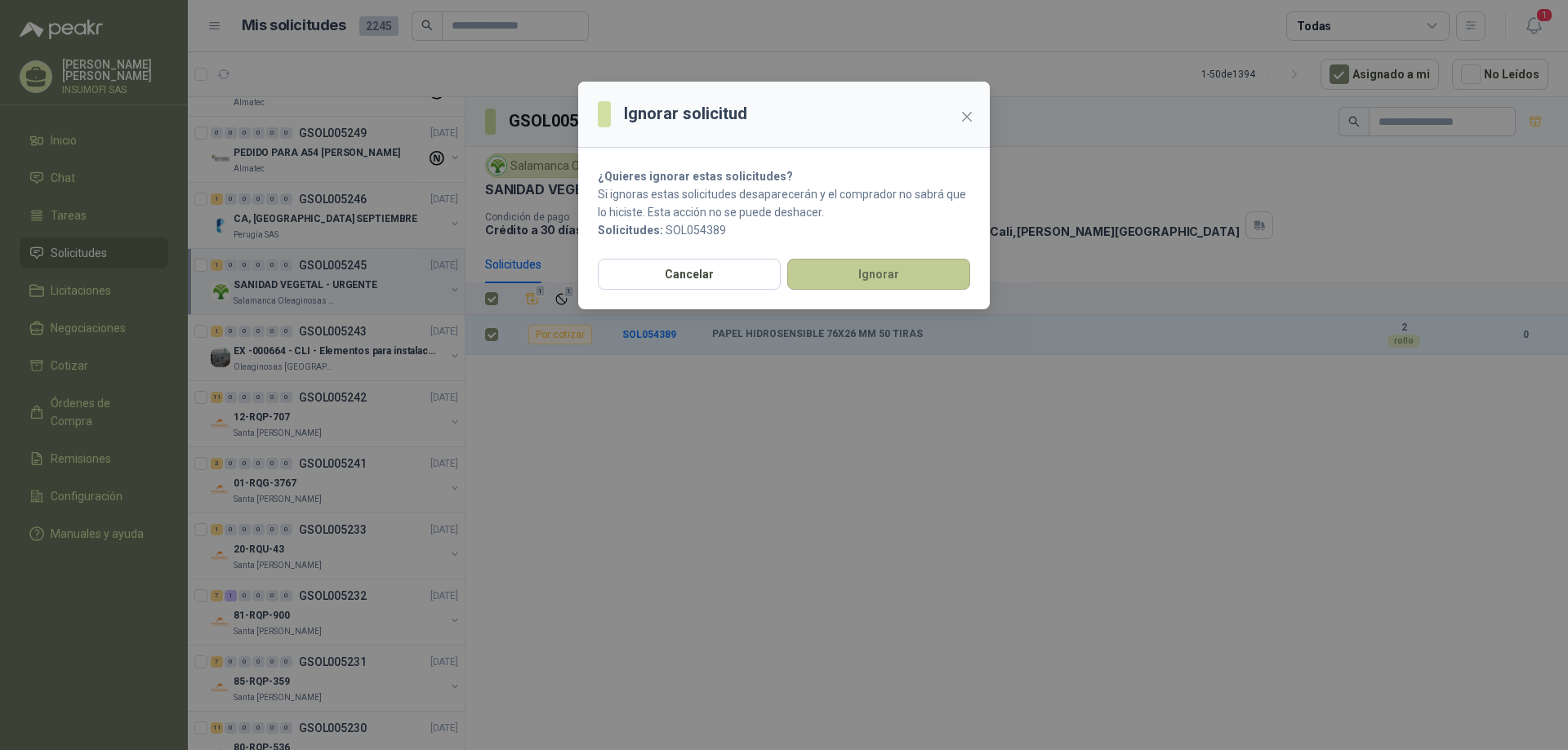
click at [851, 284] on button "Ignorar" at bounding box center [878, 274] width 183 height 31
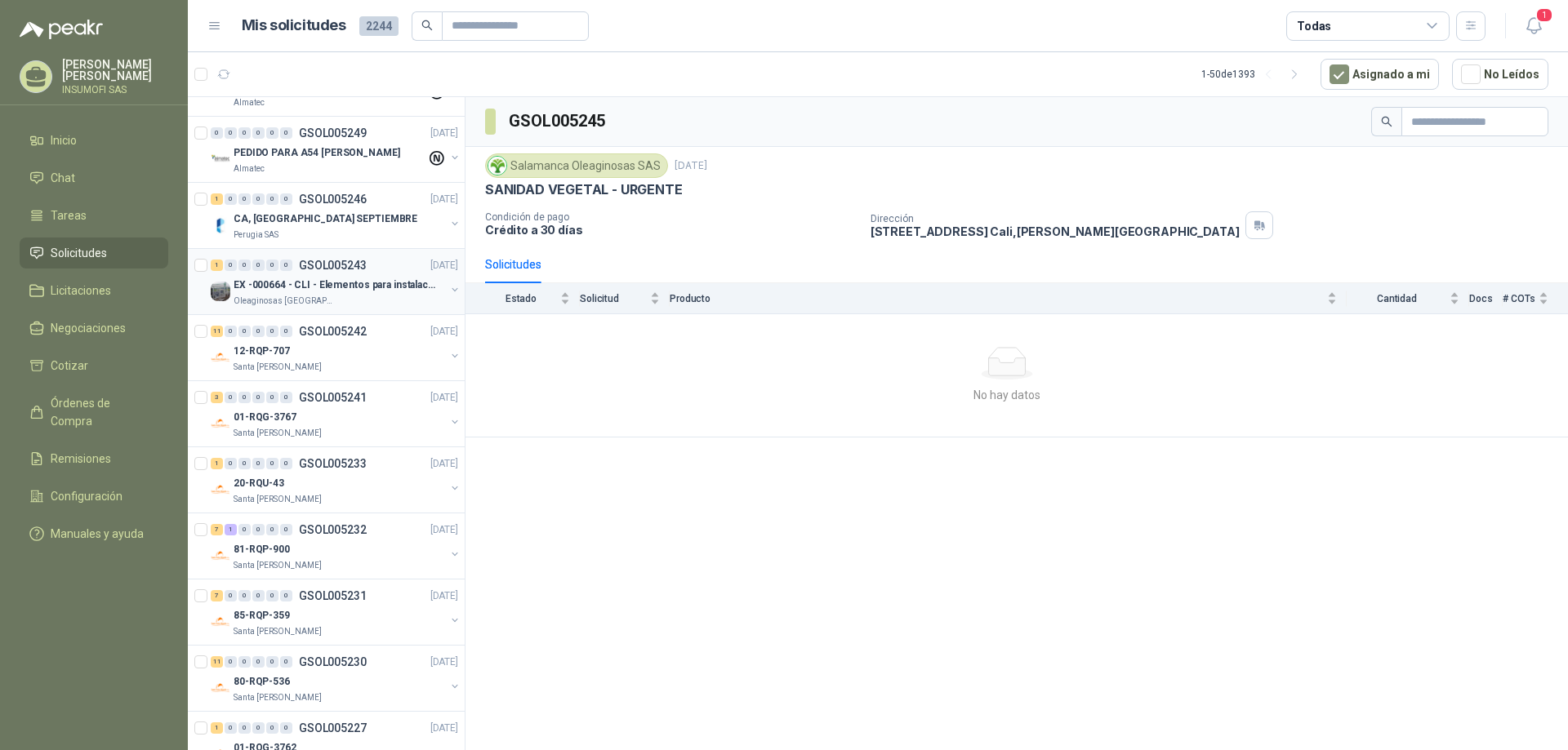
click at [293, 291] on p "EX -000664 - CLI - Elementos para instalacion de c" at bounding box center [335, 285] width 204 height 15
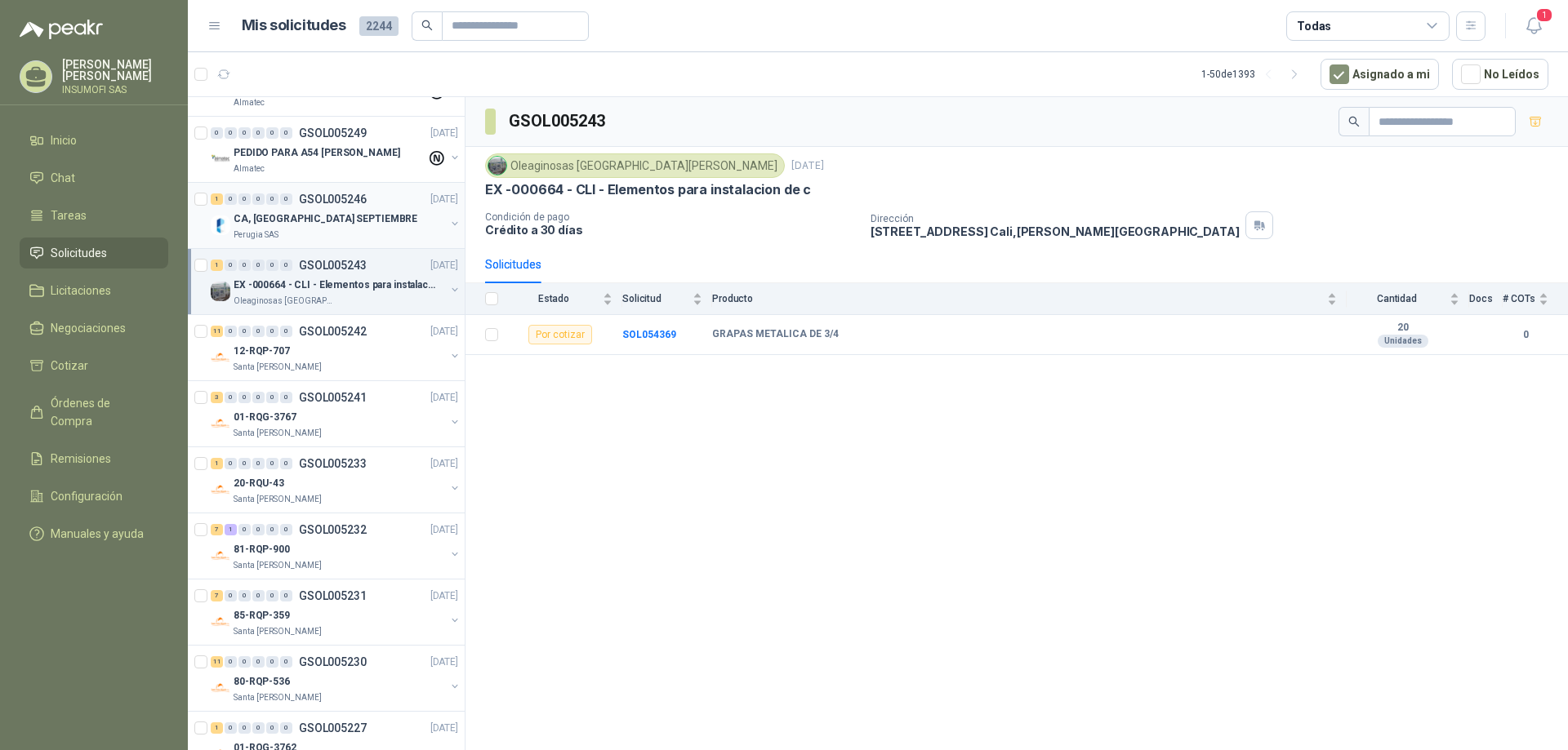
click at [289, 216] on p "CA, [GEOGRAPHIC_DATA] SEPTIEMBRE" at bounding box center [326, 219] width 184 height 15
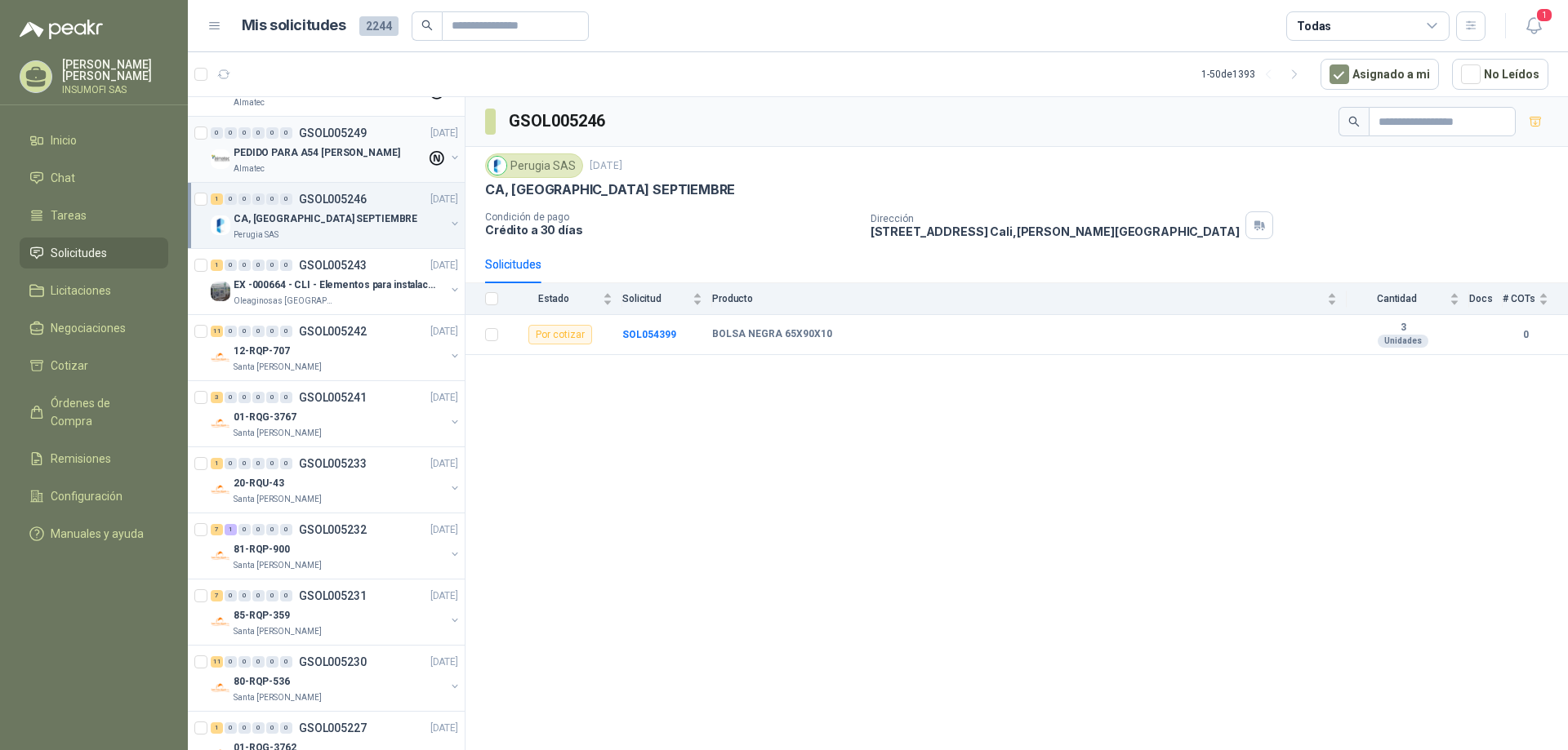
click at [284, 160] on p "PEDIDO PARA A54 [PERSON_NAME]" at bounding box center [316, 152] width 167 height 15
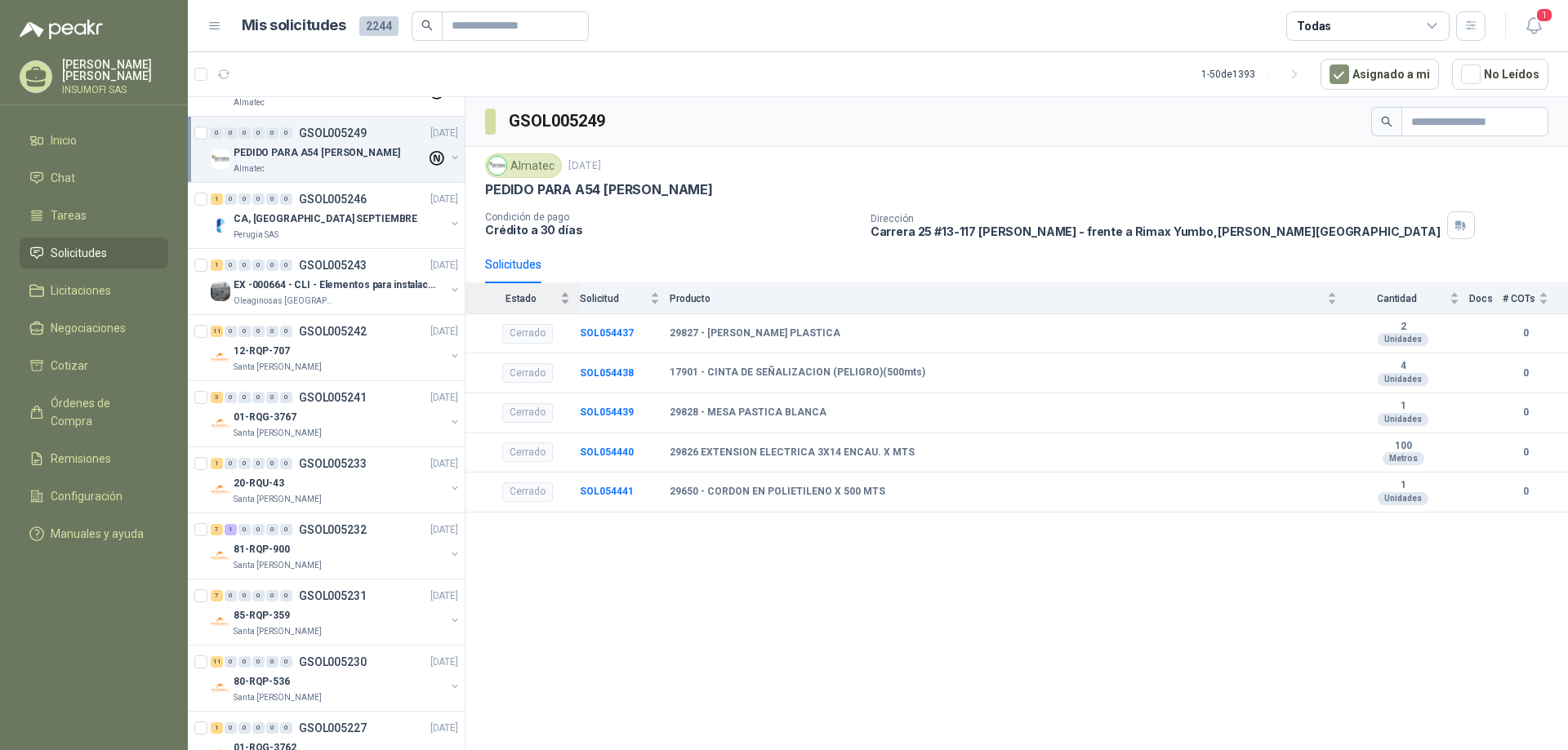
click at [518, 306] on div "Estado" at bounding box center [527, 298] width 85 height 16
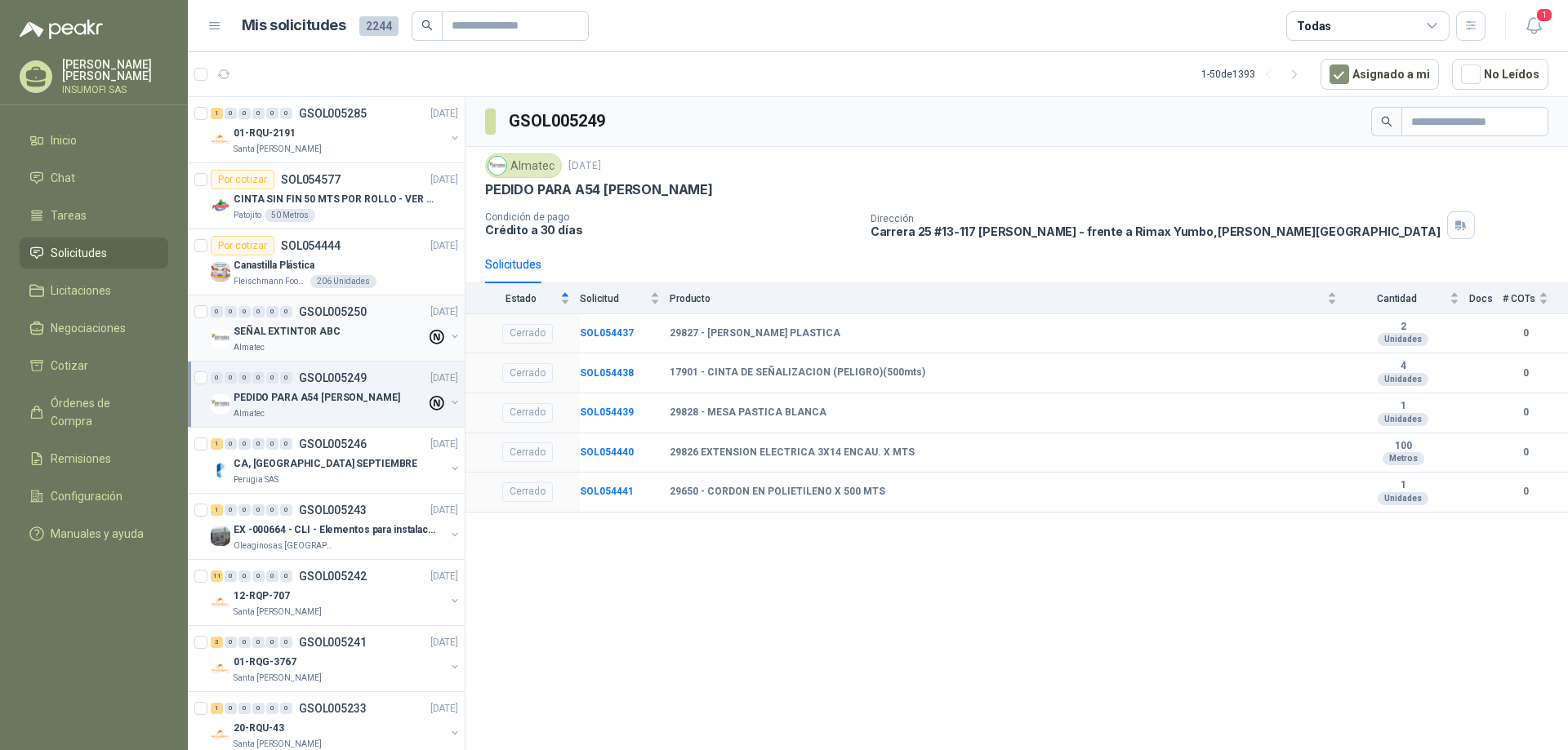
click at [293, 329] on p "SEÑAL EXTINTOR ABC" at bounding box center [287, 332] width 107 height 15
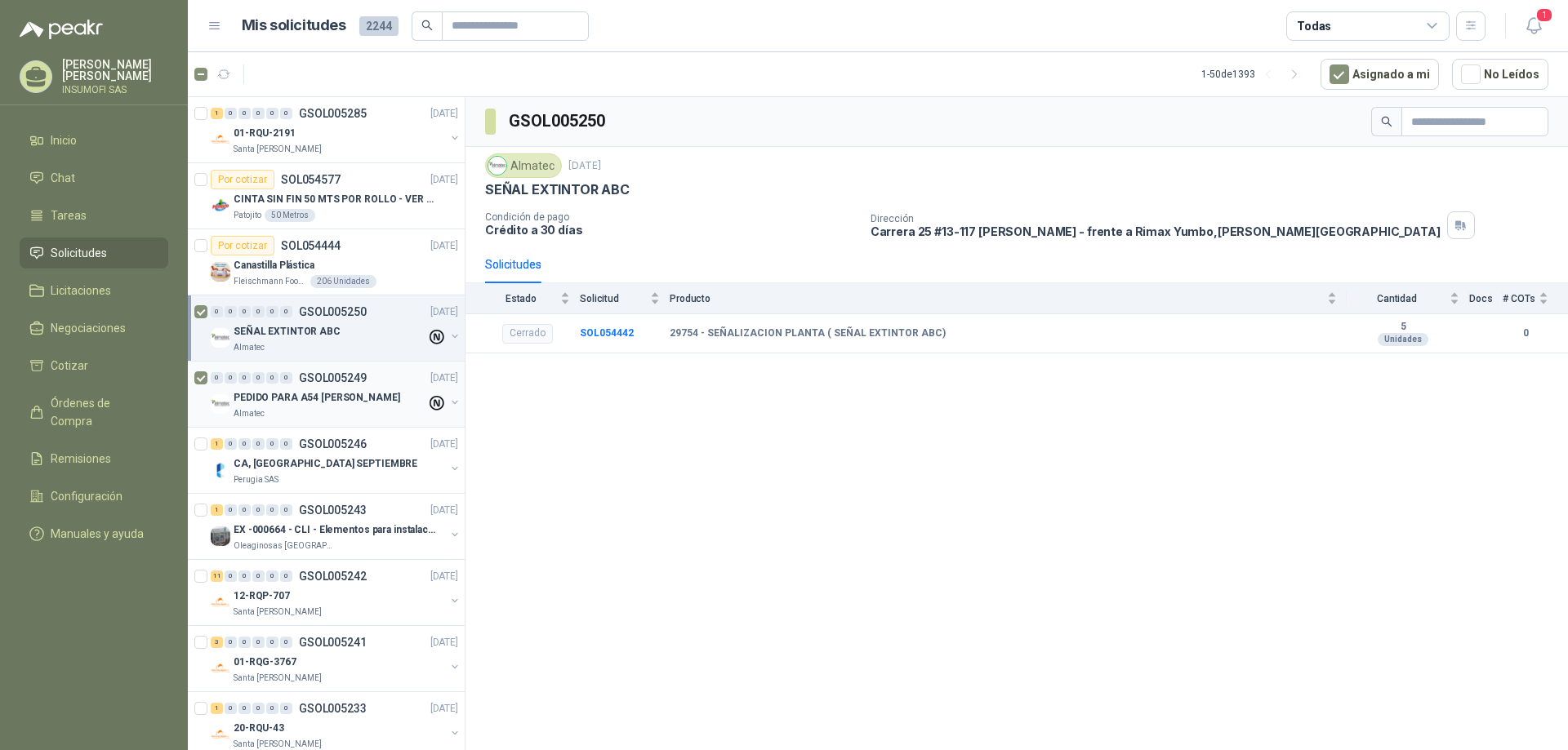
click at [254, 395] on p "PEDIDO PARA A54 [PERSON_NAME]" at bounding box center [316, 398] width 167 height 15
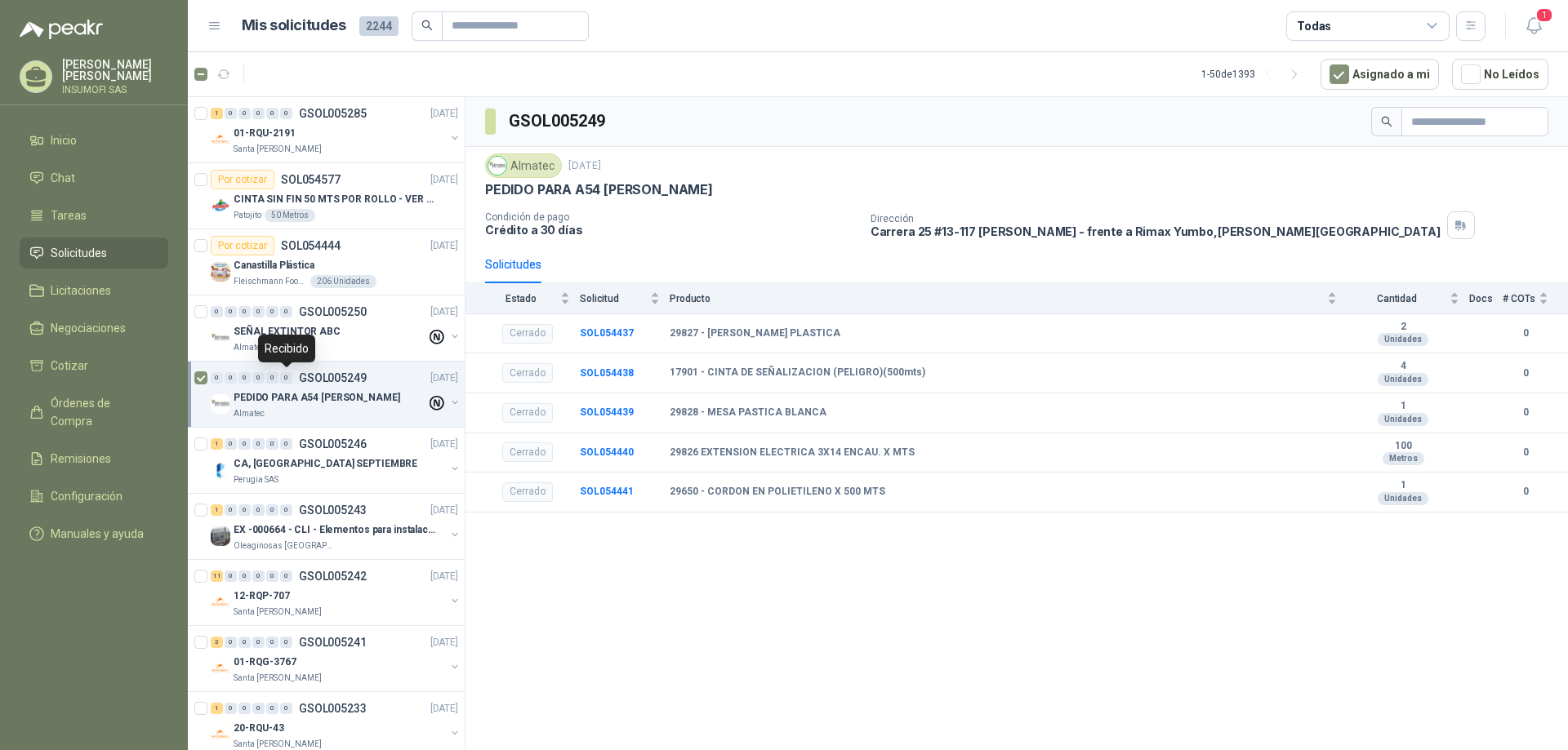
click at [284, 381] on div "0" at bounding box center [287, 378] width 13 height 12
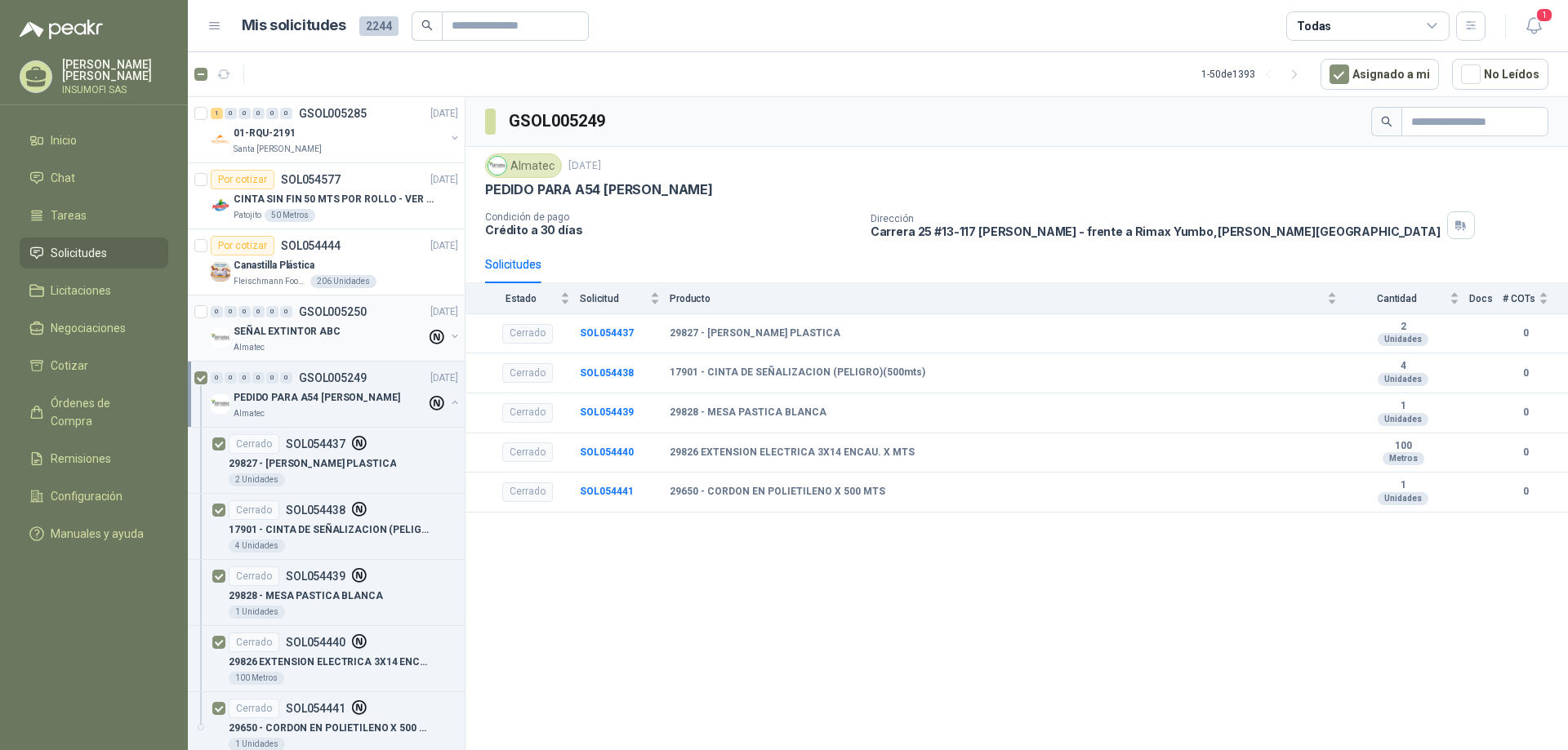
click at [249, 326] on p "SEÑAL EXTINTOR ABC" at bounding box center [287, 332] width 107 height 15
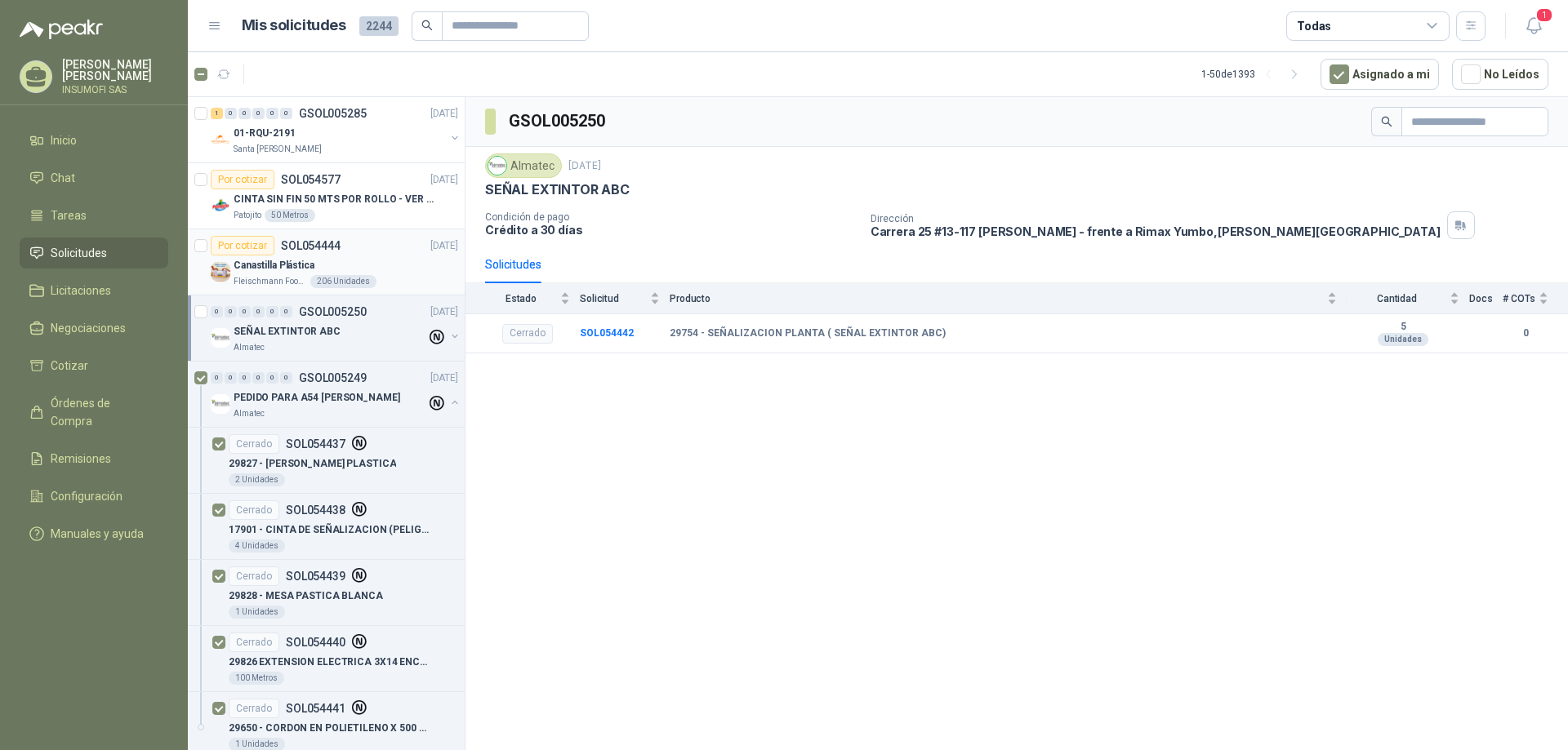
click at [266, 261] on p "Canastilla Plástica" at bounding box center [274, 265] width 81 height 15
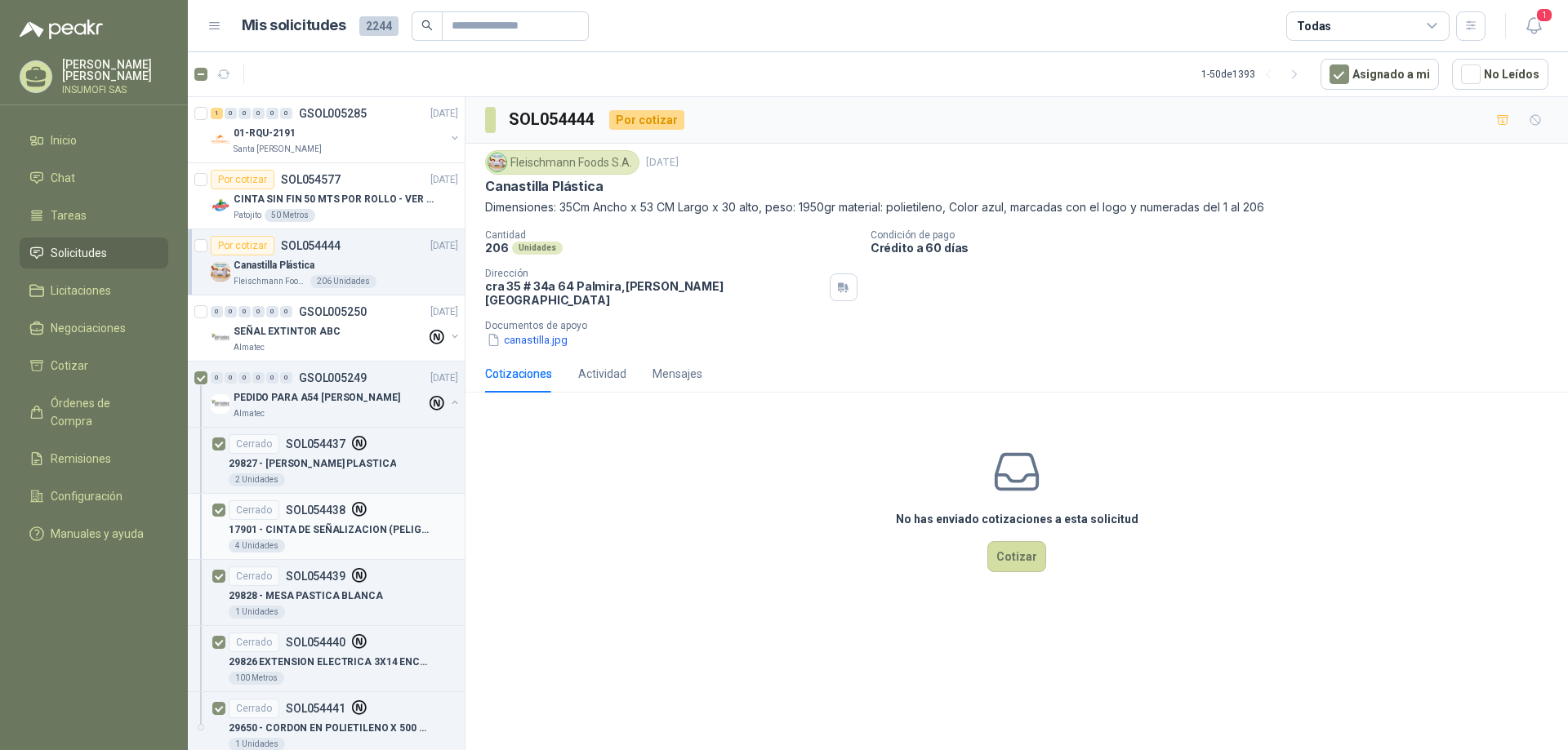
click at [264, 501] on div "Cerrado" at bounding box center [254, 510] width 50 height 20
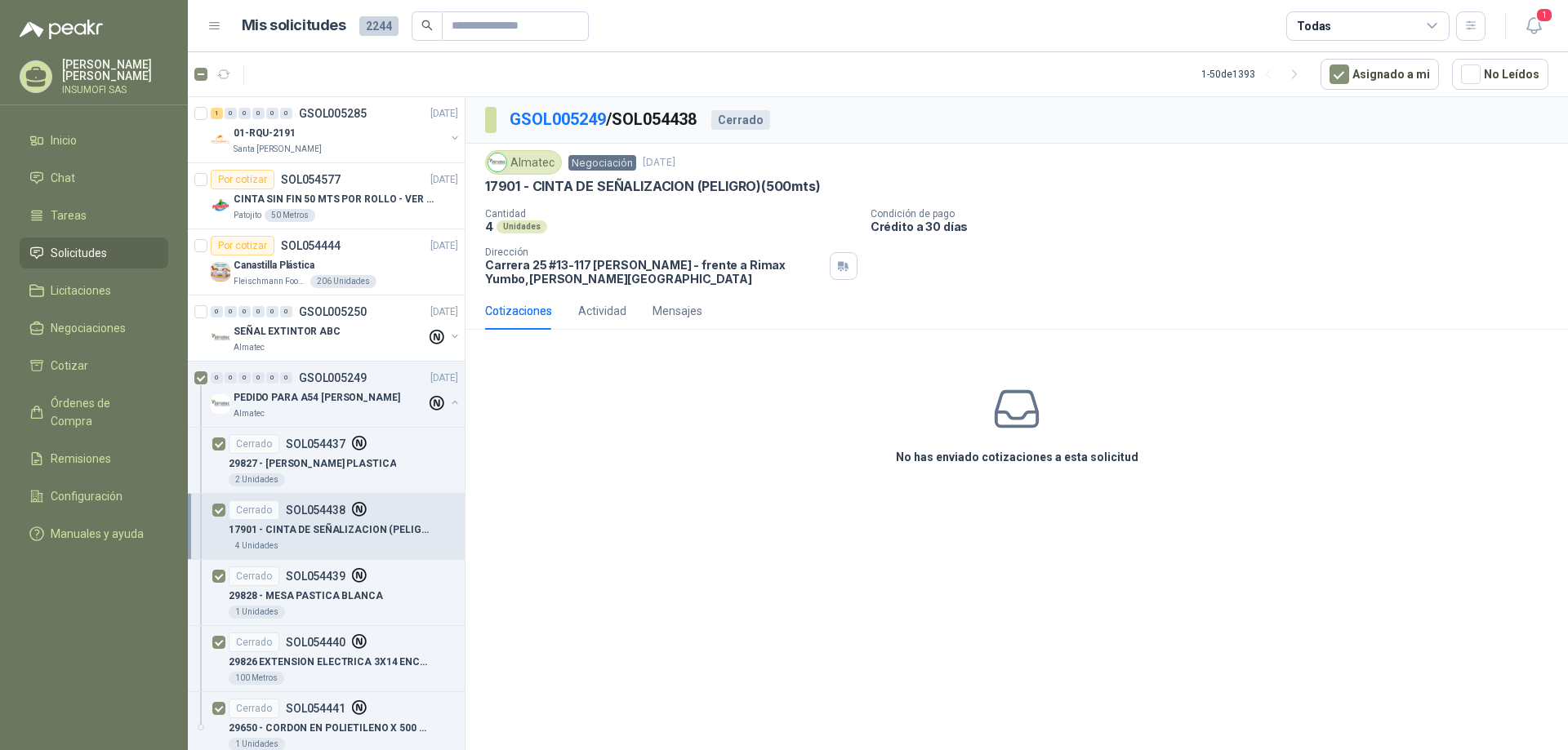
click at [271, 538] on div "17901 - CINTA DE SEÑALIZACION (PELIGRO)(500mts)" at bounding box center [344, 530] width 230 height 20
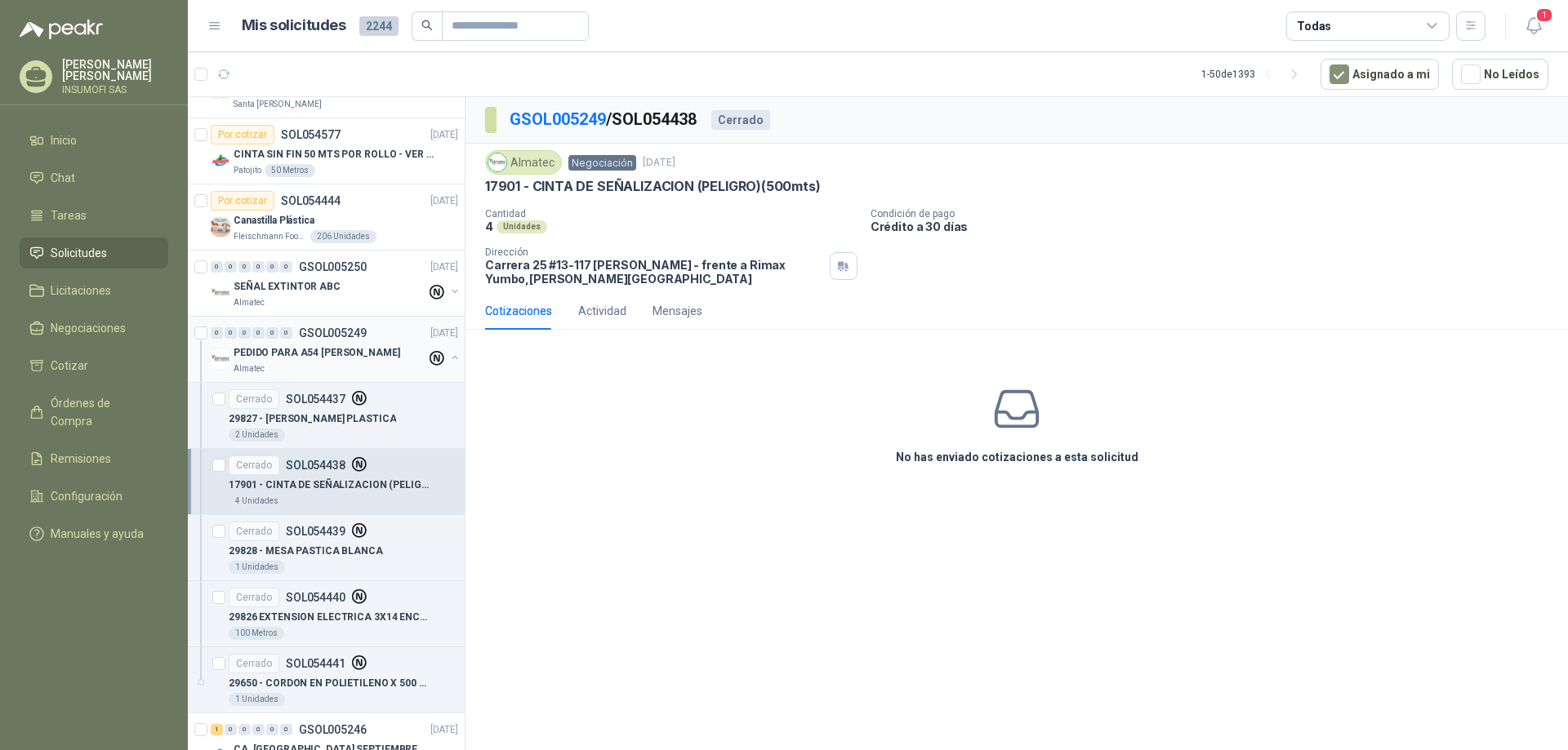
scroll to position [82, 0]
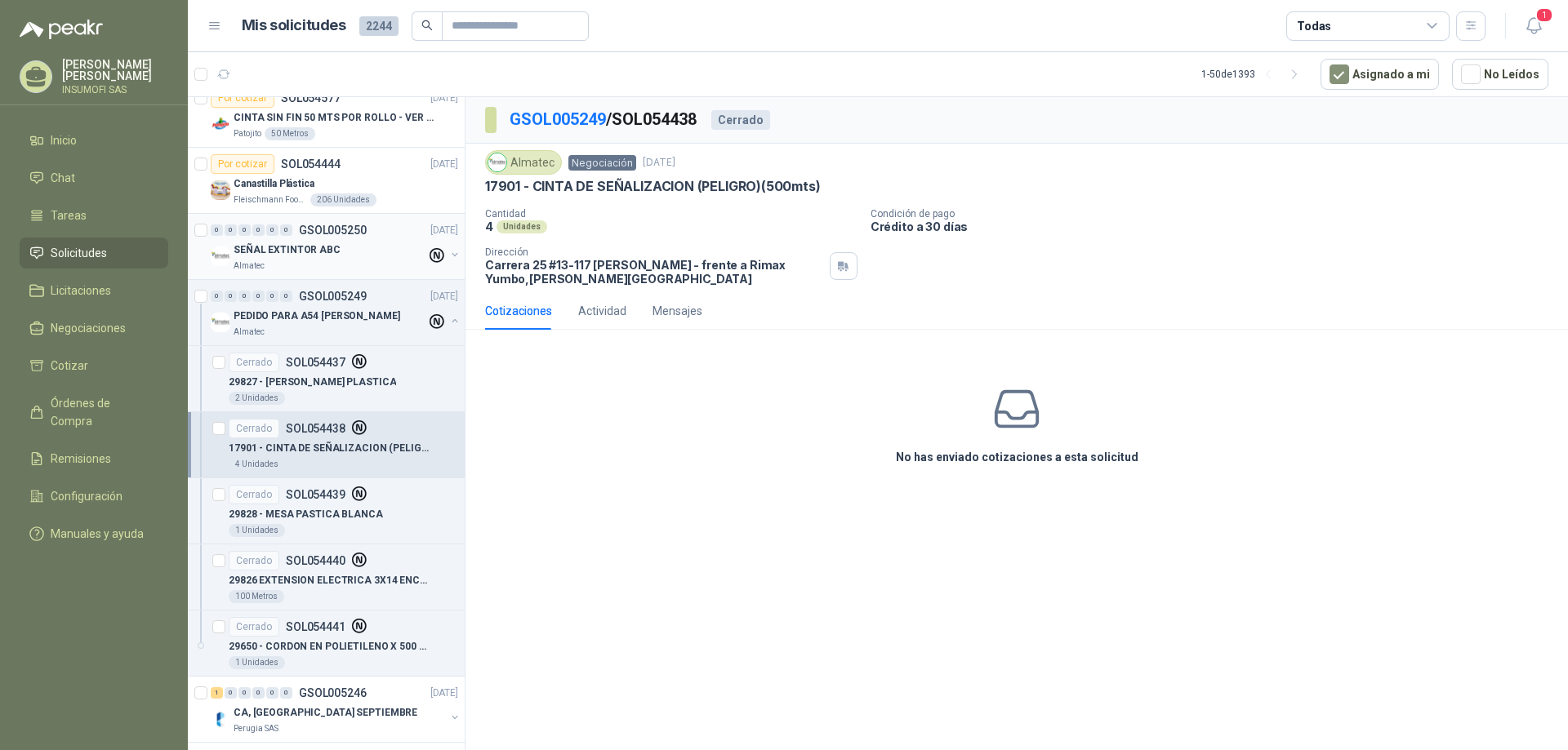
click at [265, 255] on p "SEÑAL EXTINTOR ABC" at bounding box center [287, 250] width 107 height 15
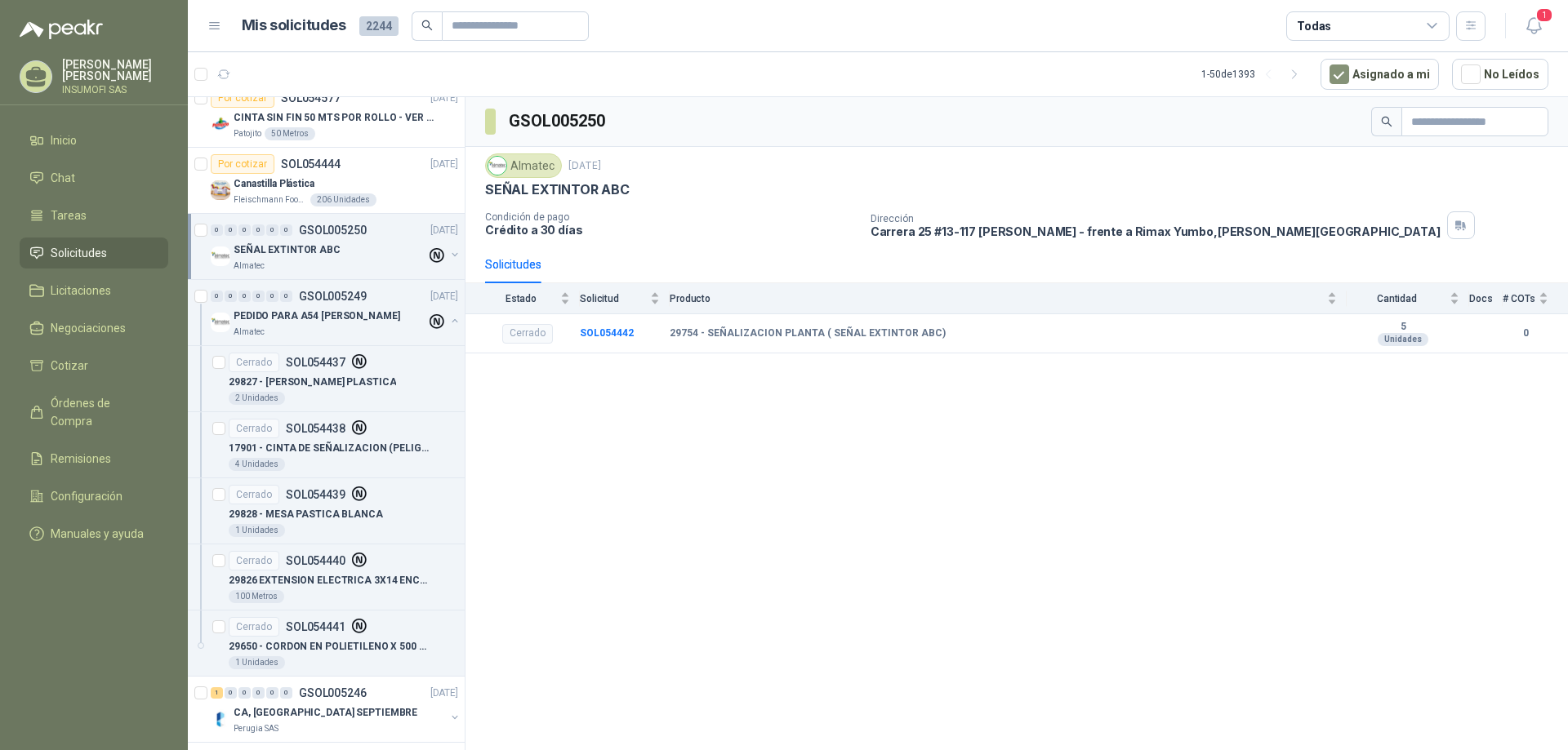
click at [293, 245] on p "SEÑAL EXTINTOR ABC" at bounding box center [287, 250] width 107 height 15
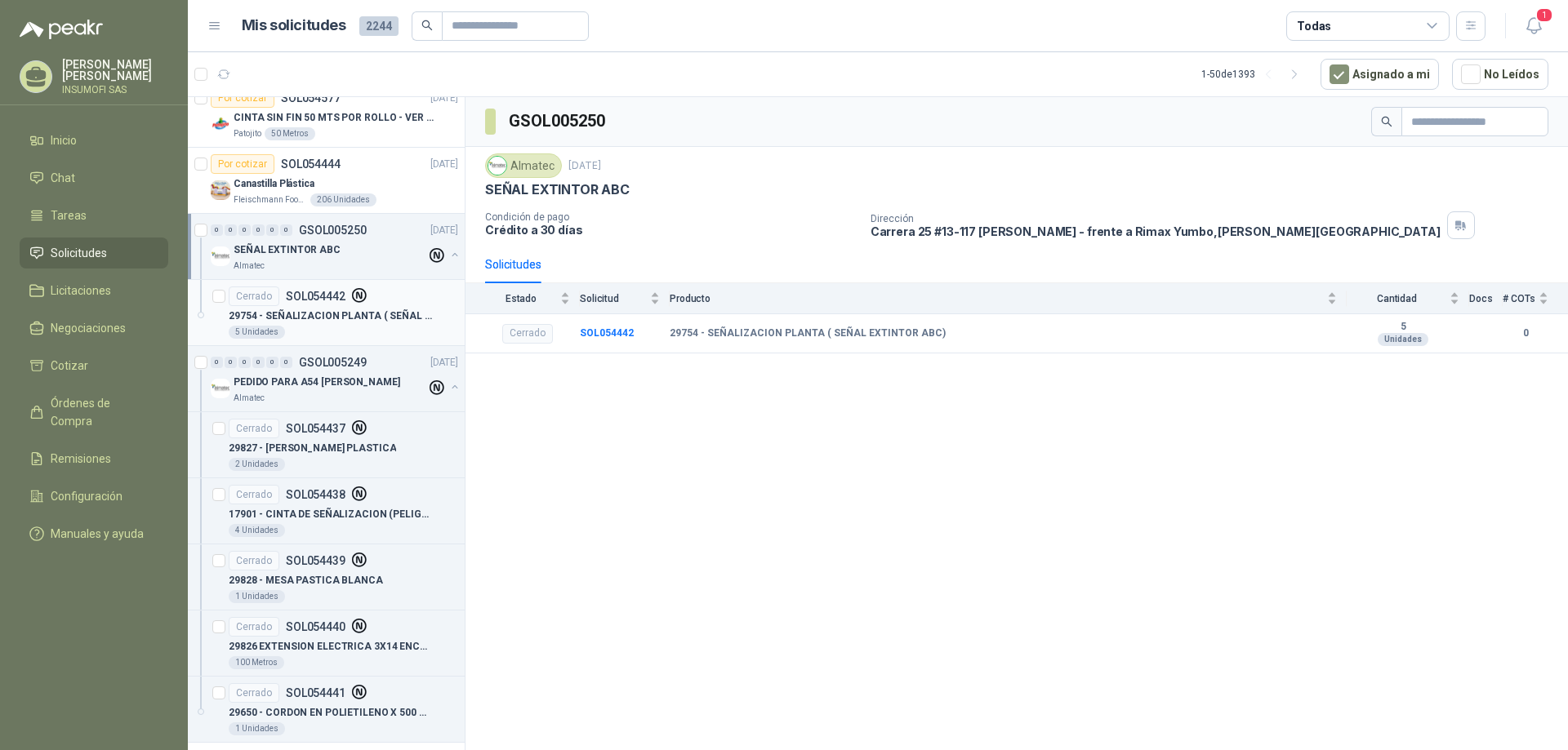
click at [314, 308] on p "29754 - SEÑALIZACION PLANTA ( SEÑAL EXTINTOR ABC)" at bounding box center [331, 316] width 204 height 15
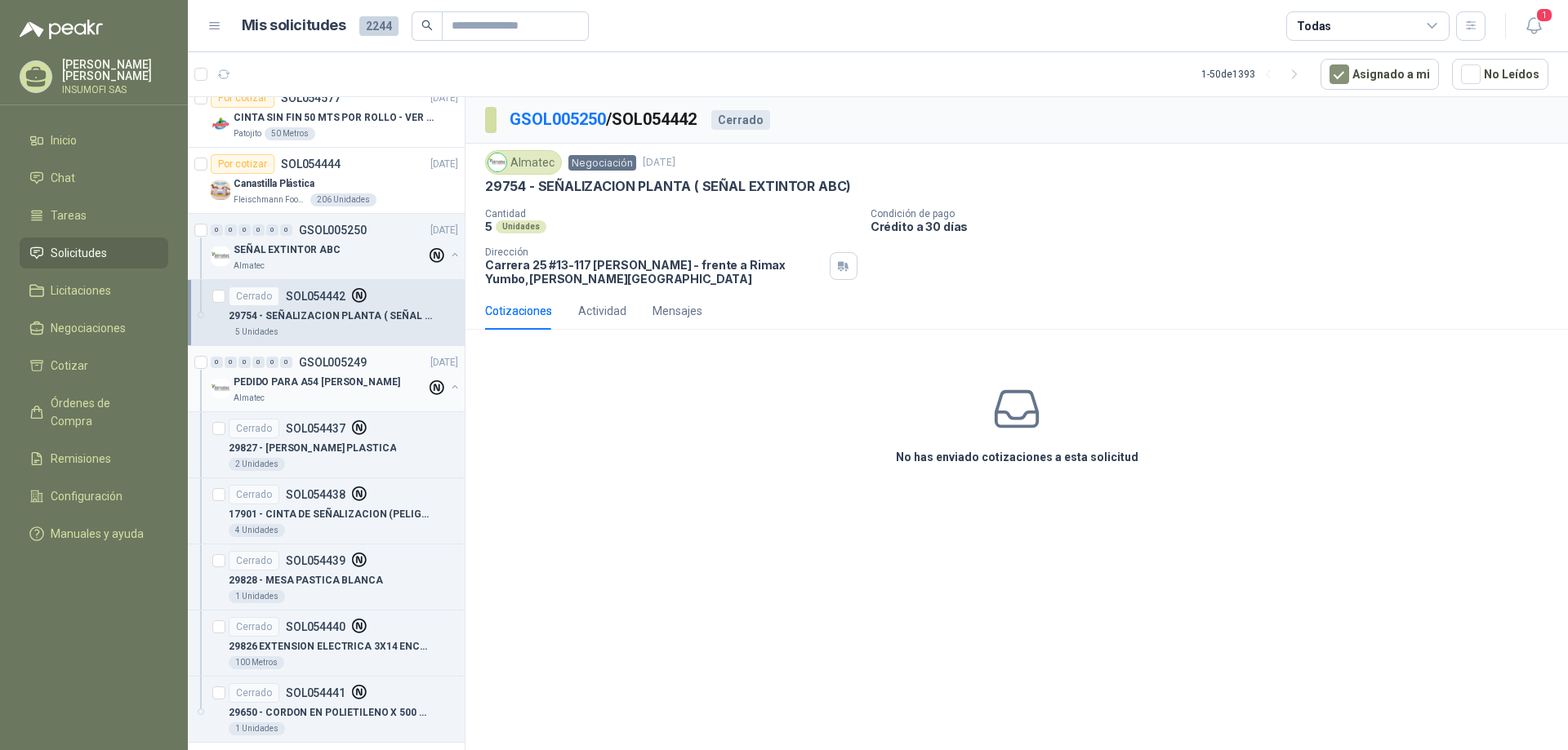
click at [290, 370] on div "0 0 0 0 0 0 GSOL005249 [DATE]" at bounding box center [336, 362] width 251 height 20
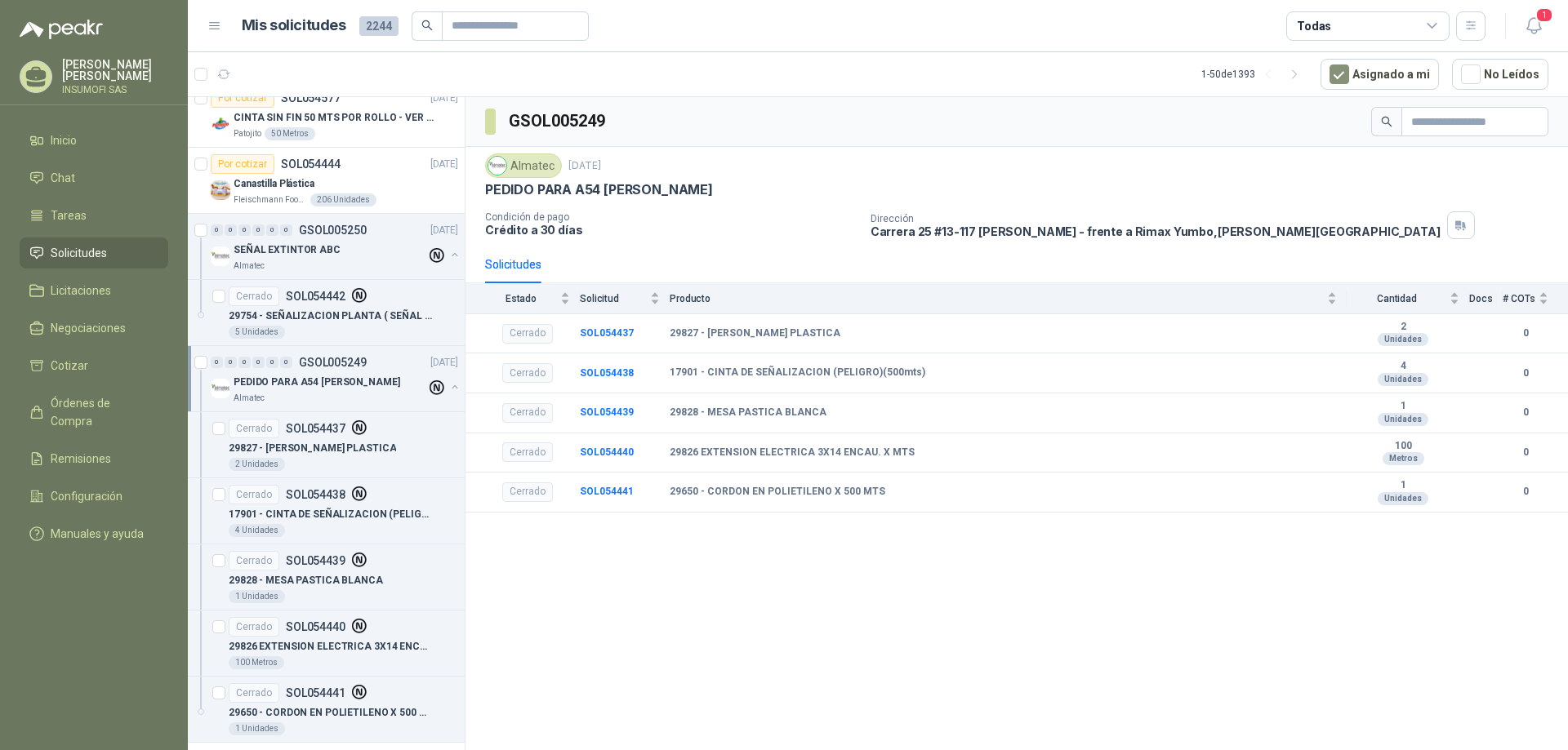
click at [273, 378] on p "PEDIDO PARA A54 [PERSON_NAME]" at bounding box center [316, 382] width 167 height 15
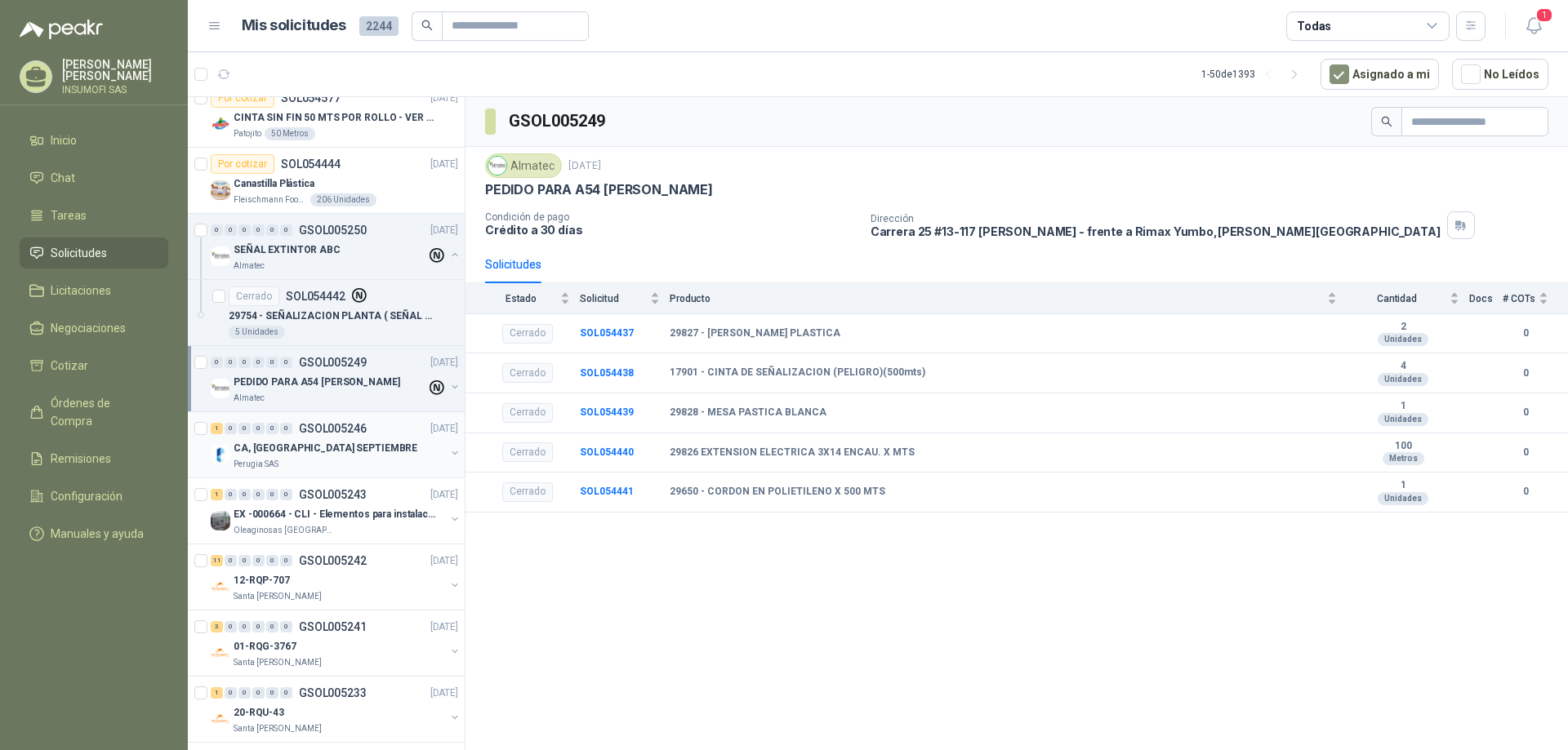
click at [293, 449] on p "CA, [GEOGRAPHIC_DATA] SEPTIEMBRE" at bounding box center [326, 448] width 184 height 15
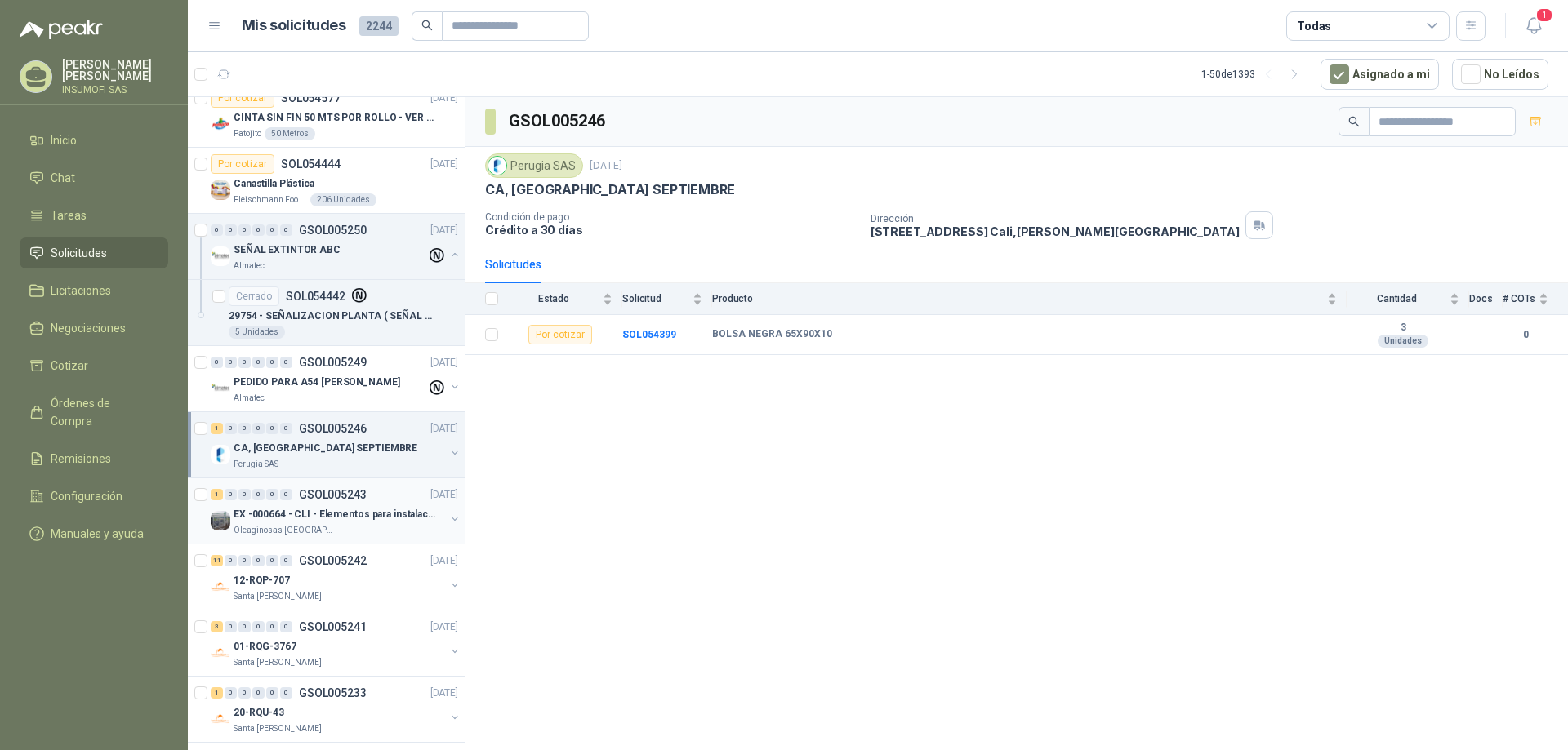
click at [292, 508] on p "EX -000664 - CLI - Elementos para instalacion de c" at bounding box center [335, 514] width 204 height 15
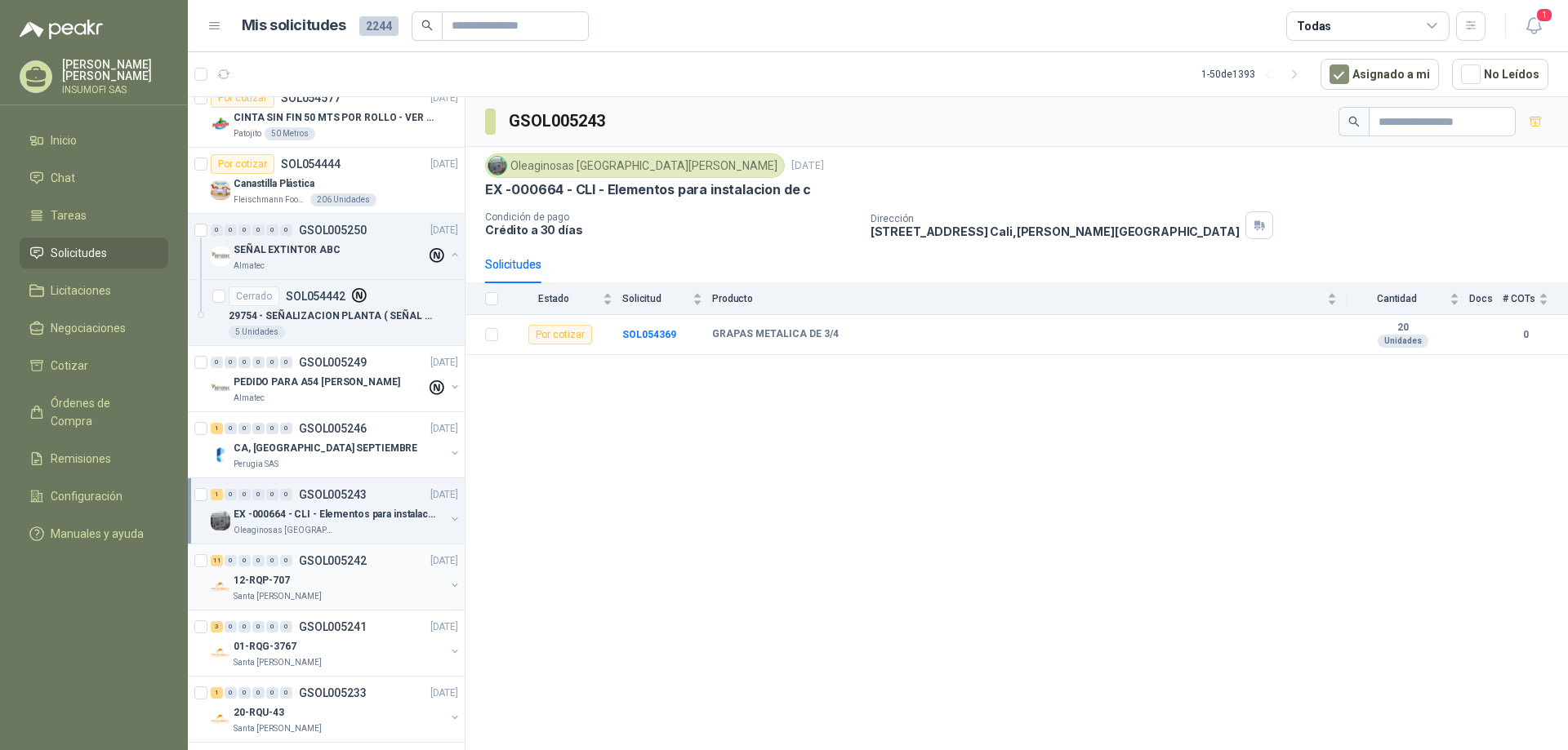
click at [291, 570] on div "11 0 0 0 0 0 GSOL005242 [DATE]" at bounding box center [336, 561] width 251 height 20
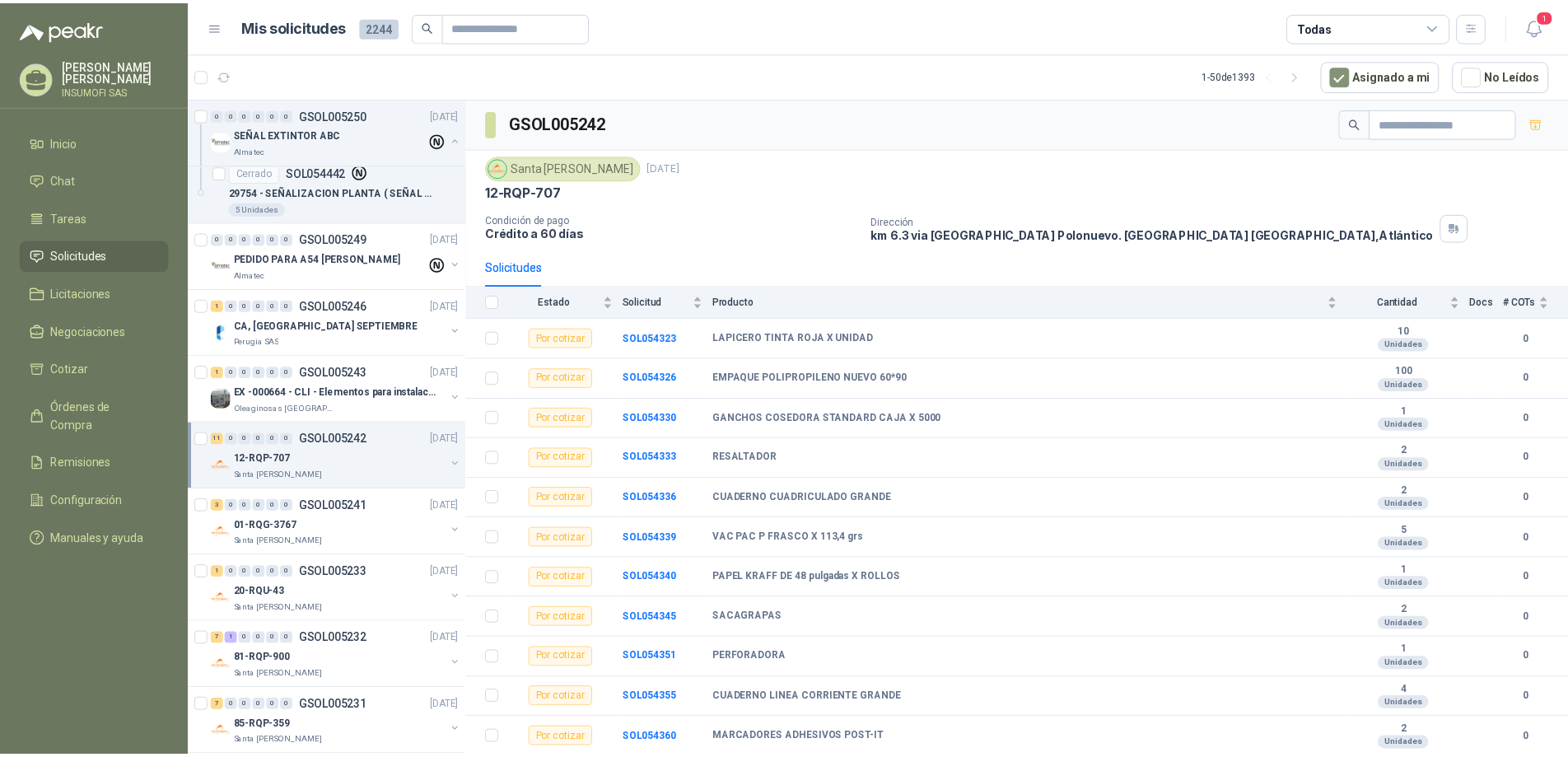
scroll to position [329, 0]
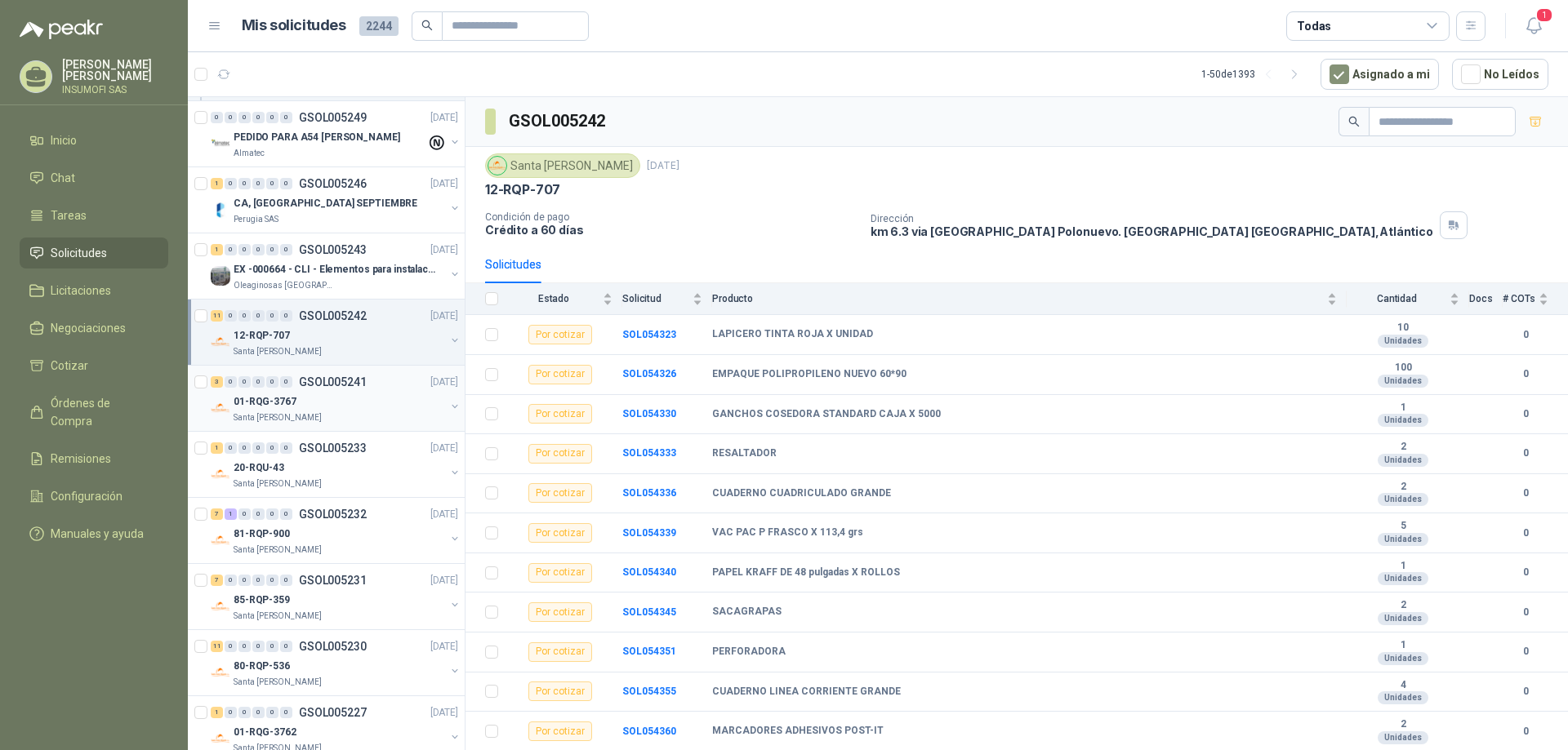
click at [304, 398] on div "01-RQG-3767" at bounding box center [339, 402] width 212 height 20
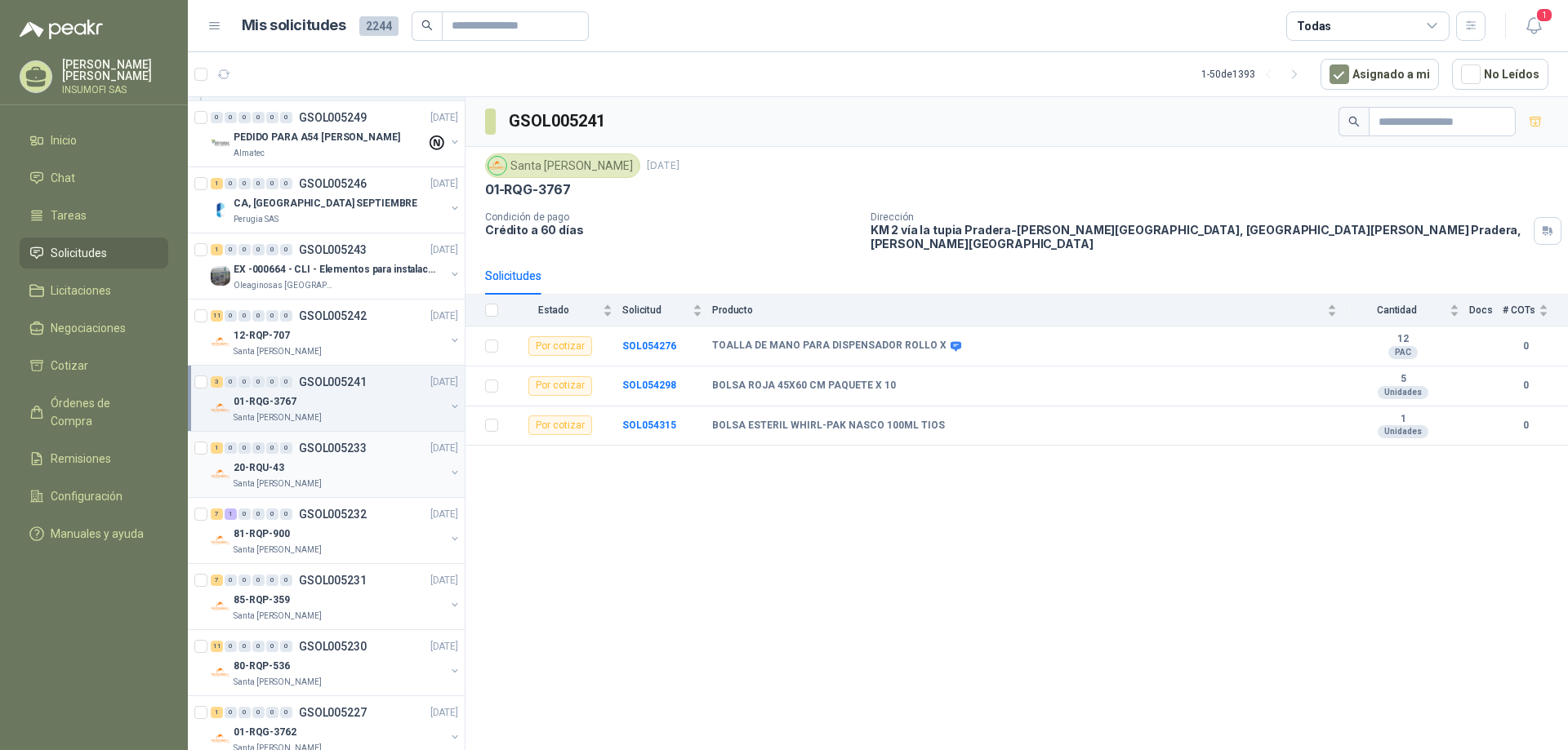
click at [316, 458] on div "20-RQU-43" at bounding box center [339, 468] width 212 height 20
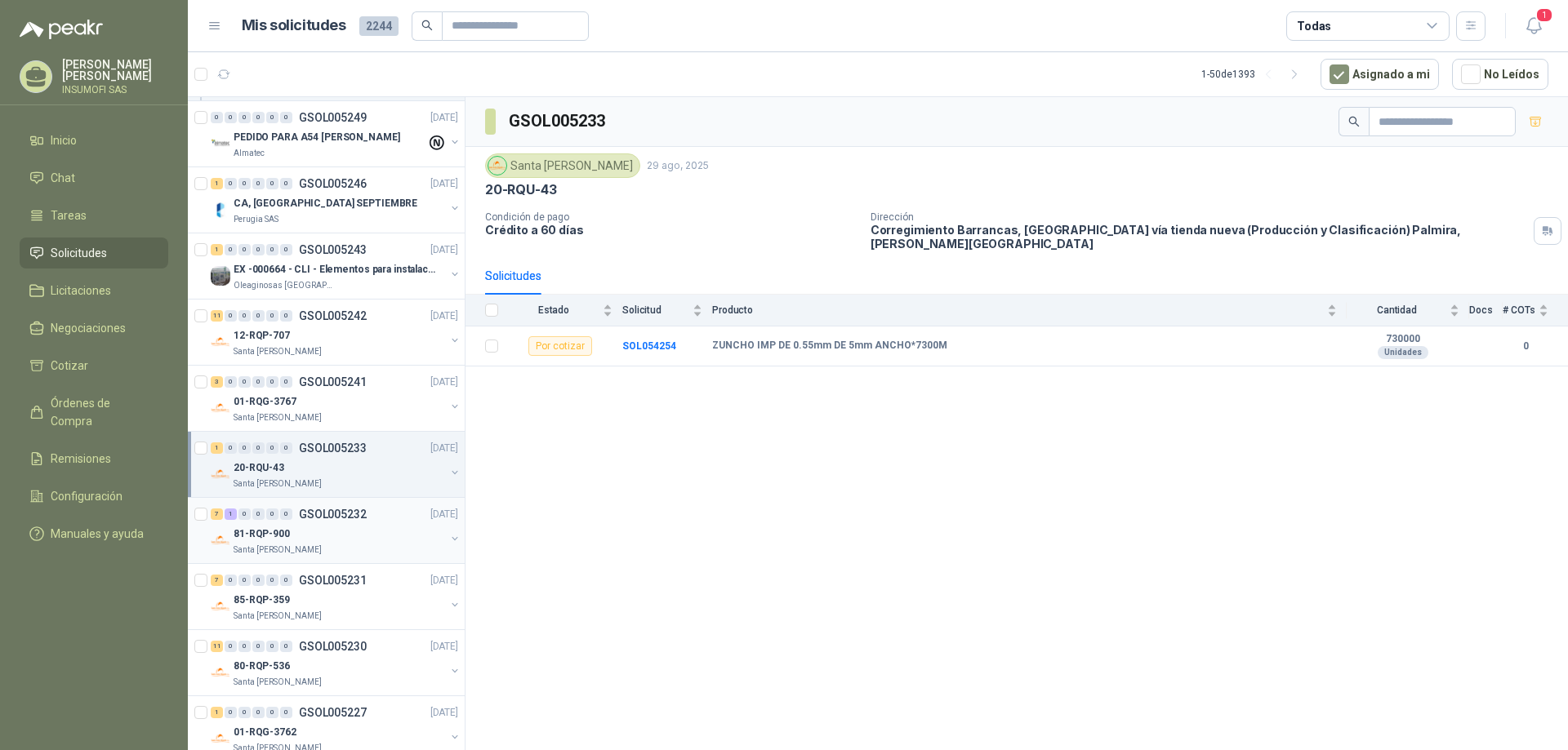
click at [300, 535] on div "81-RQP-900" at bounding box center [339, 534] width 212 height 20
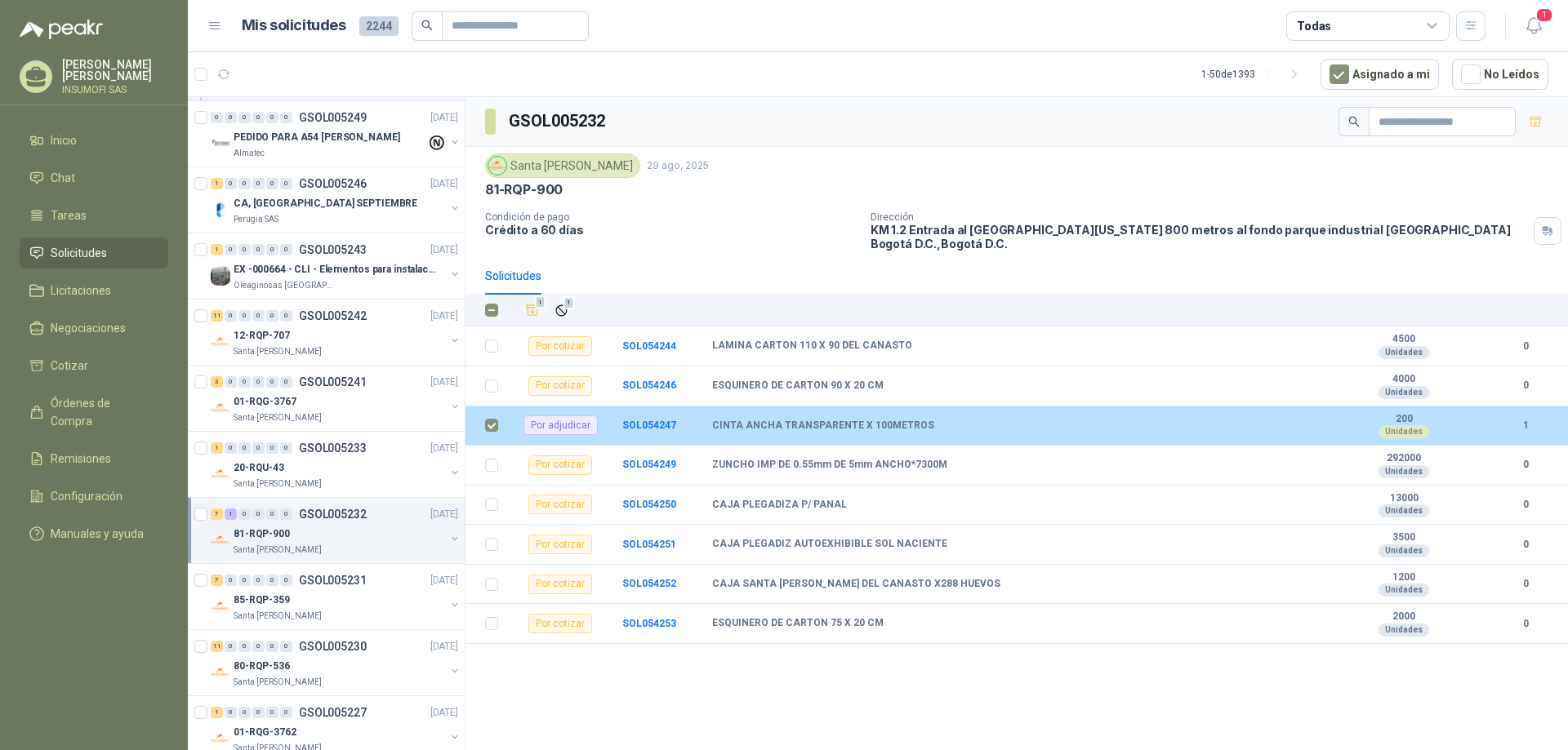
click at [567, 425] on div "Por adjudicar" at bounding box center [561, 425] width 74 height 20
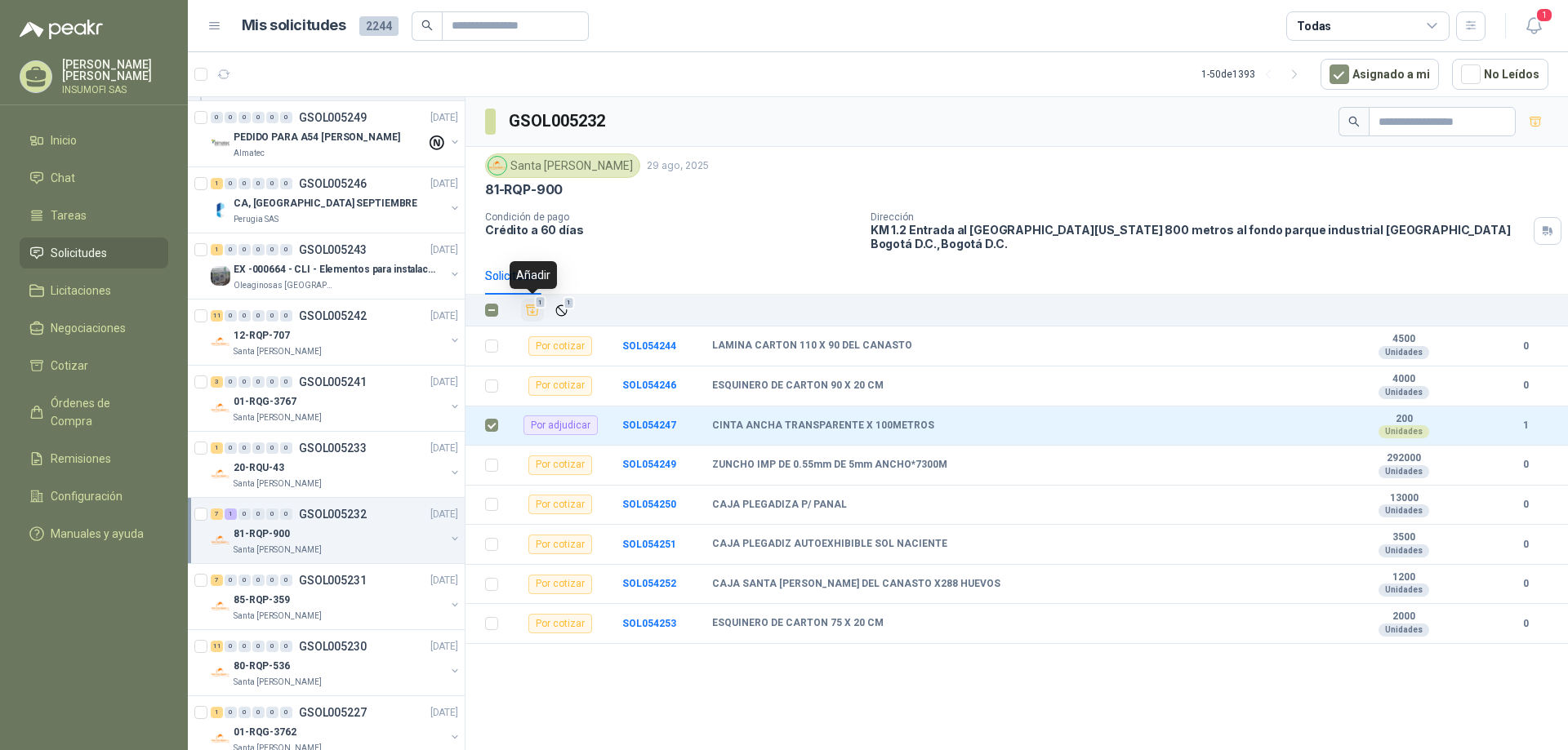
click at [541, 307] on span "1" at bounding box center [540, 303] width 12 height 13
click at [71, 363] on span "Cotizar" at bounding box center [69, 366] width 38 height 18
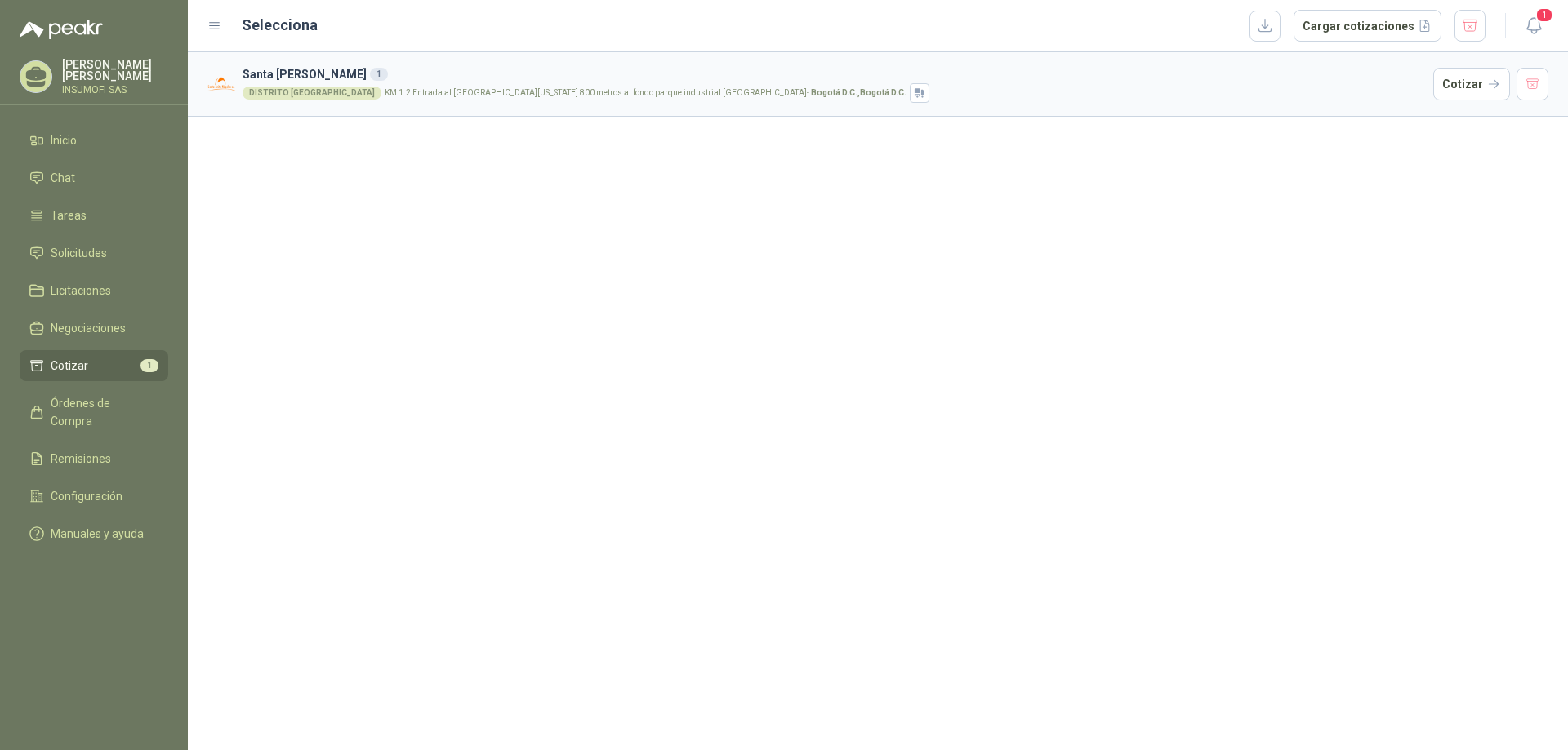
click at [683, 104] on article "[GEOGRAPHIC_DATA][PERSON_NAME] 1 [GEOGRAPHIC_DATA] KM 1.2 Entrada al [GEOGRAPHI…" at bounding box center [877, 85] width 1380 height 65
click at [385, 91] on p "KM 1.2 Entrada al [GEOGRAPHIC_DATA][US_STATE] 800 metros al fondo parque indust…" at bounding box center [646, 93] width 522 height 8
click at [1457, 82] on button "Cotizar" at bounding box center [1472, 84] width 77 height 32
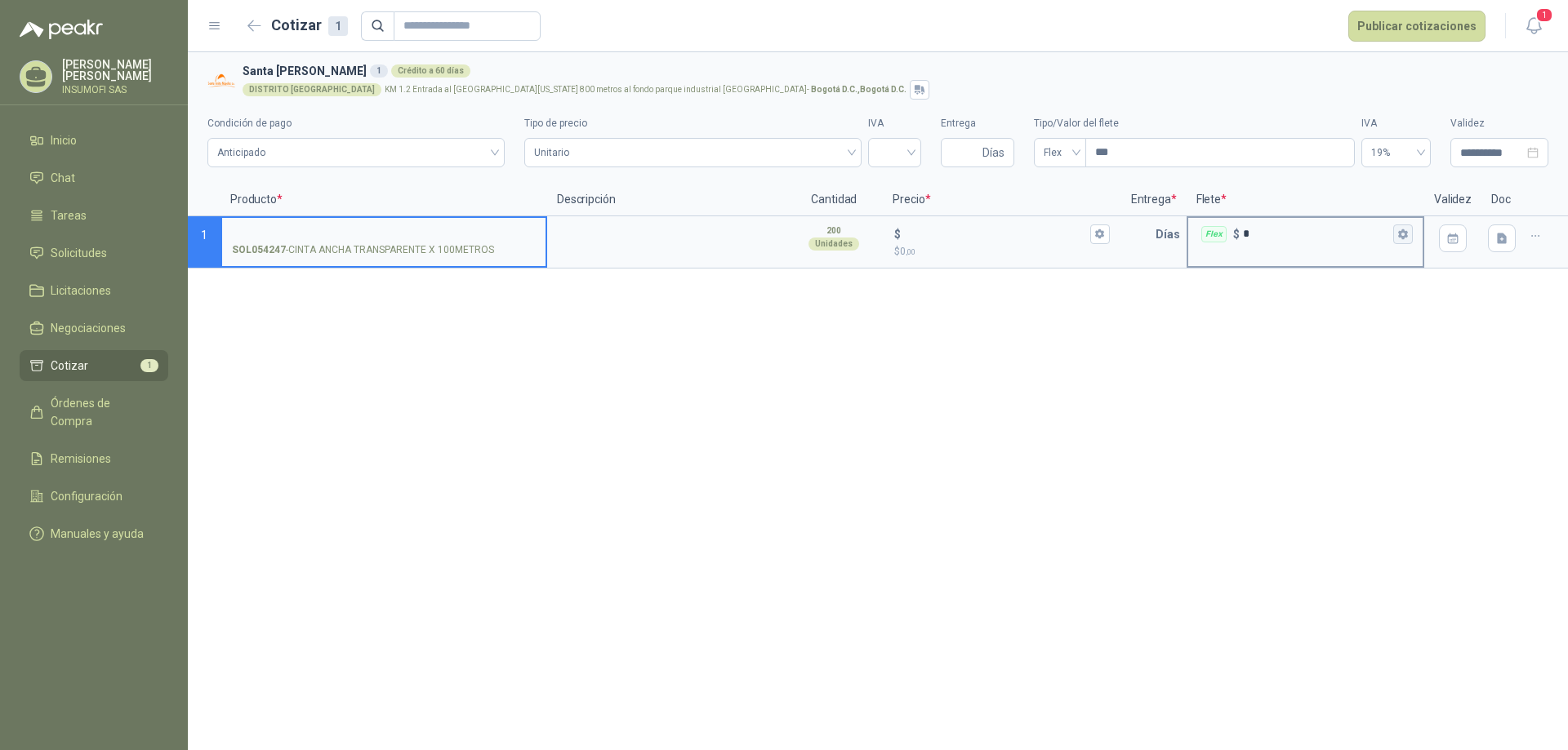
click at [1401, 235] on icon "button" at bounding box center [1403, 234] width 9 height 10
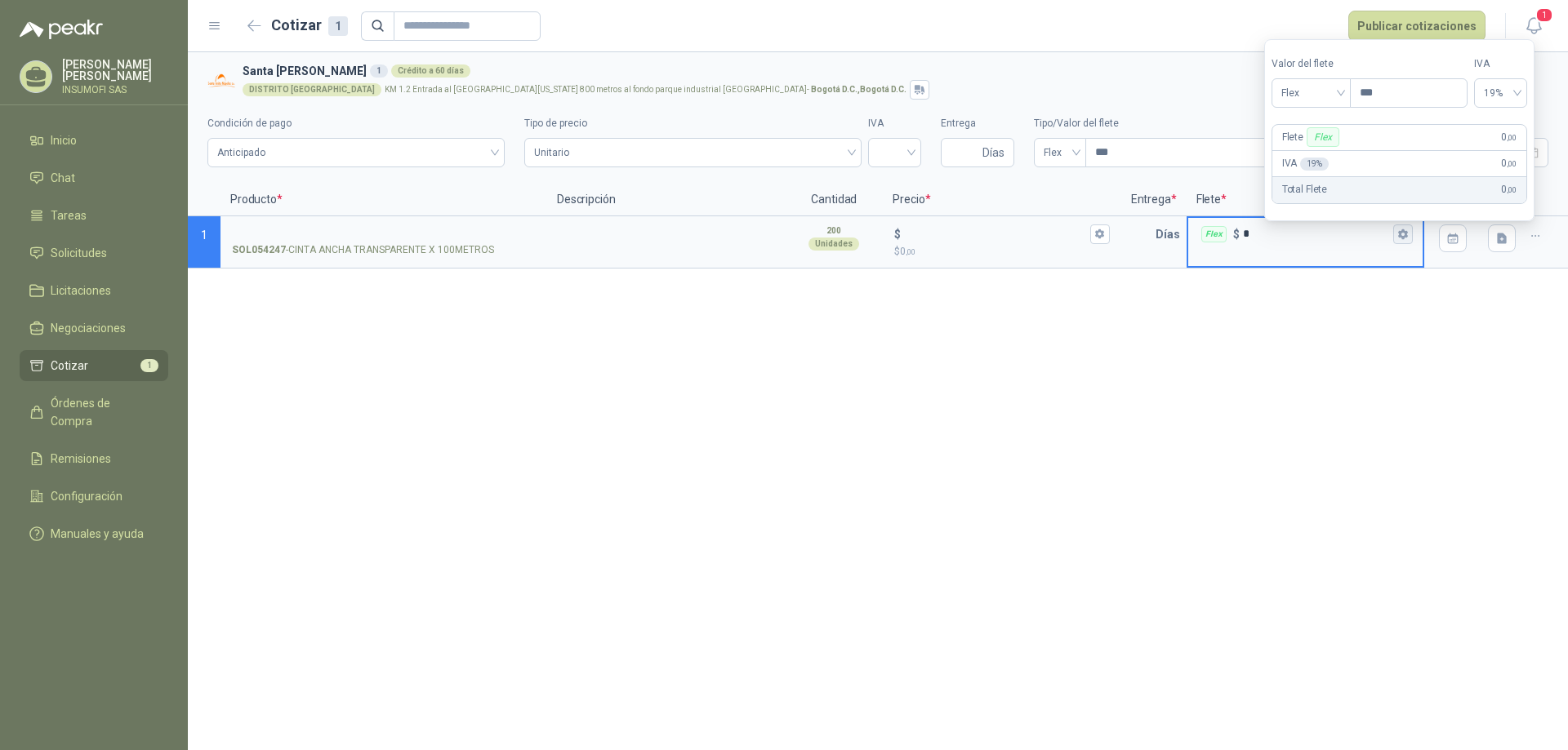
click at [1405, 235] on icon "button" at bounding box center [1403, 234] width 9 height 10
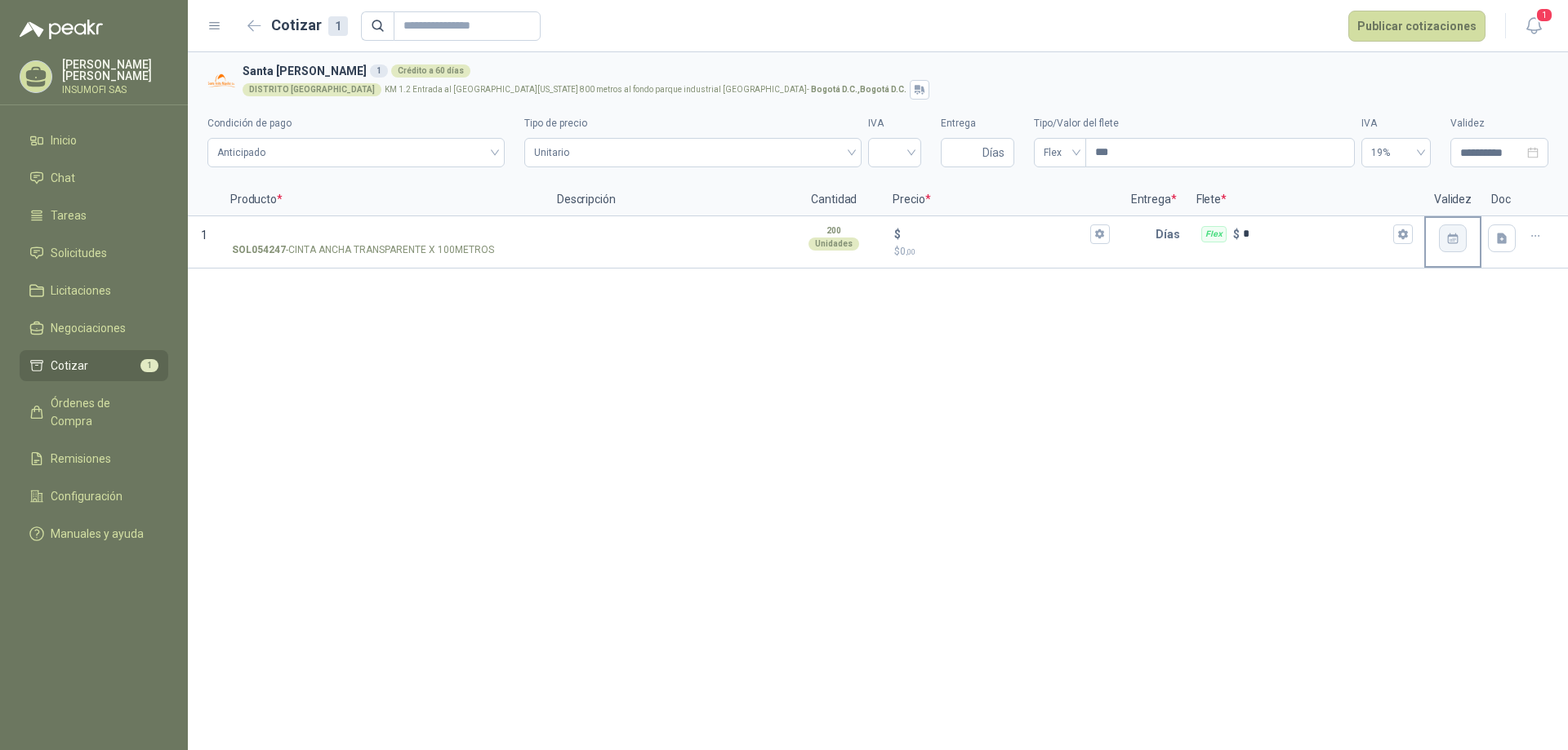
click at [1453, 242] on icon "button" at bounding box center [1453, 238] width 14 height 14
click at [1532, 236] on icon "button" at bounding box center [1535, 235] width 7 height 1
drag, startPoint x: 1391, startPoint y: 318, endPoint x: 1373, endPoint y: 318, distance: 18.0
click at [1390, 318] on div "**********" at bounding box center [877, 401] width 1380 height 698
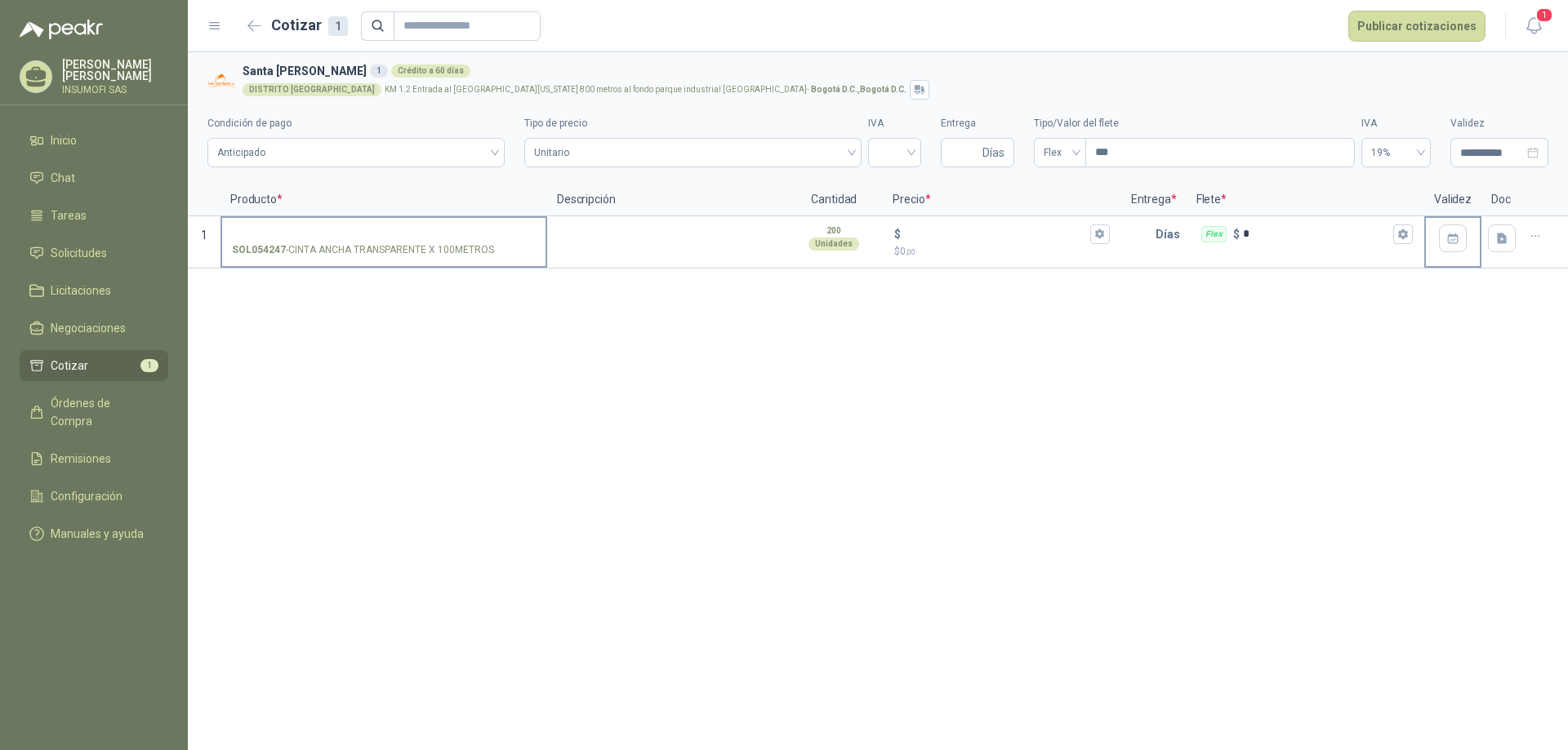
click at [319, 249] on p "SOL054247 - CINTA ANCHA TRANSPARENTE X 100METROS" at bounding box center [362, 250] width 262 height 15
click at [319, 241] on input "SOL054247 - CINTA ANCHA TRANSPARENTE X 100METROS" at bounding box center [383, 235] width 304 height 13
click at [319, 249] on p "SOL054247 - CINTA ANCHA TRANSPARENTE X 100METROS" at bounding box center [362, 250] width 262 height 15
click at [319, 241] on input "SOL054247 - CINTA ANCHA TRANSPARENTE X 100METROS" at bounding box center [383, 235] width 304 height 13
click at [319, 249] on p "SOL054247 - CINTA ANCHA TRANSPARENTE X 100METROS" at bounding box center [362, 250] width 262 height 15
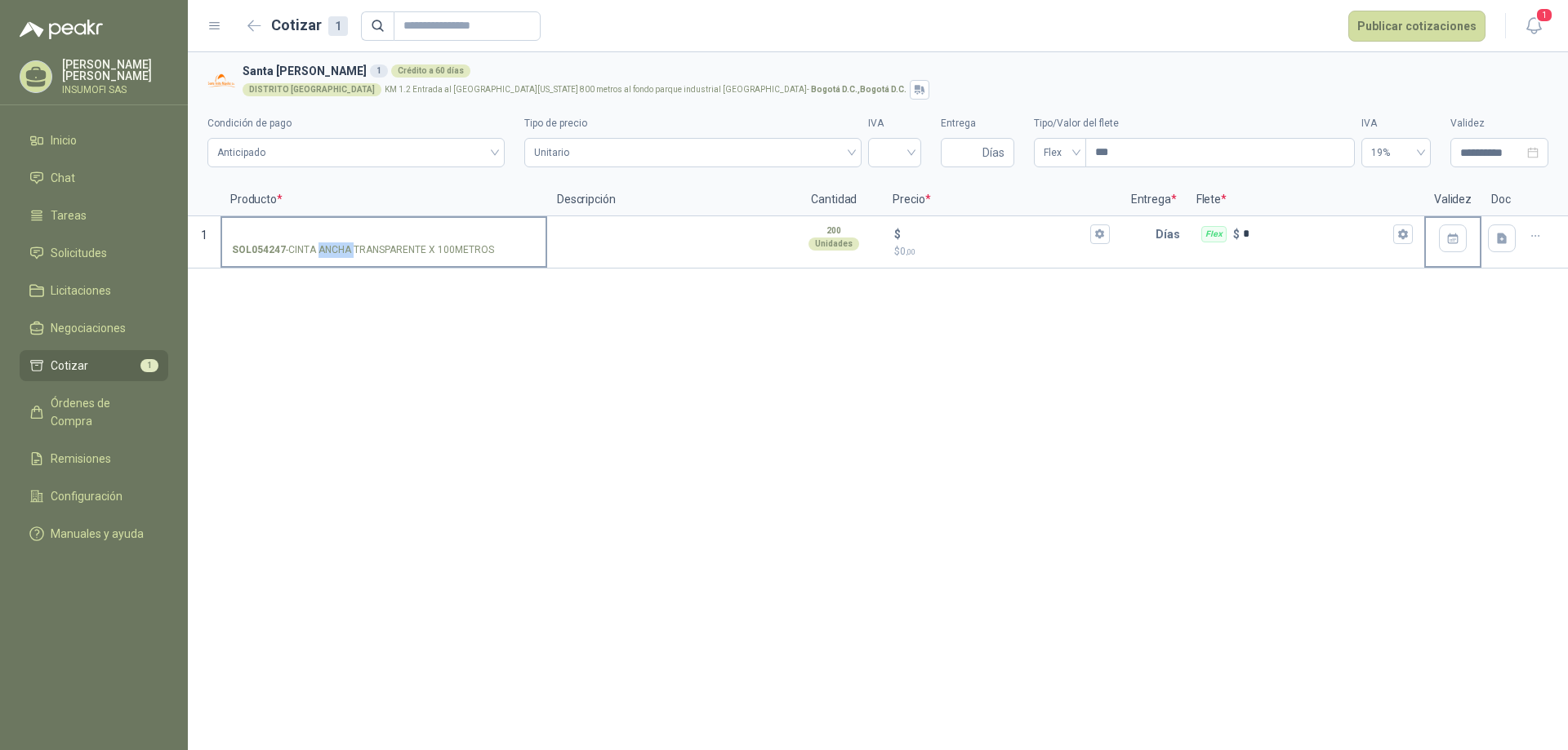
click at [319, 241] on input "SOL054247 - CINTA ANCHA TRANSPARENTE X 100METROS" at bounding box center [383, 235] width 304 height 13
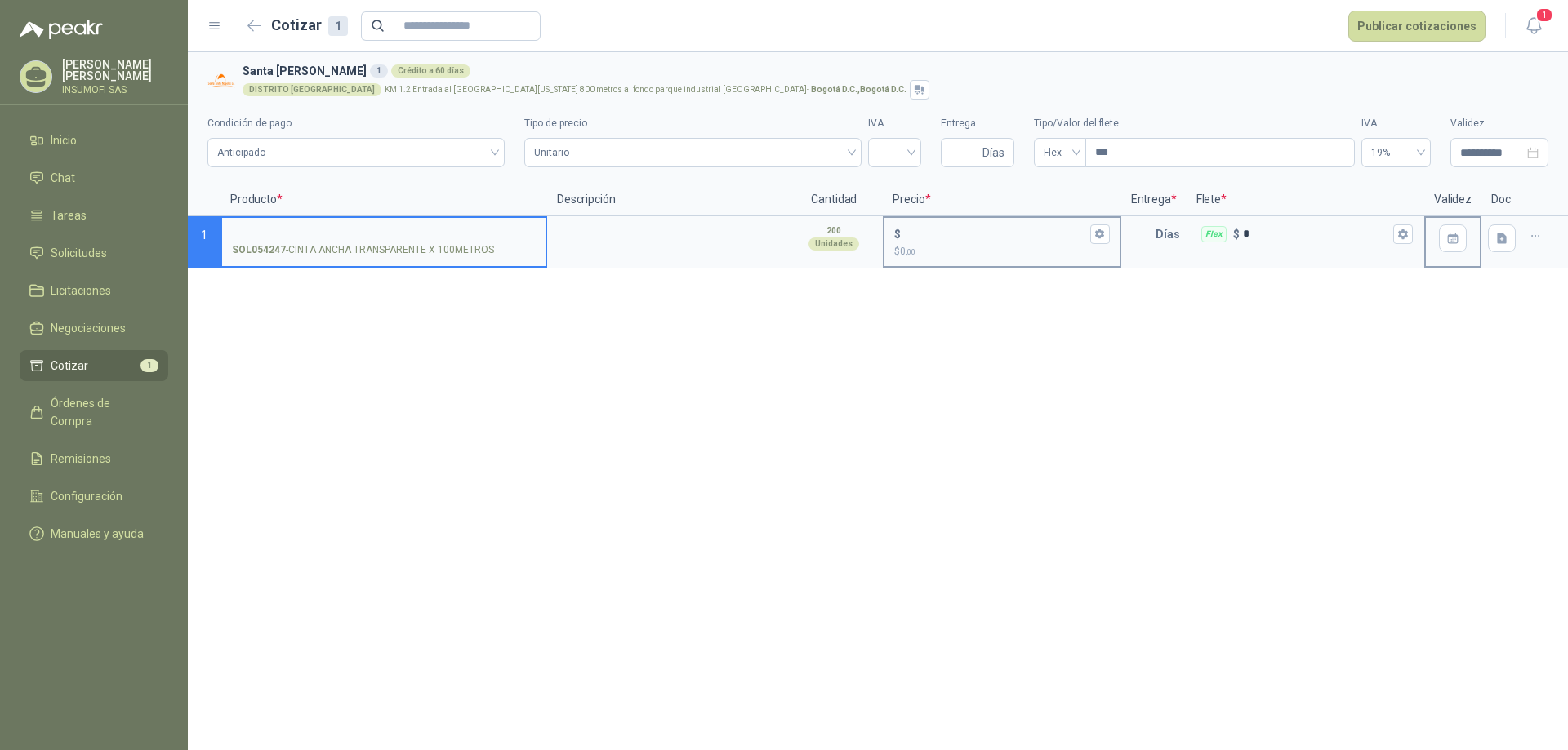
click at [903, 247] on p "$ 0 ,00" at bounding box center [1002, 252] width 215 height 15
click at [904, 240] on input "$ $ 0 ,00" at bounding box center [995, 234] width 182 height 13
type input "*****"
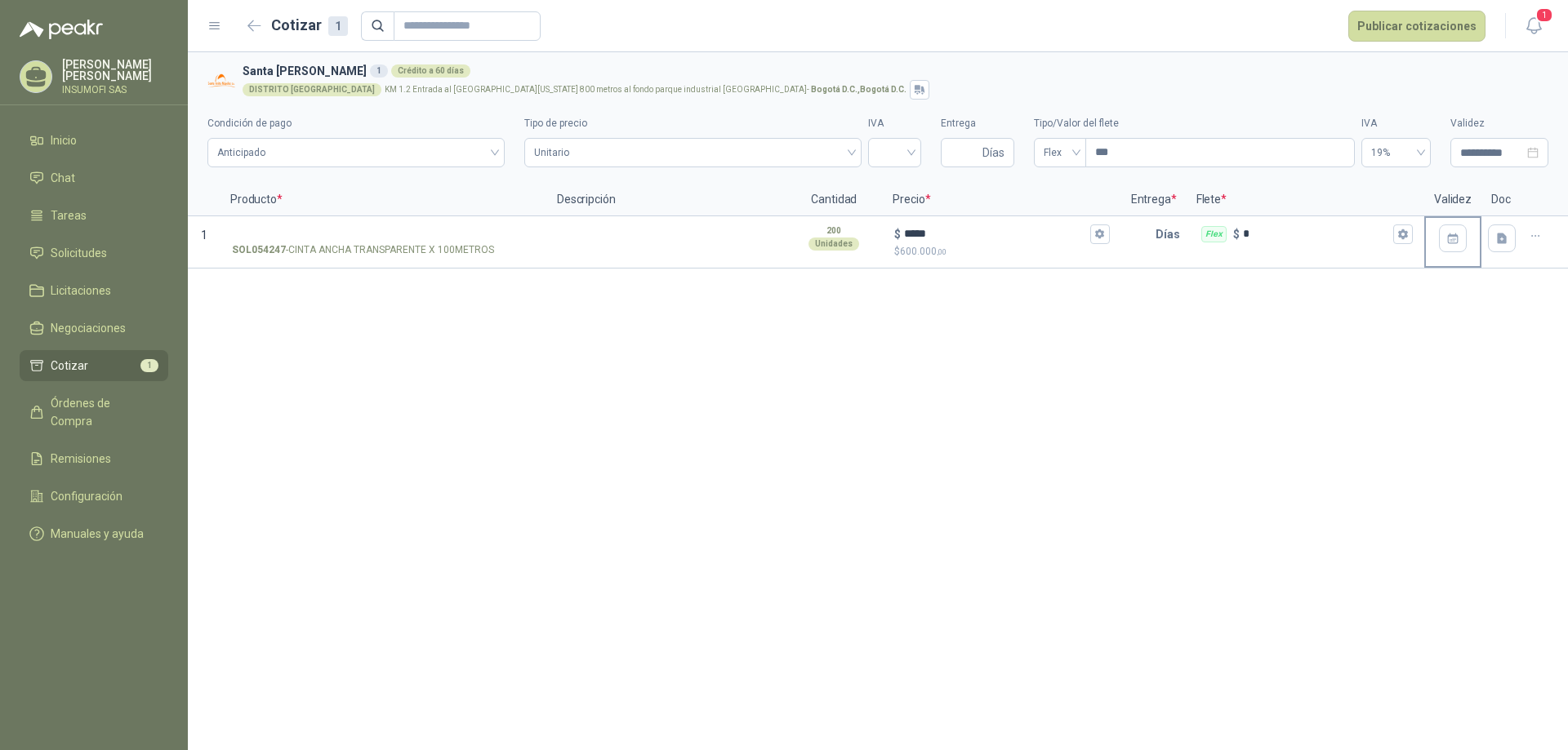
click at [1057, 342] on div "**********" at bounding box center [877, 401] width 1380 height 698
click at [1056, 342] on div "**********" at bounding box center [877, 401] width 1380 height 698
click at [1166, 240] on p "Días" at bounding box center [1171, 234] width 31 height 32
click at [1148, 261] on div "Días" at bounding box center [1154, 242] width 65 height 52
click at [1142, 234] on input "text" at bounding box center [1139, 234] width 32 height 32
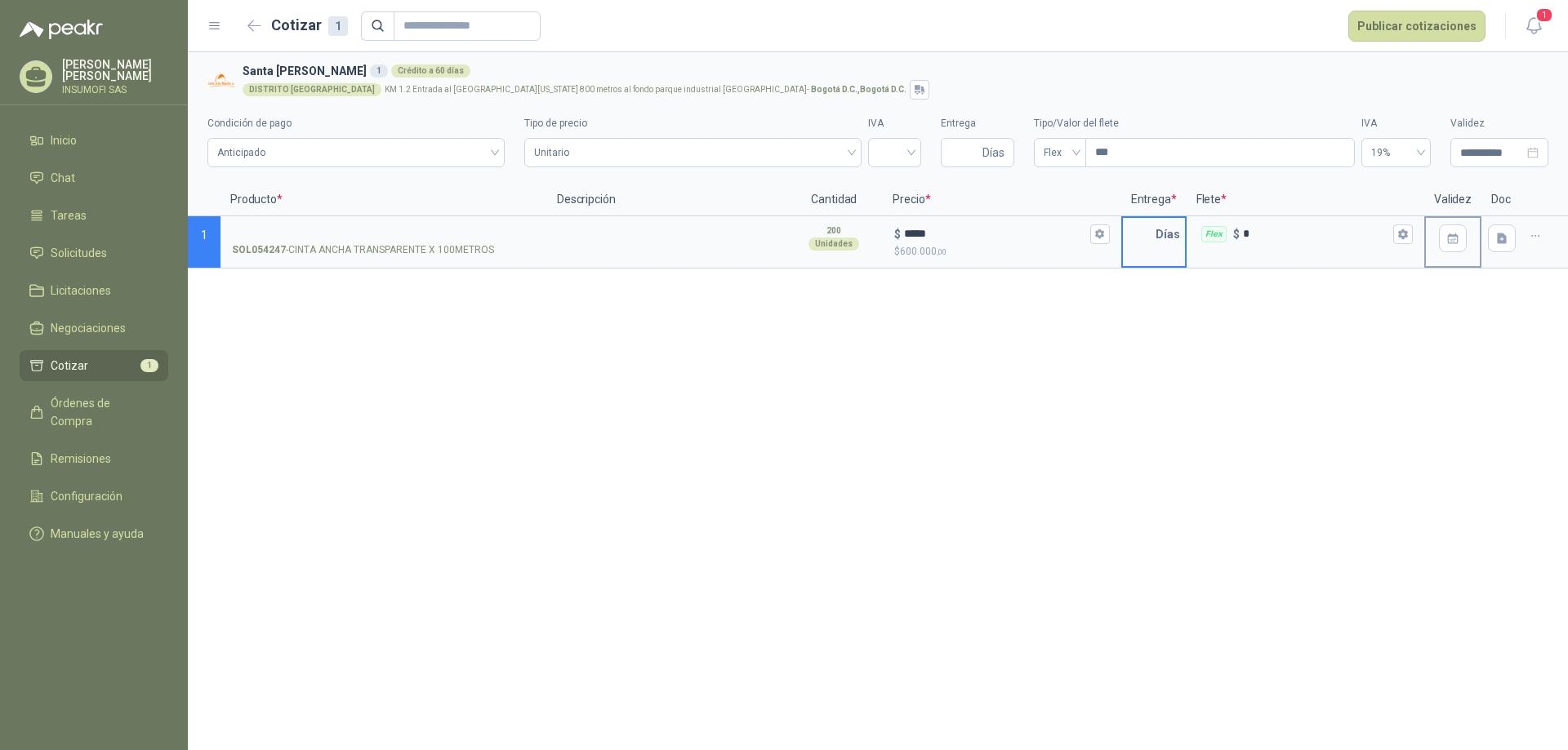
type input "*"
click at [1065, 336] on div "**********" at bounding box center [877, 401] width 1380 height 698
click at [665, 248] on textarea at bounding box center [666, 237] width 234 height 38
click at [491, 425] on div "**********" at bounding box center [877, 401] width 1380 height 698
click at [574, 255] on textarea at bounding box center [666, 237] width 234 height 38
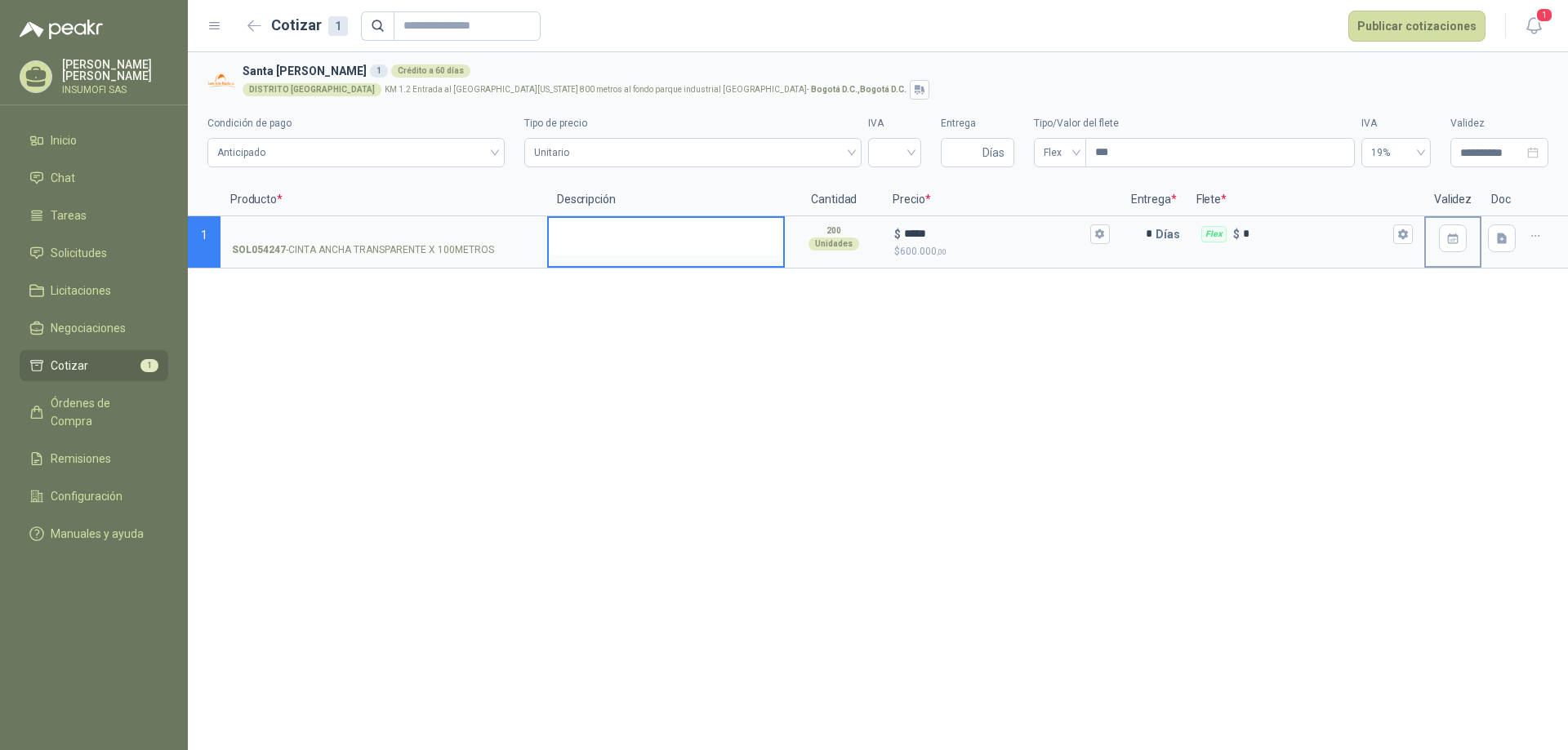
type textarea "*"
type textarea "**"
type textarea "***"
type textarea "****"
type textarea "*****"
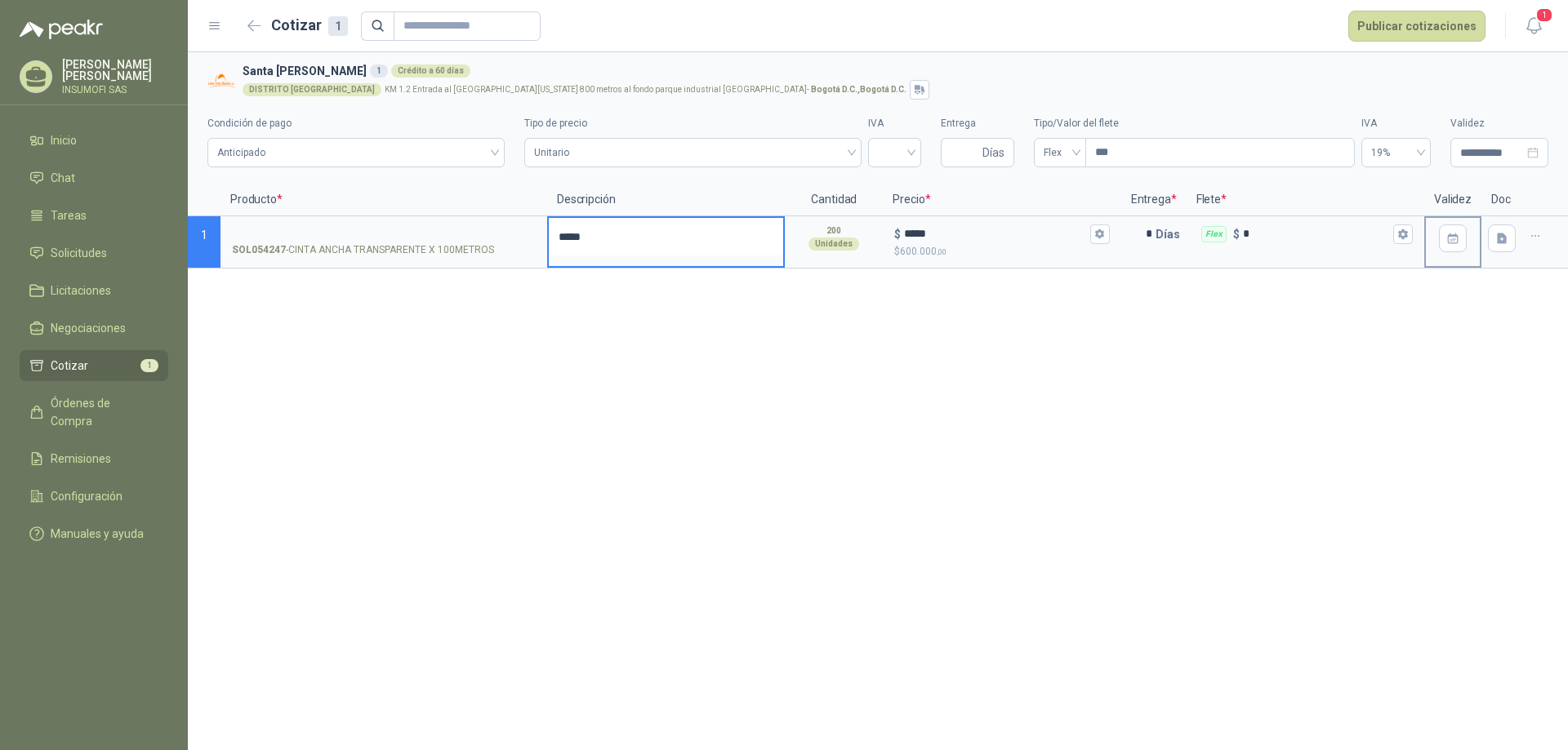
type textarea "*****"
type textarea "****"
type textarea "***"
type textarea "**"
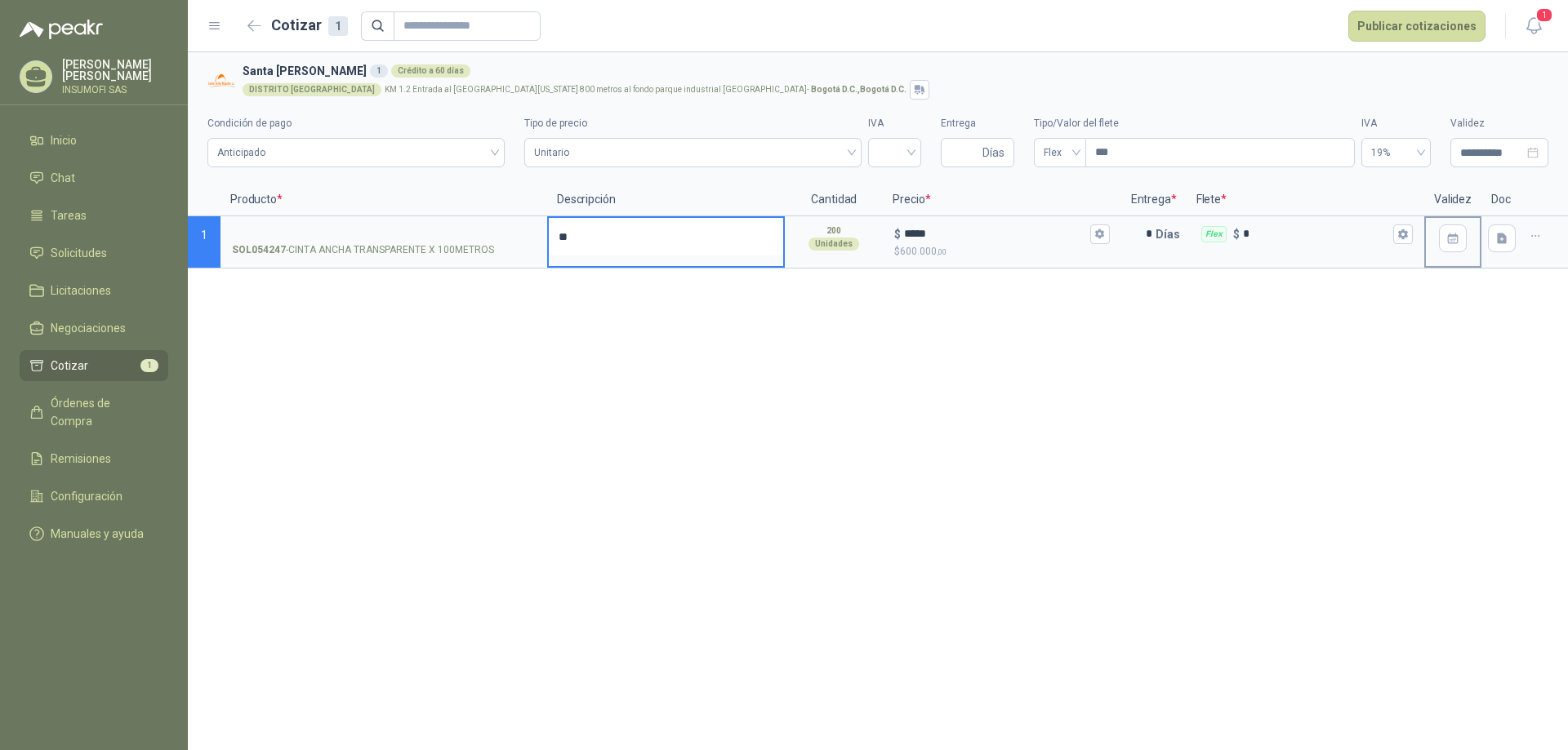
type textarea "*"
type textarea "**"
type textarea "***"
type textarea "****"
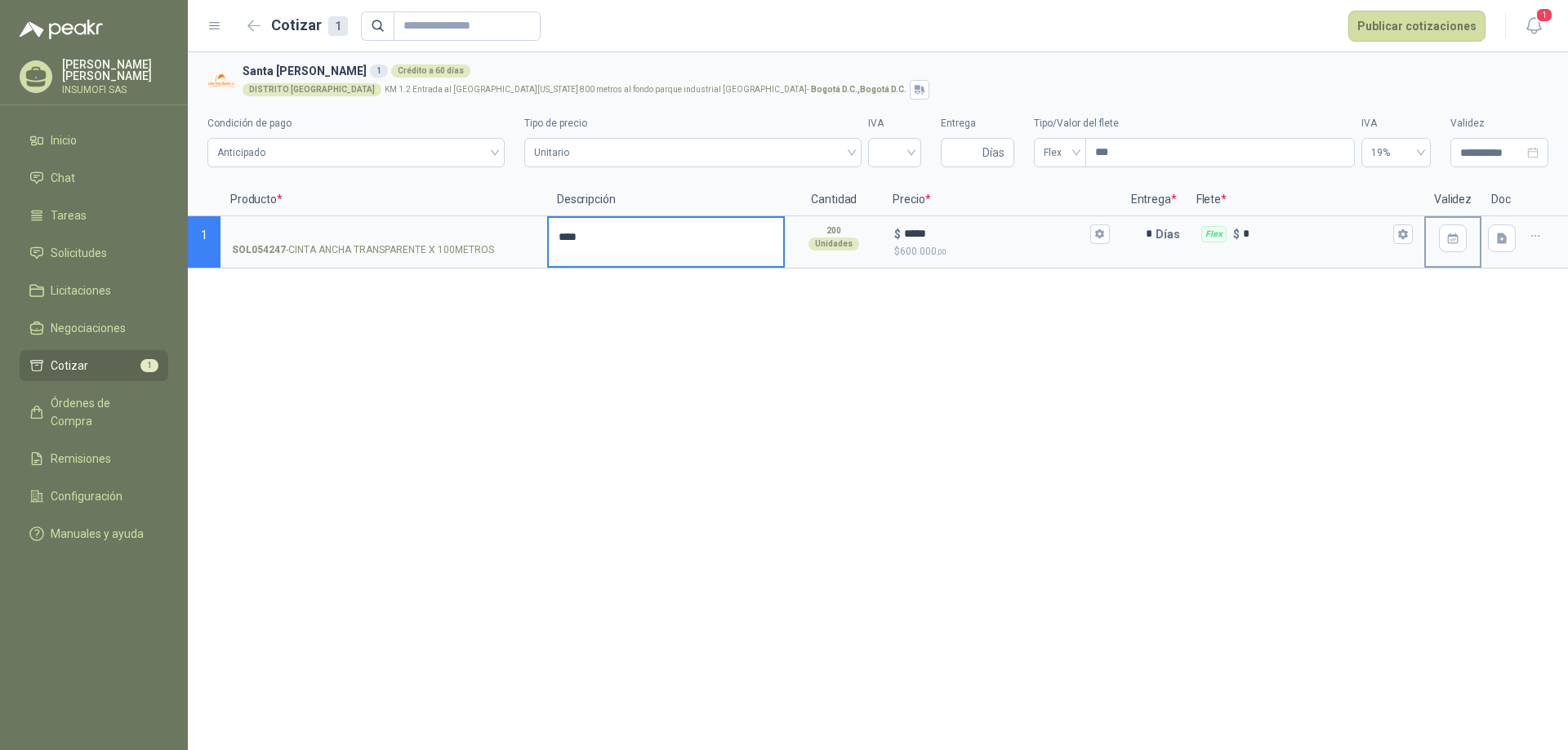
type textarea "*****"
type textarea "*******"
type textarea "********"
type textarea "*********"
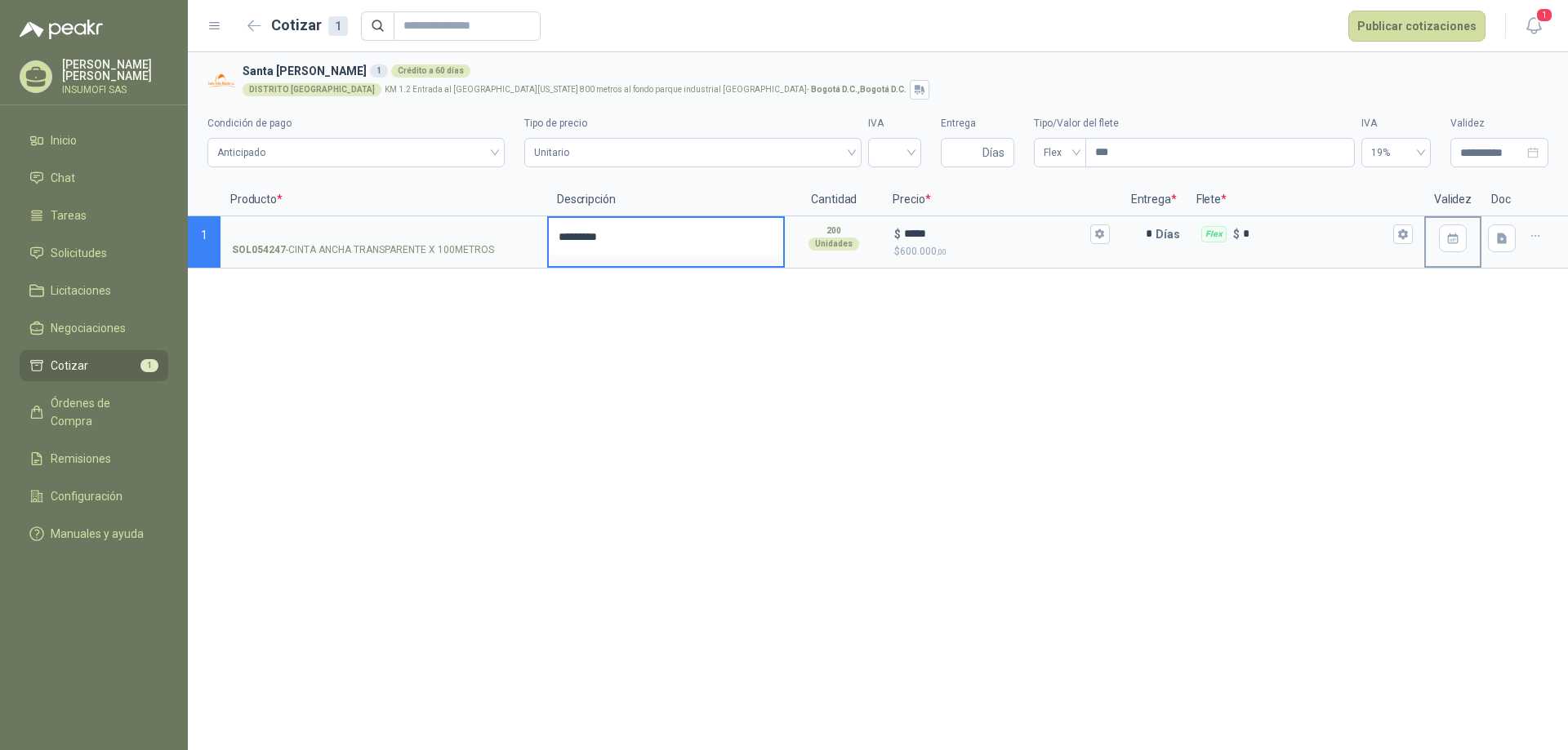
type textarea "**********"
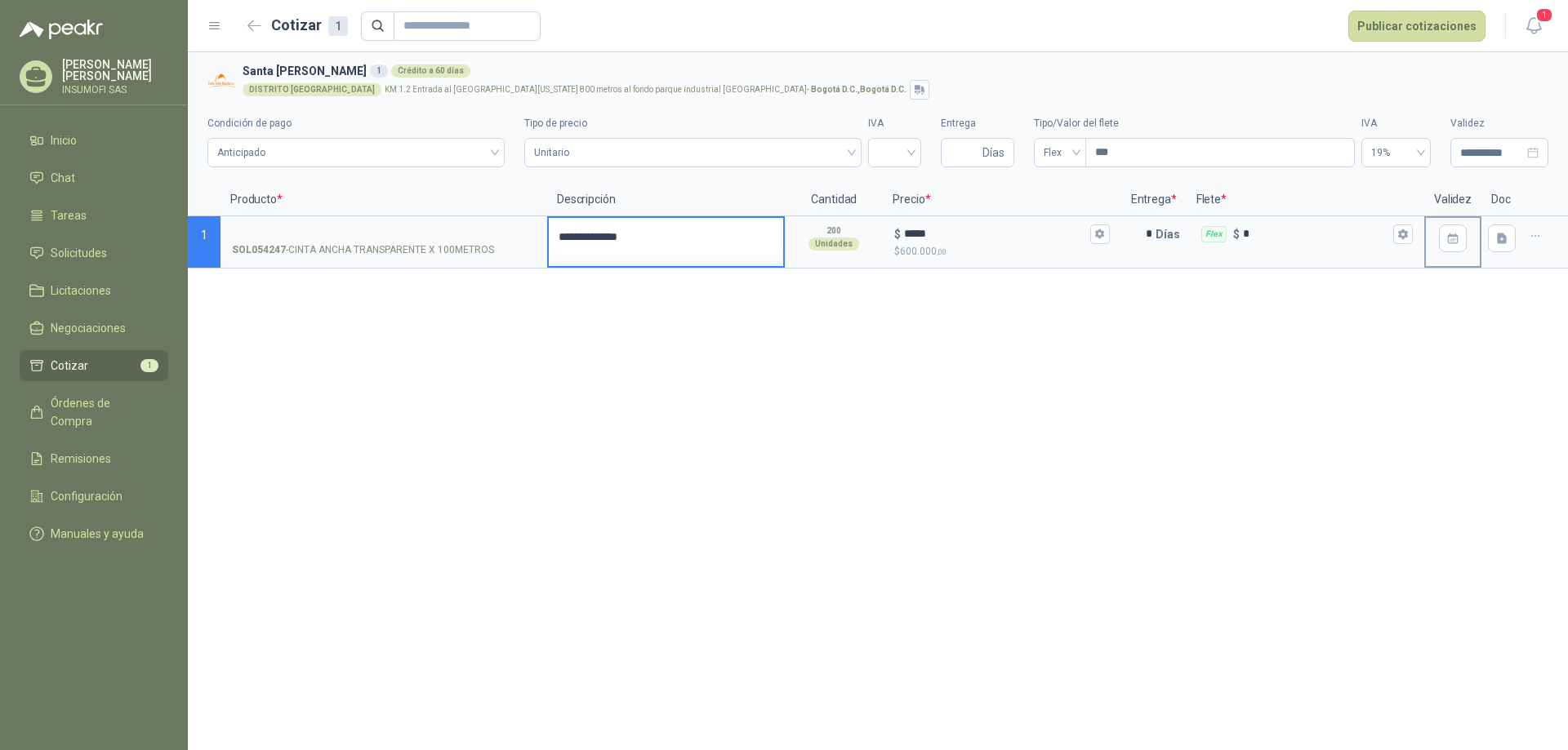
type textarea "**********"
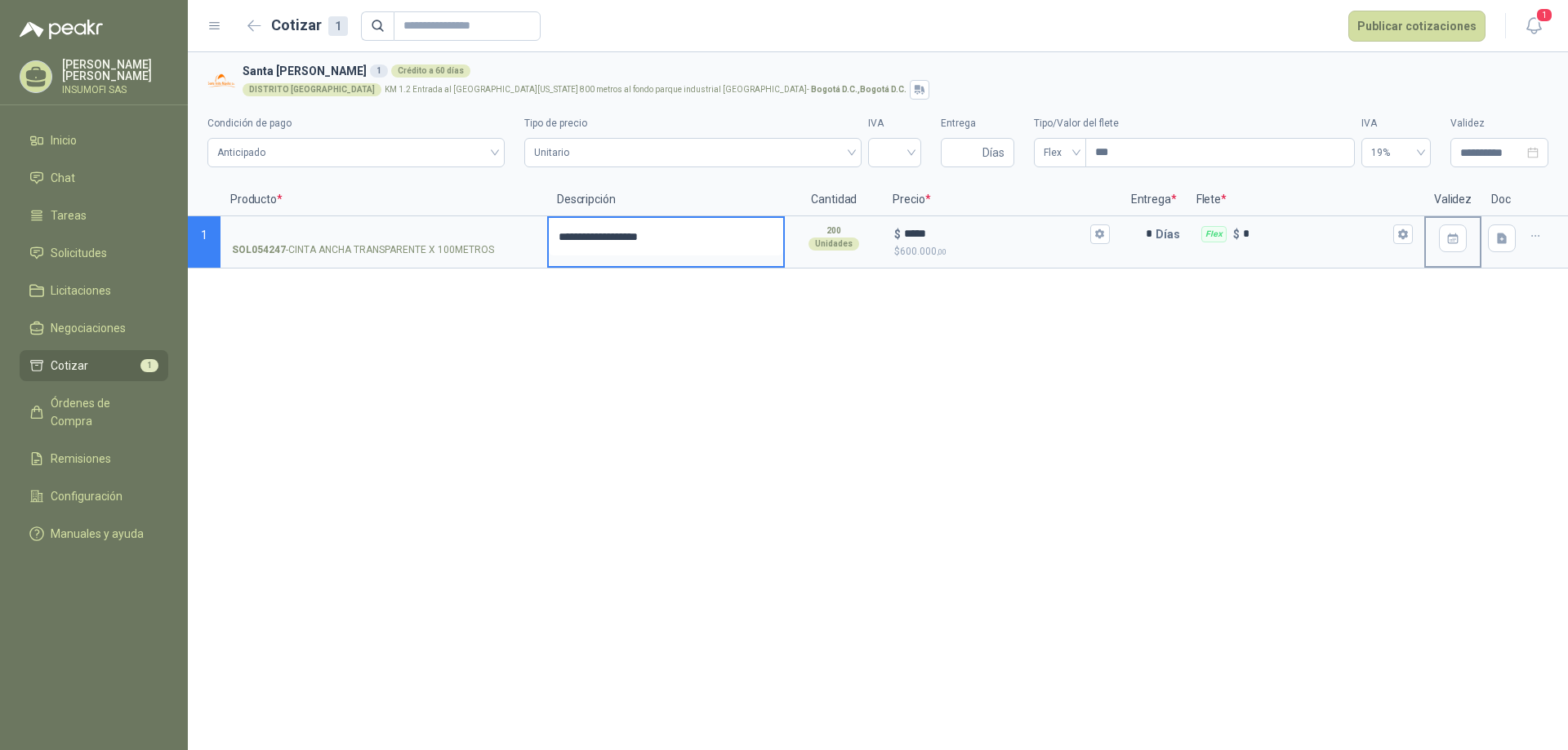
type textarea "**********"
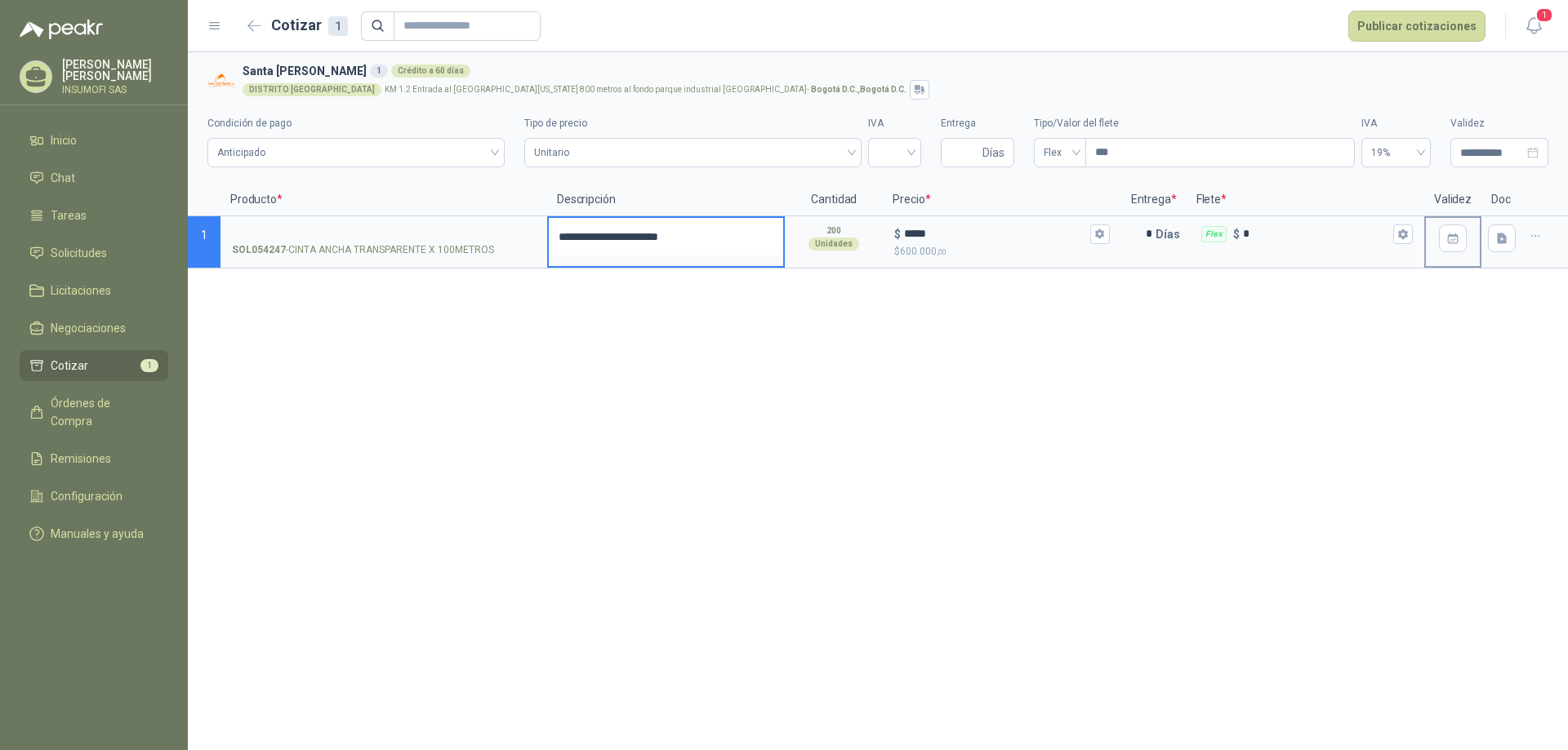
type textarea "**********"
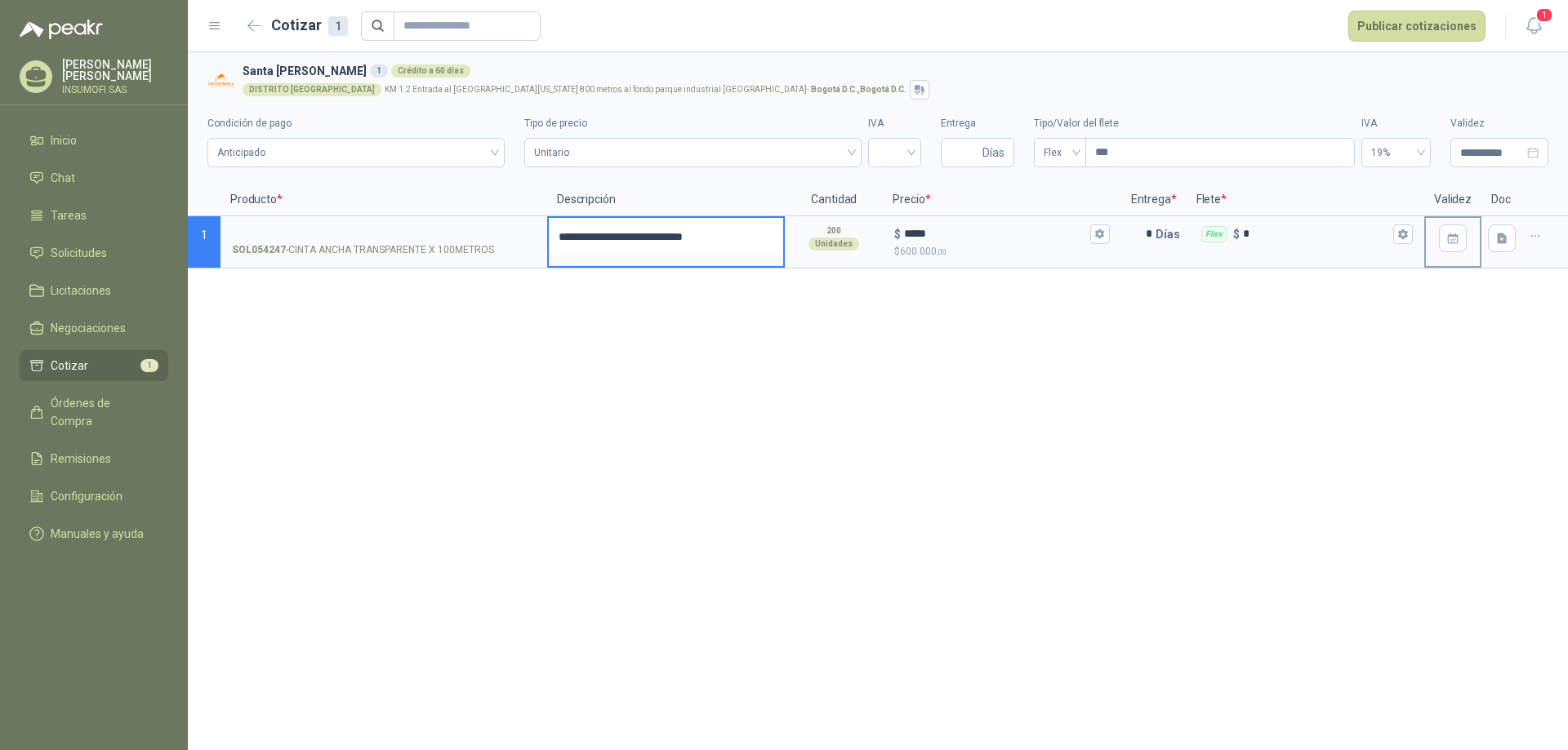
type textarea "**********"
click at [967, 395] on div "**********" at bounding box center [877, 401] width 1380 height 698
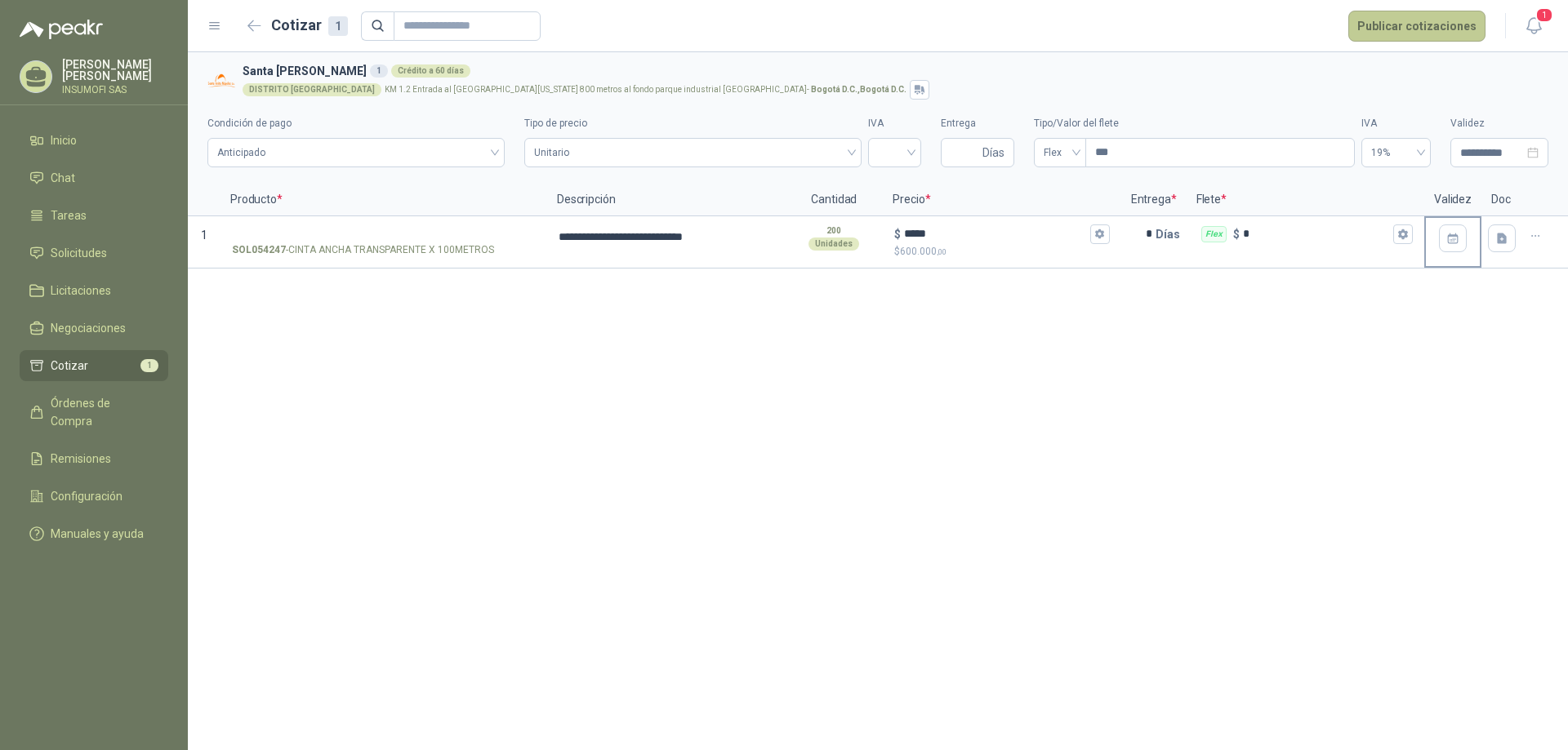
click at [1434, 28] on button "Publicar cotizaciones" at bounding box center [1417, 26] width 137 height 31
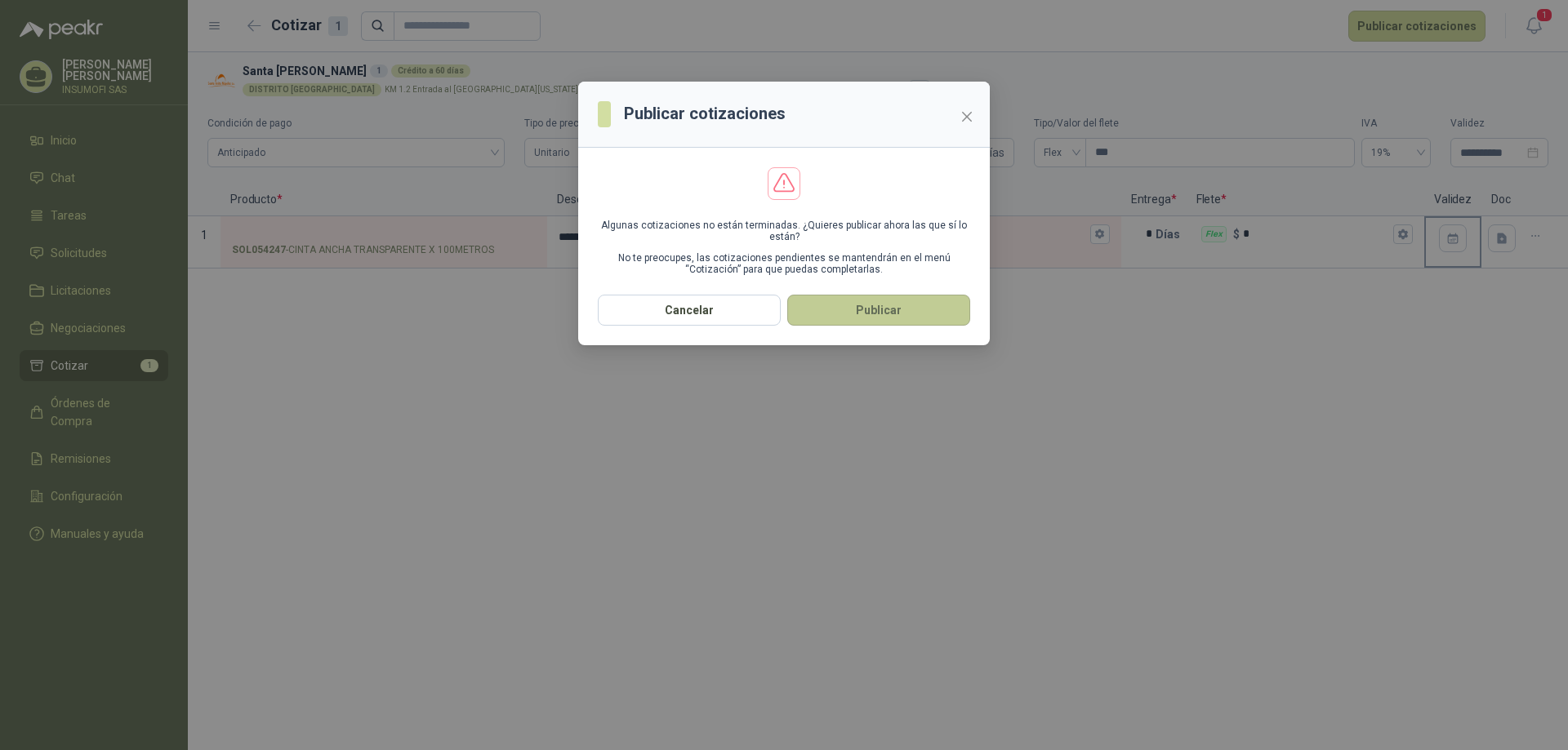
click at [897, 313] on button "Publicar" at bounding box center [878, 310] width 183 height 31
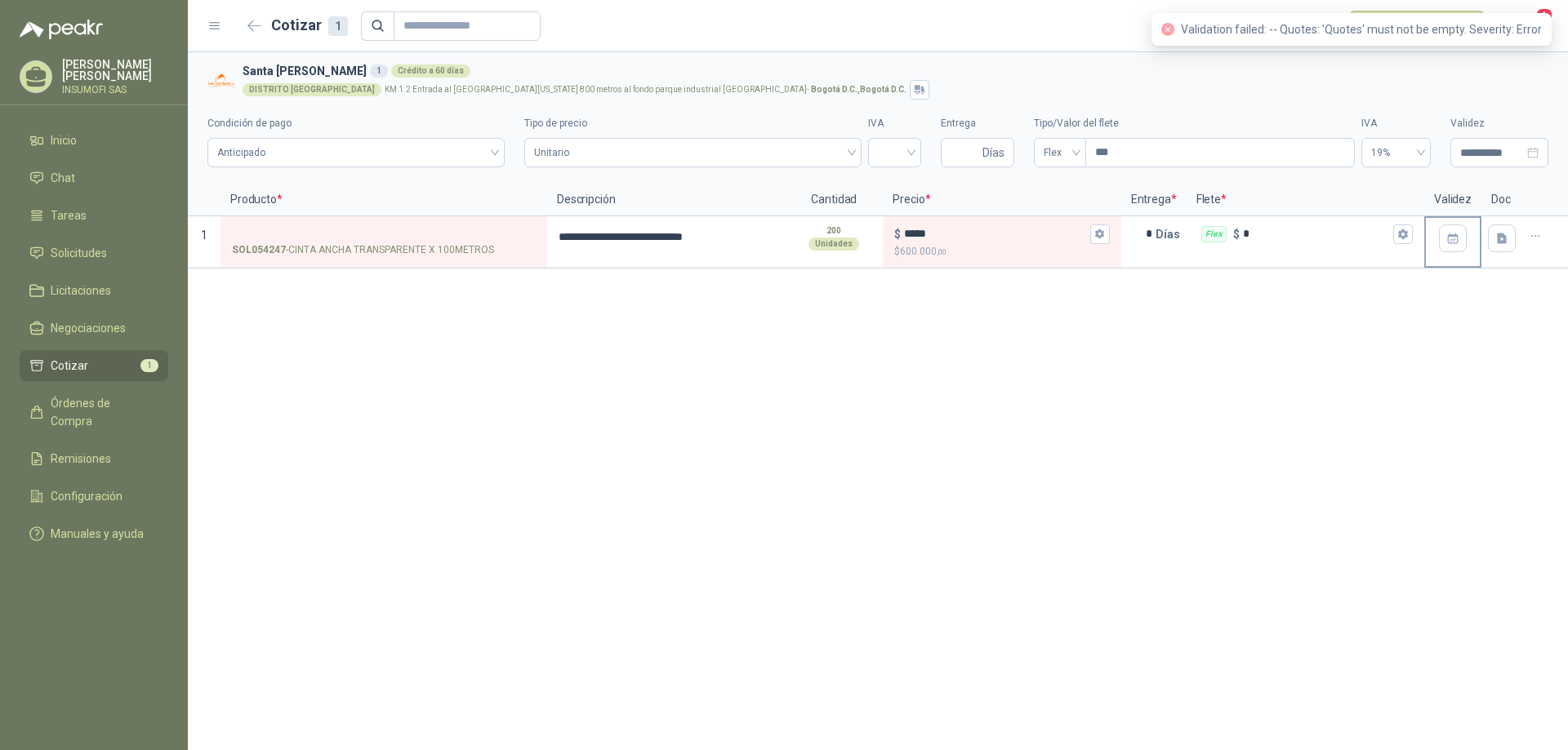
click at [919, 357] on div "**********" at bounding box center [877, 401] width 1380 height 698
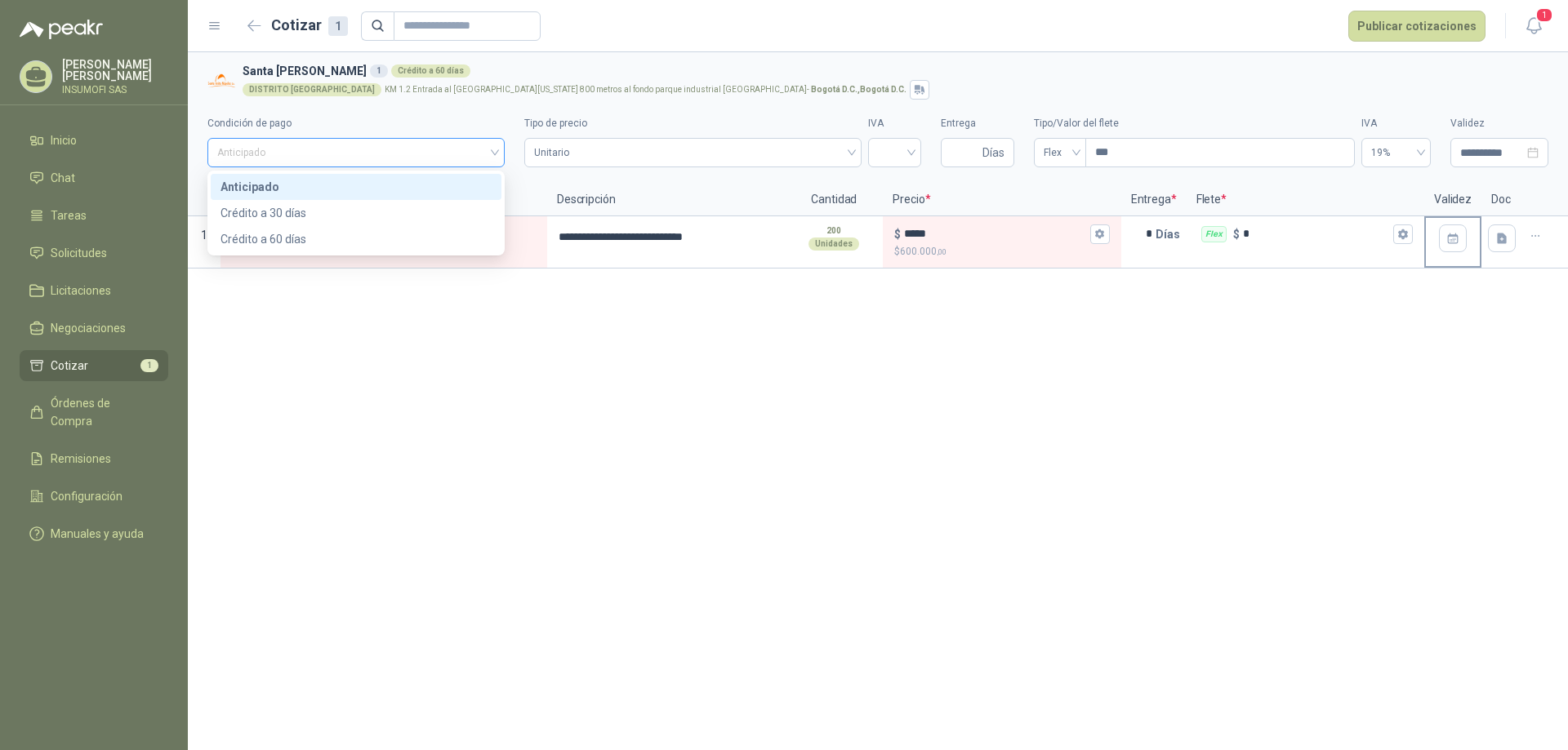
click at [489, 151] on span "Anticipado" at bounding box center [356, 152] width 278 height 24
click at [563, 384] on div "**********" at bounding box center [877, 401] width 1380 height 698
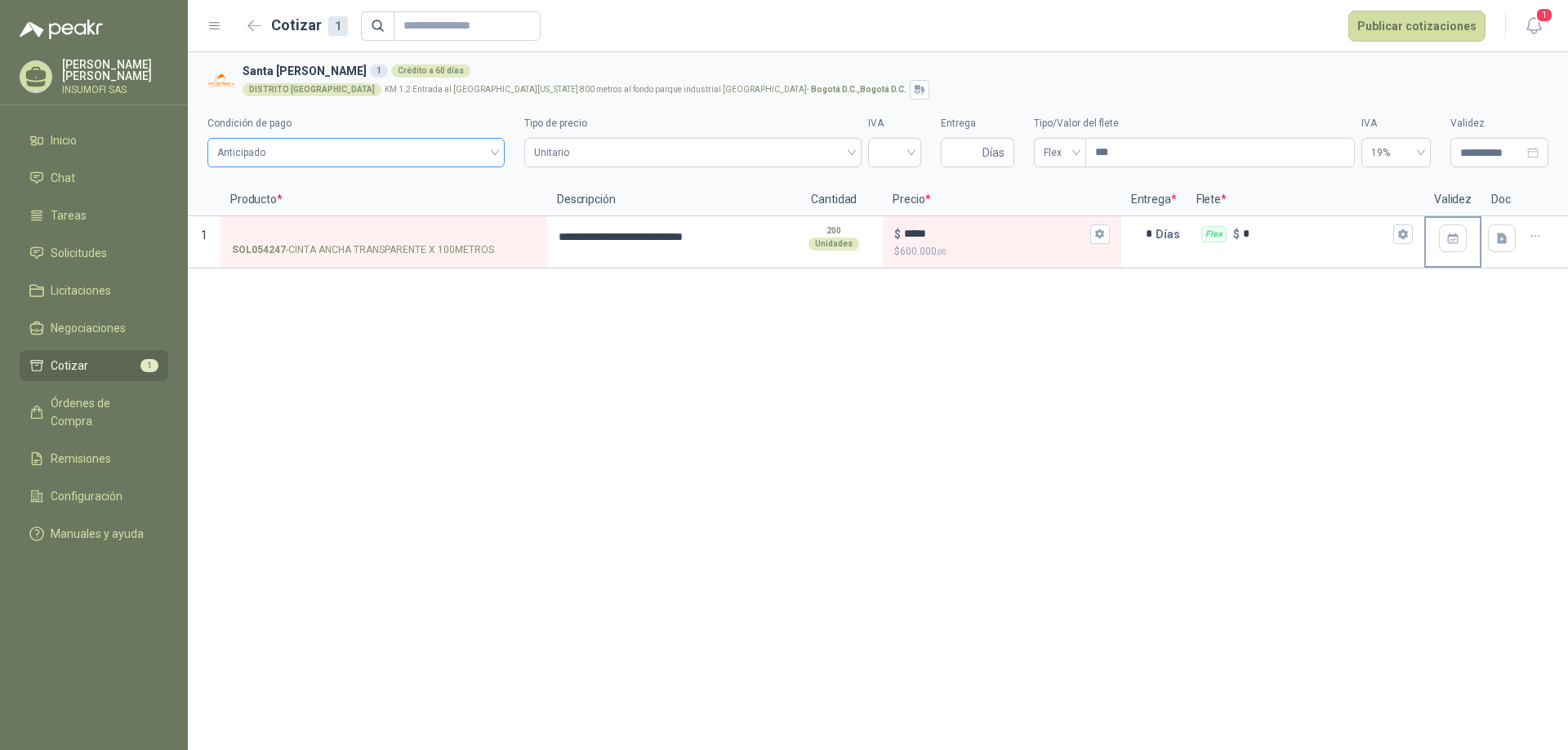
click at [499, 150] on div "Anticipado" at bounding box center [356, 152] width 298 height 30
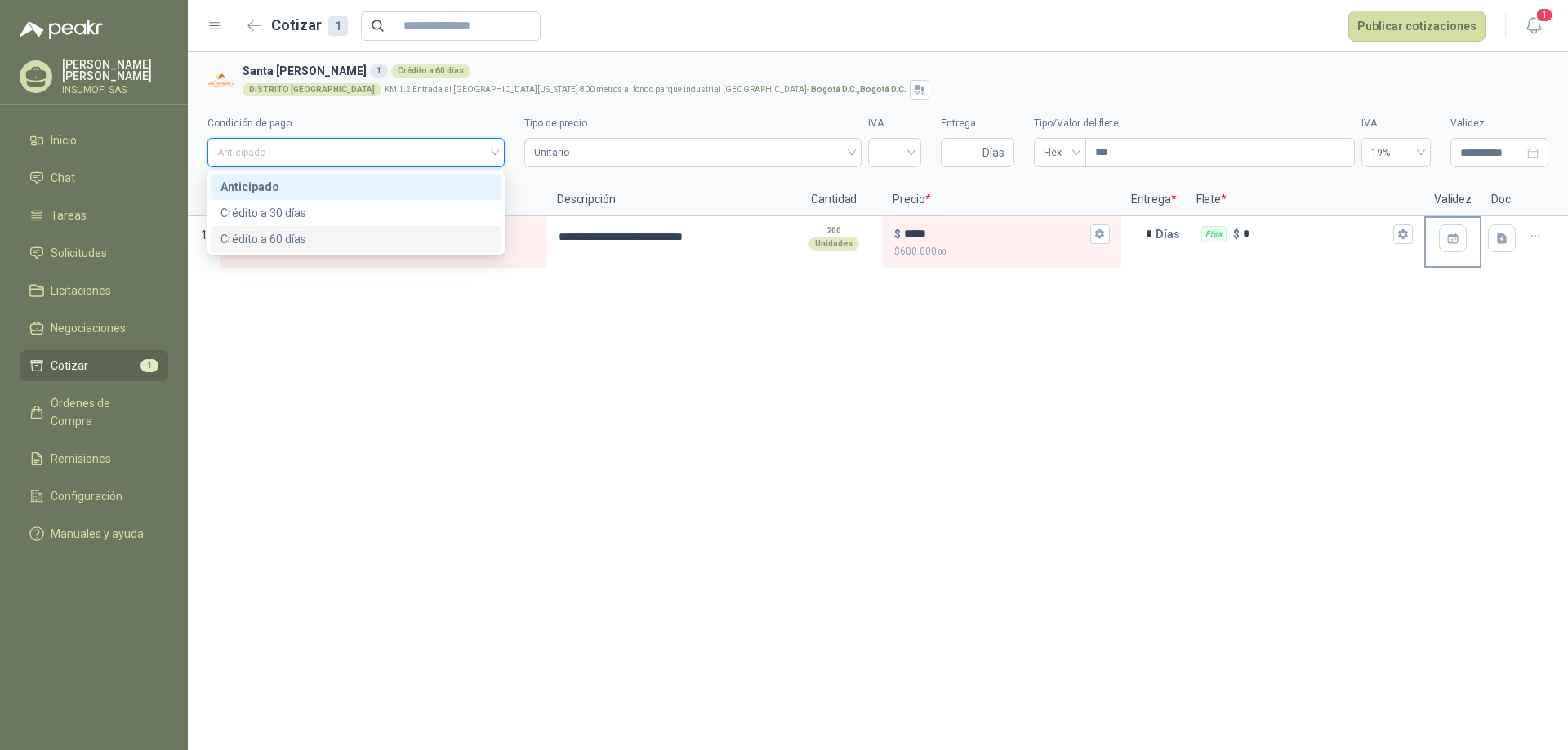
click at [287, 242] on div "Crédito a 60 días" at bounding box center [356, 239] width 271 height 18
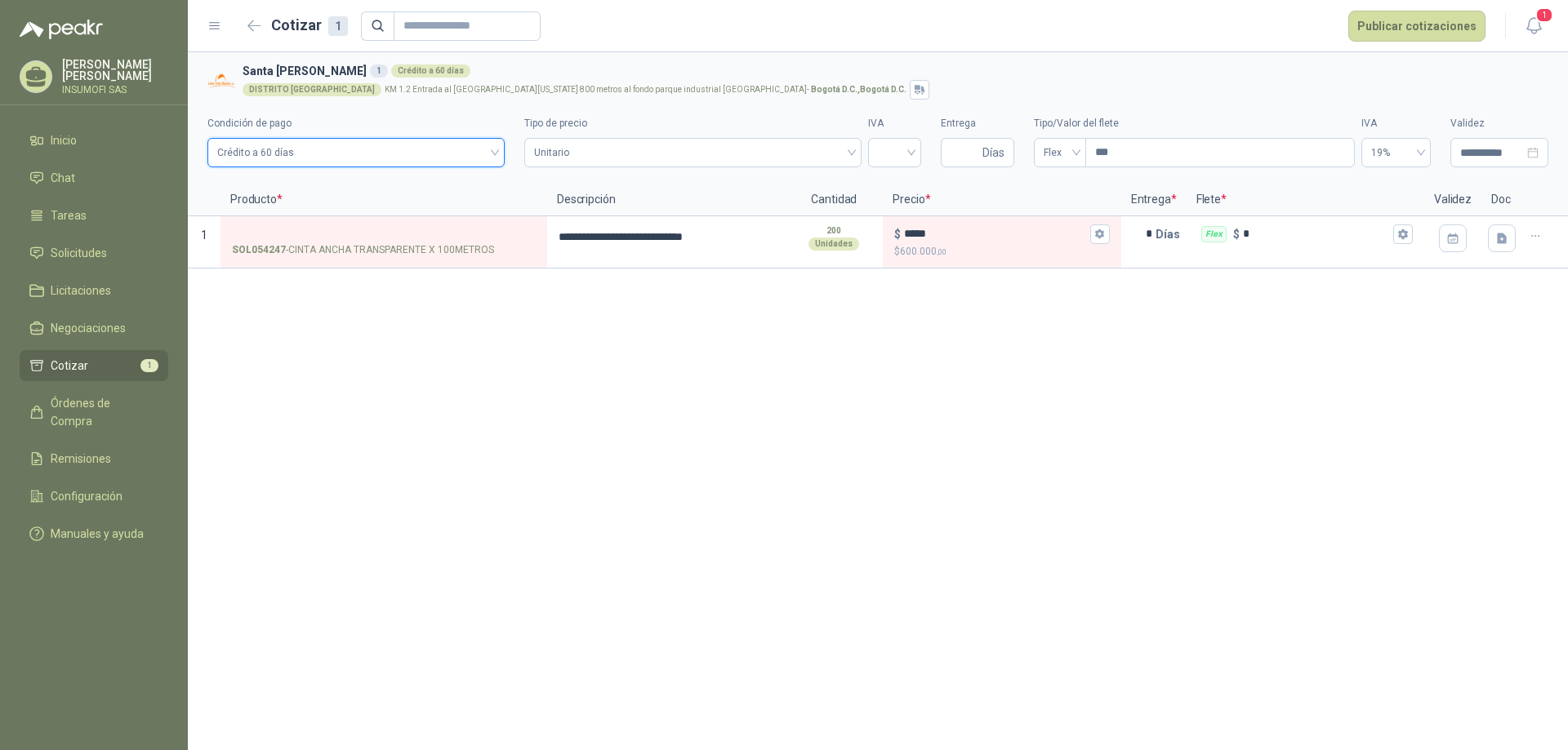
click at [687, 360] on div "**********" at bounding box center [877, 401] width 1380 height 698
click at [974, 245] on p "$ 600.000 ,00" at bounding box center [1002, 252] width 215 height 15
click at [974, 240] on input "*****" at bounding box center [995, 234] width 182 height 13
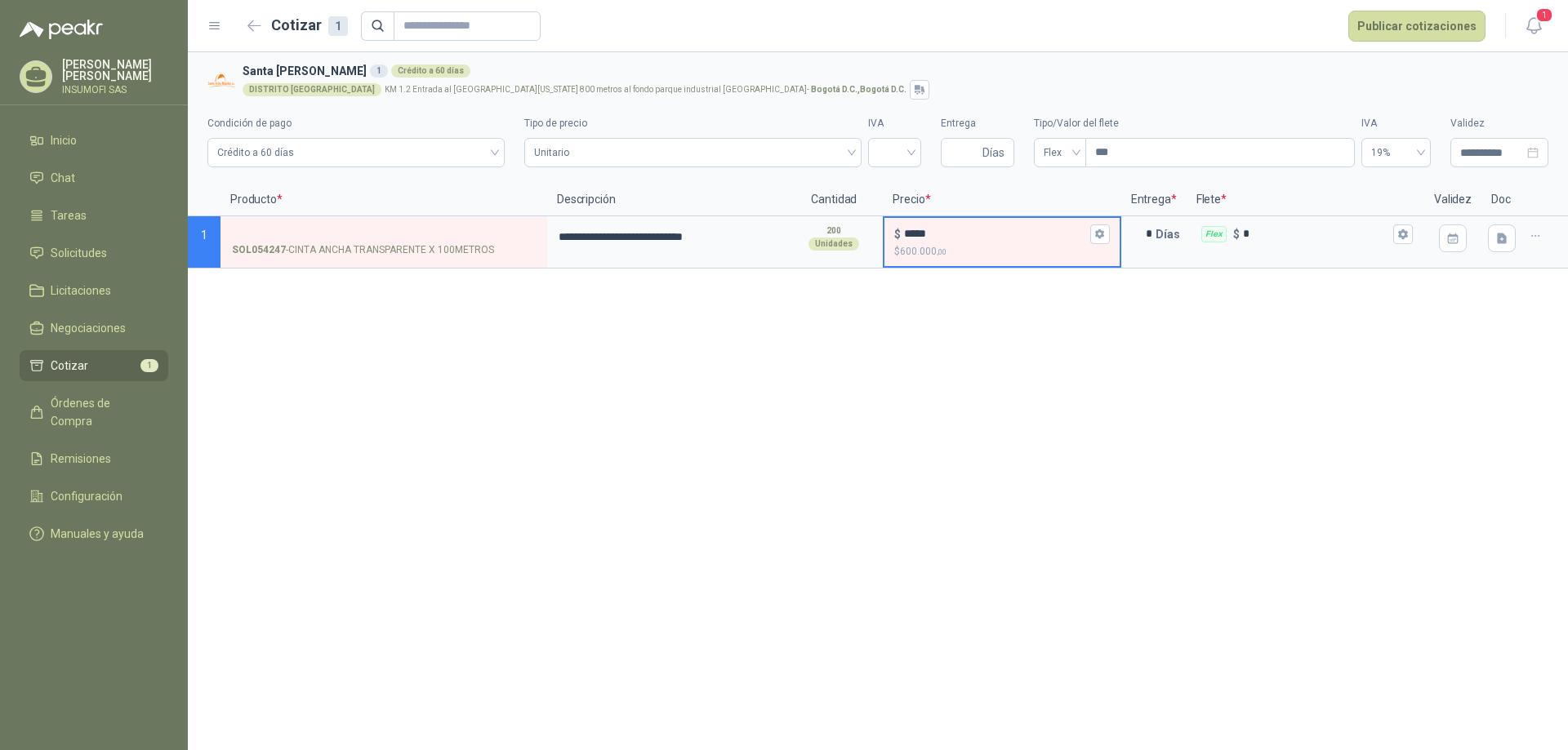
click at [974, 245] on p "$ 600.000 ,00" at bounding box center [1002, 252] width 215 height 15
click at [974, 240] on input "*****" at bounding box center [995, 234] width 182 height 13
click at [974, 245] on p "$ 600.000 ,00" at bounding box center [1002, 252] width 215 height 15
click at [974, 240] on input "*****" at bounding box center [995, 234] width 182 height 13
click at [974, 245] on p "$ 600.000 ,00" at bounding box center [1002, 252] width 215 height 15
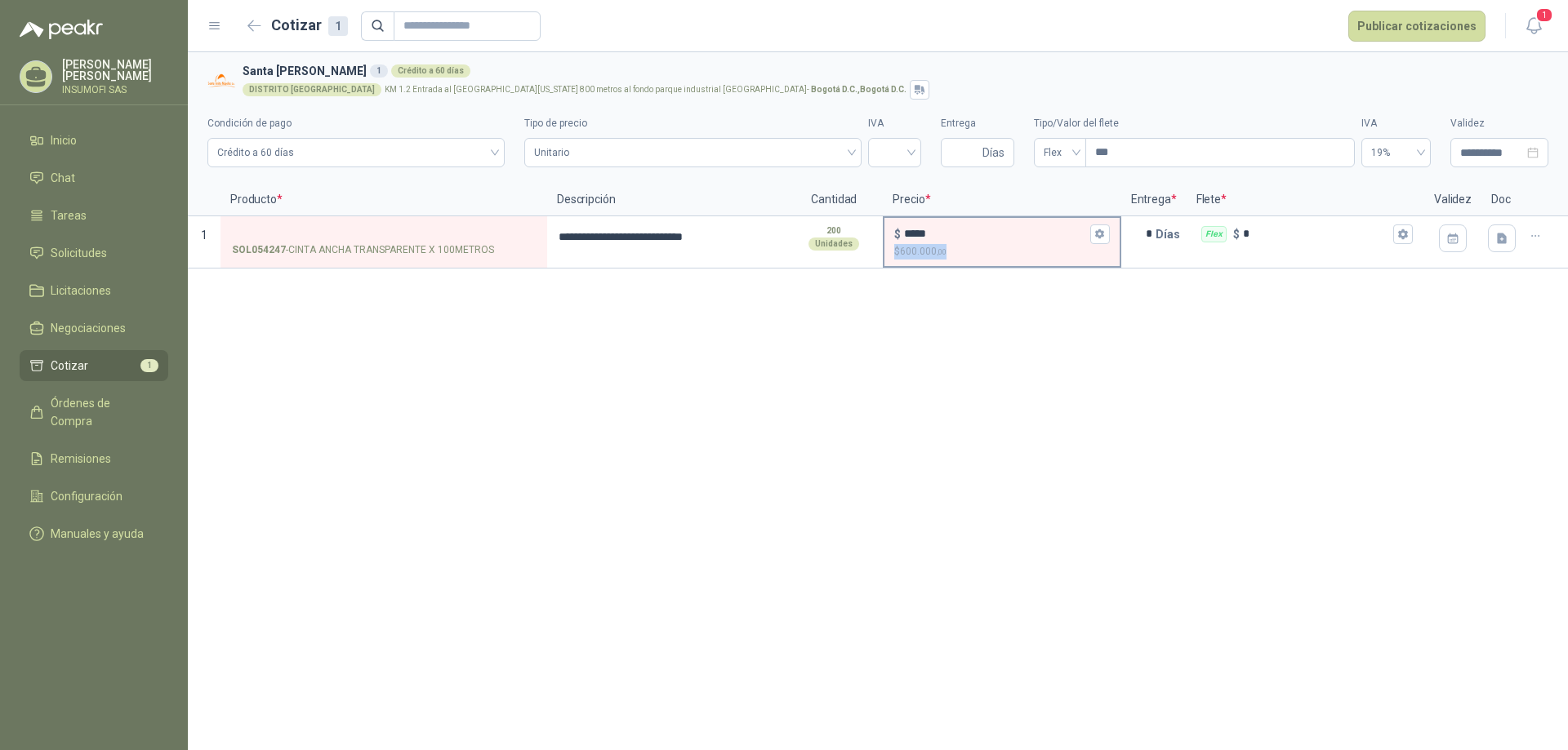
click at [974, 240] on input "*****" at bounding box center [995, 234] width 182 height 13
click at [972, 333] on div "**********" at bounding box center [877, 401] width 1380 height 698
click at [0, 0] on button "Marker" at bounding box center [0, 0] width 0 height 0
click at [1084, 344] on div "**********" at bounding box center [877, 401] width 1380 height 698
click at [1536, 242] on icon "button" at bounding box center [1535, 236] width 14 height 14
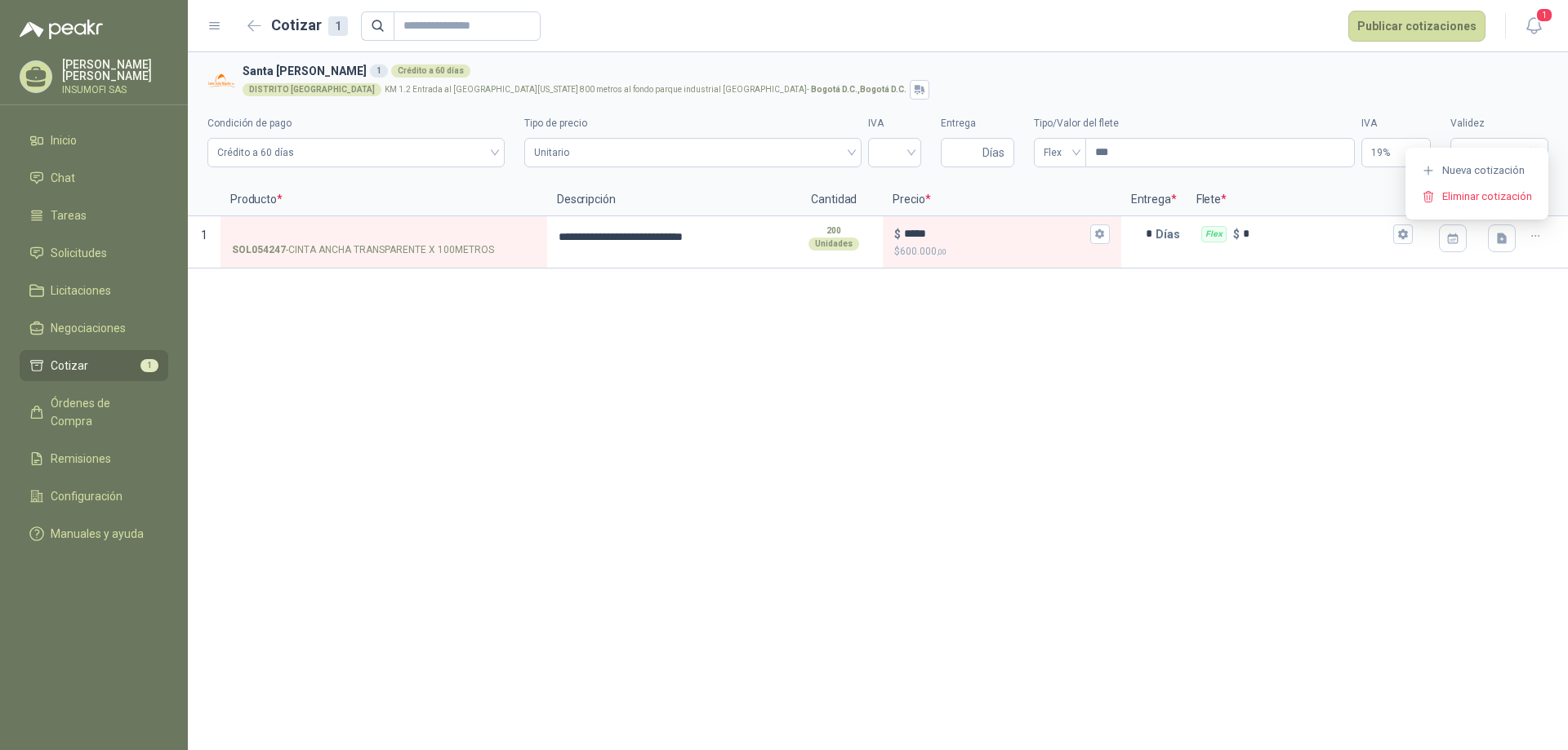
click at [1371, 342] on div "**********" at bounding box center [877, 401] width 1380 height 698
click at [1532, 242] on icon "button" at bounding box center [1535, 236] width 14 height 14
click at [1464, 171] on button "Nueva cotización" at bounding box center [1477, 170] width 124 height 26
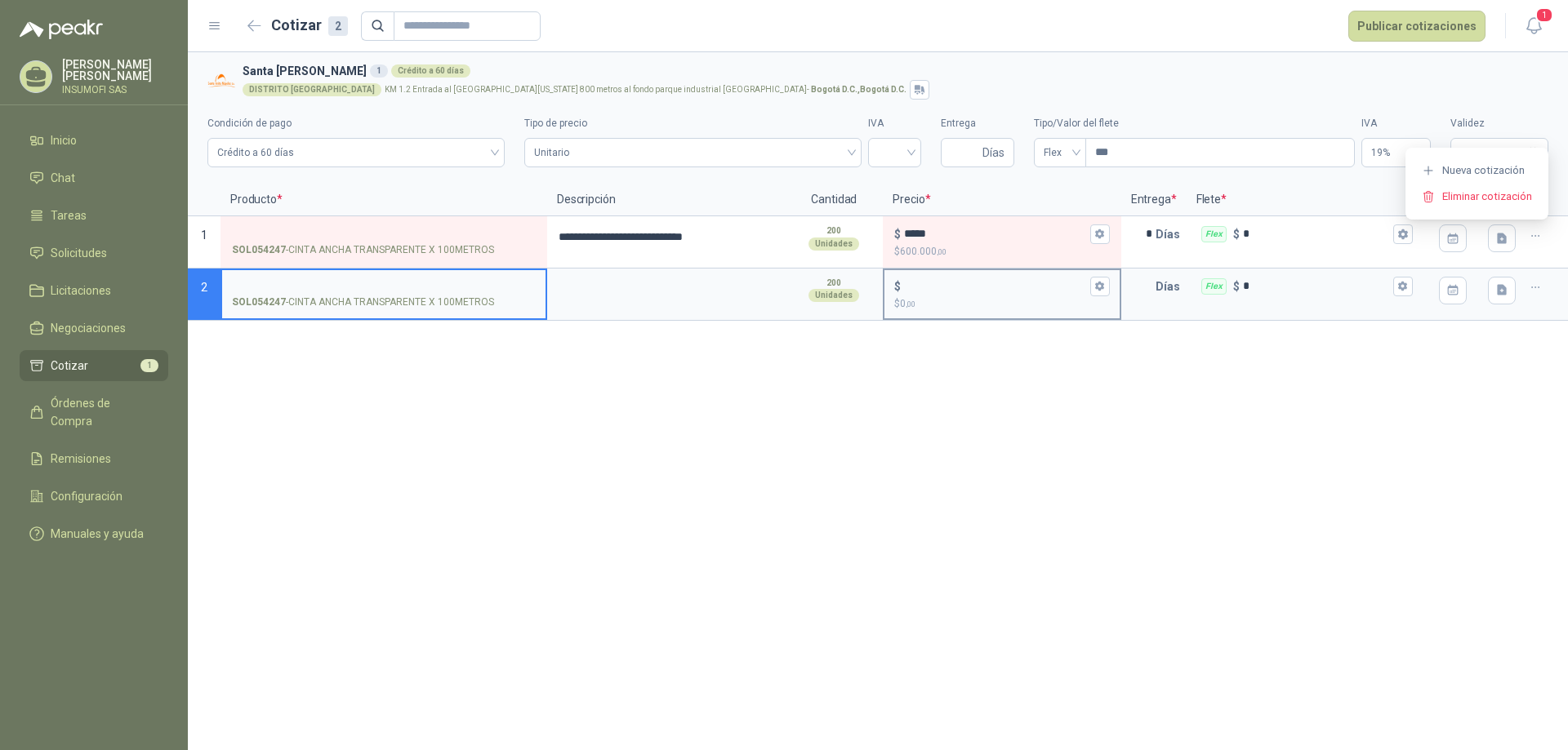
click at [1004, 307] on p "$ 0 ,00" at bounding box center [1002, 304] width 215 height 15
click at [1004, 292] on input "$ $ 0 ,00" at bounding box center [995, 287] width 182 height 13
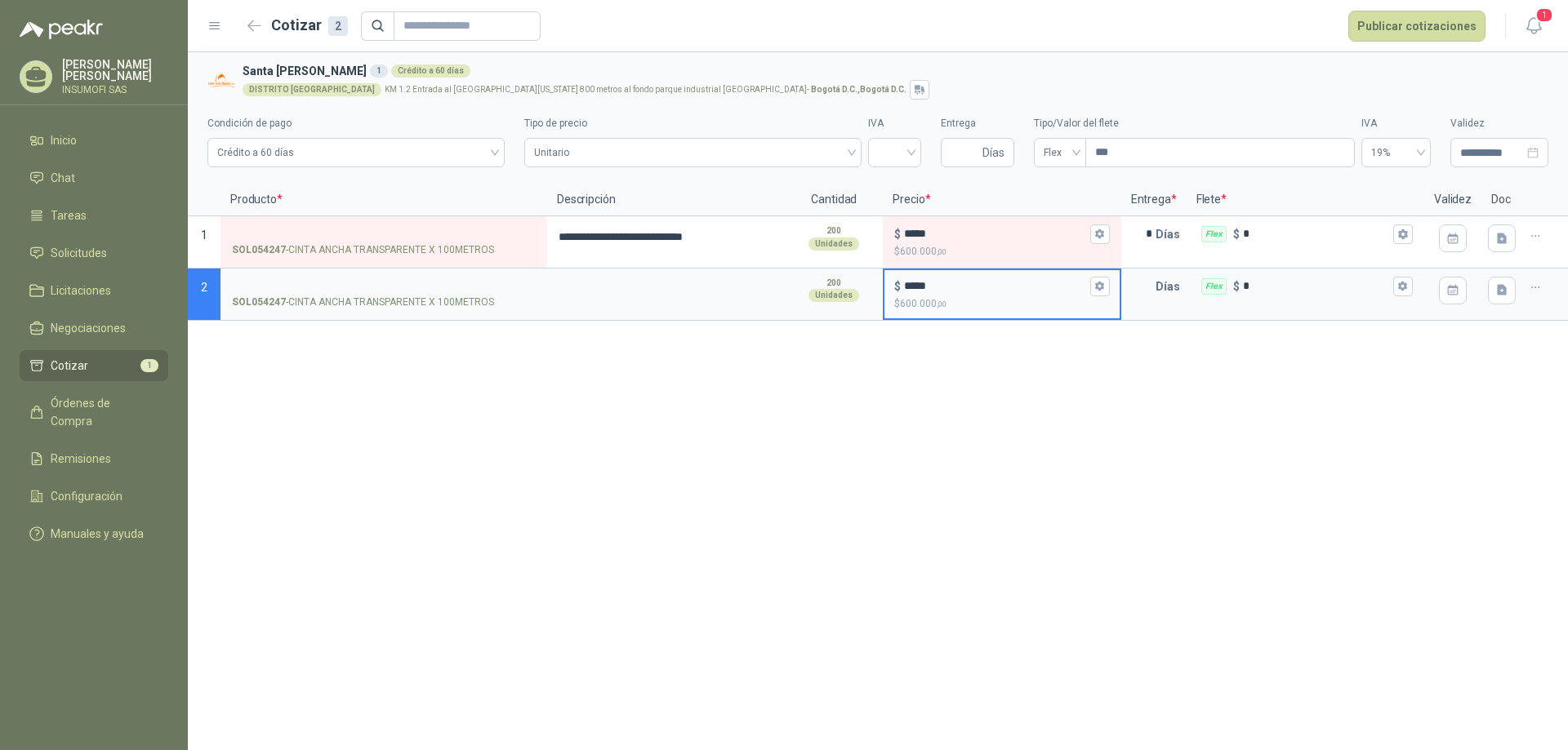
type input "*****"
click at [1112, 368] on div "**********" at bounding box center [877, 401] width 1380 height 698
drag, startPoint x: 1150, startPoint y: 291, endPoint x: 1156, endPoint y: 298, distance: 9.2
click at [1150, 291] on input "text" at bounding box center [1139, 287] width 32 height 32
type input "*"
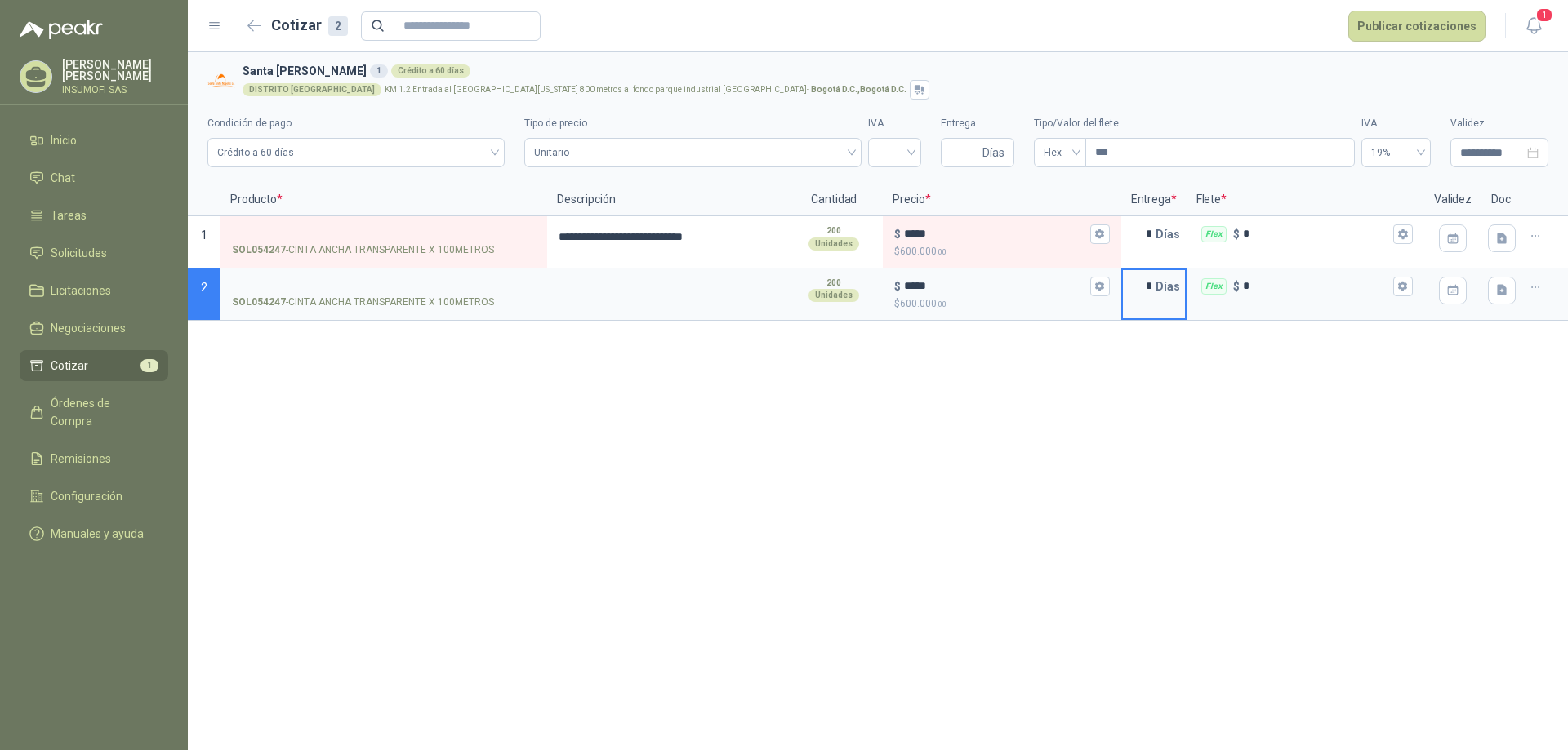
click at [1219, 371] on div "**********" at bounding box center [877, 401] width 1380 height 698
click at [1391, 24] on button "Publicar cotizaciones" at bounding box center [1417, 26] width 137 height 31
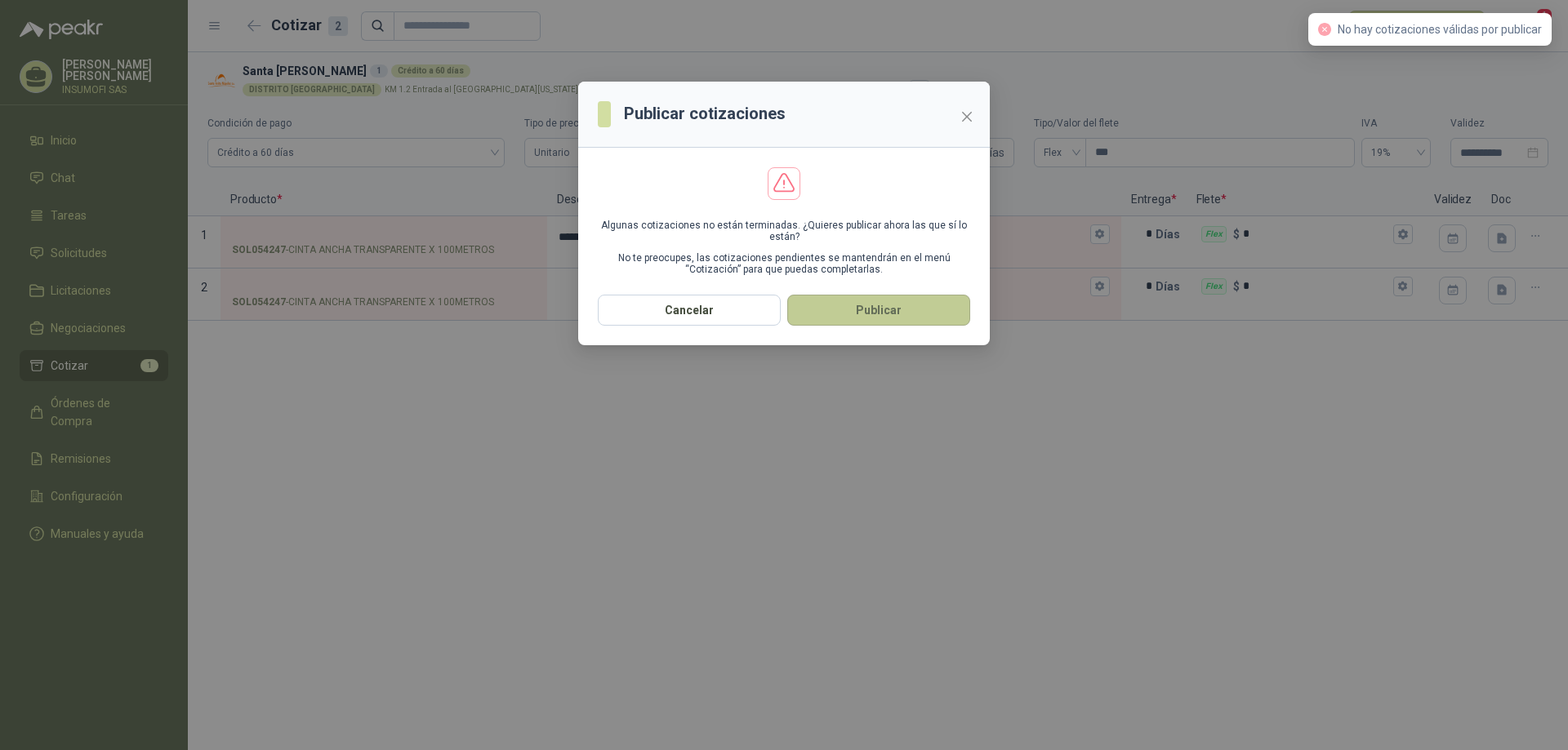
click at [865, 323] on button "Publicar" at bounding box center [878, 310] width 183 height 31
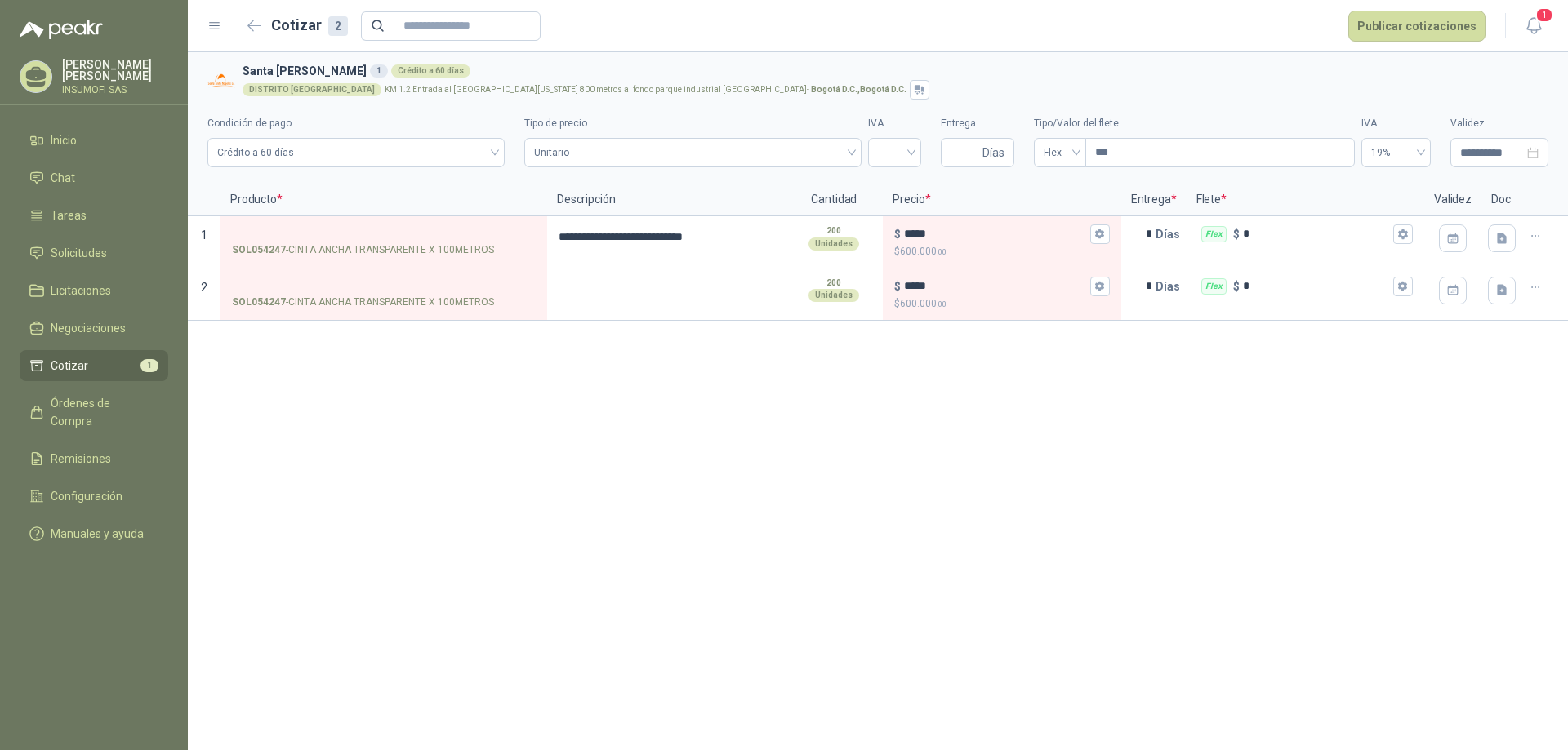
click at [62, 369] on span "Cotizar" at bounding box center [69, 366] width 38 height 18
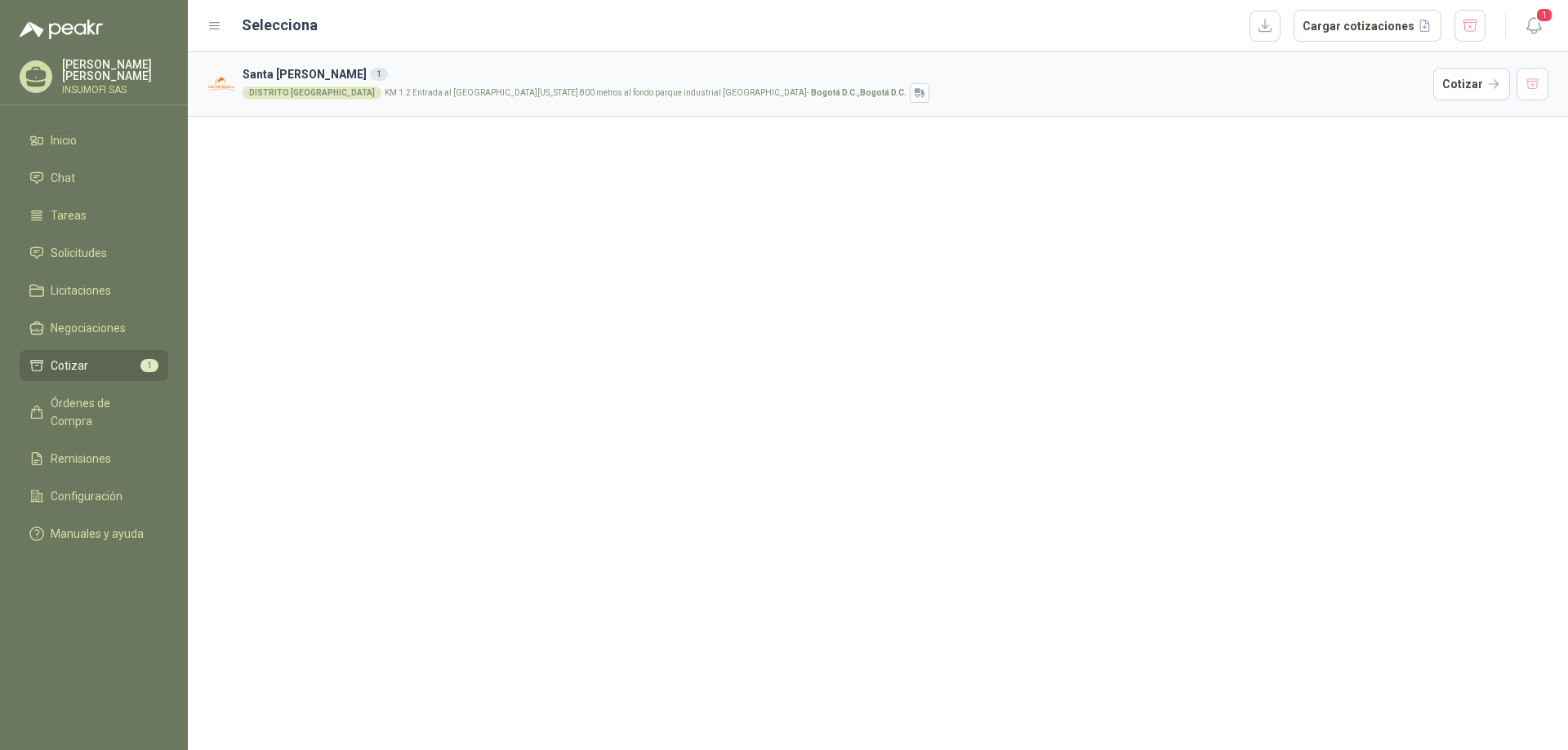
click at [277, 96] on div "DISTRITO [GEOGRAPHIC_DATA]" at bounding box center [312, 93] width 139 height 13
click at [341, 74] on h3 "Santa [PERSON_NAME] 1" at bounding box center [834, 74] width 1184 height 18
click at [304, 74] on h3 "Santa [PERSON_NAME] 1" at bounding box center [834, 74] width 1184 height 18
click at [1354, 32] on button "Cargar cotizaciones" at bounding box center [1368, 26] width 148 height 32
click at [1278, 24] on button "button" at bounding box center [1265, 26] width 31 height 31
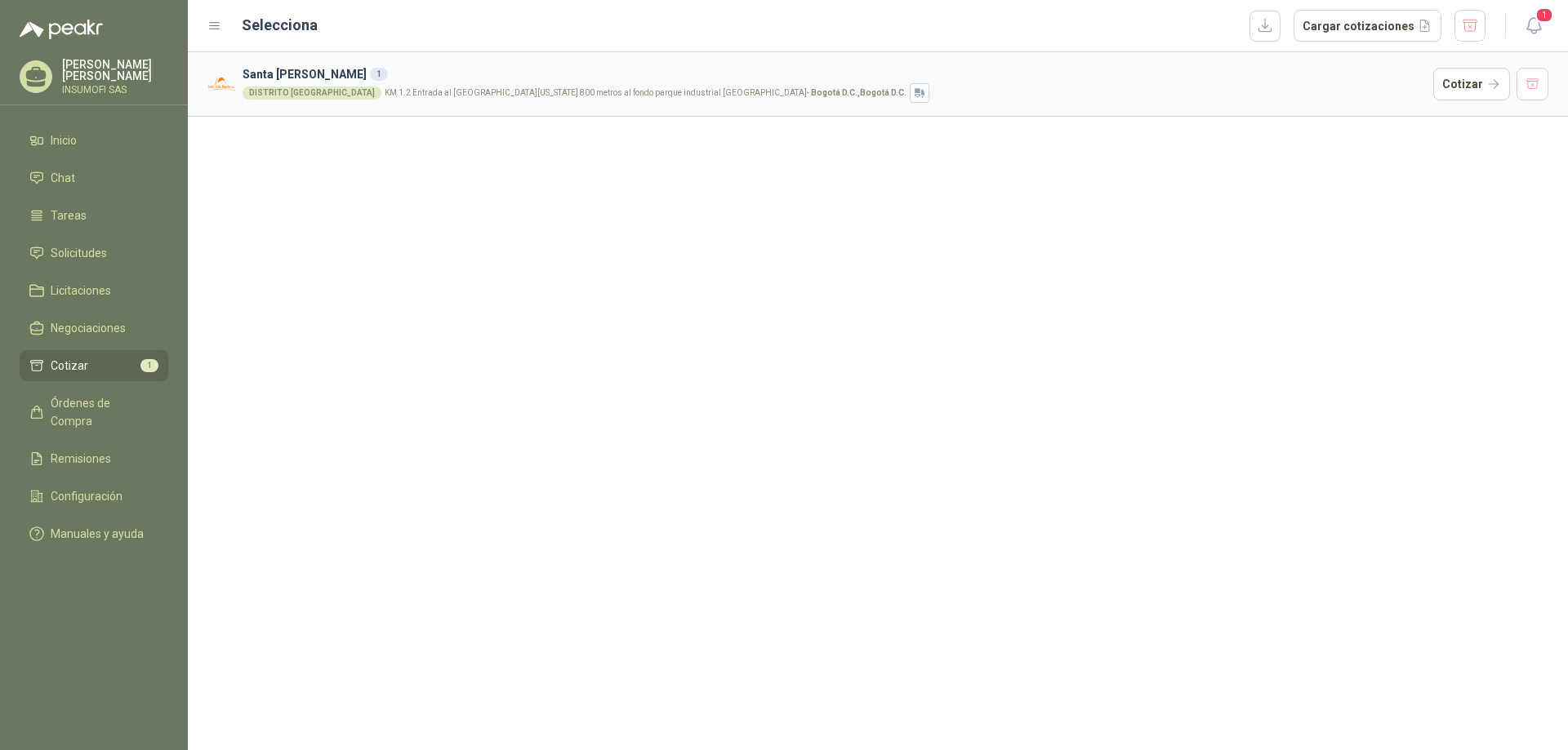
click at [634, 97] on p "KM 1.2 Entrada al [GEOGRAPHIC_DATA][US_STATE] 800 metros al fondo parque indust…" at bounding box center [646, 93] width 522 height 8
click at [1450, 92] on button "Cotizar" at bounding box center [1472, 84] width 77 height 32
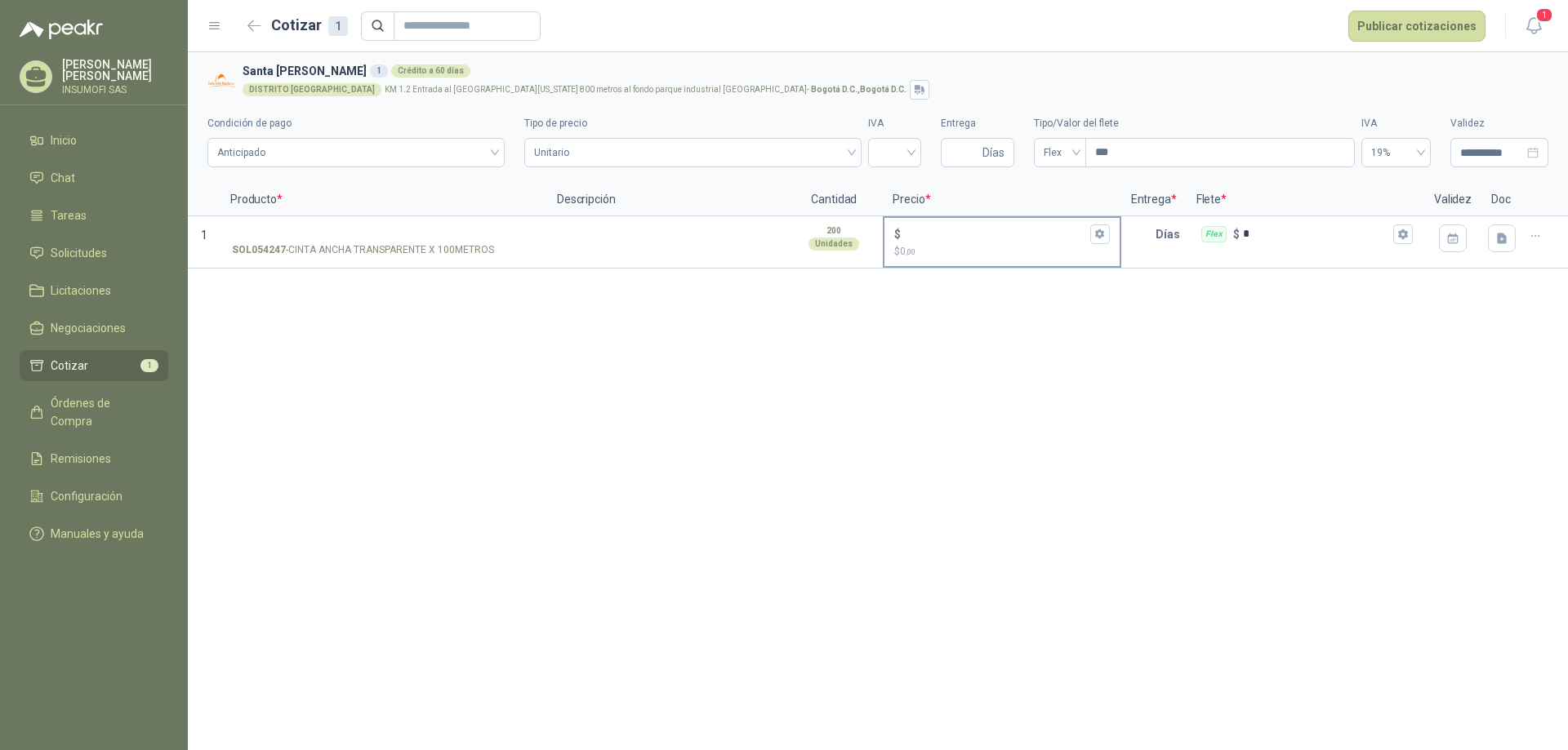
click at [984, 244] on p "$ 0 ,00" at bounding box center [1002, 252] width 215 height 15
click at [984, 240] on input "$ $ 0 ,00" at bounding box center [995, 234] width 182 height 13
click at [128, 398] on span "Órdenes de Compra" at bounding box center [101, 412] width 102 height 36
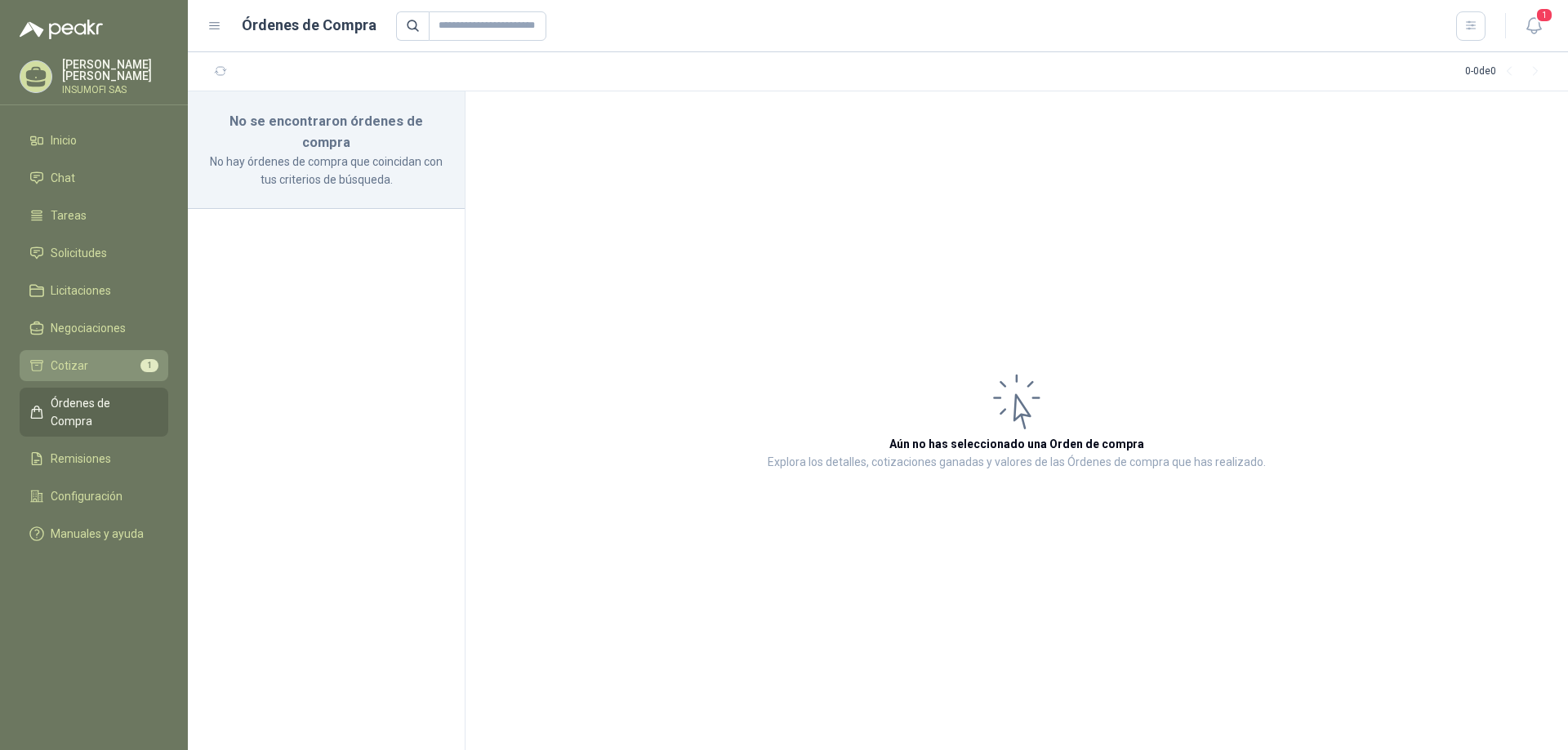
click at [100, 361] on li "Cotizar 1" at bounding box center [94, 366] width 129 height 18
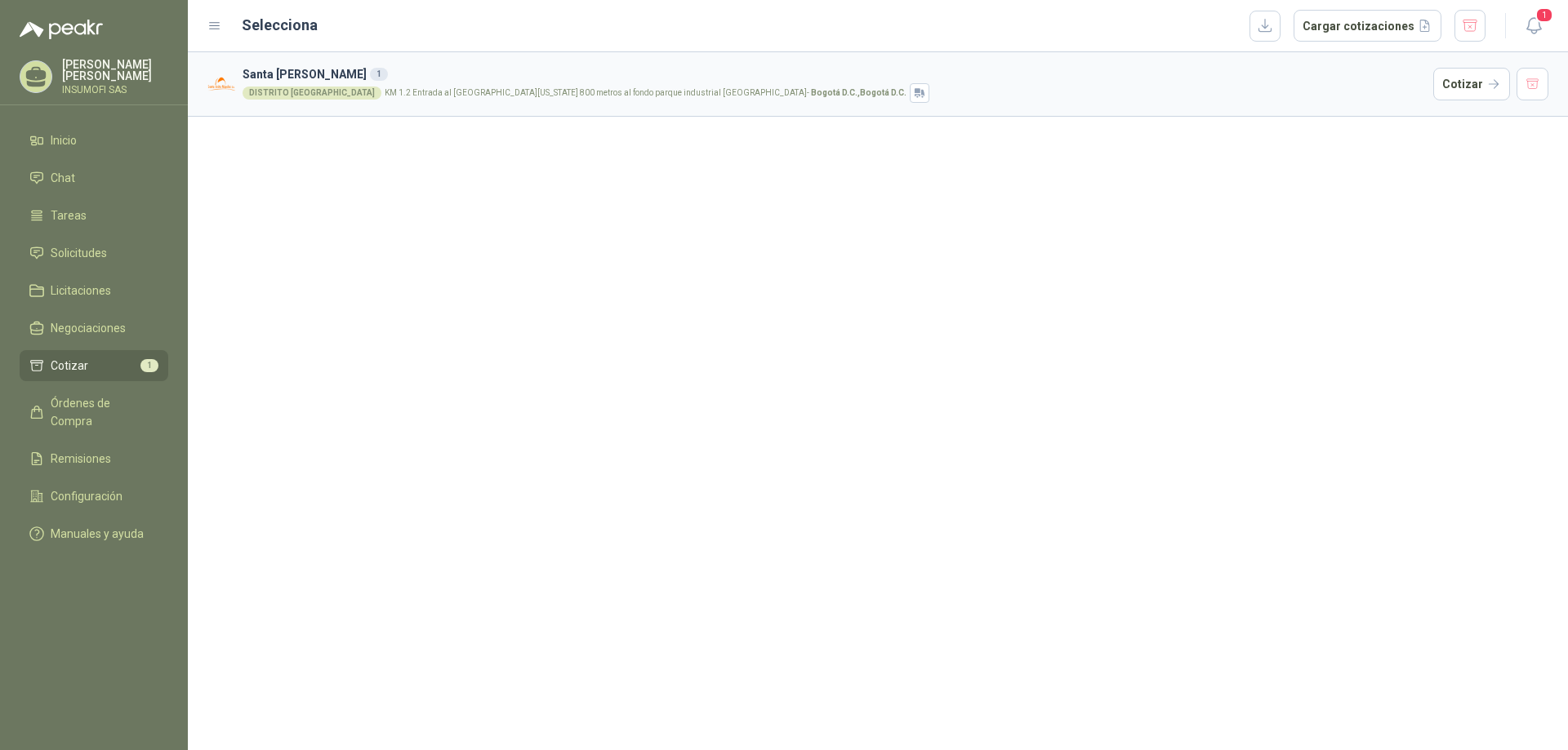
click at [107, 368] on li "Cotizar 1" at bounding box center [94, 366] width 129 height 18
click at [1473, 93] on button "Cotizar" at bounding box center [1472, 84] width 77 height 32
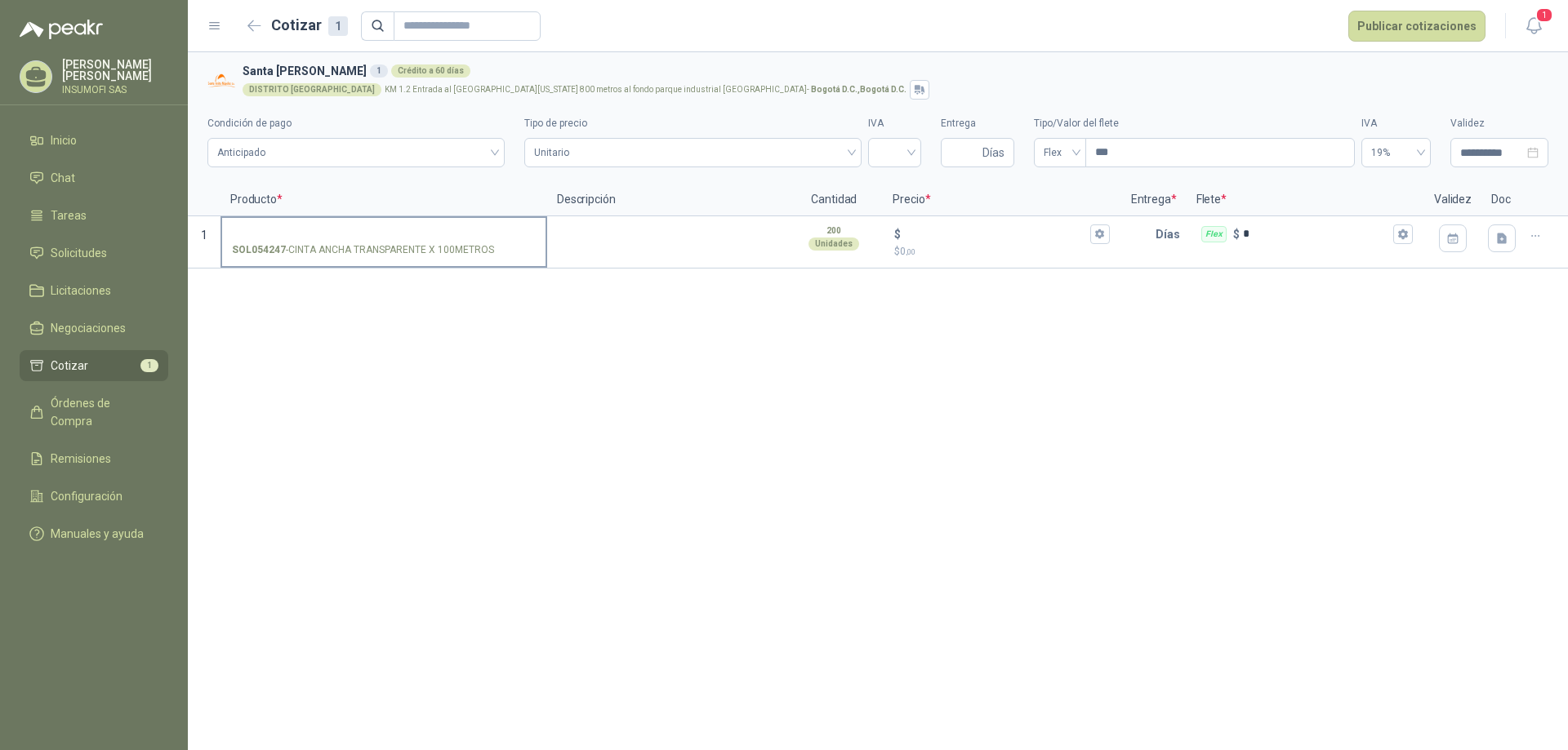
click at [452, 247] on p "SOL054247 - CINTA ANCHA TRANSPARENTE X 100METROS" at bounding box center [362, 250] width 262 height 15
click at [452, 241] on input "SOL054247 - CINTA ANCHA TRANSPARENTE X 100METROS" at bounding box center [383, 235] width 304 height 13
click at [452, 247] on p "SOL054247 - CINTA ANCHA TRANSPARENTE X 100METROS" at bounding box center [362, 250] width 262 height 15
click at [452, 241] on input "SOL054247 - CINTA ANCHA TRANSPARENTE X 100METROS" at bounding box center [383, 235] width 304 height 13
click at [402, 245] on p "SOL054247 - CINTA ANCHA TRANSPARENTE X 100METROS" at bounding box center [362, 250] width 262 height 15
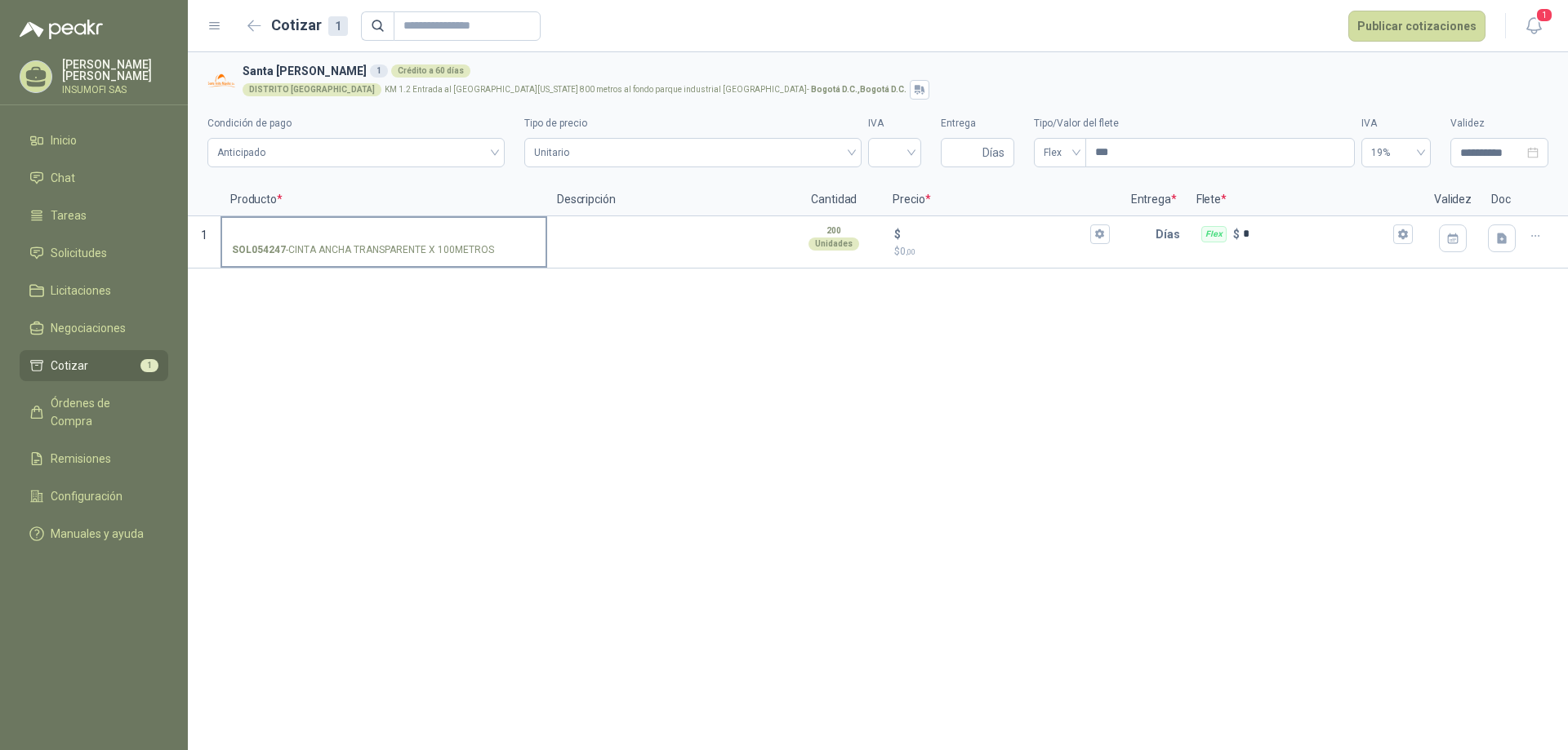
click at [402, 241] on input "SOL054247 - CINTA ANCHA TRANSPARENTE X 100METROS" at bounding box center [383, 235] width 304 height 13
drag, startPoint x: 402, startPoint y: 245, endPoint x: 975, endPoint y: 374, distance: 587.3
click at [975, 374] on div "**********" at bounding box center [877, 401] width 1380 height 698
click at [1539, 237] on icon "button" at bounding box center [1535, 236] width 14 height 14
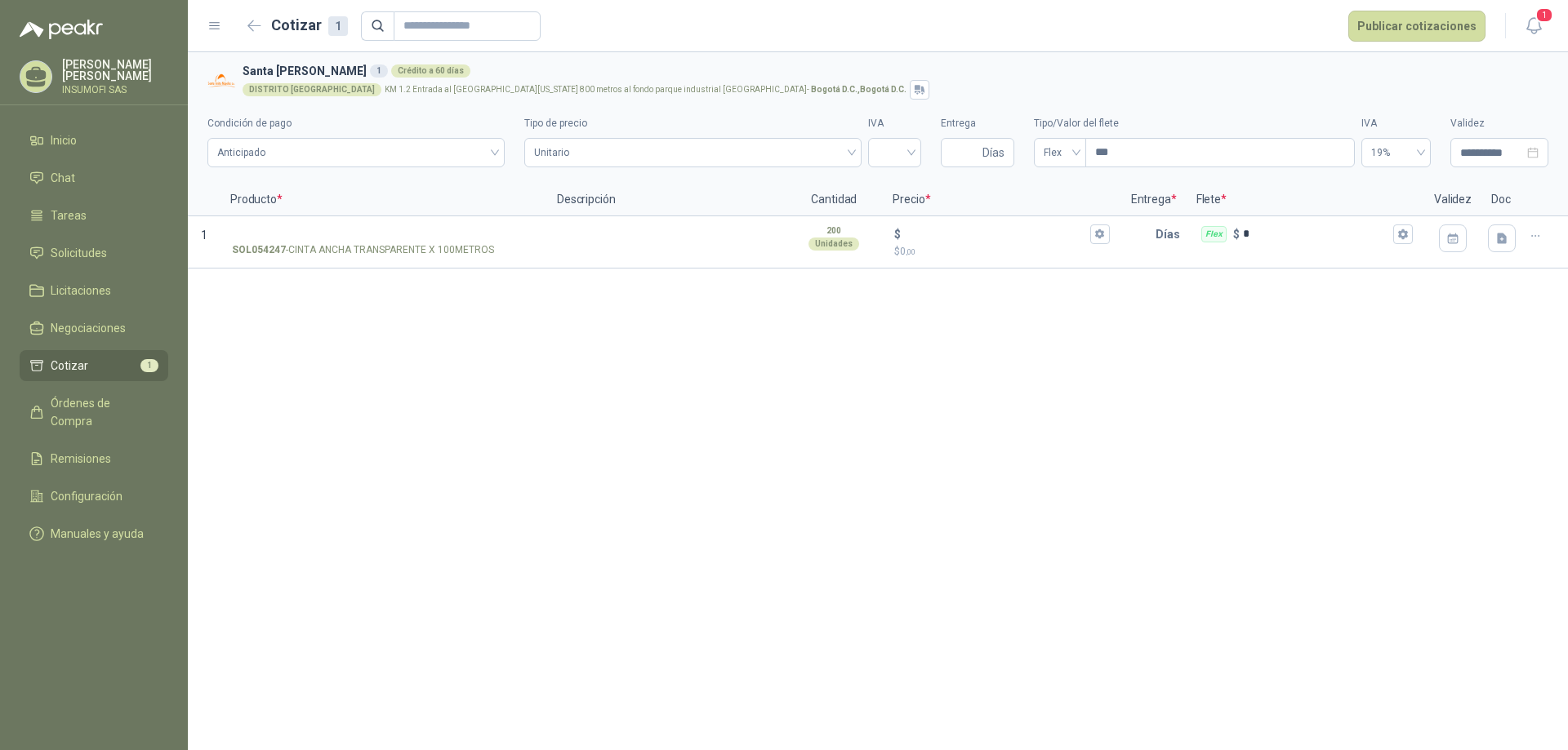
click at [277, 199] on span "*" at bounding box center [280, 199] width 5 height 10
click at [353, 255] on p "SOL054247 - CINTA ANCHA TRANSPARENTE X 100METROS" at bounding box center [362, 250] width 262 height 15
click at [353, 241] on input "SOL054247 - CINTA ANCHA TRANSPARENTE X 100METROS" at bounding box center [383, 235] width 304 height 13
click at [684, 303] on div "**********" at bounding box center [877, 401] width 1380 height 698
click at [634, 238] on textarea at bounding box center [666, 237] width 234 height 38
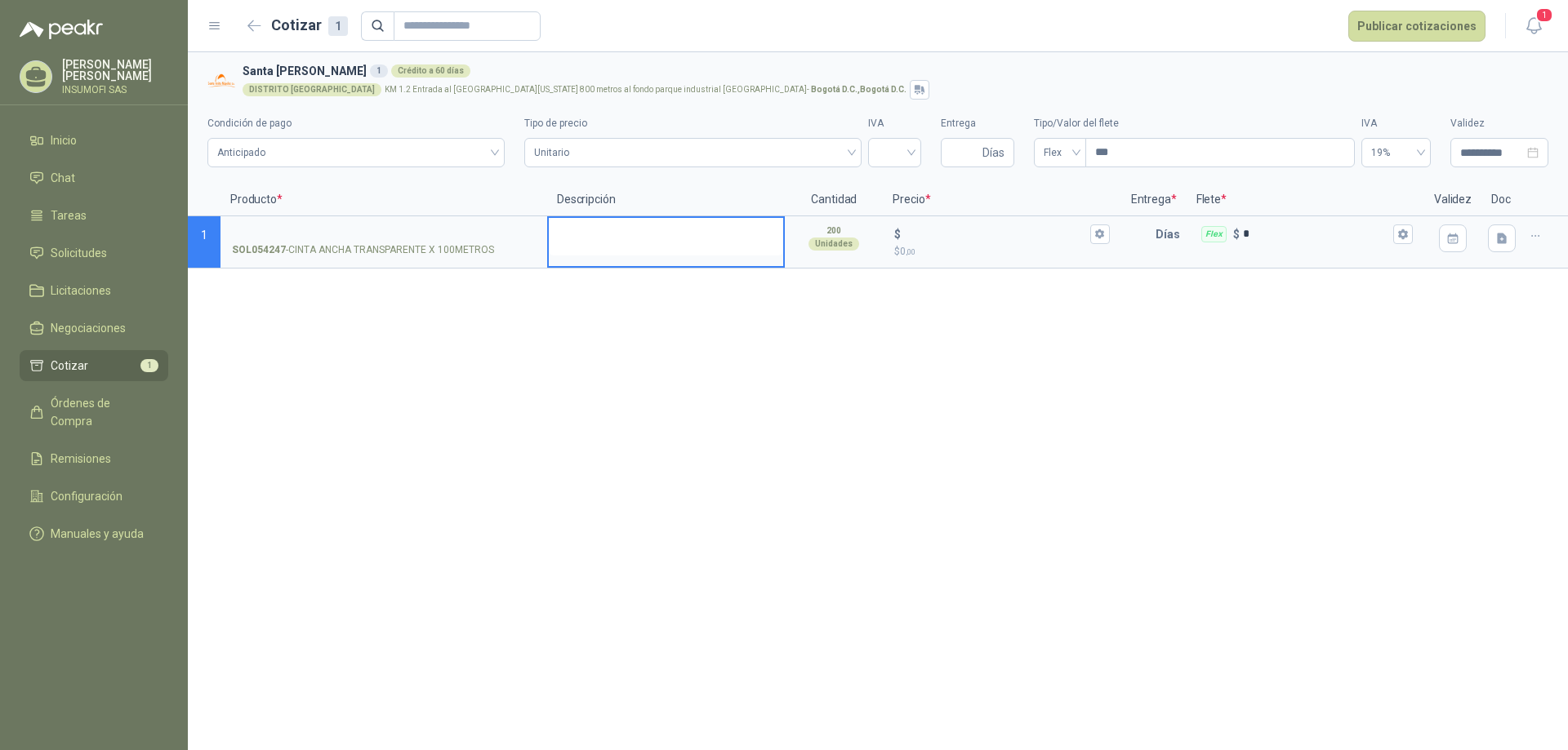
type textarea "*"
type textarea "**"
type textarea "***"
type textarea "****"
type textarea "*****"
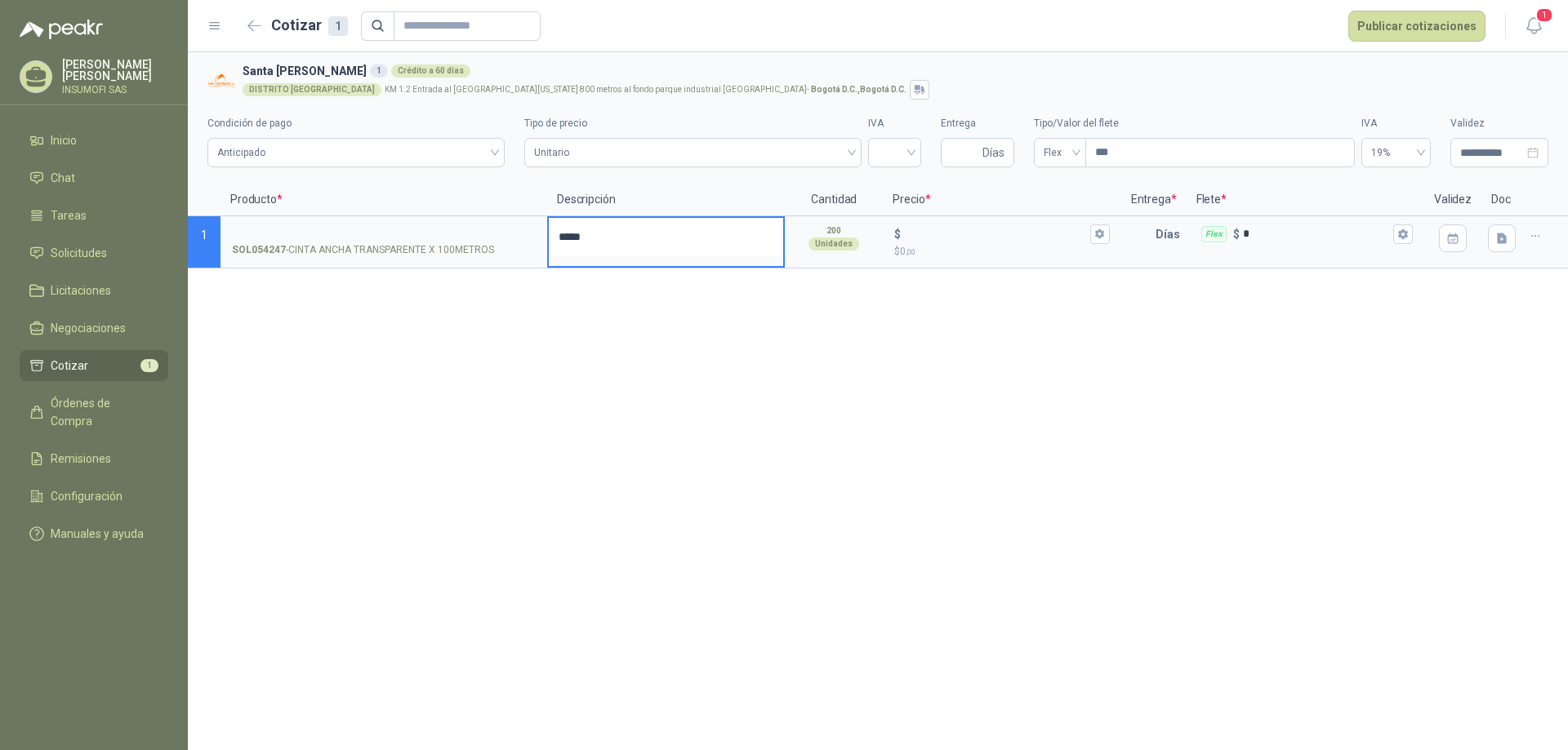
type textarea "*****"
type textarea "*******"
type textarea "********"
type textarea "*********"
type textarea "**********"
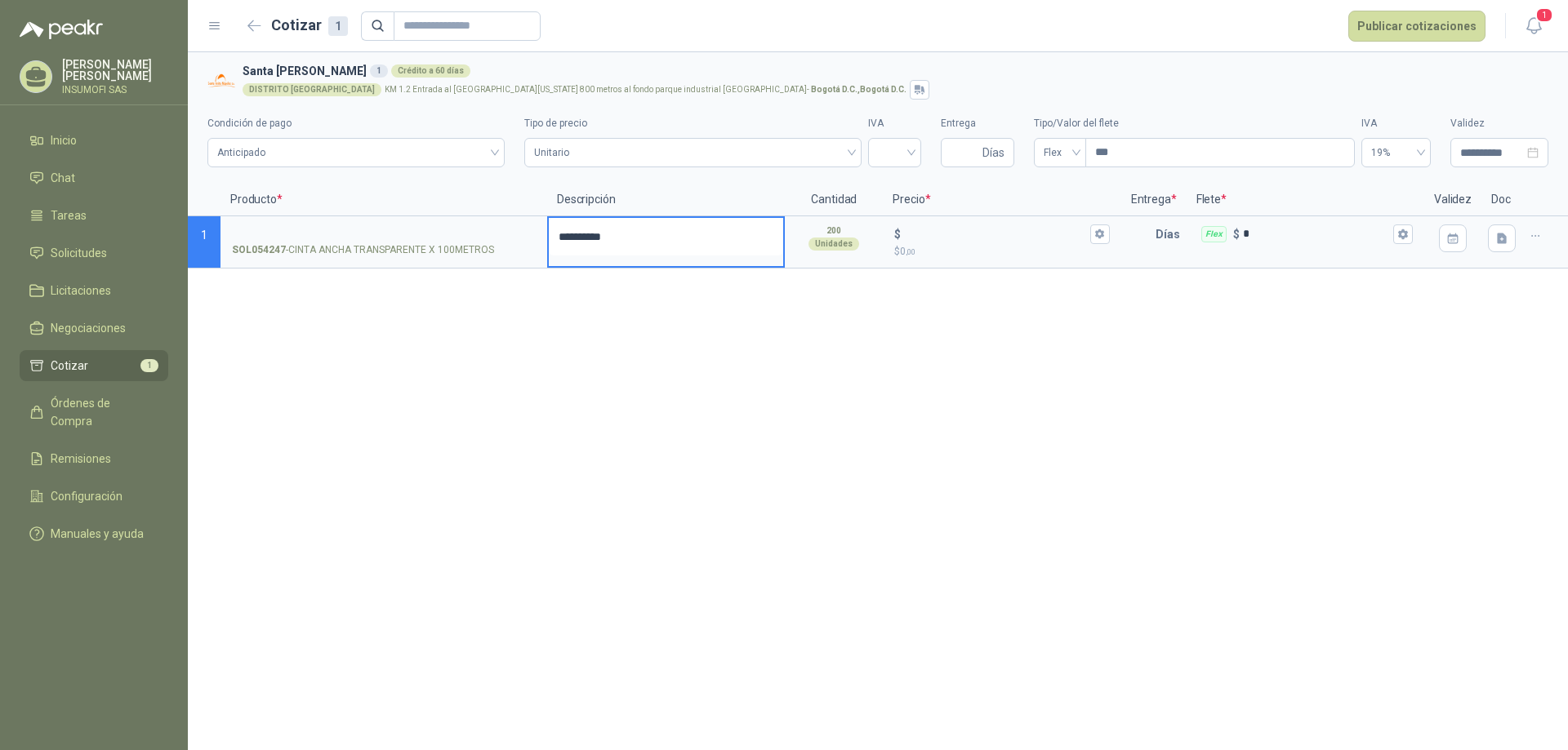
type textarea "**********"
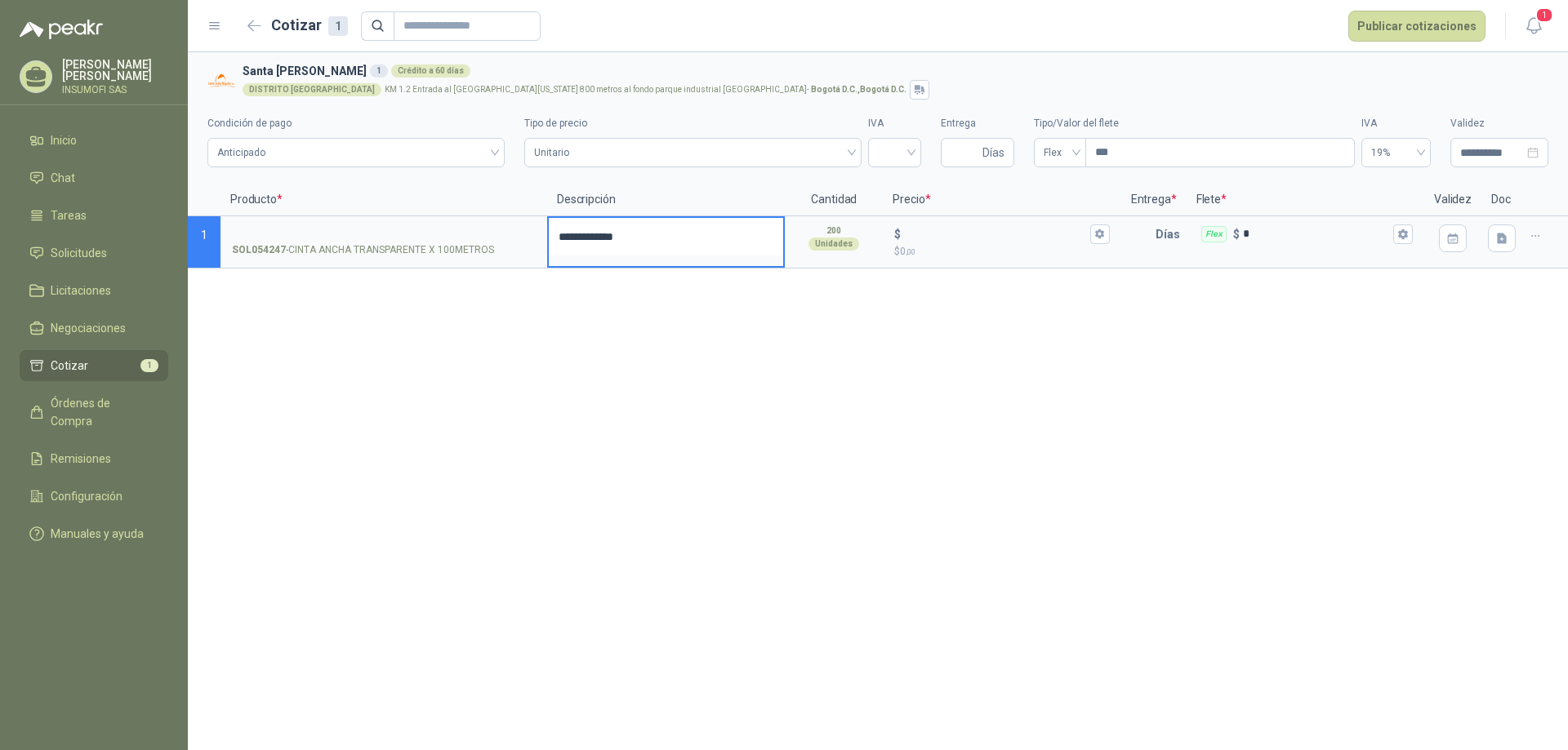
type textarea "**********"
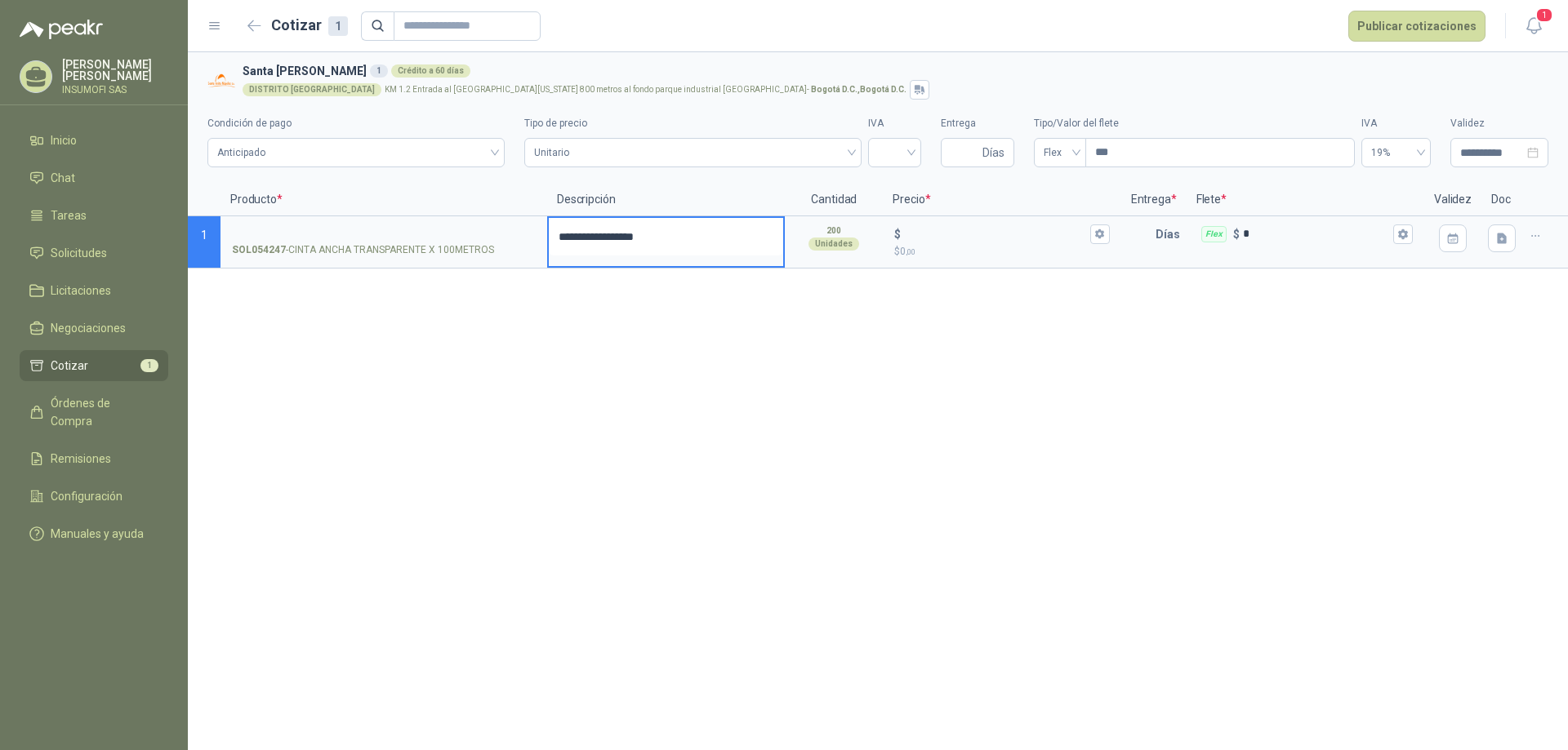
type textarea "**********"
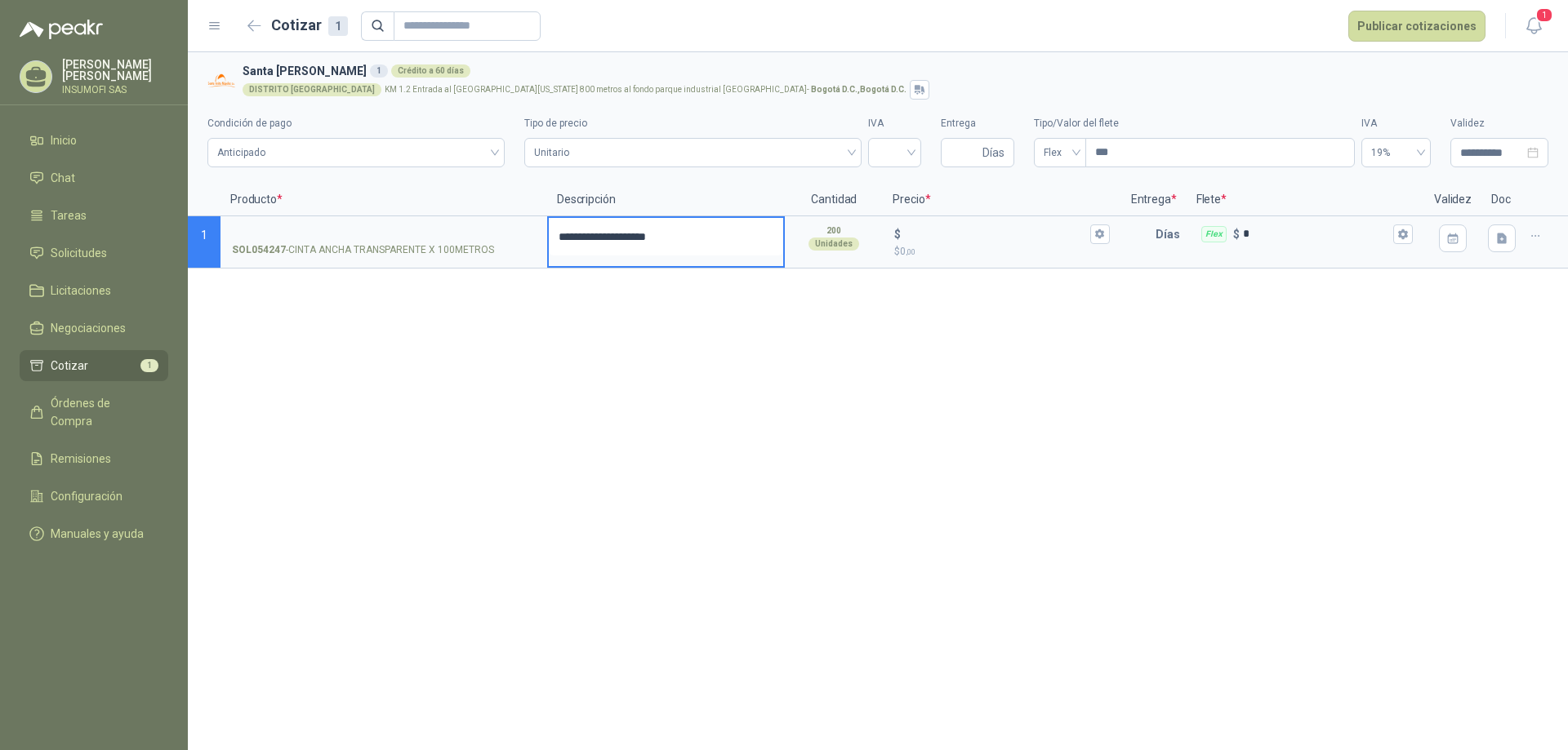
type textarea "**********"
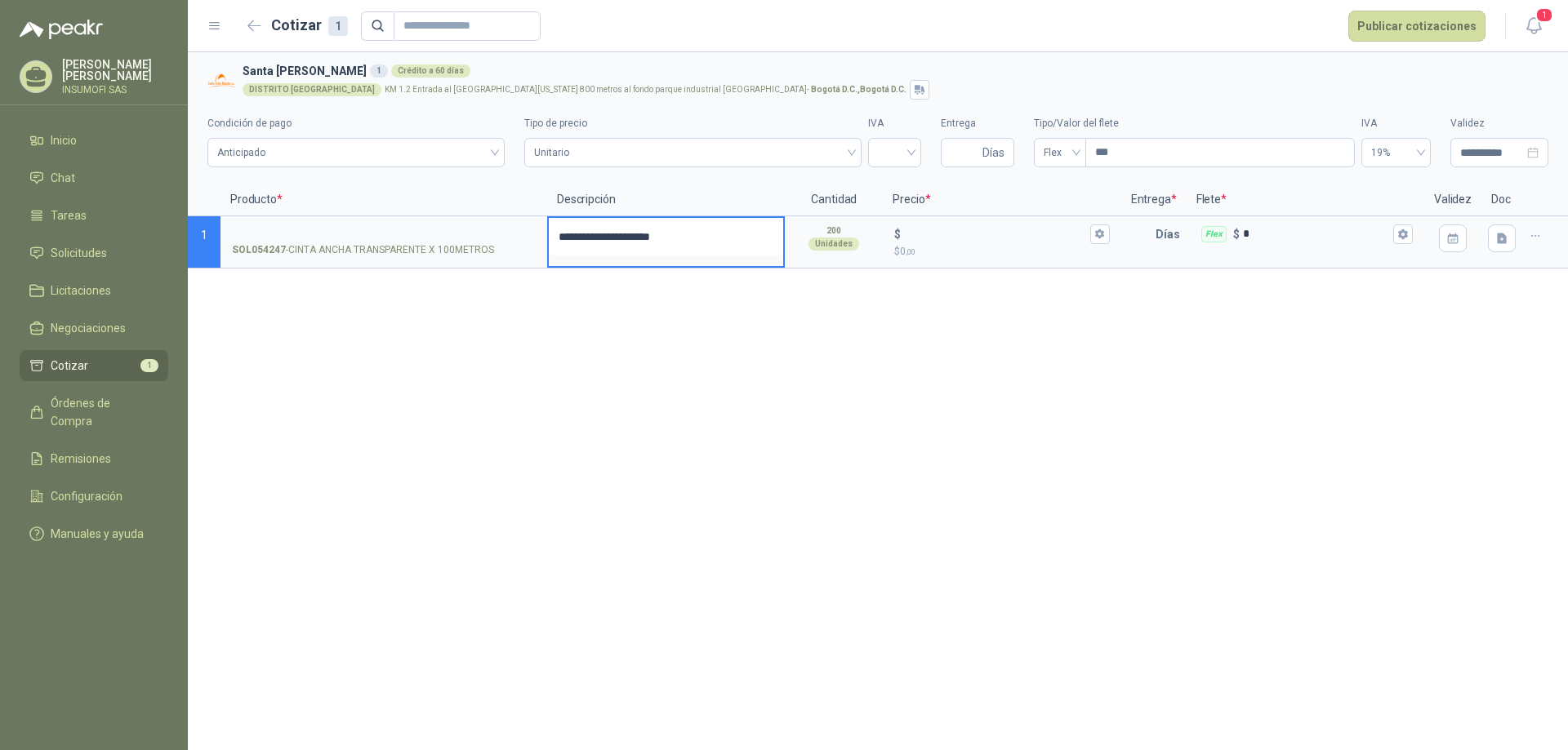
type textarea "**********"
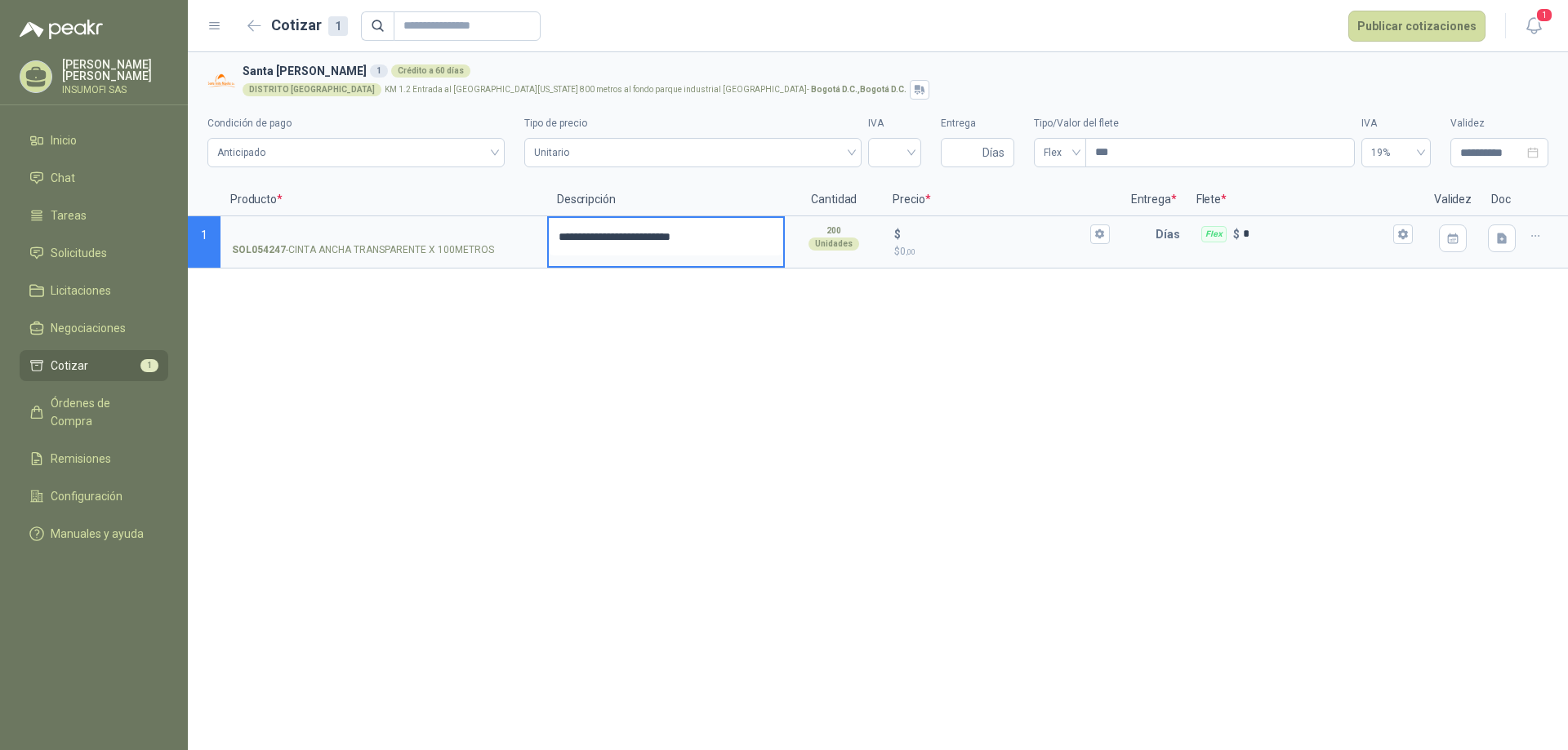
type textarea "**********"
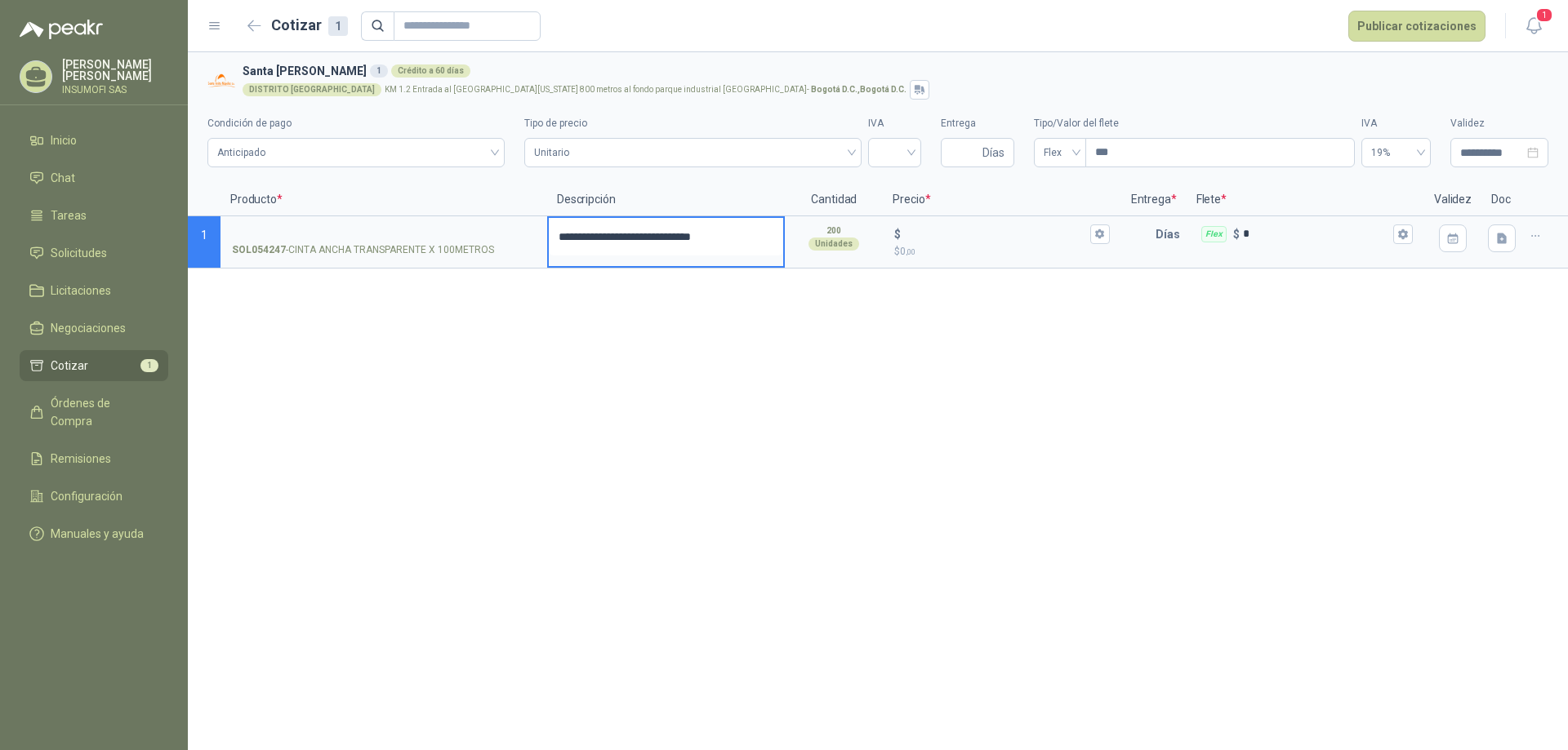
type textarea "**********"
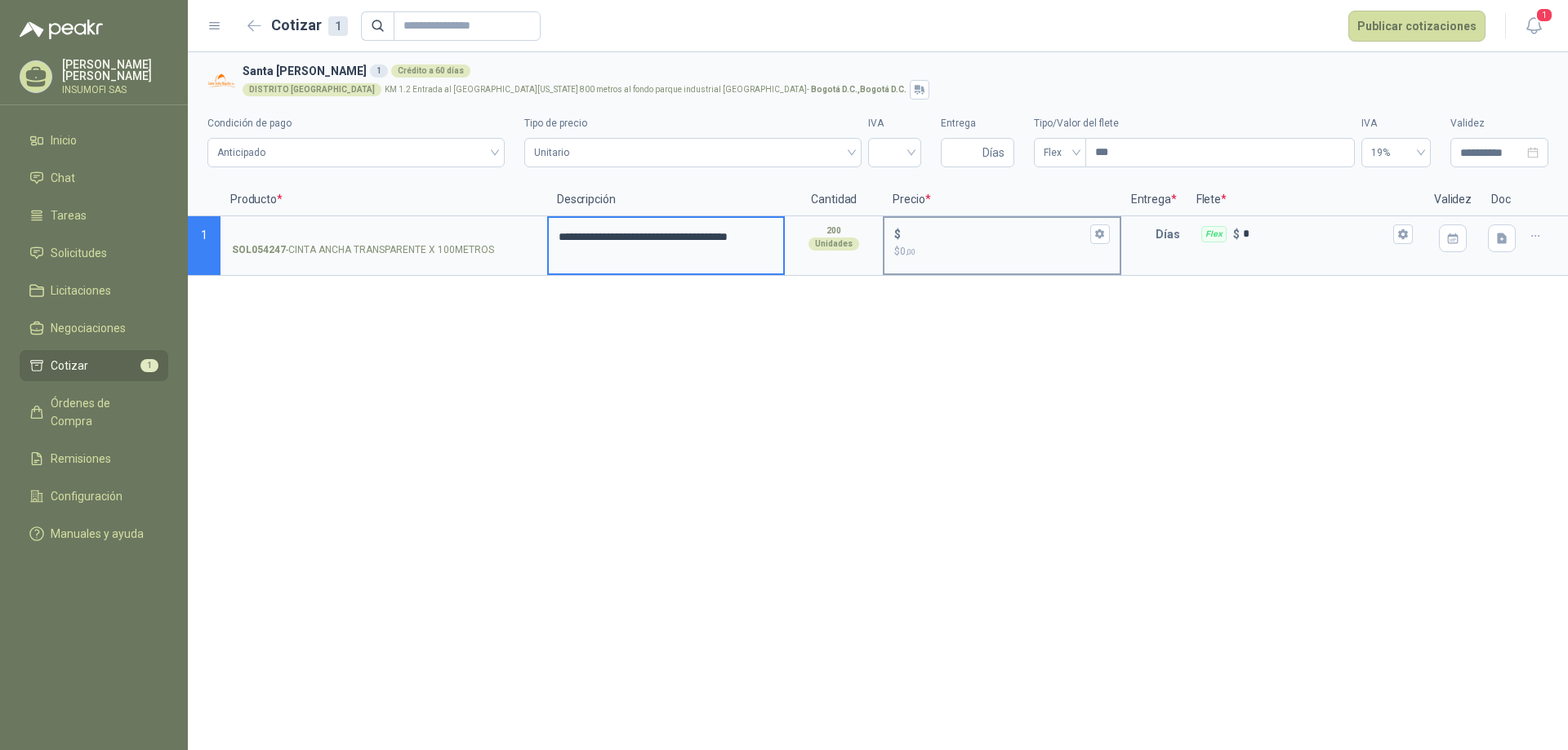
click at [916, 263] on div "$ $ 0 ,00" at bounding box center [1002, 242] width 234 height 48
click at [916, 240] on input "$ $ 0 ,00" at bounding box center [995, 234] width 182 height 13
click at [1071, 230] on input "$ $ 0 ,00" at bounding box center [995, 234] width 182 height 13
click at [1151, 242] on input "text" at bounding box center [1139, 234] width 32 height 32
click at [1216, 235] on div "Flex" at bounding box center [1214, 234] width 25 height 16
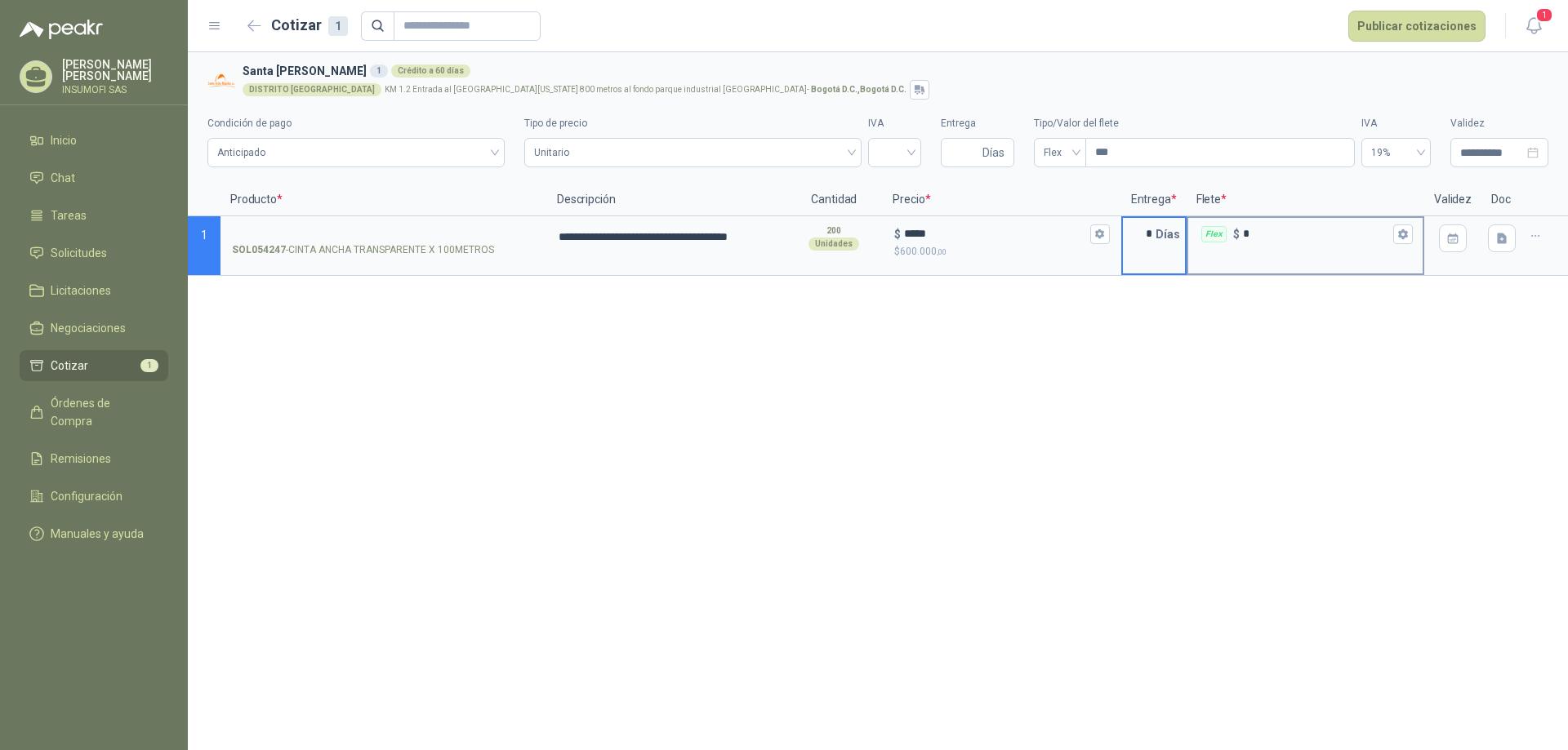
click at [1242, 235] on input "*" at bounding box center [1316, 234] width 147 height 13
click at [1380, 253] on div "Flex $ *" at bounding box center [1306, 246] width 238 height 59
click at [1380, 260] on div "Flex $ *" at bounding box center [1306, 246] width 238 height 59
click at [1536, 241] on icon "button" at bounding box center [1535, 236] width 14 height 14
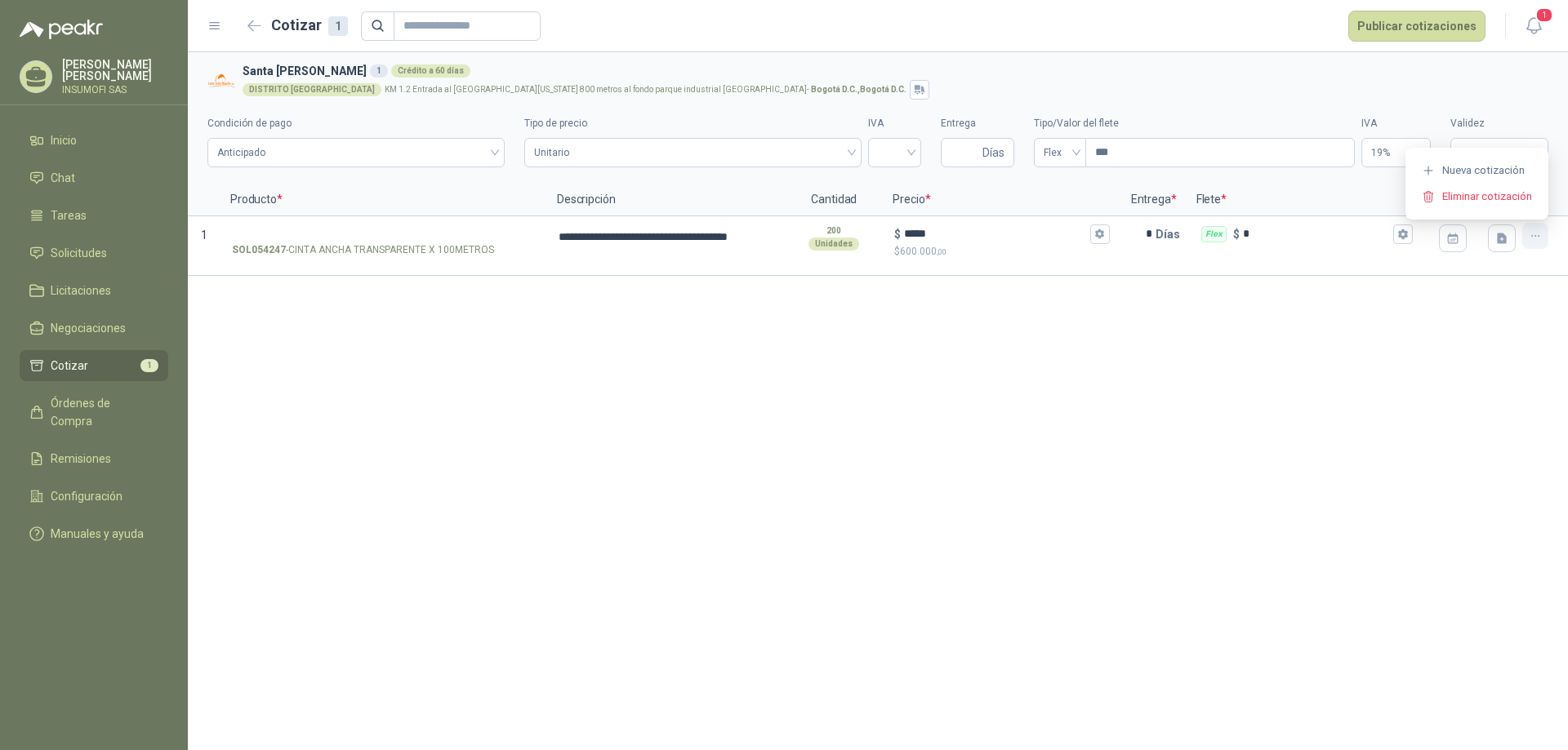
click at [1536, 241] on icon "button" at bounding box center [1535, 236] width 14 height 14
click at [1454, 238] on icon "button" at bounding box center [1453, 238] width 14 height 14
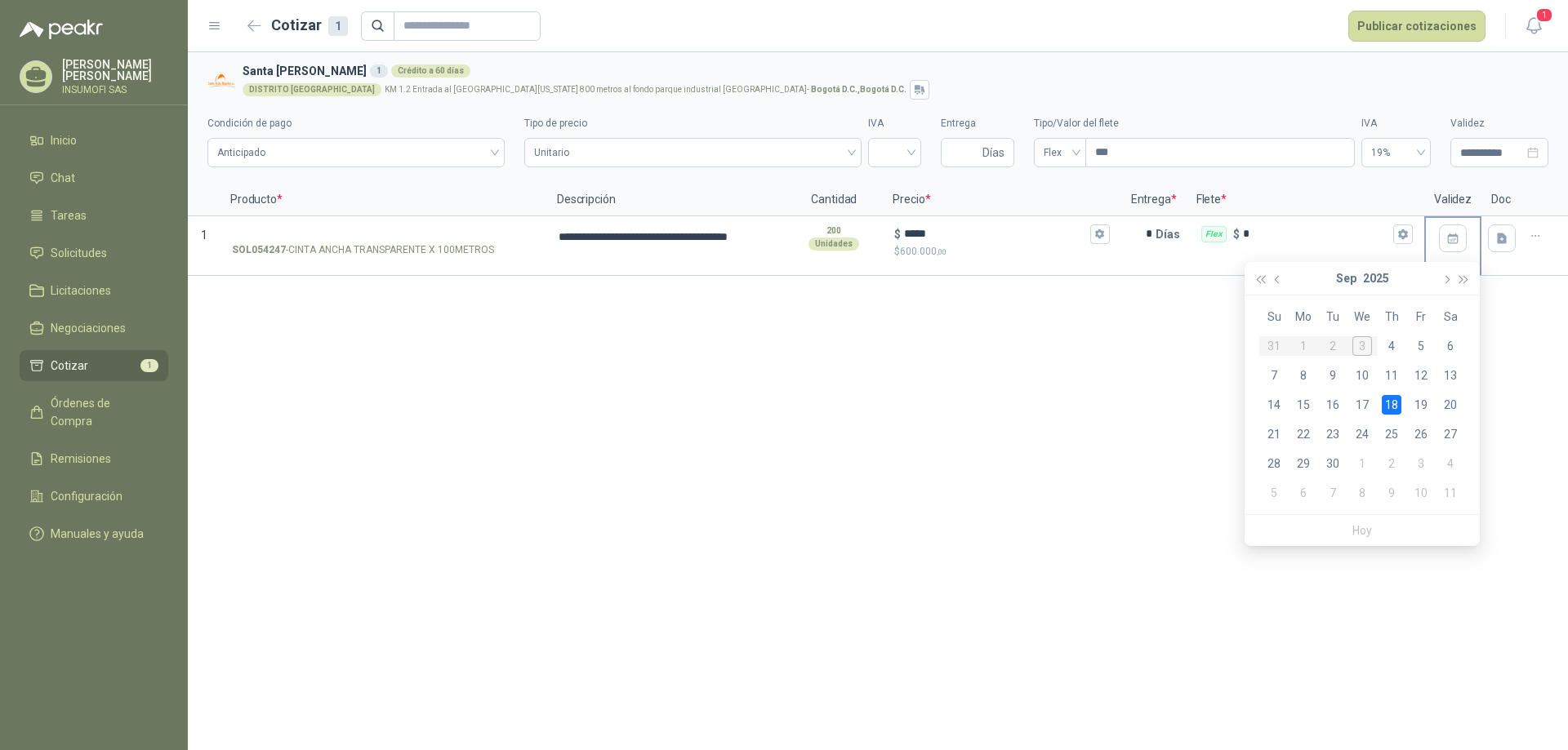
click at [1387, 399] on div "18" at bounding box center [1391, 405] width 20 height 20
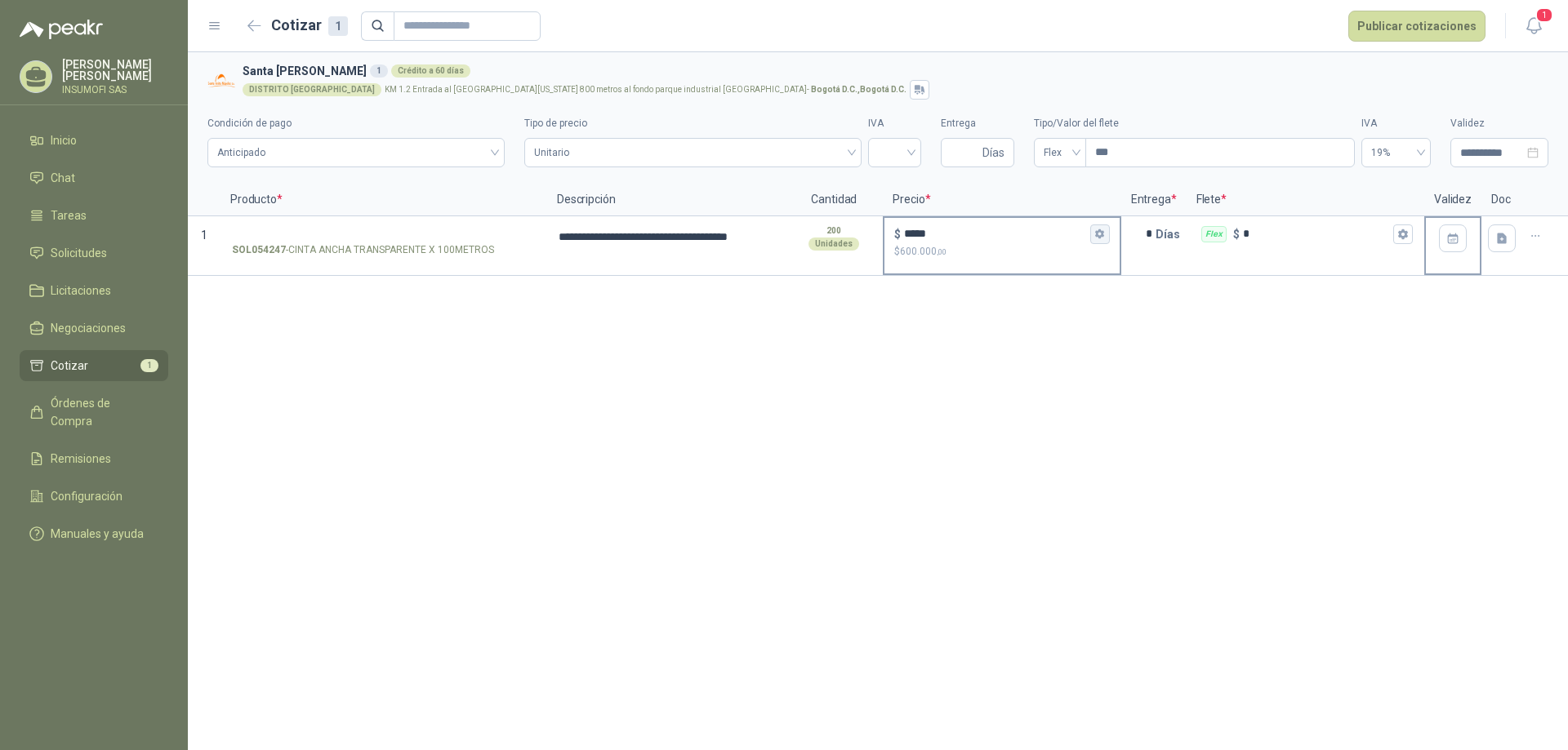
click at [1100, 230] on icon "button" at bounding box center [1100, 234] width 9 height 10
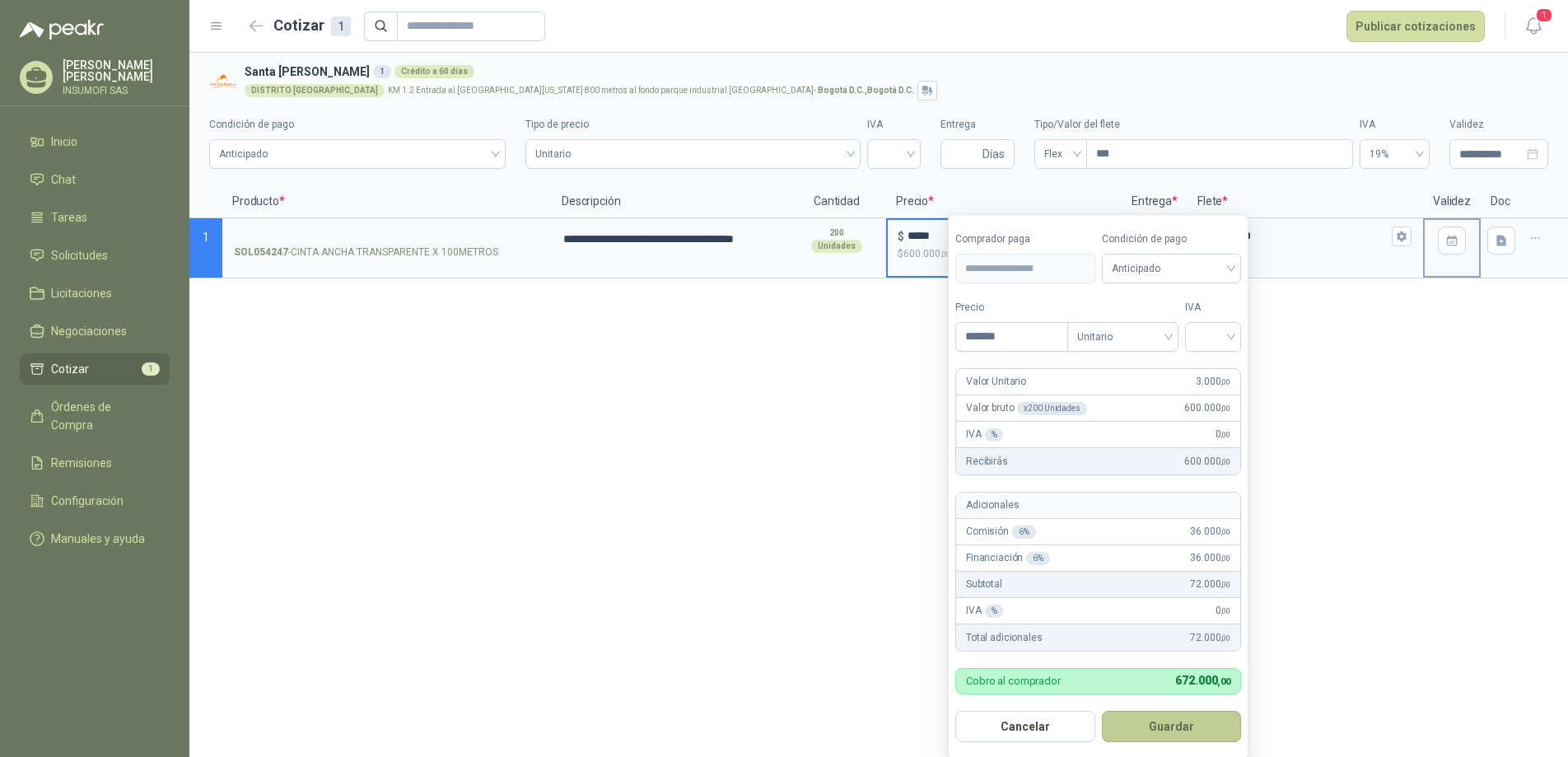
click at [1170, 729] on button "Guardar" at bounding box center [1172, 727] width 140 height 31
click at [1236, 331] on div at bounding box center [1213, 337] width 56 height 30
click at [1210, 368] on div "19%" at bounding box center [1217, 372] width 31 height 18
click at [1174, 731] on button "Guardar" at bounding box center [1175, 727] width 142 height 31
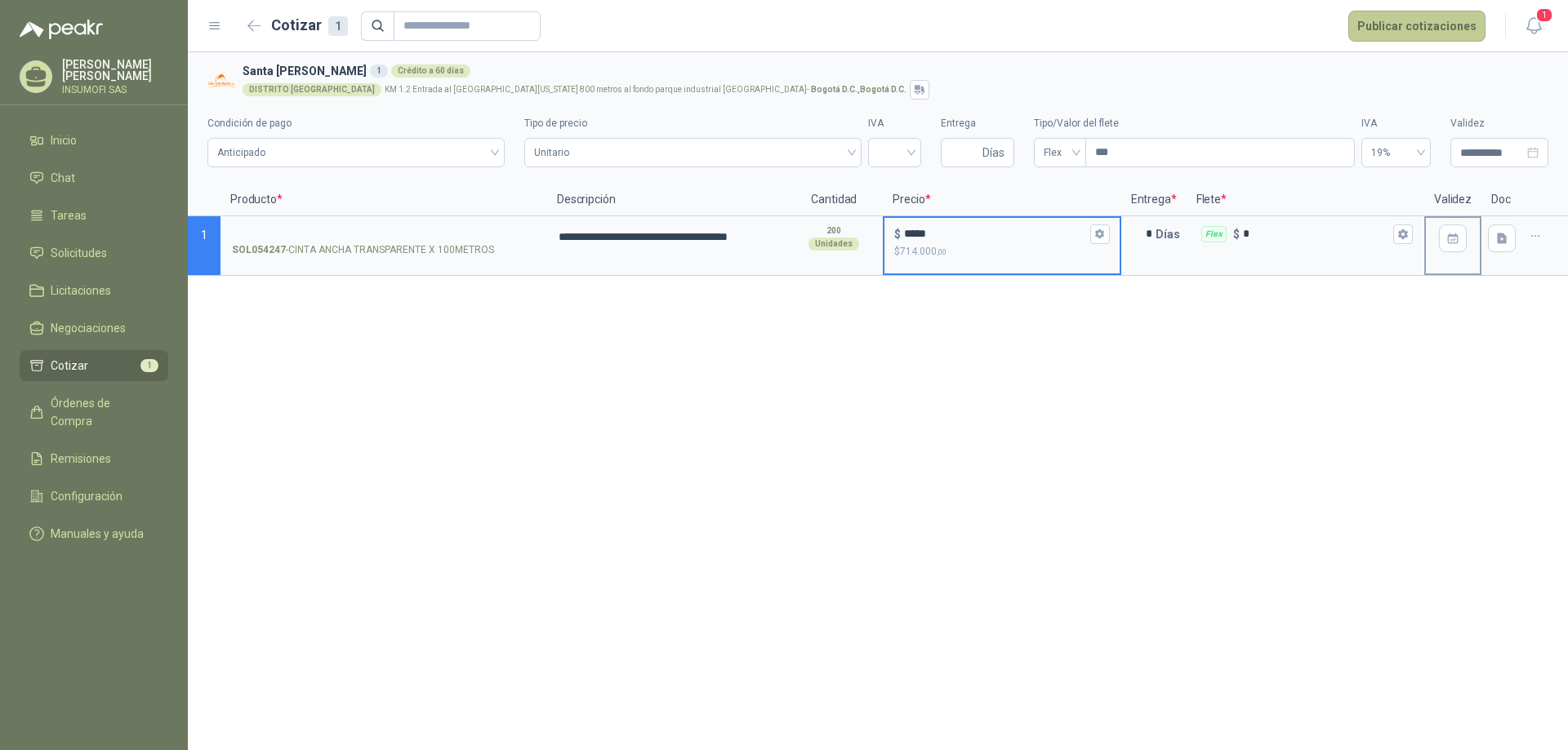
click at [1446, 23] on button "Publicar cotizaciones" at bounding box center [1417, 26] width 137 height 31
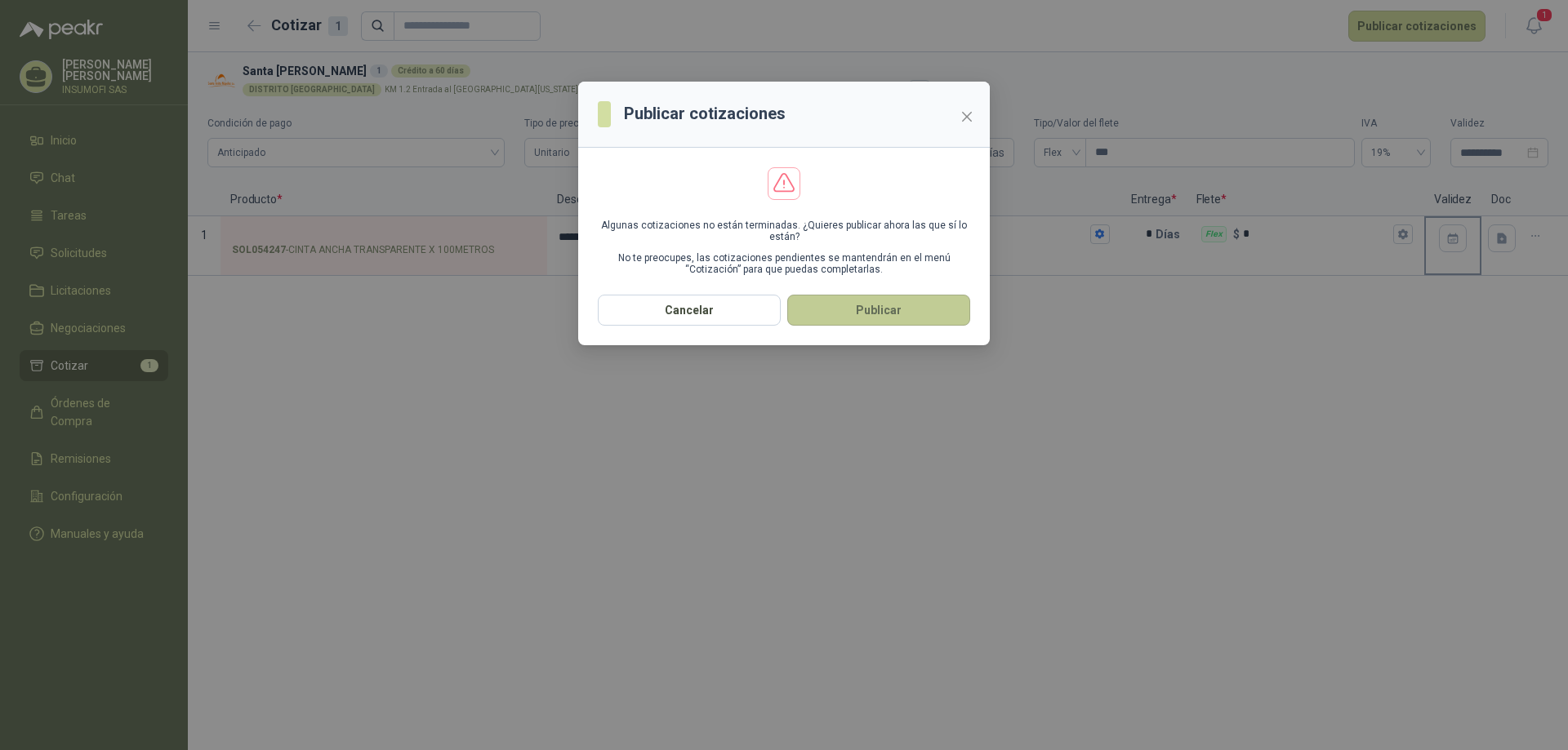
click at [892, 312] on button "Publicar" at bounding box center [878, 310] width 183 height 31
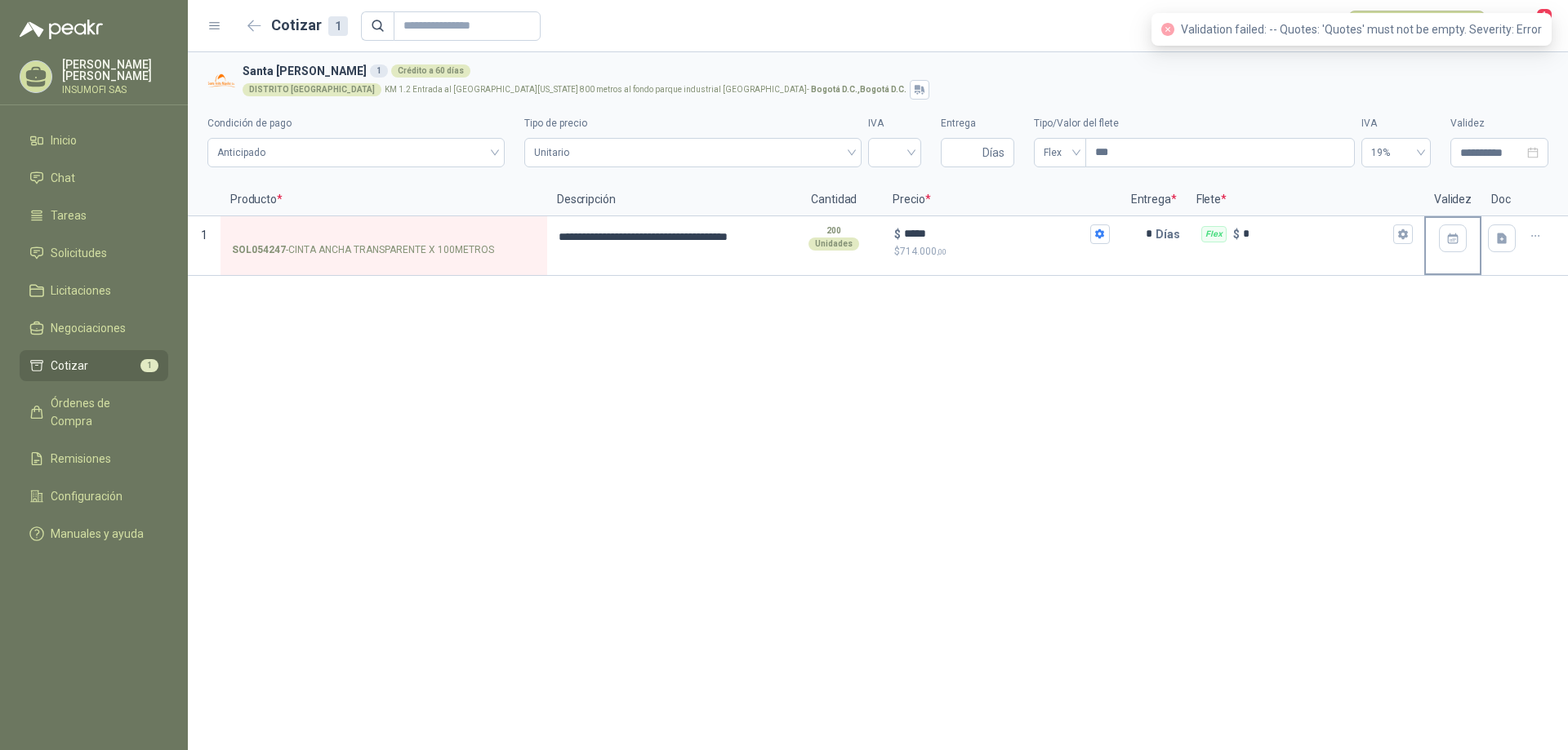
click at [892, 312] on div "**********" at bounding box center [877, 401] width 1380 height 698
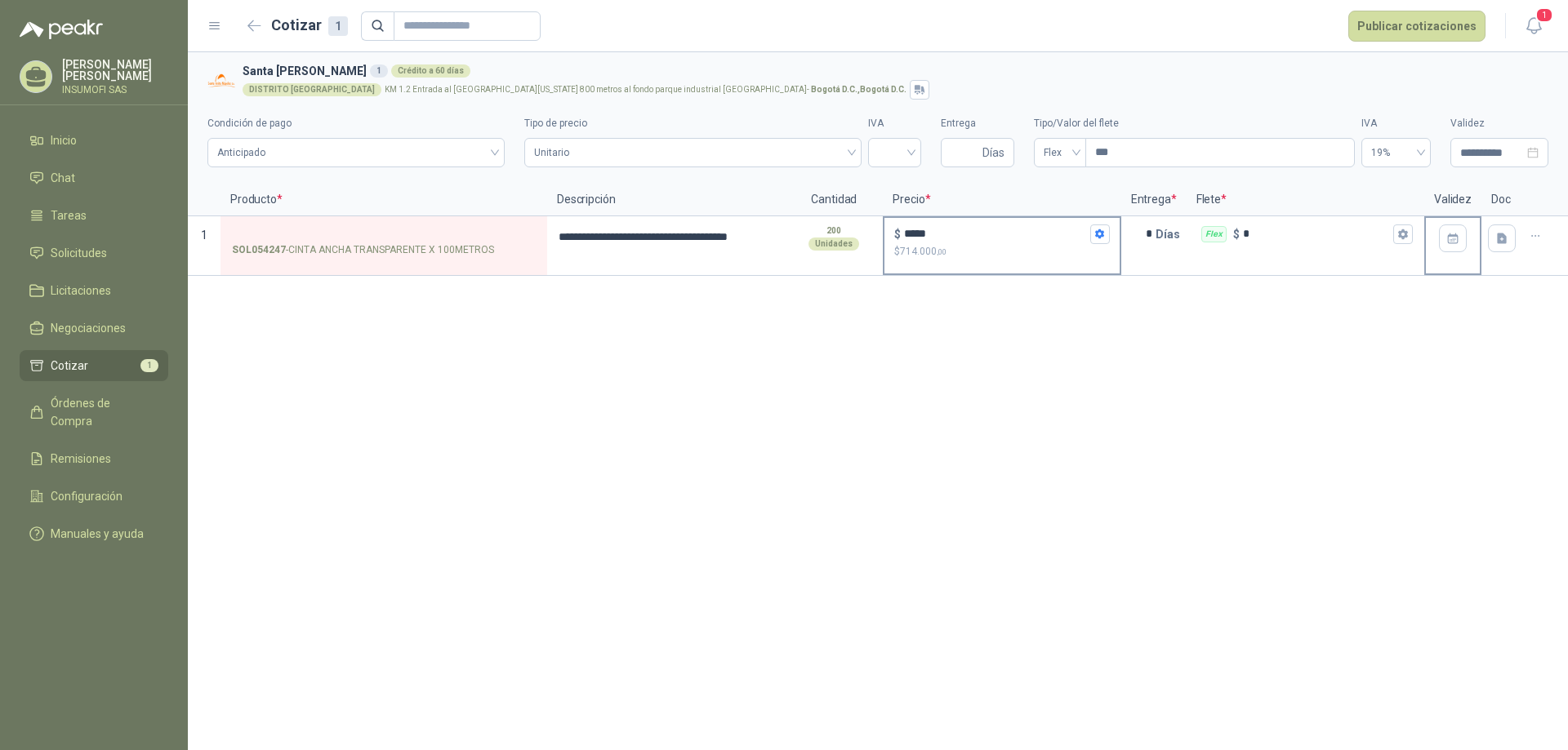
click at [1000, 256] on p "$ 714.000 ,00" at bounding box center [1002, 252] width 215 height 15
click at [1000, 240] on input "*****" at bounding box center [995, 234] width 182 height 13
click at [986, 232] on input "*****" at bounding box center [995, 234] width 182 height 13
click at [955, 240] on input "*****" at bounding box center [995, 234] width 182 height 13
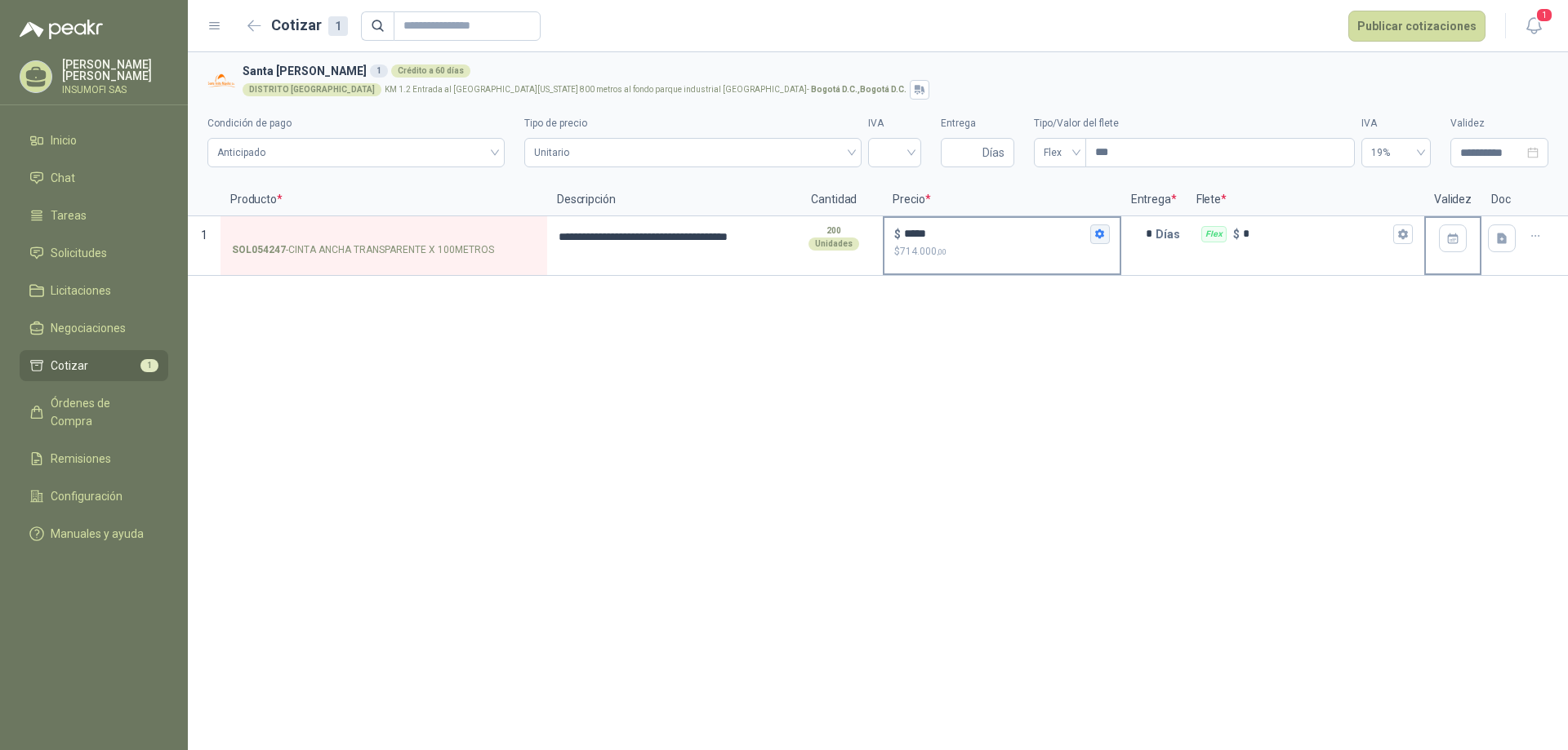
click at [1101, 237] on icon "button" at bounding box center [1100, 234] width 9 height 10
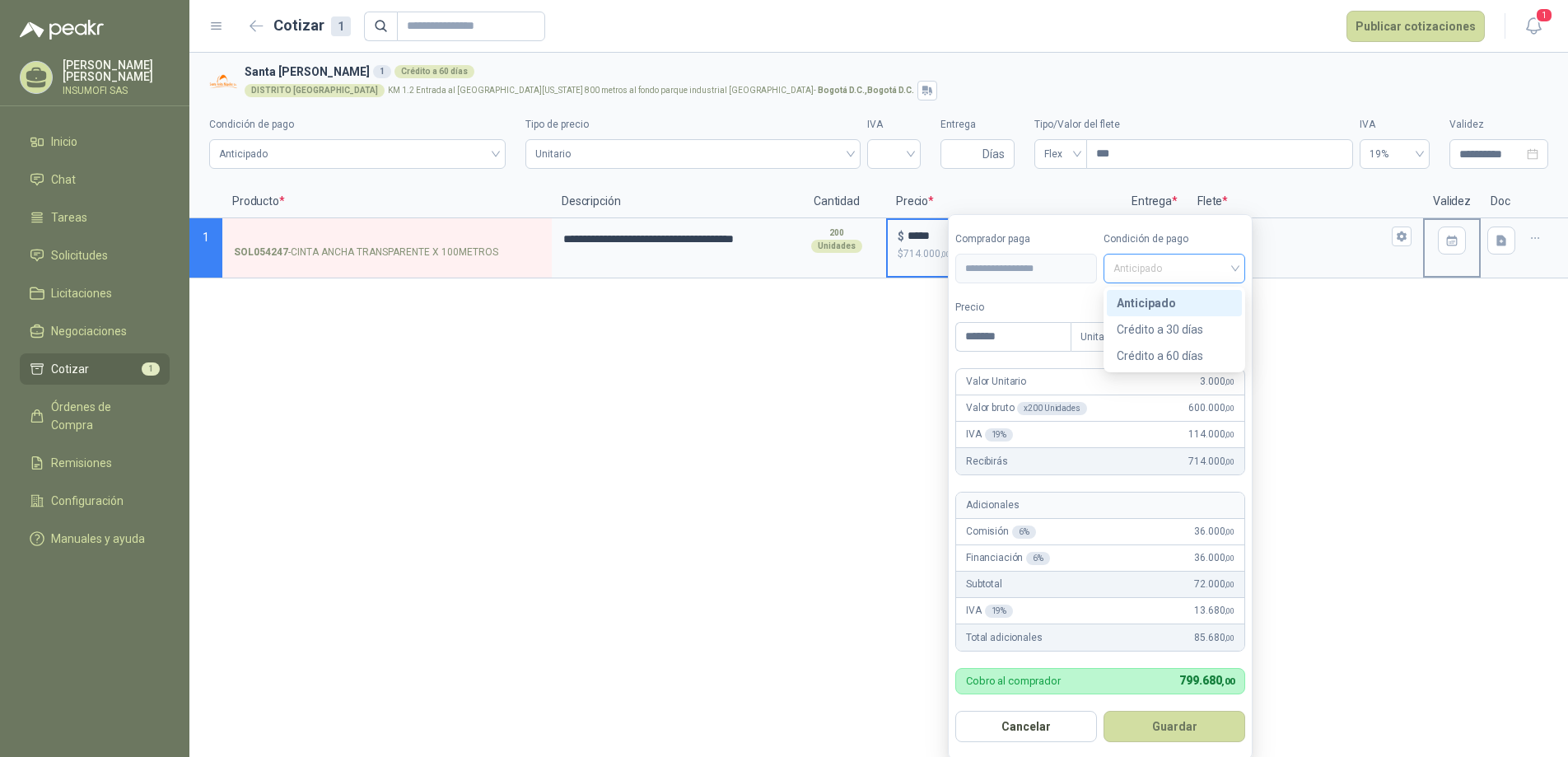
click at [1232, 267] on span "Anticipado" at bounding box center [1175, 268] width 122 height 25
click at [1170, 354] on div "Crédito a 60 días" at bounding box center [1174, 356] width 116 height 18
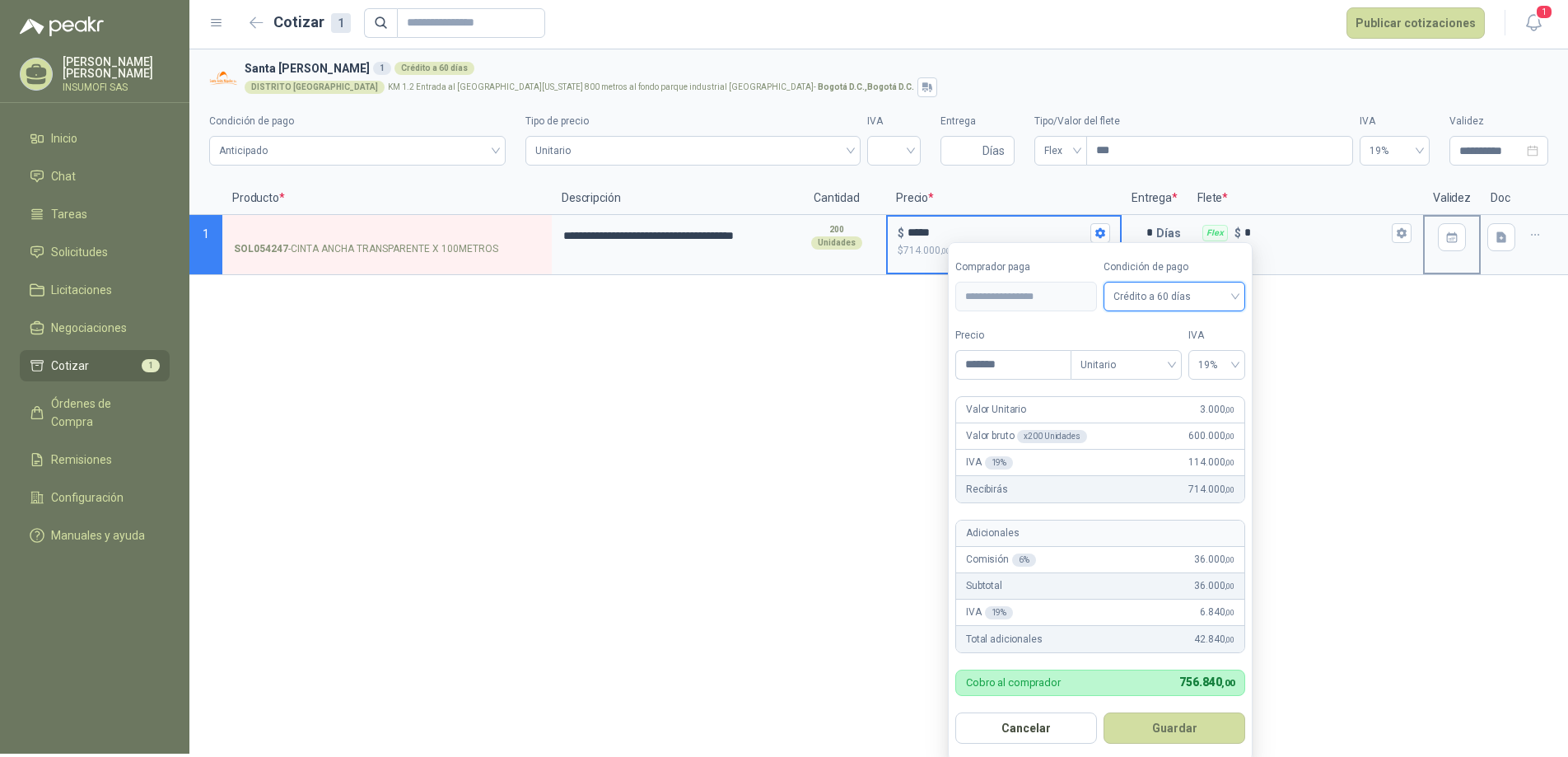
scroll to position [5, 0]
click at [1169, 730] on button "Guardar" at bounding box center [1175, 727] width 142 height 31
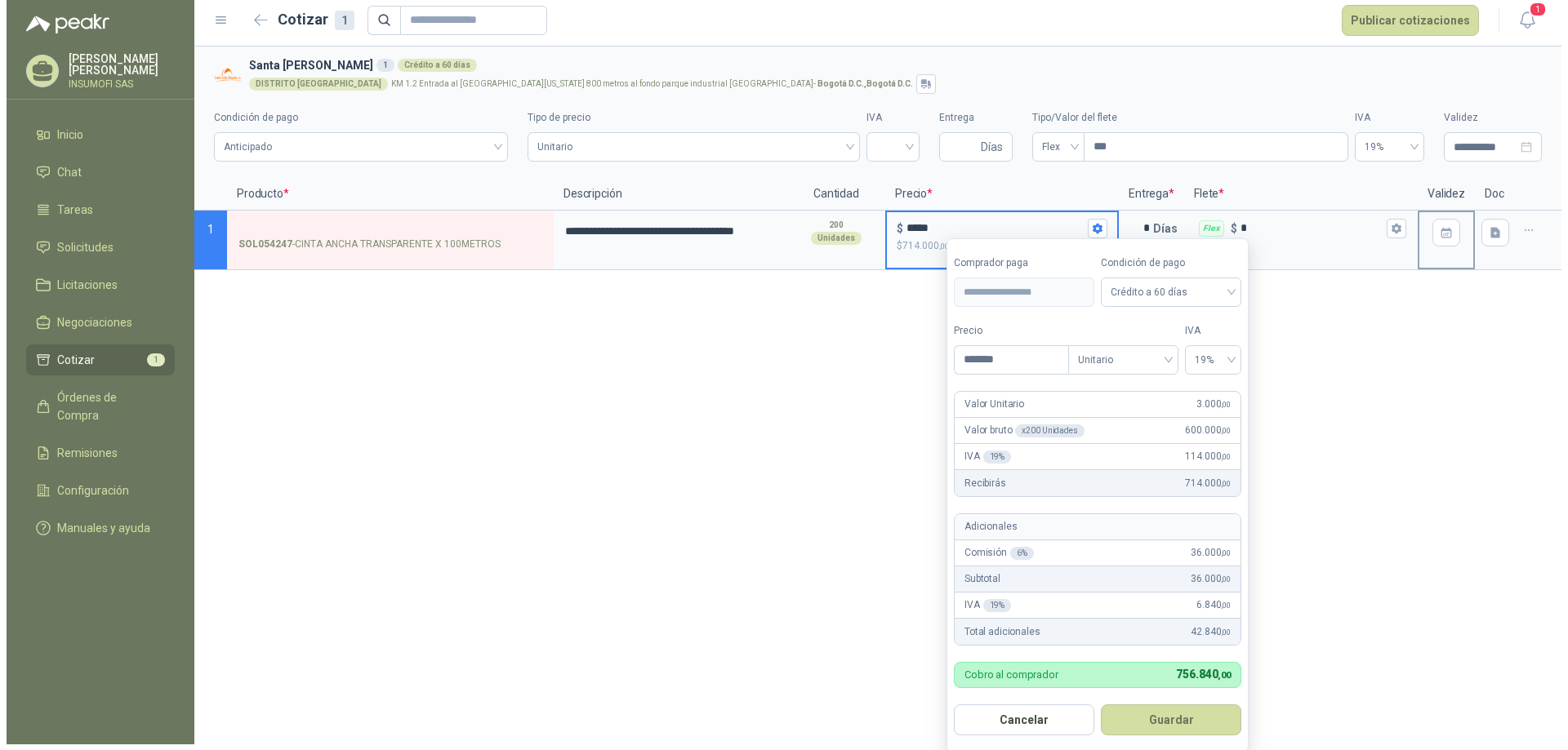
scroll to position [0, 0]
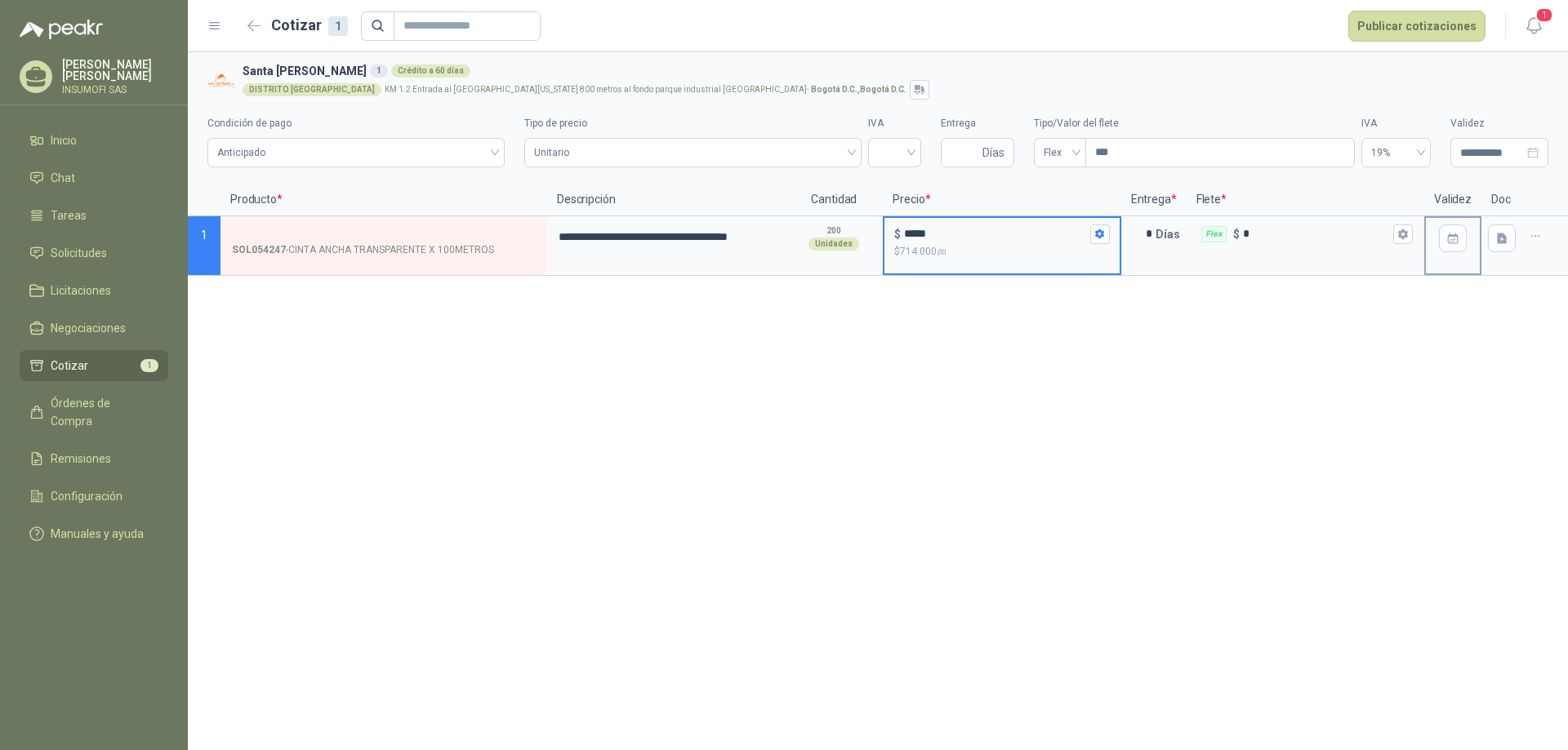
click at [57, 364] on span "Cotizar" at bounding box center [69, 366] width 38 height 18
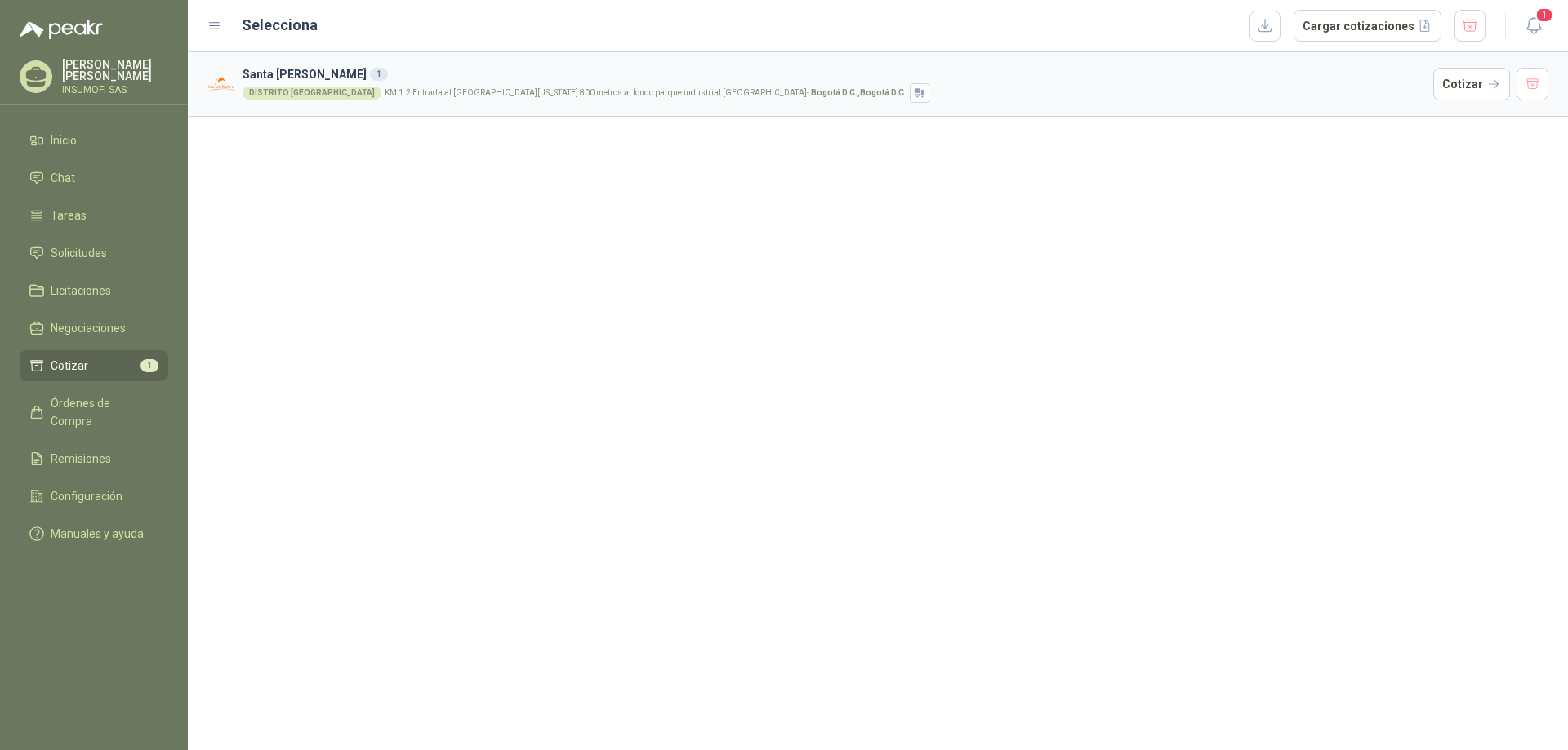
click at [1144, 90] on div "[GEOGRAPHIC_DATA] KM 1.2 Entrada al [GEOGRAPHIC_DATA][US_STATE] 800 metros al f…" at bounding box center [834, 93] width 1184 height 20
click at [1468, 91] on button "Cotizar" at bounding box center [1472, 84] width 77 height 32
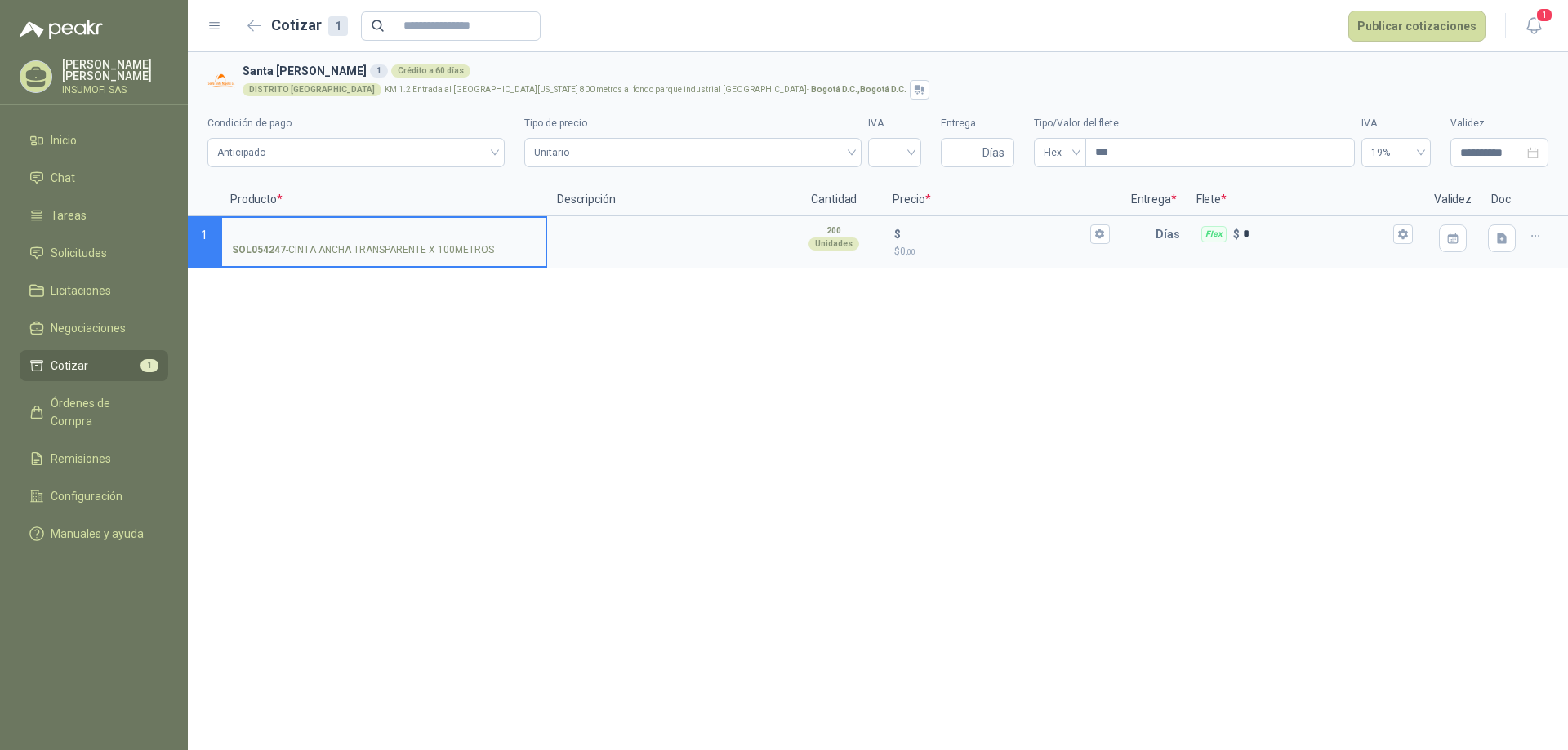
click at [82, 370] on span "Cotizar" at bounding box center [69, 366] width 38 height 18
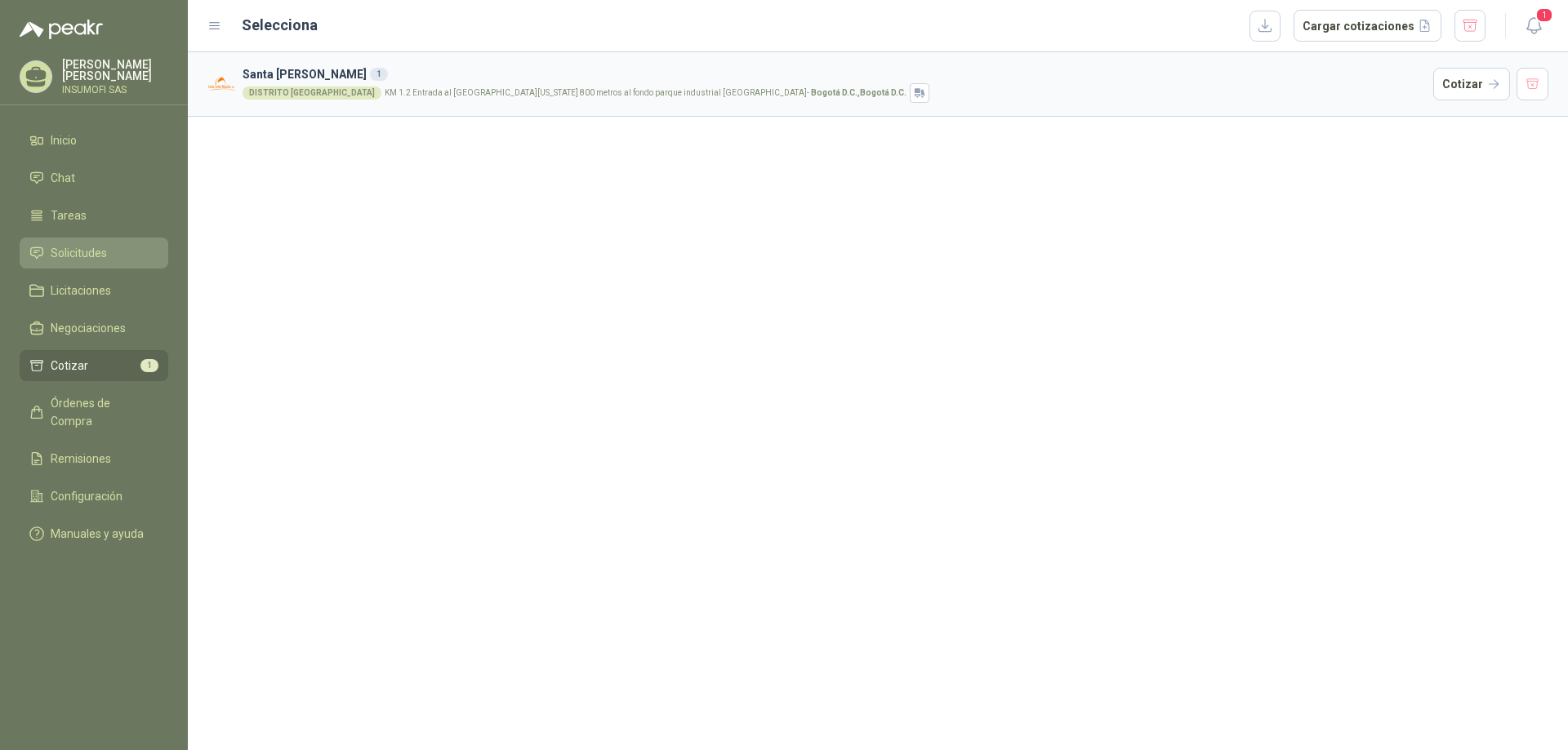
click at [63, 250] on span "Solicitudes" at bounding box center [78, 253] width 56 height 18
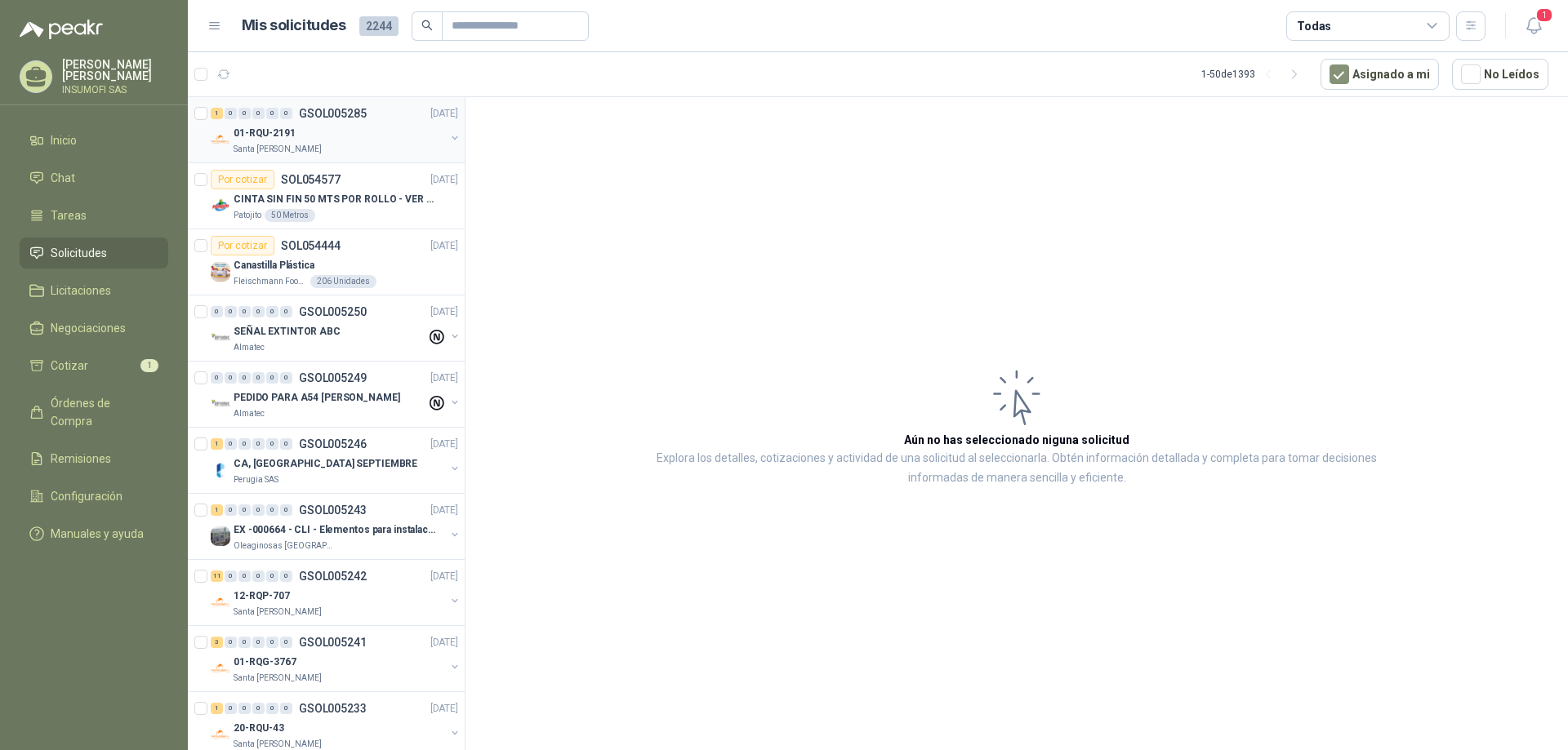
click at [281, 151] on p "Santa [PERSON_NAME]" at bounding box center [278, 149] width 88 height 13
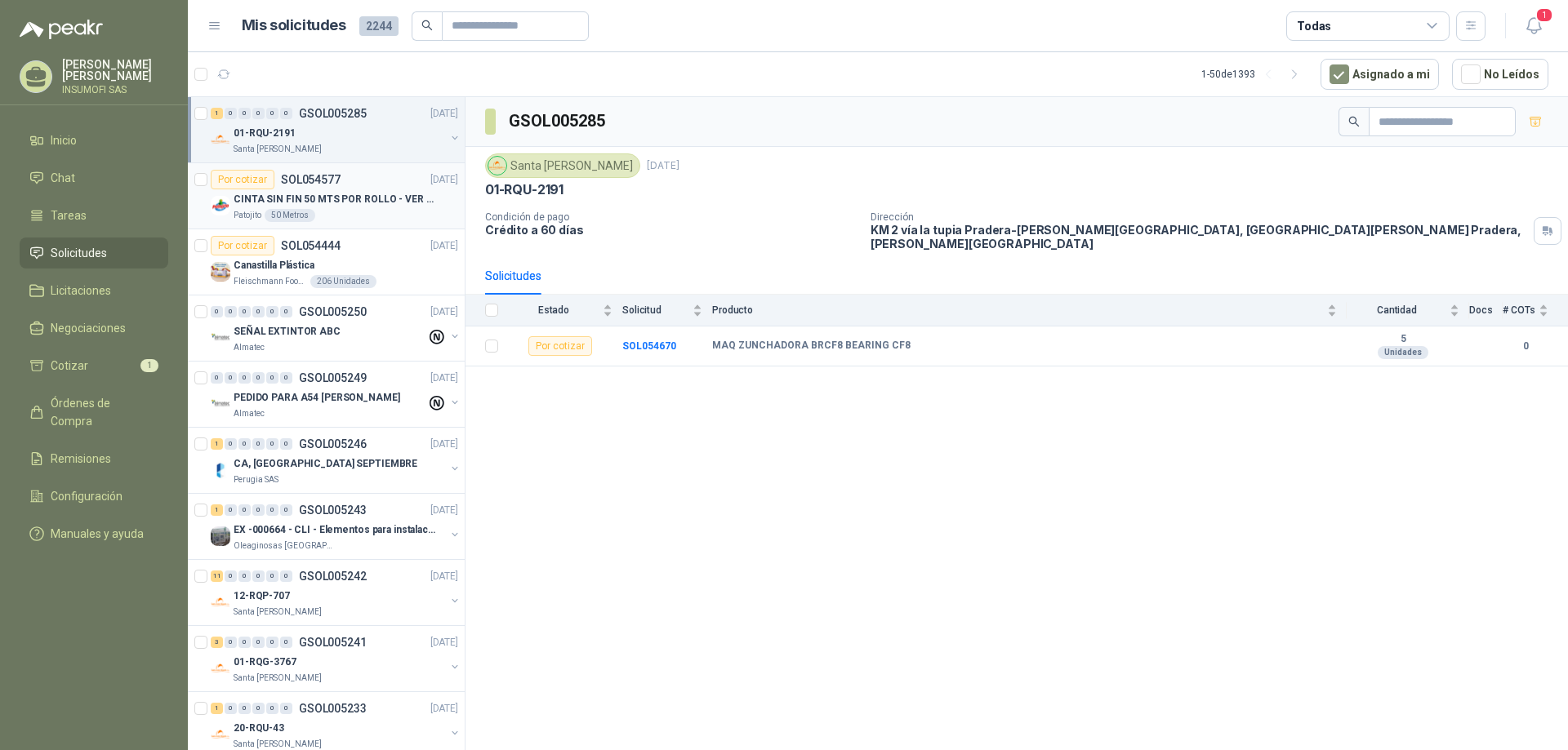
click at [292, 183] on p "SOL054577" at bounding box center [311, 179] width 60 height 12
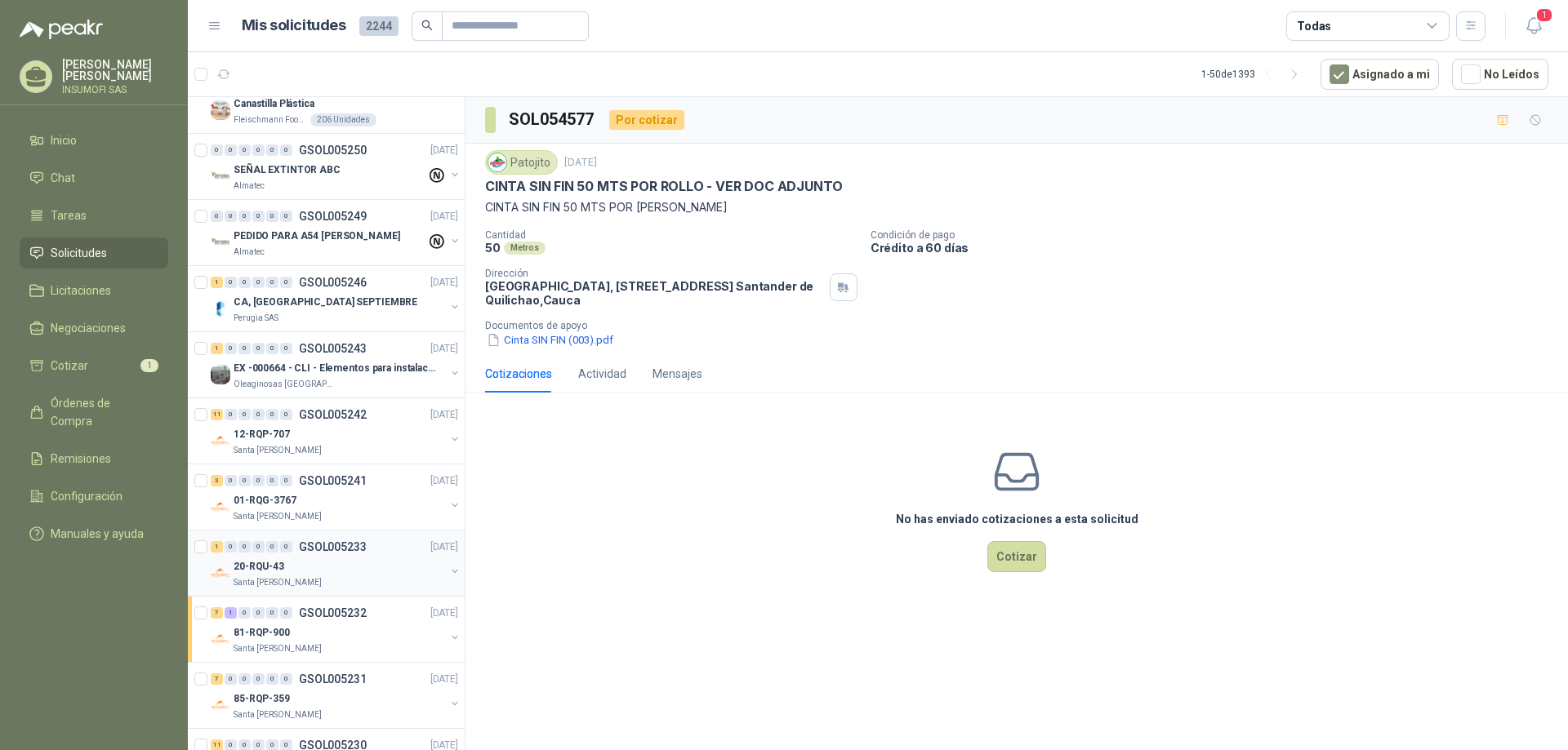
scroll to position [163, 0]
click at [329, 437] on div "12-RQP-707" at bounding box center [339, 433] width 212 height 20
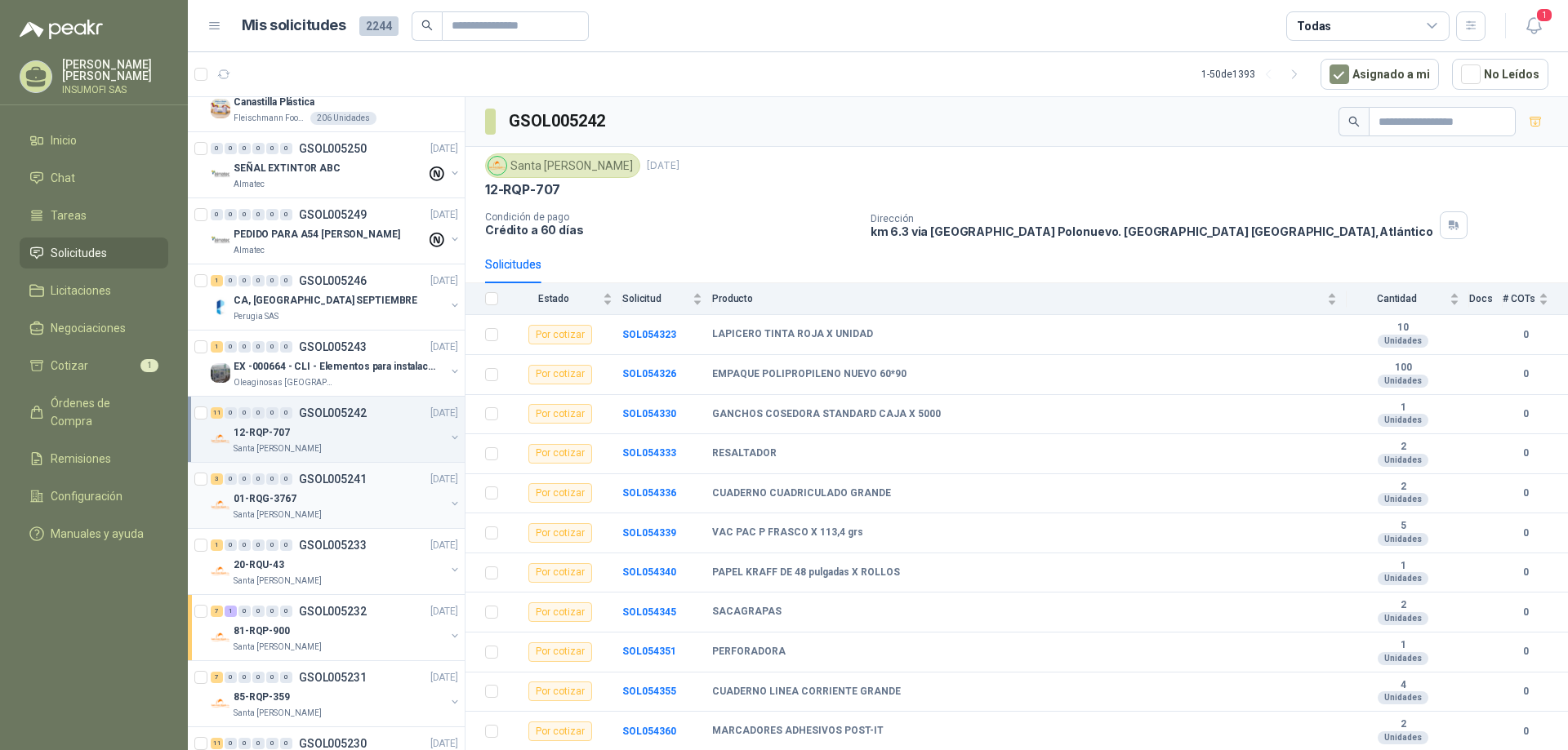
click at [327, 483] on p "GSOL005241" at bounding box center [332, 479] width 68 height 12
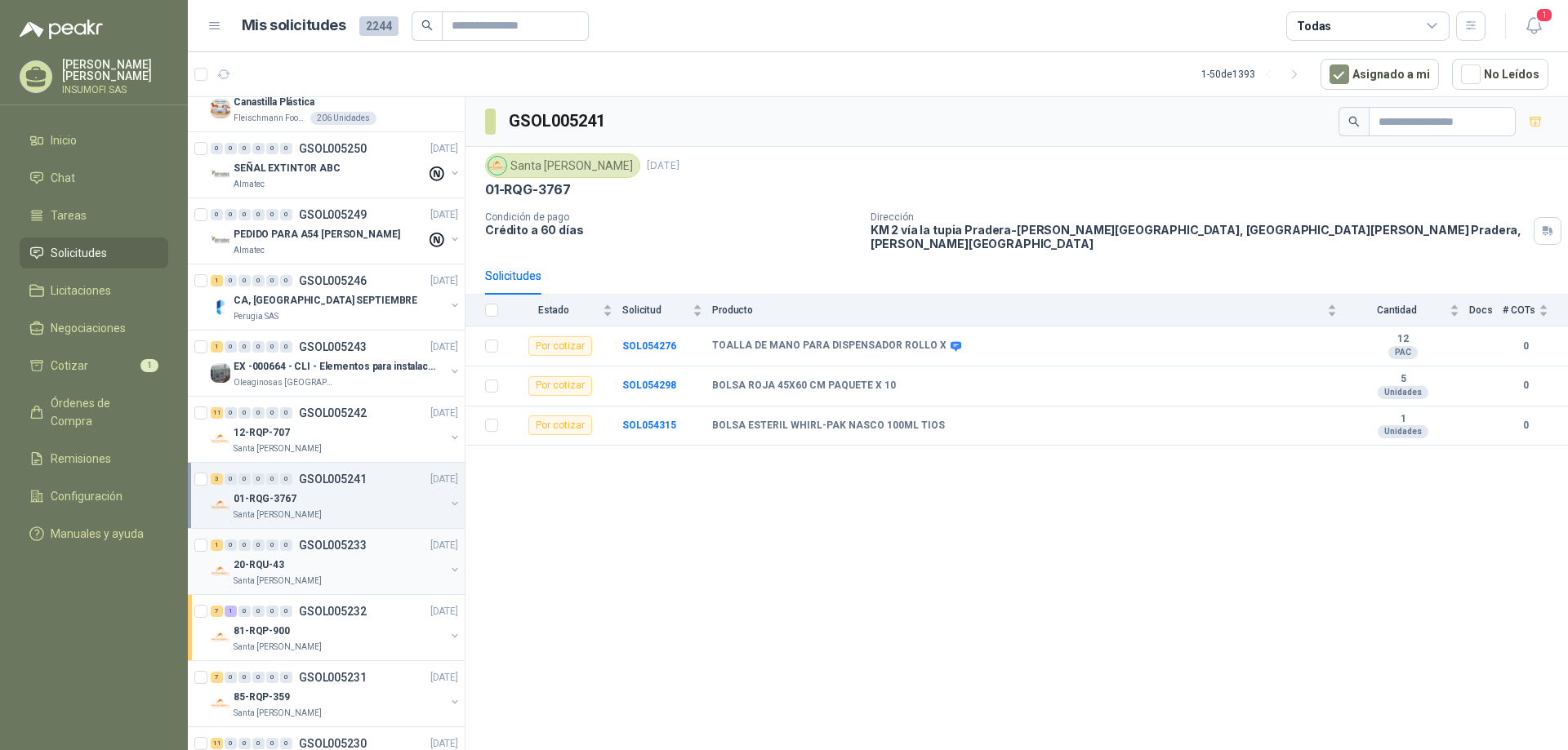
click at [322, 545] on p "GSOL005233" at bounding box center [332, 545] width 68 height 12
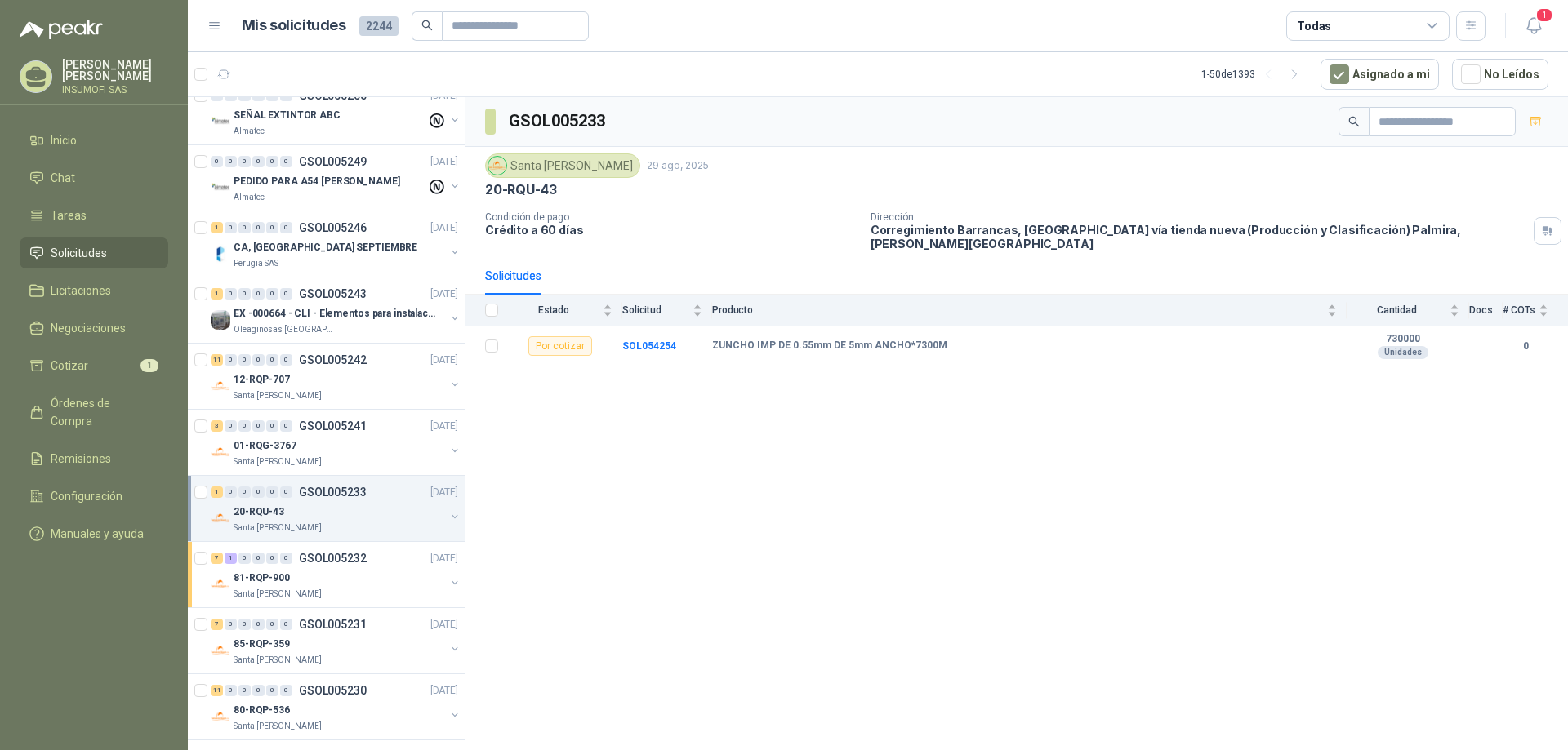
scroll to position [245, 0]
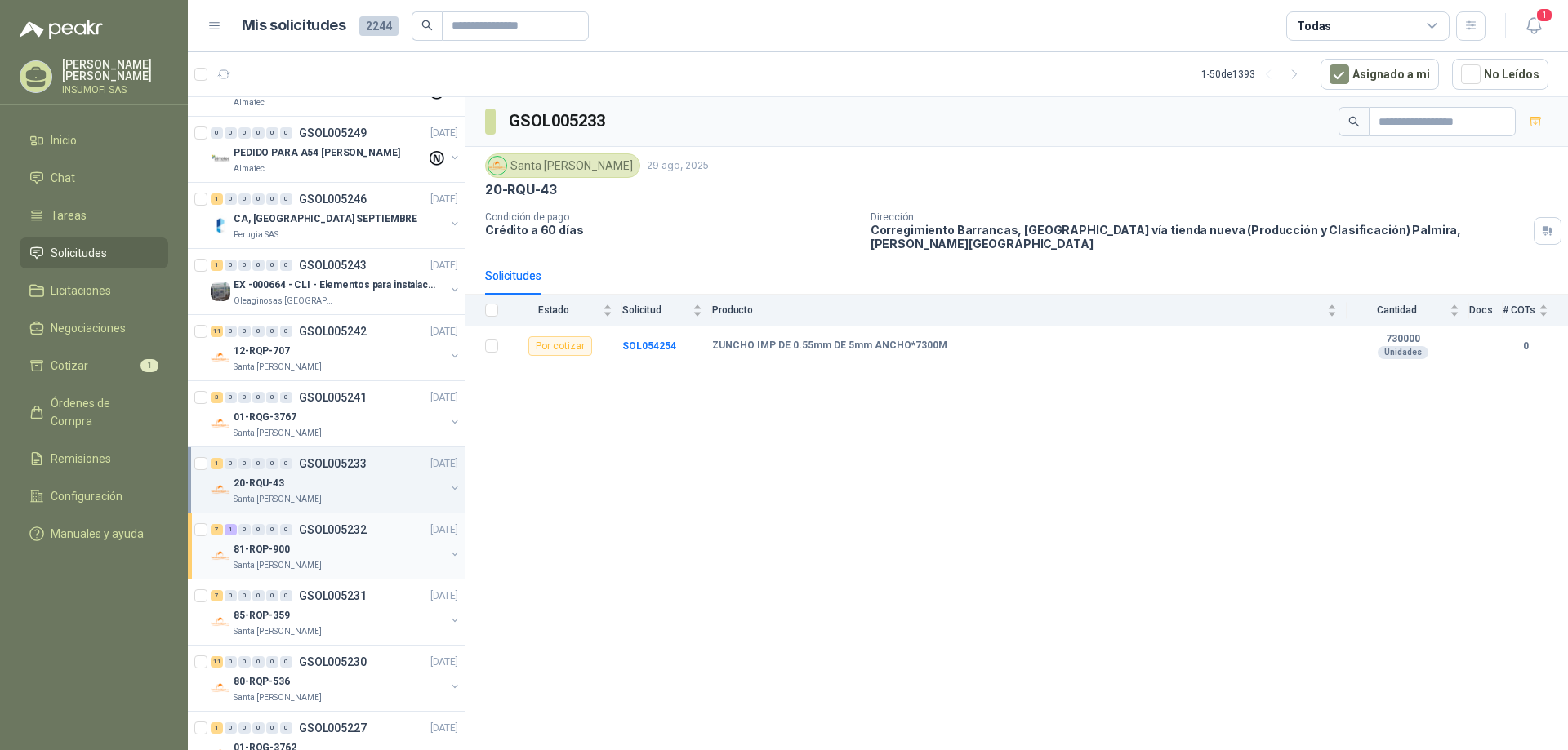
click at [348, 550] on div "81-RQP-900" at bounding box center [339, 550] width 212 height 20
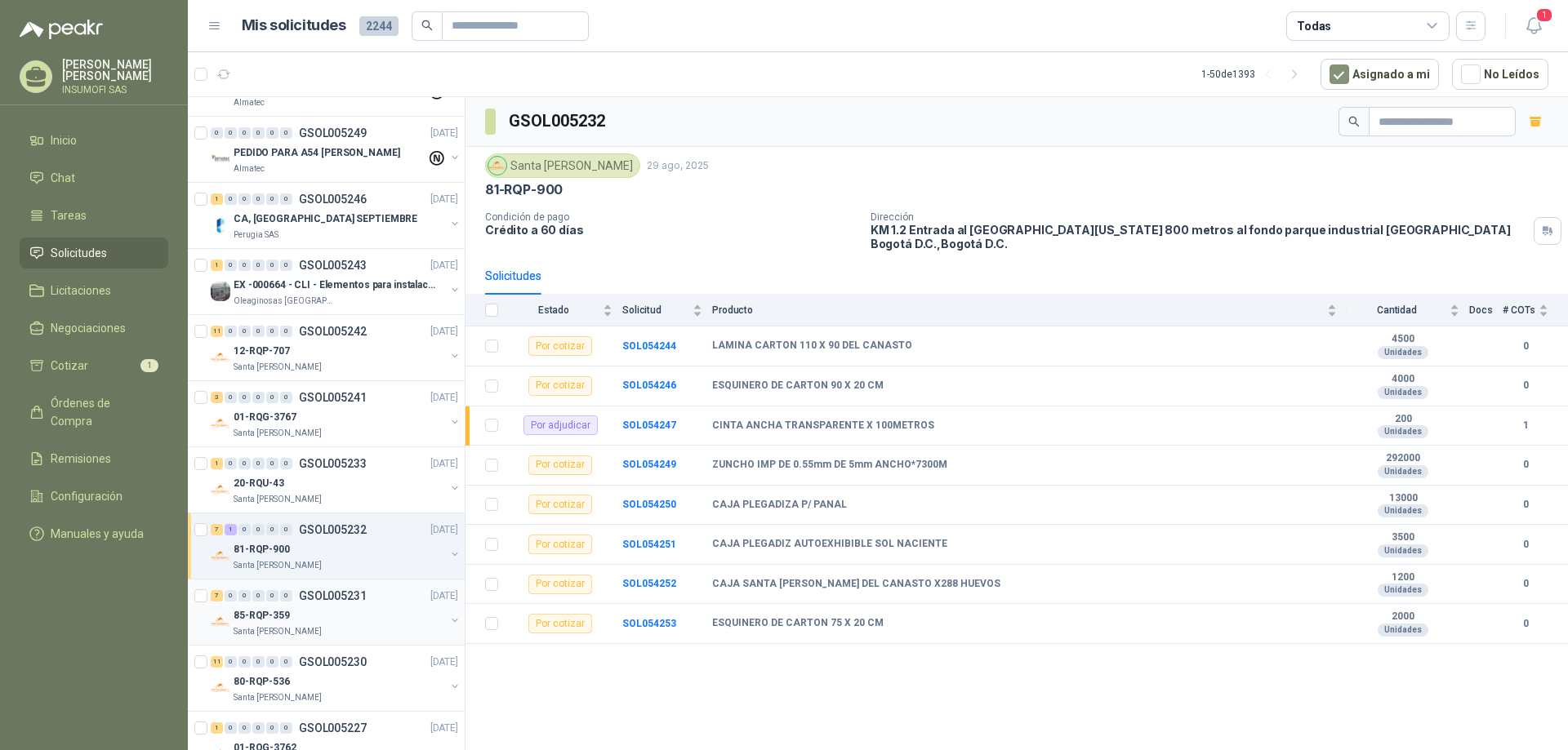
click at [330, 607] on div "85-RQP-359" at bounding box center [339, 616] width 212 height 20
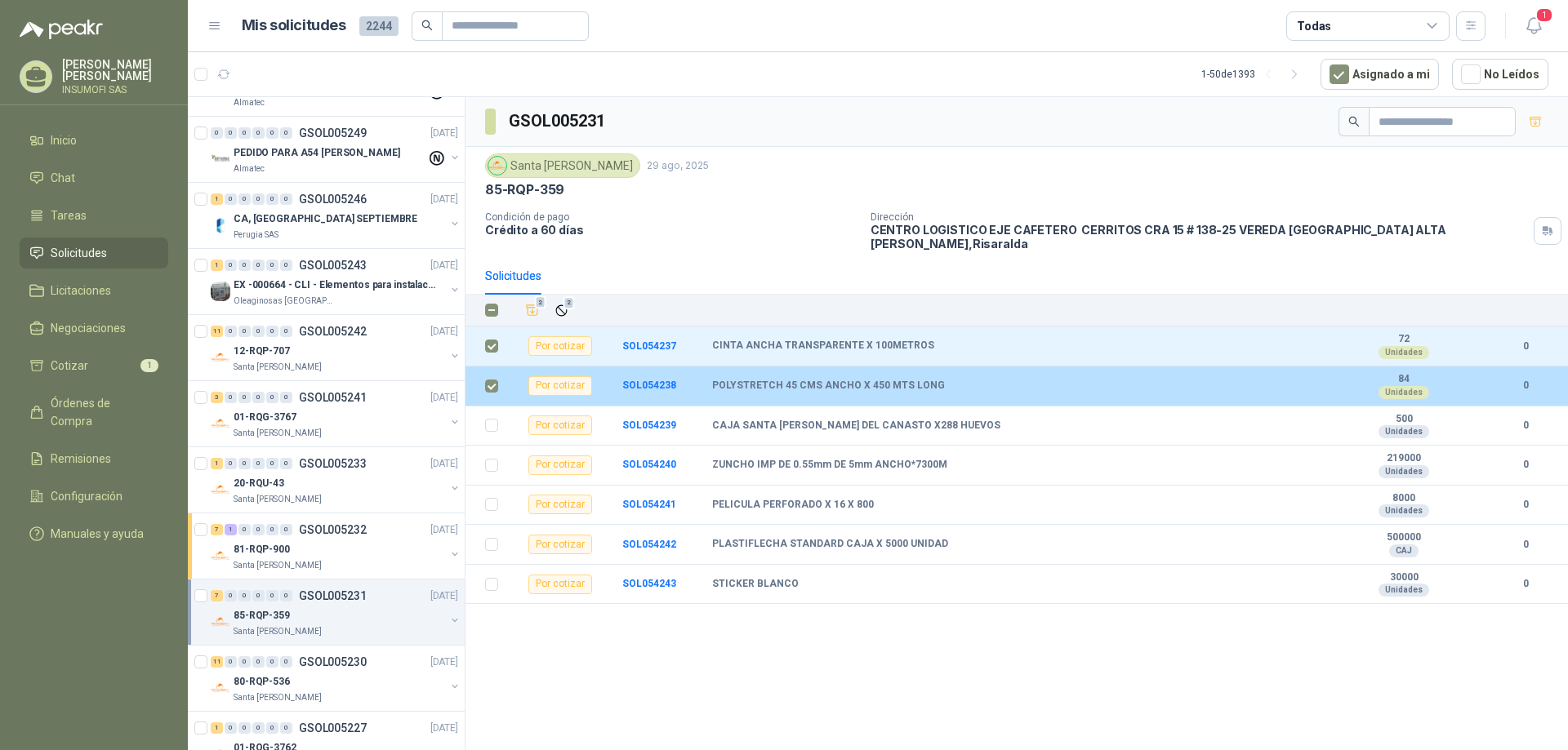
click at [561, 380] on div "Por cotizar" at bounding box center [560, 387] width 64 height 20
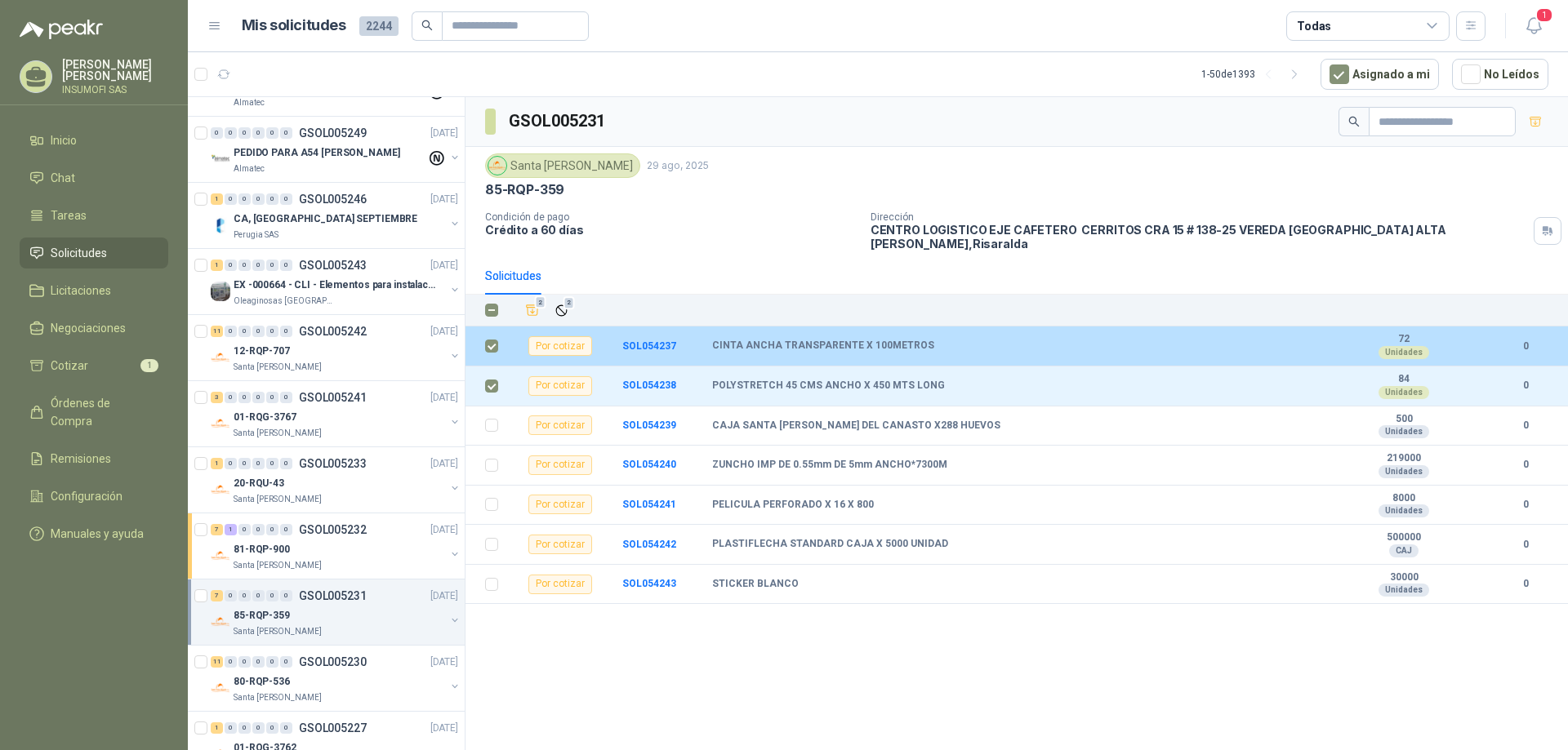
click at [555, 336] on div "Por cotizar" at bounding box center [560, 346] width 64 height 20
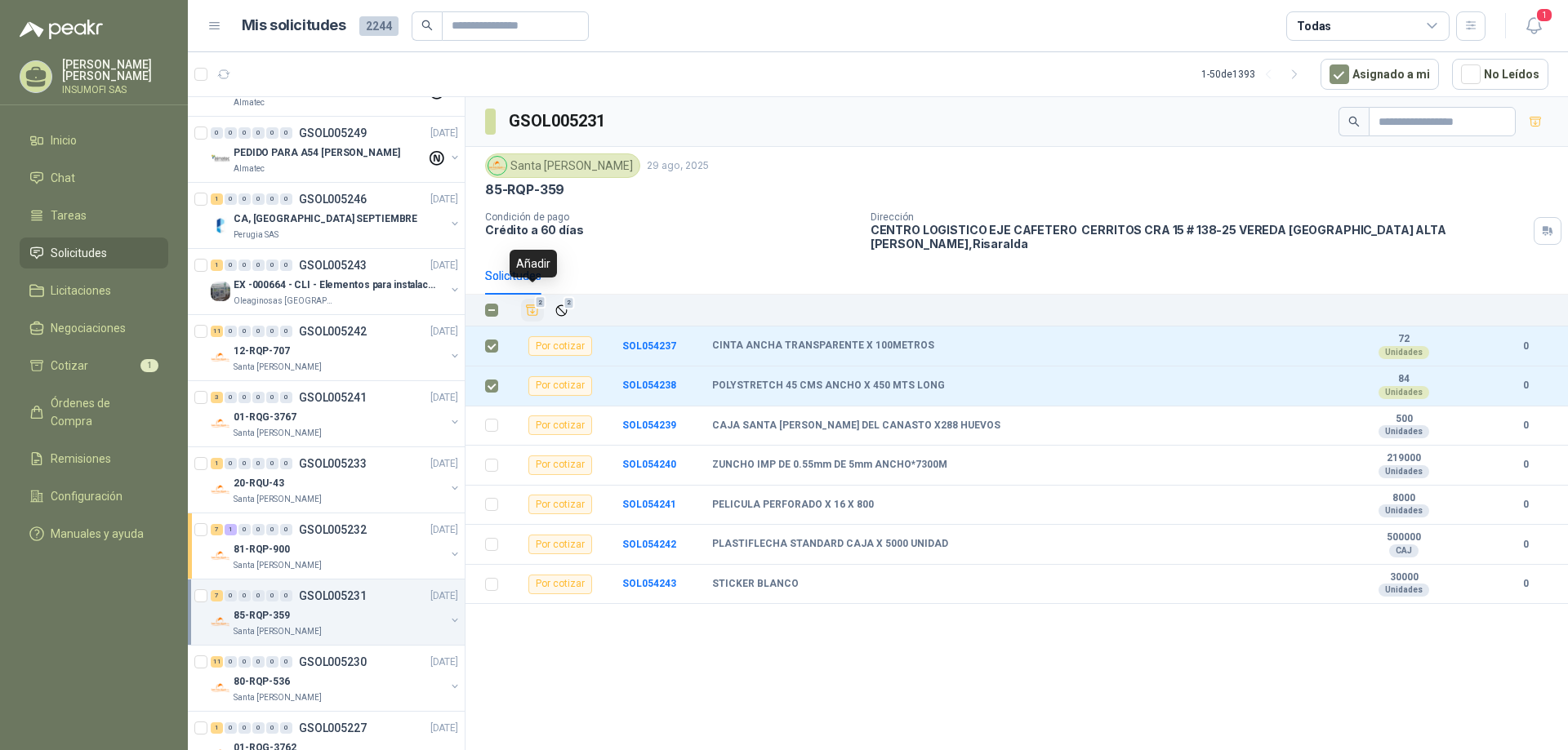
click at [534, 303] on icon "Añadir" at bounding box center [532, 310] width 14 height 14
click at [70, 366] on span "Cotizar" at bounding box center [69, 366] width 38 height 18
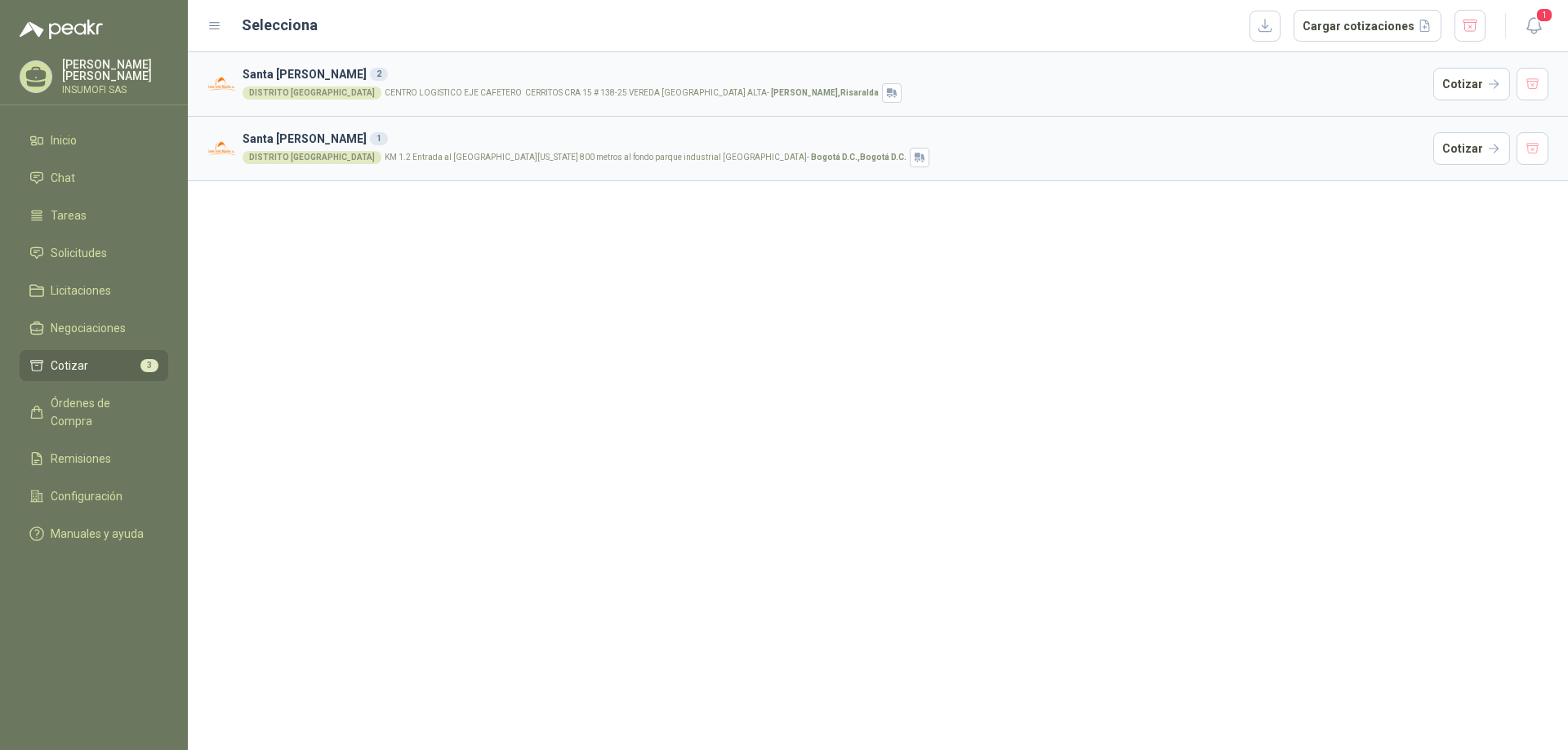
click at [504, 97] on p "CENTRO LOGISTICO EJE CAFETERO CERRITOS CRA 15 # 138-25 VEREDA GALICIA ALTA - [G…" at bounding box center [632, 93] width 494 height 8
click at [1409, 92] on div "[GEOGRAPHIC_DATA] CENTRO LOGISTICO EJE CAFETERO CERRITOS CRA 15 # 138-25 VEREDA…" at bounding box center [834, 93] width 1184 height 20
click at [1461, 86] on button "Cotizar" at bounding box center [1472, 84] width 77 height 32
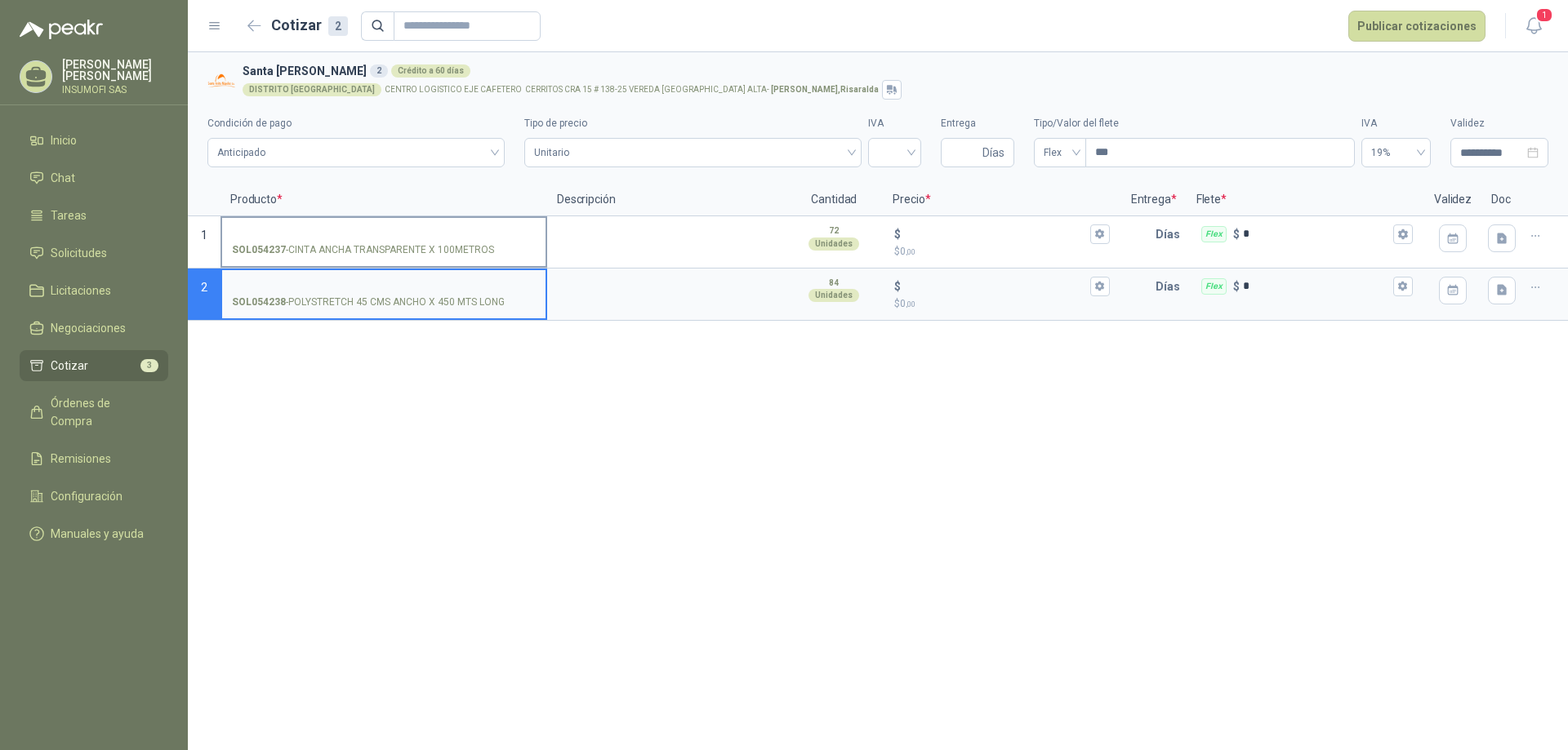
click at [420, 251] on p "SOL054237 - CINTA ANCHA TRANSPARENTE X 100METROS" at bounding box center [362, 250] width 262 height 15
click at [420, 241] on input "SOL054237 - CINTA ANCHA TRANSPARENTE X 100METROS" at bounding box center [383, 235] width 304 height 13
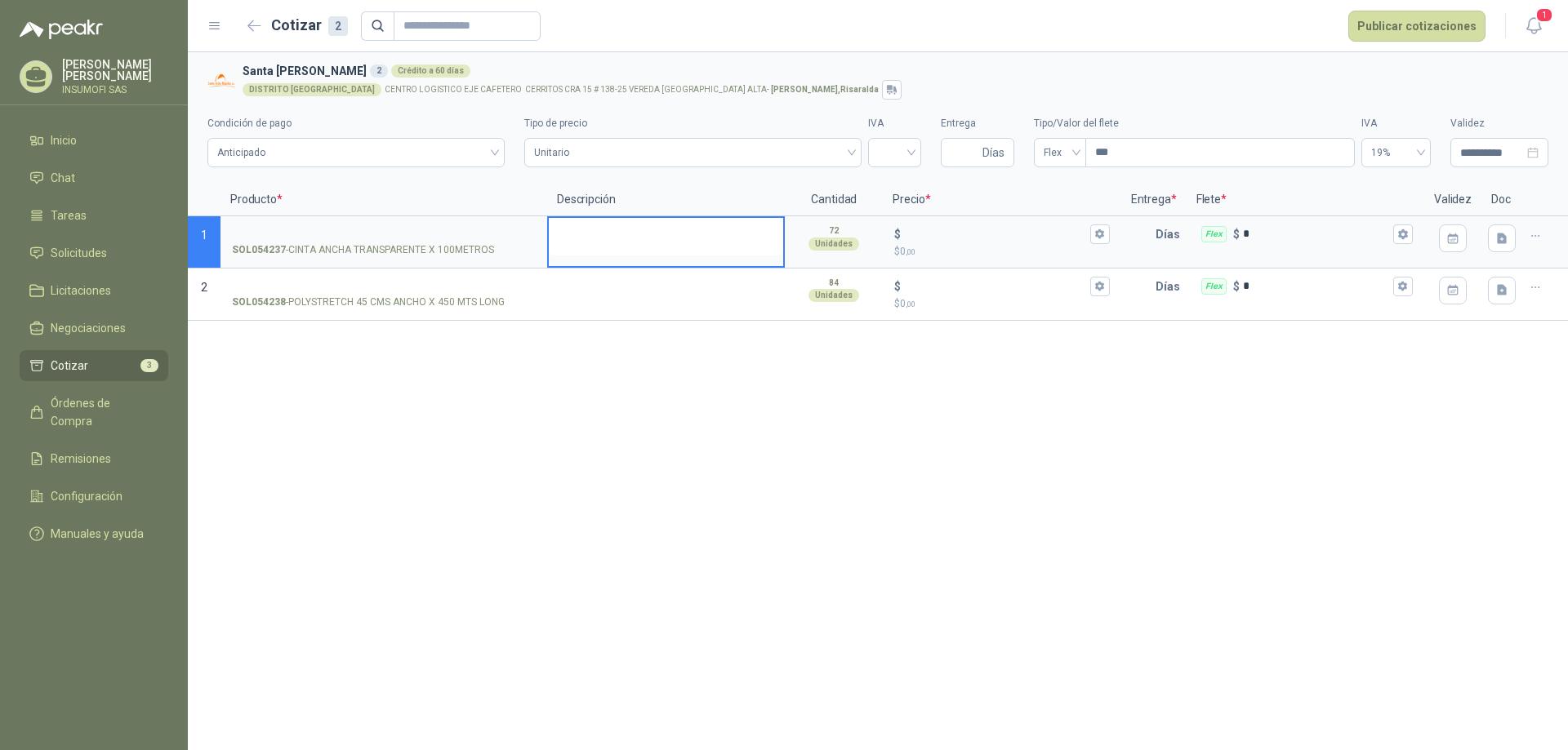
click at [610, 254] on textarea at bounding box center [666, 237] width 234 height 38
click at [943, 260] on div "$ $ 0 ,00" at bounding box center [1002, 242] width 234 height 48
click at [943, 240] on input "$ $ 0 ,00" at bounding box center [995, 234] width 182 height 13
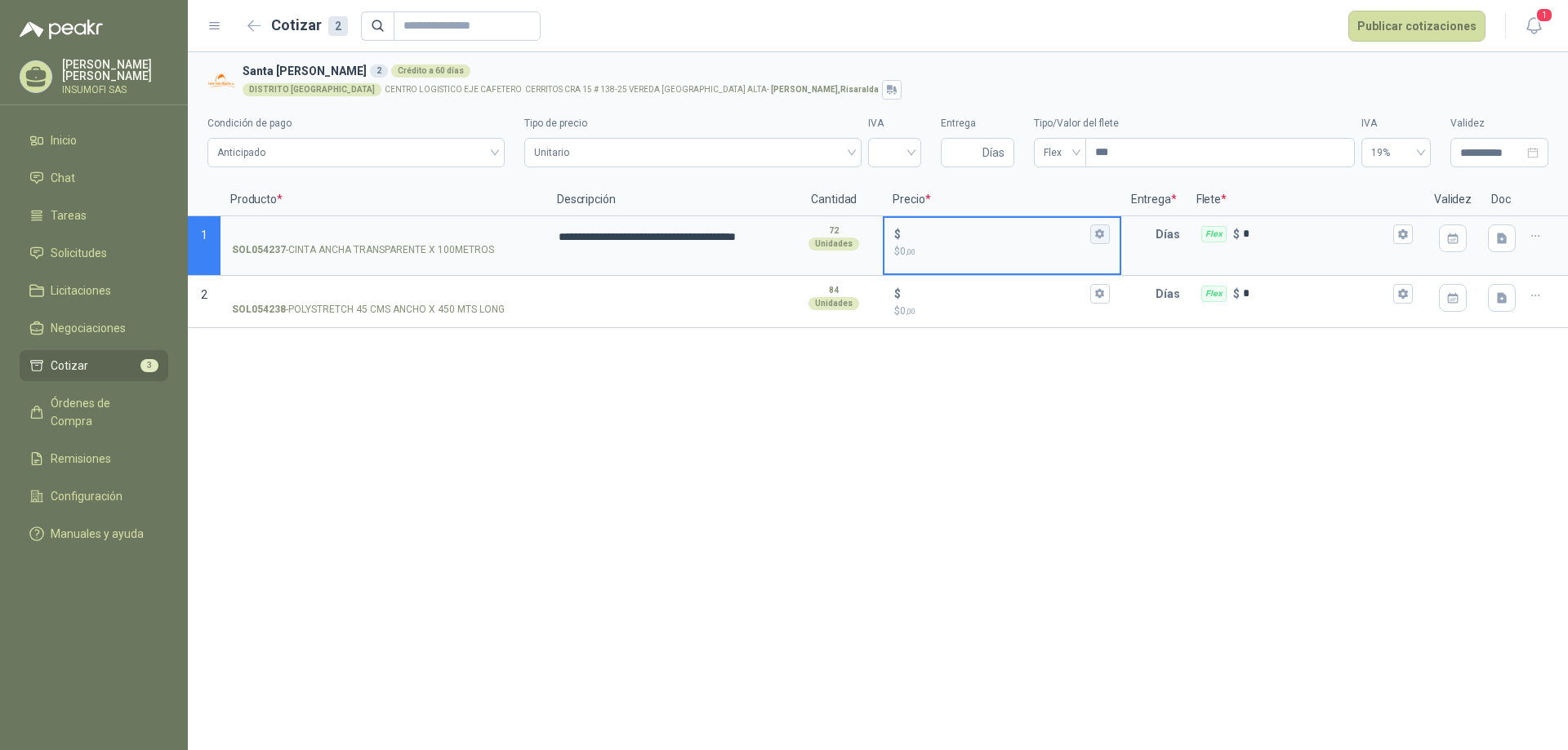
click at [1105, 233] on icon "button" at bounding box center [1100, 234] width 11 height 11
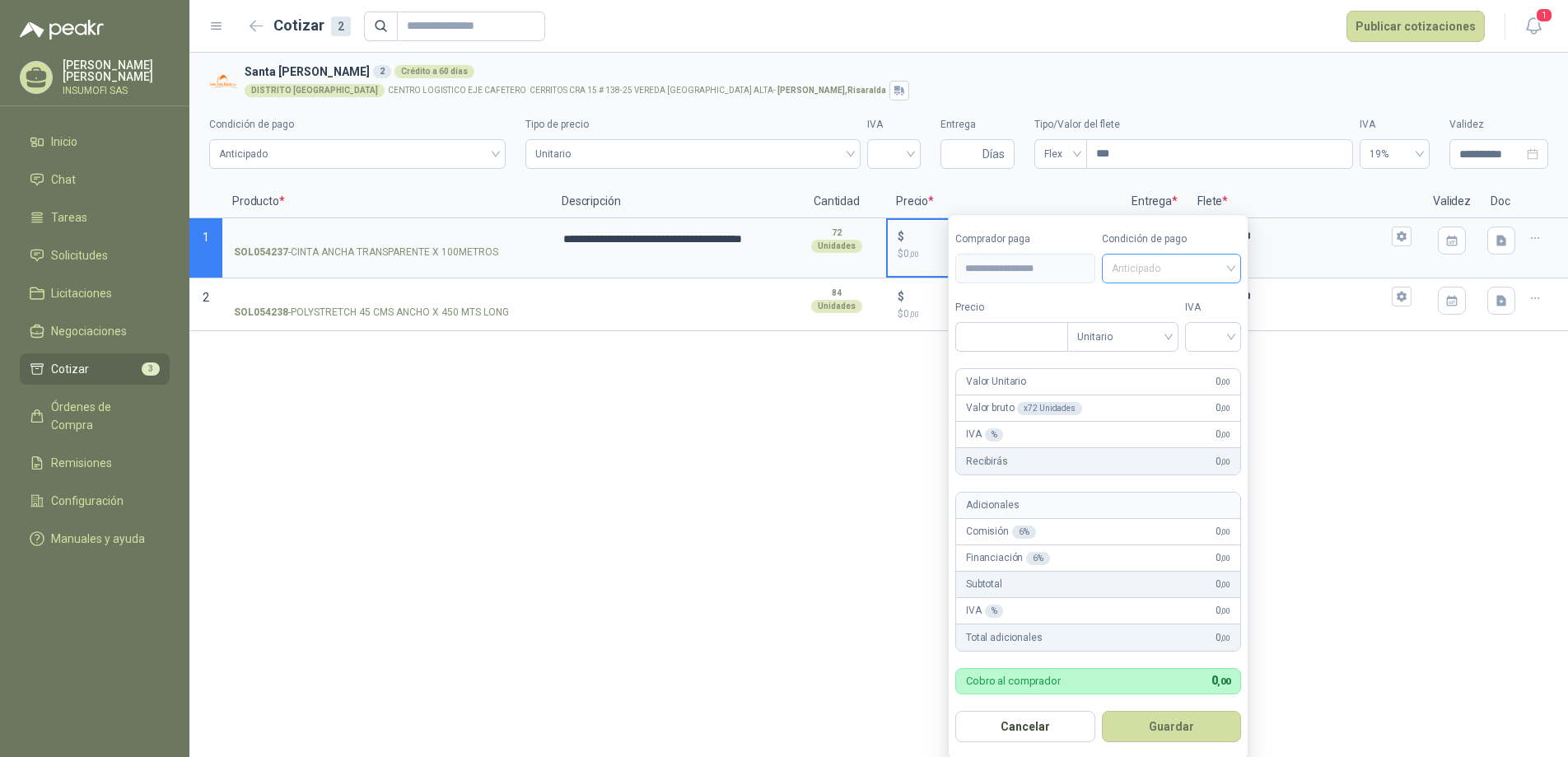
click at [1203, 266] on span "Anticipado" at bounding box center [1172, 268] width 120 height 25
click at [1158, 359] on div "Crédito a 60 días" at bounding box center [1174, 356] width 116 height 18
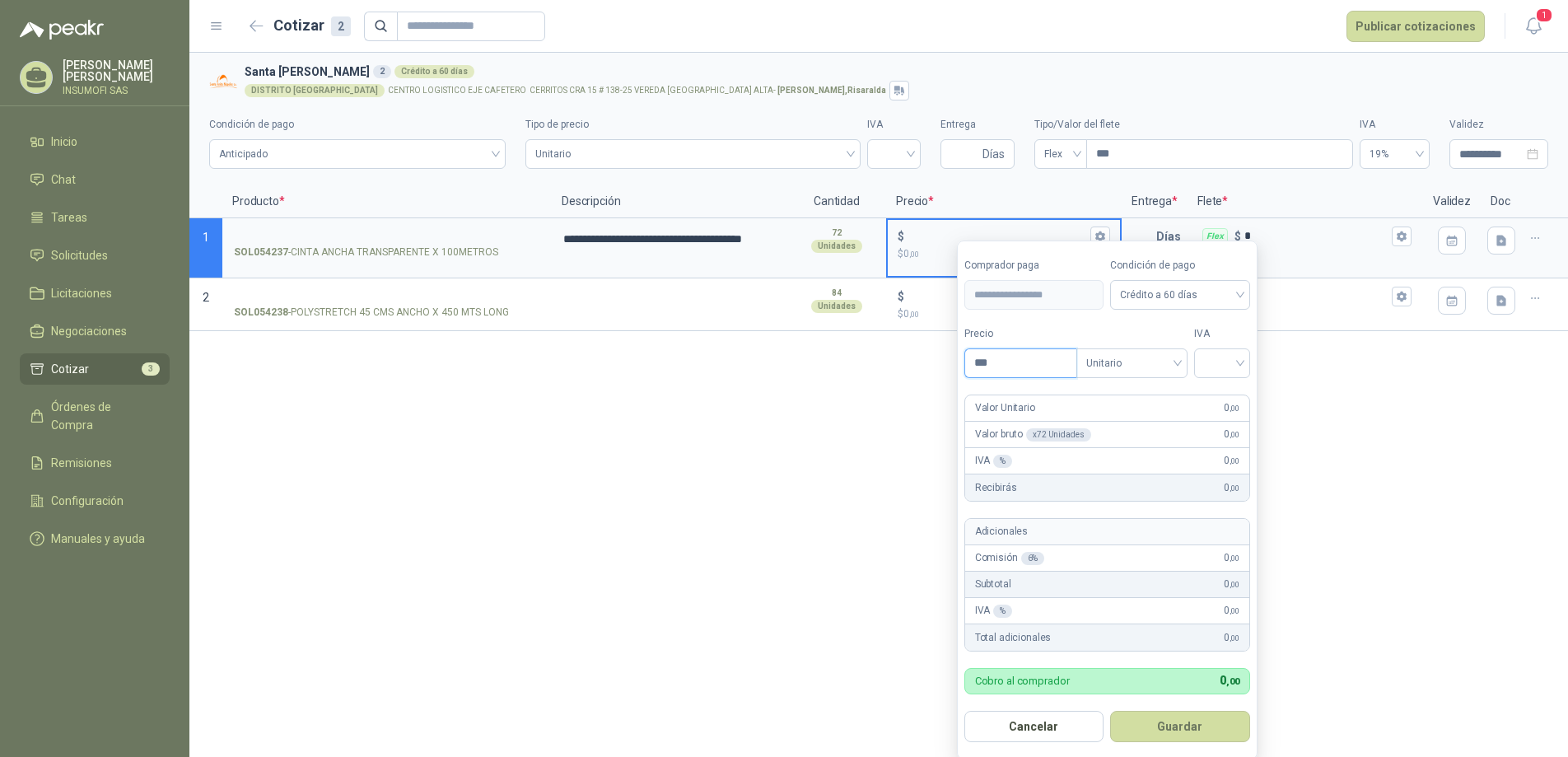
click at [1011, 364] on input "***" at bounding box center [1020, 363] width 111 height 28
click at [1161, 356] on span "Unitario" at bounding box center [1132, 363] width 92 height 25
click at [1231, 365] on input "search" at bounding box center [1222, 361] width 36 height 25
click at [1235, 363] on input "search" at bounding box center [1222, 361] width 36 height 25
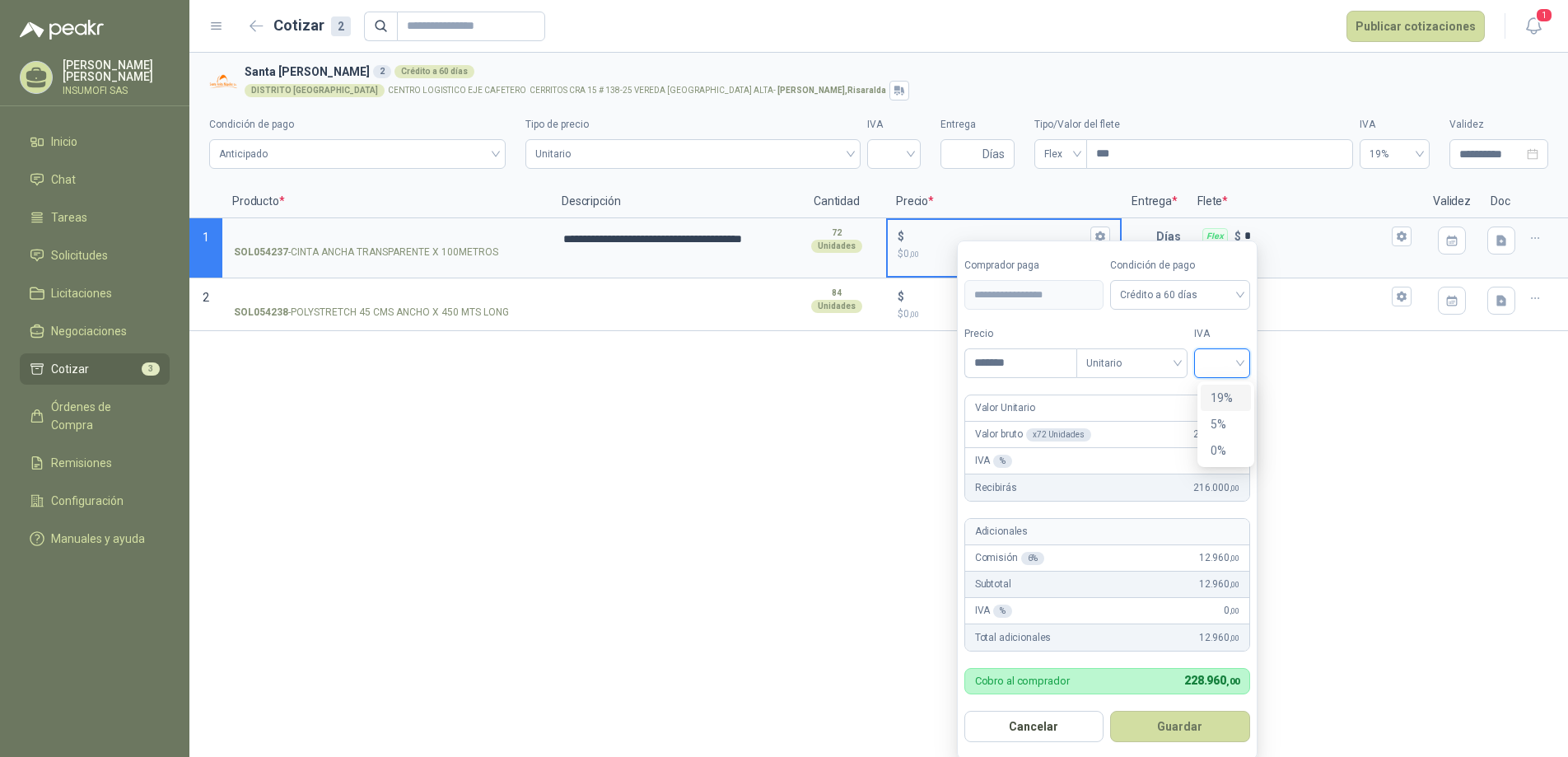
click at [1231, 390] on div "19%" at bounding box center [1226, 398] width 31 height 18
click at [1390, 414] on div "**********" at bounding box center [879, 405] width 1379 height 704
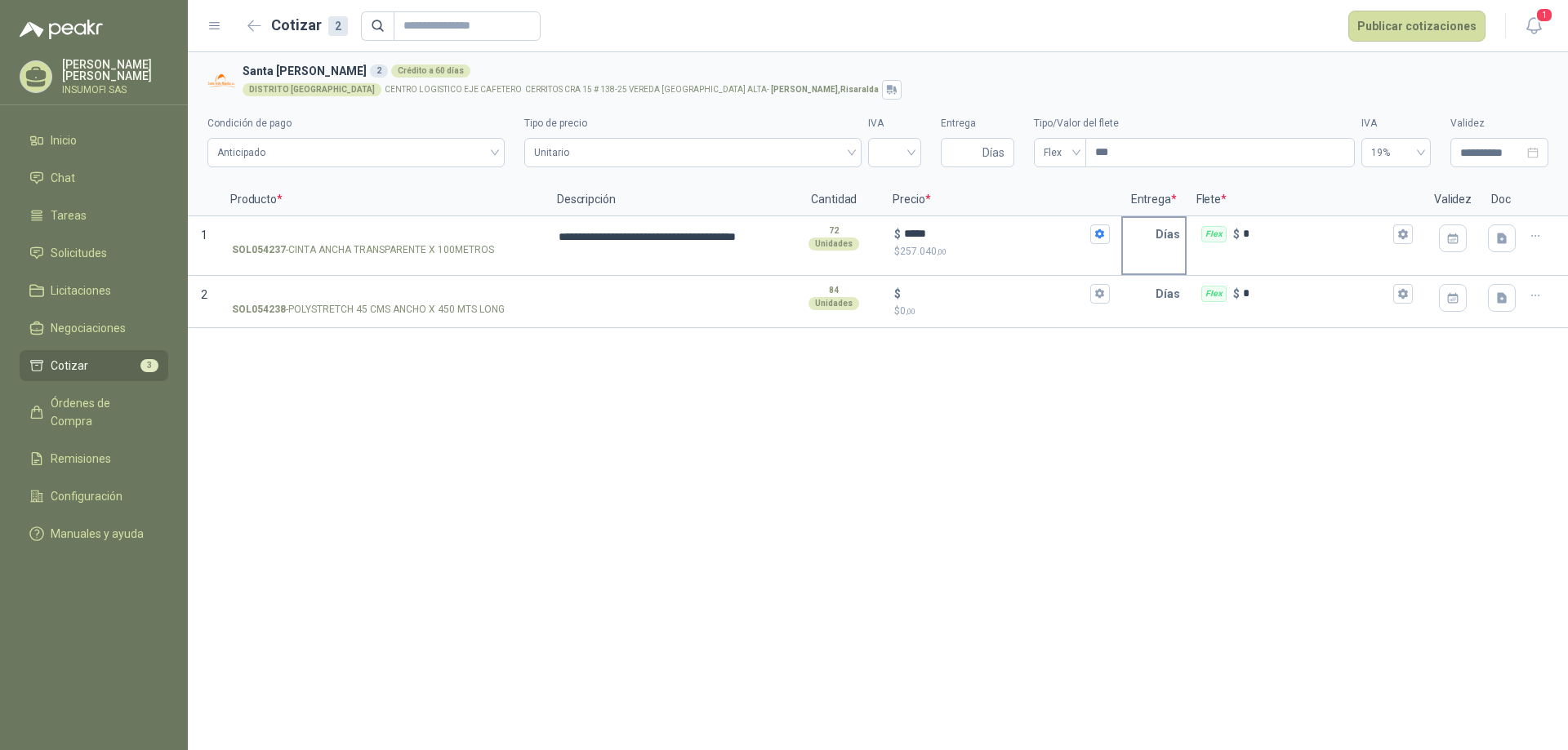
click at [1149, 232] on input "text" at bounding box center [1139, 234] width 32 height 32
click at [1457, 236] on icon "button" at bounding box center [1453, 238] width 11 height 11
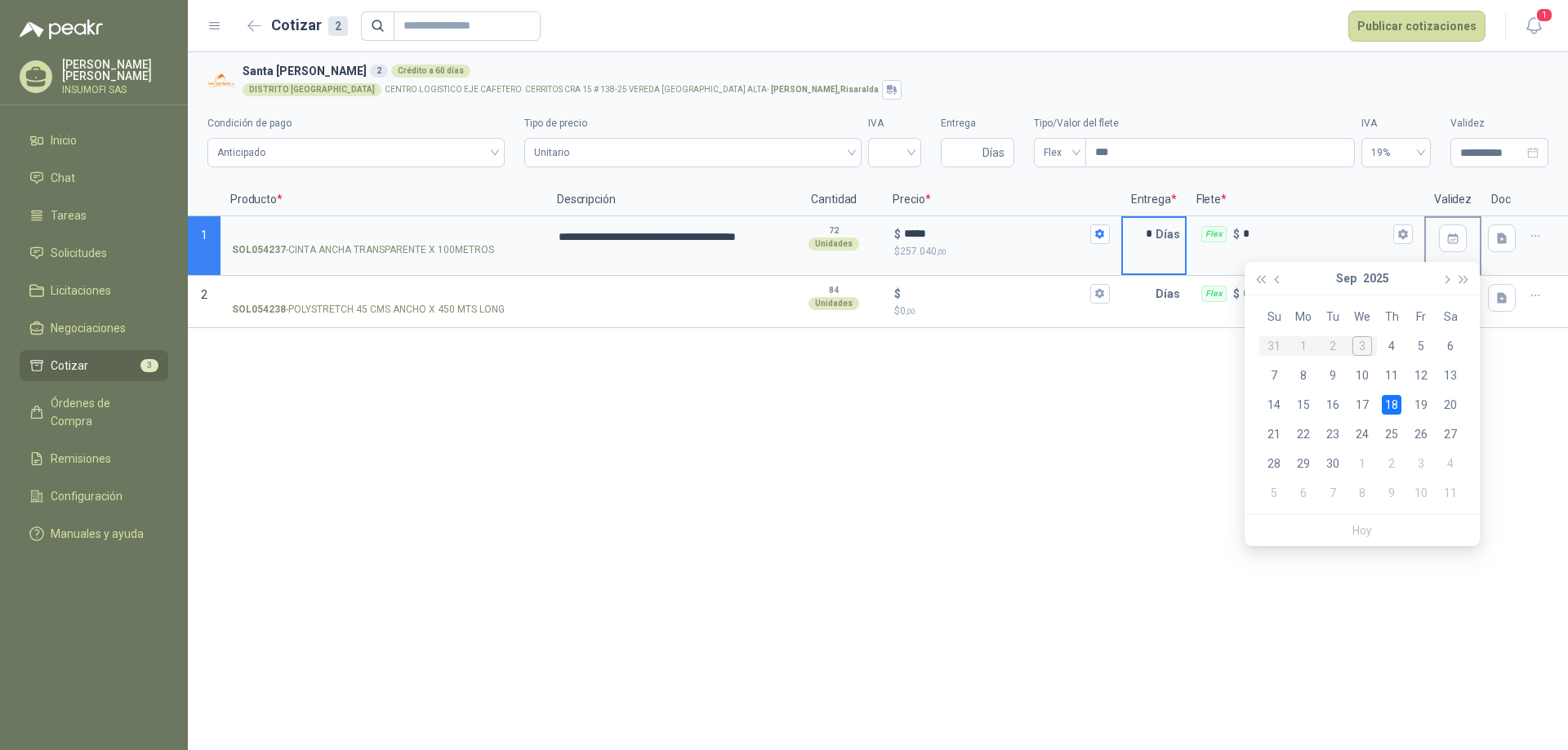
click at [1457, 236] on icon "button" at bounding box center [1453, 238] width 11 height 11
click at [1542, 231] on icon "button" at bounding box center [1535, 236] width 14 height 14
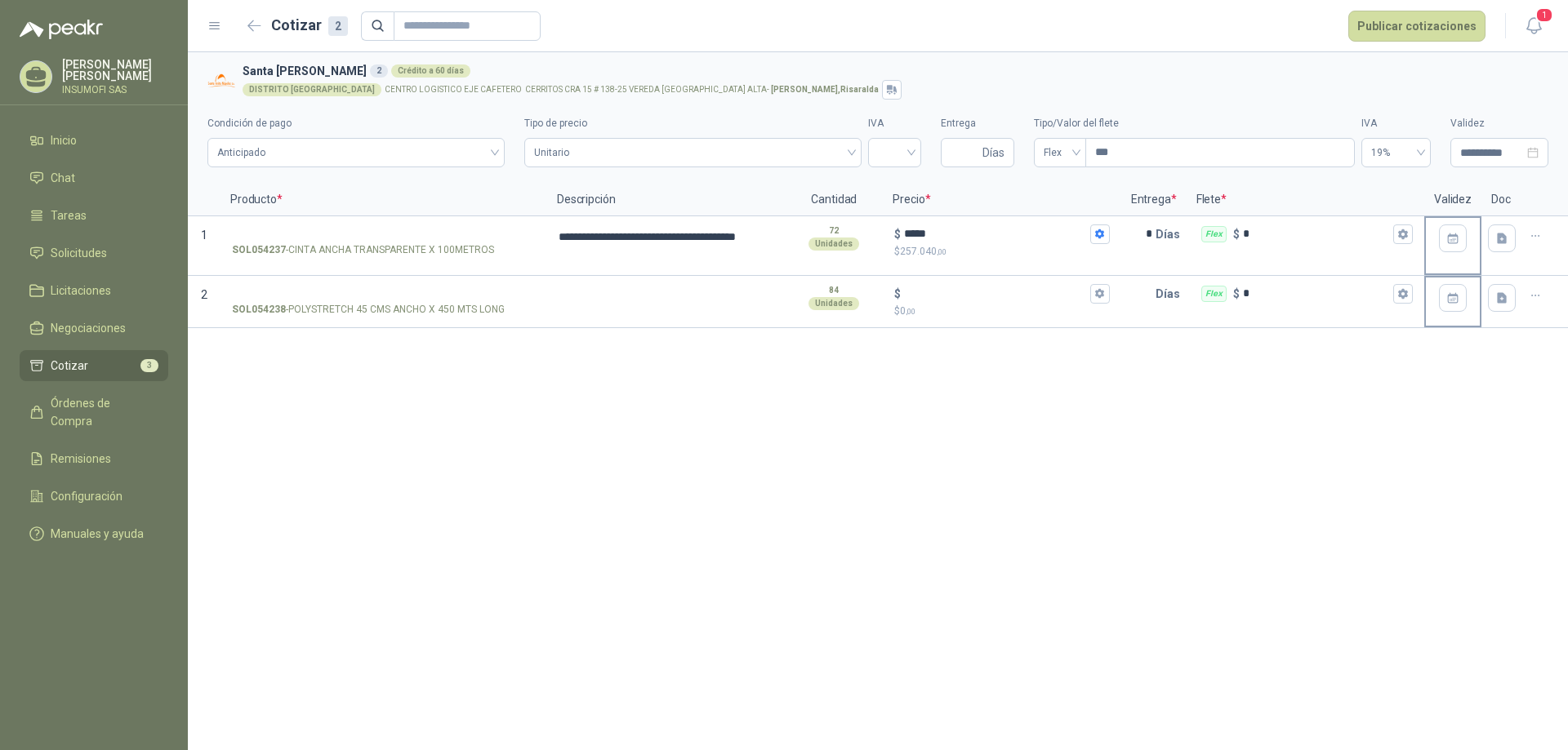
click at [1436, 326] on div at bounding box center [1453, 302] width 57 height 52
click at [573, 303] on textarea at bounding box center [666, 297] width 234 height 38
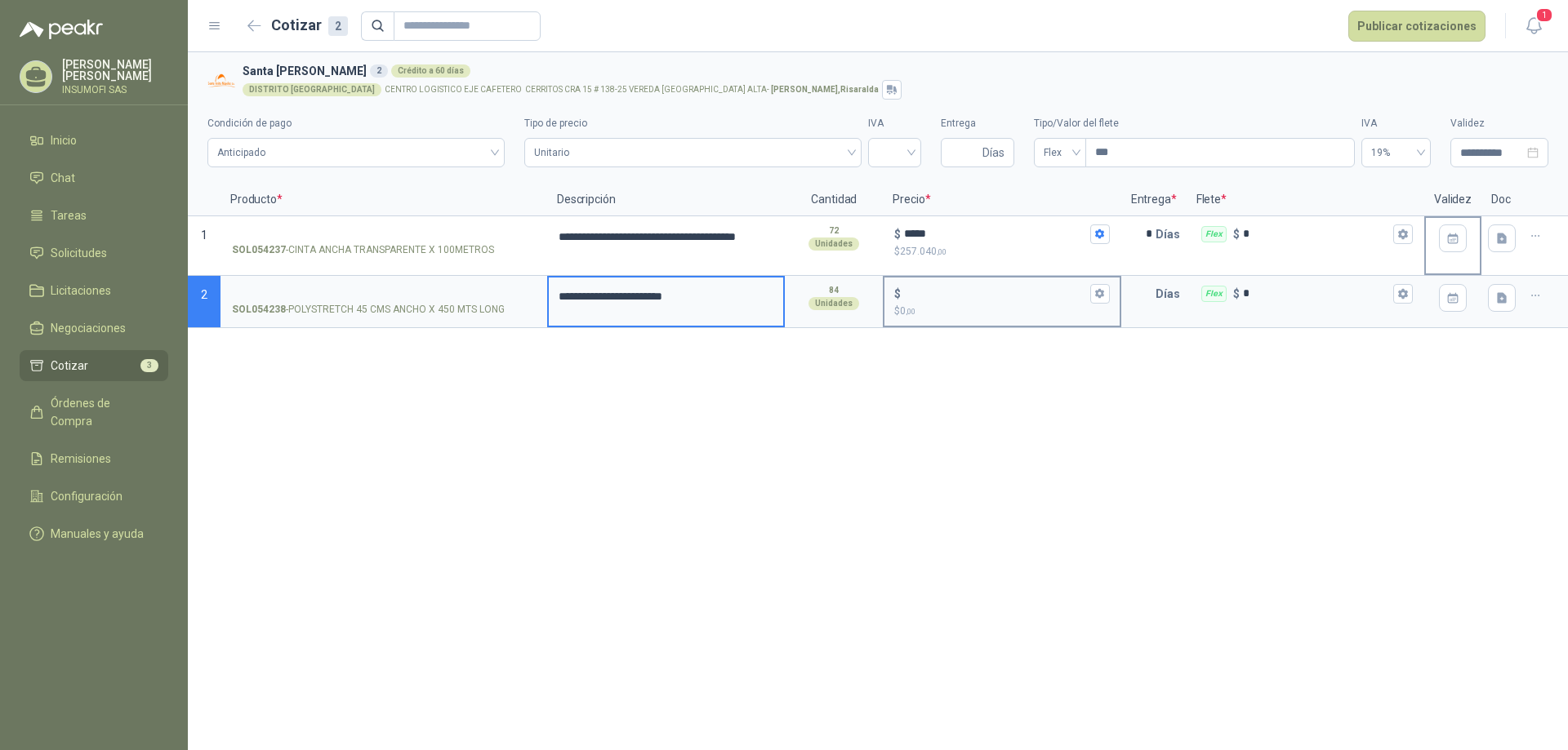
click at [916, 296] on input "$ $ 0 ,00" at bounding box center [995, 294] width 182 height 13
click at [1103, 290] on icon "button" at bounding box center [1100, 294] width 11 height 11
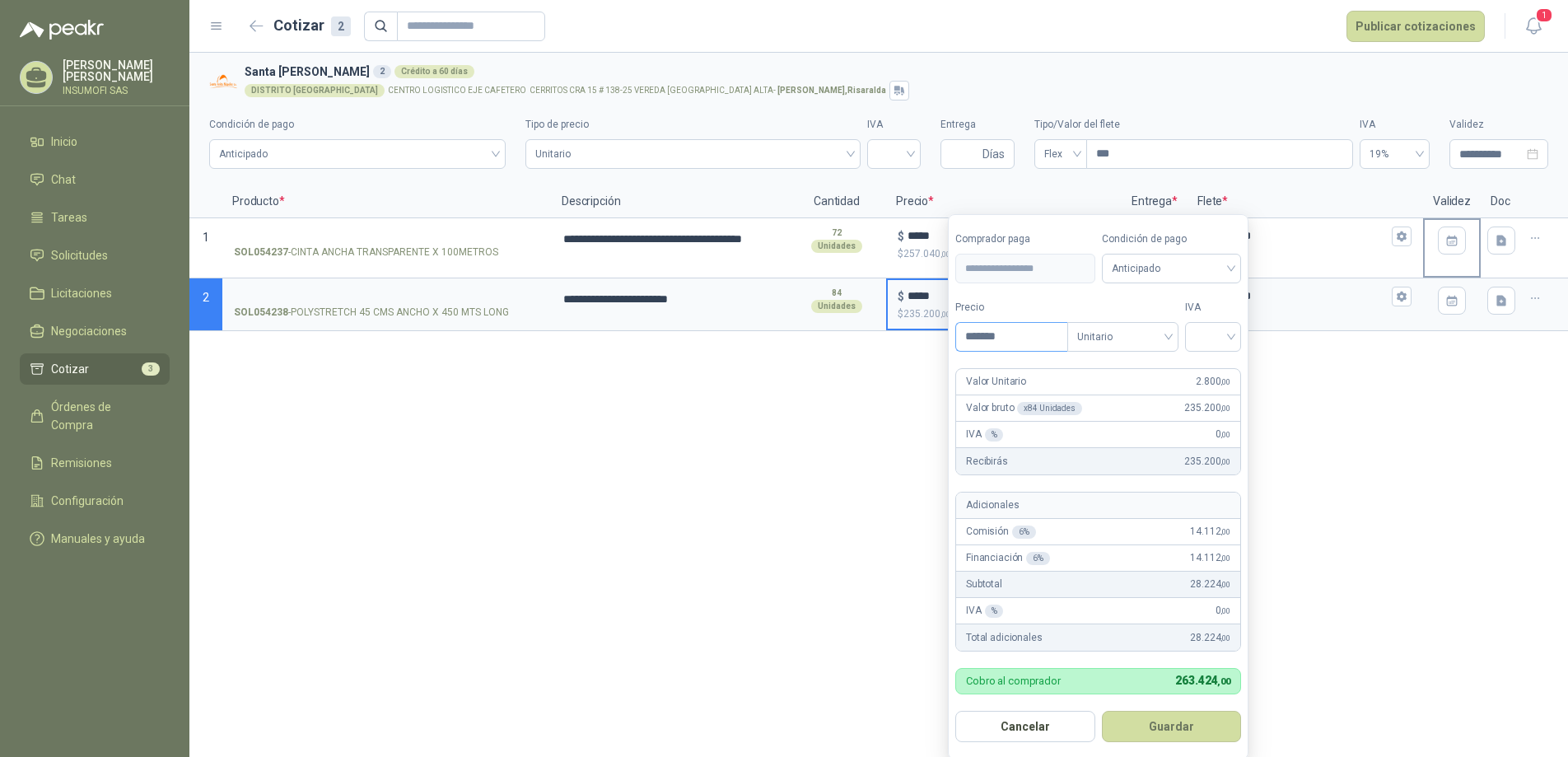
click at [1041, 339] on input "*******" at bounding box center [1012, 337] width 111 height 28
click at [1152, 269] on span "Anticipado" at bounding box center [1172, 268] width 120 height 25
click at [1152, 357] on div "Crédito a 60 días" at bounding box center [1174, 356] width 116 height 18
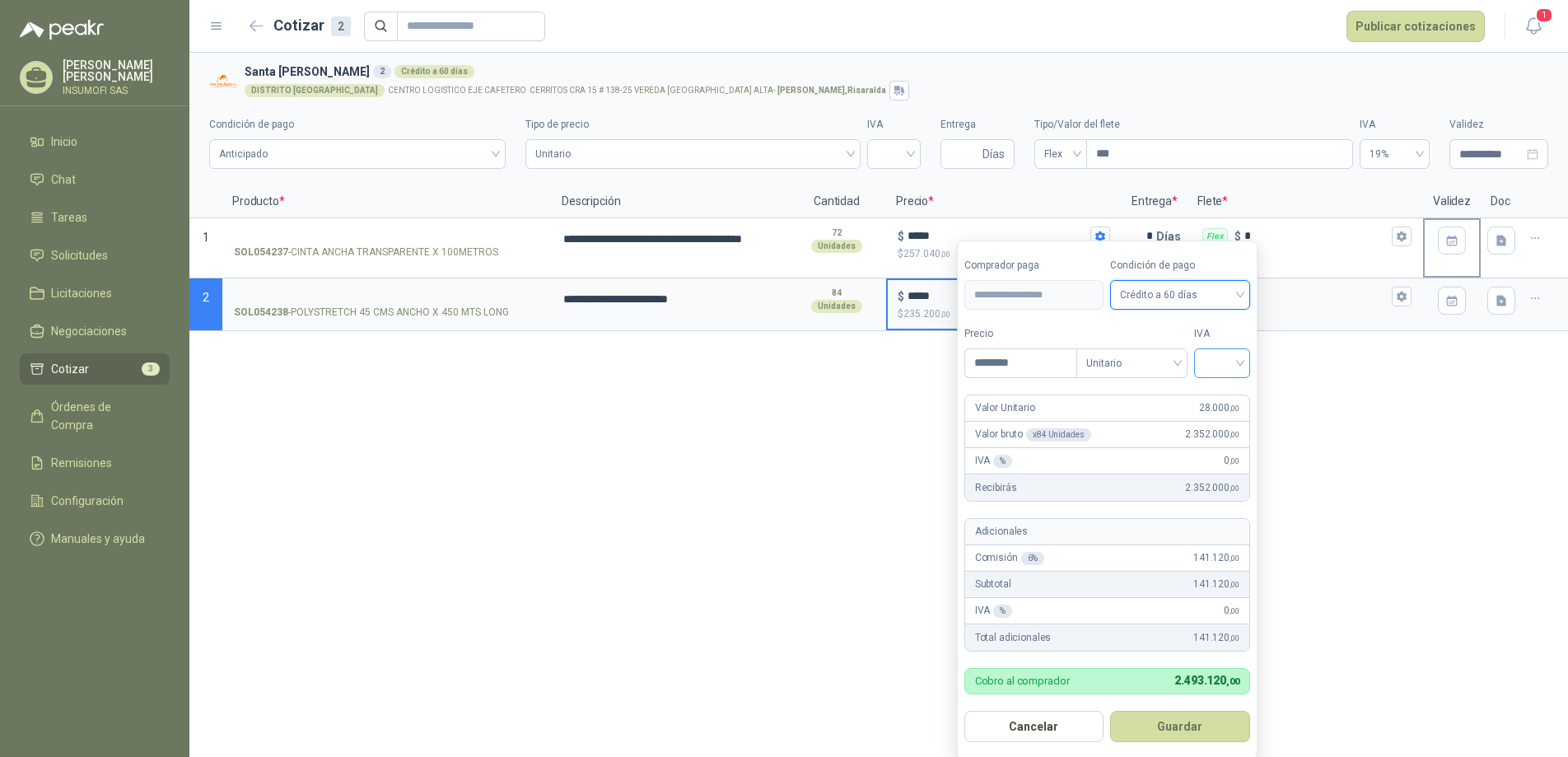
click at [1228, 363] on input "search" at bounding box center [1222, 361] width 36 height 25
click at [1226, 398] on div "19%" at bounding box center [1226, 398] width 31 height 18
click at [1192, 733] on button "Guardar" at bounding box center [1184, 727] width 142 height 31
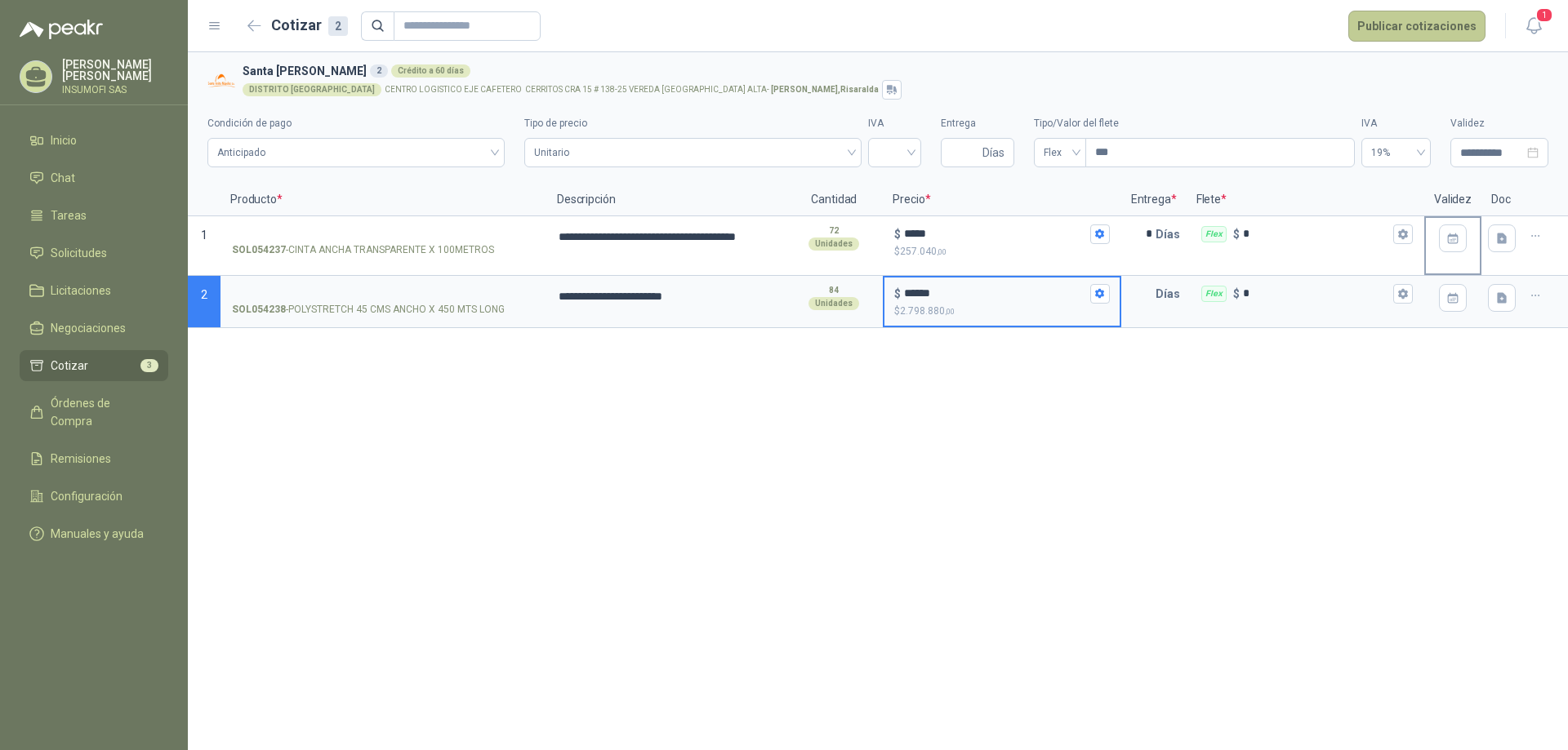
click at [1390, 34] on button "Publicar cotizaciones" at bounding box center [1417, 26] width 137 height 31
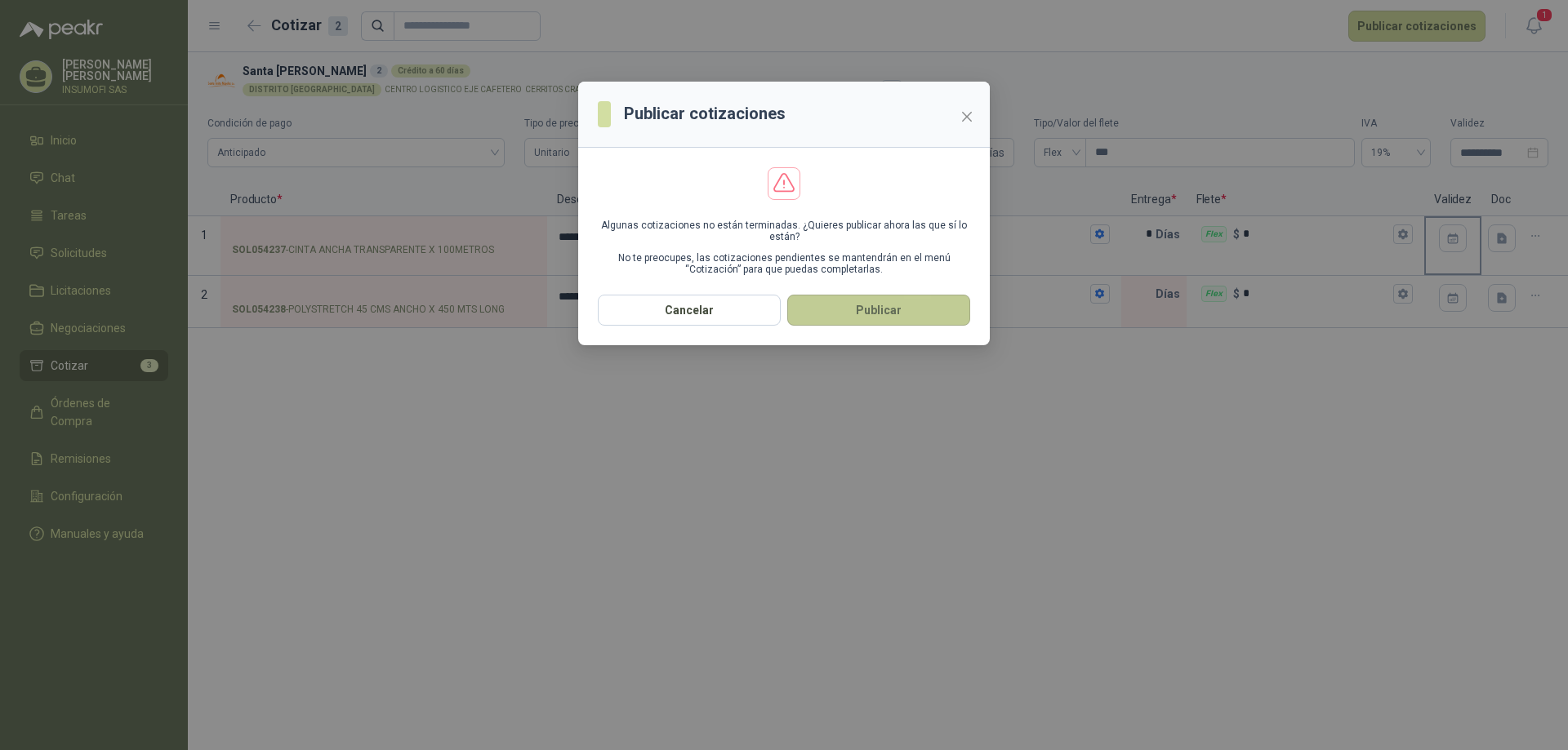
click at [890, 316] on button "Publicar" at bounding box center [878, 310] width 183 height 31
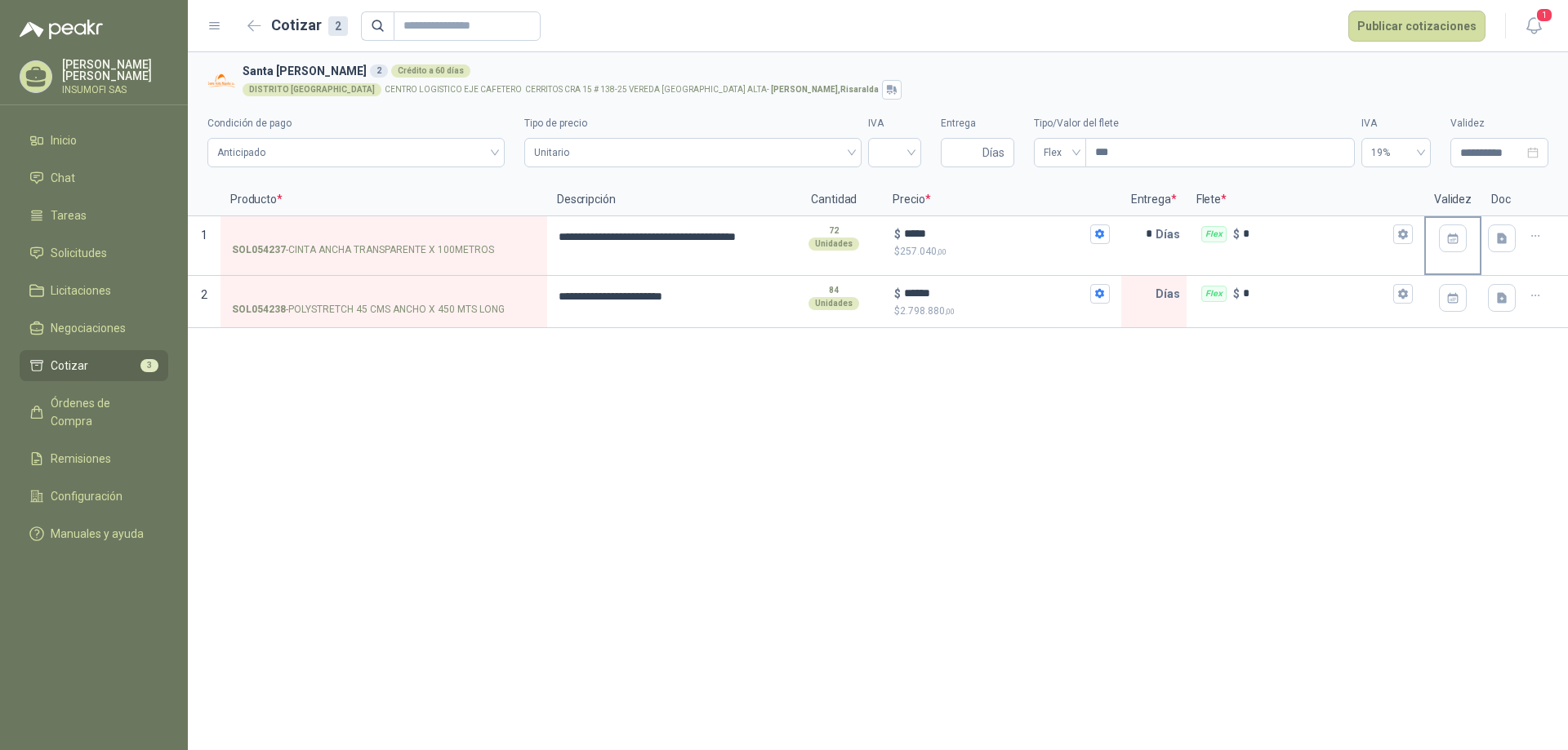
click at [1129, 453] on div "**********" at bounding box center [877, 401] width 1380 height 698
click at [1130, 298] on input "text" at bounding box center [1139, 294] width 32 height 32
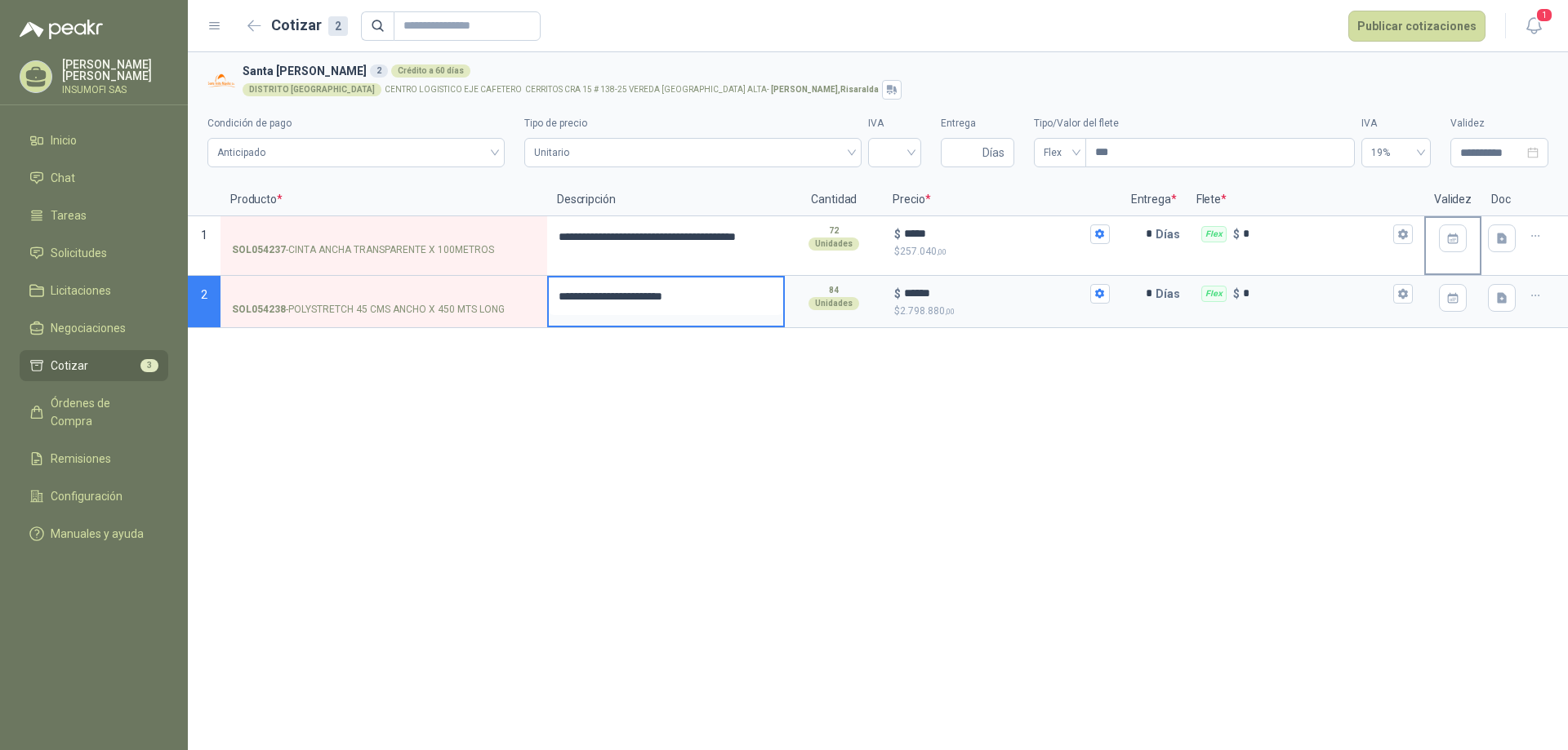
drag, startPoint x: 749, startPoint y: 305, endPoint x: 555, endPoint y: 303, distance: 194.0
click at [555, 303] on textarea "**********" at bounding box center [666, 297] width 234 height 38
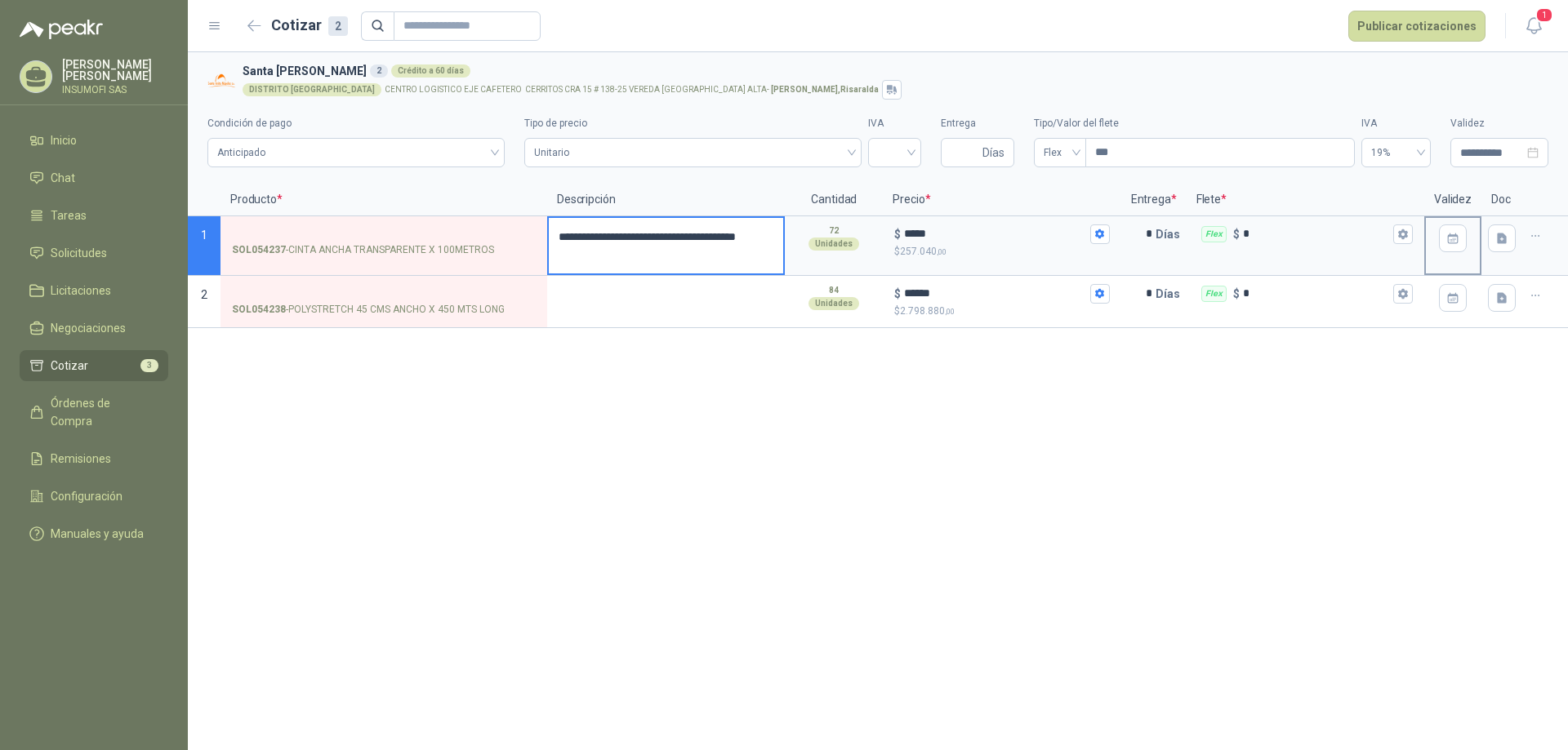
drag, startPoint x: 629, startPoint y: 260, endPoint x: 559, endPoint y: 233, distance: 75.0
click at [559, 233] on textarea "**********" at bounding box center [666, 246] width 234 height 56
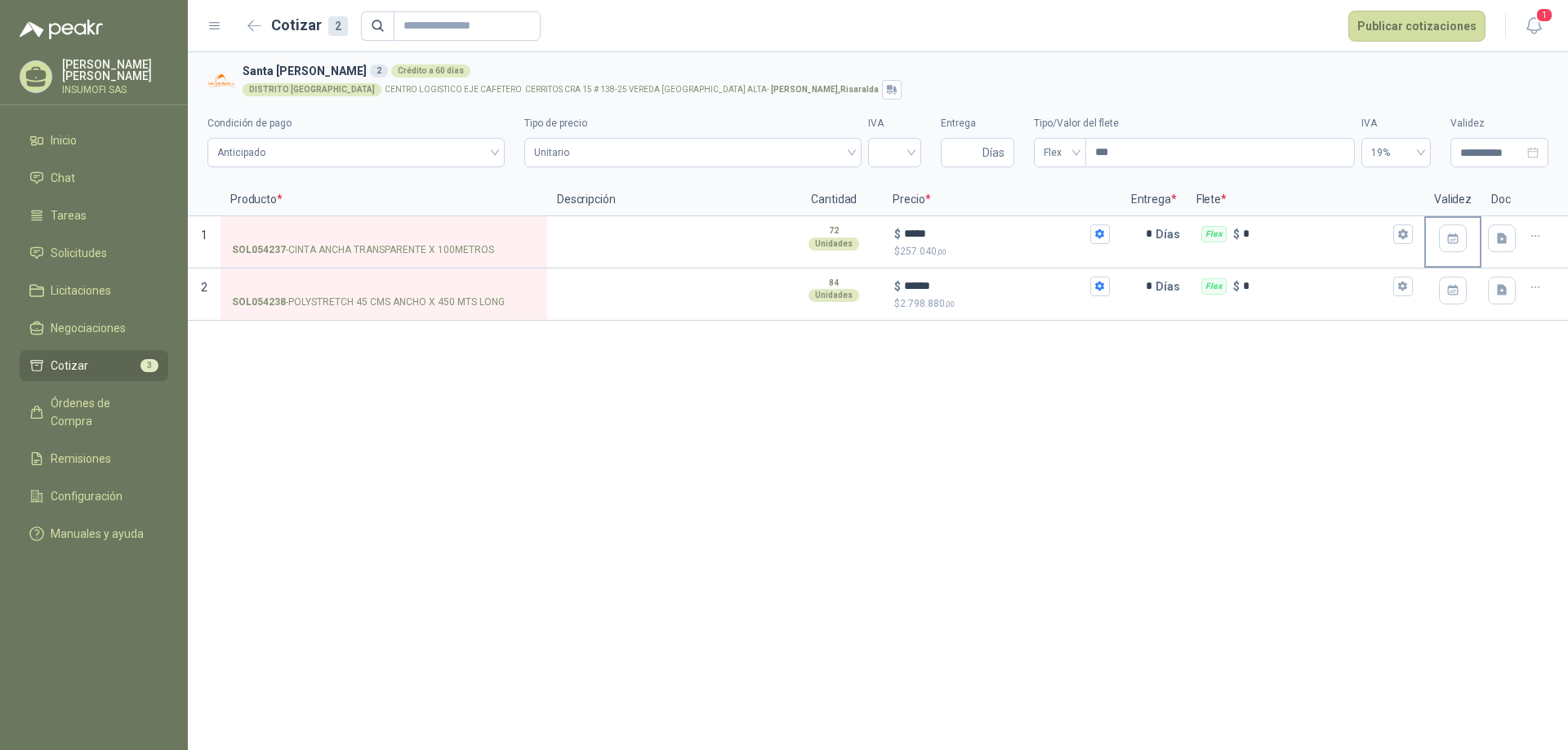
click at [733, 429] on div "**********" at bounding box center [877, 401] width 1380 height 698
click at [271, 286] on input "SOL054238 - POLYSTRETCH 45 CMS ANCHO X 450 MTS LONG" at bounding box center [383, 288] width 304 height 13
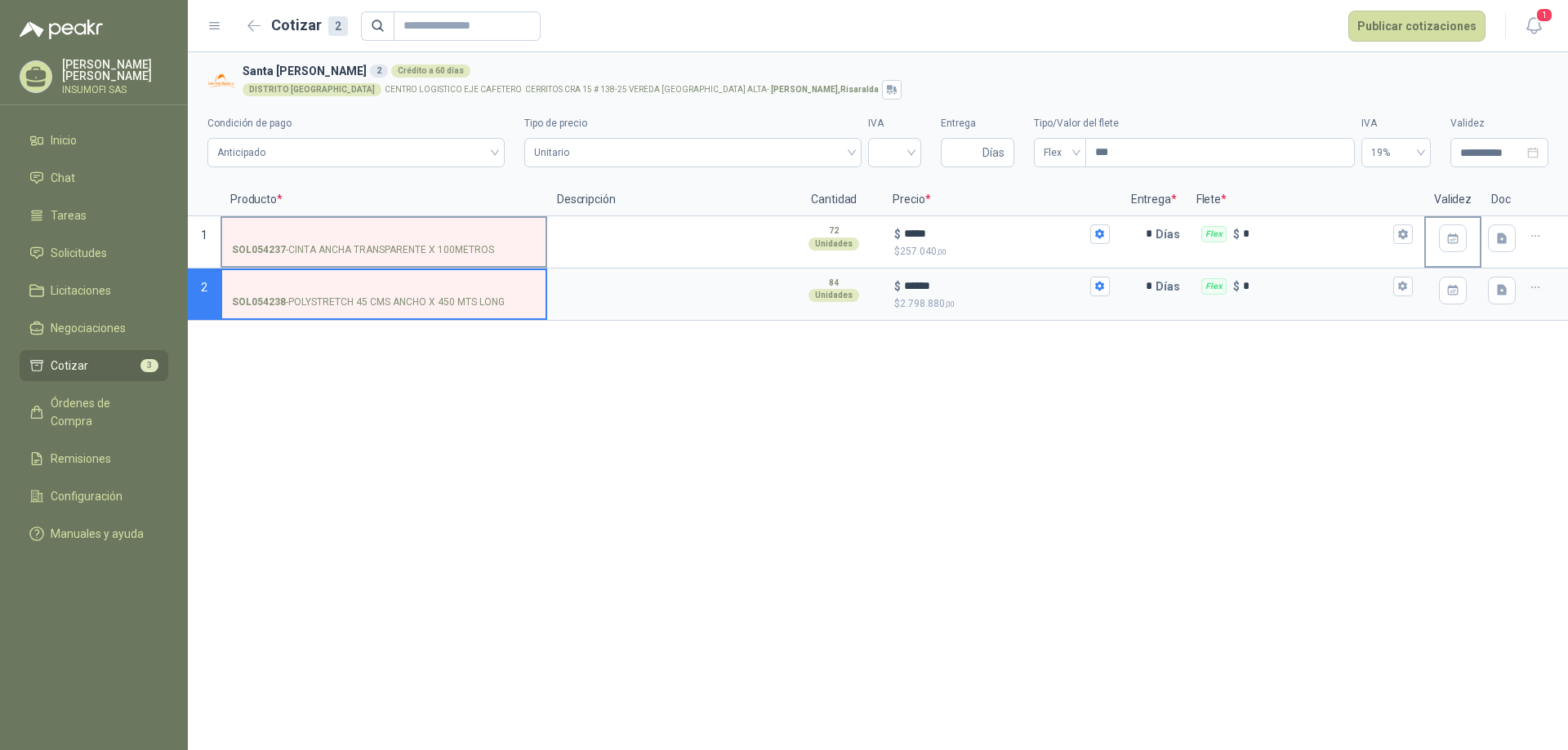
click at [255, 230] on input "SOL054237 - CINTA ANCHA TRANSPARENTE X 100METROS" at bounding box center [383, 235] width 304 height 13
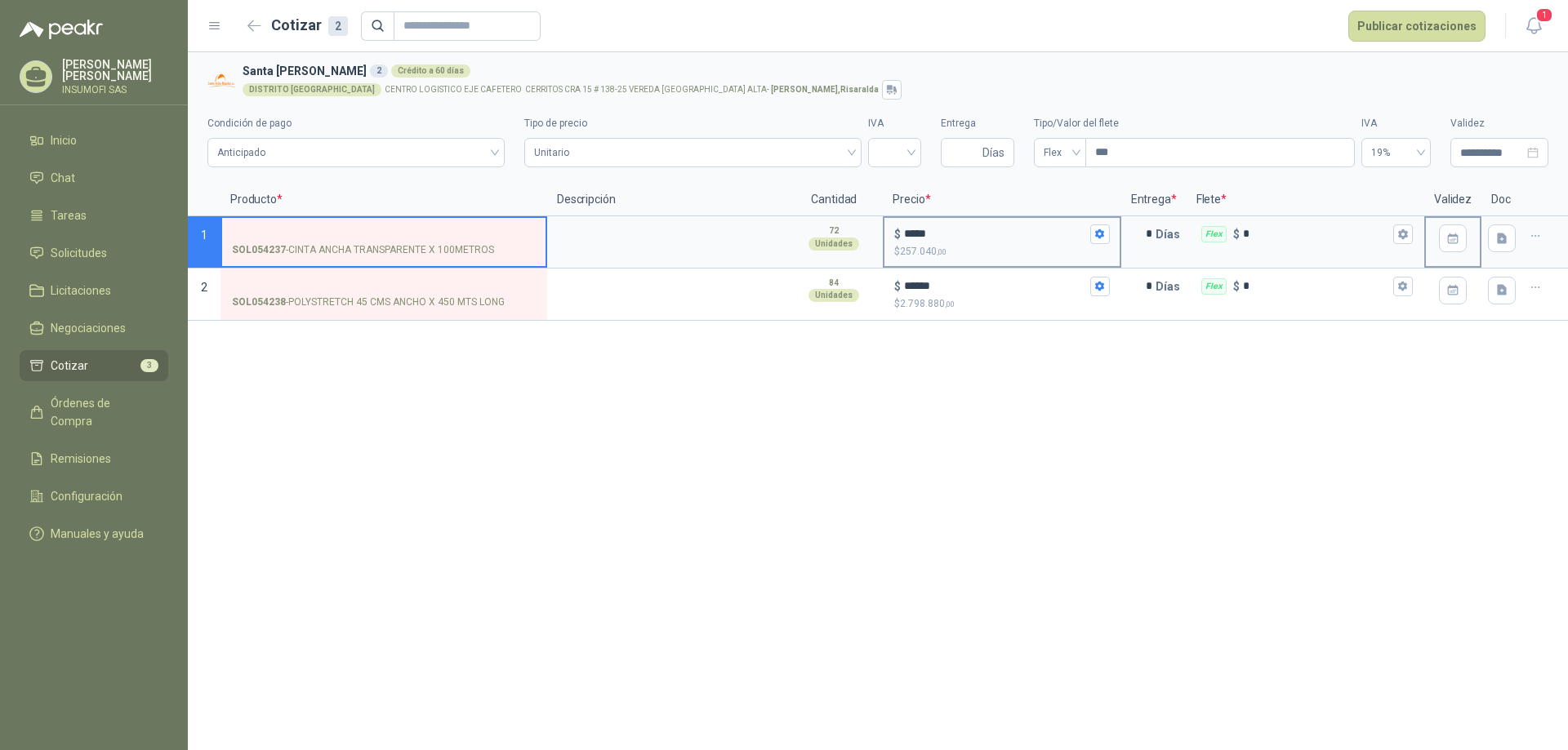
click at [924, 233] on input "*****" at bounding box center [995, 234] width 182 height 13
click at [1098, 236] on icon "button" at bounding box center [1100, 234] width 9 height 10
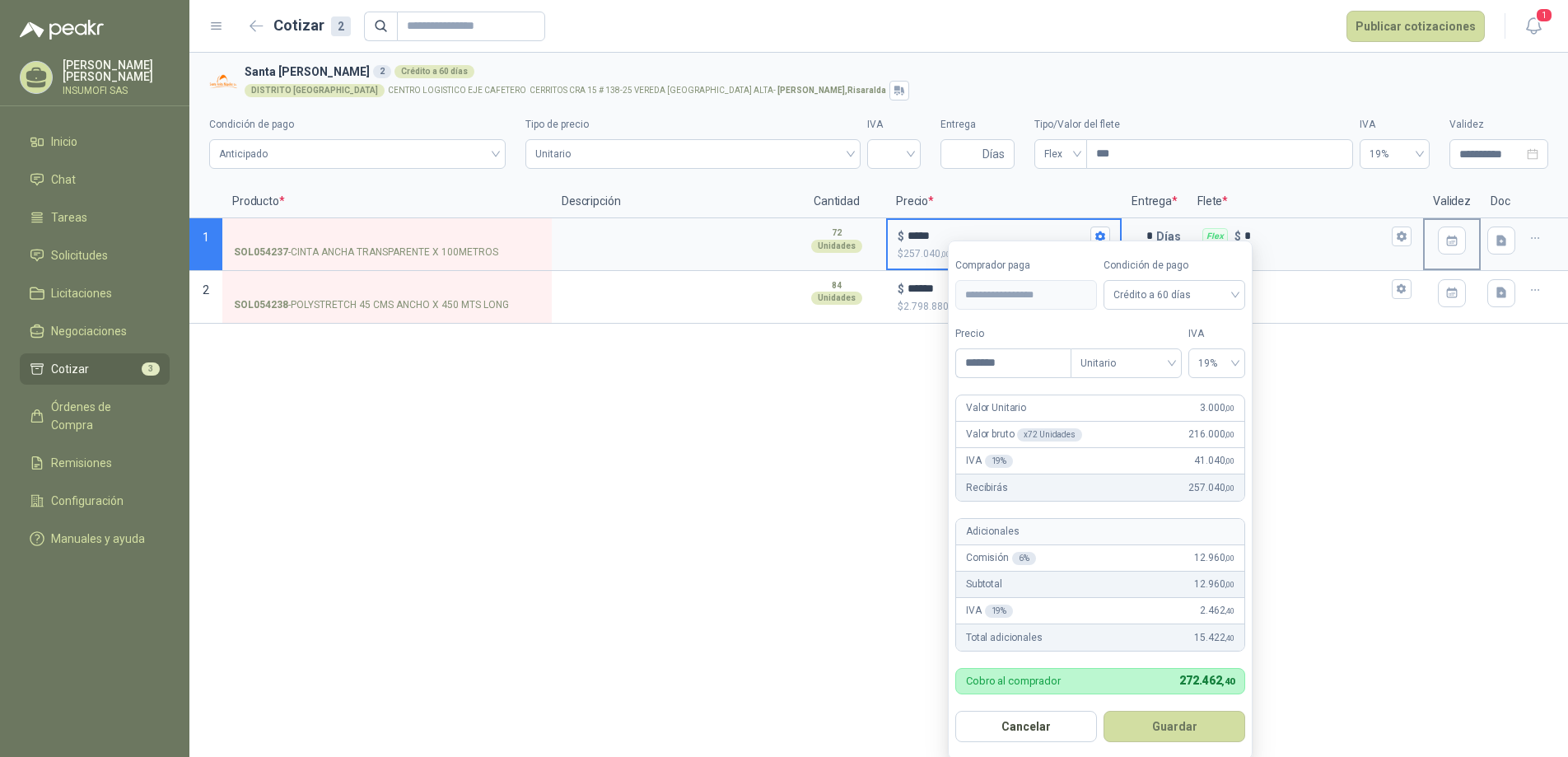
click at [1364, 389] on div "**********" at bounding box center [879, 405] width 1379 height 704
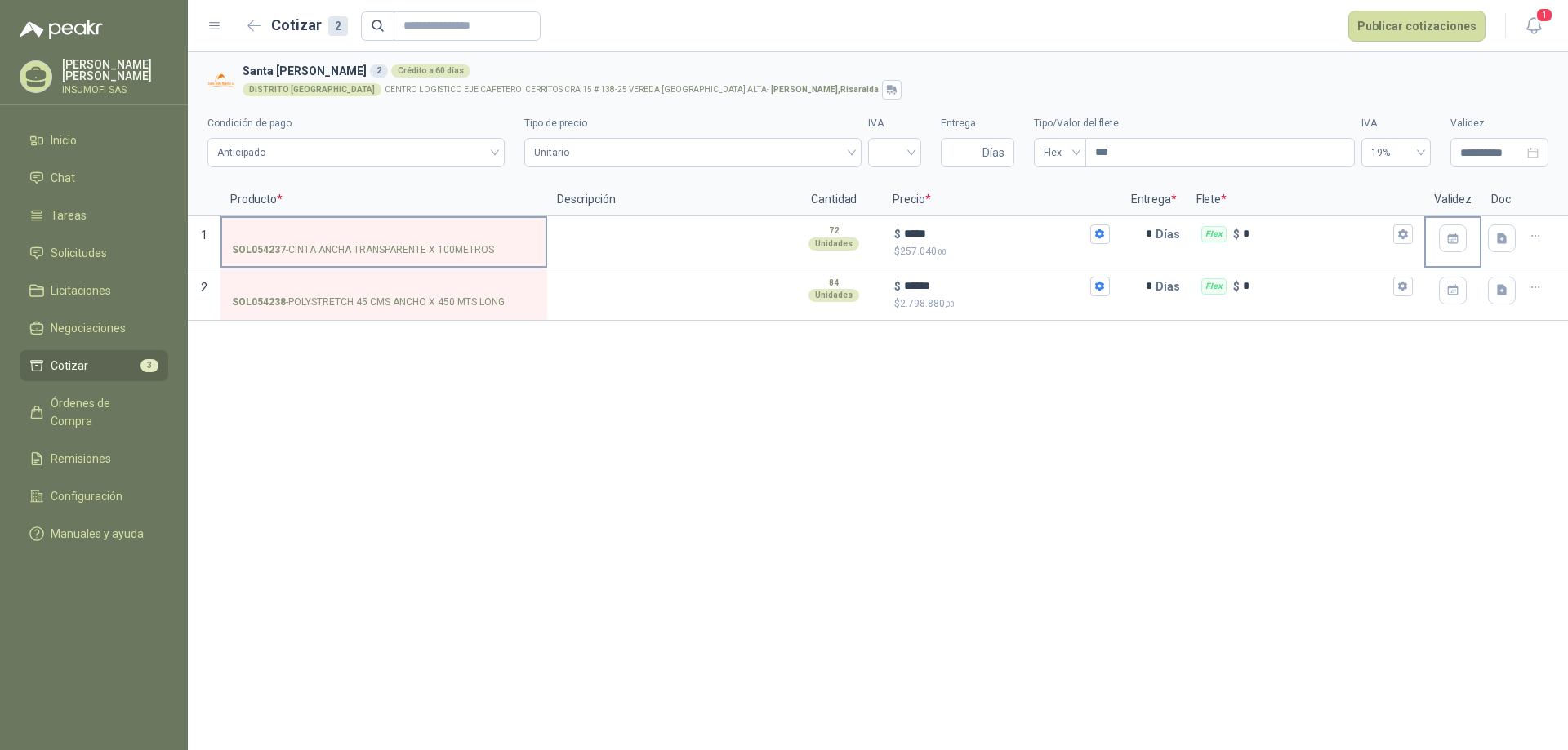
click at [297, 231] on input "SOL054237 - CINTA ANCHA TRANSPARENTE X 100METROS" at bounding box center [383, 235] width 304 height 13
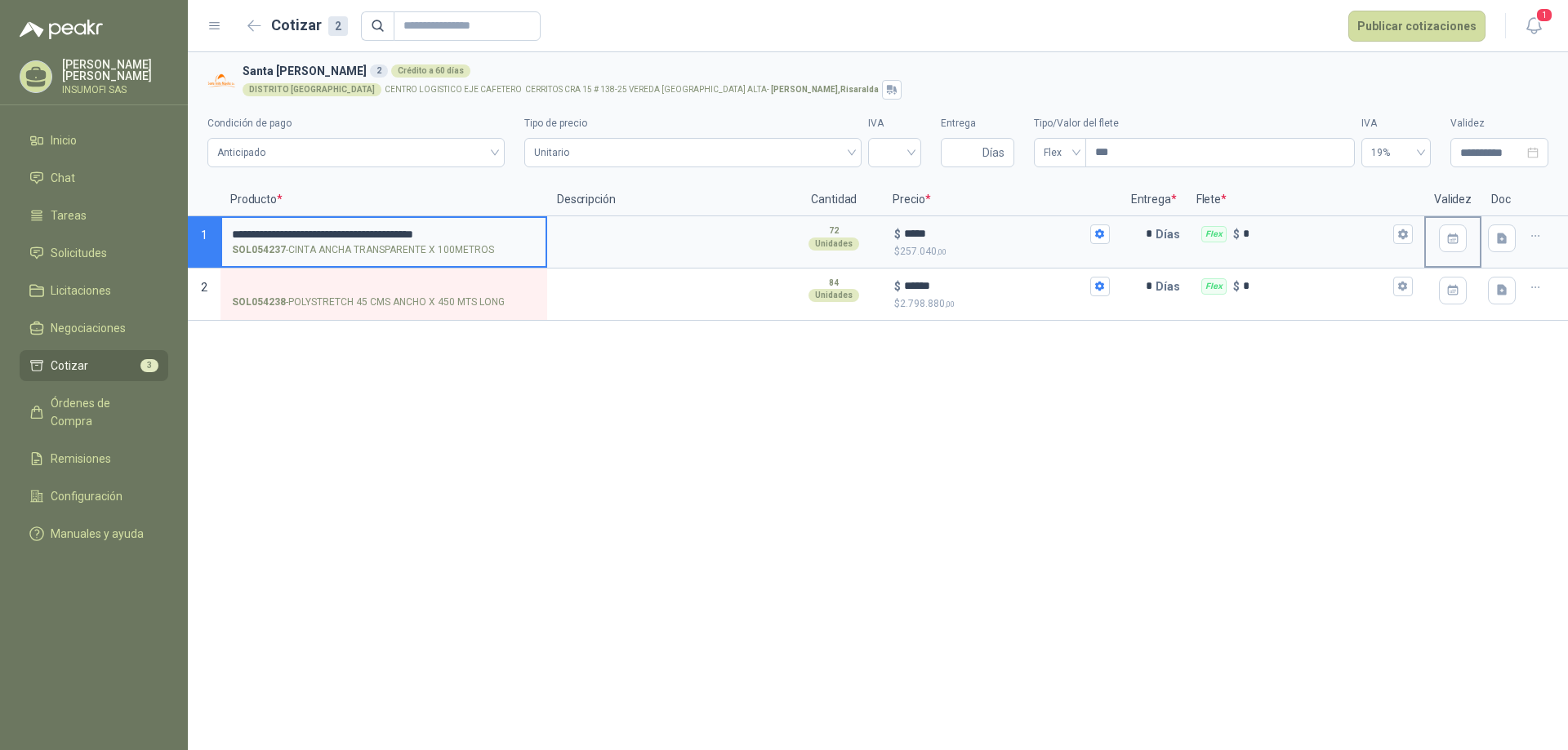
click at [732, 387] on div "**********" at bounding box center [877, 401] width 1380 height 698
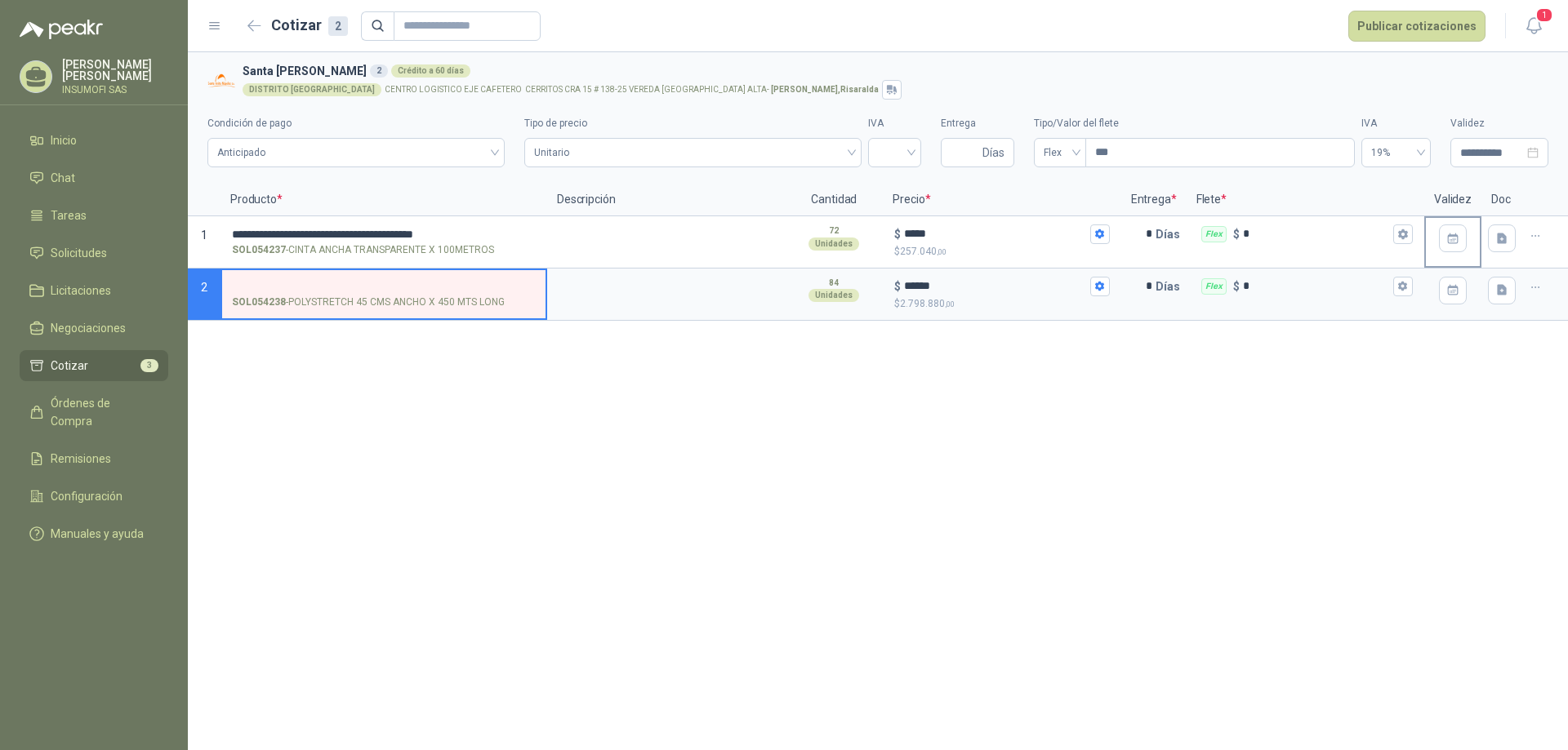
click at [256, 281] on input "SOL054238 - POLYSTRETCH 45 CMS ANCHO X 450 MTS LONG" at bounding box center [383, 288] width 304 height 13
click at [971, 437] on div "**********" at bounding box center [877, 401] width 1380 height 698
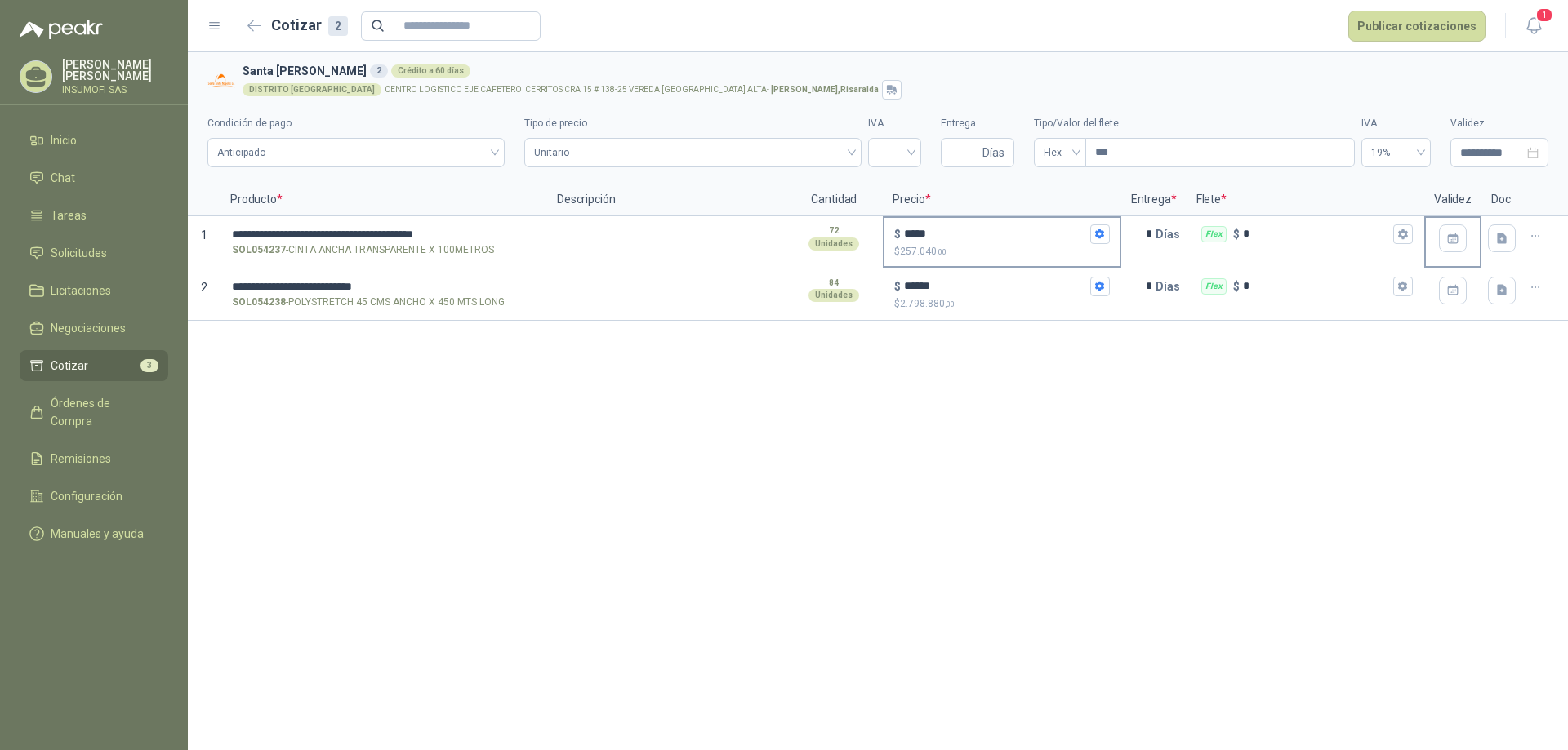
drag, startPoint x: 1000, startPoint y: 241, endPoint x: 1007, endPoint y: 251, distance: 12.2
click at [1006, 247] on div "$ ***** $ 257.040 ,00" at bounding box center [1002, 242] width 234 height 48
click at [1006, 240] on input "*****" at bounding box center [995, 234] width 182 height 13
click at [1089, 242] on div "$ *****" at bounding box center [1002, 234] width 215 height 20
click at [1087, 240] on input "*****" at bounding box center [995, 234] width 182 height 13
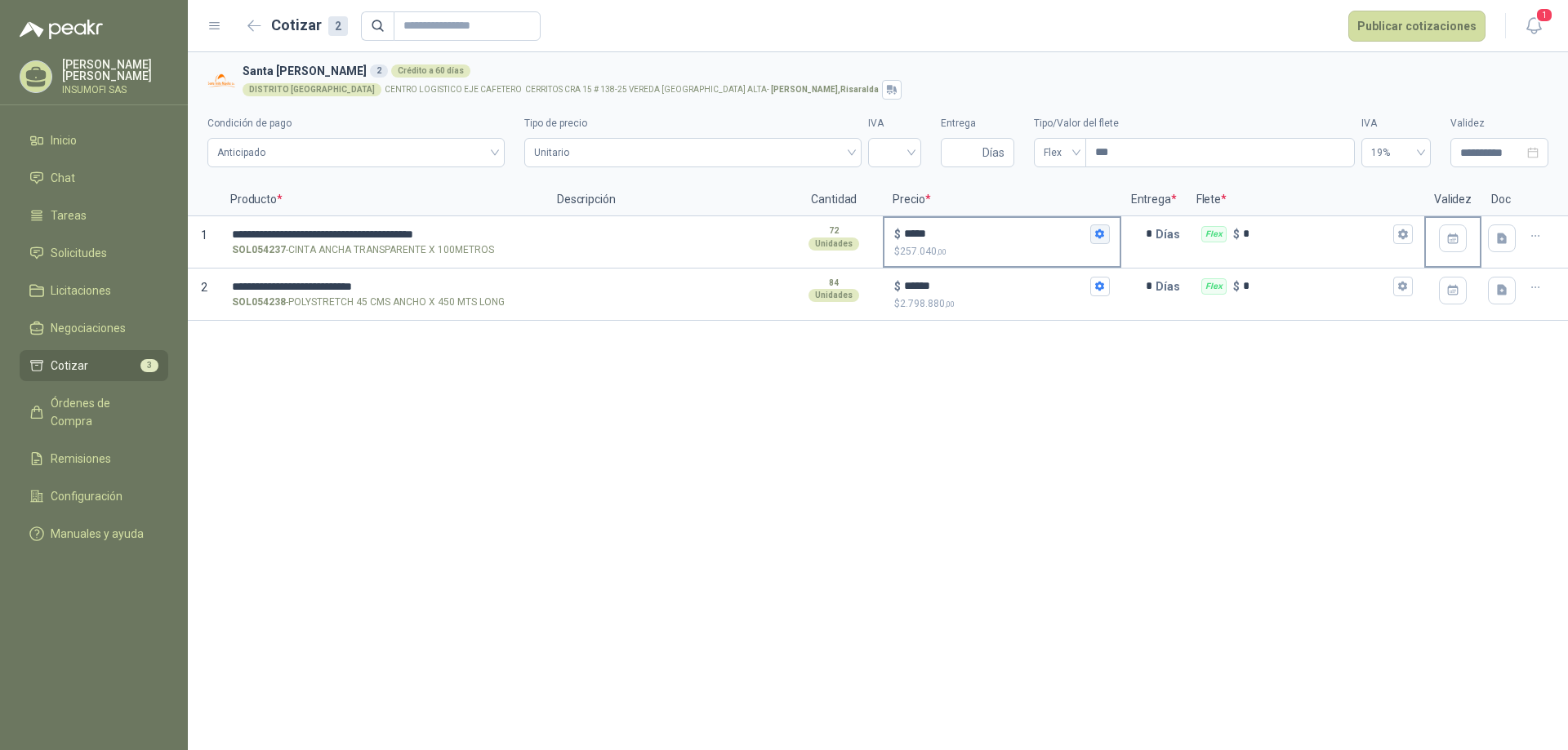
click at [1096, 242] on button "$ ***** $ 257.040 ,00" at bounding box center [1100, 234] width 20 height 20
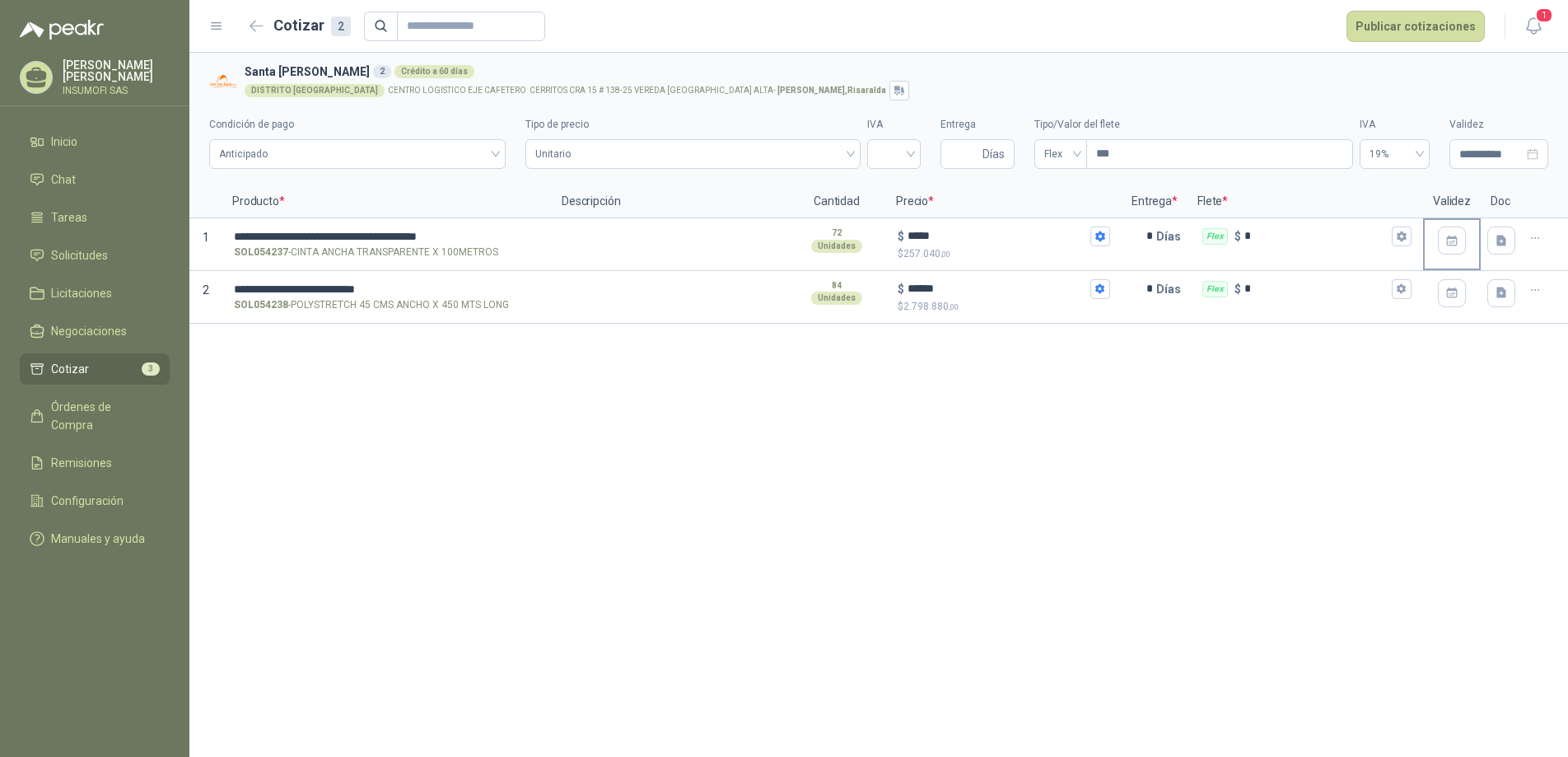
click at [1338, 520] on div "**********" at bounding box center [879, 405] width 1379 height 704
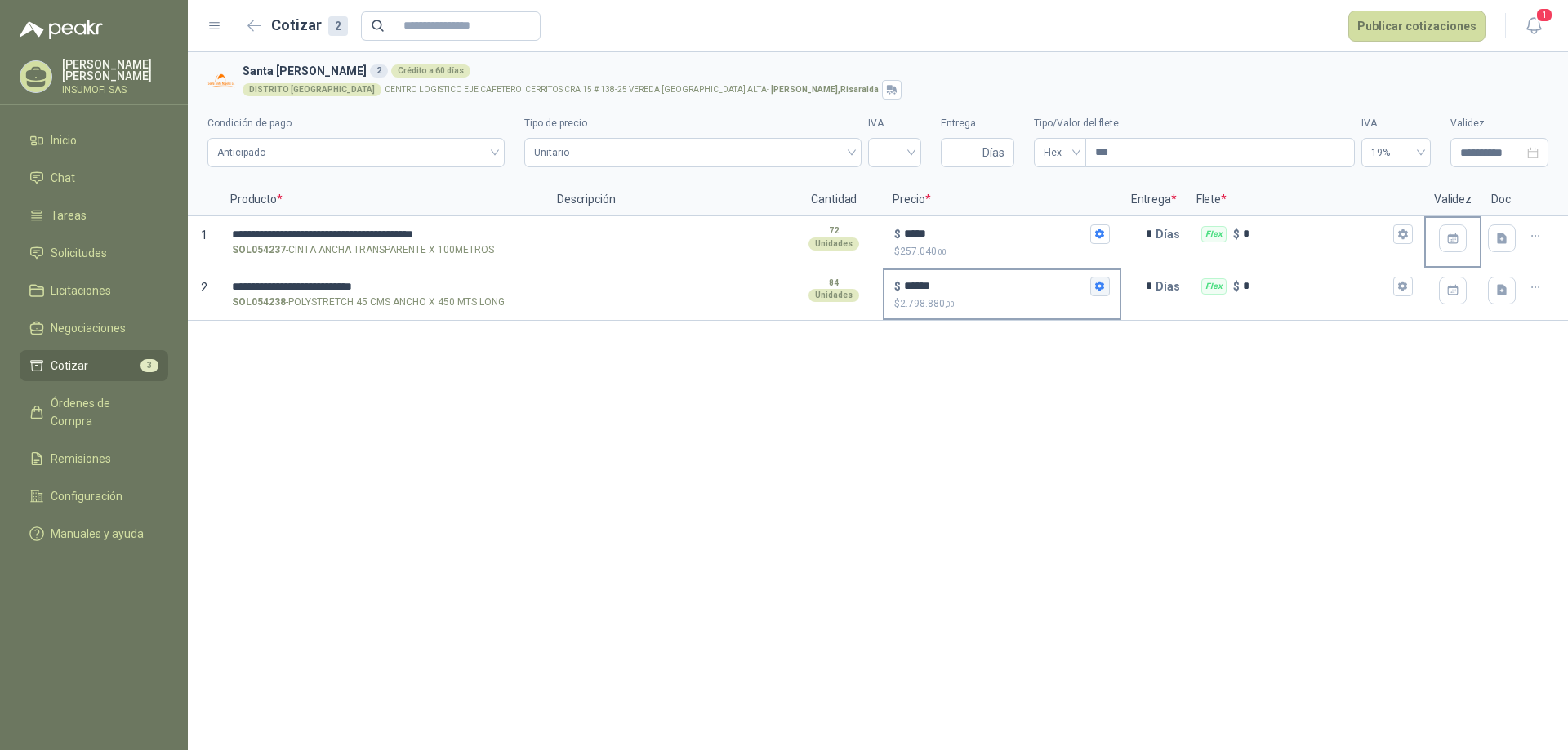
click at [1098, 287] on icon "button" at bounding box center [1100, 287] width 11 height 11
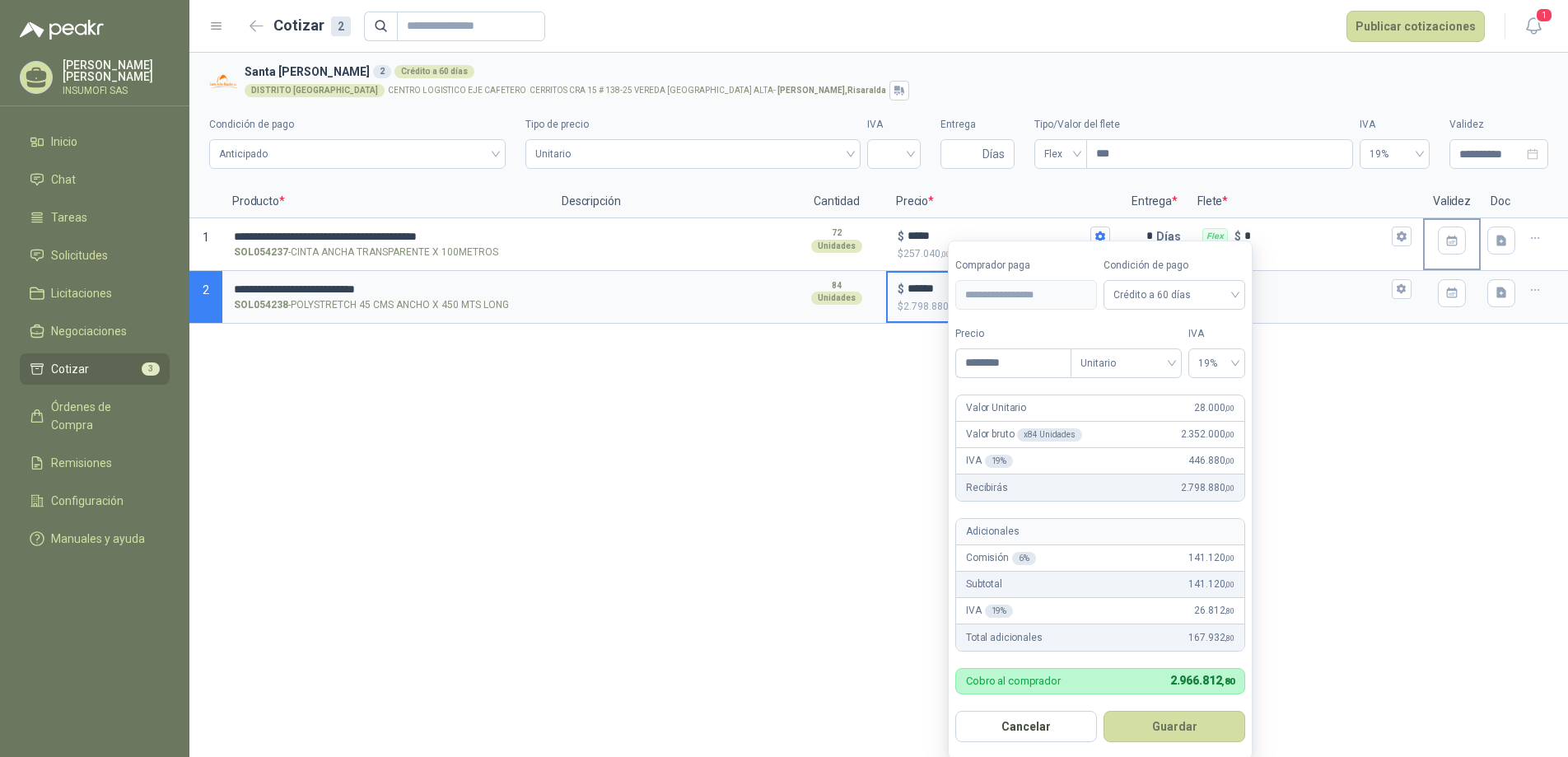
click at [1423, 422] on div "**********" at bounding box center [879, 405] width 1379 height 704
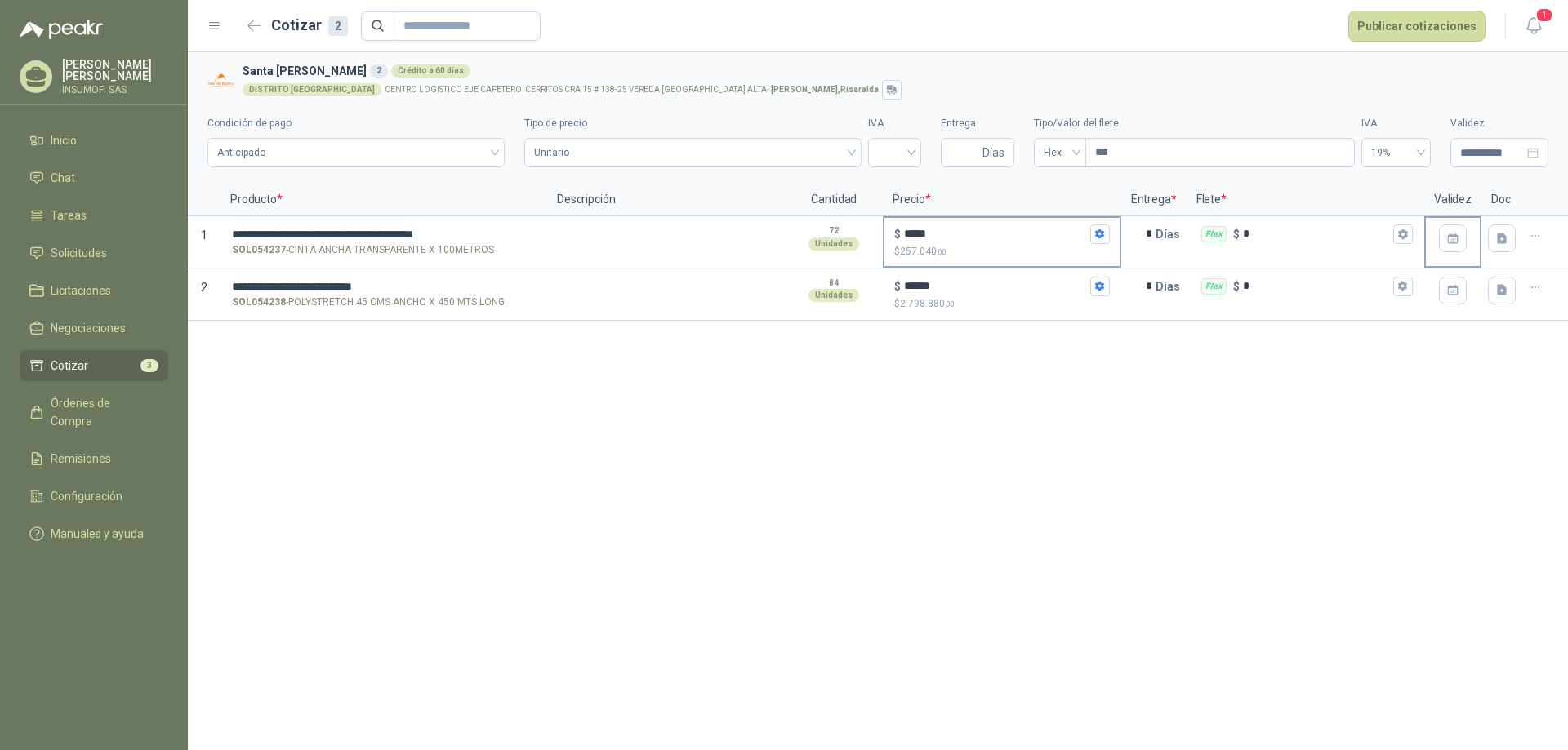
click at [1102, 246] on p "$ 257.040 ,00" at bounding box center [1002, 252] width 215 height 15
click at [1087, 240] on input "*****" at bounding box center [995, 234] width 182 height 13
click at [1099, 236] on icon "button" at bounding box center [1100, 234] width 9 height 10
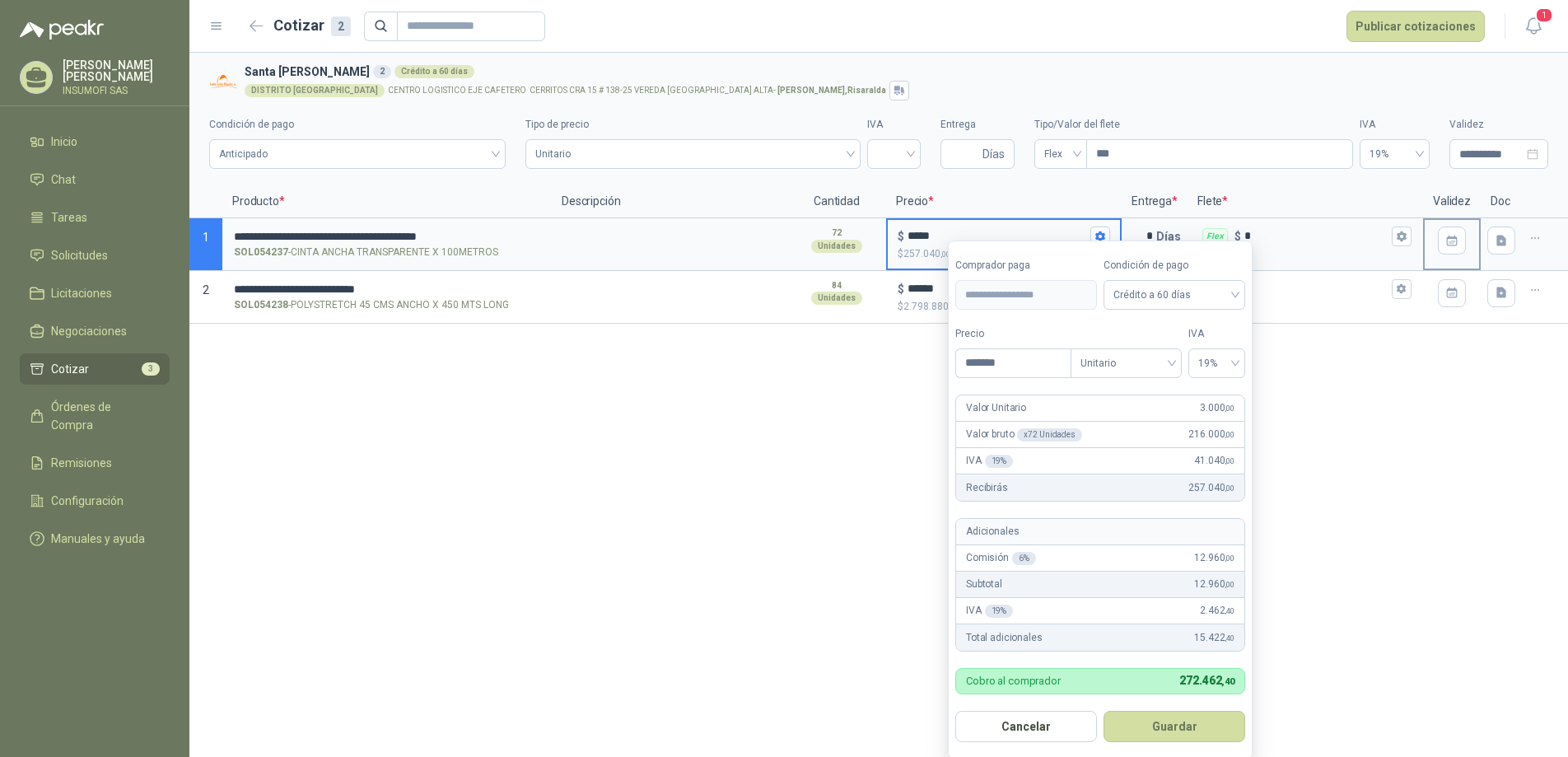
click at [1331, 407] on div "**********" at bounding box center [879, 405] width 1379 height 704
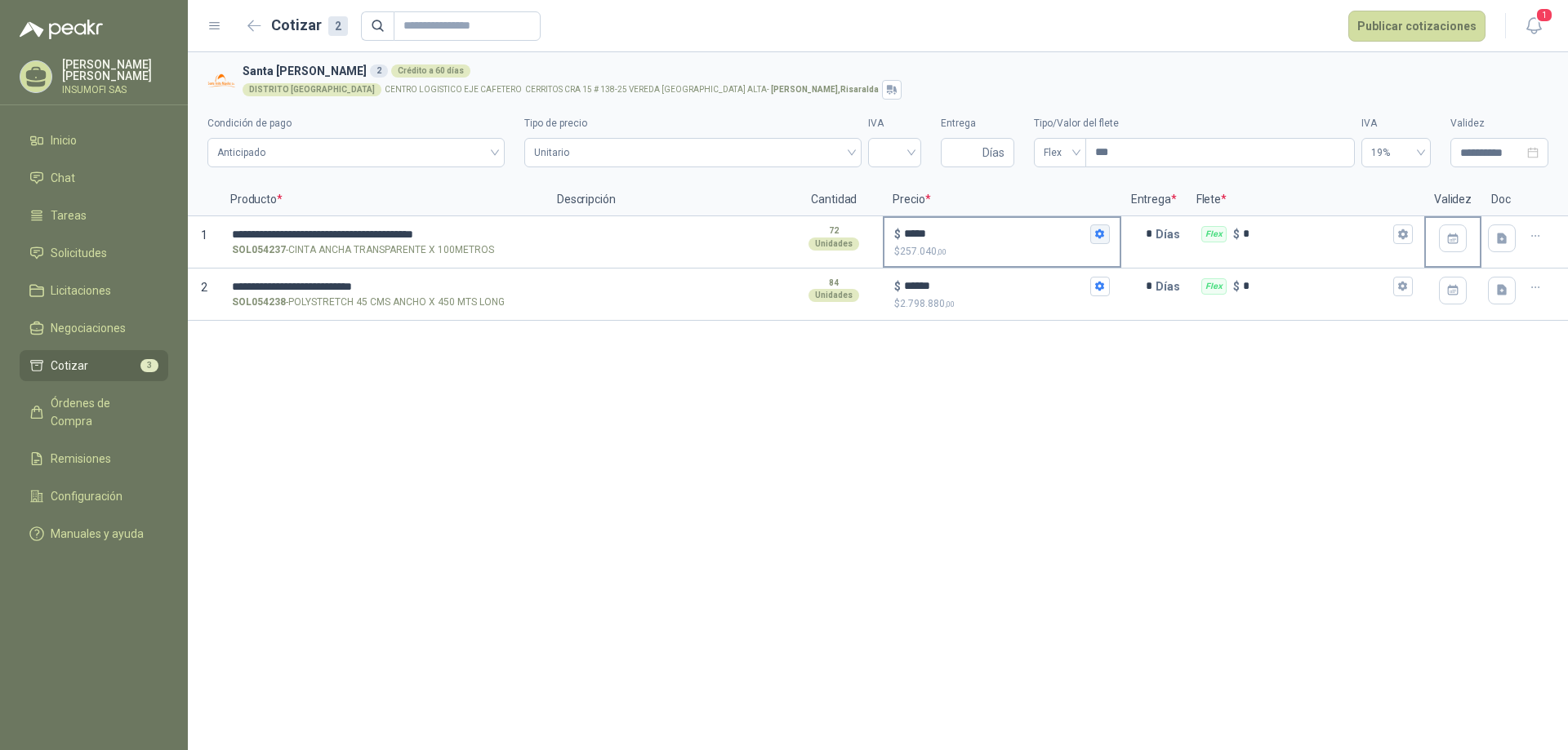
click at [1096, 235] on icon "button" at bounding box center [1100, 234] width 11 height 11
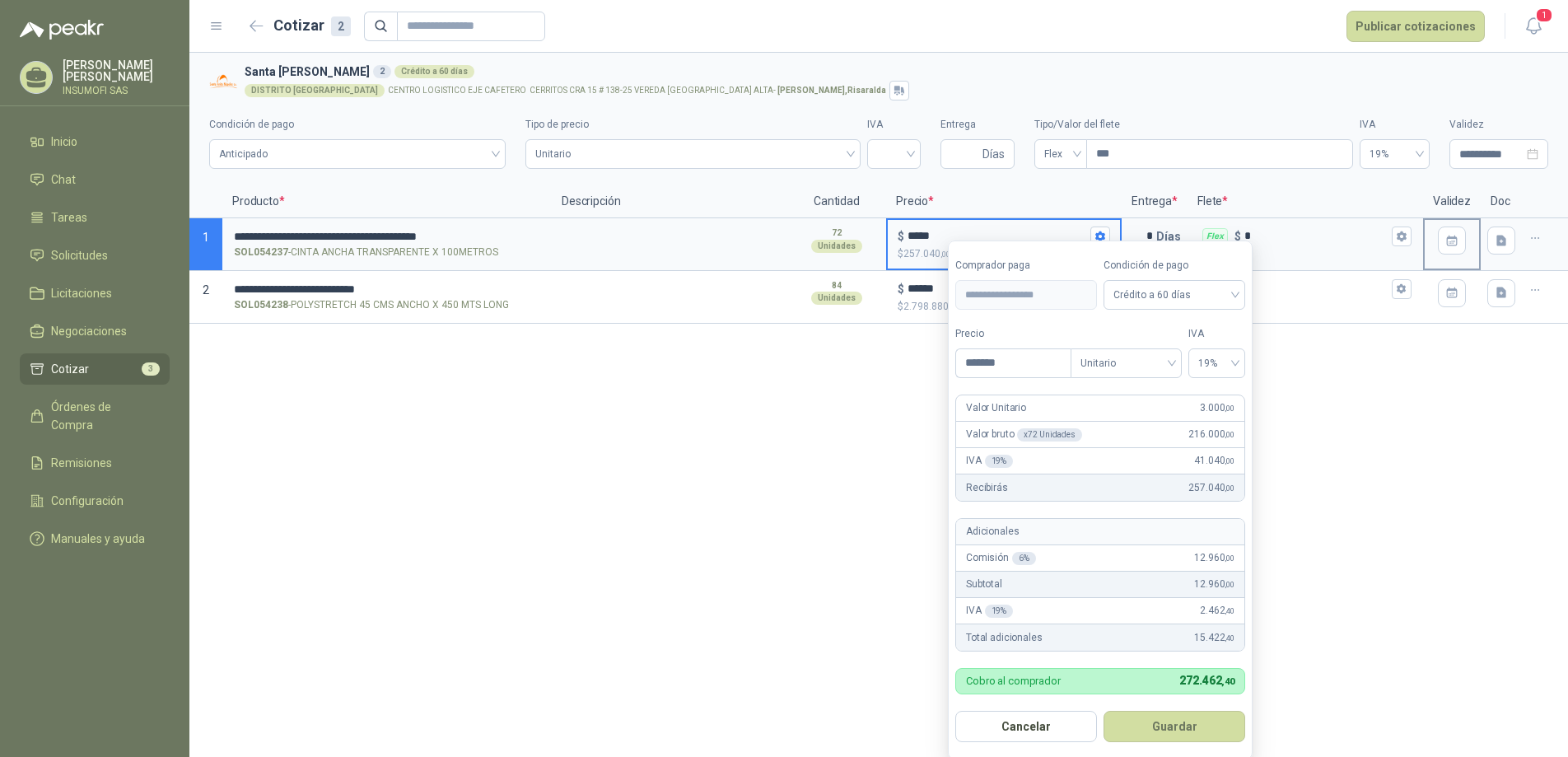
click at [1372, 427] on div "**********" at bounding box center [879, 405] width 1379 height 704
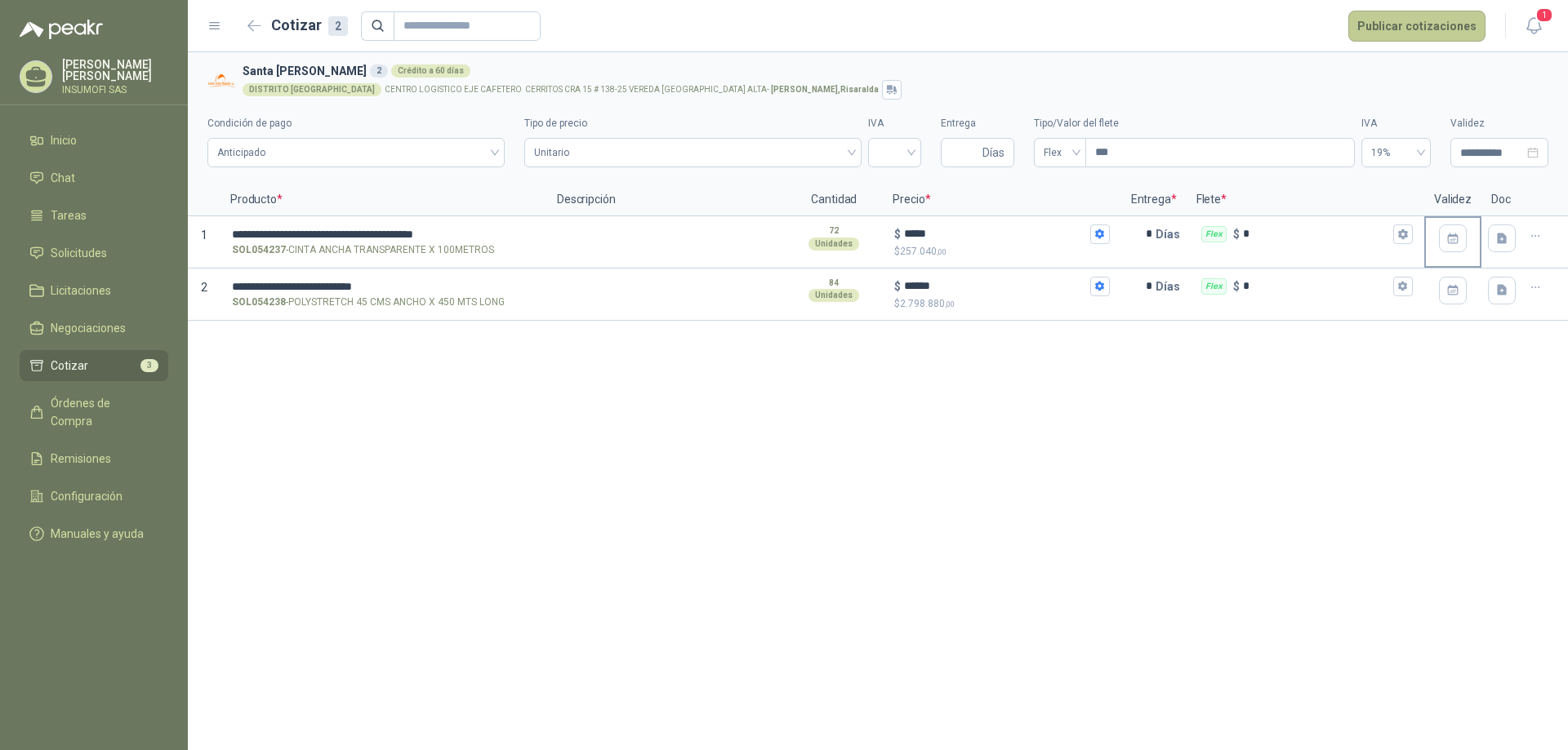
click at [1398, 32] on button "Publicar cotizaciones" at bounding box center [1417, 26] width 137 height 31
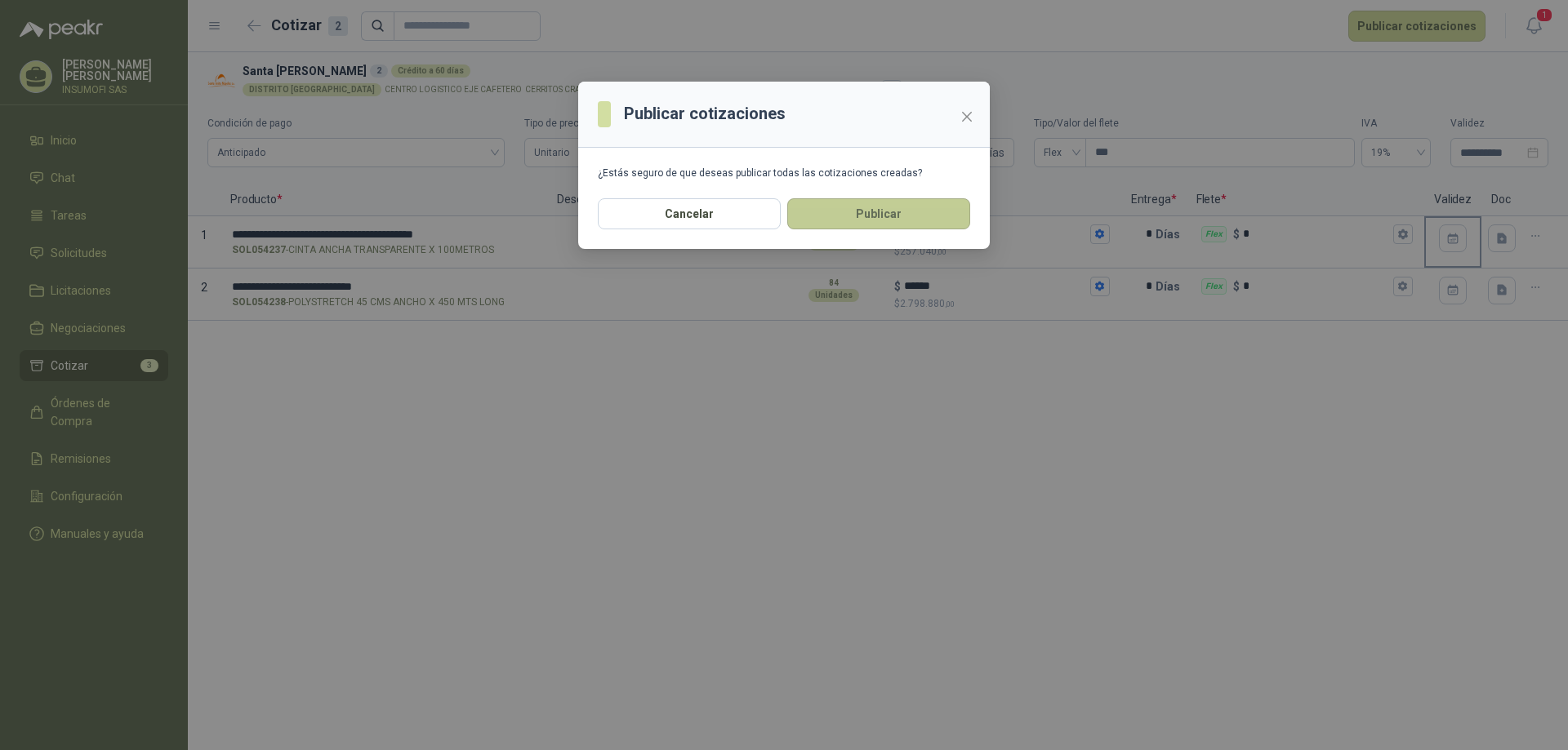
click at [889, 224] on button "Publicar" at bounding box center [878, 214] width 183 height 31
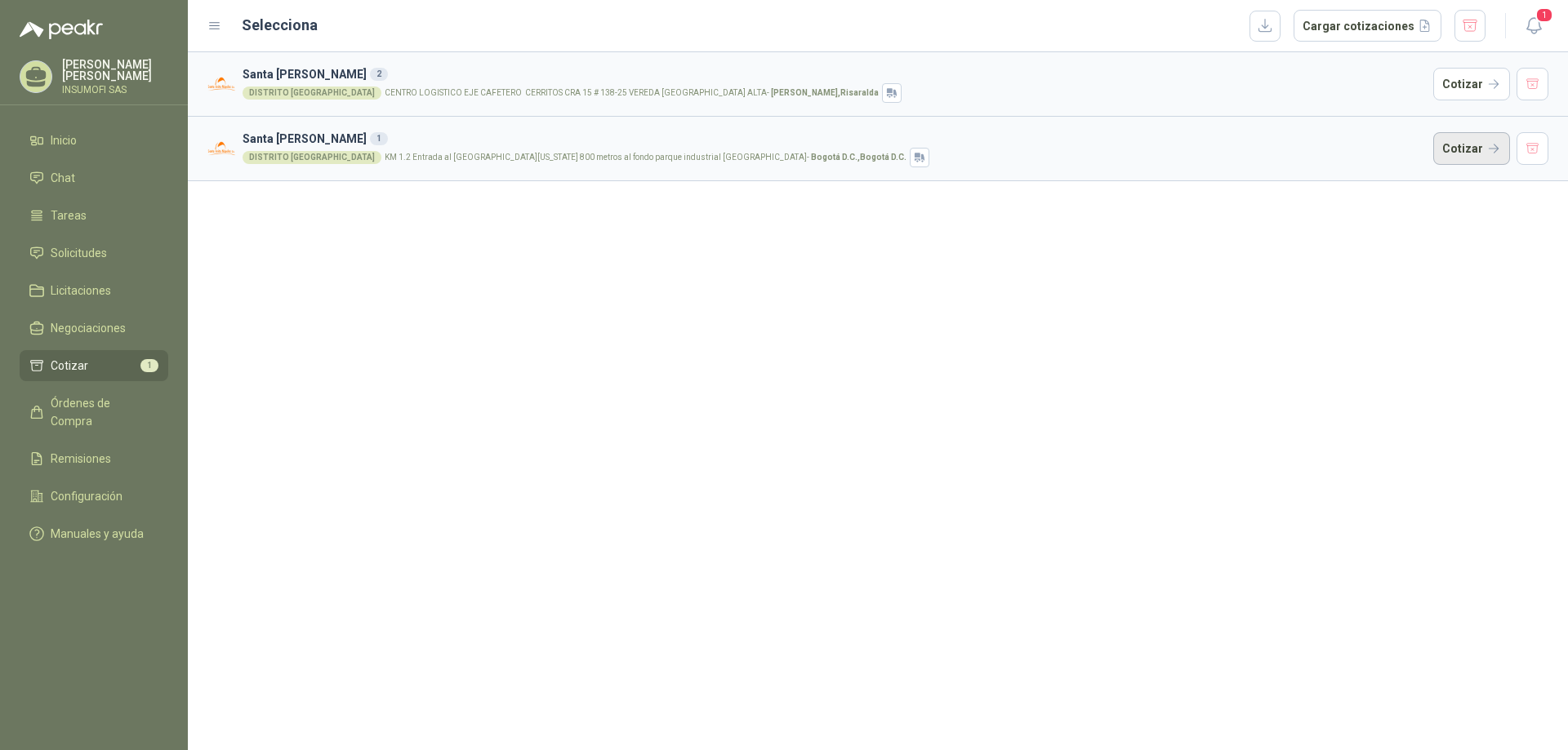
click at [1456, 151] on button "Cotizar" at bounding box center [1472, 149] width 77 height 32
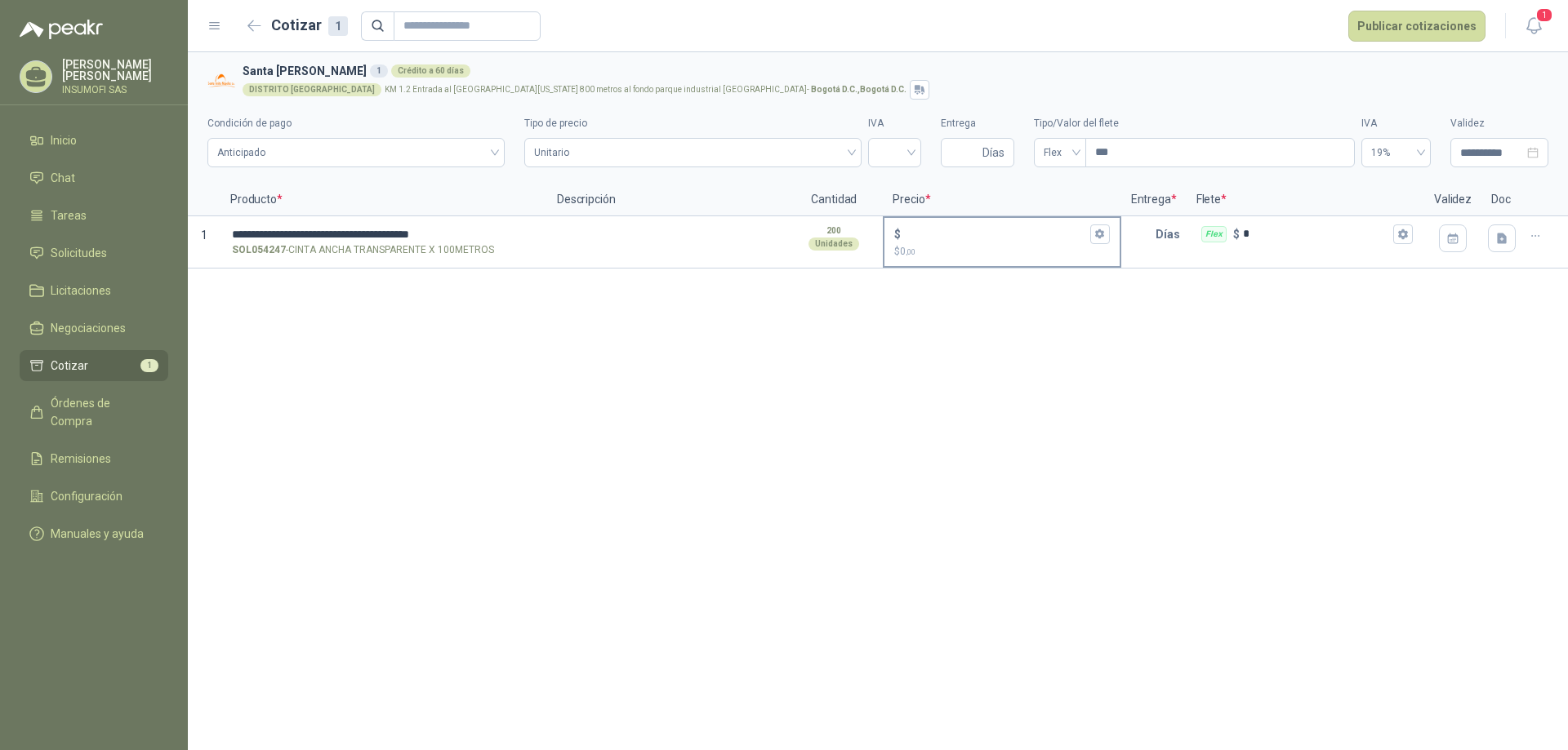
click at [922, 247] on p "$ 0 ,00" at bounding box center [1002, 252] width 215 height 15
click at [922, 240] on input "$ $ 0 ,00" at bounding box center [995, 234] width 182 height 13
click at [1100, 234] on icon "button" at bounding box center [1100, 234] width 11 height 11
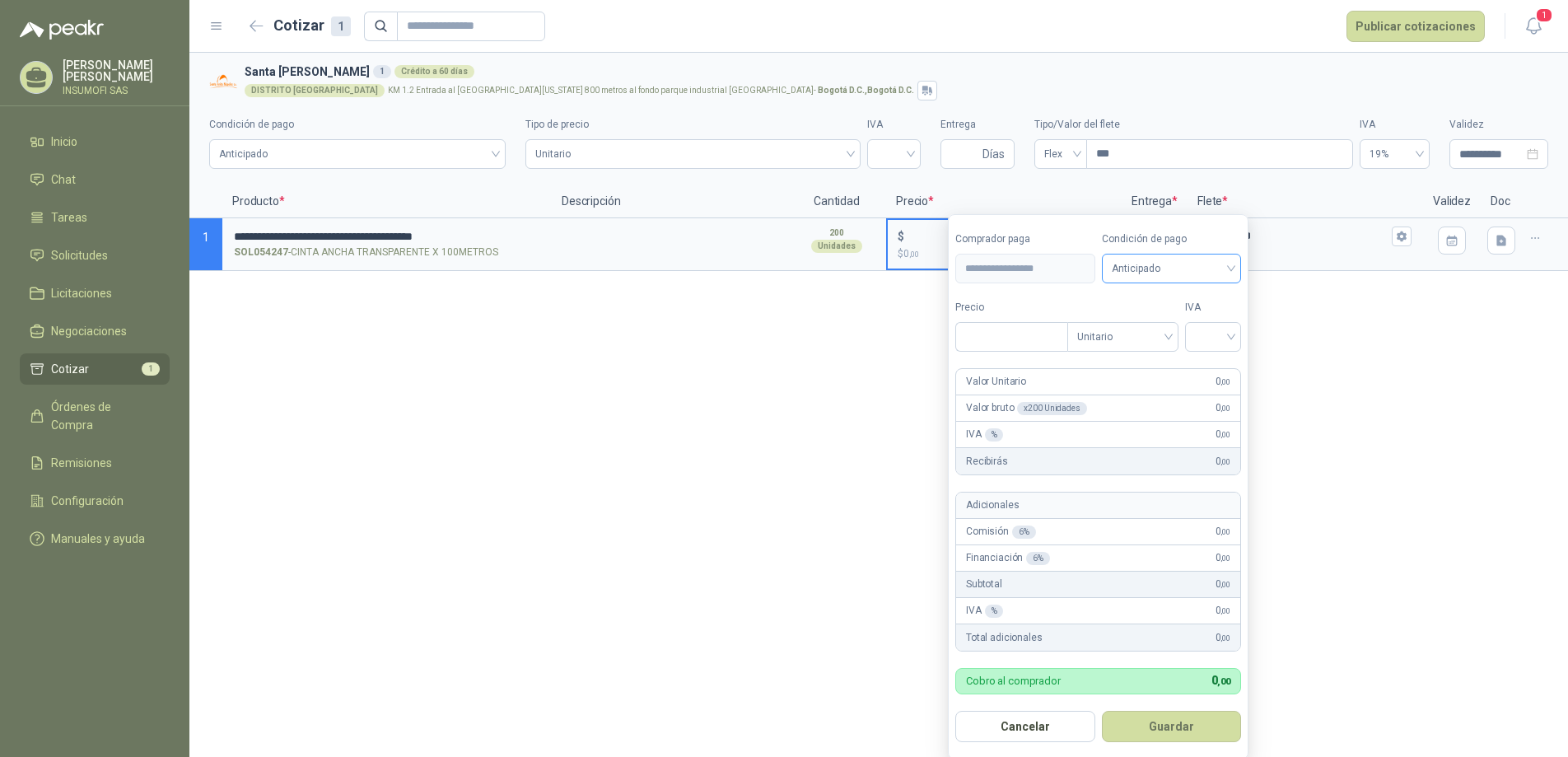
click at [1161, 261] on span "Anticipado" at bounding box center [1172, 268] width 120 height 25
click at [1167, 354] on div "Crédito a 60 días" at bounding box center [1174, 356] width 116 height 18
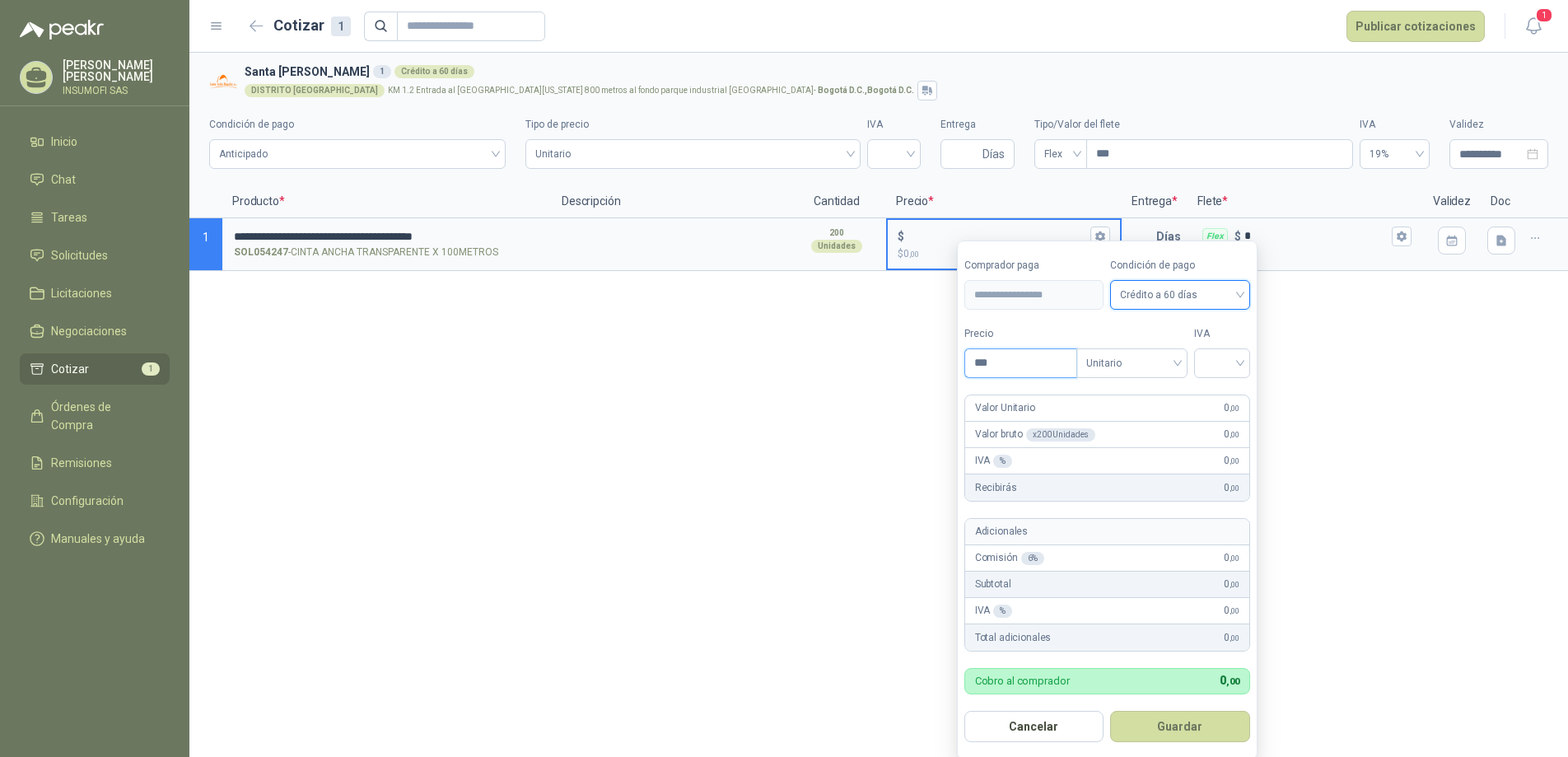
click at [996, 364] on input "***" at bounding box center [1020, 363] width 111 height 28
click at [1237, 360] on input "search" at bounding box center [1222, 361] width 36 height 25
click at [1230, 398] on div "19%" at bounding box center [1226, 398] width 31 height 18
drag, startPoint x: 1180, startPoint y: 731, endPoint x: 1176, endPoint y: 713, distance: 18.4
click at [1180, 730] on button "Guardar" at bounding box center [1184, 727] width 142 height 31
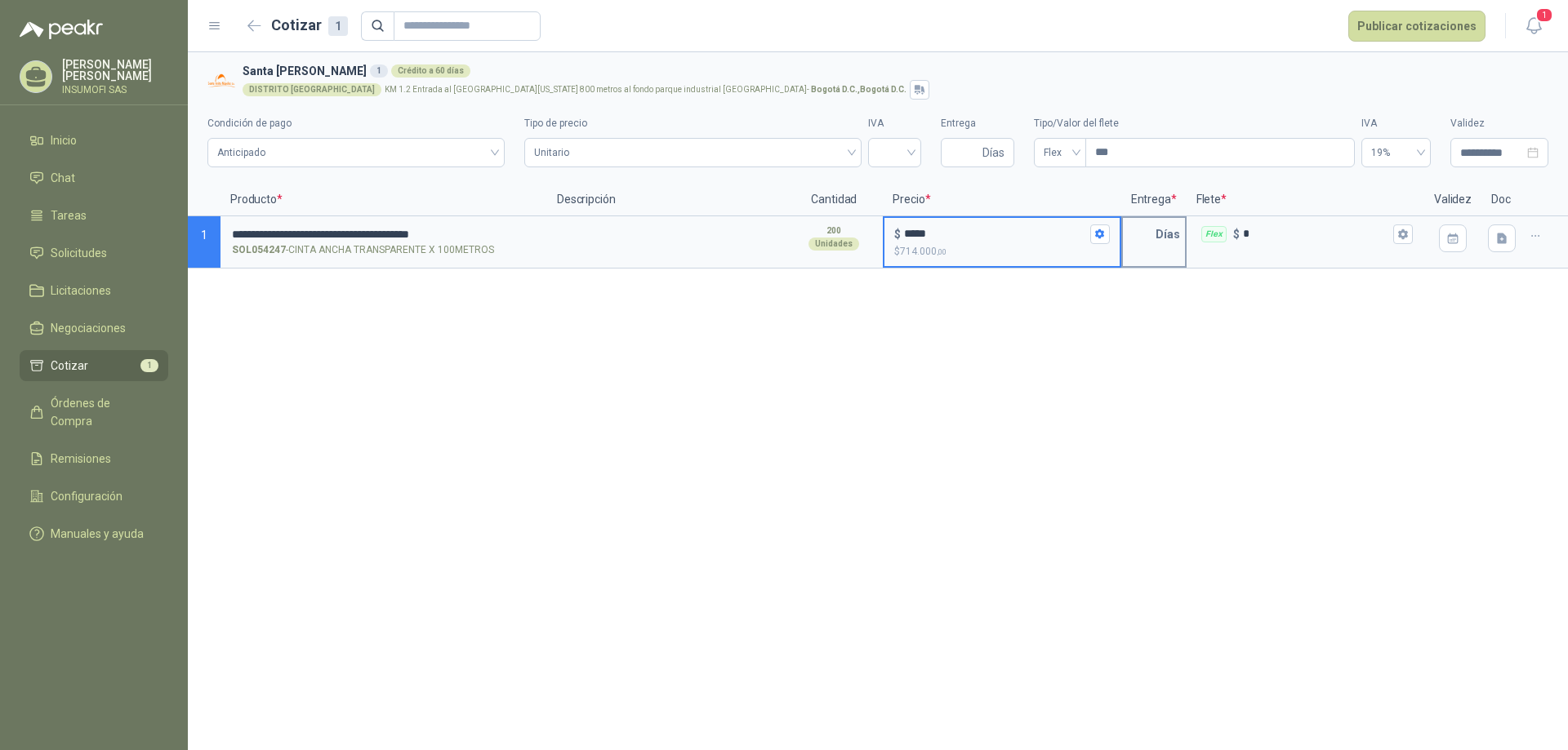
click at [1164, 241] on p "Días" at bounding box center [1171, 234] width 31 height 32
click at [1139, 233] on input "text" at bounding box center [1139, 234] width 32 height 32
click at [1408, 310] on div "**********" at bounding box center [877, 401] width 1380 height 698
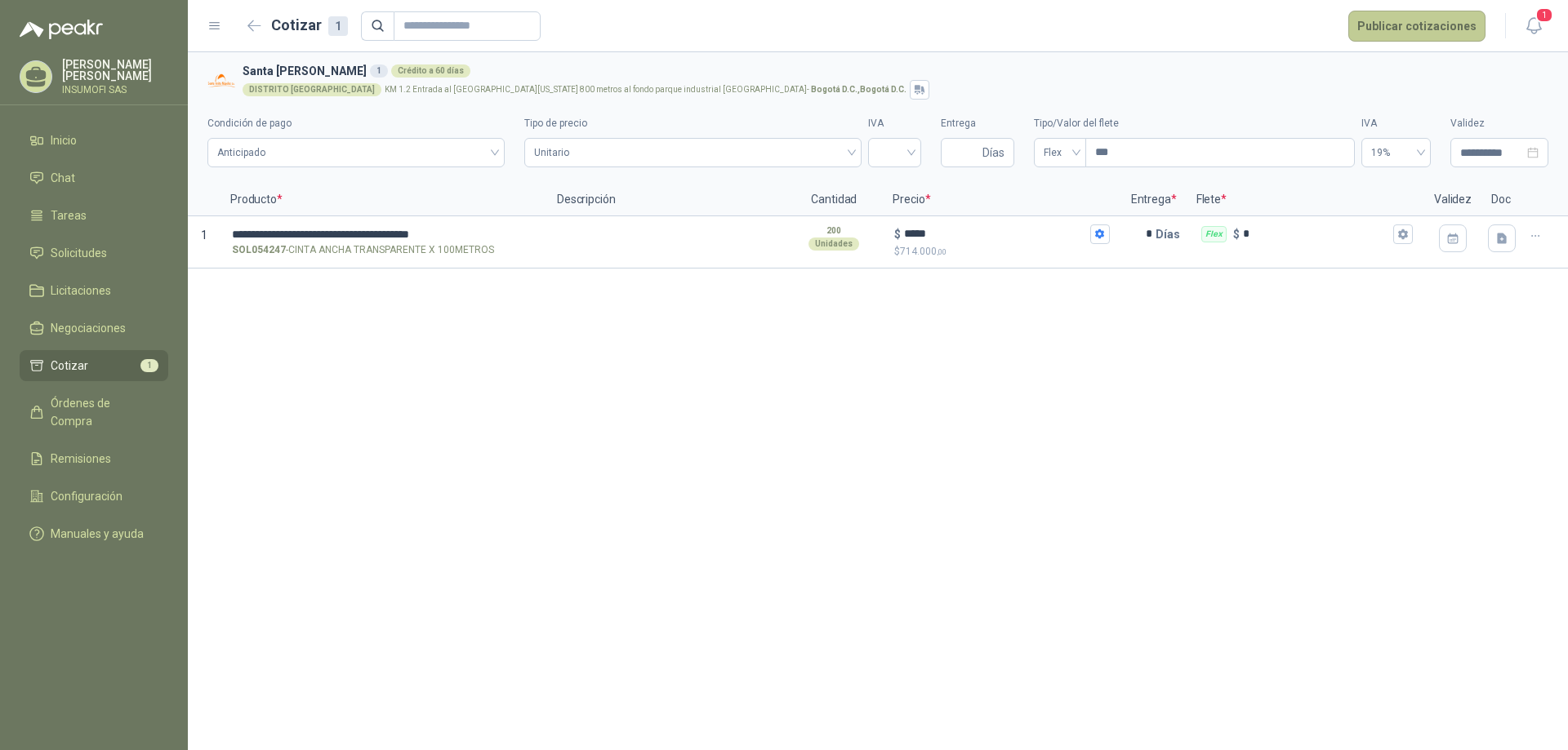
click at [1427, 25] on button "Publicar cotizaciones" at bounding box center [1417, 26] width 137 height 31
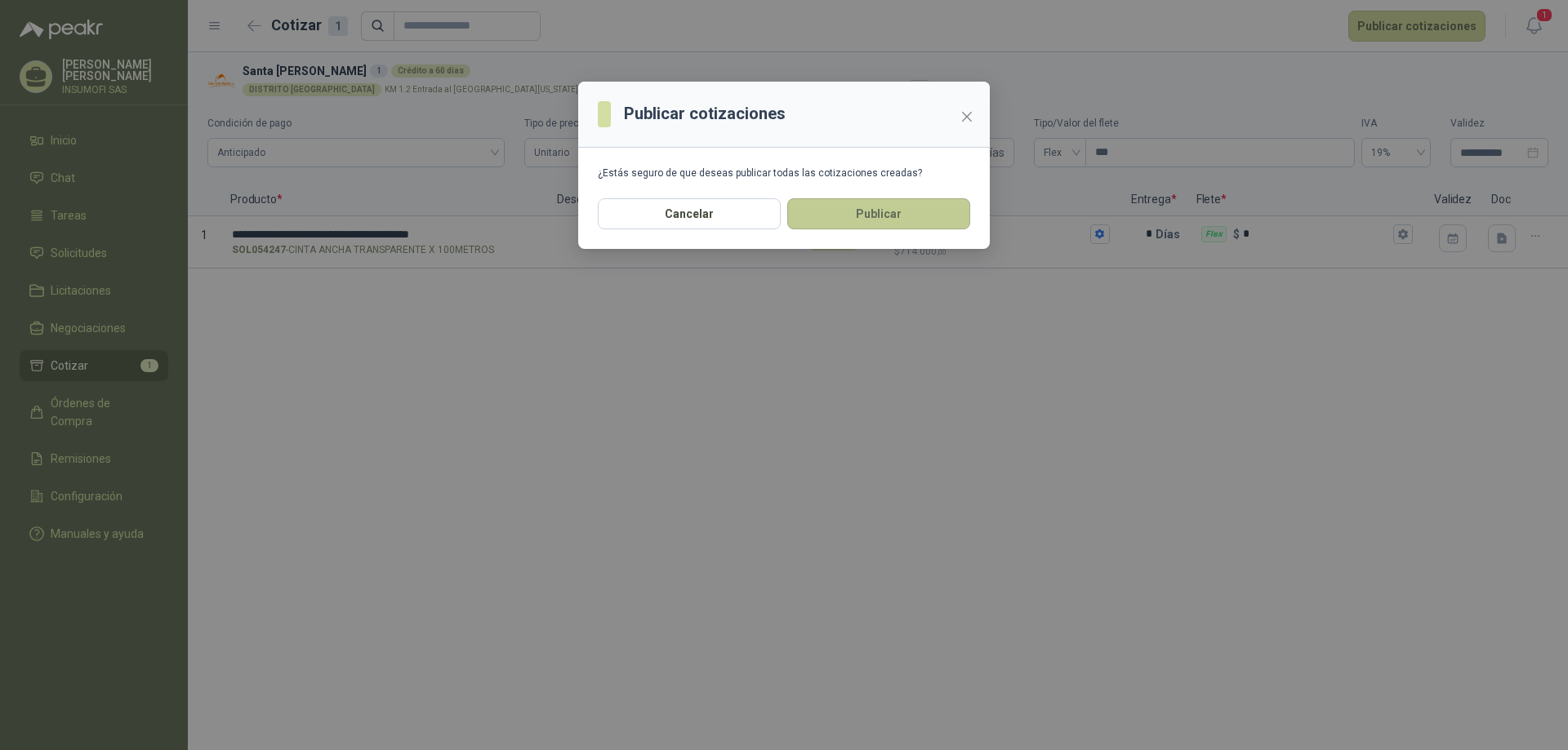
click at [939, 212] on button "Publicar" at bounding box center [878, 214] width 183 height 31
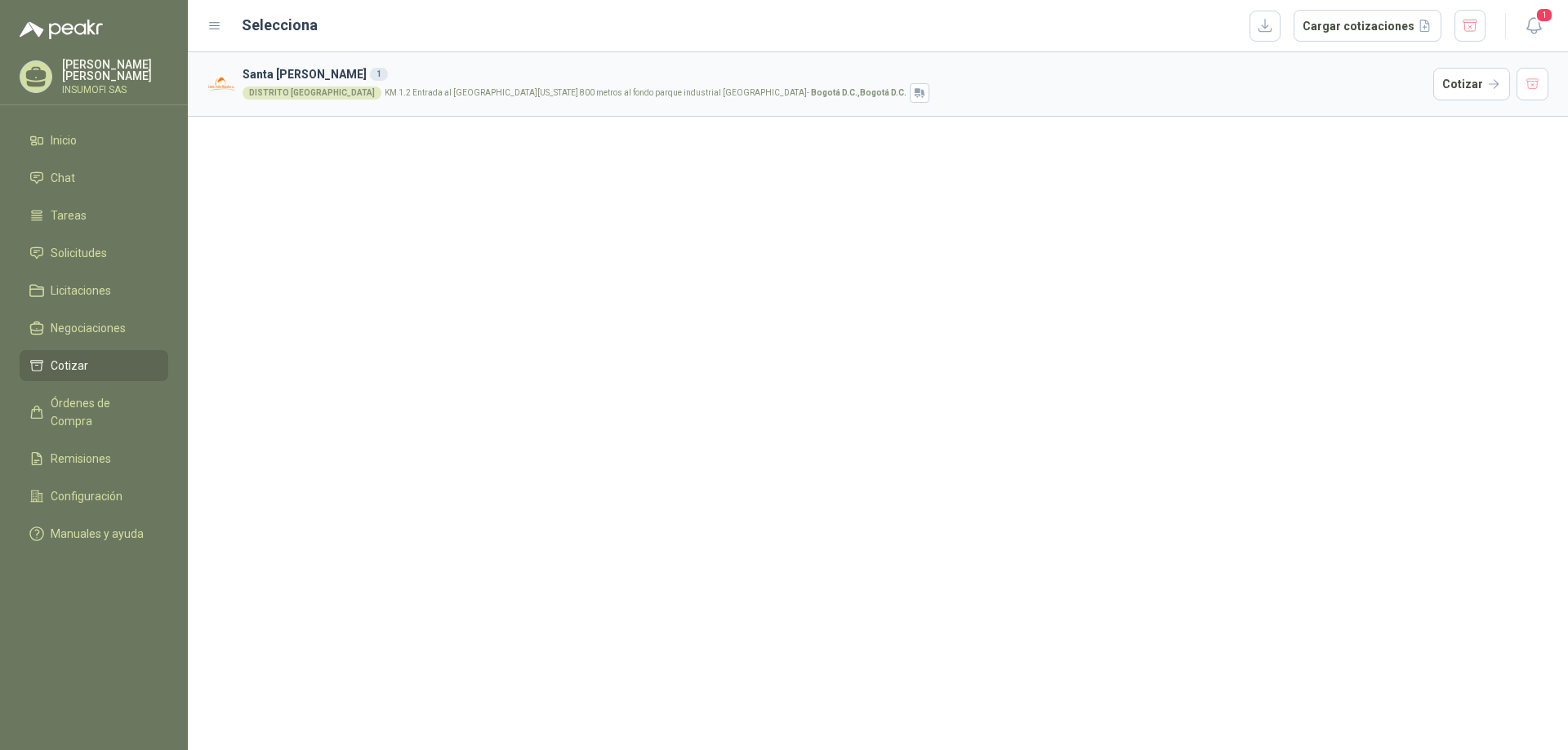
click at [77, 361] on span "Cotizar" at bounding box center [69, 366] width 38 height 18
click at [73, 293] on span "Licitaciones" at bounding box center [80, 290] width 60 height 18
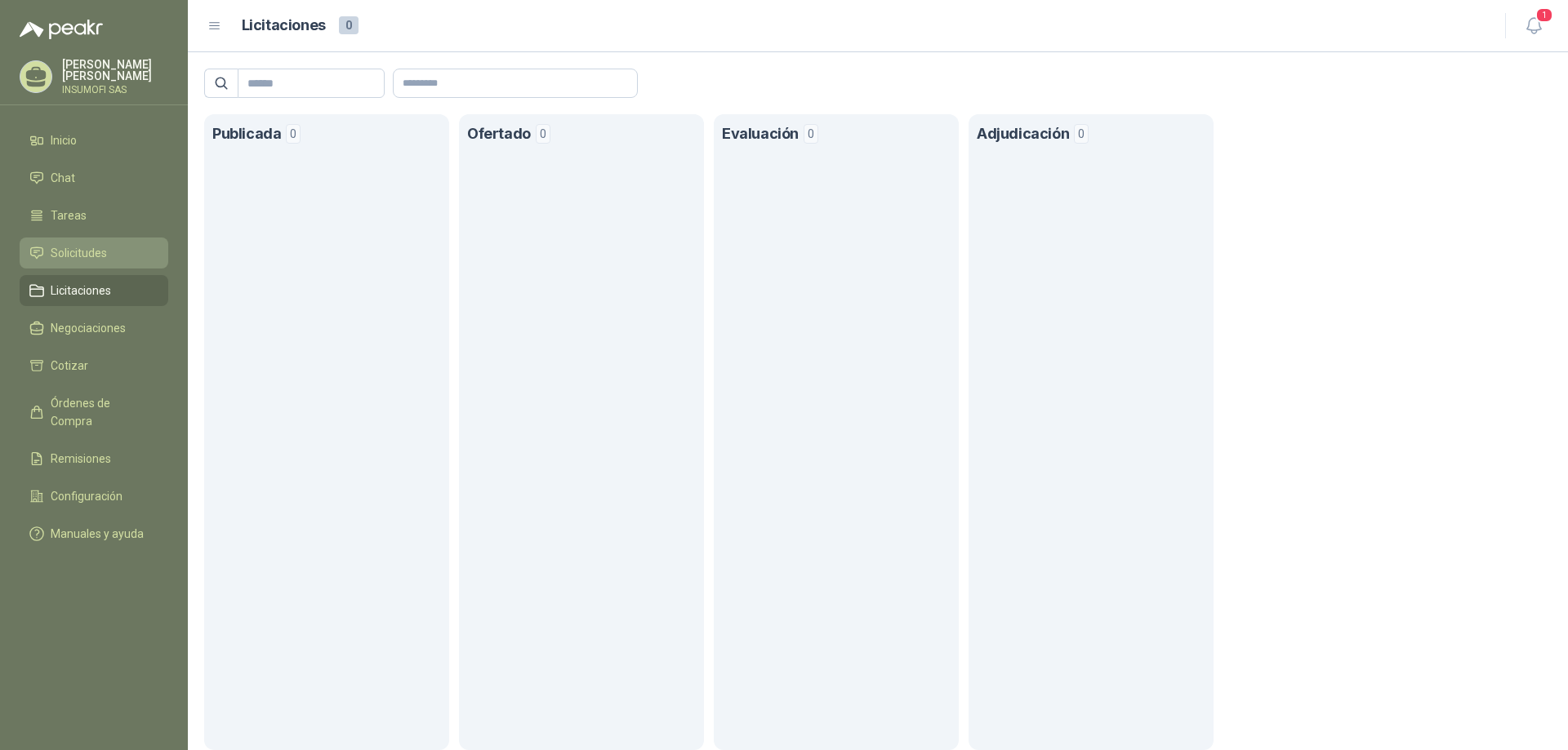
click at [74, 255] on span "Solicitudes" at bounding box center [78, 253] width 56 height 18
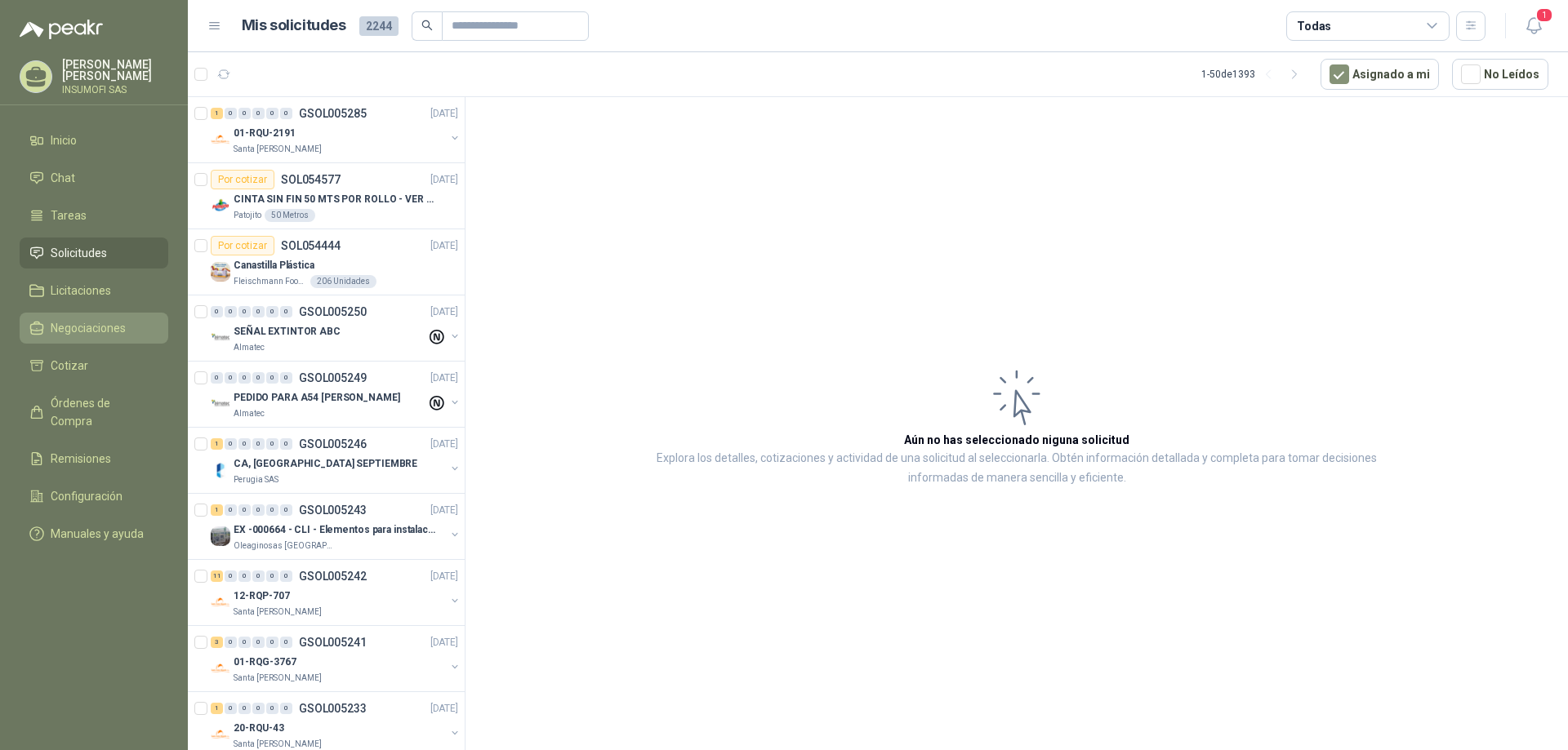
click at [78, 325] on span "Negociaciones" at bounding box center [87, 328] width 75 height 18
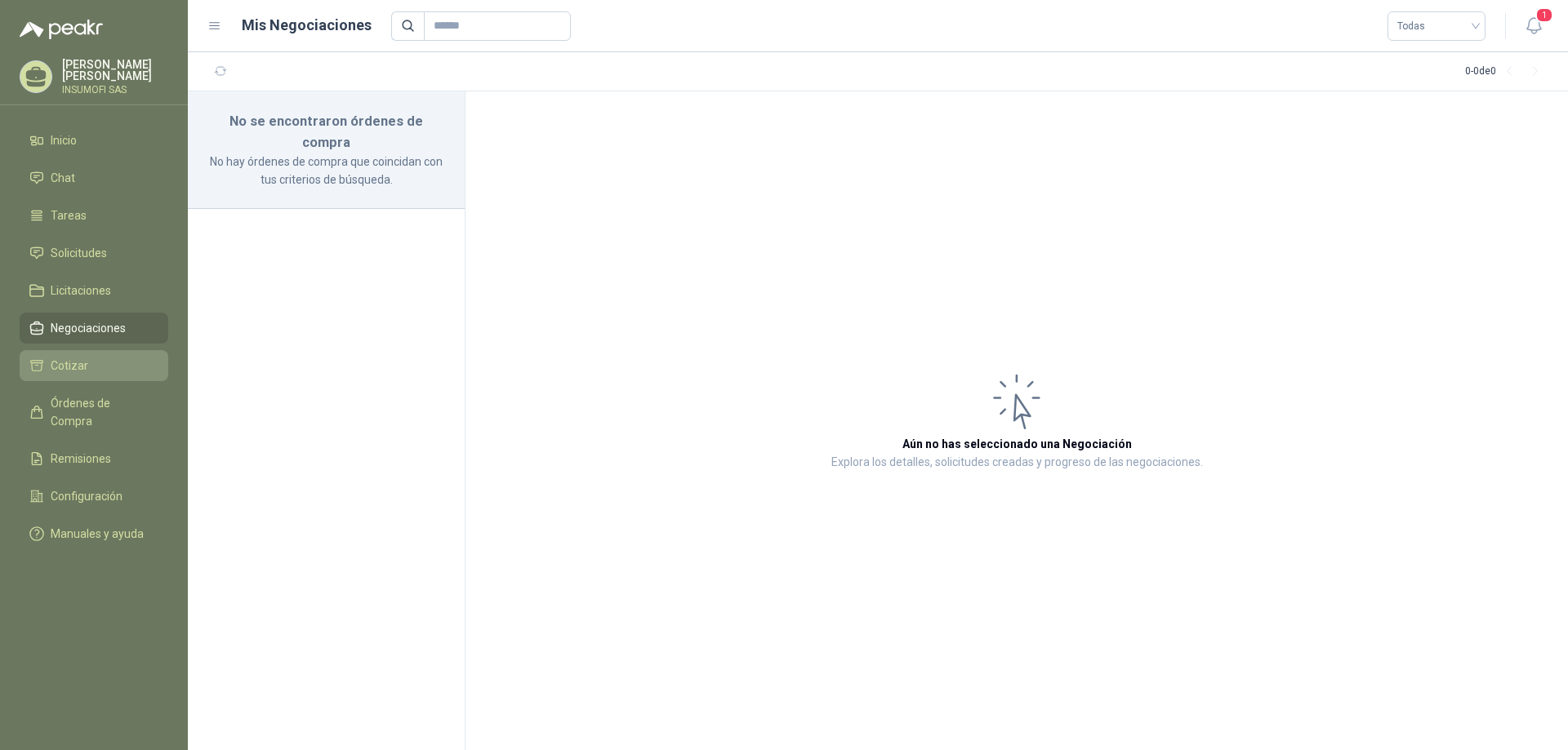
click at [75, 366] on span "Cotizar" at bounding box center [69, 366] width 38 height 18
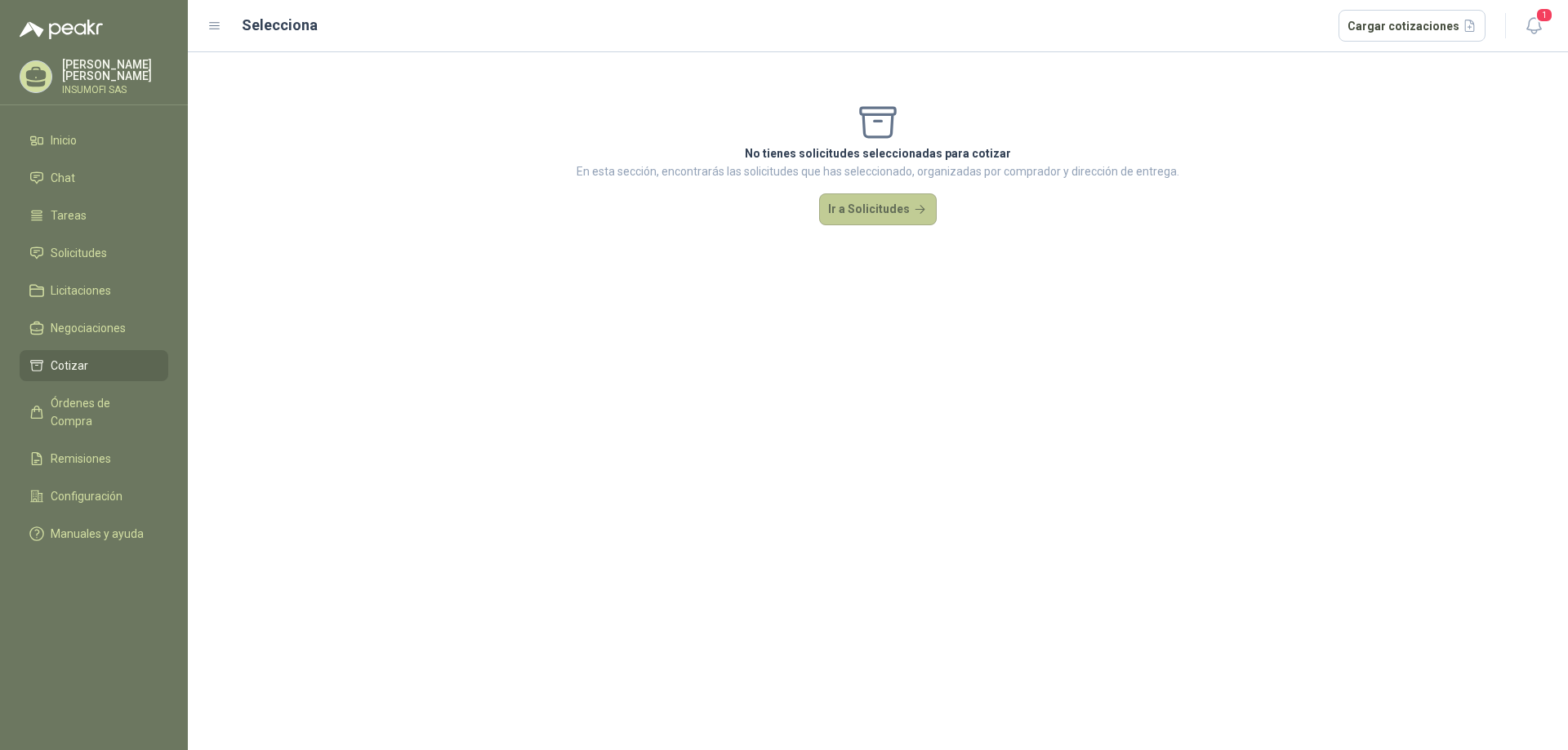
click at [846, 213] on button "Ir a Solicitudes" at bounding box center [877, 210] width 117 height 32
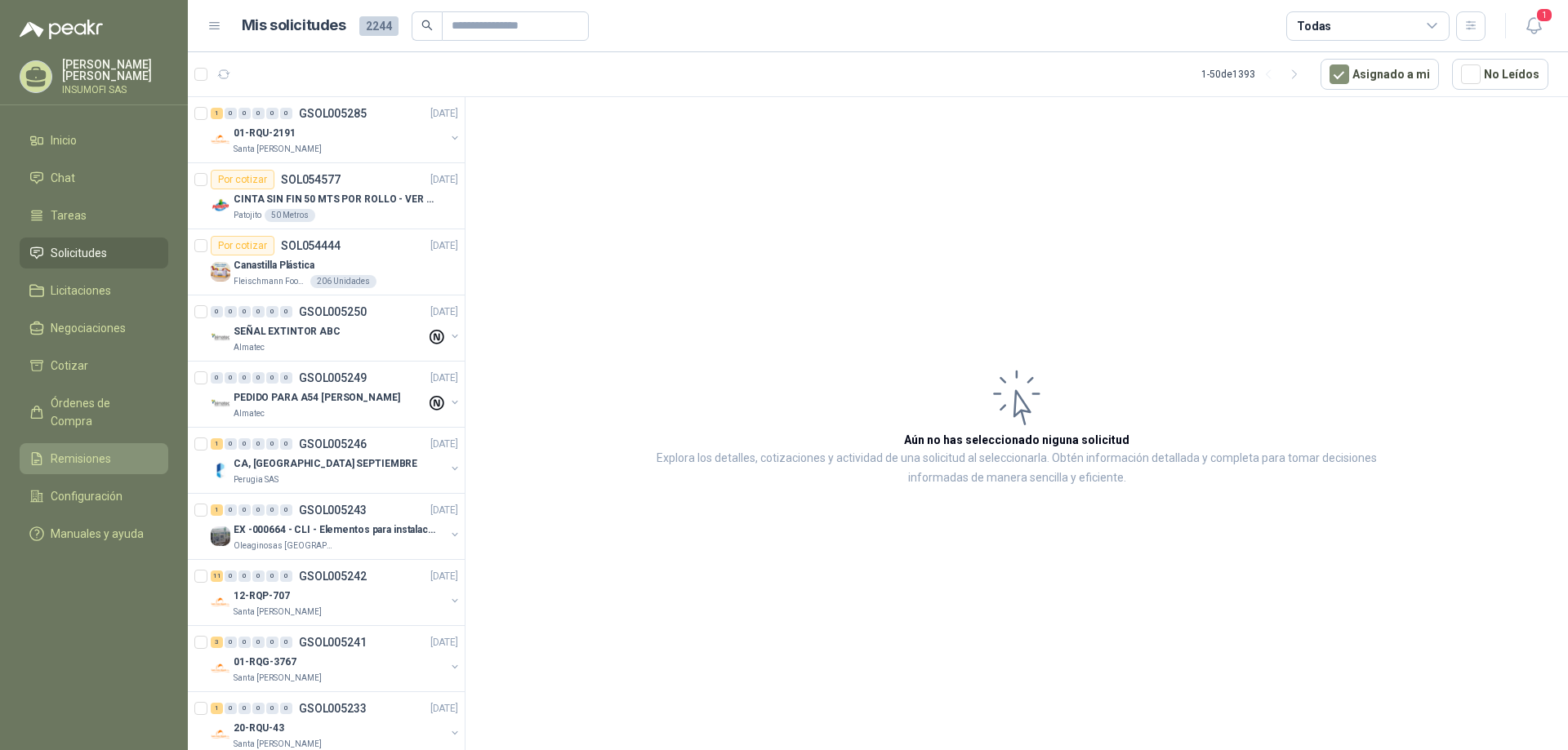
click at [95, 450] on span "Remisiones" at bounding box center [80, 459] width 60 height 18
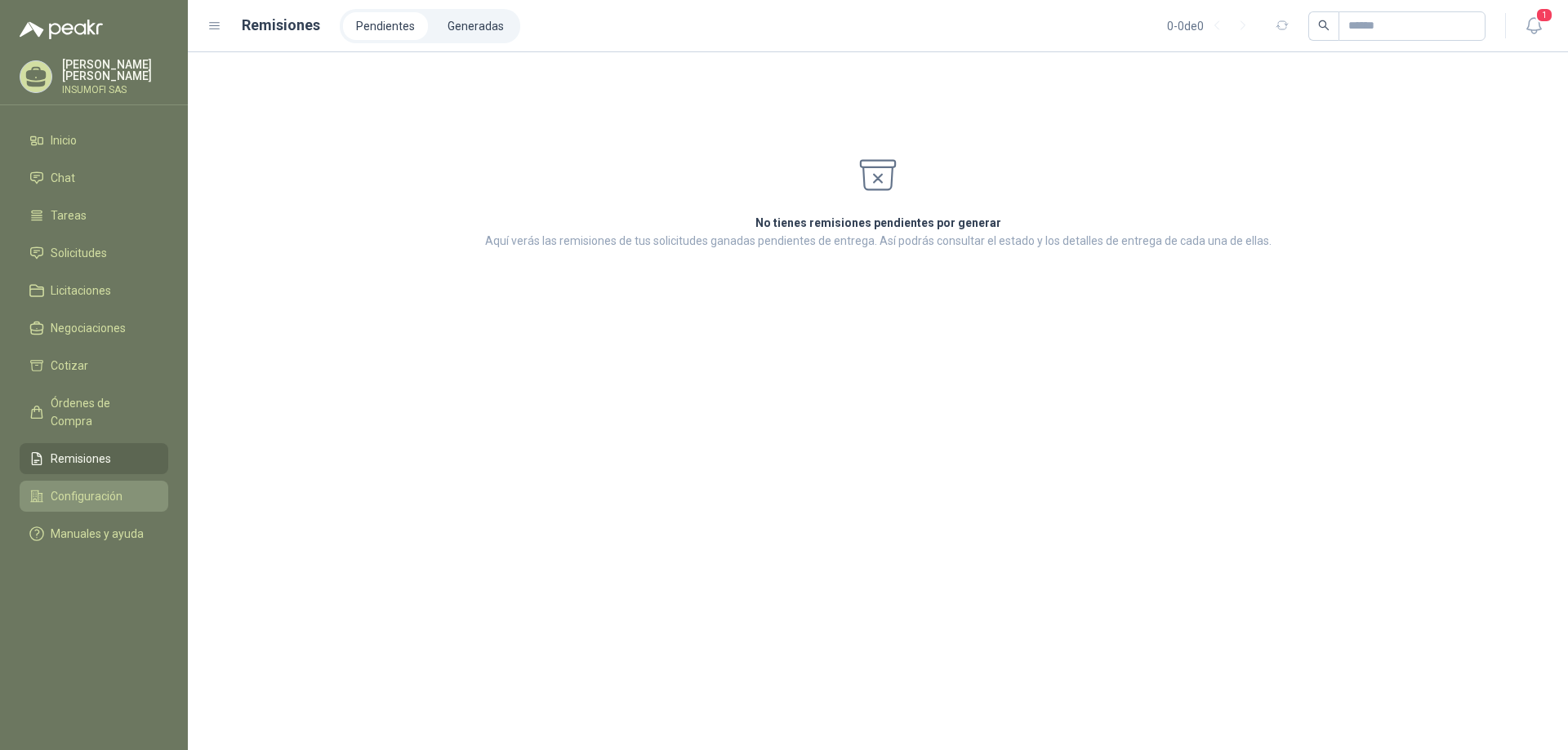
click at [99, 488] on span "Configuración" at bounding box center [87, 497] width 72 height 18
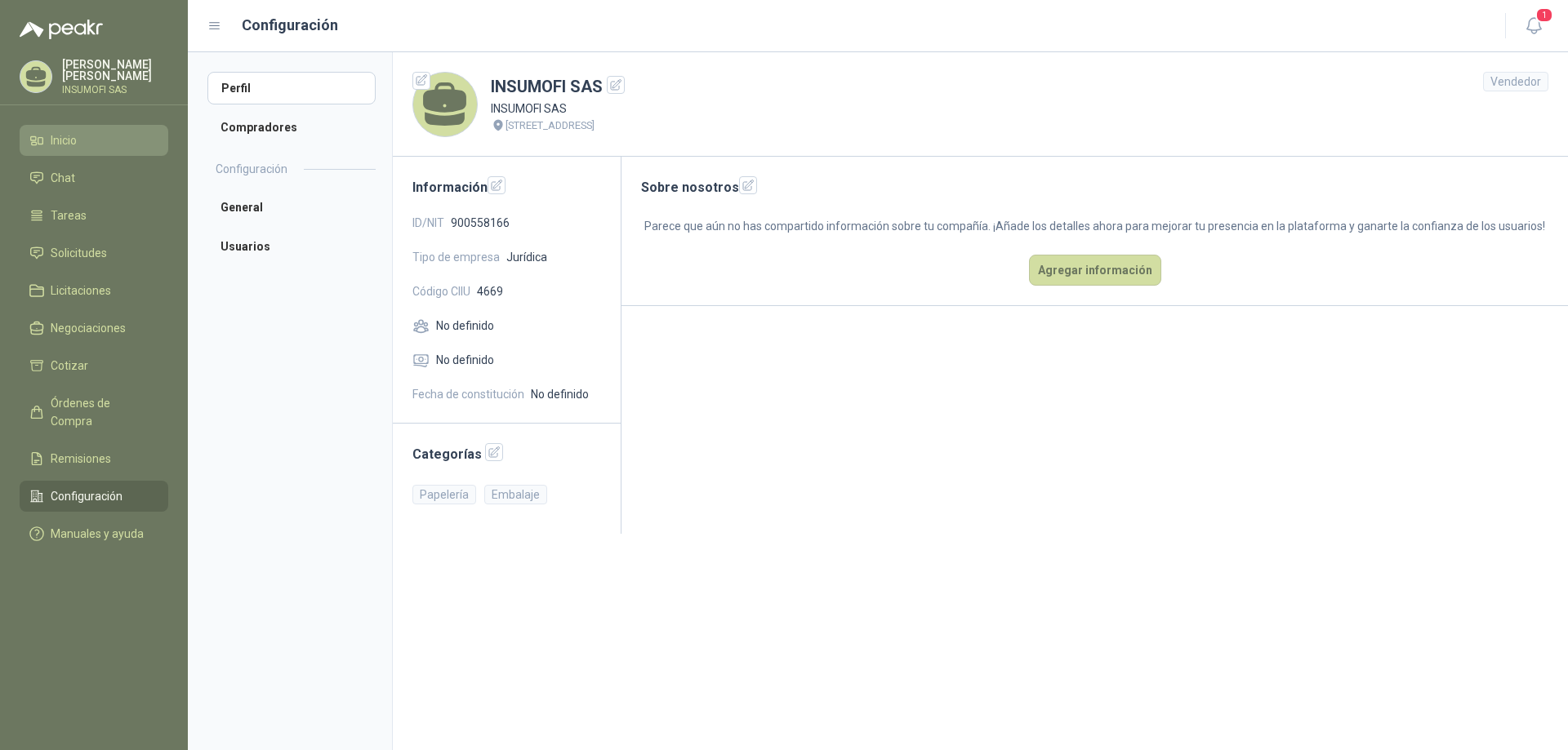
click at [50, 143] on span "Inicio" at bounding box center [63, 141] width 26 height 18
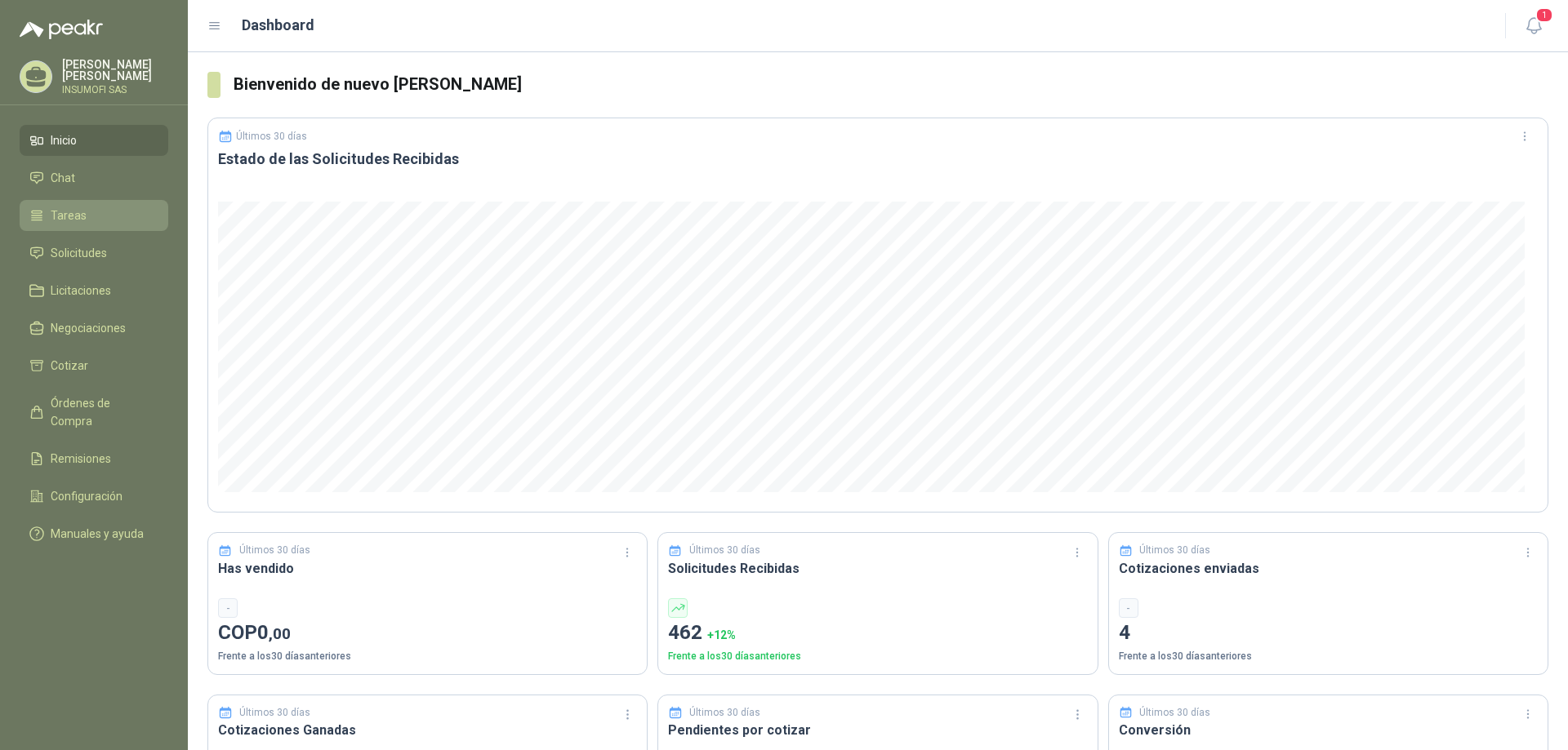
click at [74, 222] on span "Tareas" at bounding box center [69, 215] width 36 height 18
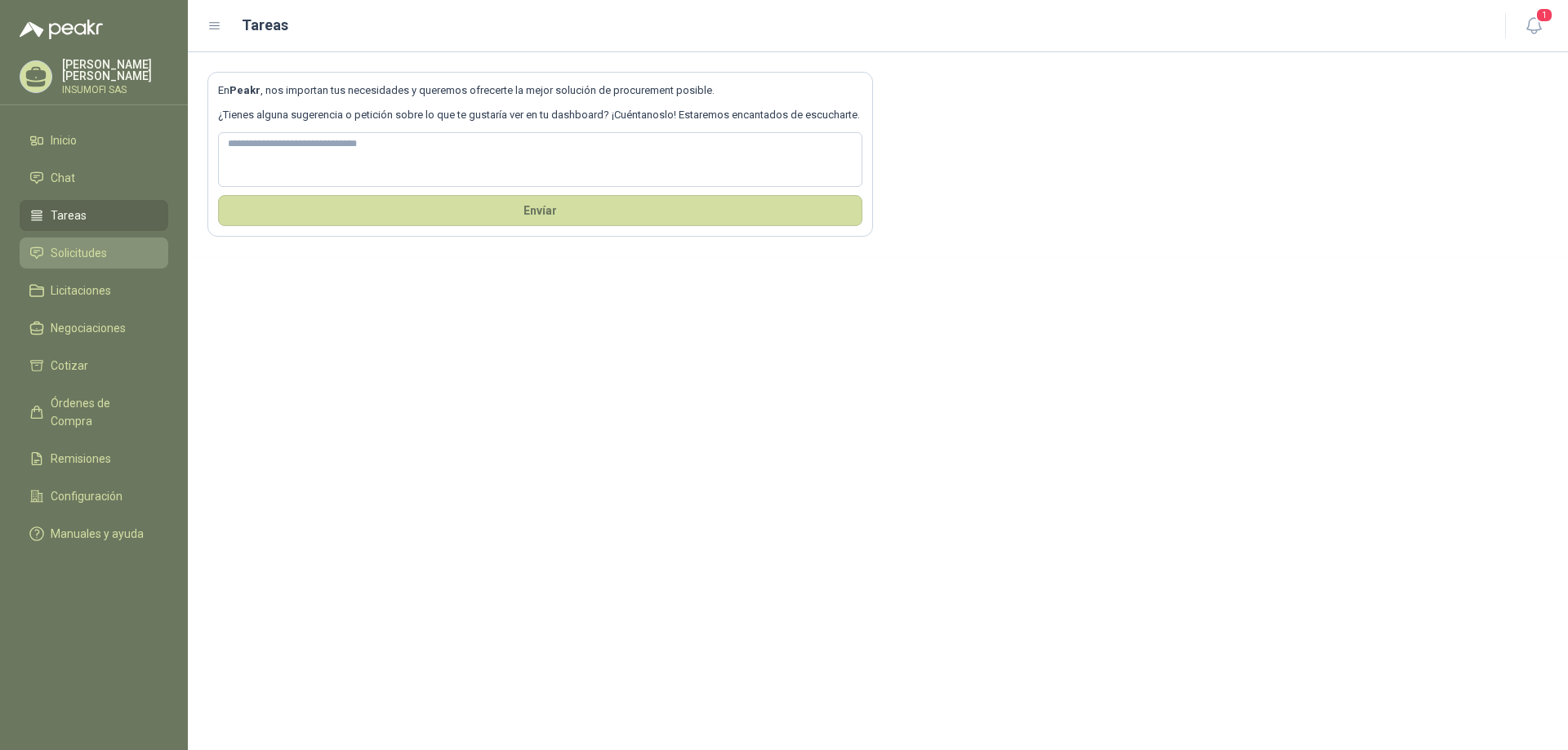
click at [92, 253] on span "Solicitudes" at bounding box center [78, 253] width 56 height 18
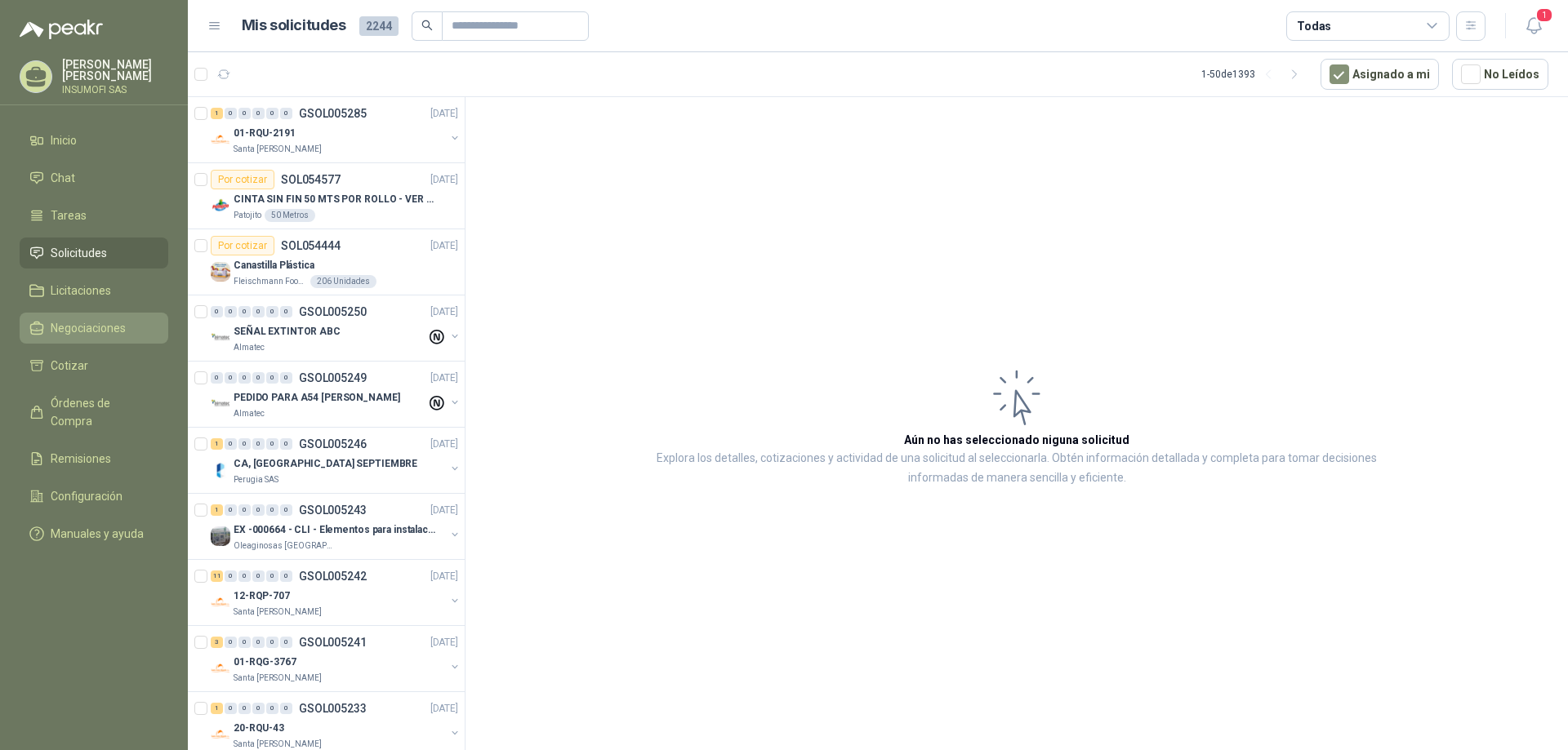
click at [82, 327] on span "Negociaciones" at bounding box center [87, 328] width 75 height 18
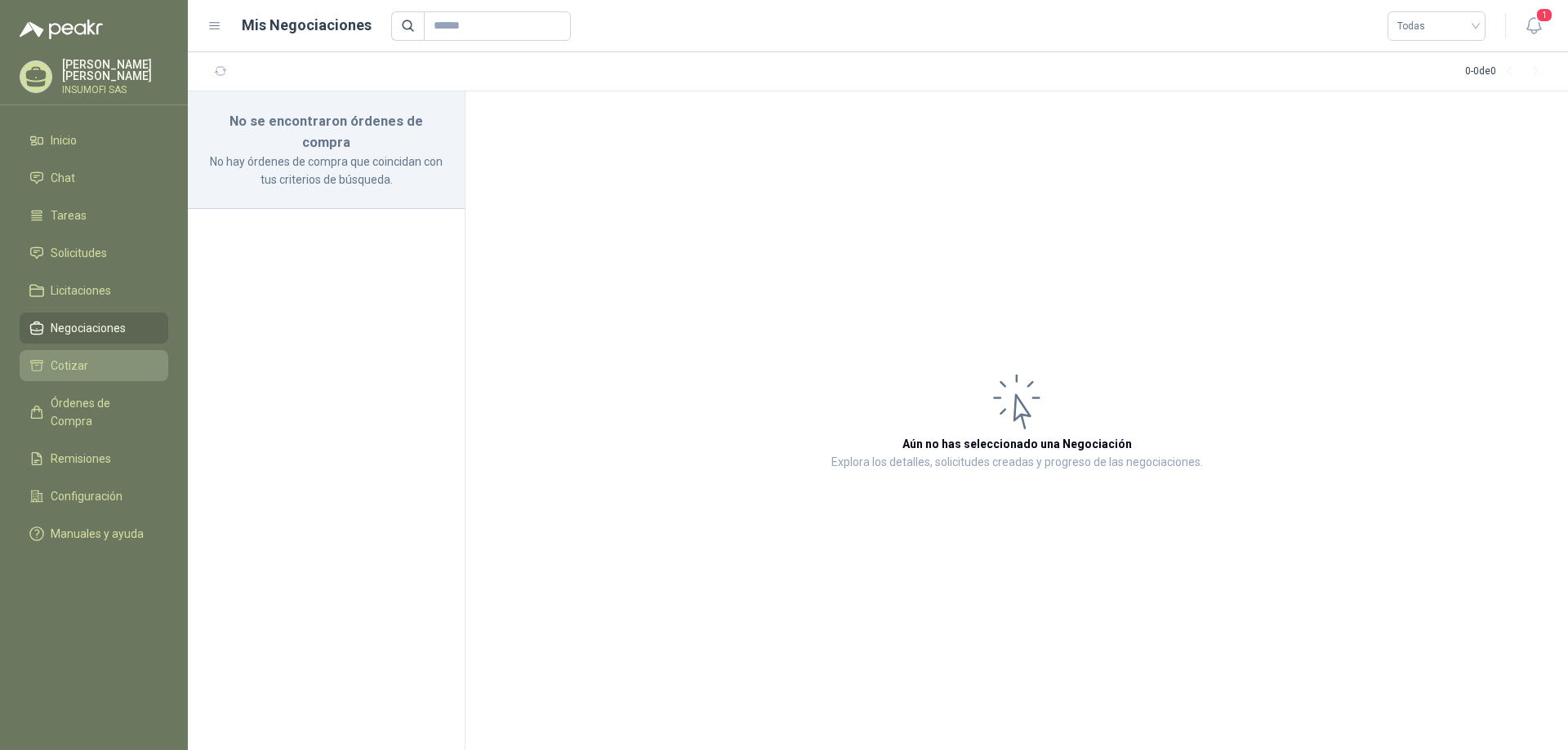
click at [76, 371] on span "Cotizar" at bounding box center [69, 366] width 38 height 18
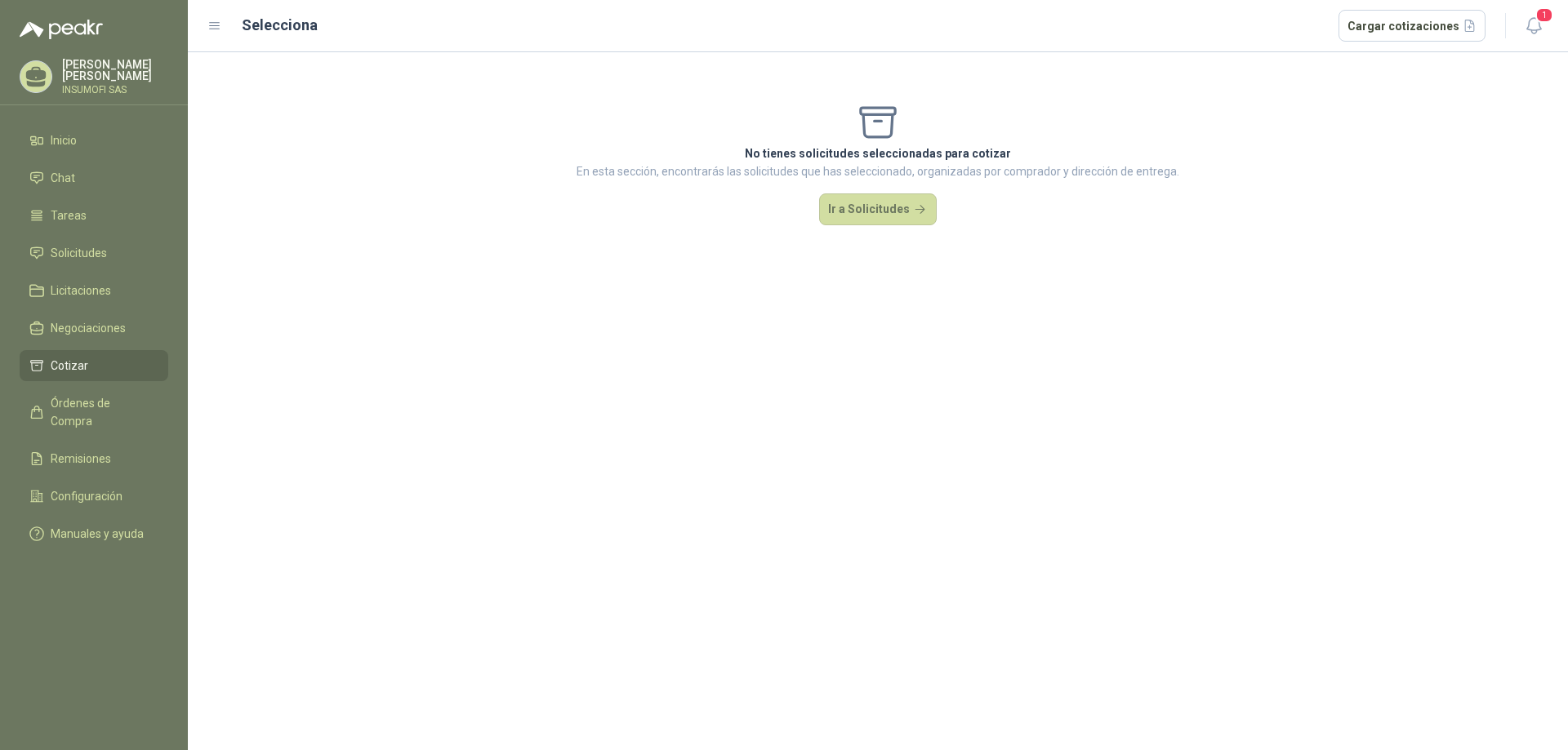
click at [210, 25] on icon at bounding box center [215, 25] width 10 height 6
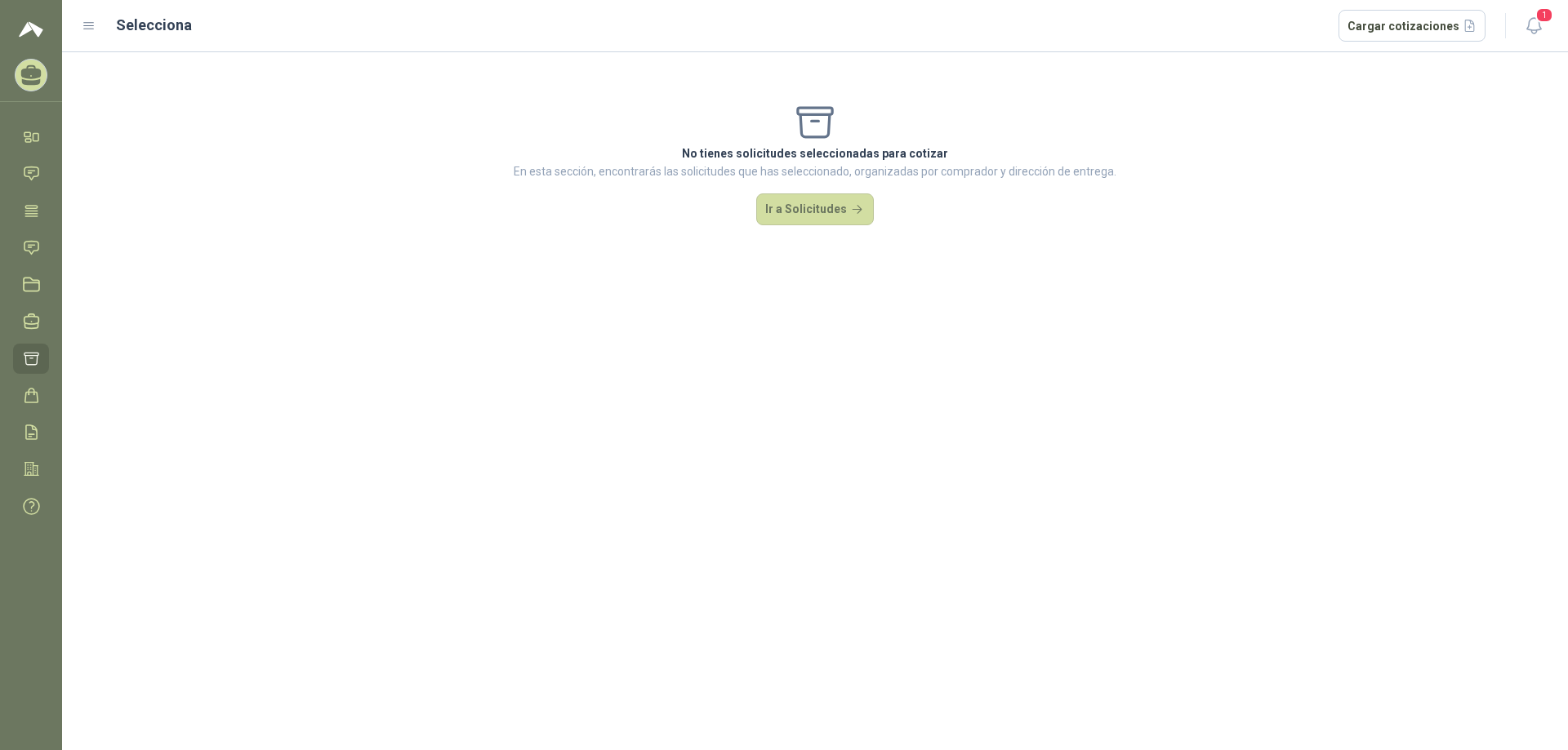
click at [86, 26] on icon at bounding box center [88, 25] width 10 height 6
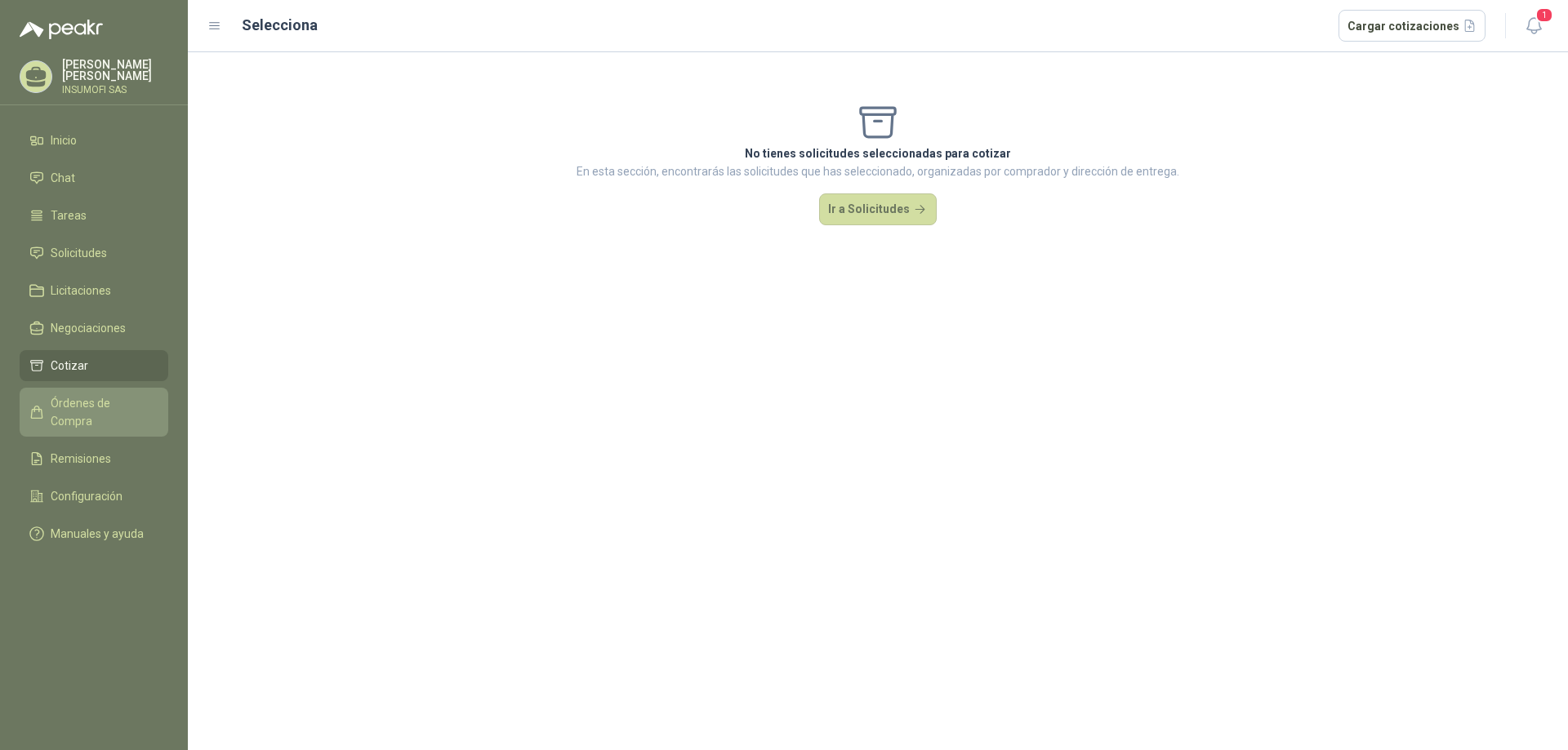
click at [87, 410] on span "Órdenes de Compra" at bounding box center [101, 412] width 102 height 36
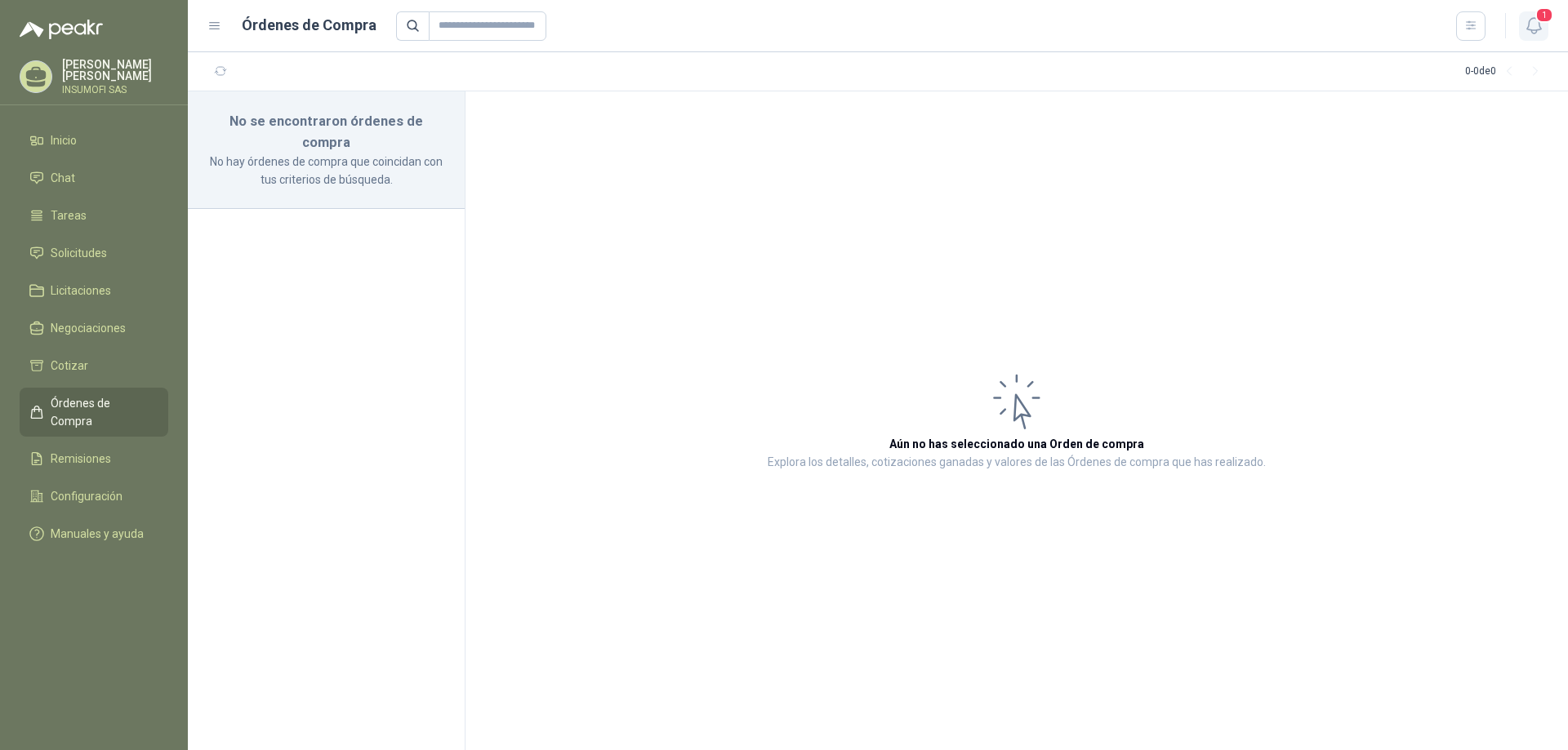
click at [1534, 26] on icon "button" at bounding box center [1534, 25] width 21 height 21
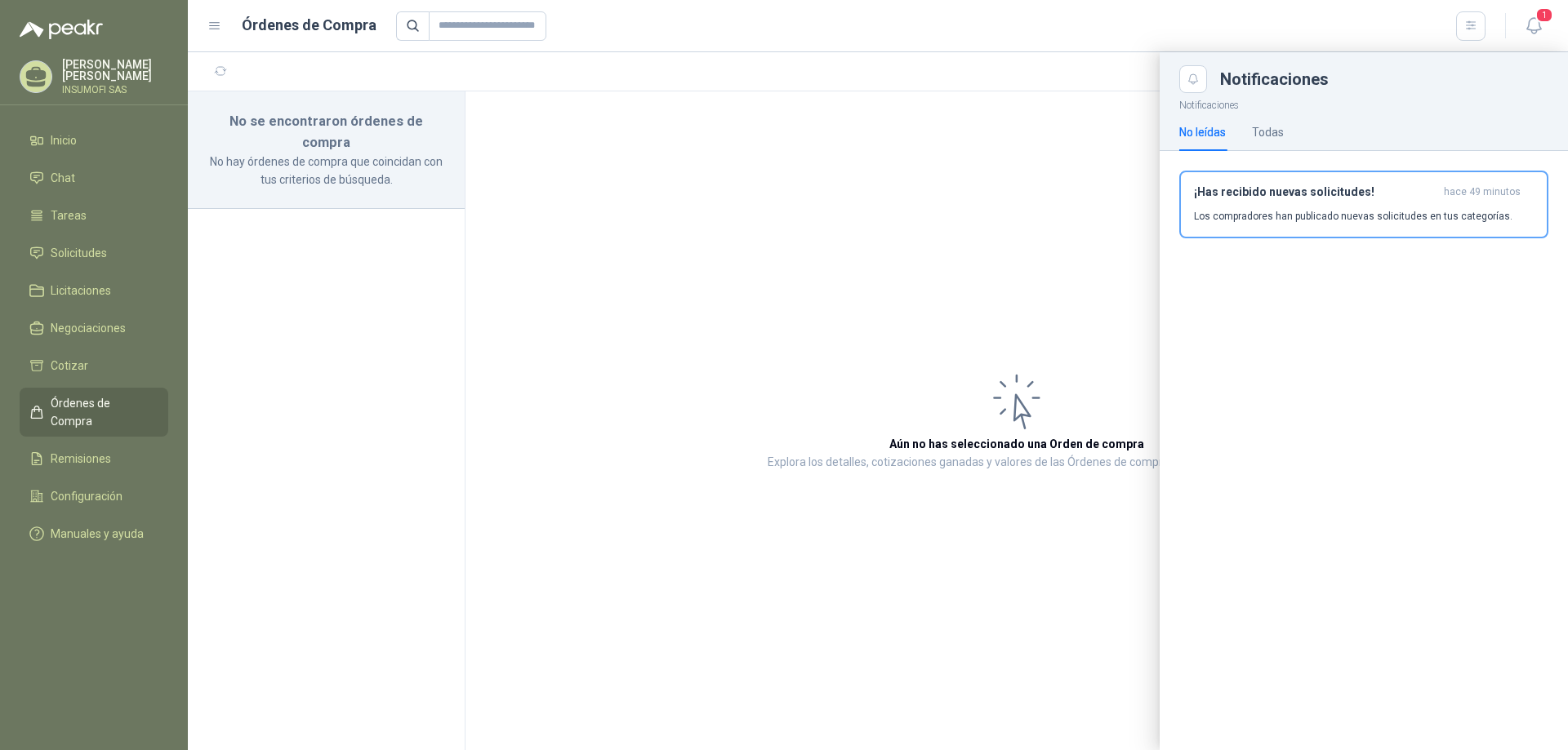
click at [1312, 215] on p "Los compradores han publicado nuevas solicitudes en tus categorías." at bounding box center [1353, 216] width 318 height 14
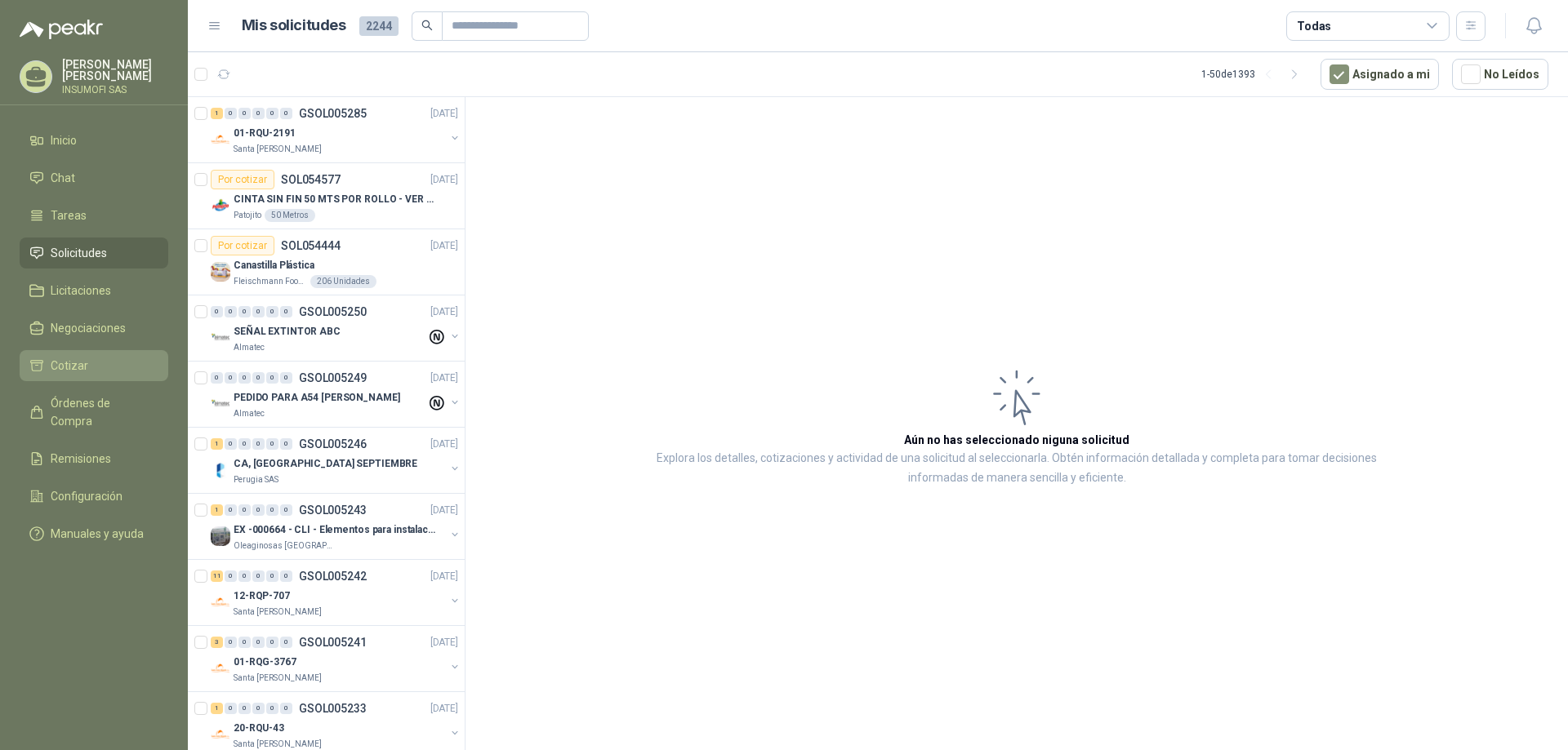
click at [61, 368] on span "Cotizar" at bounding box center [69, 366] width 38 height 18
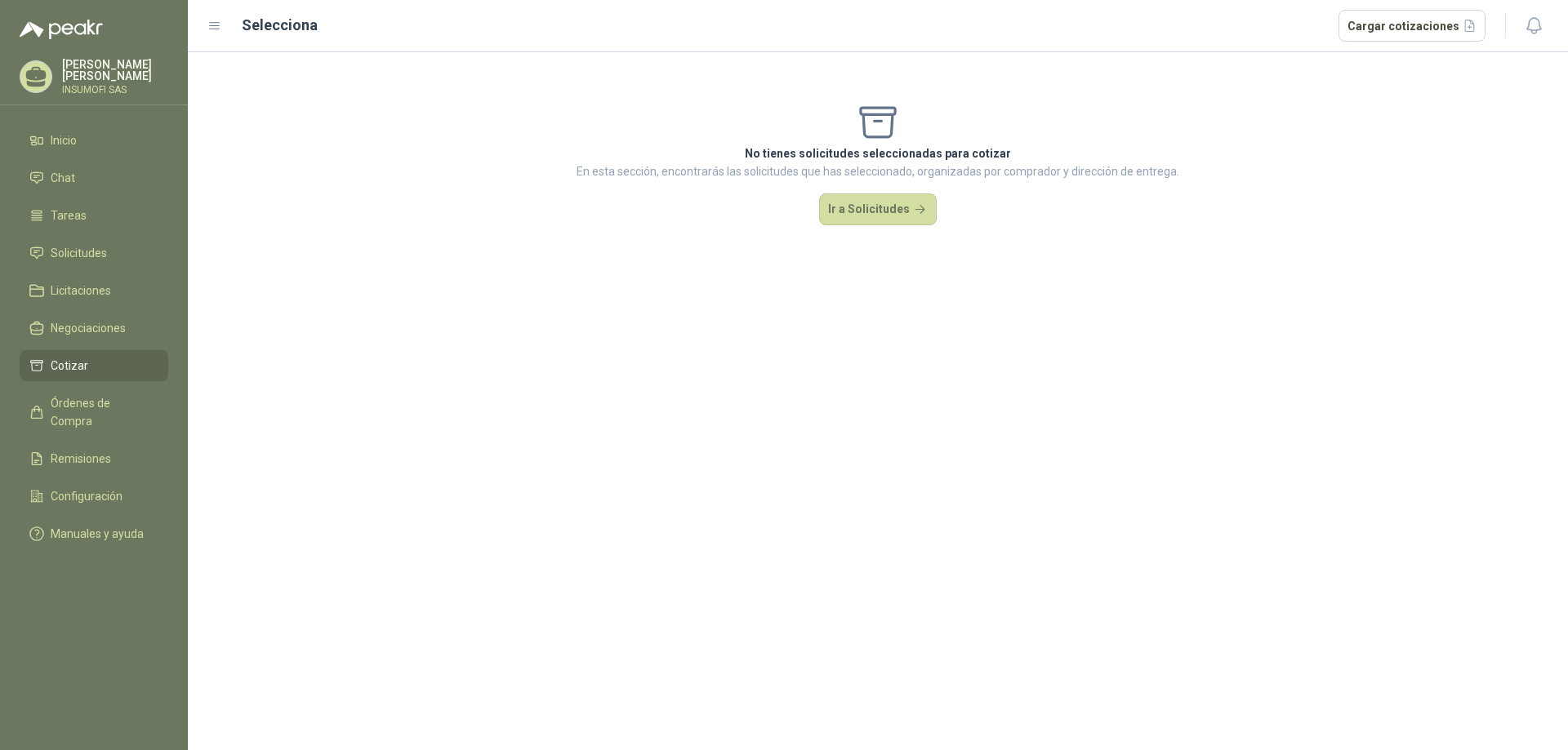
click at [121, 69] on p "[PERSON_NAME]" at bounding box center [115, 69] width 106 height 23
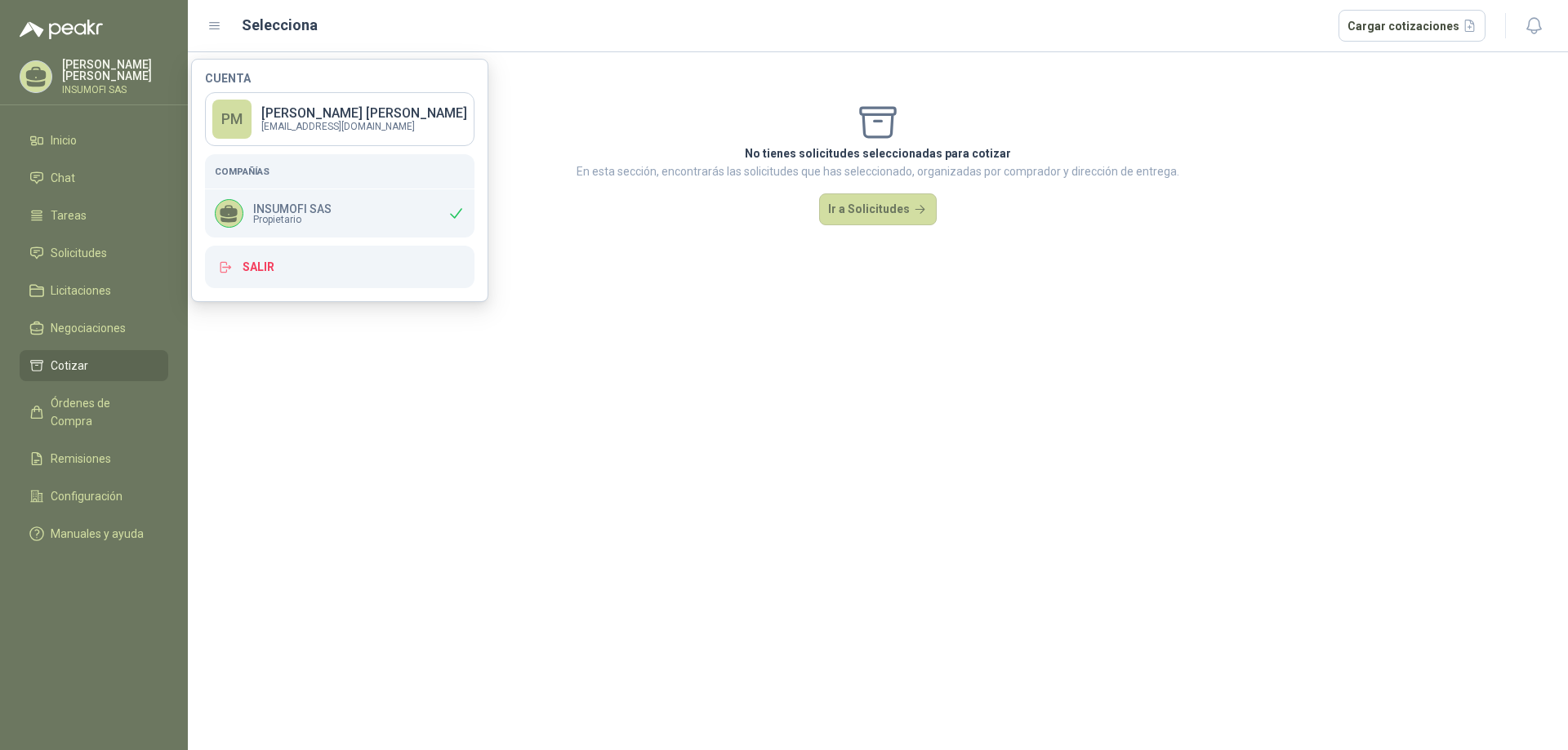
click at [373, 437] on div "No tienes solicitudes seleccionadas para cotizar En esta sección, encontrarás l…" at bounding box center [877, 401] width 1380 height 698
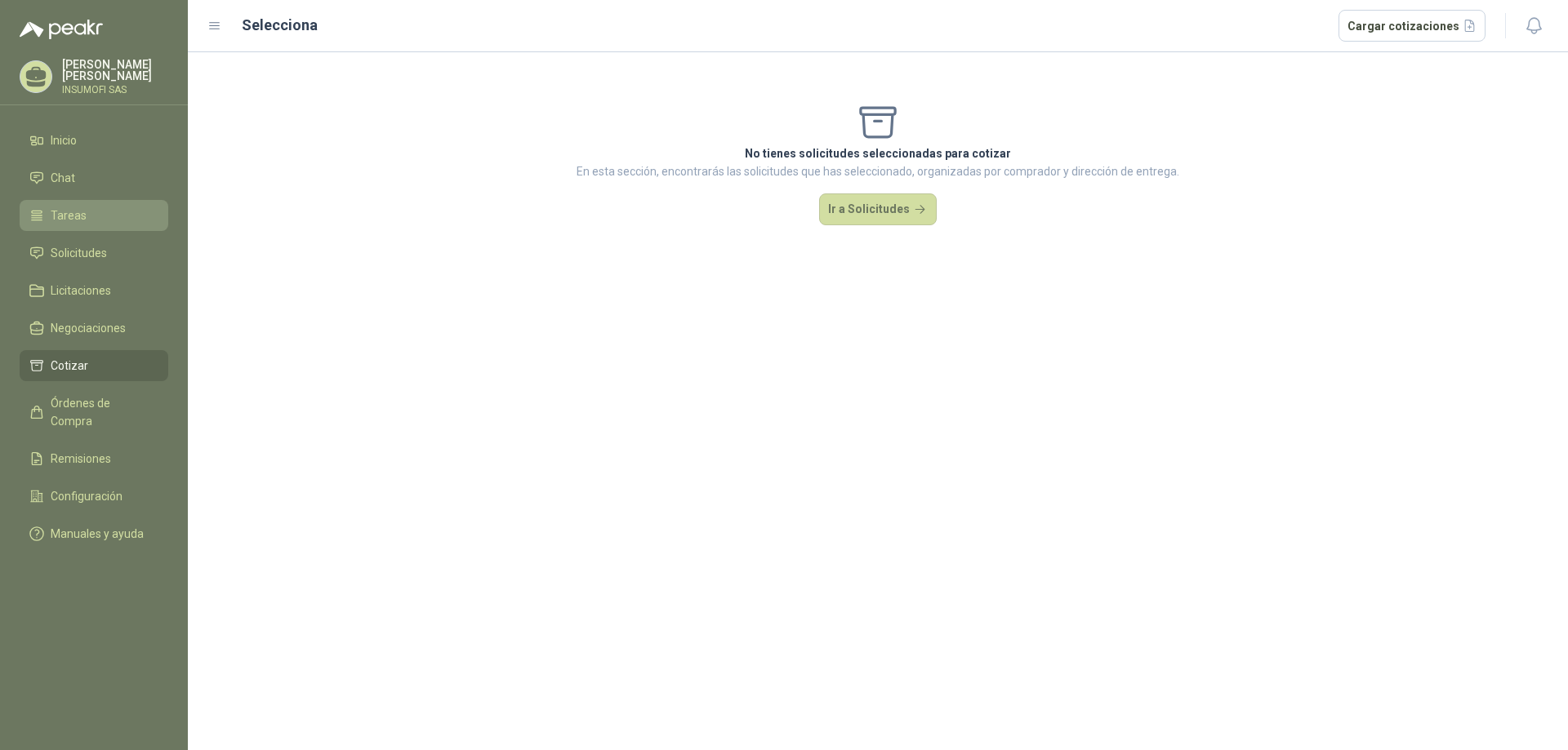
click at [72, 212] on span "Tareas" at bounding box center [69, 215] width 36 height 18
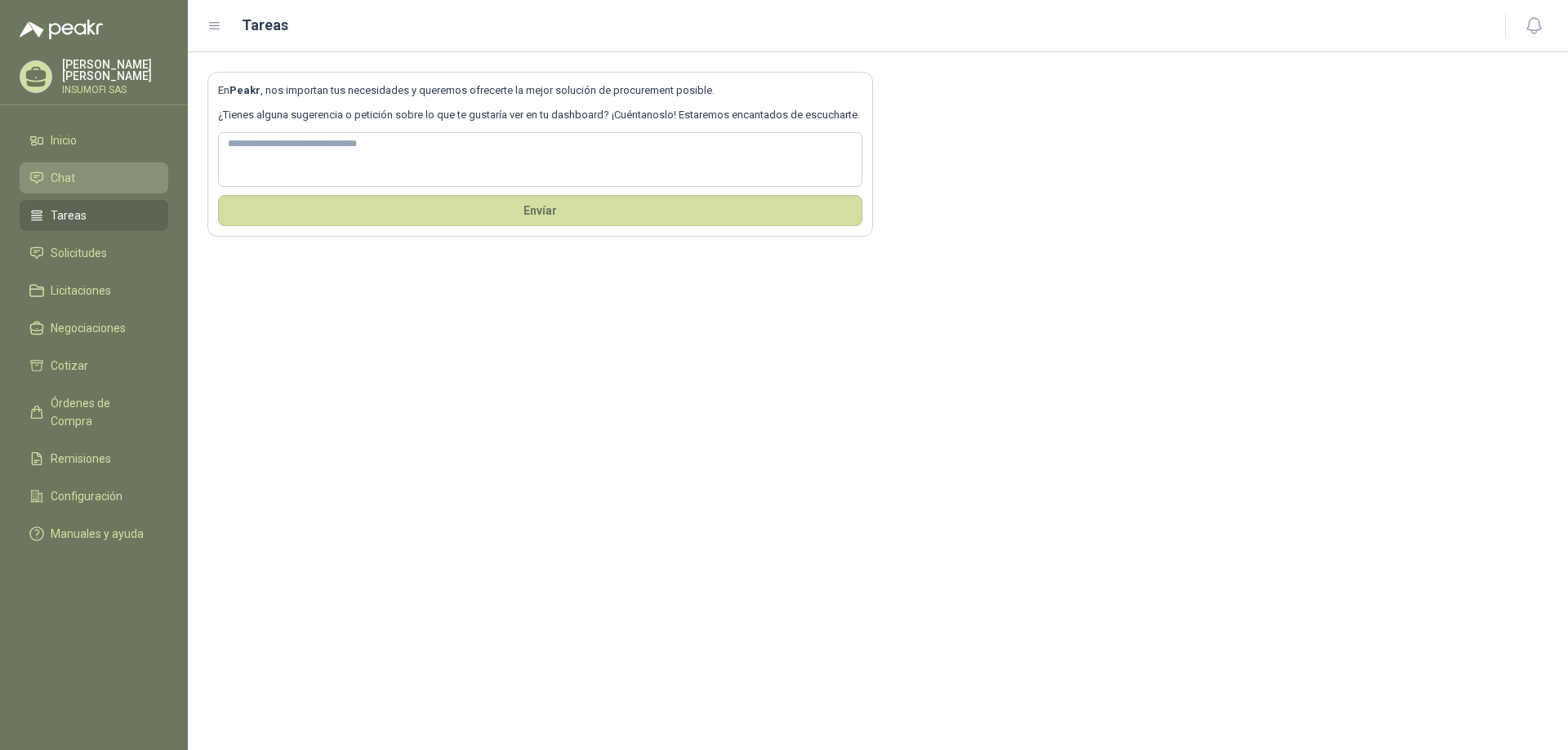
click at [69, 181] on span "Chat" at bounding box center [62, 178] width 24 height 18
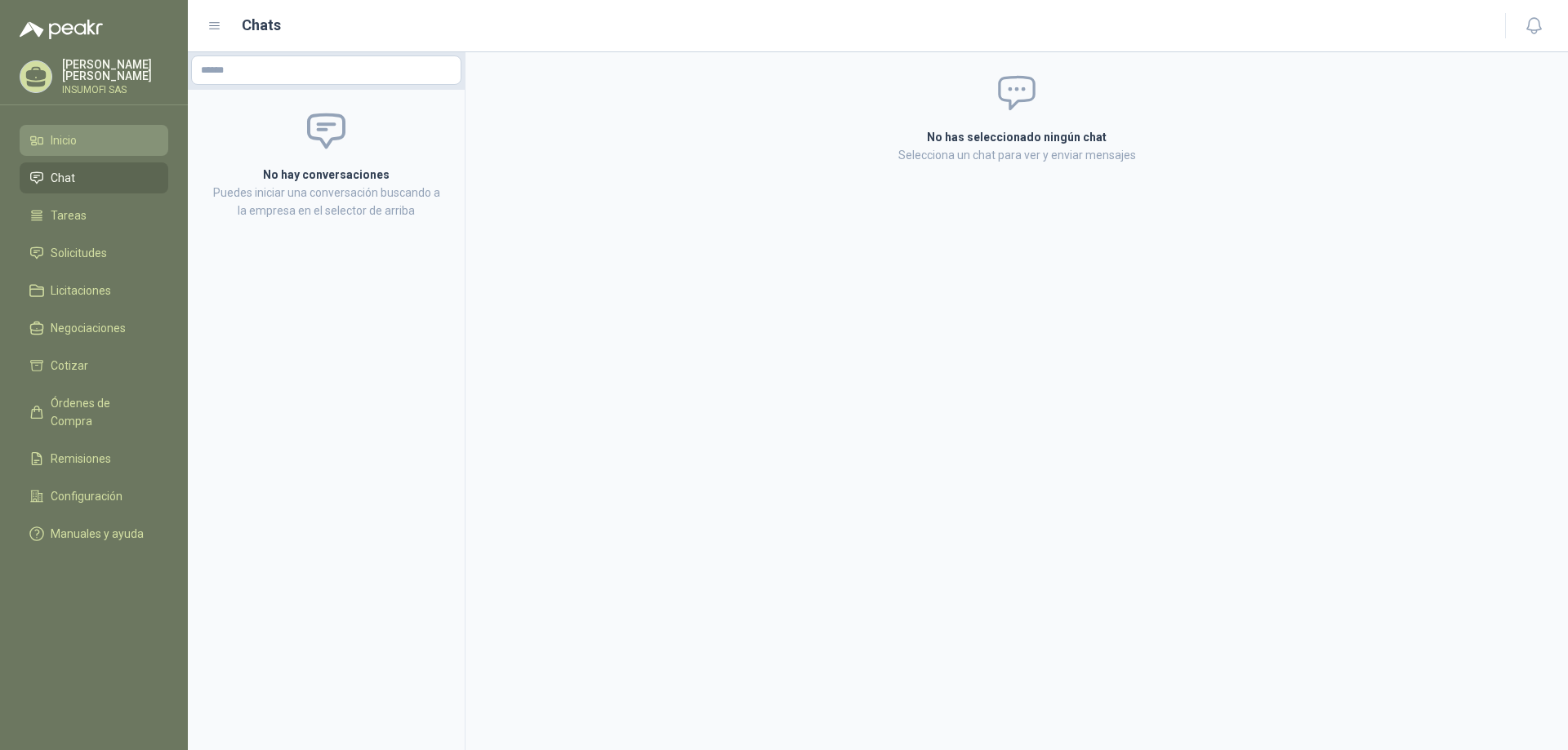
click at [63, 139] on span "Inicio" at bounding box center [63, 141] width 26 height 18
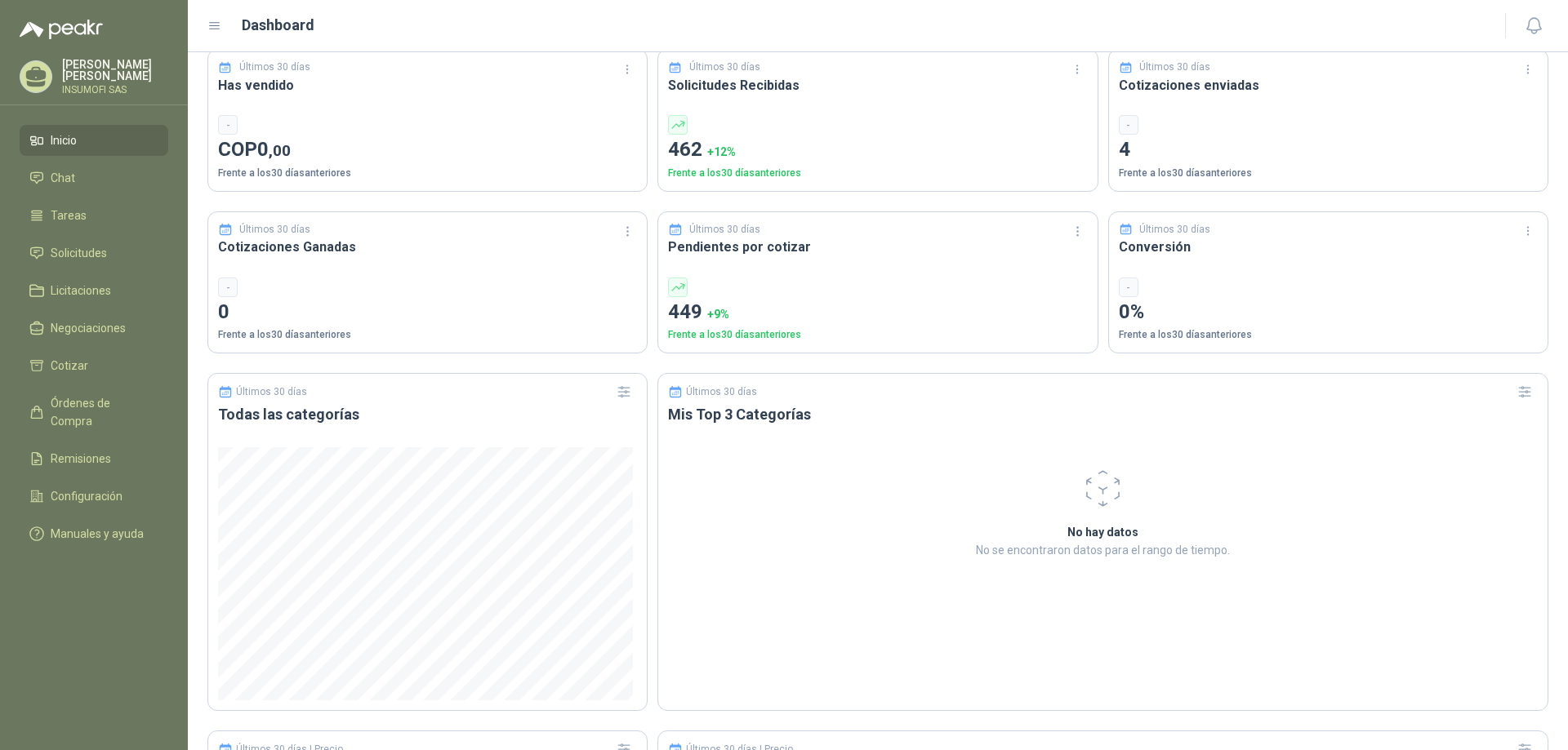
scroll to position [489, 0]
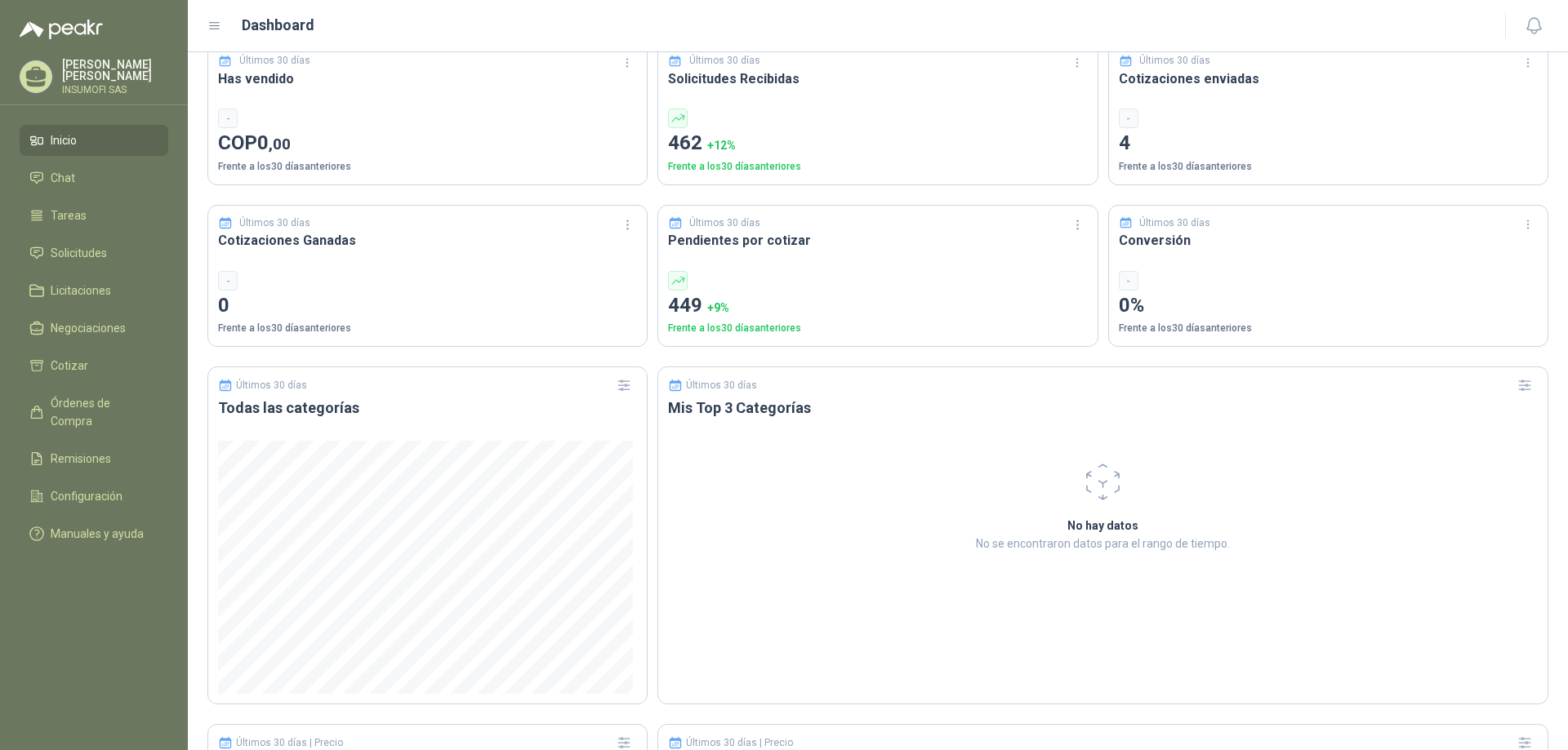
click at [753, 416] on h3 "Mis Top 3 Categorías" at bounding box center [1103, 408] width 870 height 20
click at [1113, 535] on p "No se encontraron datos para el rango de tiempo." at bounding box center [1104, 544] width 570 height 18
click at [1519, 384] on icon "button" at bounding box center [1525, 385] width 16 height 16
click at [1252, 468] on span at bounding box center [1104, 482] width 570 height 43
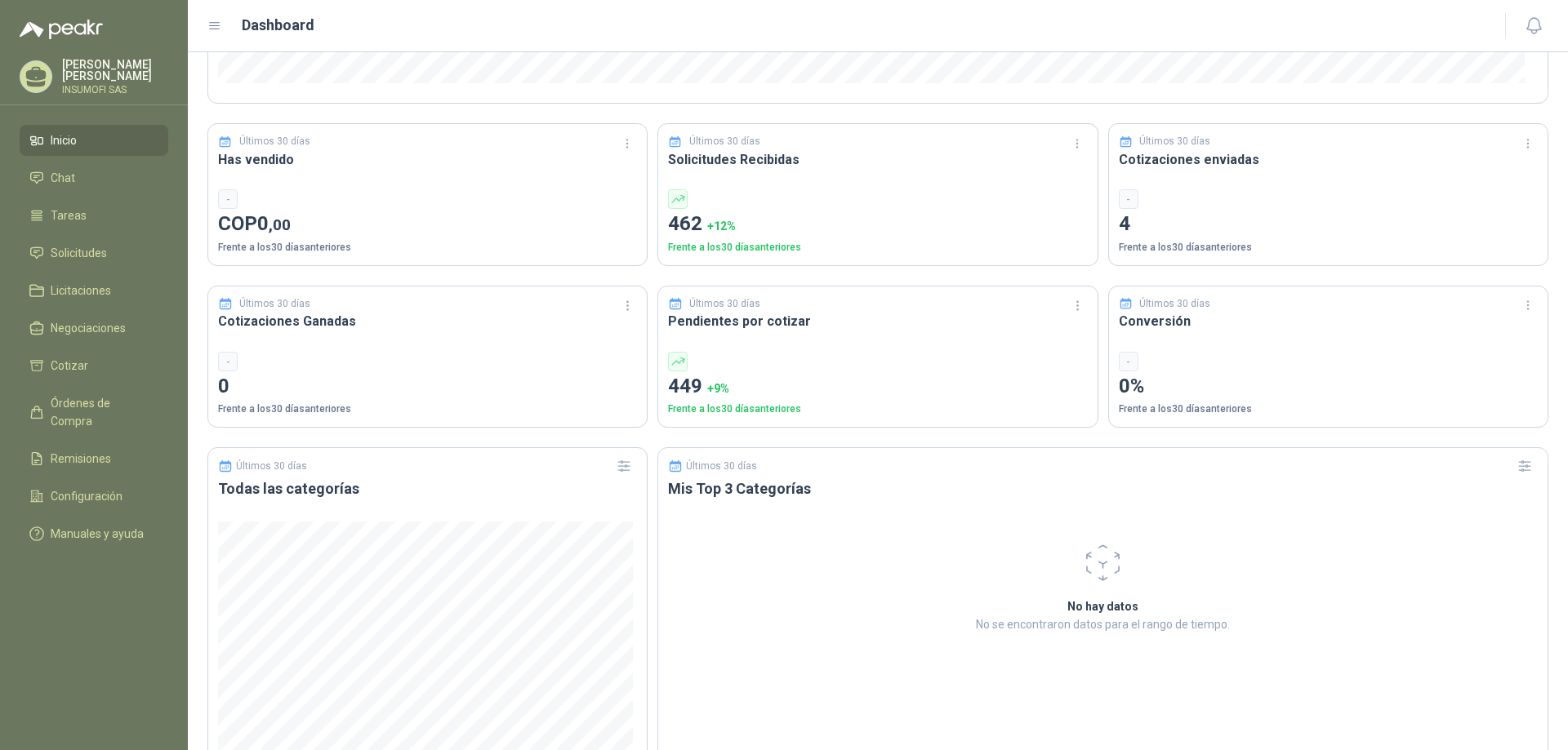
scroll to position [0, 0]
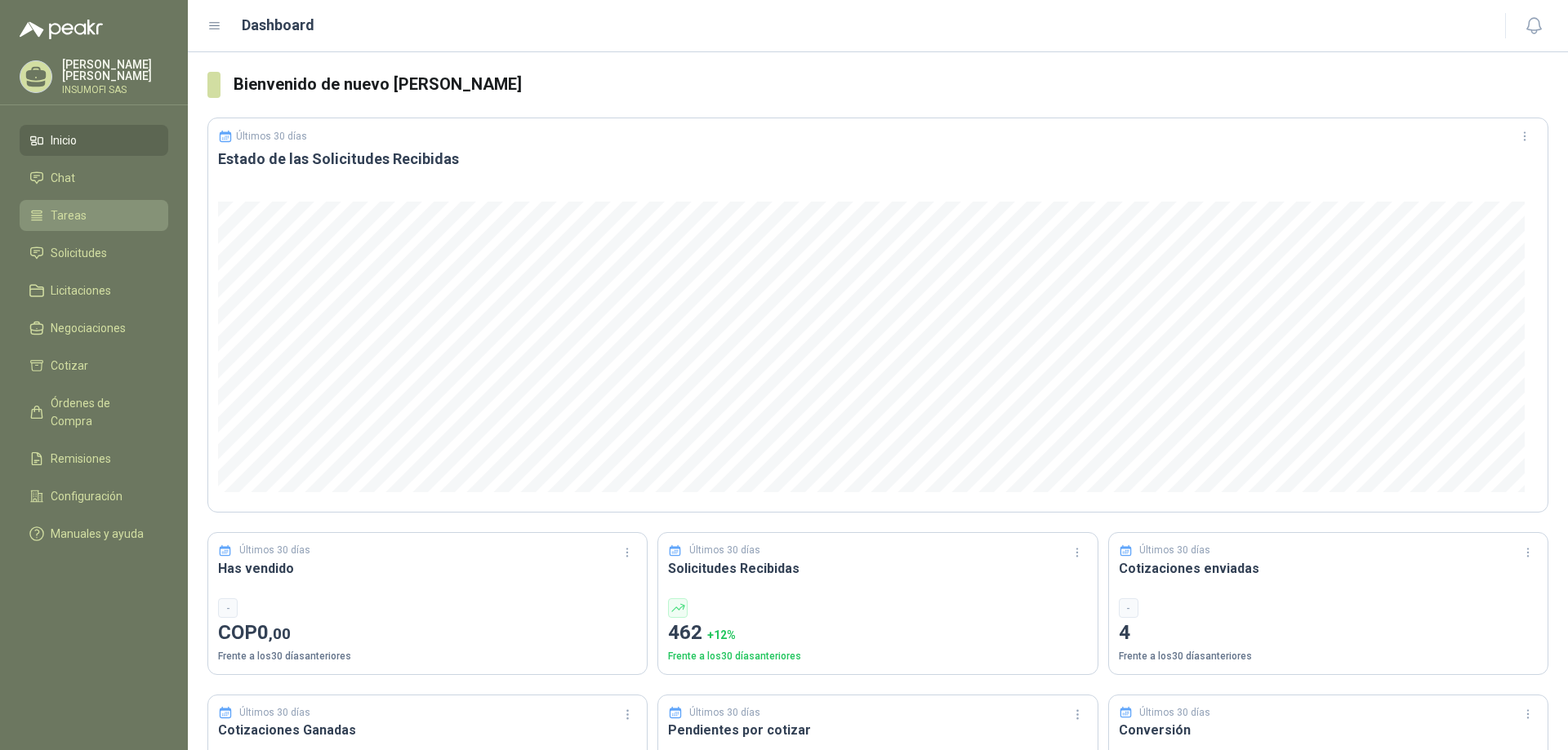
click at [60, 215] on span "Tareas" at bounding box center [69, 215] width 36 height 18
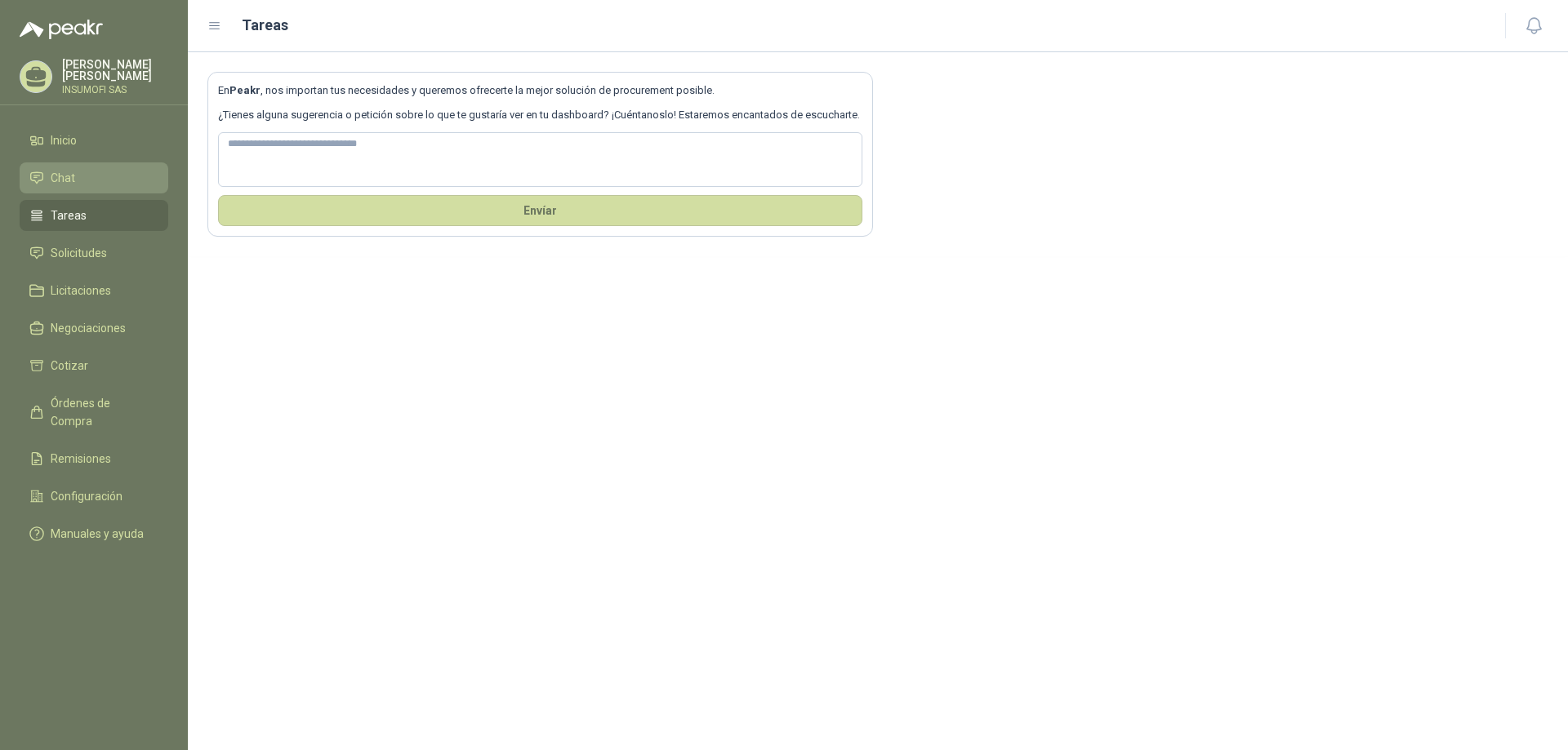
click at [72, 182] on span "Chat" at bounding box center [62, 178] width 24 height 18
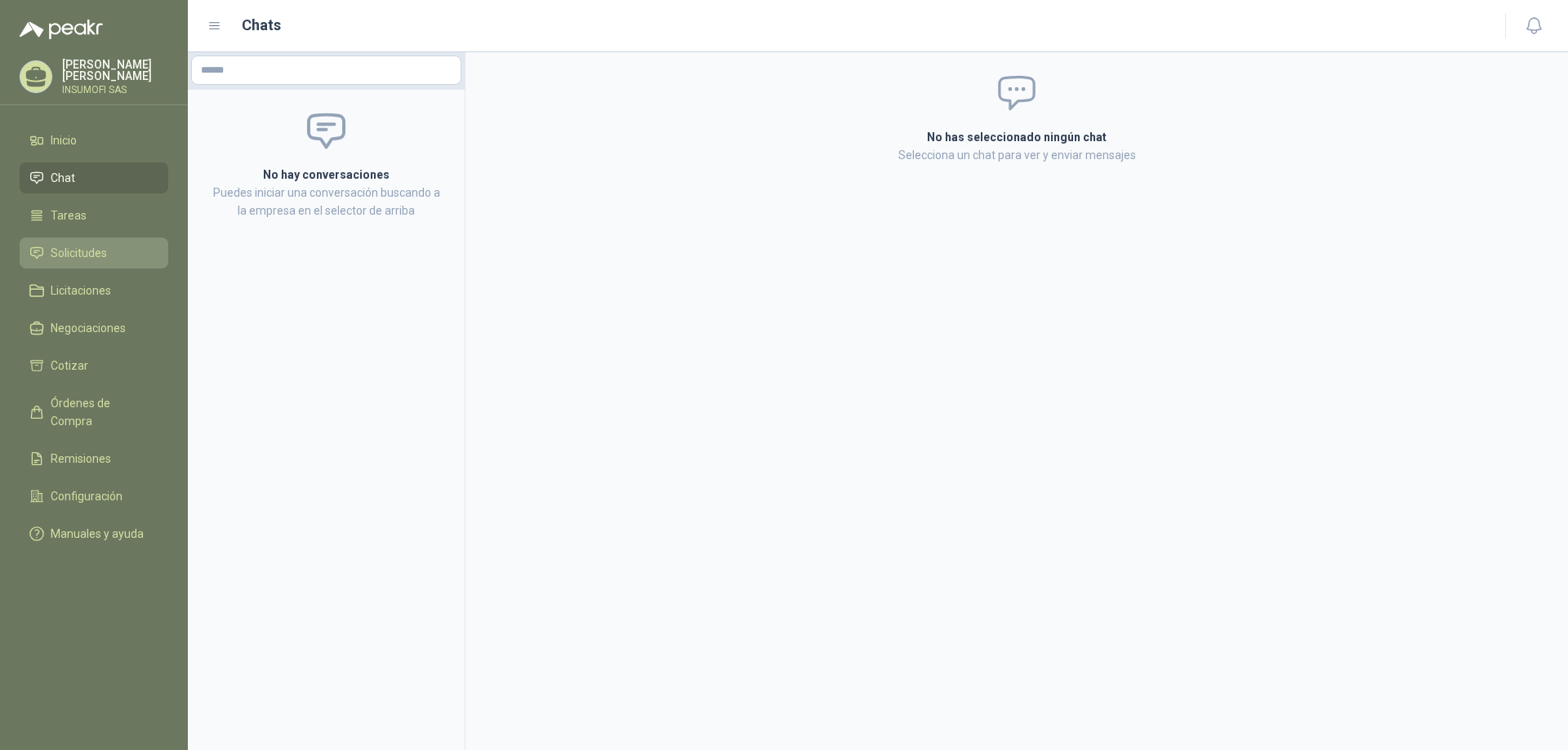
click at [96, 249] on span "Solicitudes" at bounding box center [78, 253] width 56 height 18
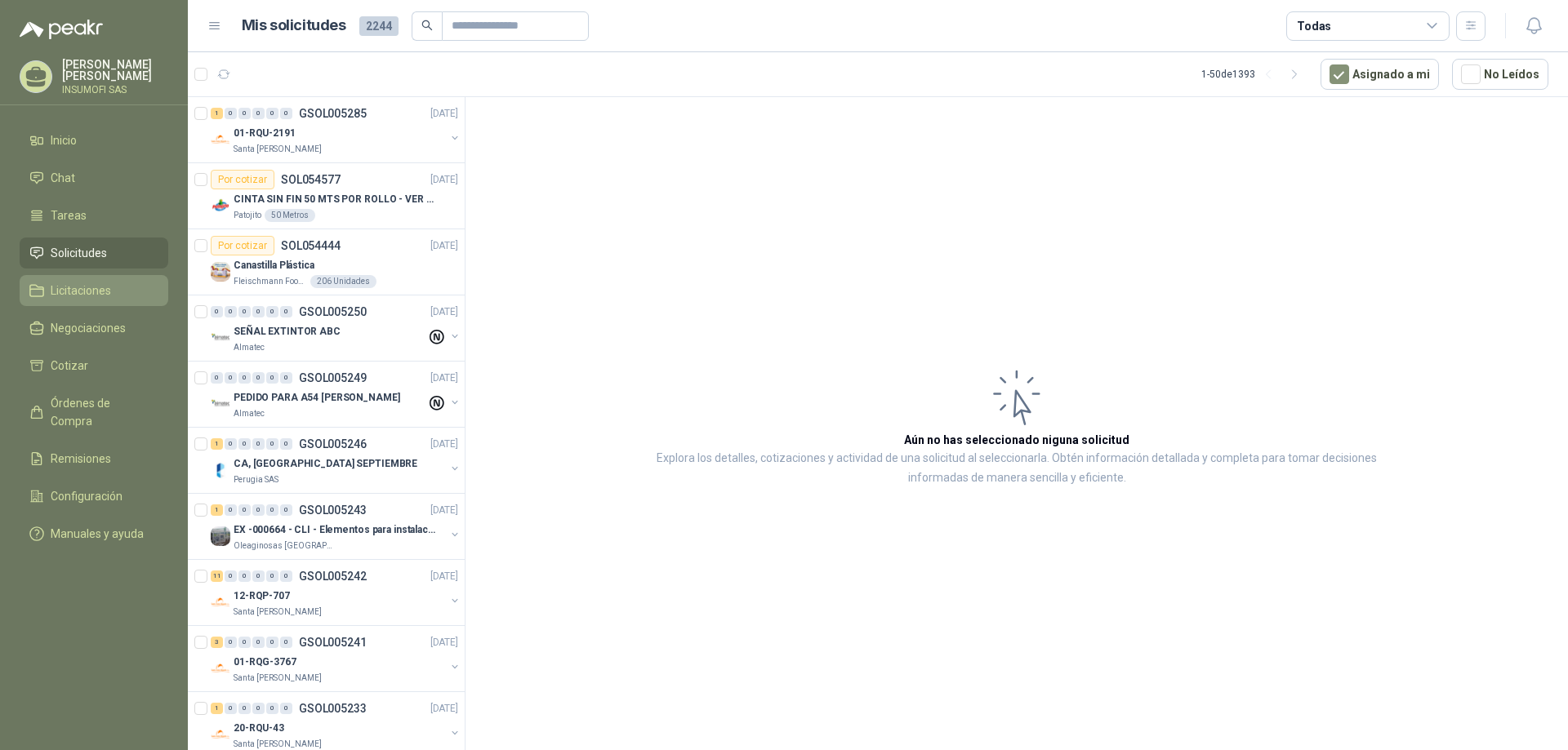
click at [90, 290] on span "Licitaciones" at bounding box center [80, 290] width 60 height 18
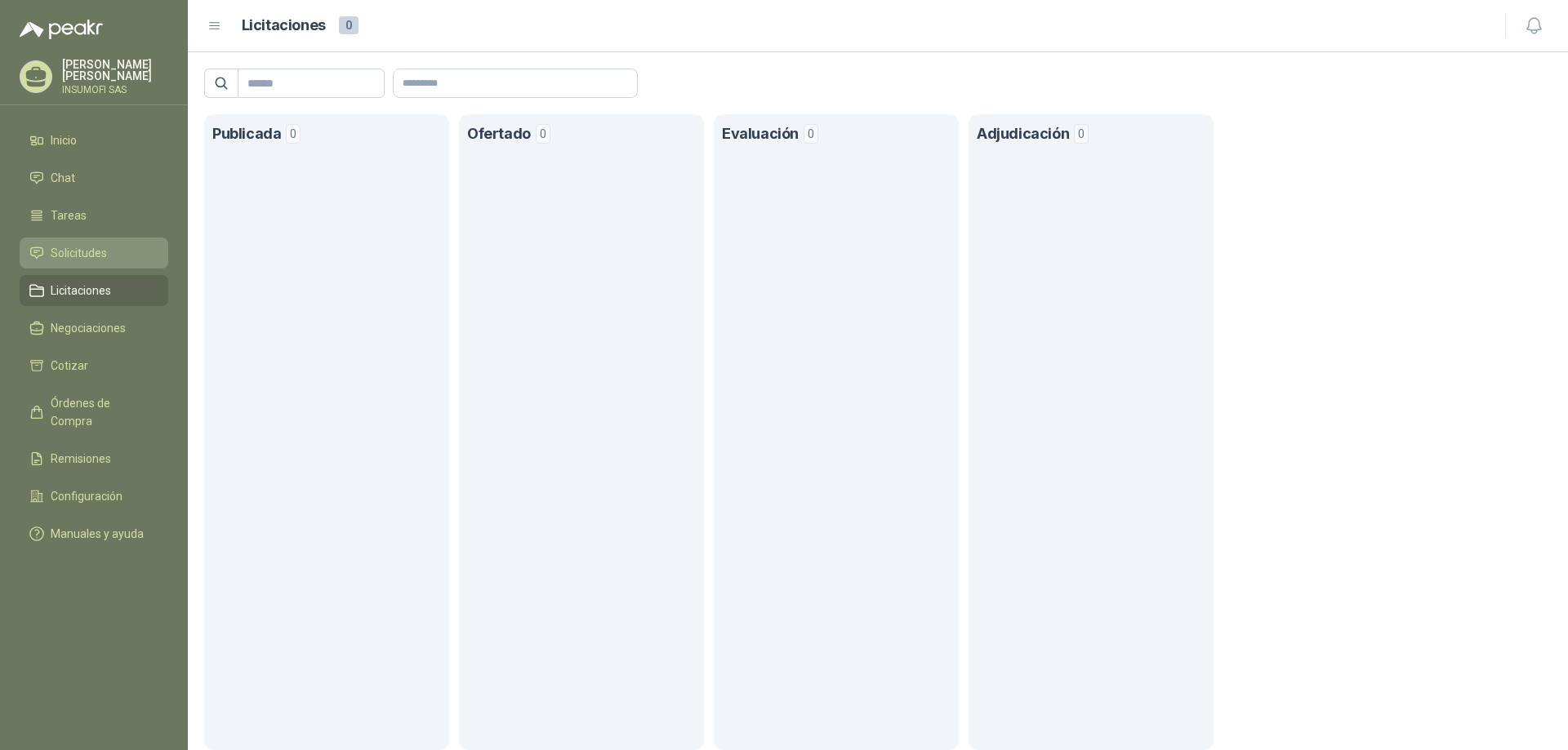
click at [86, 254] on span "Solicitudes" at bounding box center [78, 253] width 56 height 18
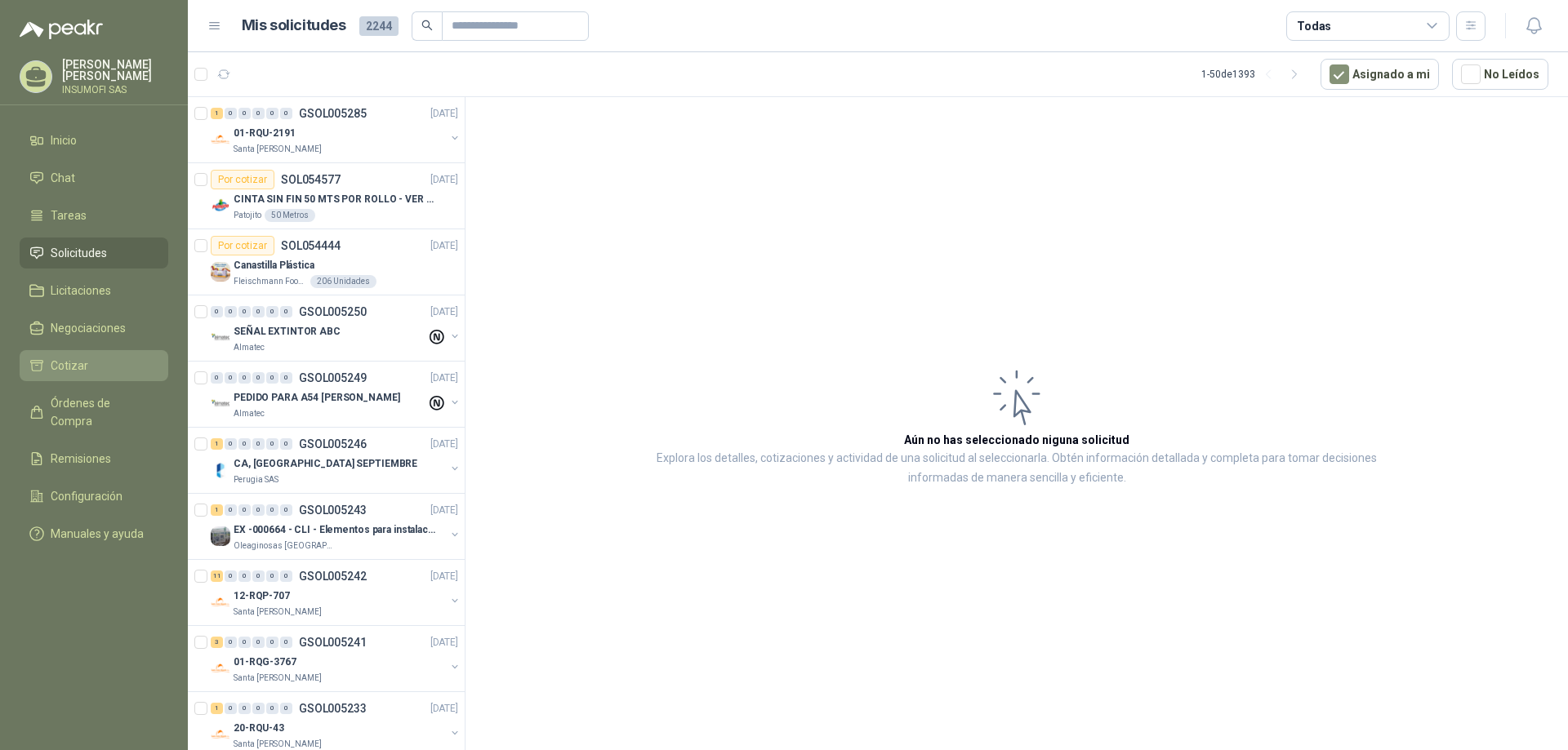
click at [68, 370] on span "Cotizar" at bounding box center [69, 366] width 38 height 18
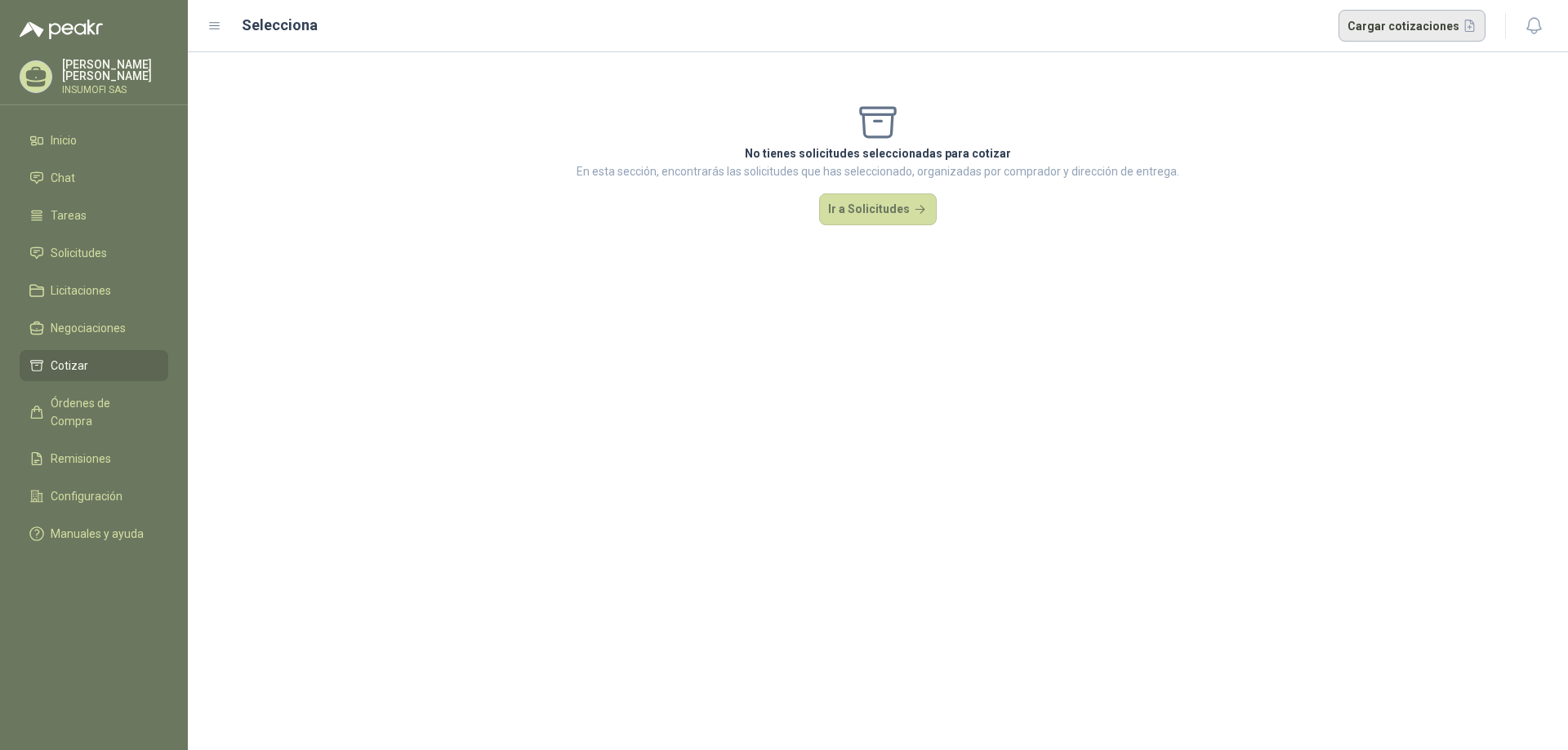
click at [1390, 29] on button "Cargar cotizaciones" at bounding box center [1412, 26] width 148 height 32
click at [215, 25] on icon at bounding box center [215, 26] width 14 height 14
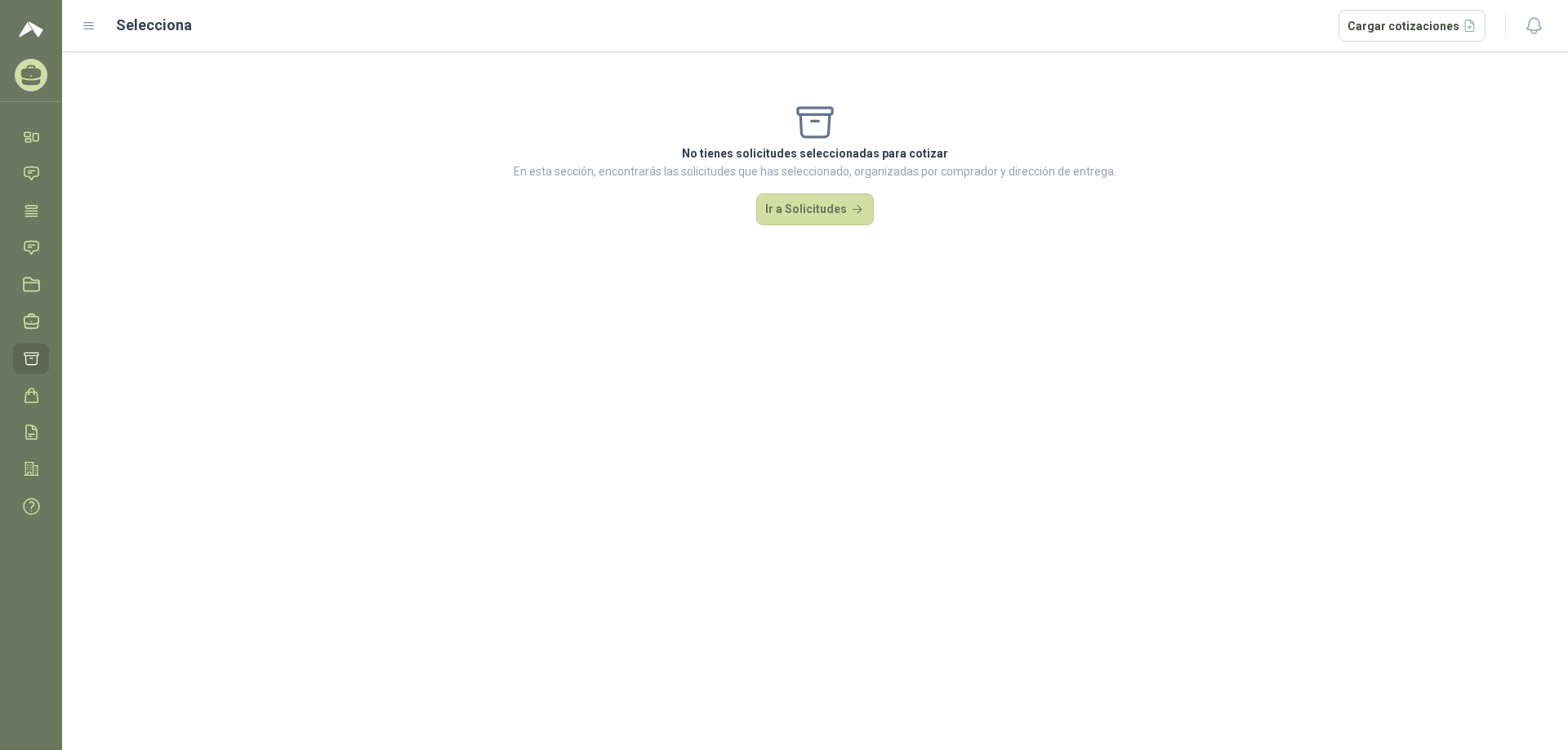
click at [84, 25] on icon at bounding box center [89, 26] width 14 height 14
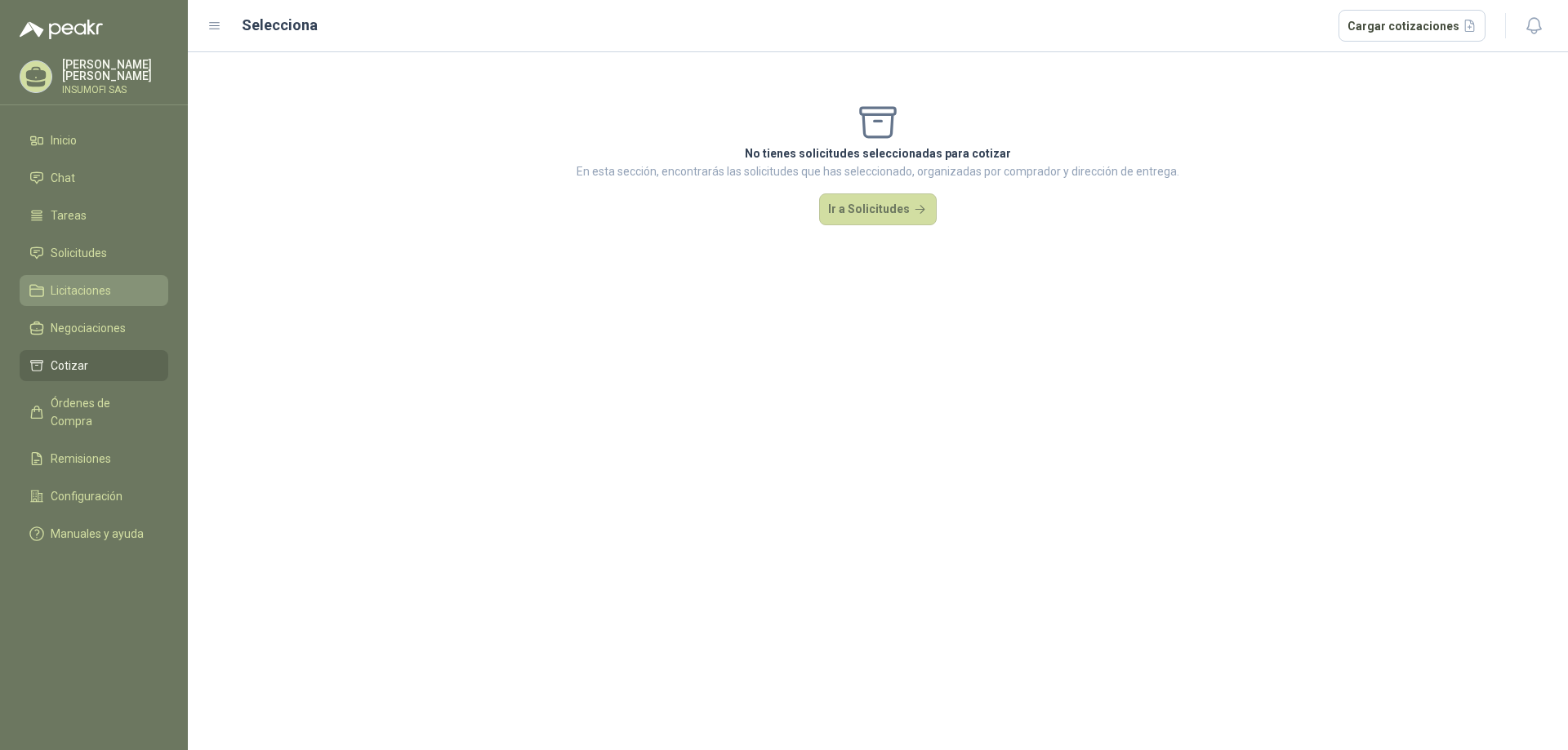
click at [89, 288] on span "Licitaciones" at bounding box center [80, 290] width 60 height 18
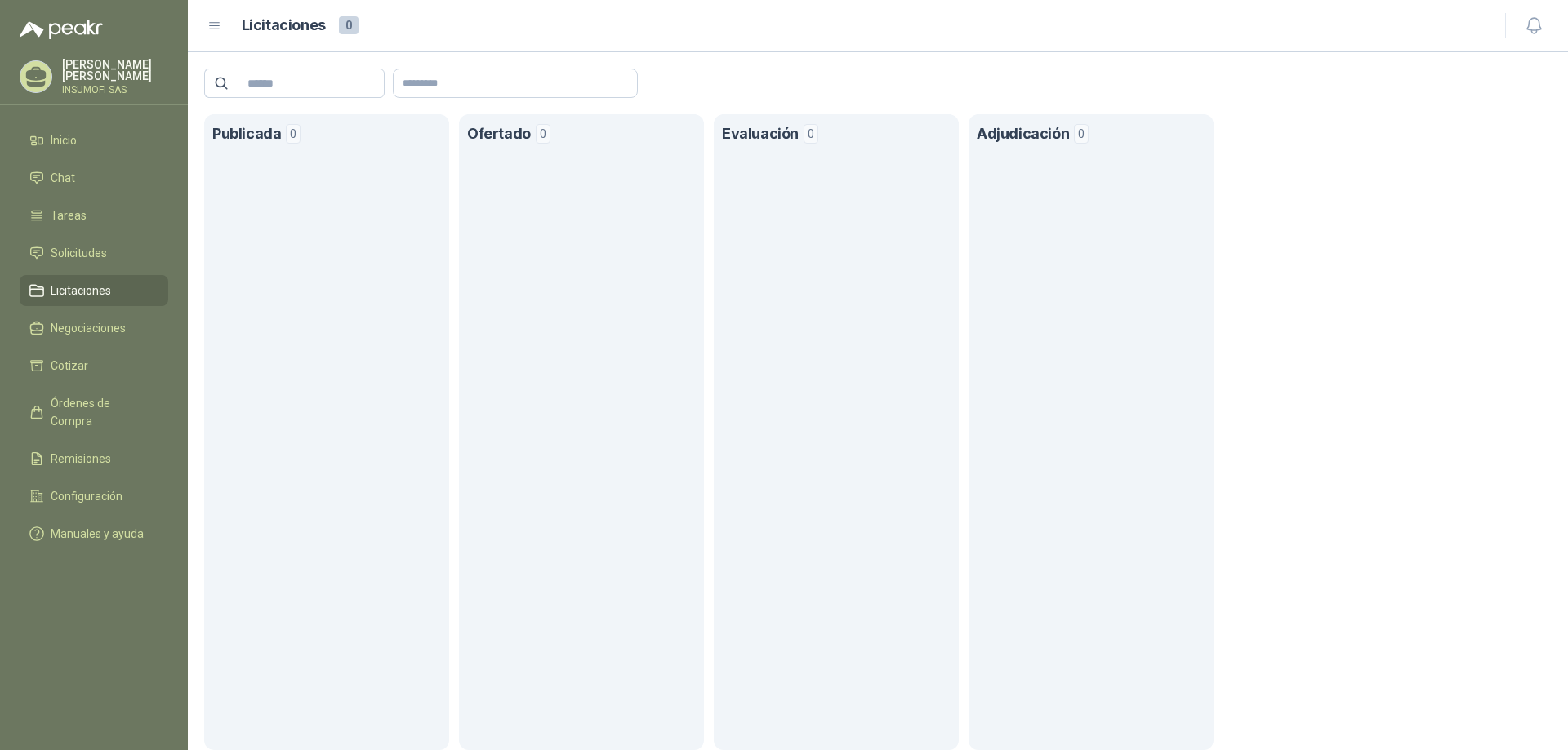
click at [218, 23] on icon at bounding box center [215, 25] width 10 height 6
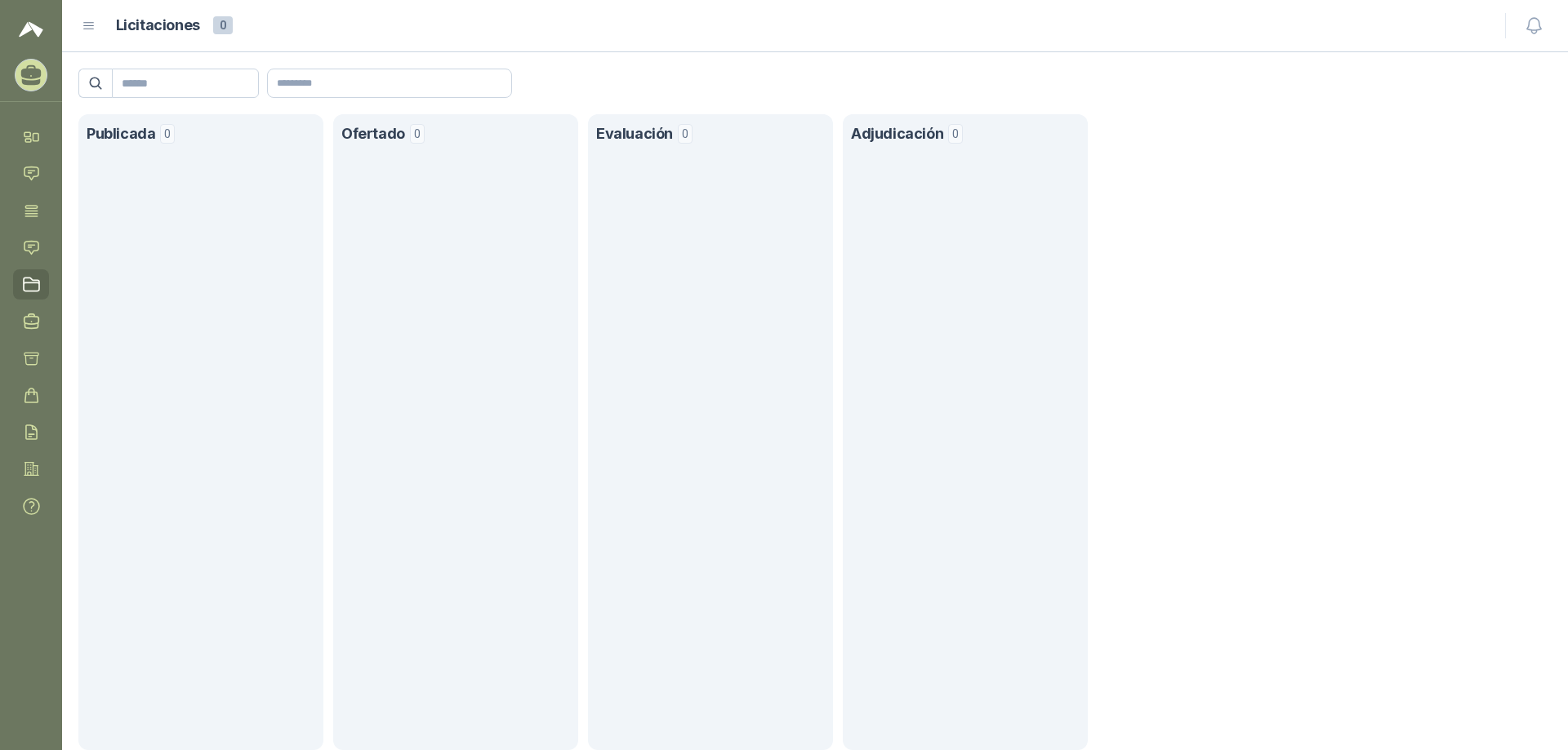
click at [92, 28] on icon at bounding box center [89, 26] width 14 height 14
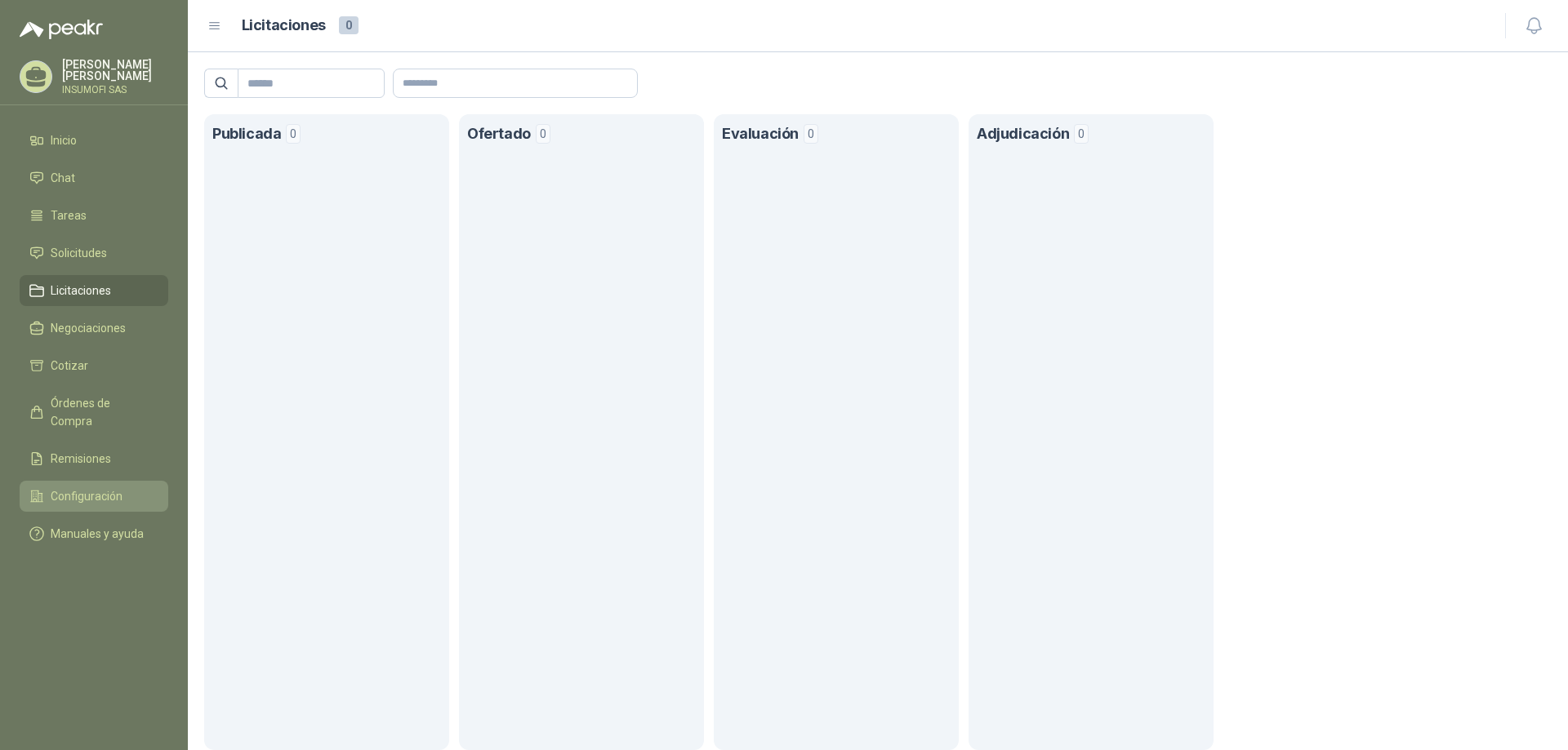
click at [74, 488] on span "Configuración" at bounding box center [87, 497] width 72 height 18
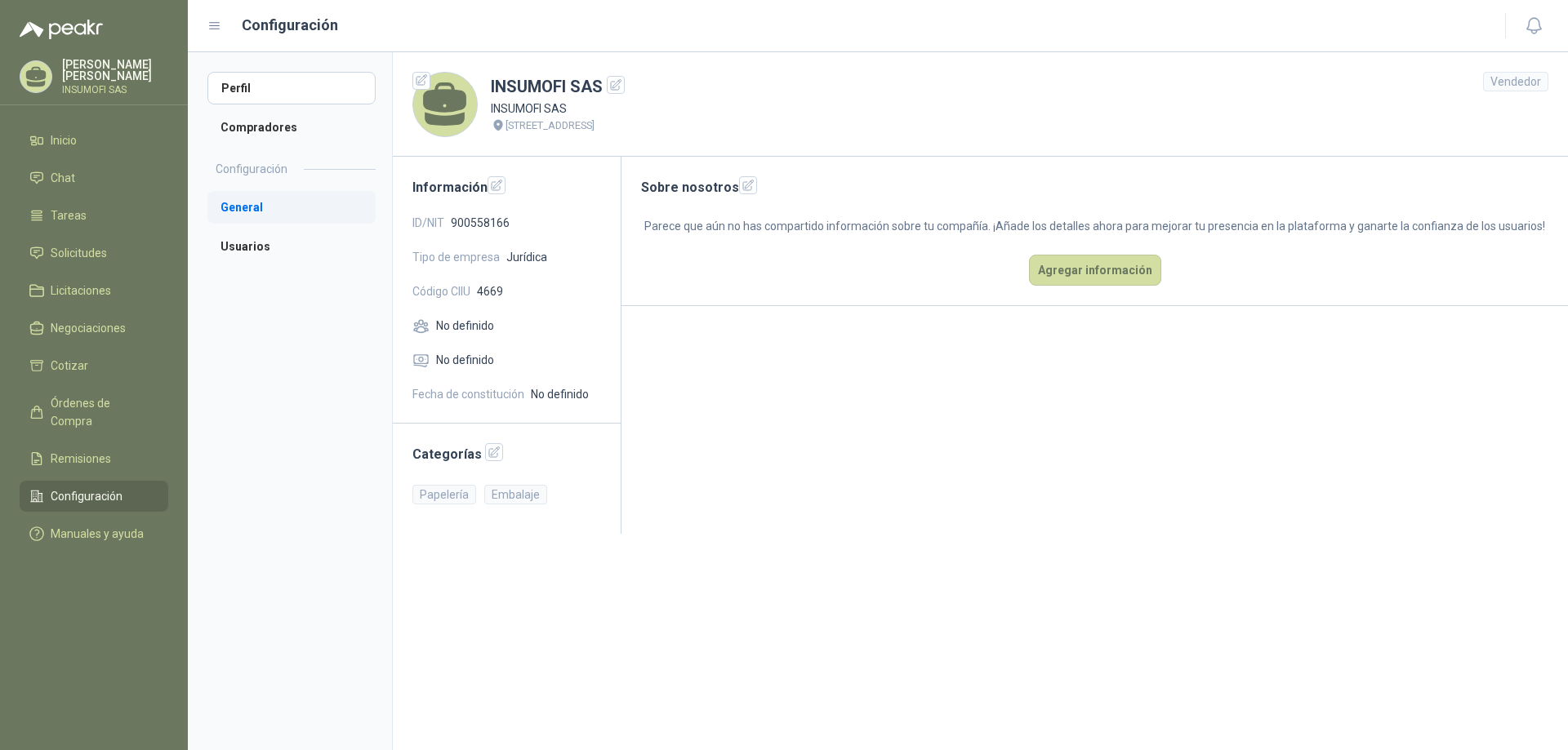
click at [248, 212] on li "General" at bounding box center [291, 207] width 169 height 32
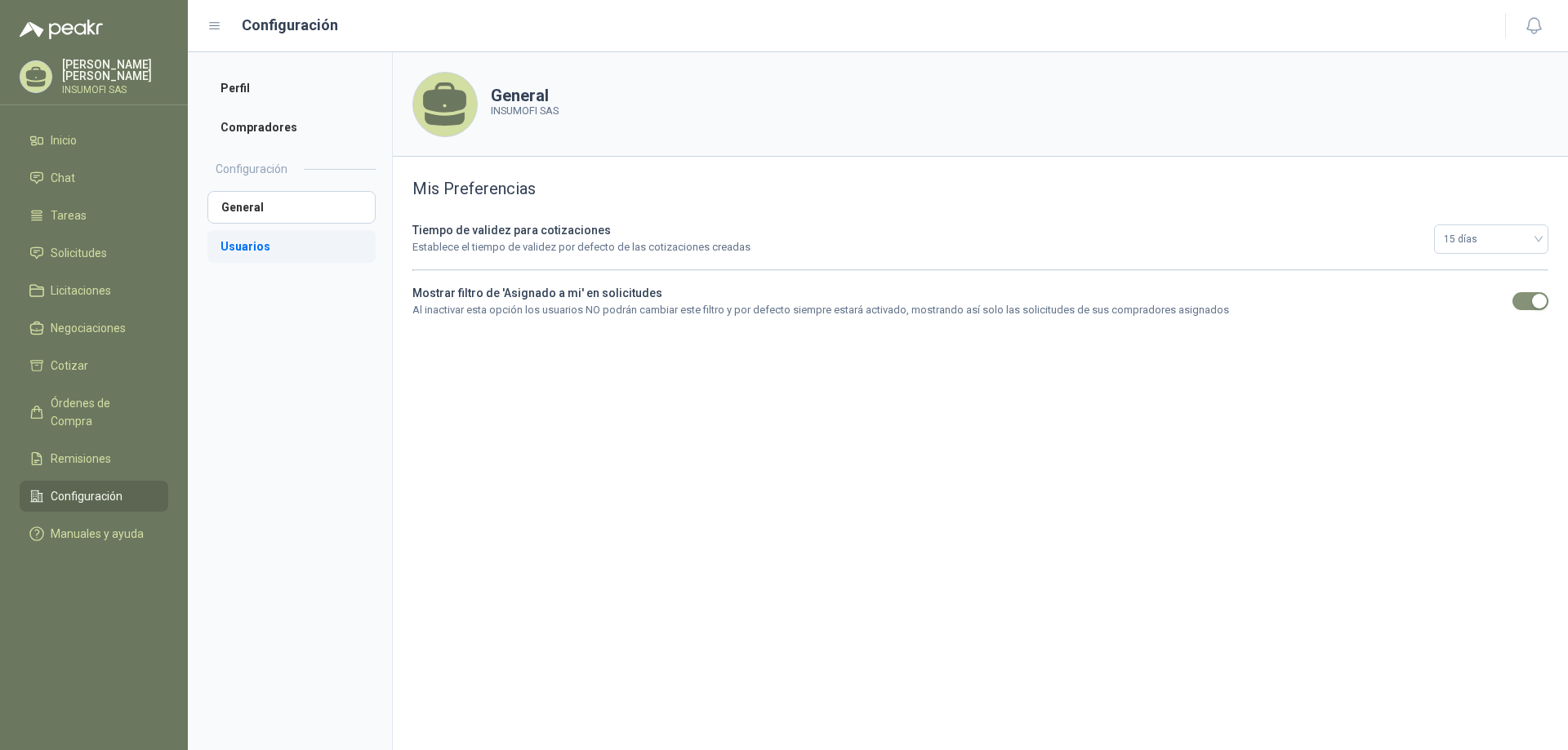
click at [247, 244] on li "Usuarios" at bounding box center [291, 246] width 169 height 32
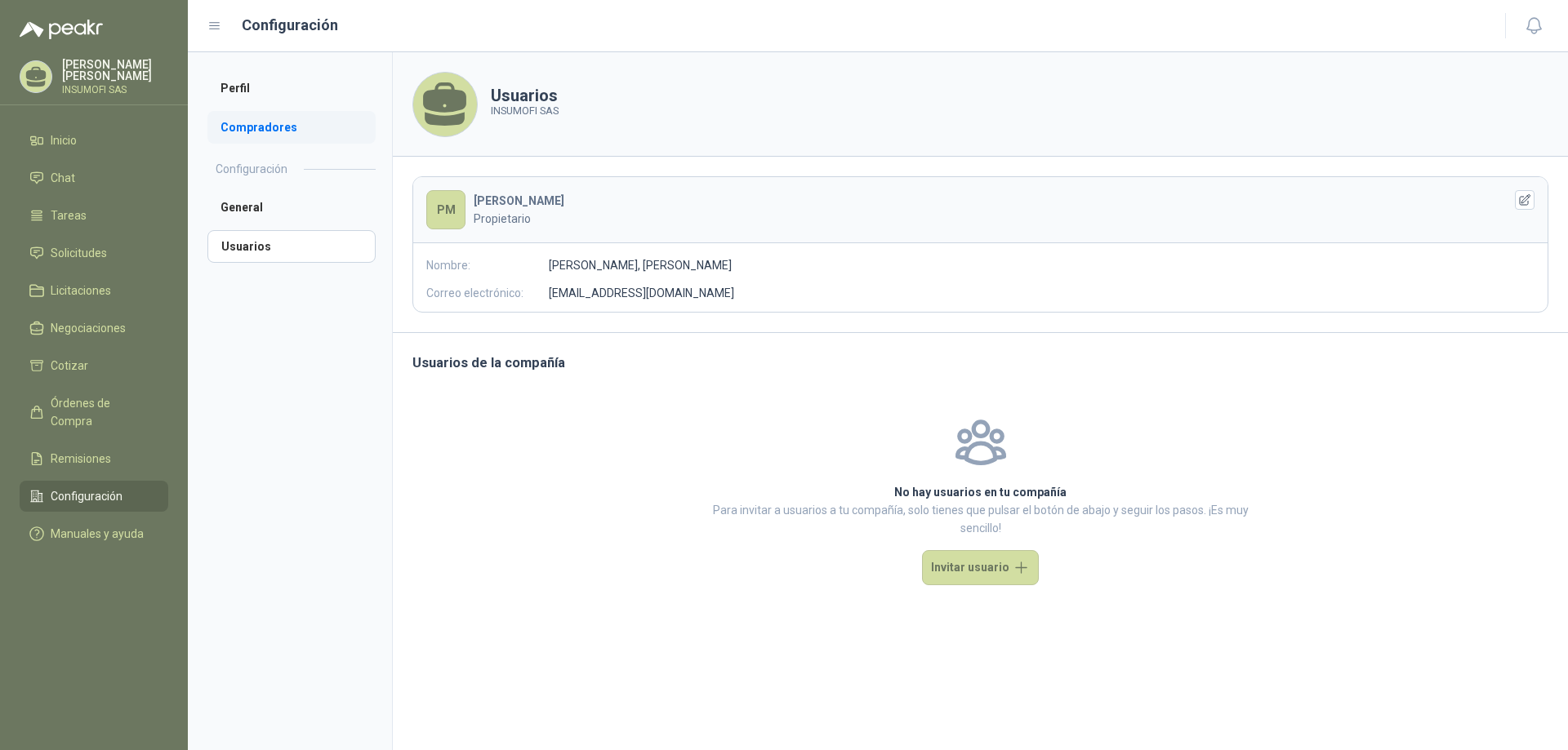
click at [254, 128] on li "Compradores" at bounding box center [291, 127] width 169 height 32
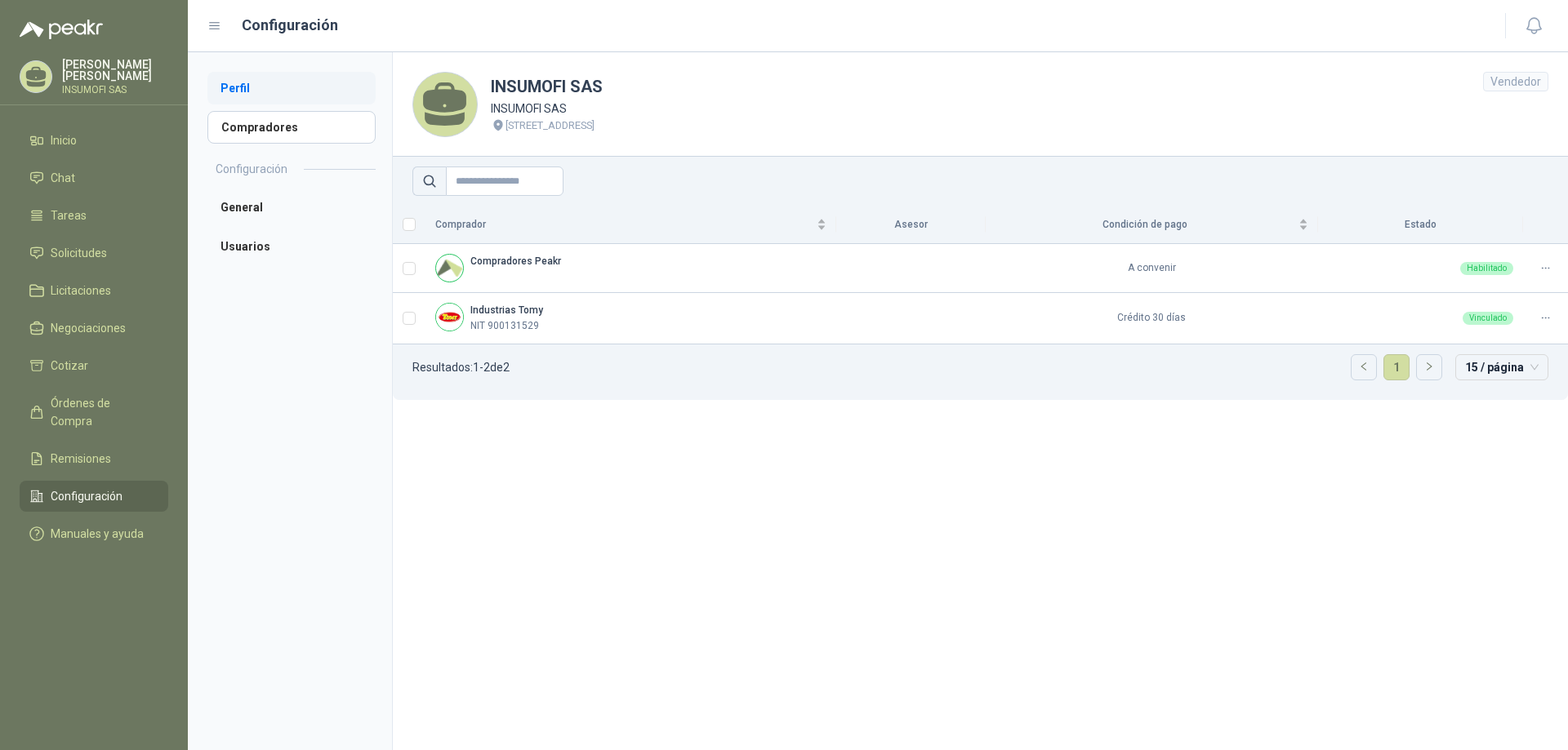
click at [237, 82] on li "Perfil" at bounding box center [291, 88] width 169 height 32
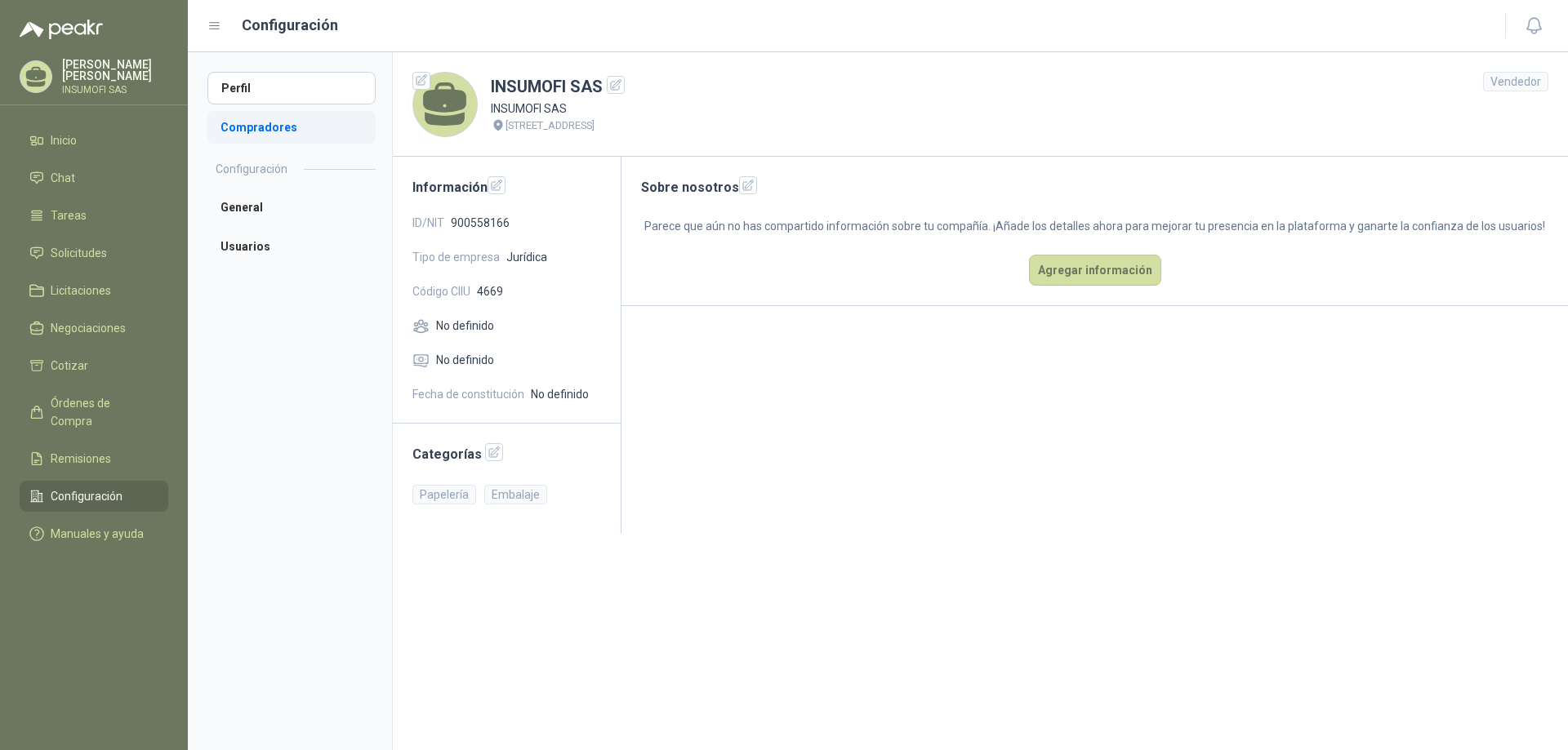
click at [242, 117] on li "Compradores" at bounding box center [291, 127] width 169 height 32
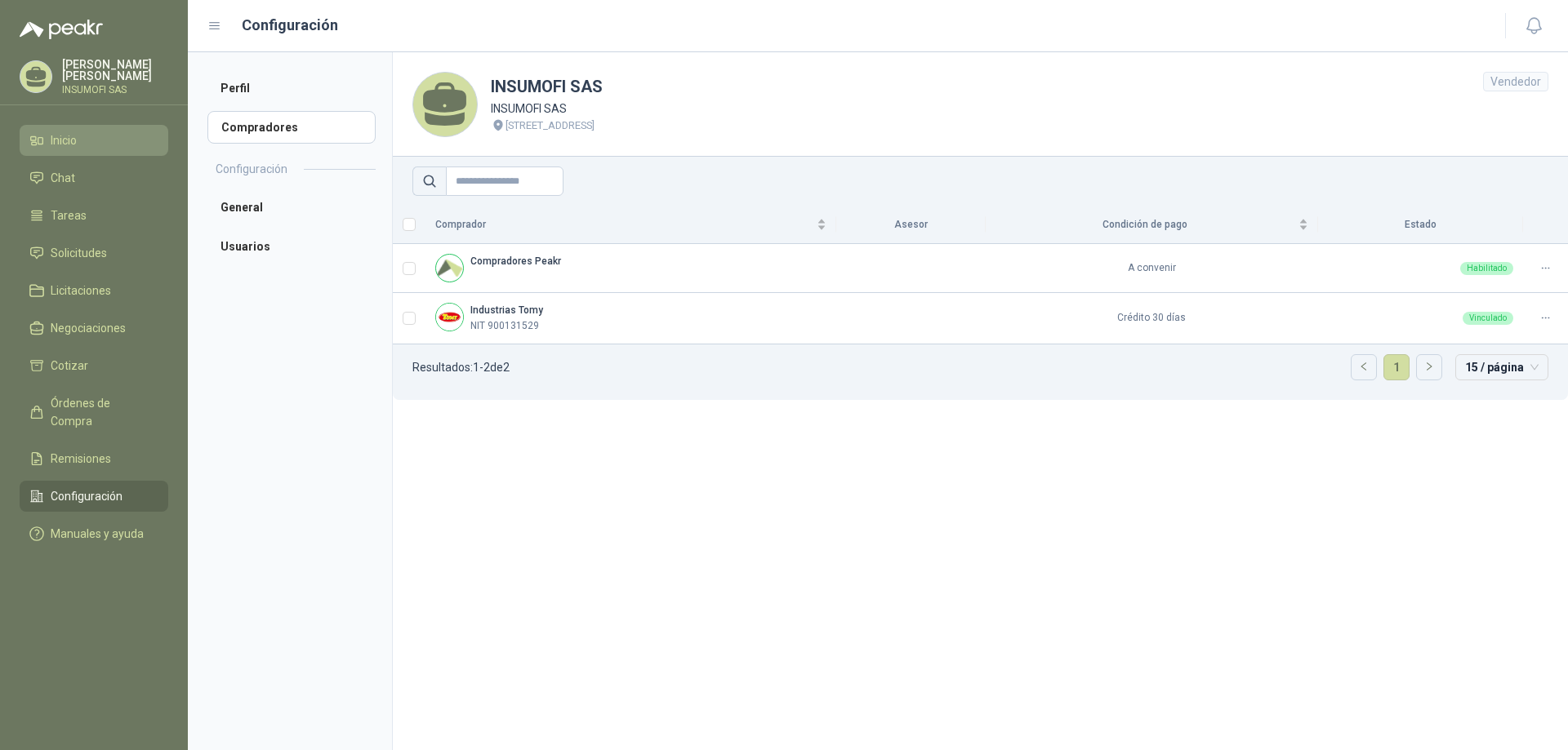
click at [52, 135] on span "Inicio" at bounding box center [63, 141] width 26 height 18
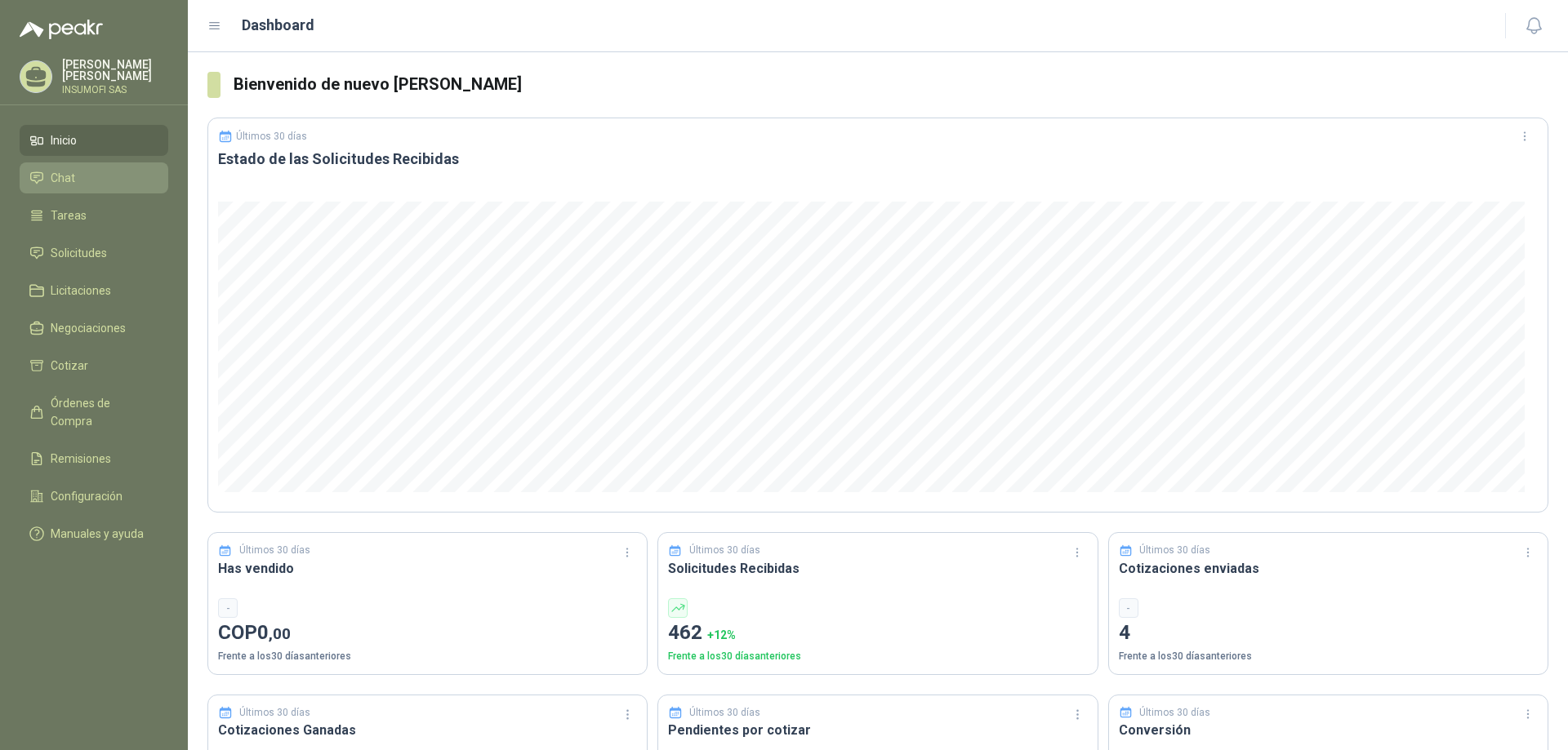
click at [64, 187] on span "Chat" at bounding box center [62, 178] width 24 height 18
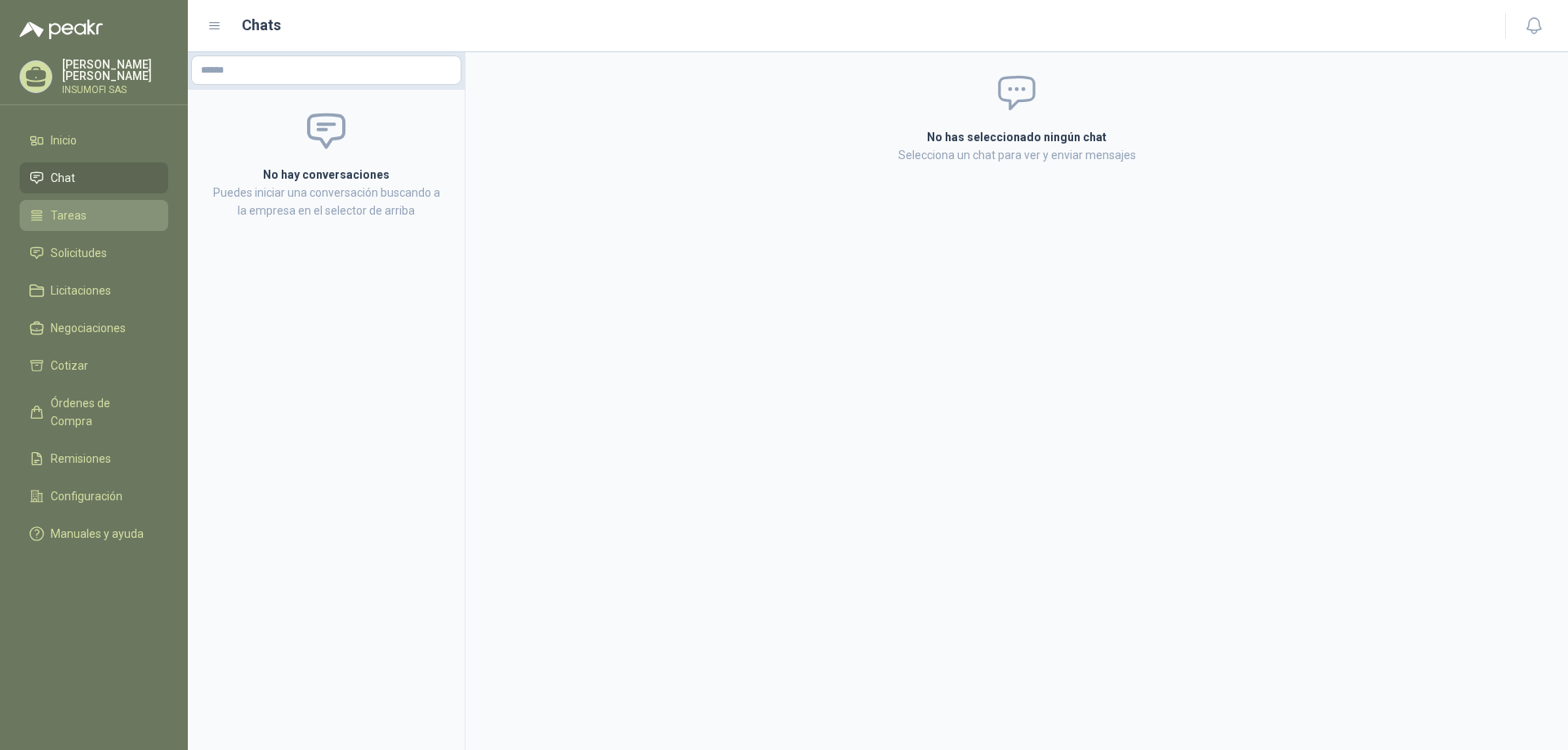
click at [65, 218] on span "Tareas" at bounding box center [69, 215] width 36 height 18
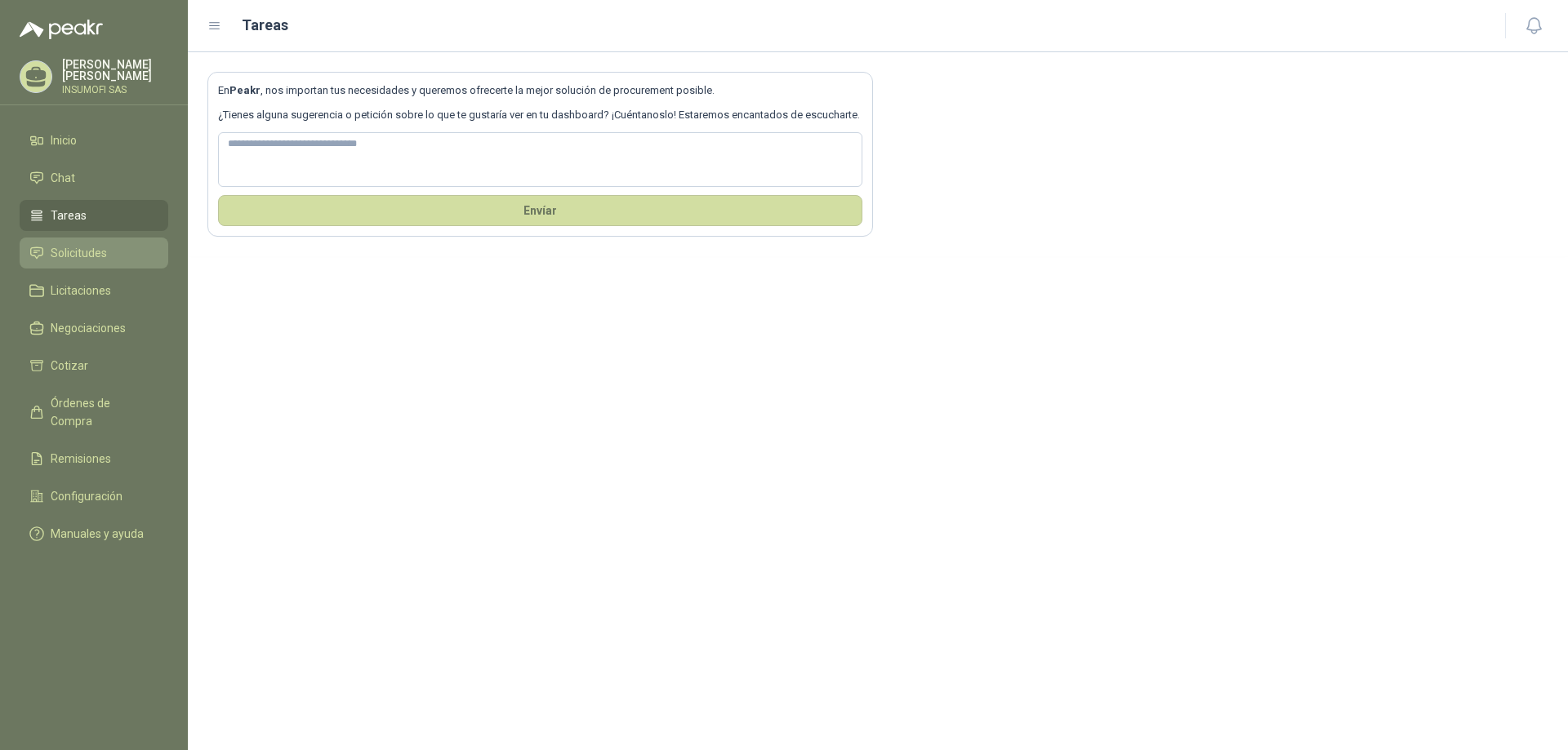
click at [75, 252] on span "Solicitudes" at bounding box center [78, 253] width 56 height 18
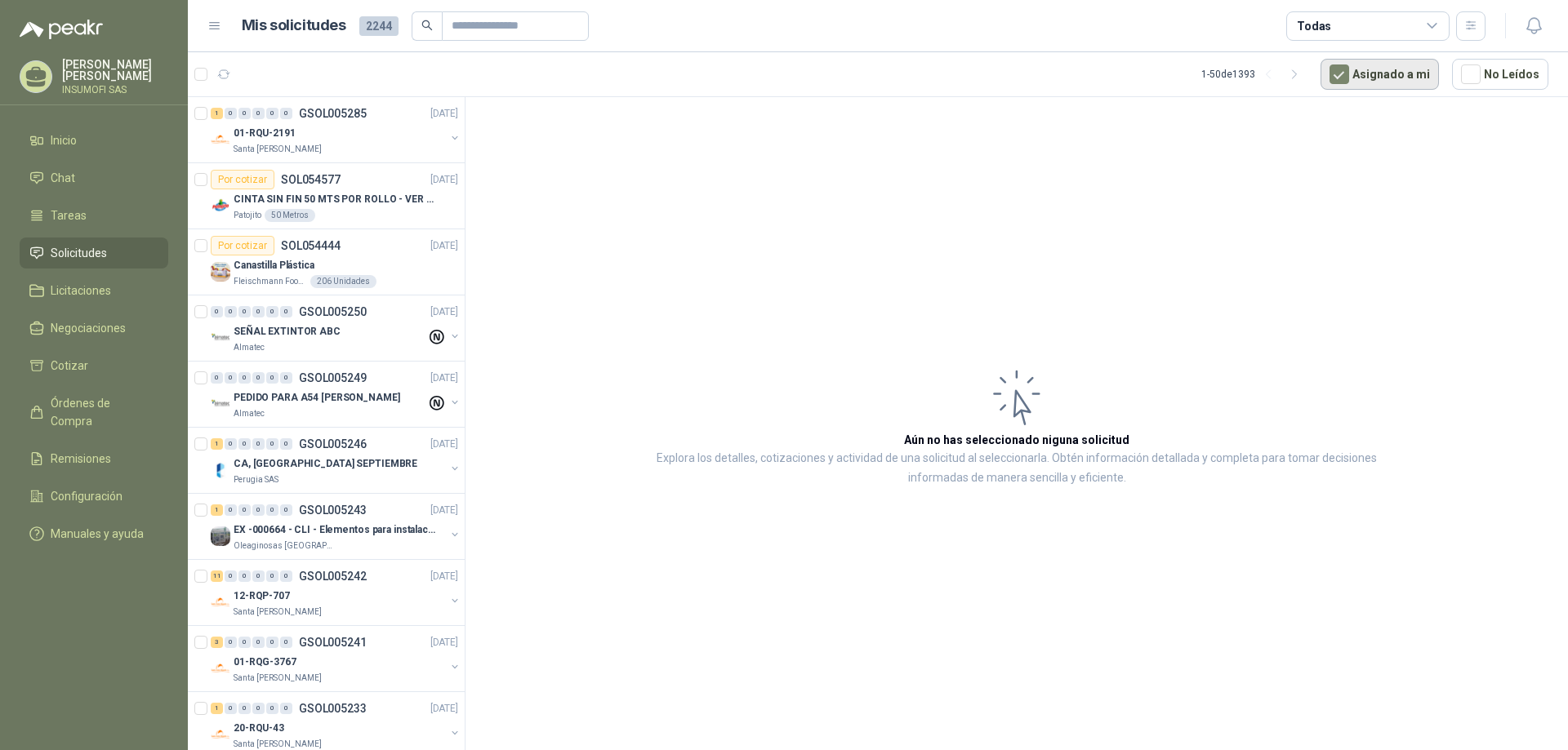
click at [1365, 75] on button "Asignado a mi" at bounding box center [1380, 74] width 118 height 31
